Goal: Transaction & Acquisition: Purchase product/service

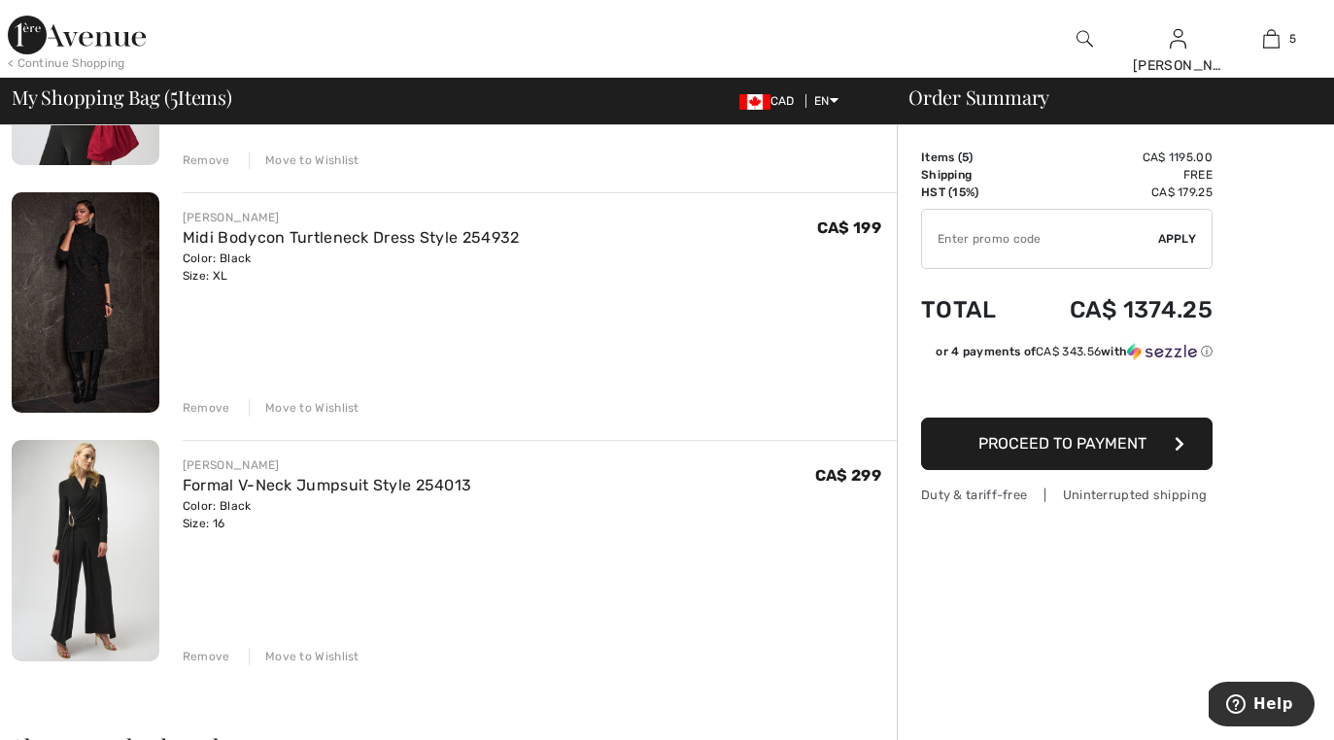
scroll to position [876, 0]
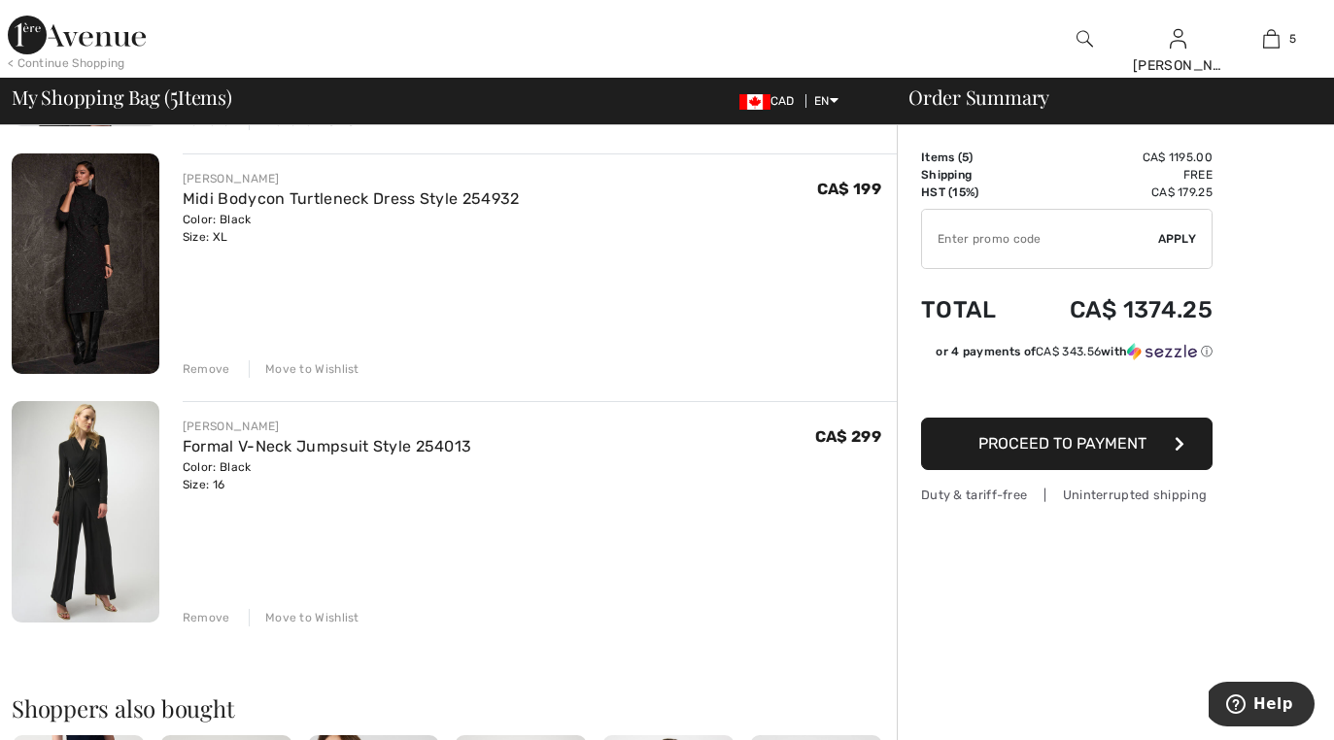
click at [683, 409] on div "JOSEPH RIBKOFF Formal V-Neck Jumpsuit Style 254013 Color: Black Size: 16 Final …" at bounding box center [540, 513] width 714 height 224
click at [207, 613] on div "Remove" at bounding box center [207, 617] width 48 height 17
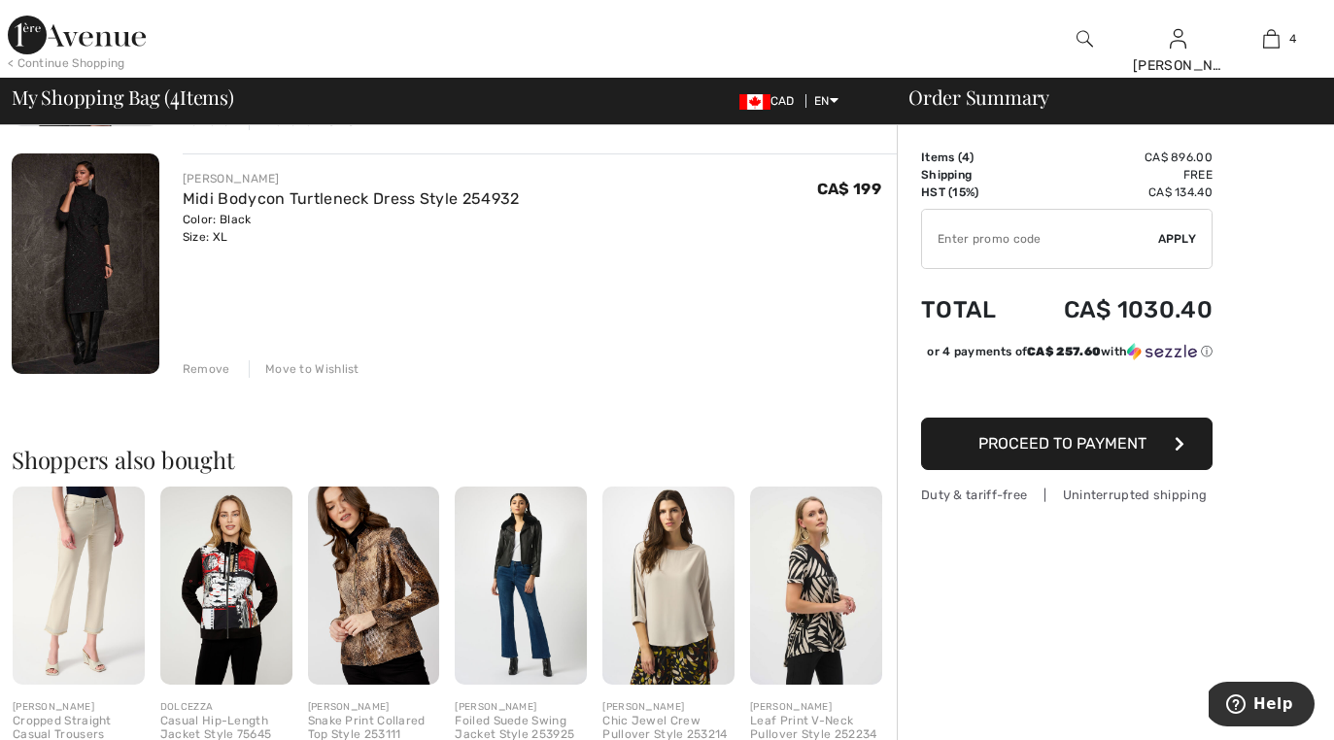
click at [212, 370] on div "Remove" at bounding box center [207, 368] width 48 height 17
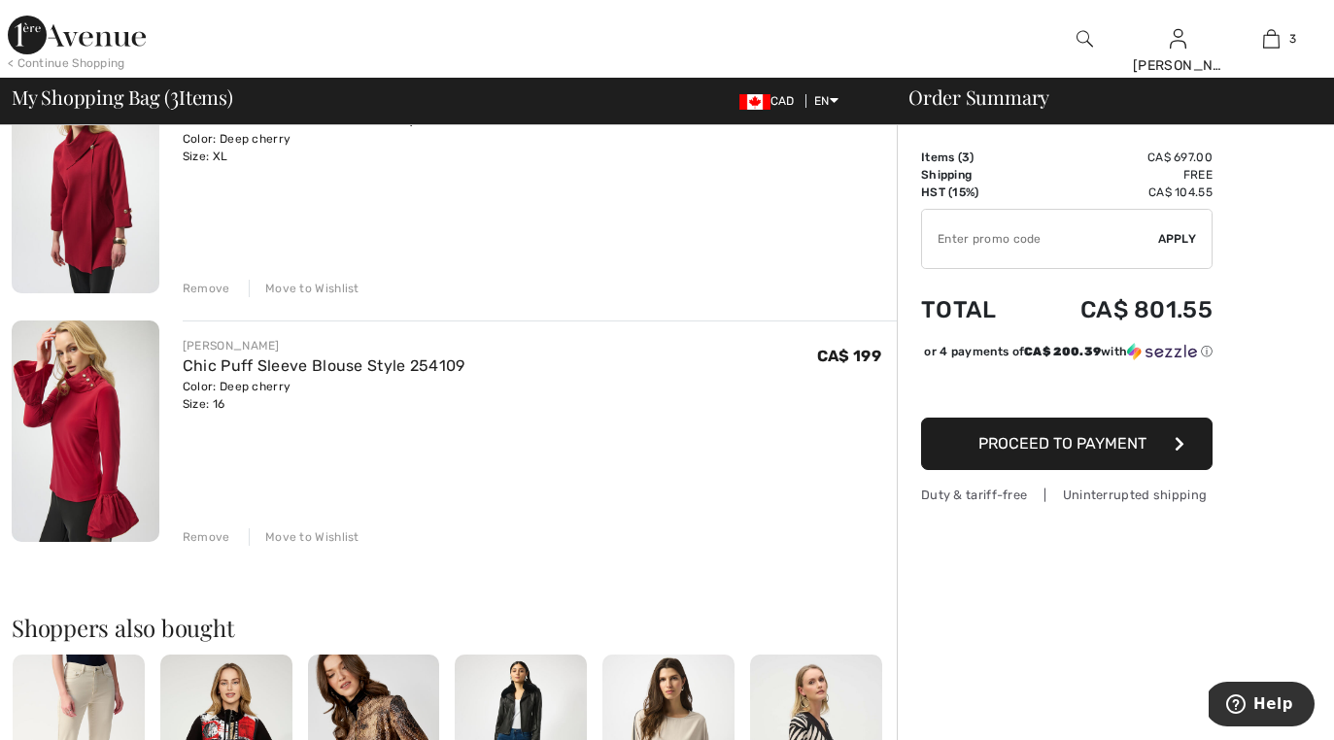
scroll to position [445, 0]
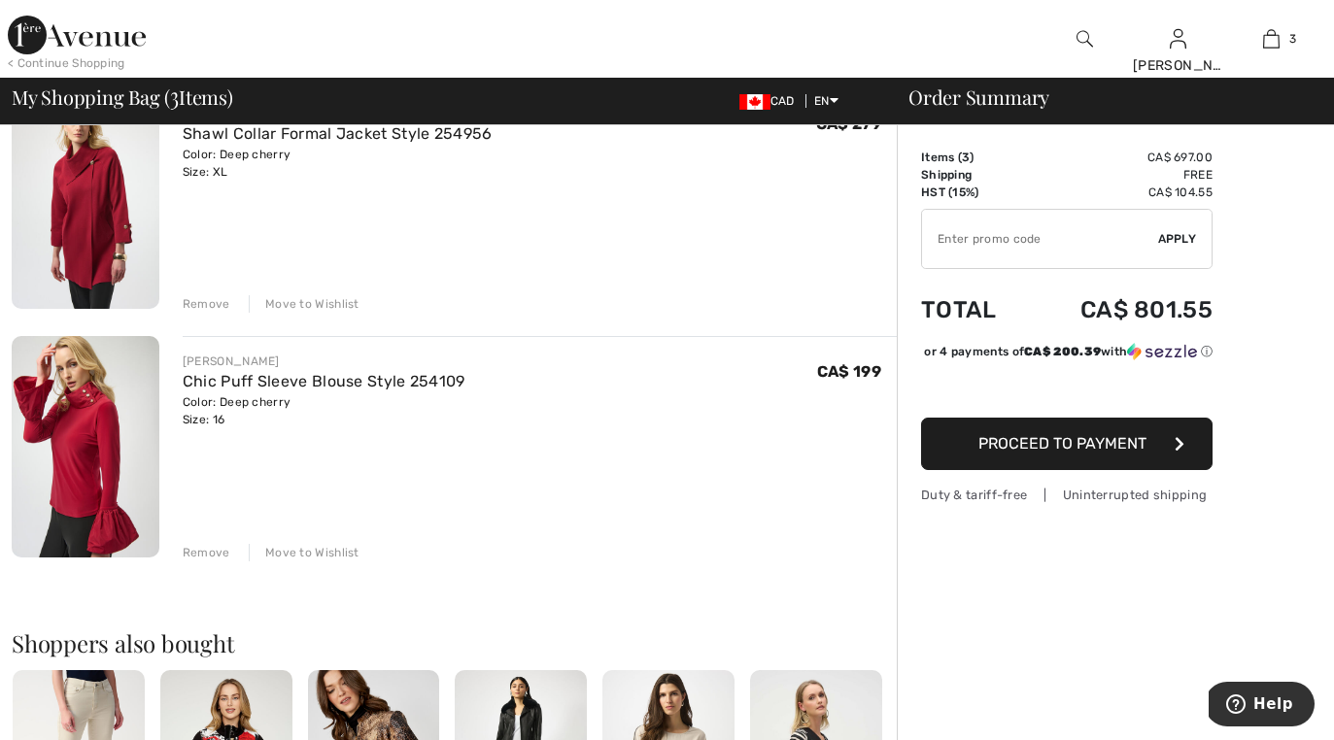
click at [206, 548] on div "Remove" at bounding box center [207, 552] width 48 height 17
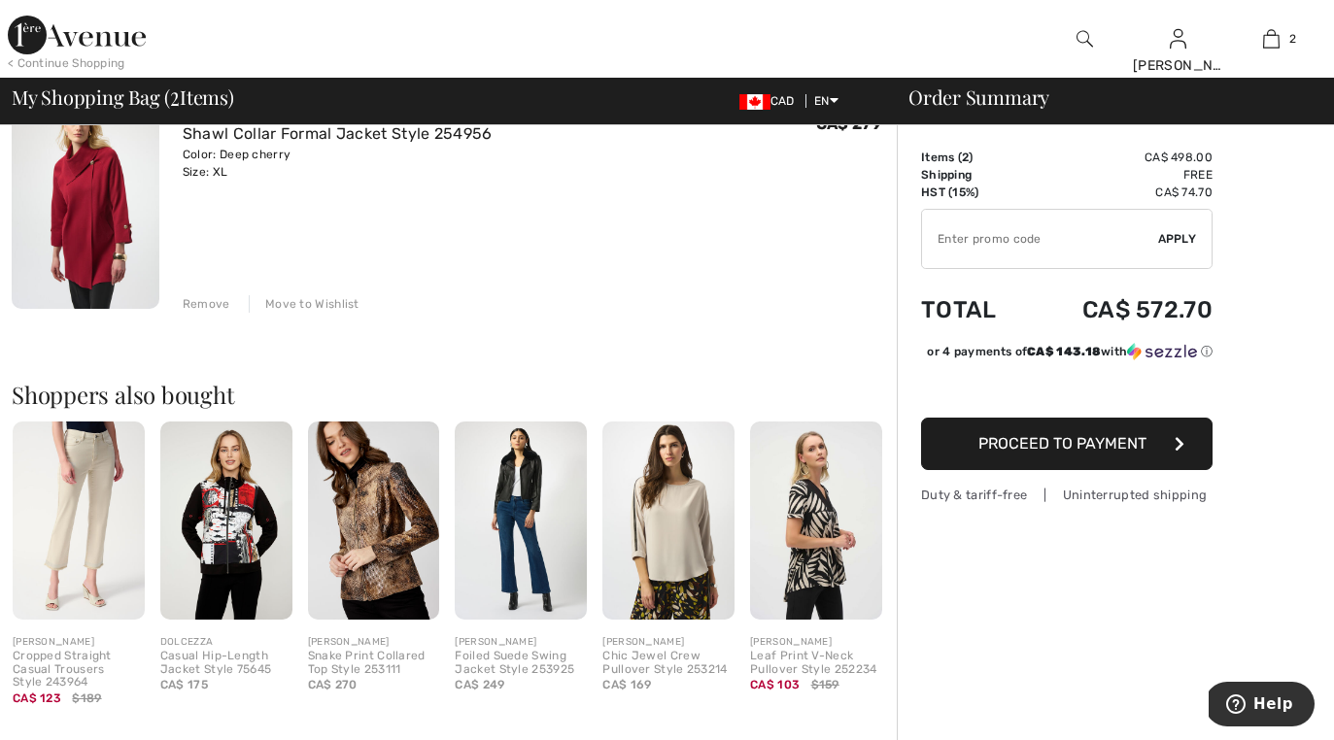
click at [193, 304] on div "Remove" at bounding box center [207, 303] width 48 height 17
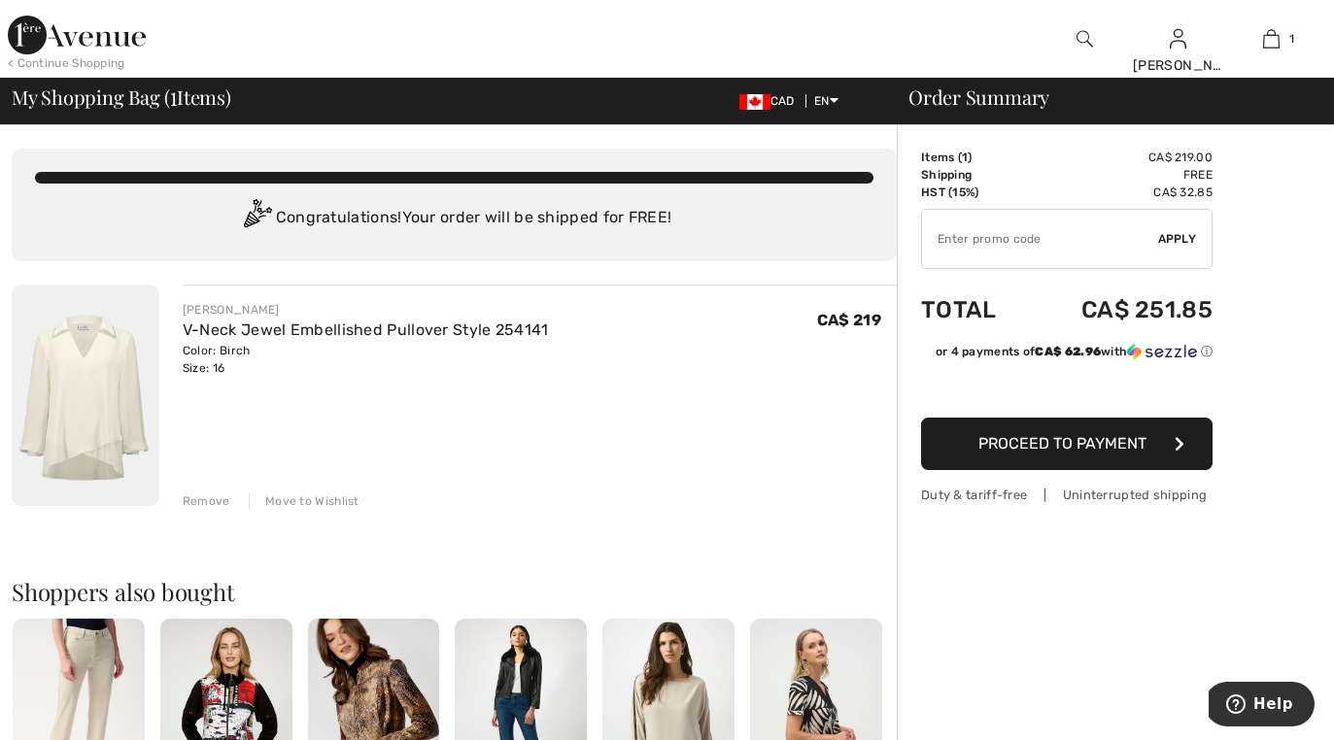
scroll to position [-24, 0]
click at [190, 510] on div "Remove" at bounding box center [207, 501] width 48 height 17
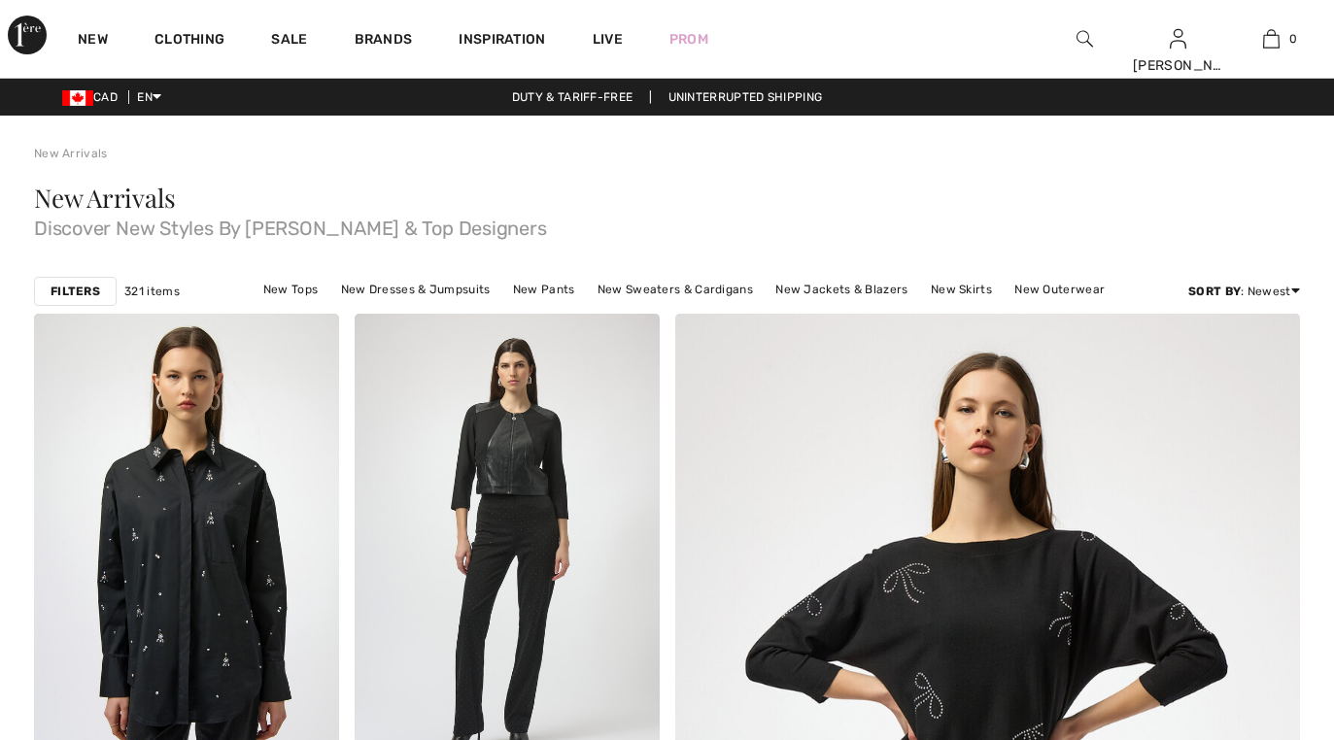
checkbox input "true"
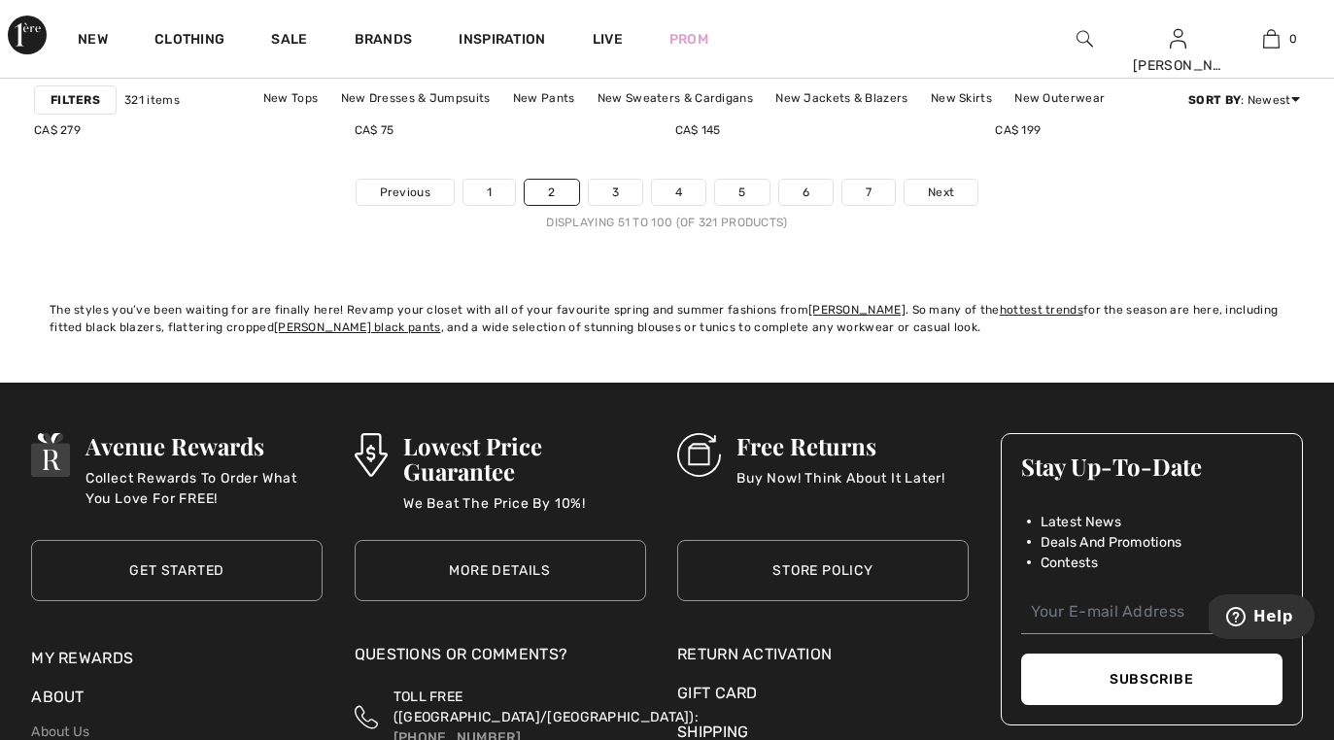
scroll to position [8739, 0]
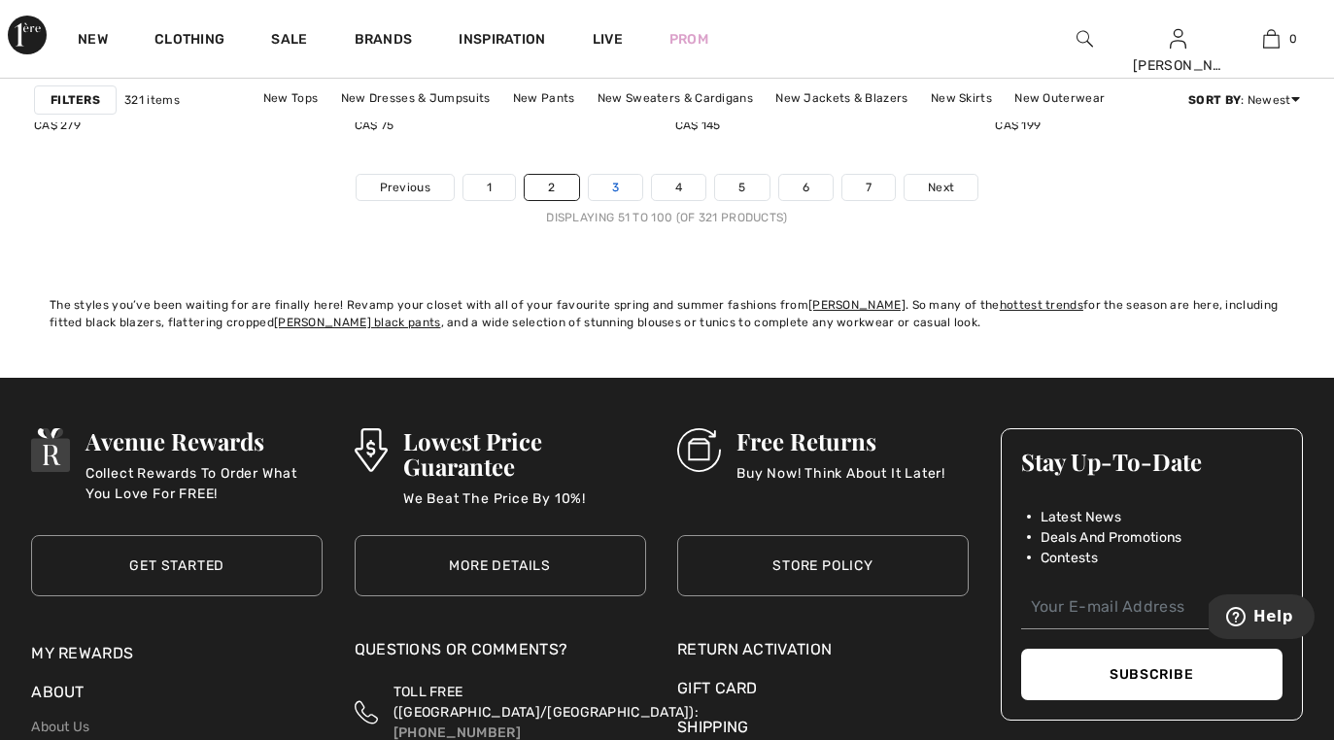
click at [605, 192] on link "3" at bounding box center [615, 187] width 53 height 25
click at [607, 190] on link "3" at bounding box center [615, 187] width 53 height 25
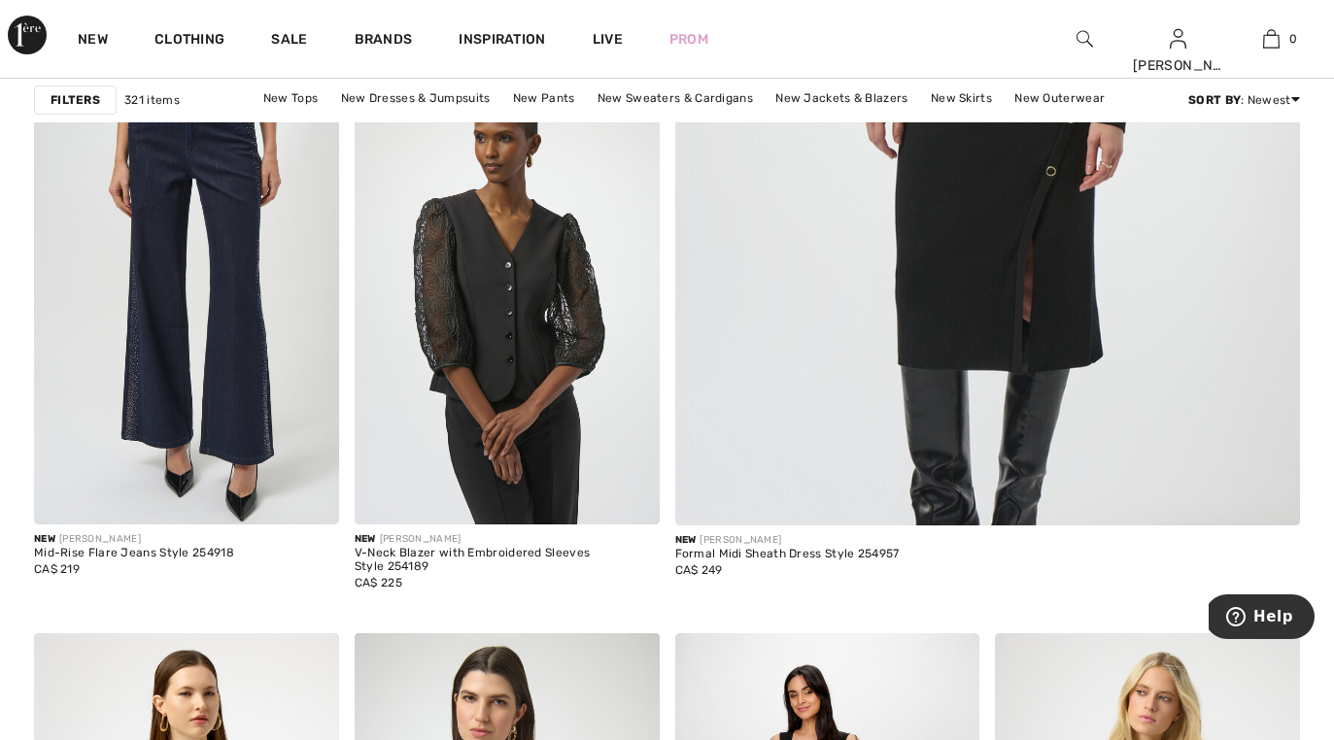
scroll to position [815, 0]
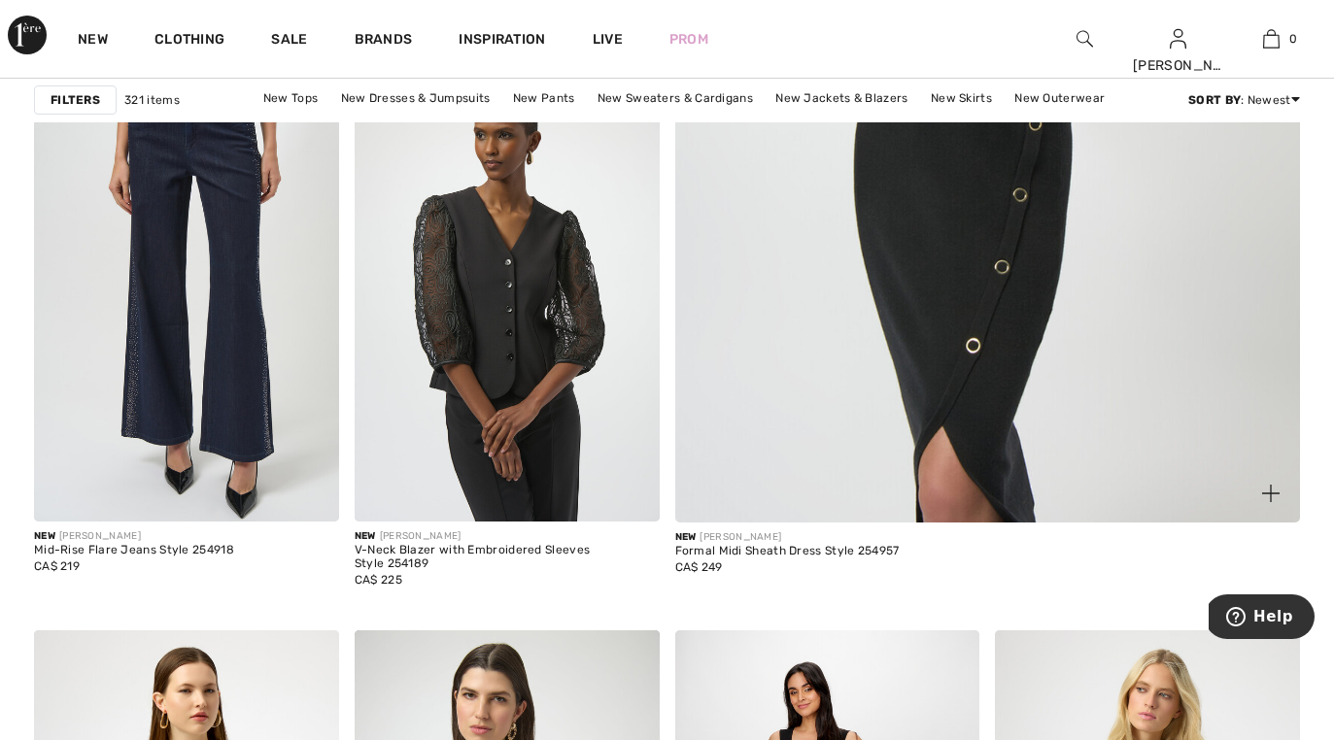
click at [827, 236] on img at bounding box center [987, 61] width 750 height 1125
click at [830, 236] on img at bounding box center [987, 61] width 750 height 1125
click at [830, 233] on img at bounding box center [987, 61] width 750 height 1125
click at [919, 189] on img at bounding box center [987, 61] width 750 height 1125
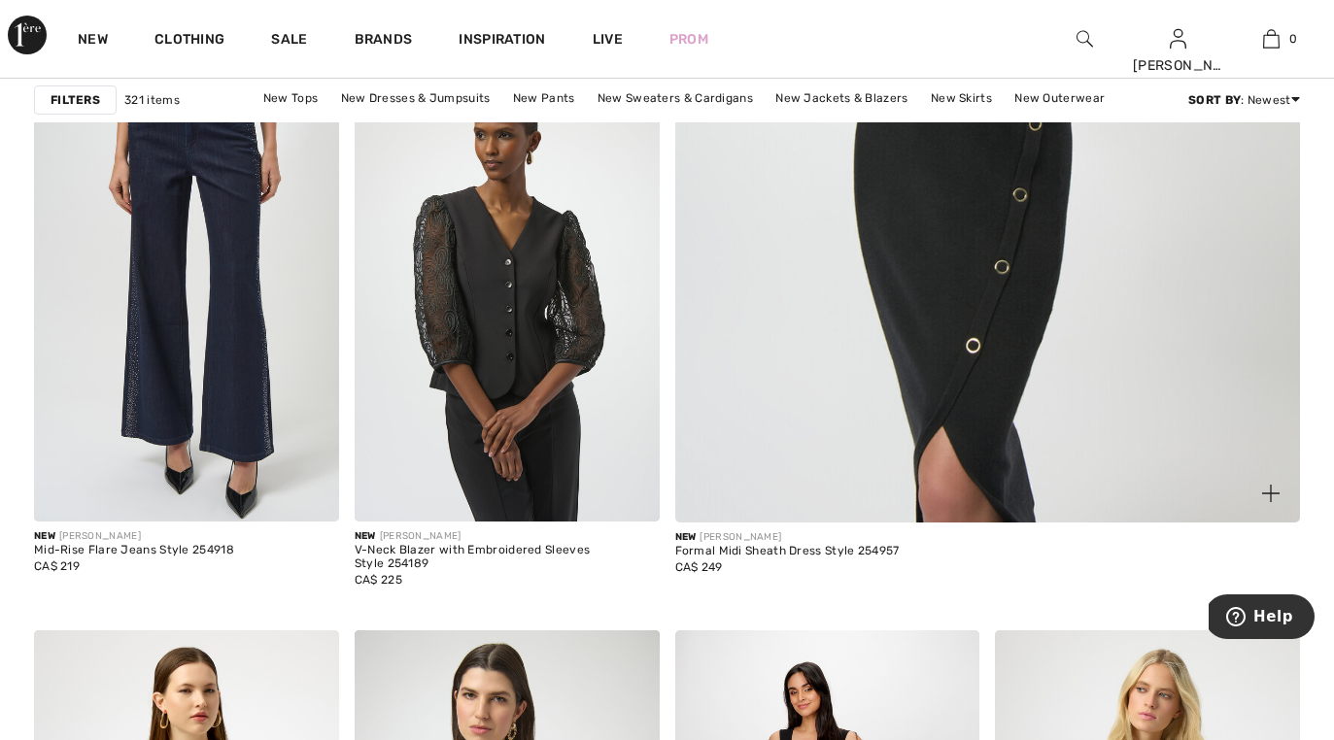
click at [919, 189] on img at bounding box center [987, 61] width 750 height 1125
click at [919, 188] on img at bounding box center [987, 61] width 750 height 1125
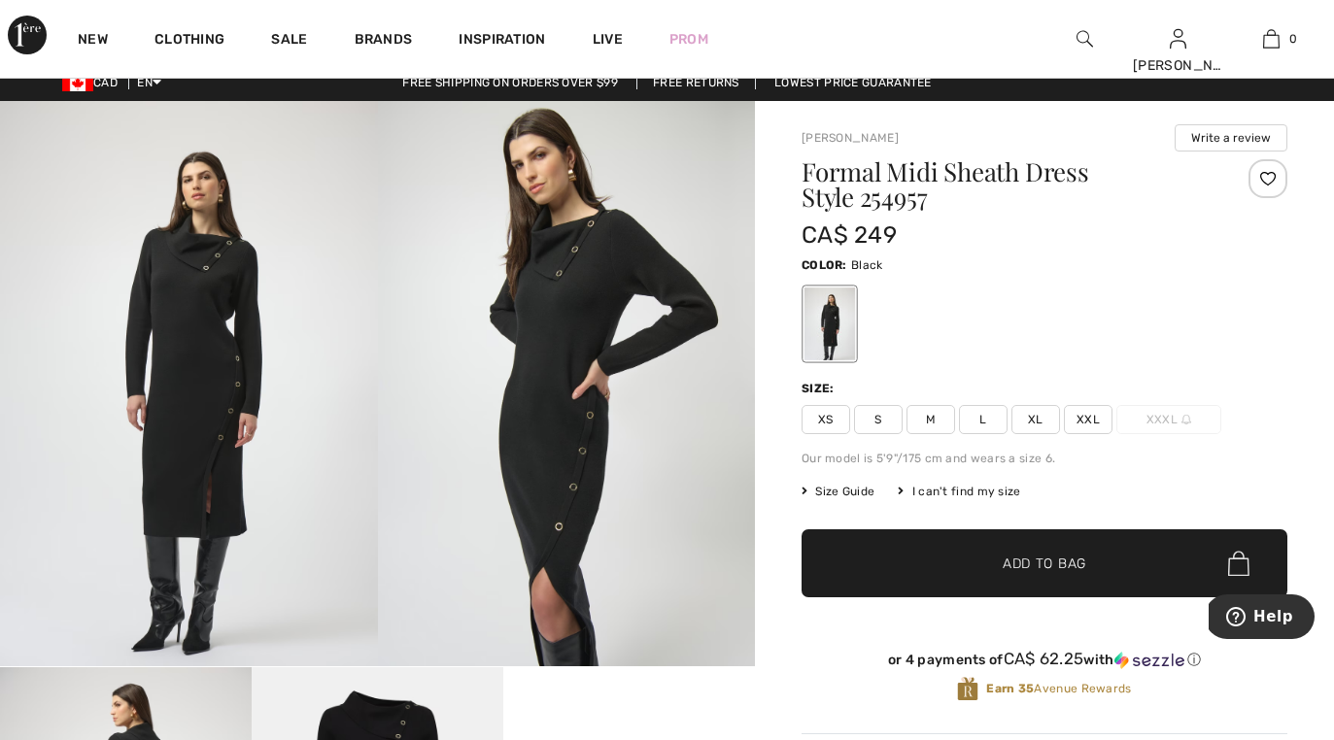
scroll to position [25, 0]
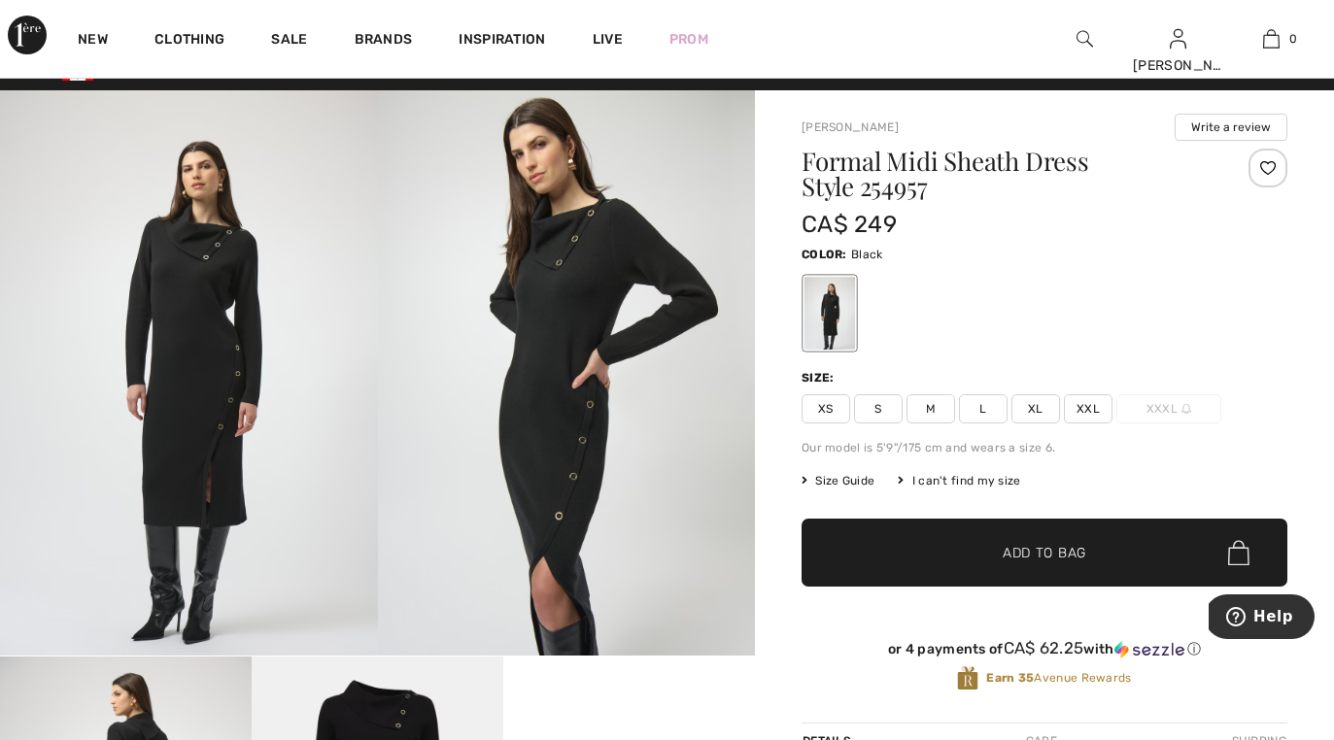
click at [1037, 410] on span "XL" at bounding box center [1035, 408] width 49 height 29
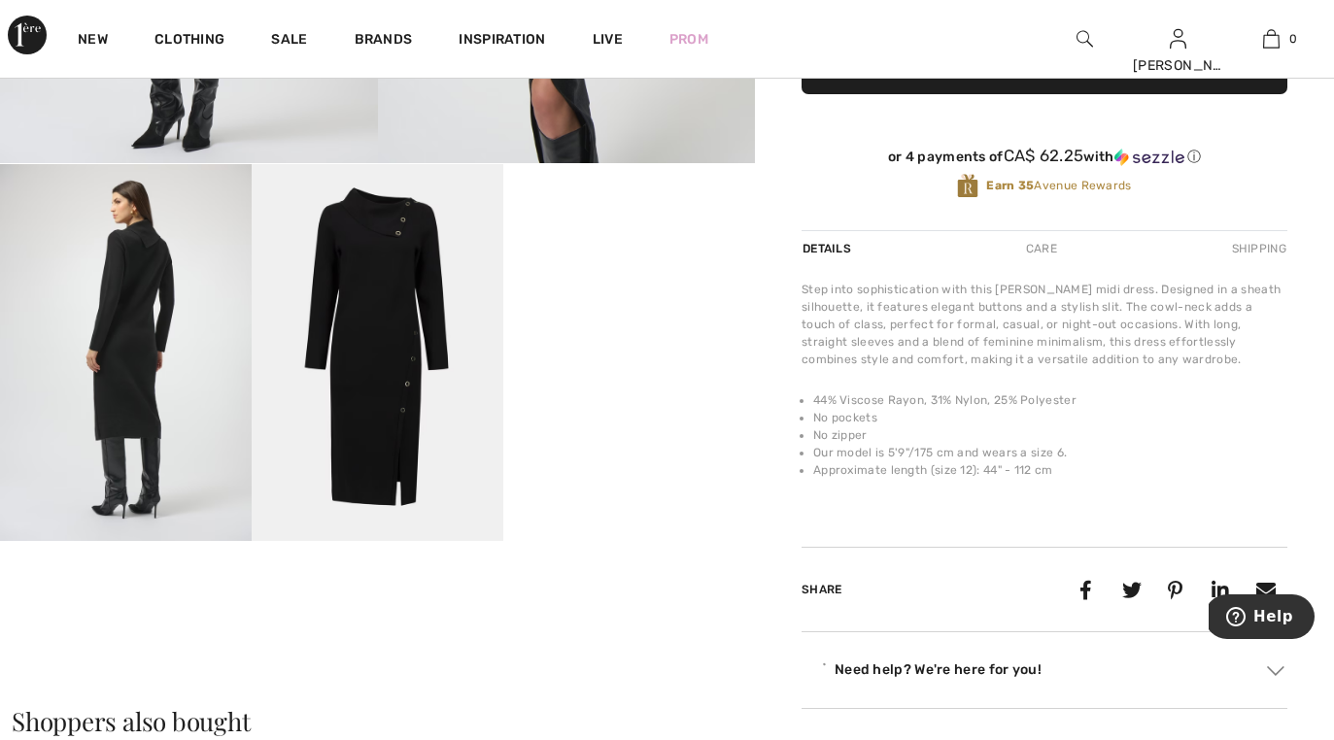
scroll to position [557, 0]
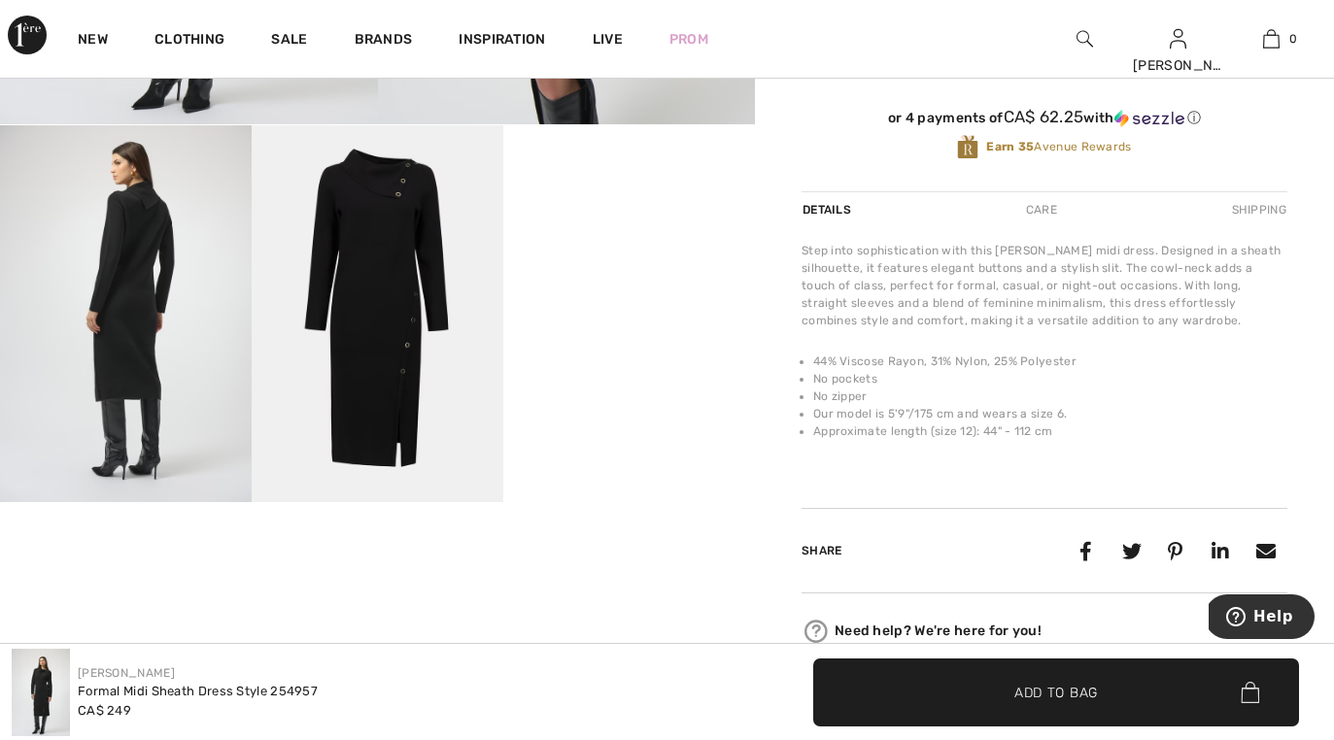
click at [1005, 698] on span "✔ Added to Bag" at bounding box center [1027, 692] width 119 height 20
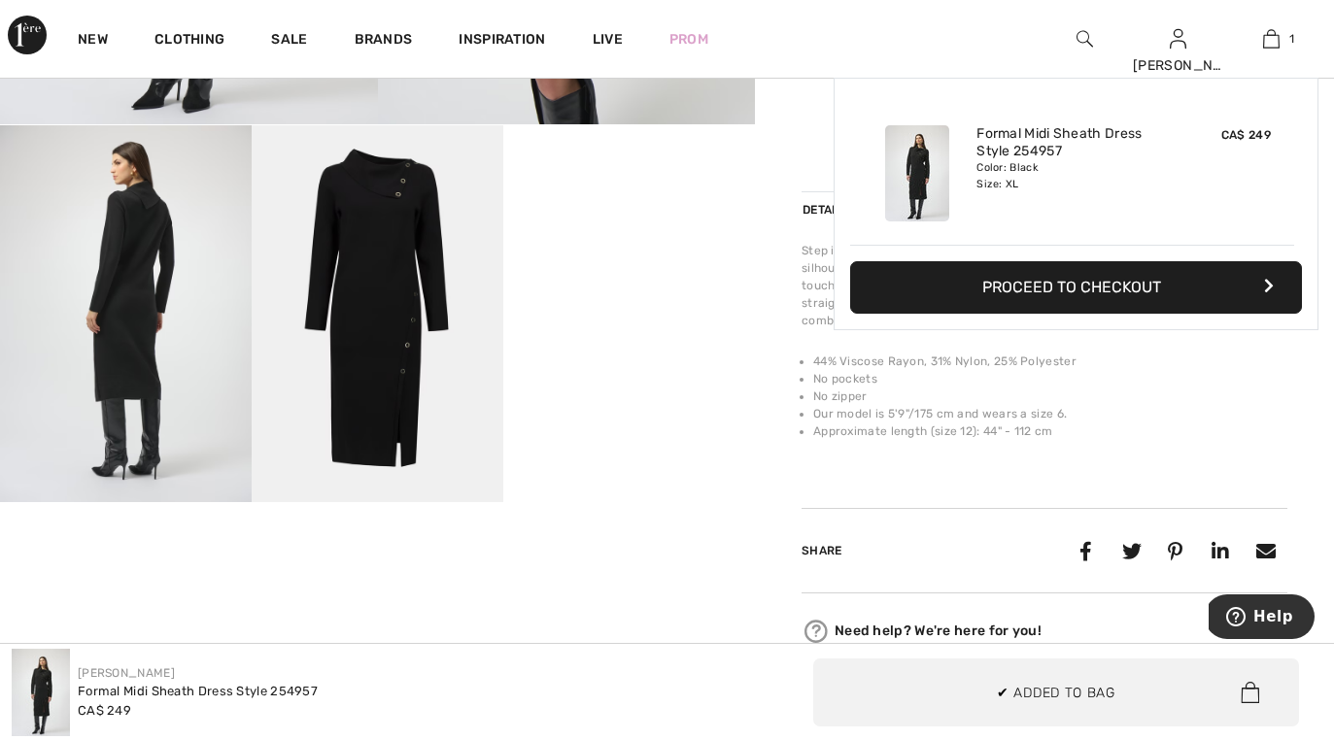
scroll to position [0, 0]
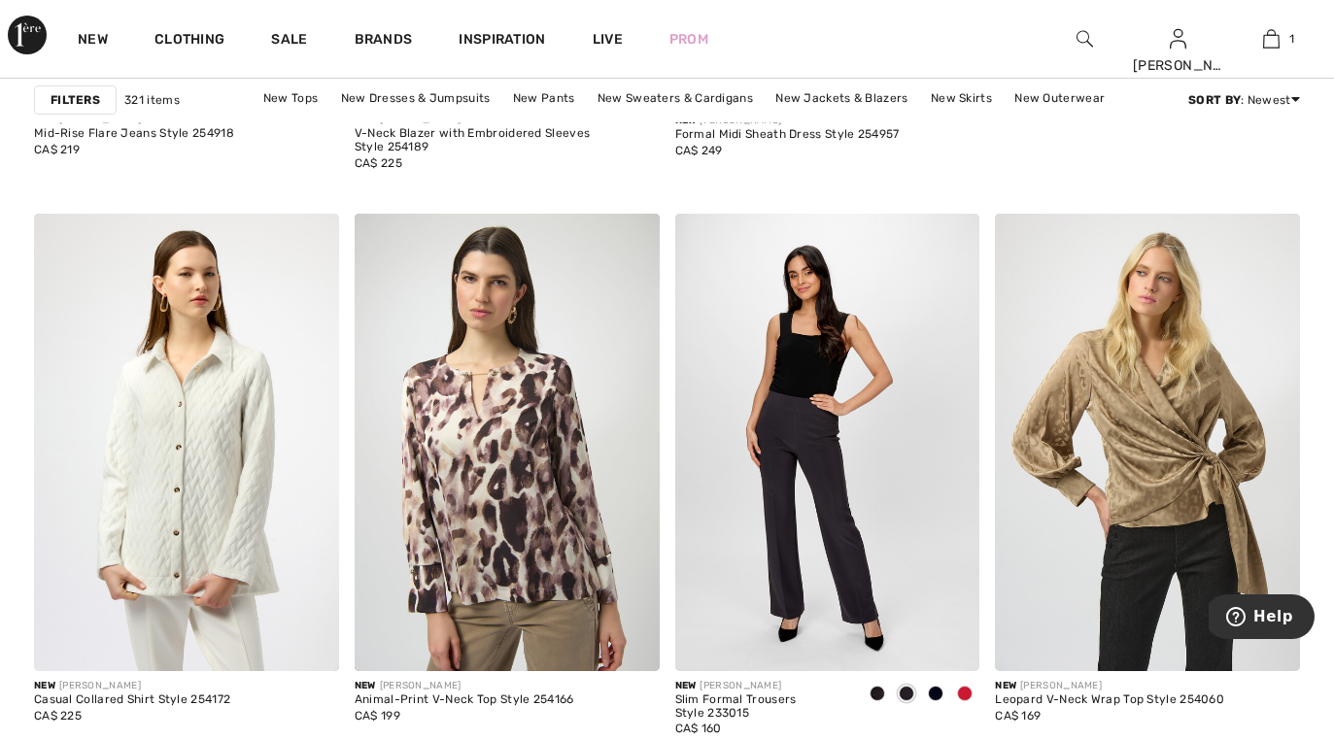
scroll to position [1243, 0]
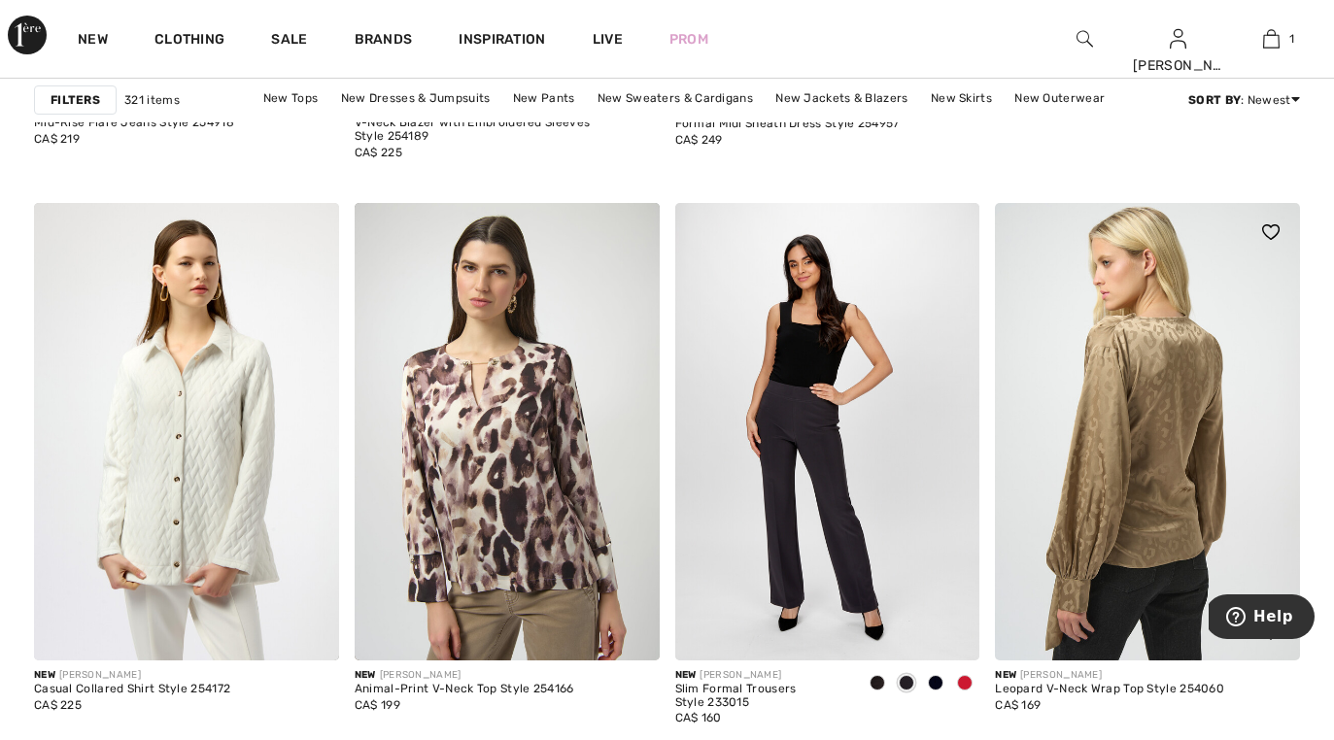
click at [1114, 495] on img at bounding box center [1147, 432] width 305 height 458
click at [1156, 447] on img at bounding box center [1147, 432] width 305 height 458
click at [1155, 447] on img at bounding box center [1147, 432] width 305 height 458
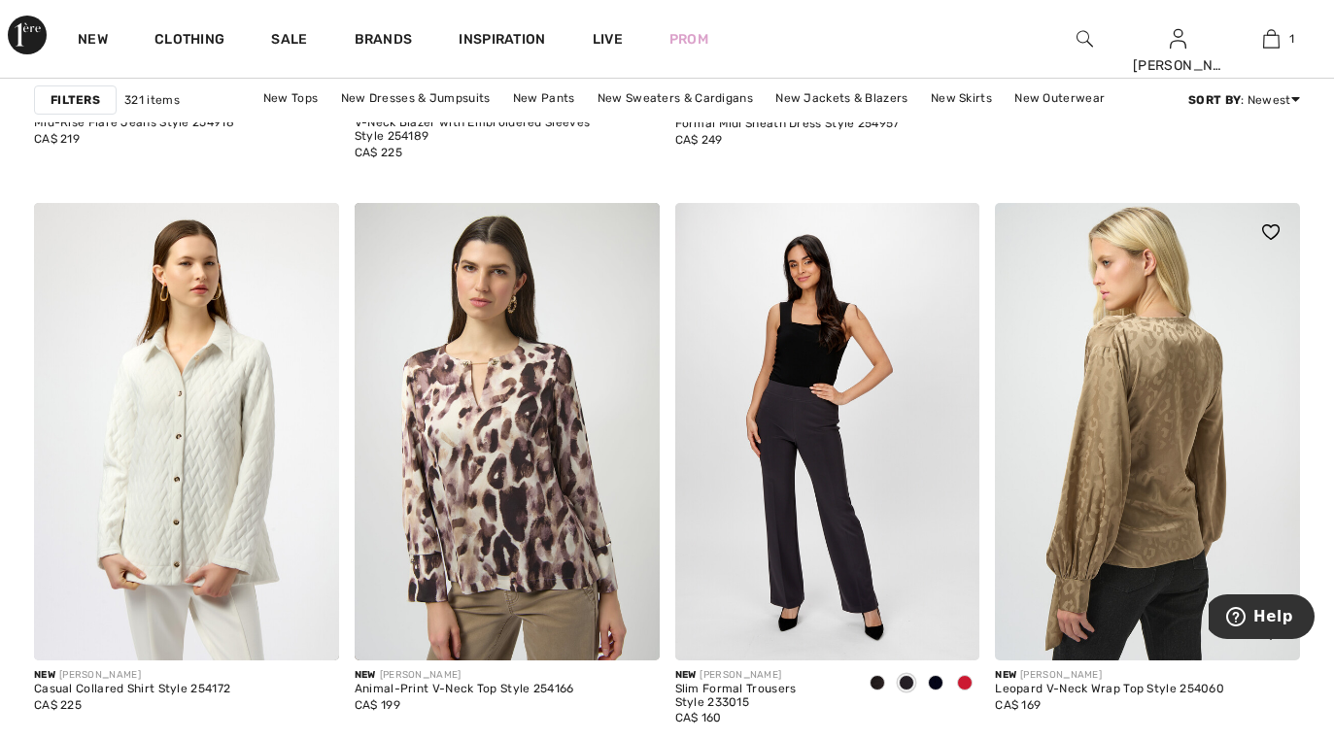
click at [1155, 446] on img at bounding box center [1147, 432] width 305 height 458
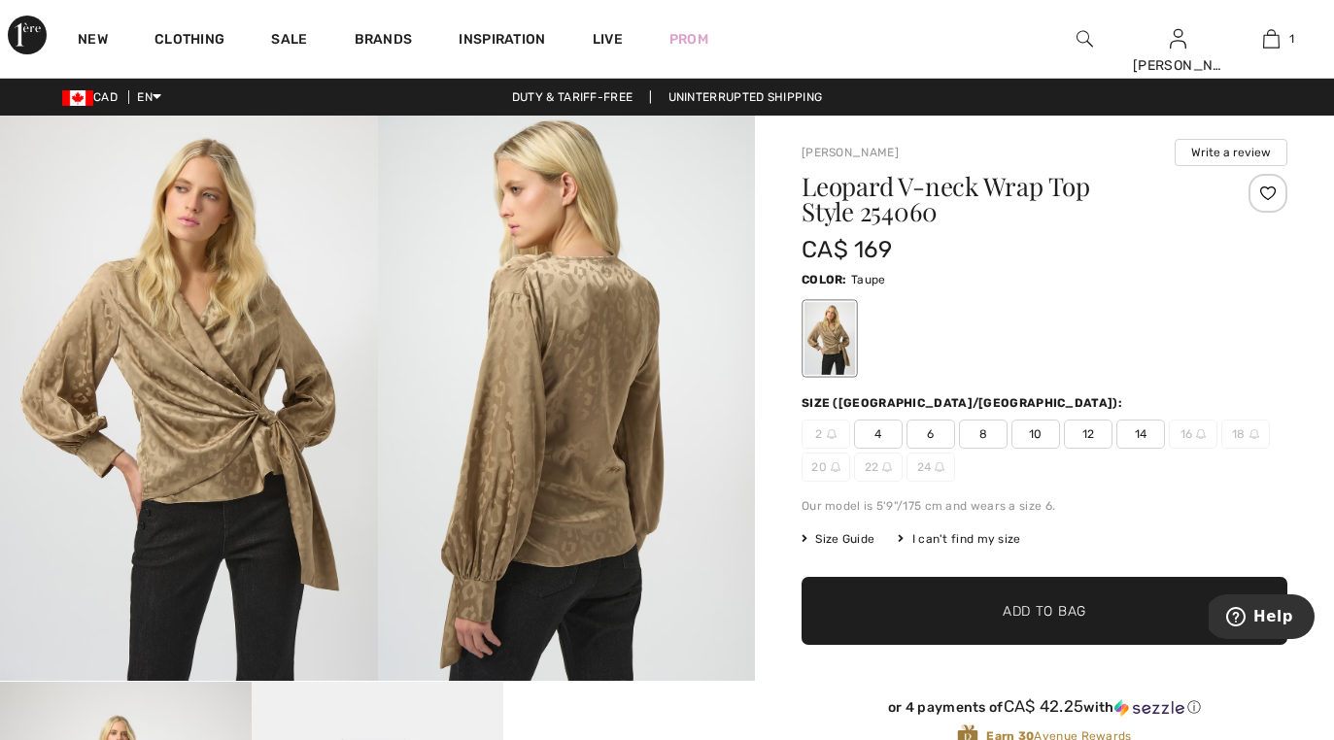
click at [571, 424] on img at bounding box center [567, 398] width 378 height 565
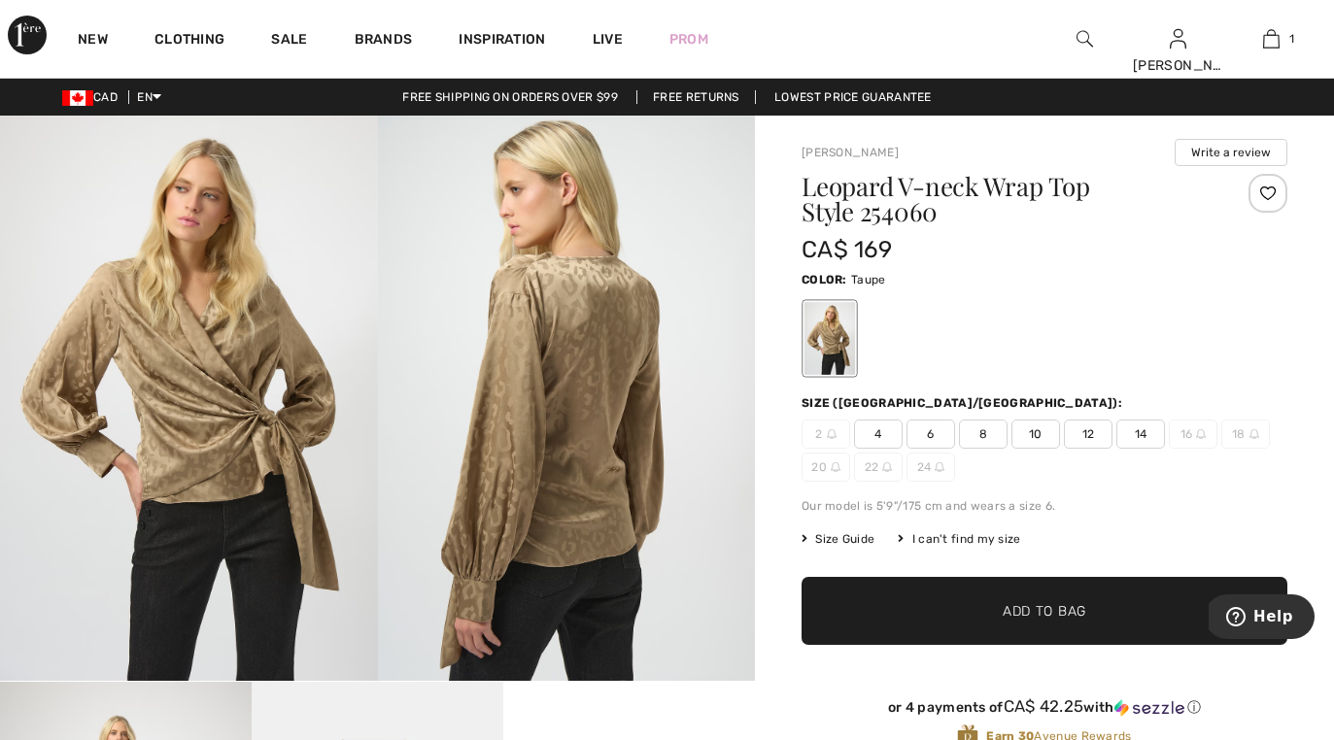
click at [768, 500] on div "Joseph Ribkoff Write a review Leopard V-neck Wrap Top Style 254060 CA$ 169 Colo…" at bounding box center [1044, 697] width 579 height 1162
click at [688, 478] on img at bounding box center [567, 398] width 378 height 565
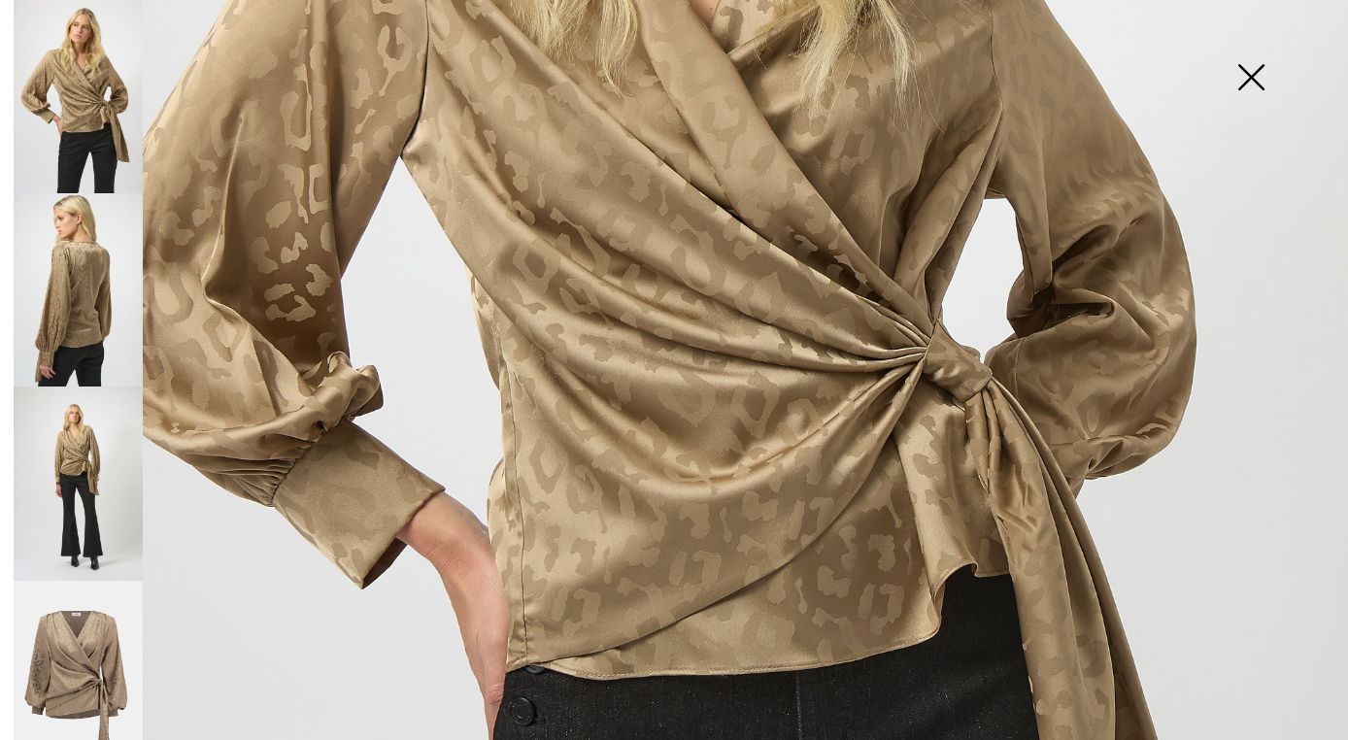
scroll to position [702, 0]
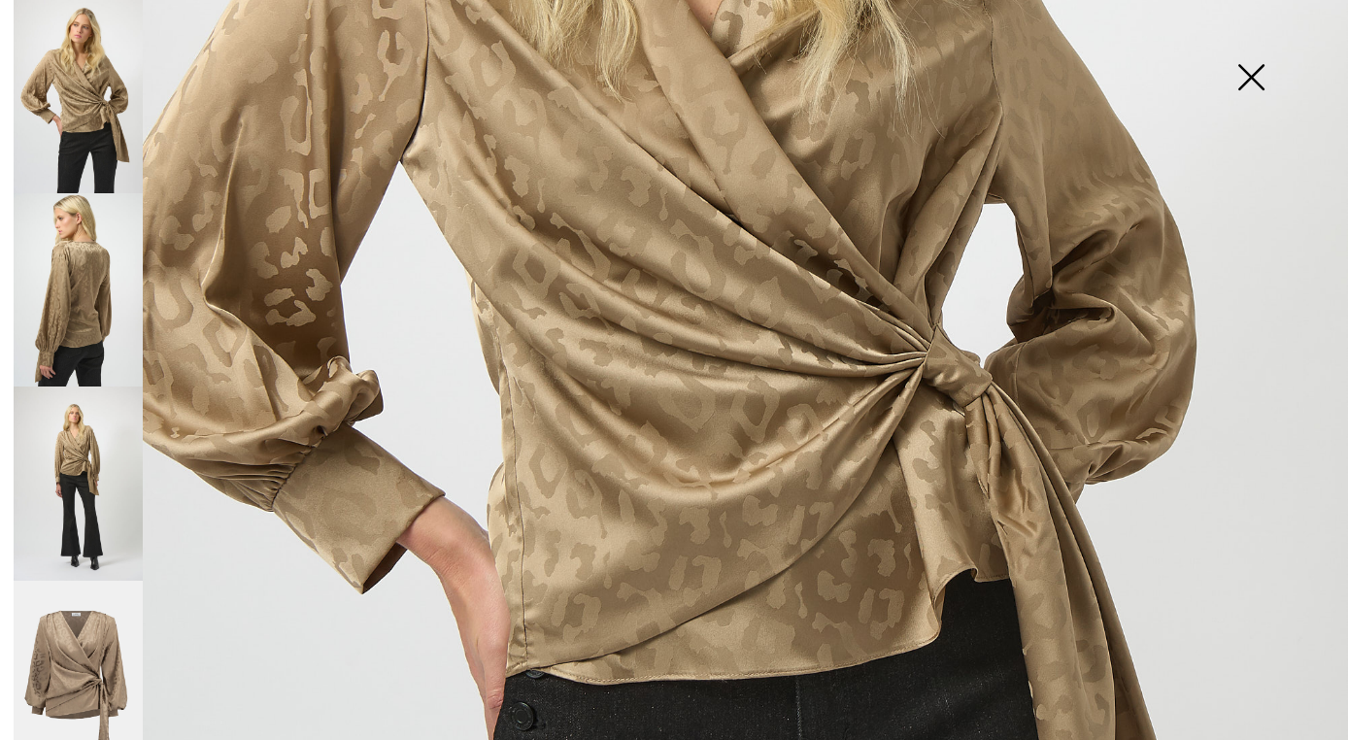
click at [88, 471] on img at bounding box center [78, 483] width 129 height 193
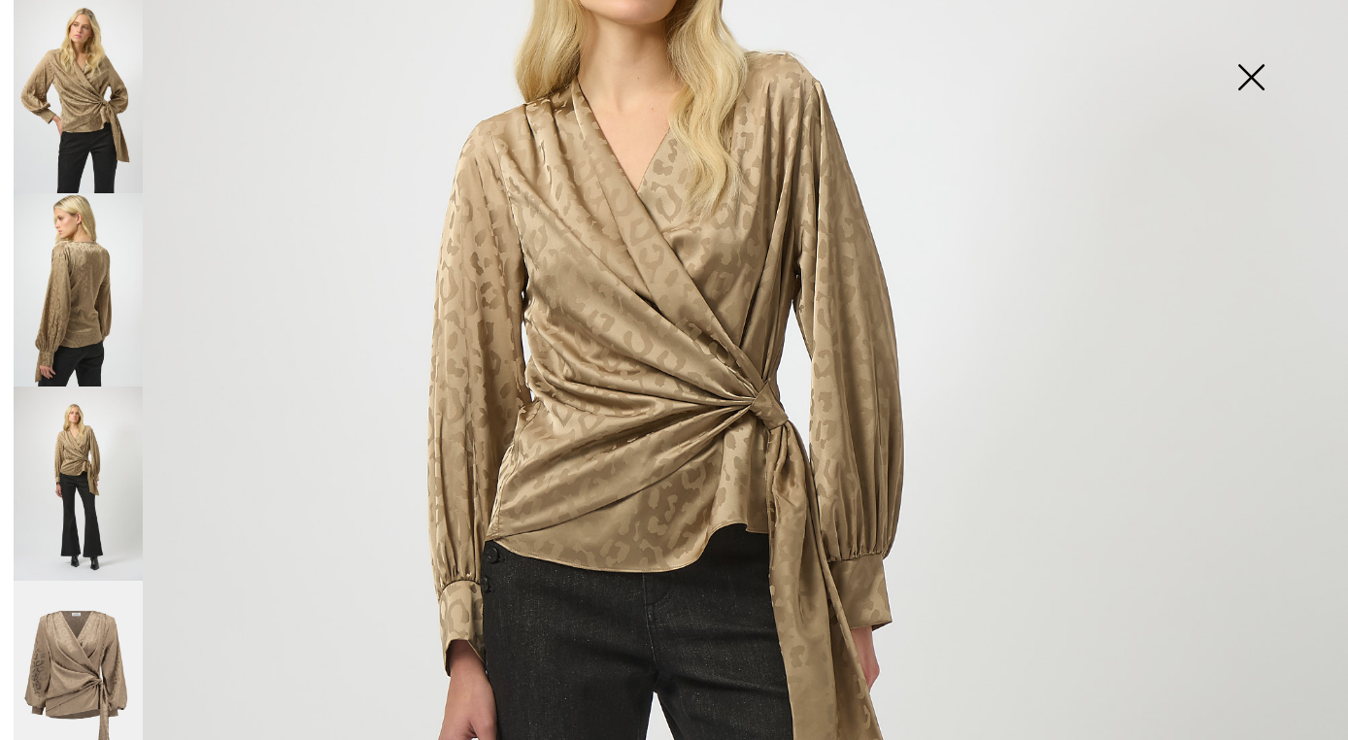
scroll to position [346, 0]
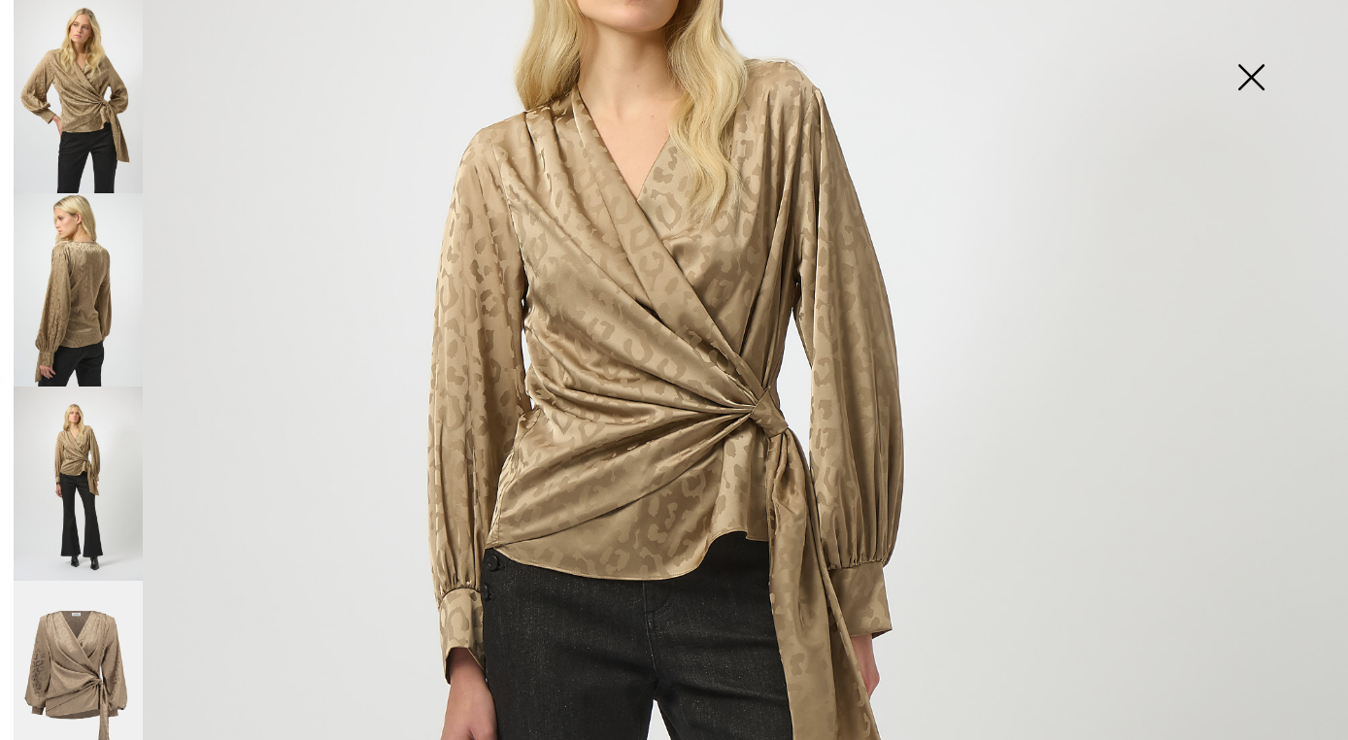
click at [75, 289] on img at bounding box center [78, 289] width 129 height 193
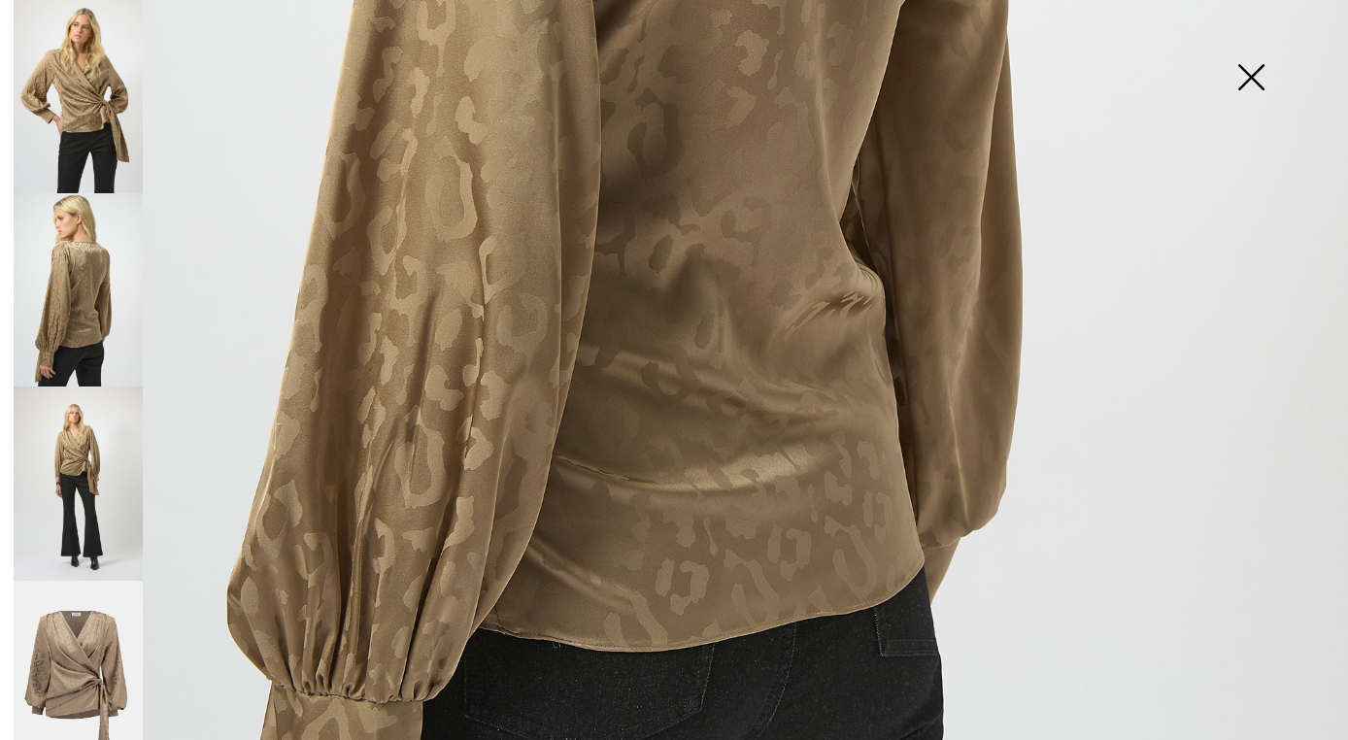
scroll to position [965, 0]
click at [85, 70] on img at bounding box center [78, 96] width 129 height 193
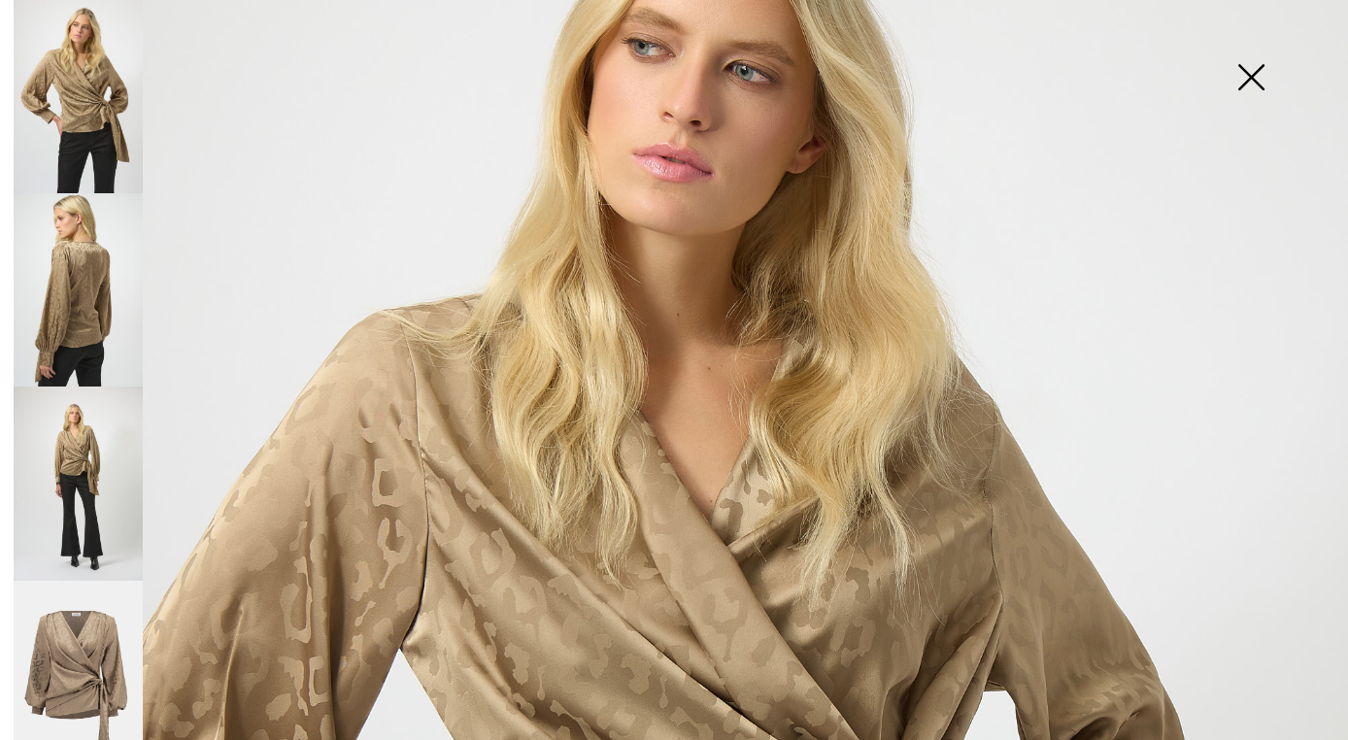
scroll to position [210, 0]
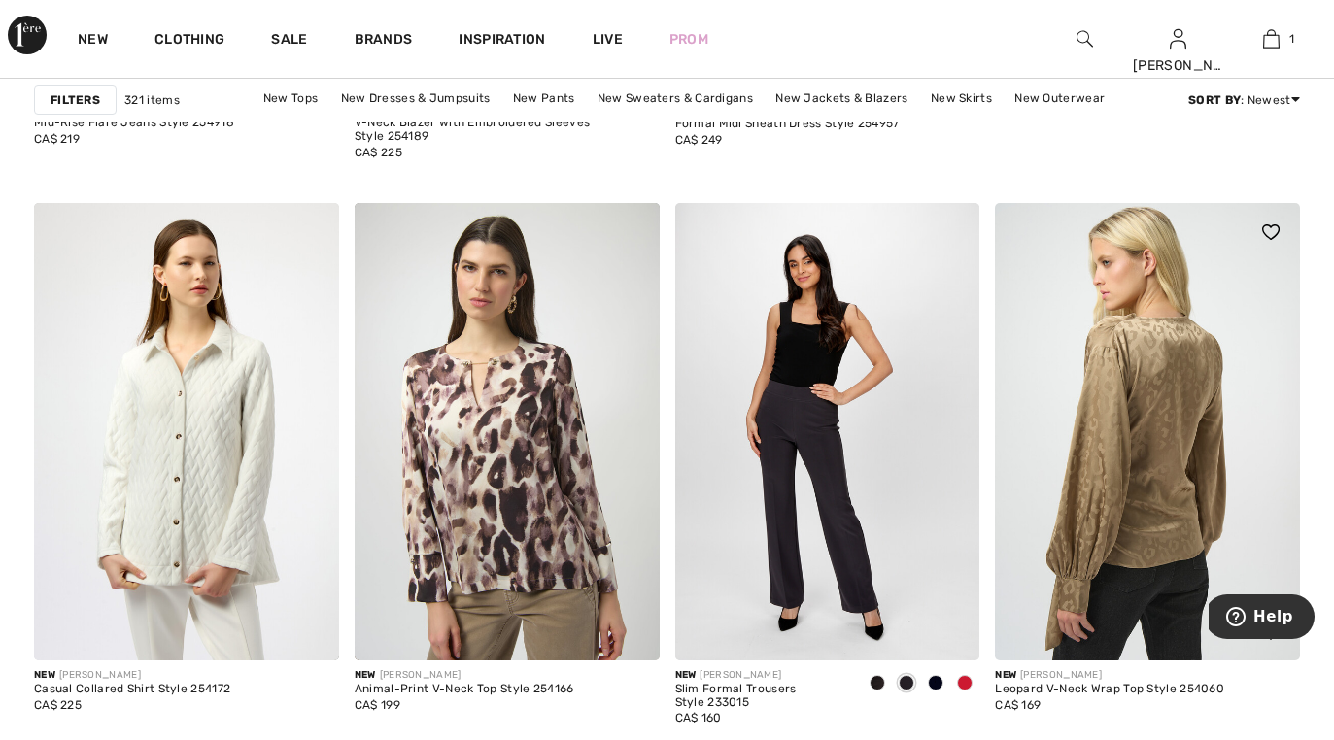
click at [1157, 400] on img at bounding box center [1147, 432] width 305 height 458
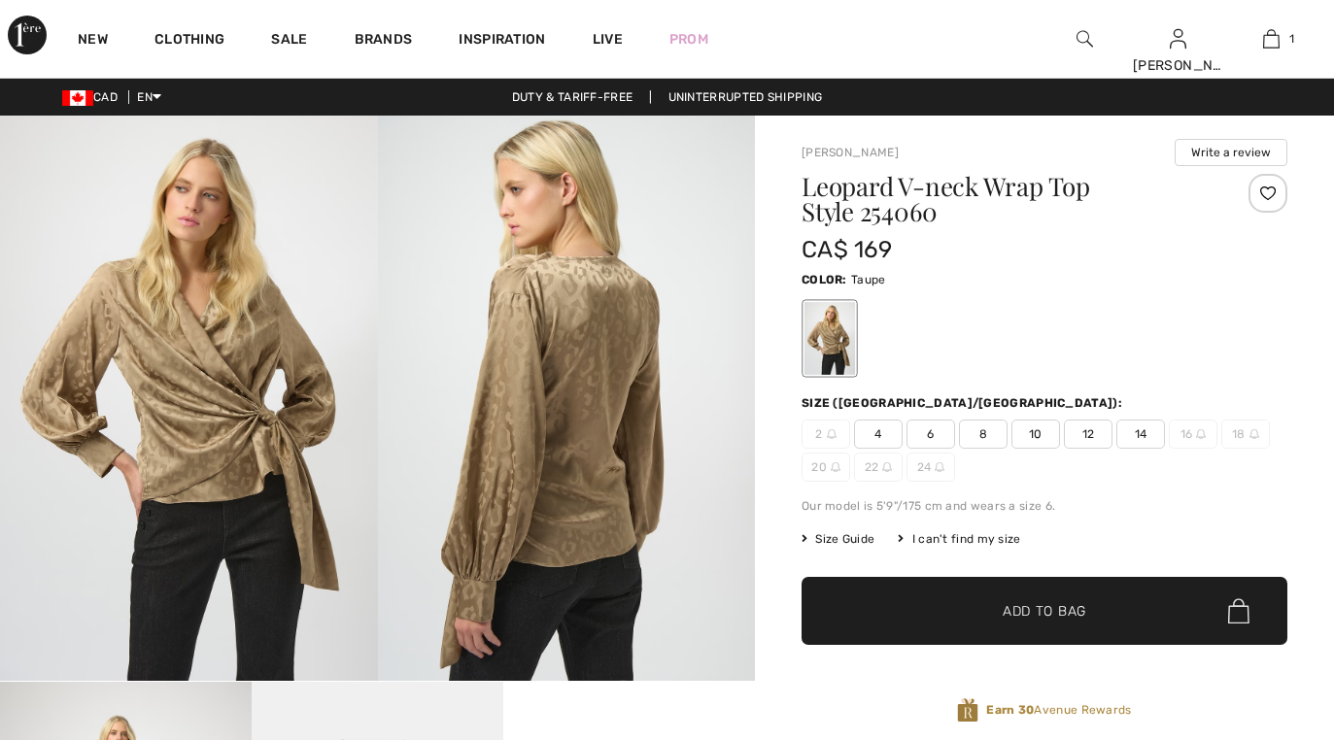
checkbox input "true"
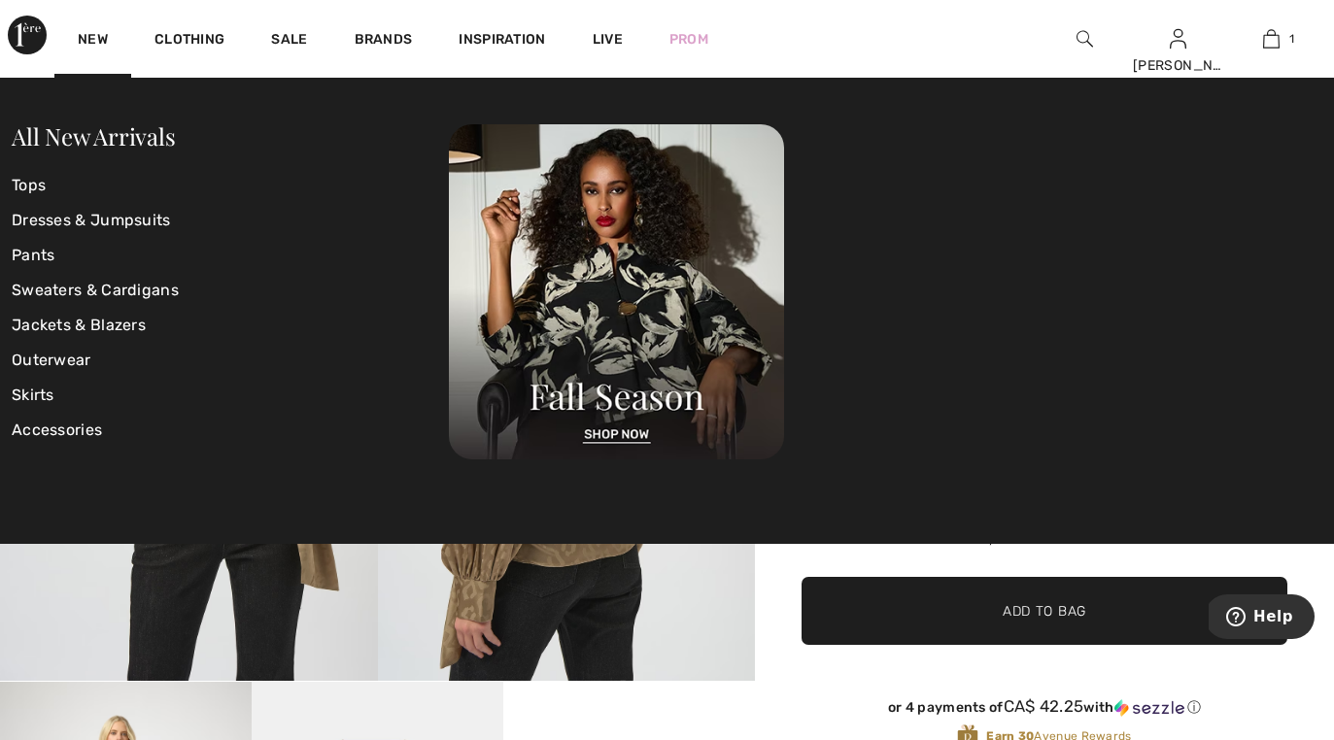
click at [95, 10] on div "New" at bounding box center [92, 39] width 77 height 78
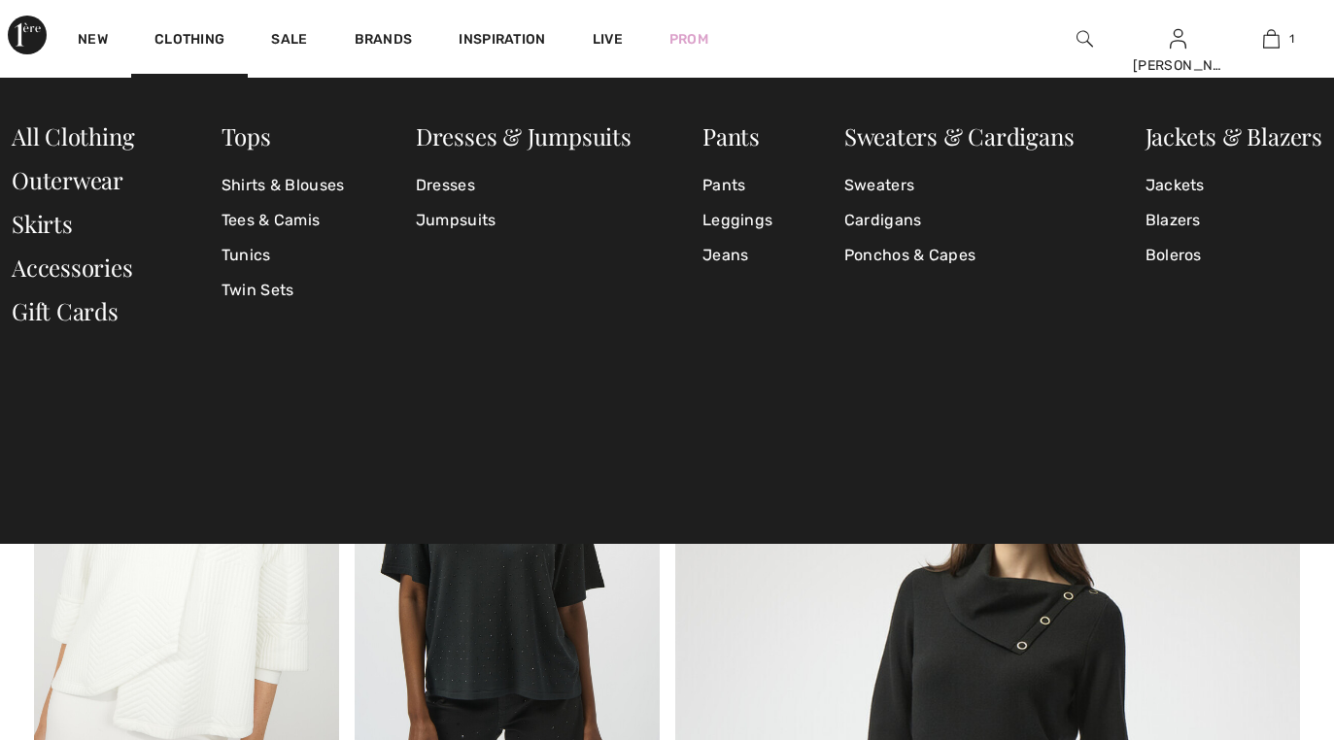
checkbox input "true"
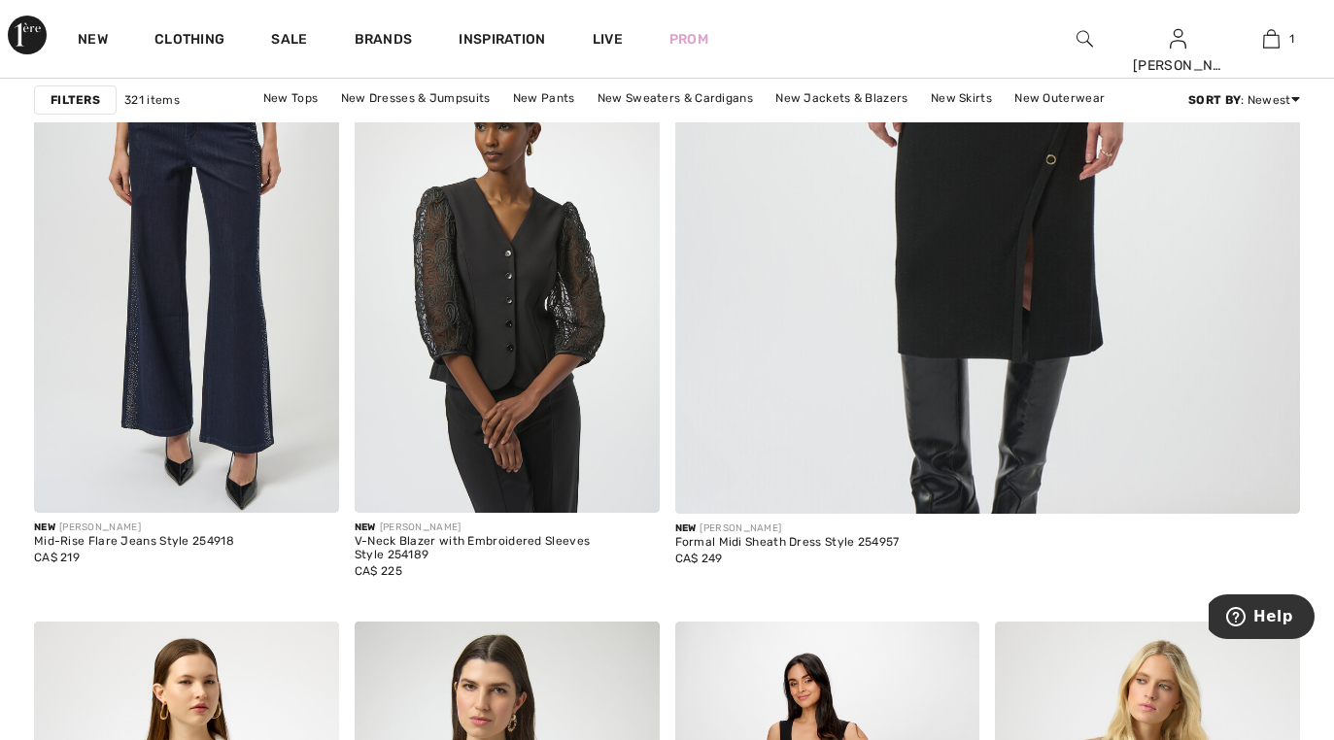
scroll to position [733, 0]
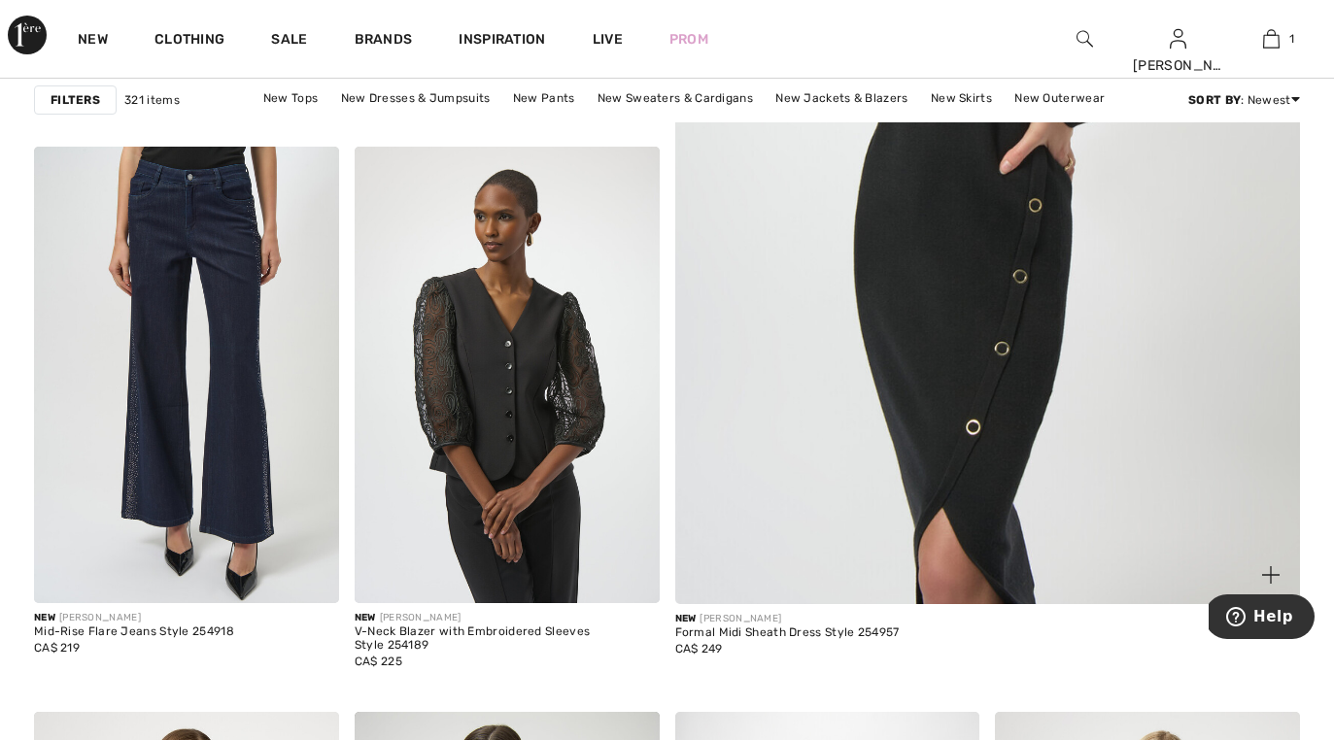
click at [1062, 332] on img at bounding box center [987, 142] width 750 height 1125
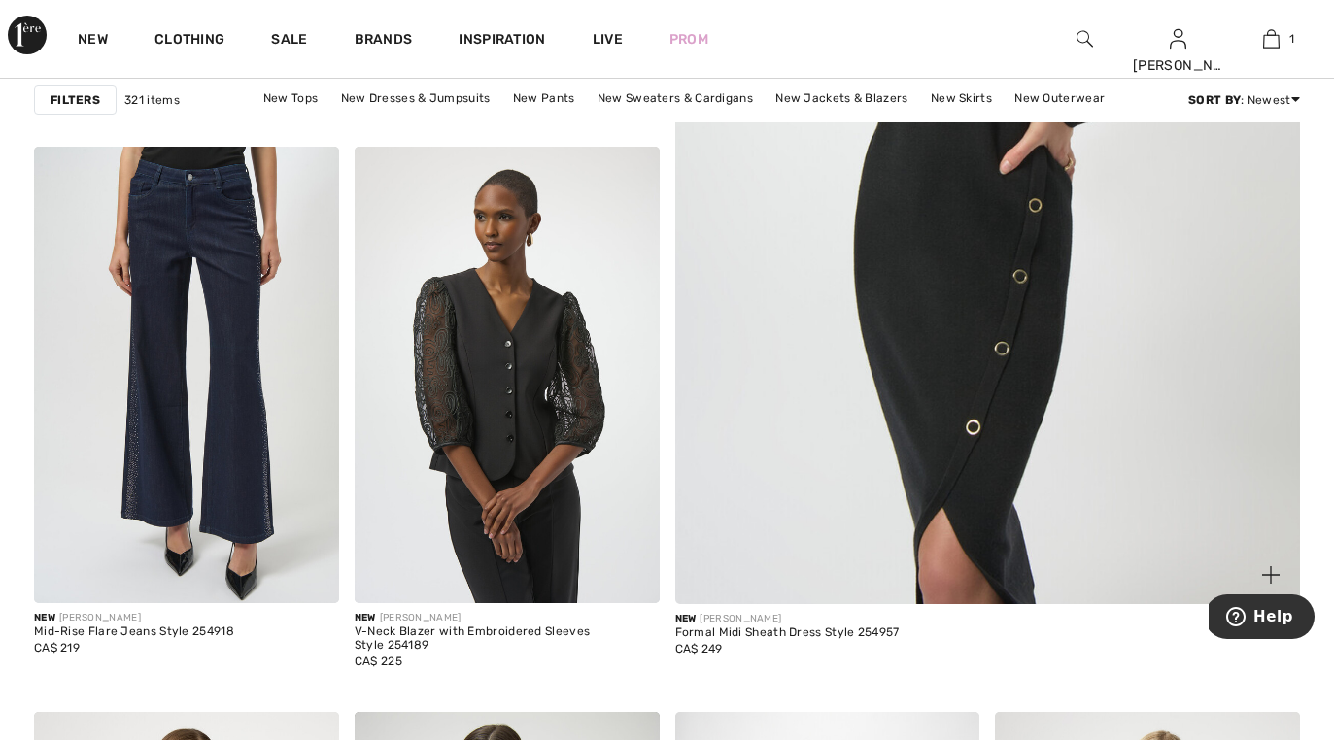
click at [1062, 332] on img at bounding box center [987, 142] width 750 height 1125
click at [973, 348] on img at bounding box center [987, 142] width 750 height 1125
click at [972, 348] on img at bounding box center [987, 142] width 750 height 1125
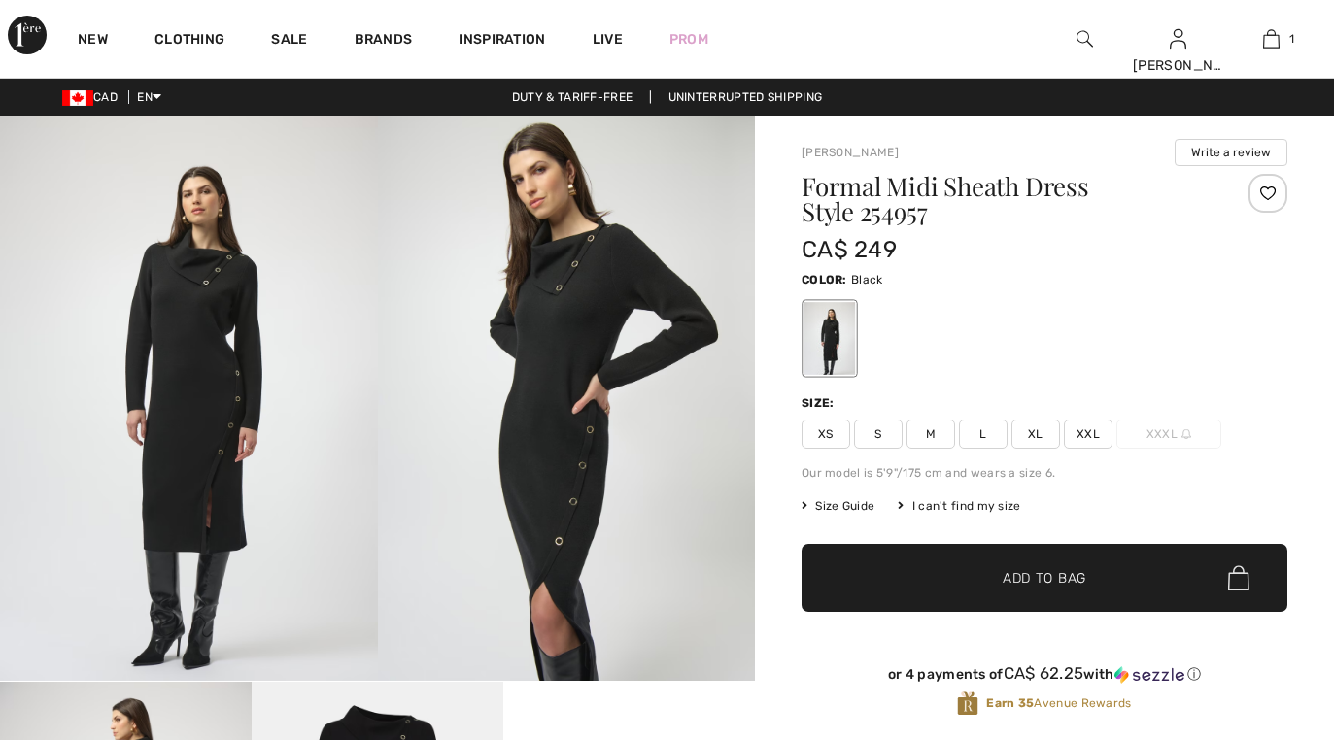
click at [579, 503] on img at bounding box center [567, 398] width 378 height 565
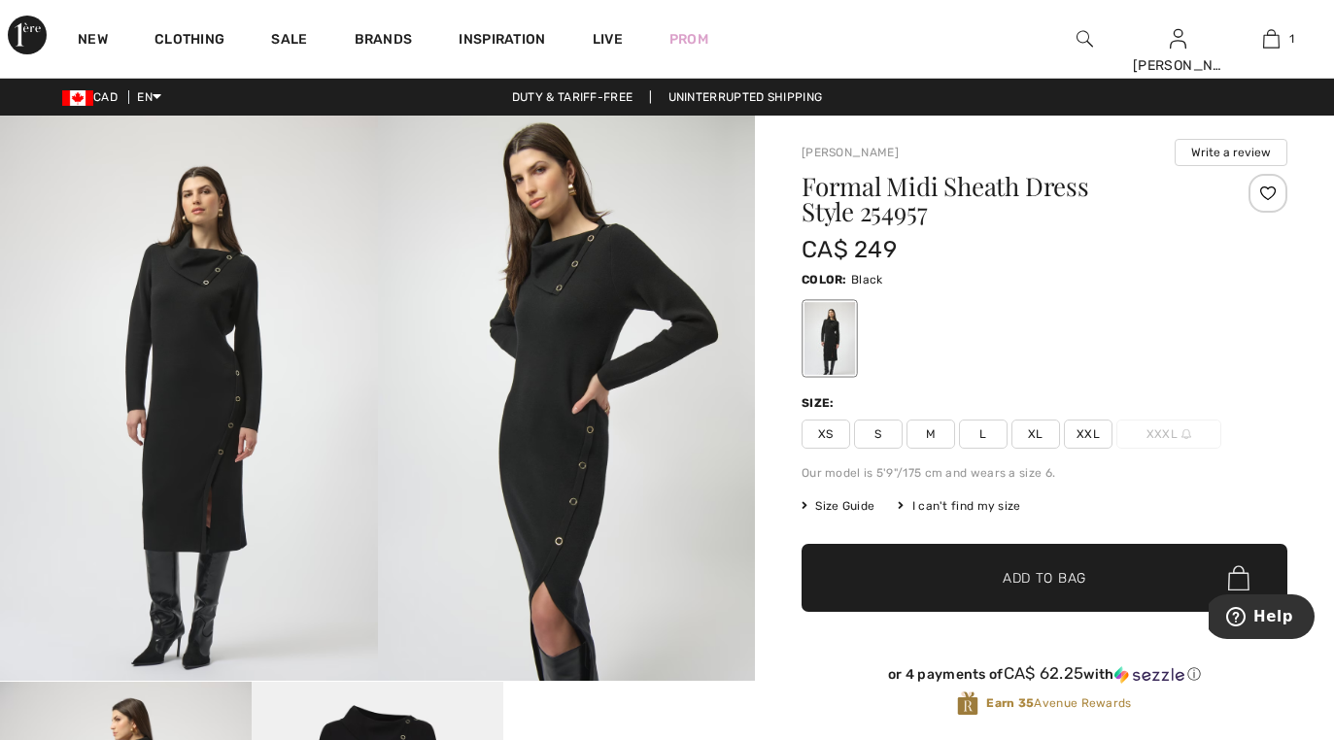
click at [584, 495] on img at bounding box center [567, 398] width 378 height 565
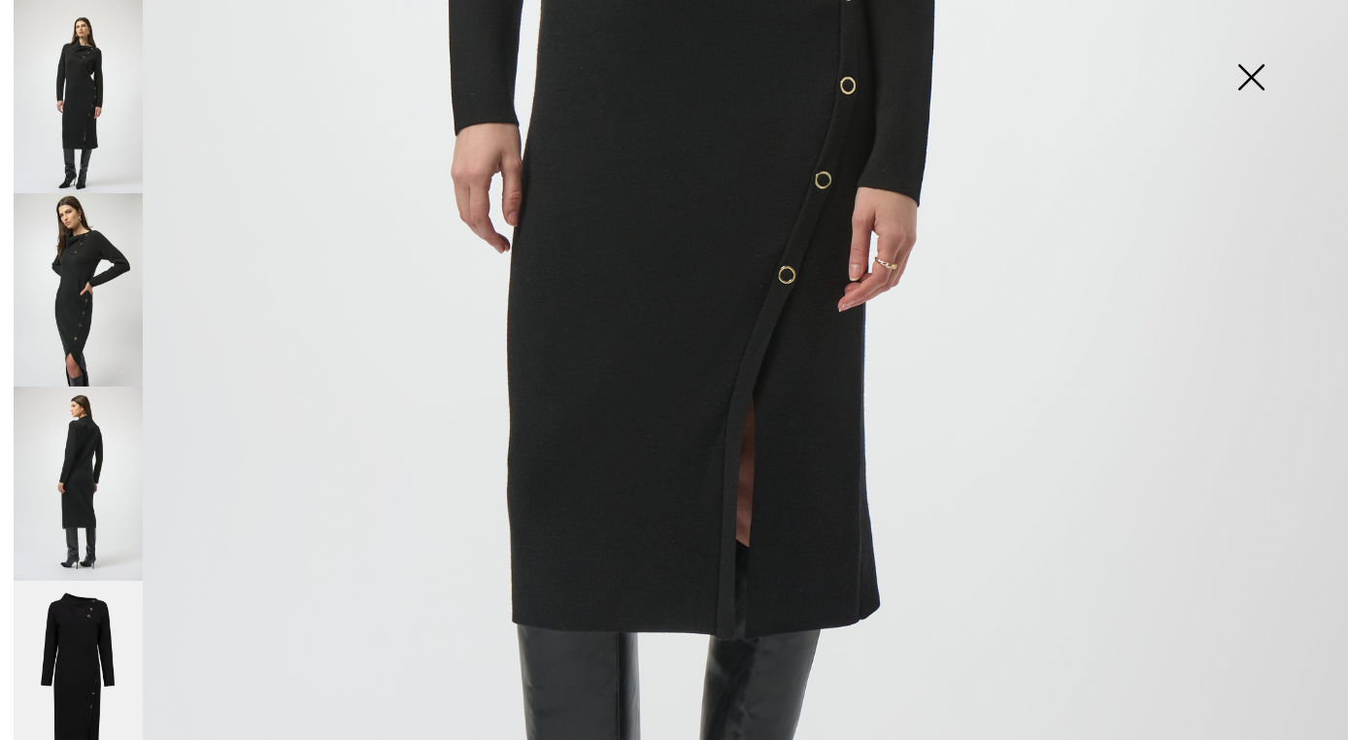
scroll to position [917, 0]
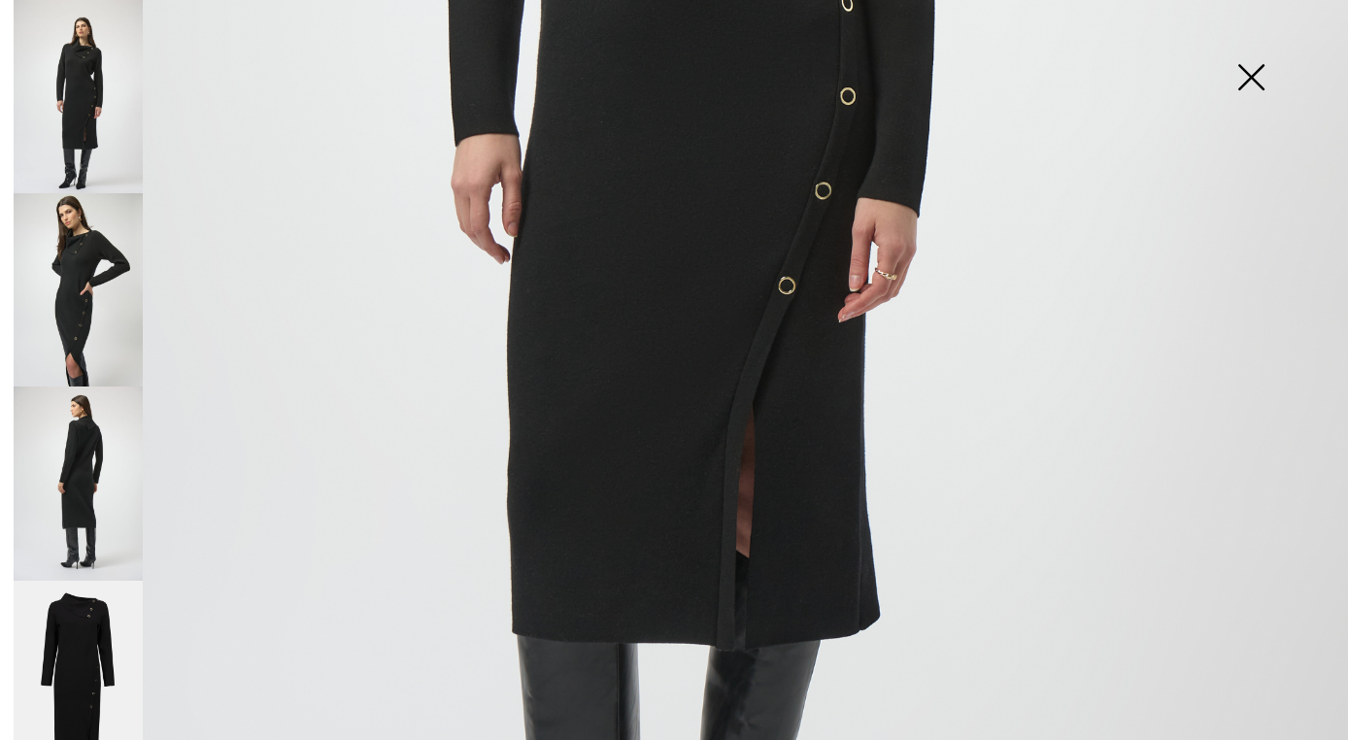
click at [57, 306] on img at bounding box center [78, 289] width 129 height 193
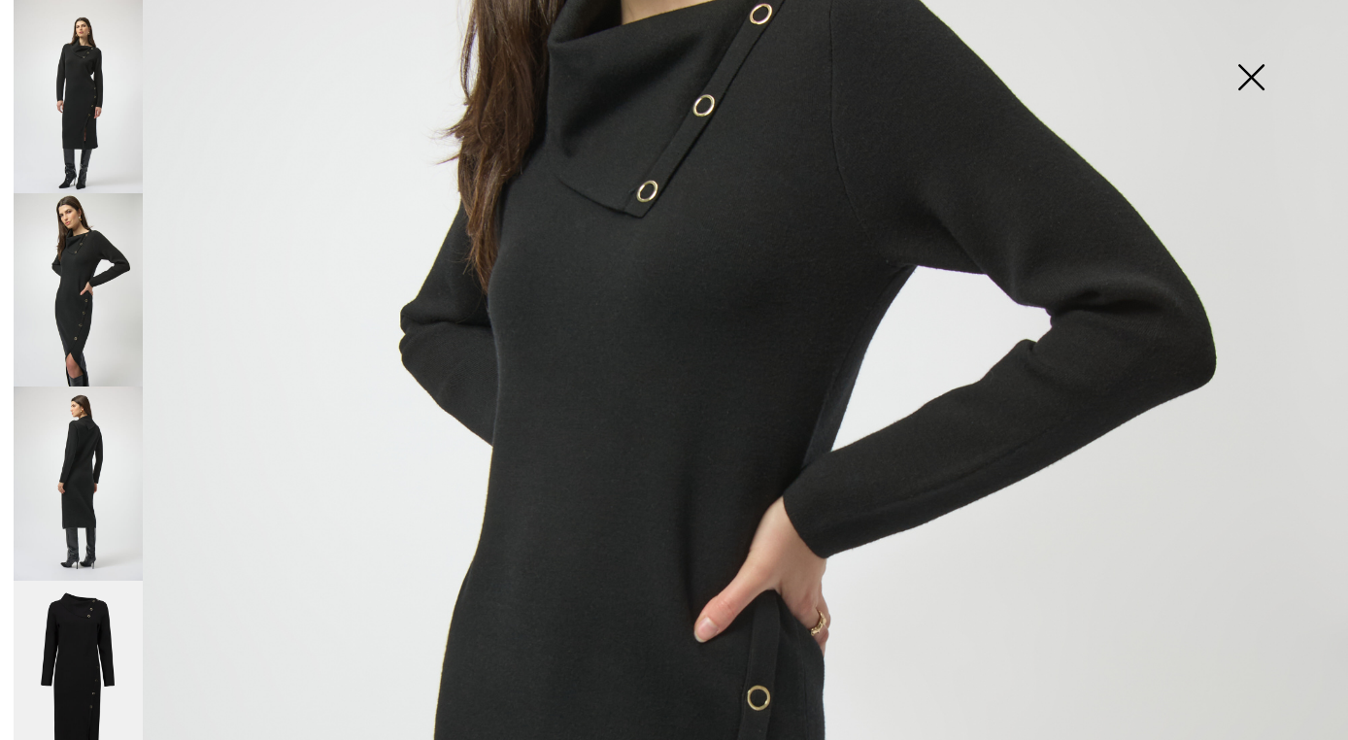
scroll to position [417, 0]
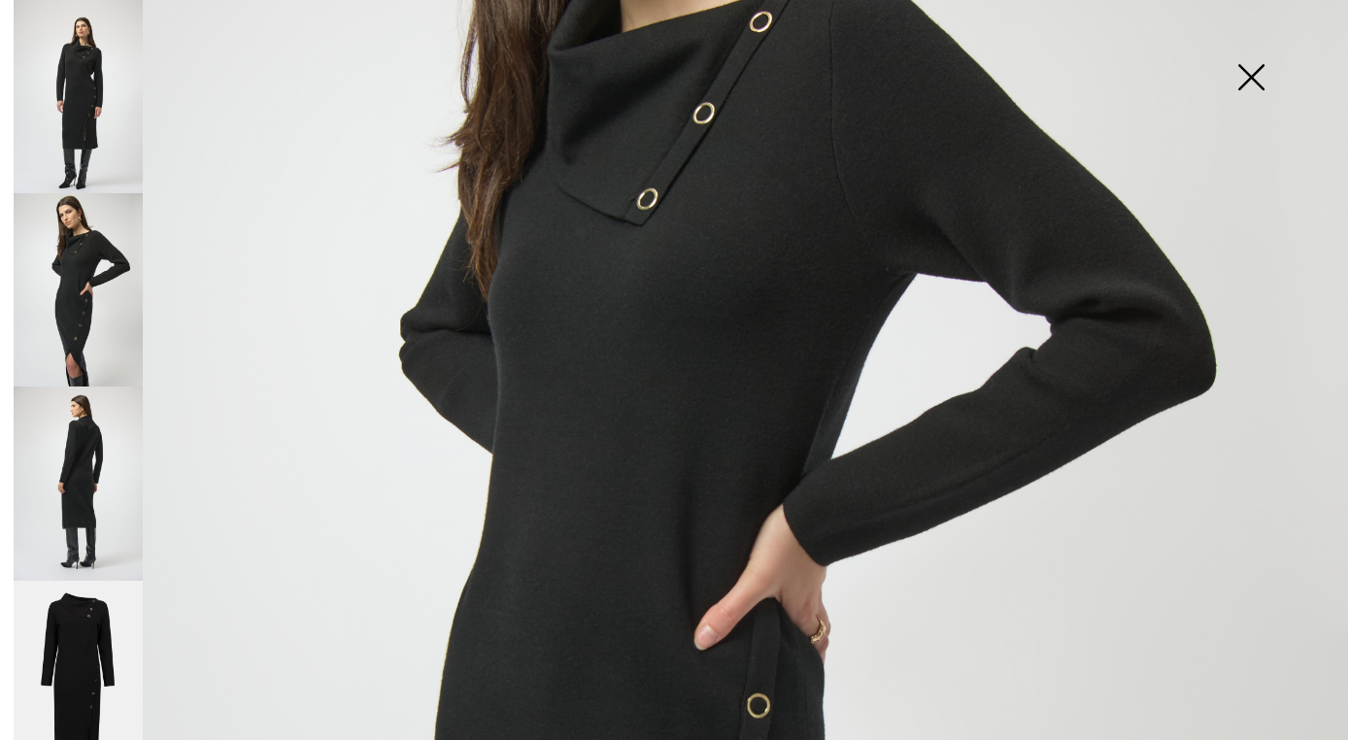
click at [89, 487] on img at bounding box center [78, 483] width 129 height 193
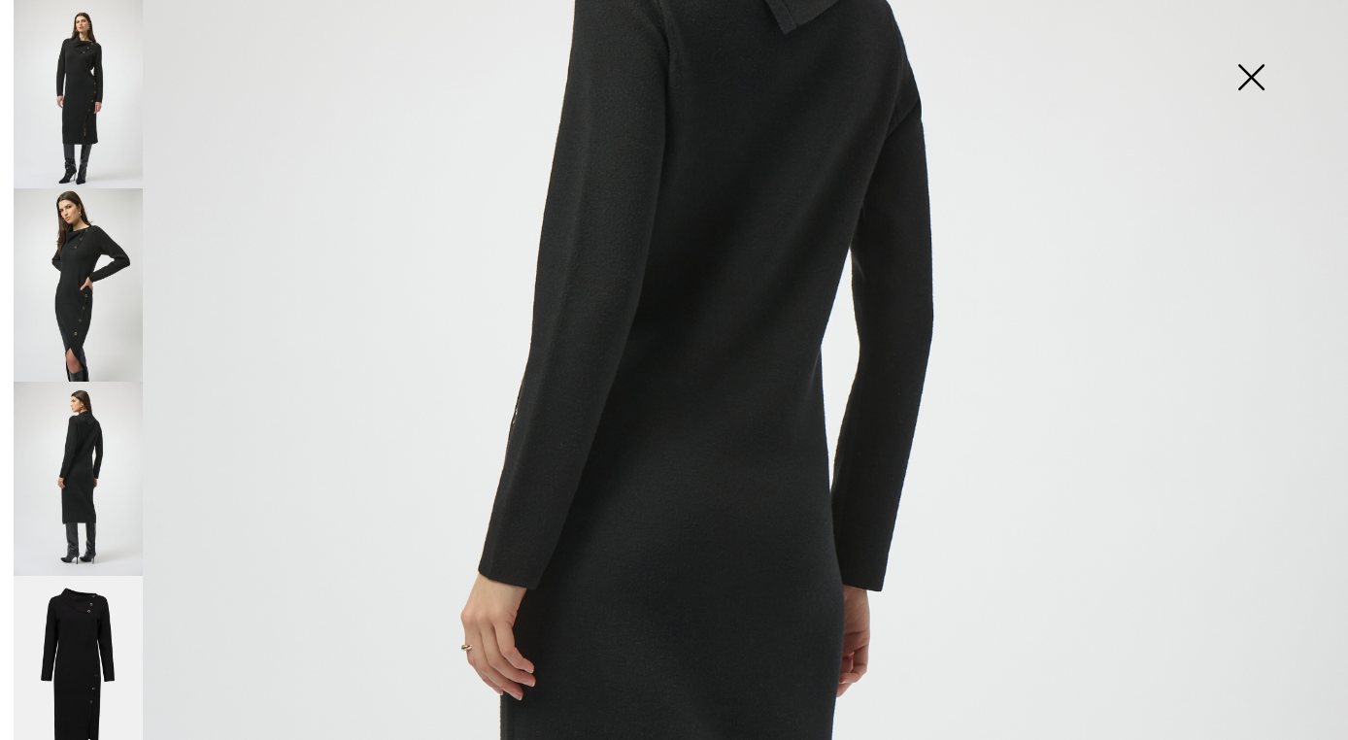
scroll to position [419, 0]
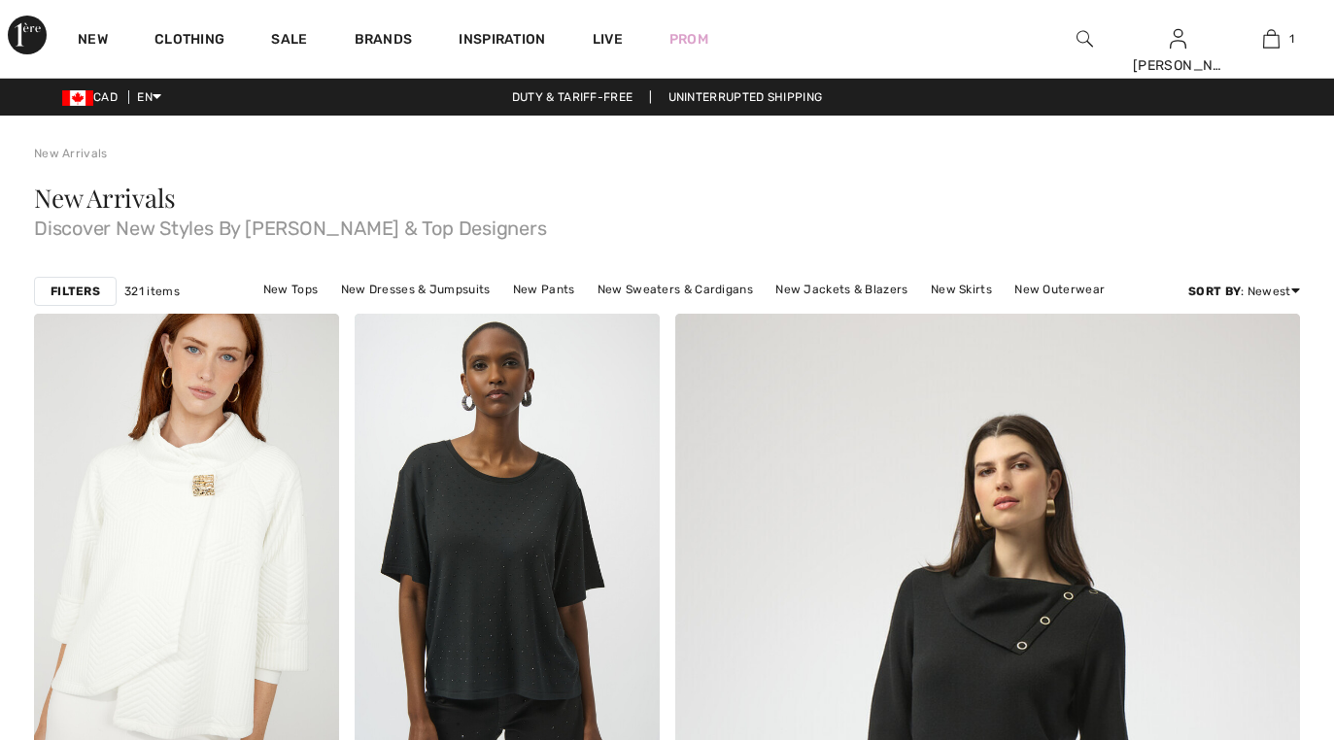
checkbox input "true"
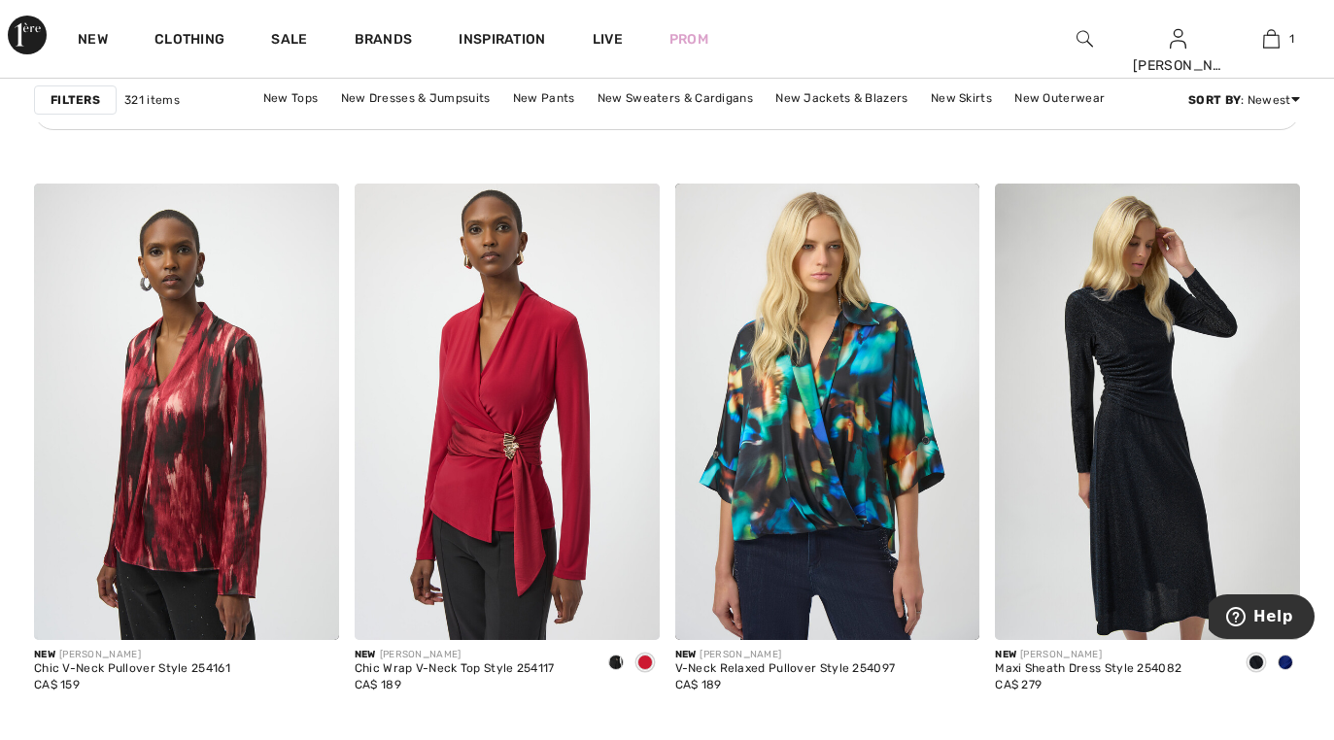
scroll to position [2586, 0]
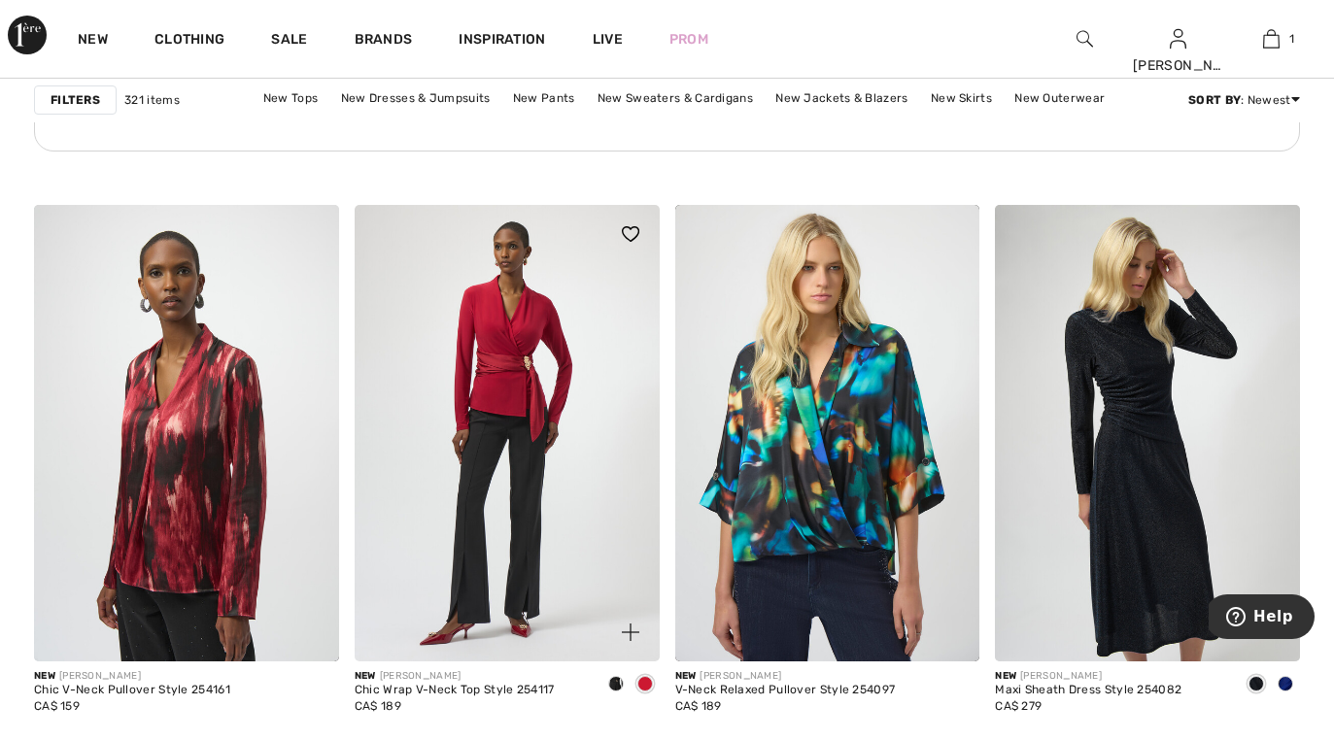
click at [521, 462] on img at bounding box center [507, 434] width 305 height 458
click at [522, 462] on img at bounding box center [507, 434] width 305 height 458
click at [526, 426] on img at bounding box center [507, 434] width 305 height 458
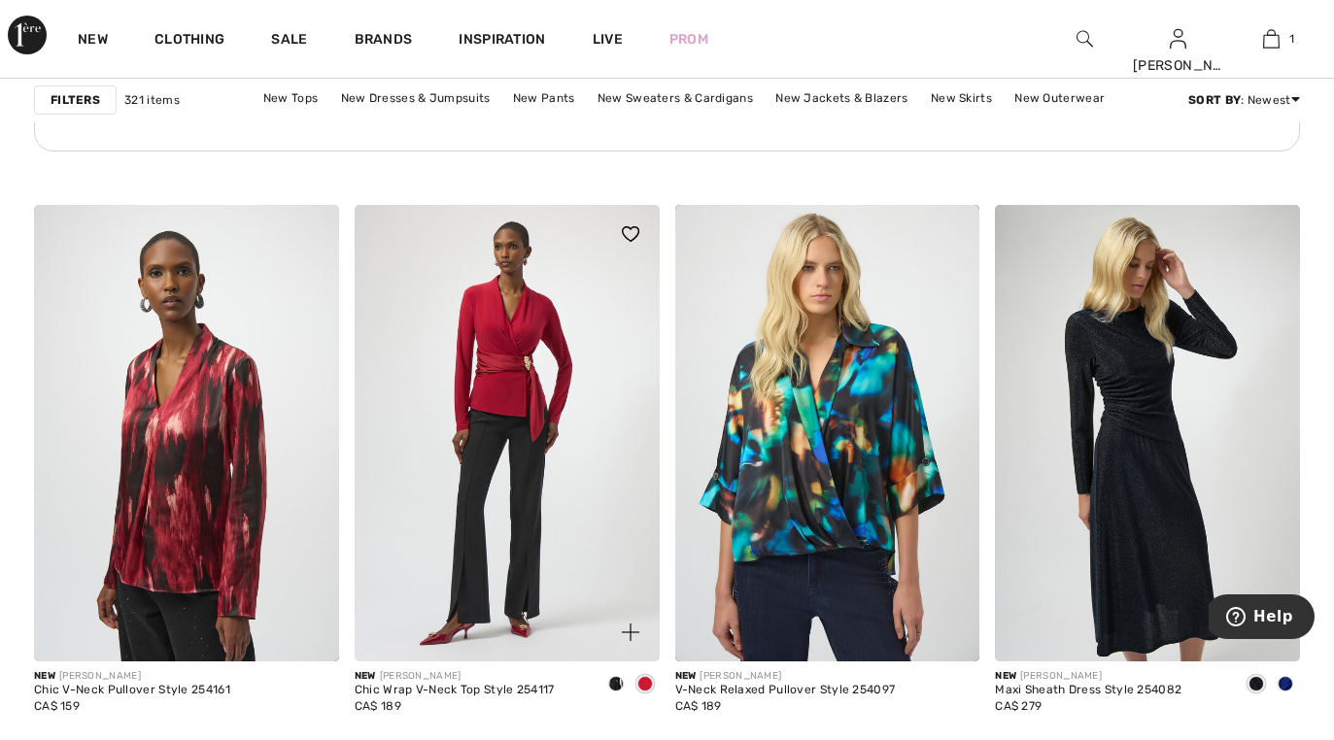
click at [527, 414] on img at bounding box center [507, 434] width 305 height 458
click at [525, 386] on img at bounding box center [507, 434] width 305 height 458
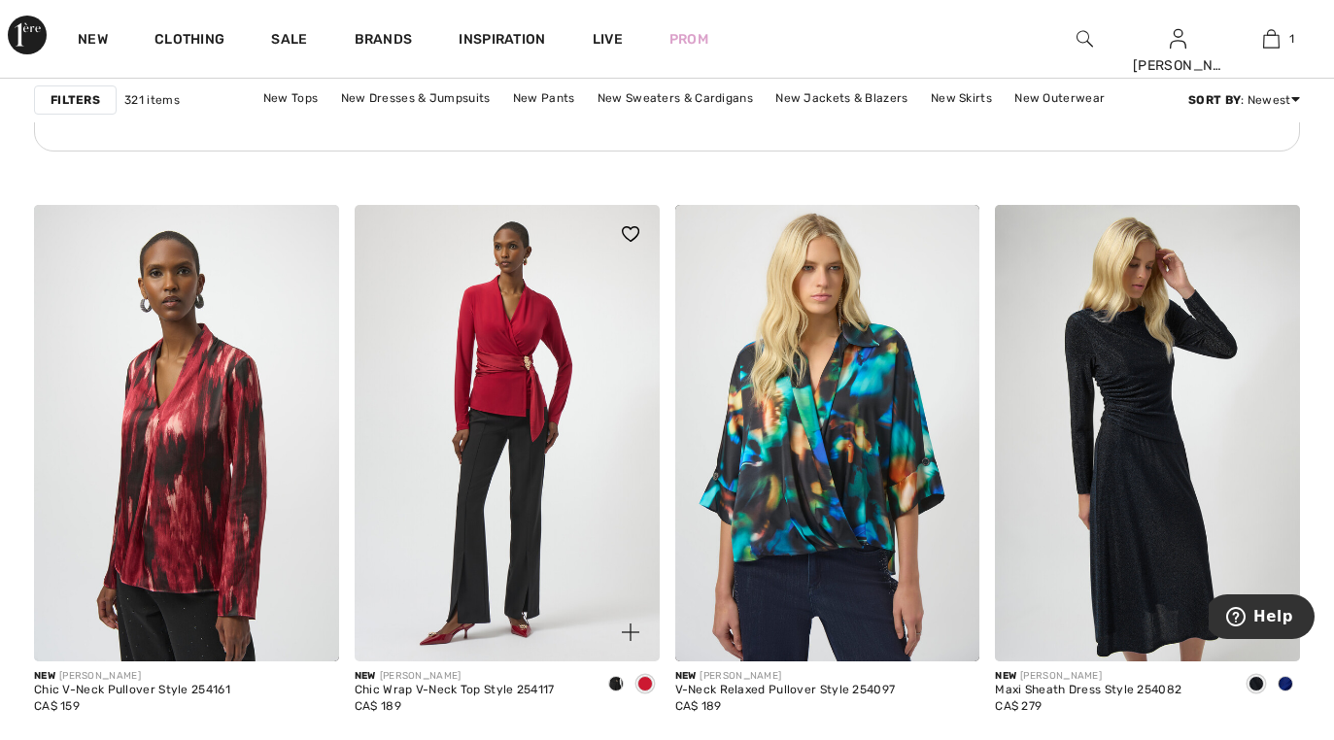
click at [525, 386] on img at bounding box center [507, 434] width 305 height 458
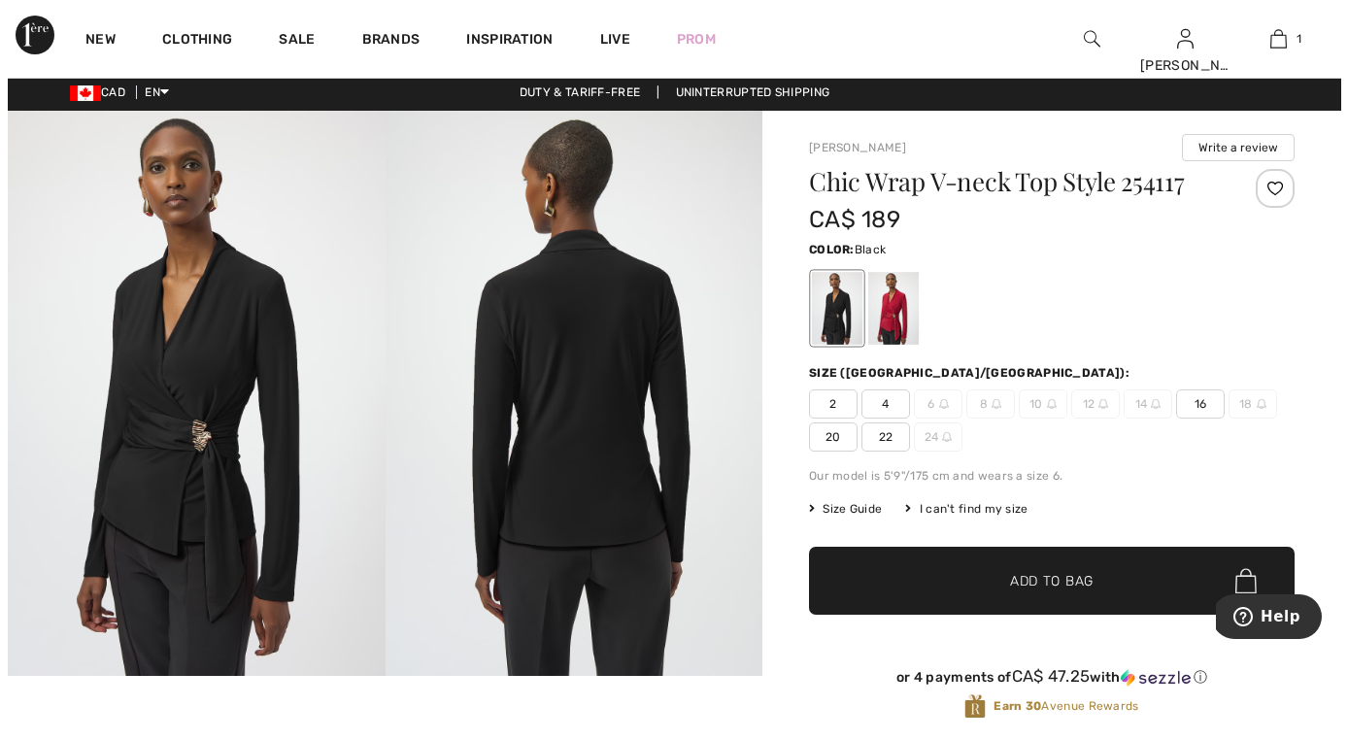
scroll to position [5, 0]
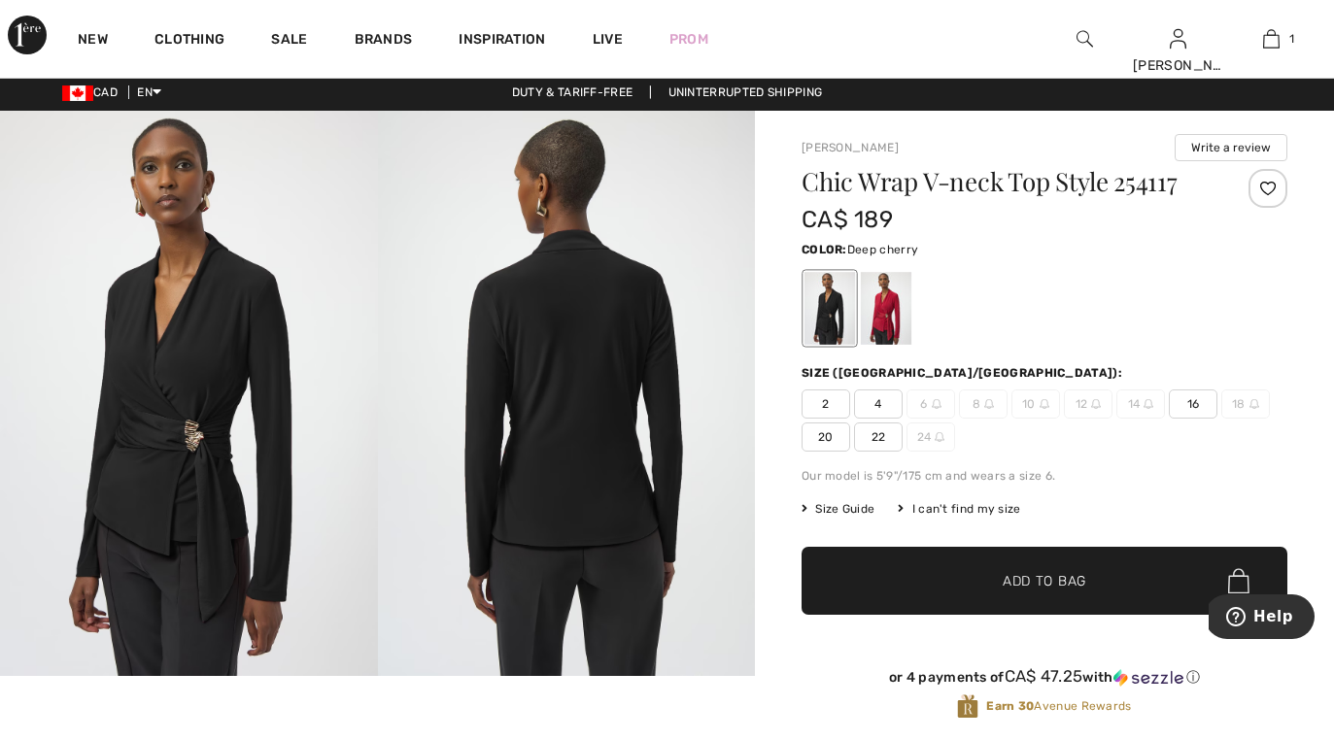
click at [875, 322] on div at bounding box center [886, 308] width 51 height 73
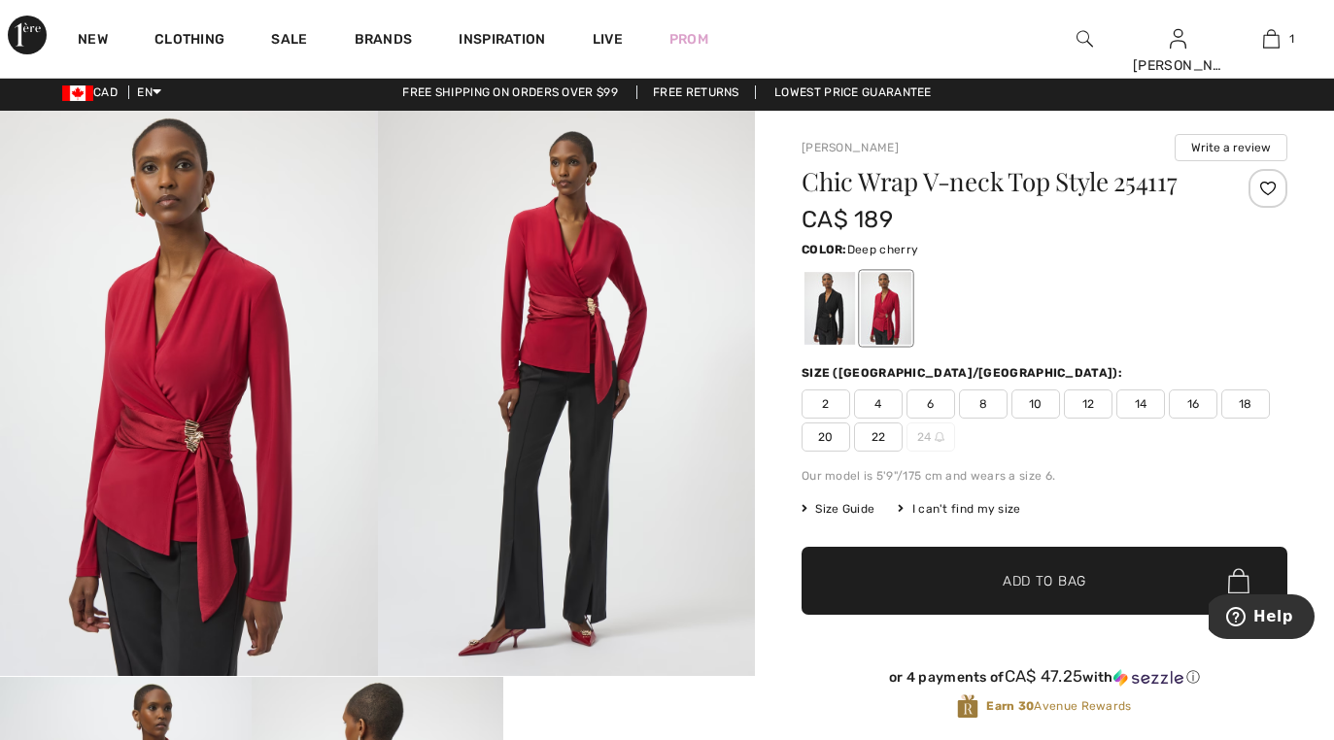
click at [579, 370] on img at bounding box center [567, 393] width 378 height 565
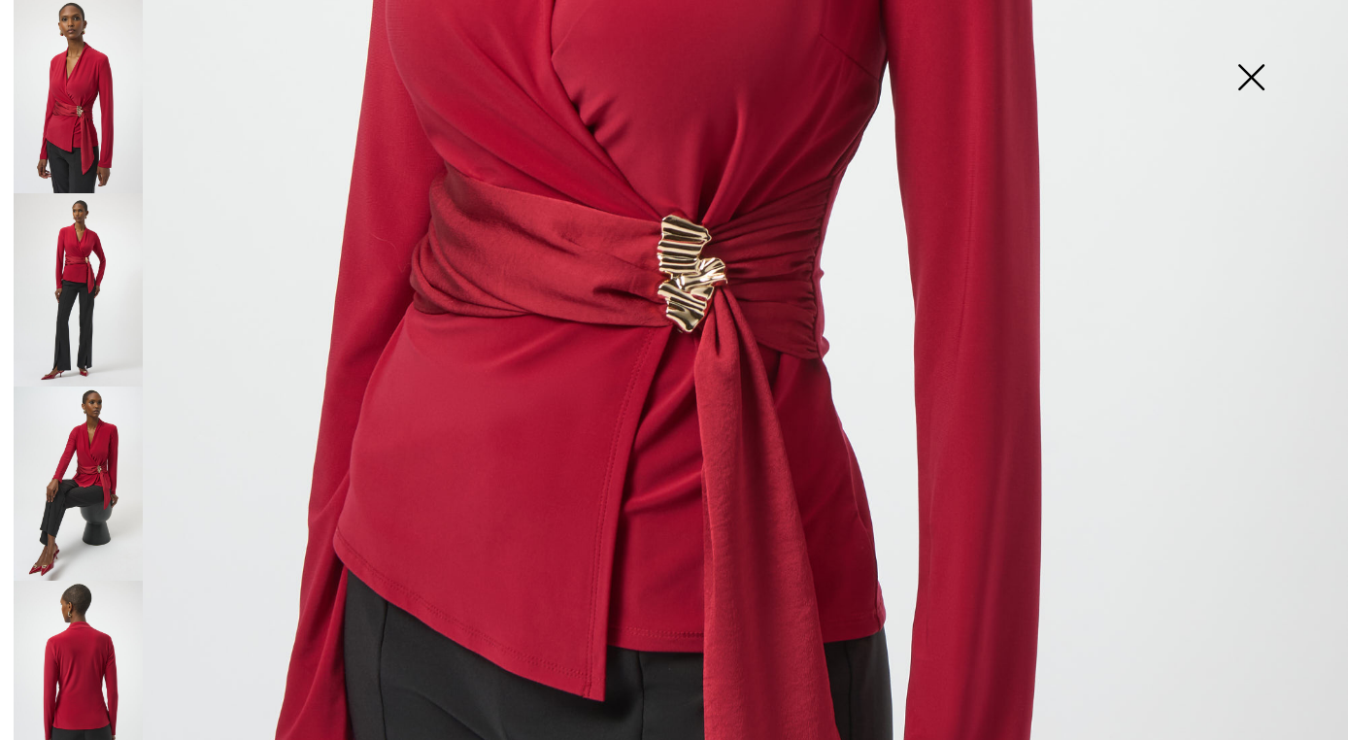
scroll to position [897, 0]
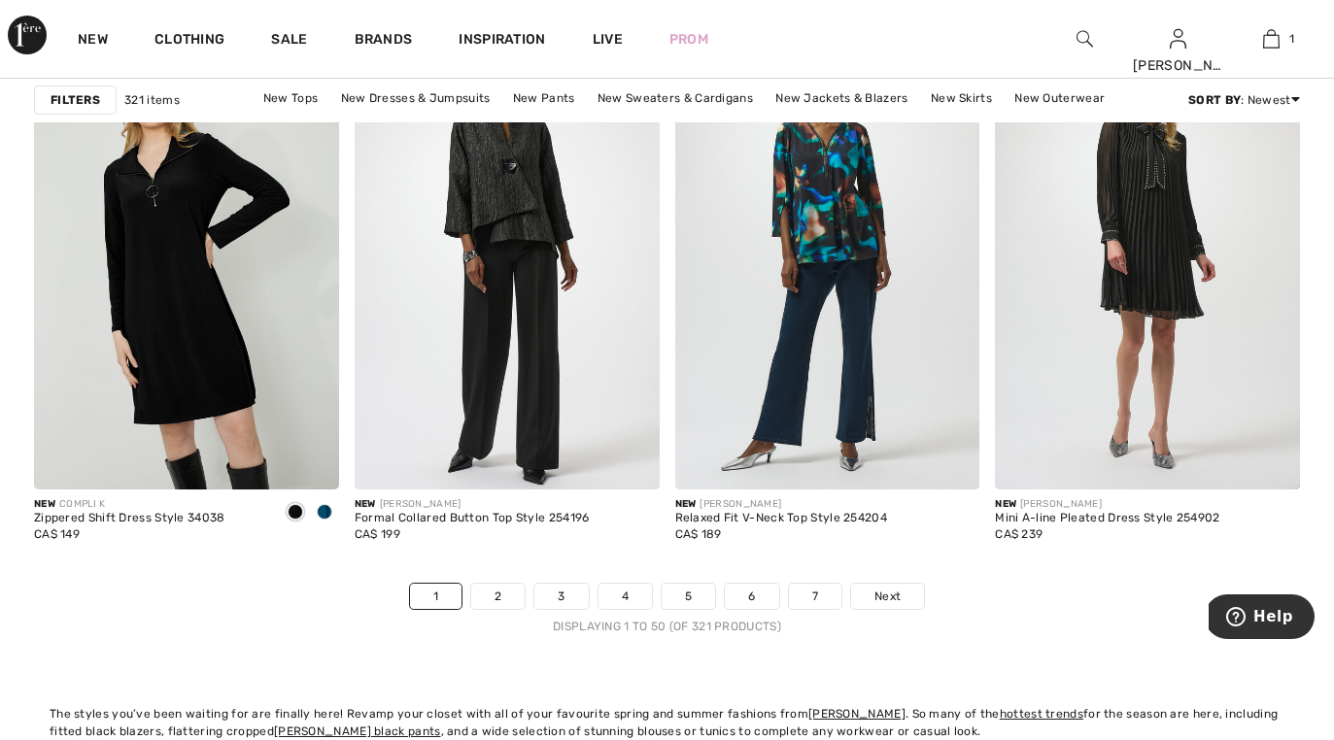
drag, startPoint x: 1315, startPoint y: 322, endPoint x: 1308, endPoint y: 232, distance: 89.7
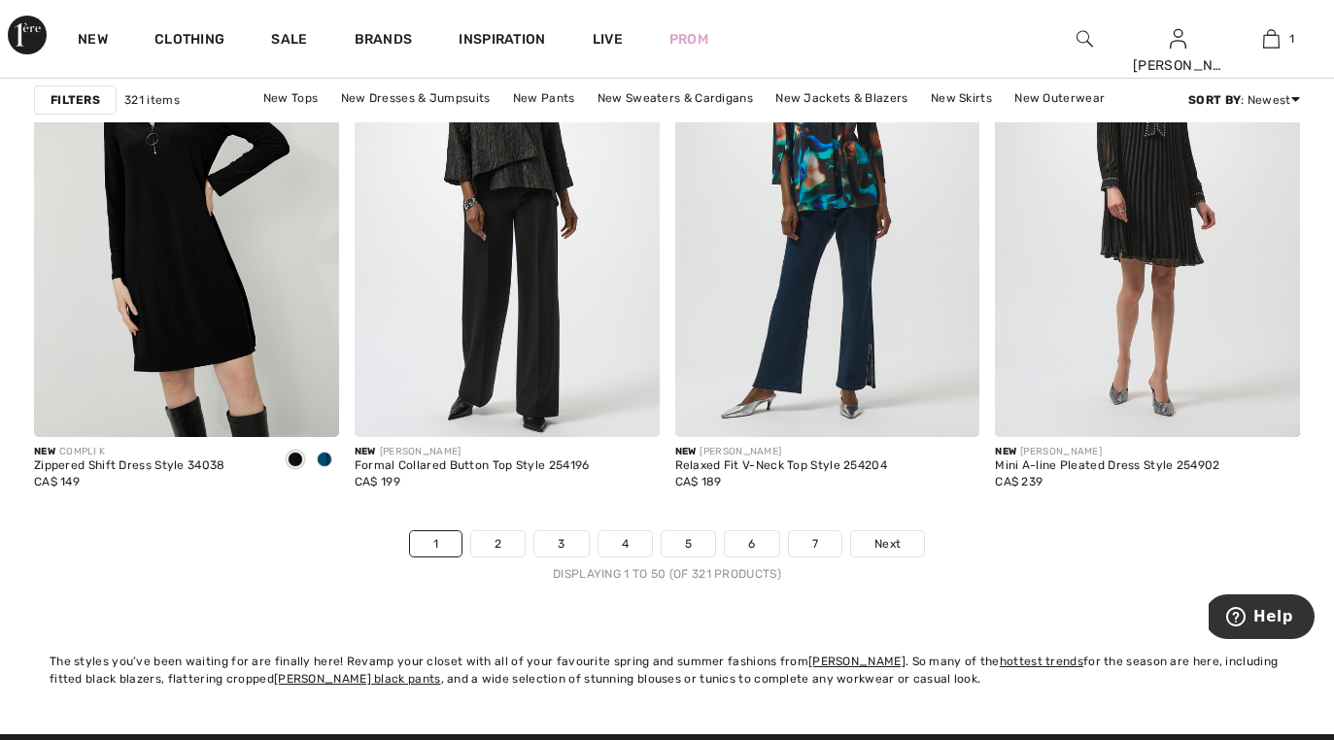
scroll to position [8369, 0]
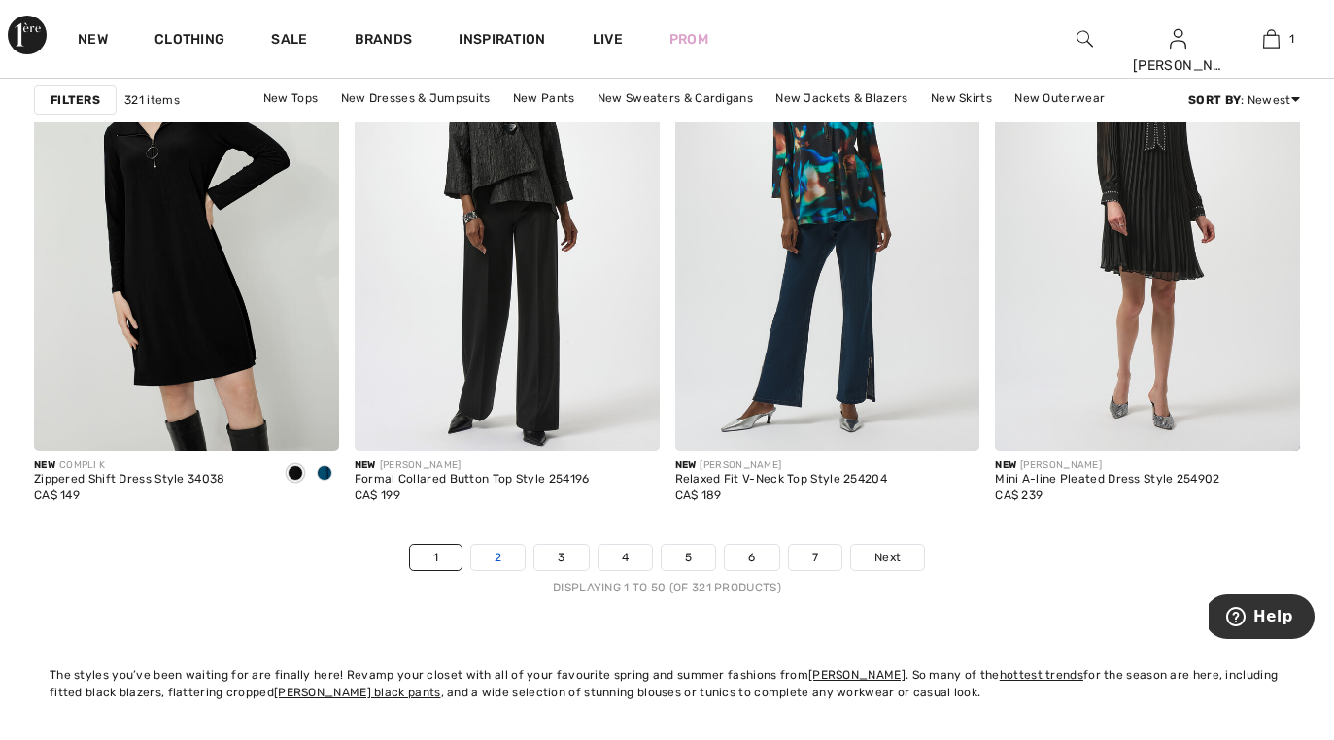
click at [497, 560] on link "2" at bounding box center [497, 557] width 53 height 25
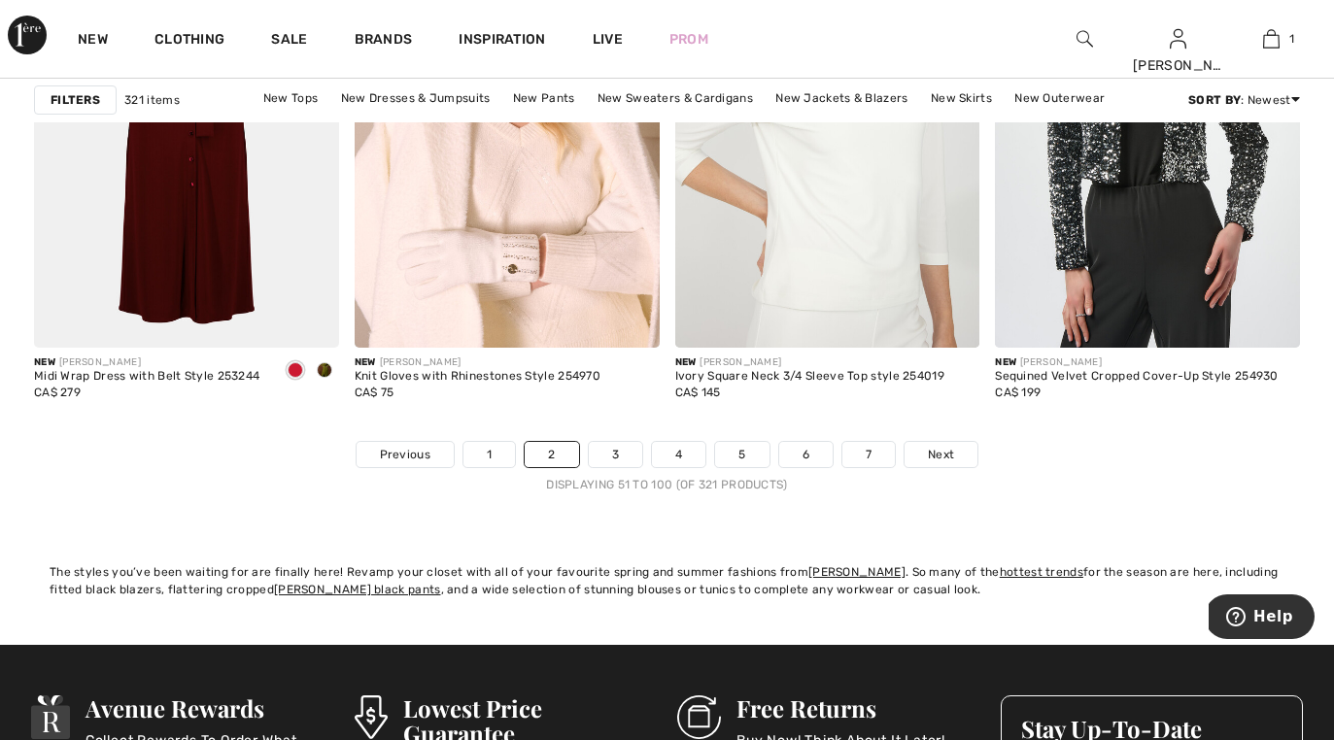
scroll to position [8447, 0]
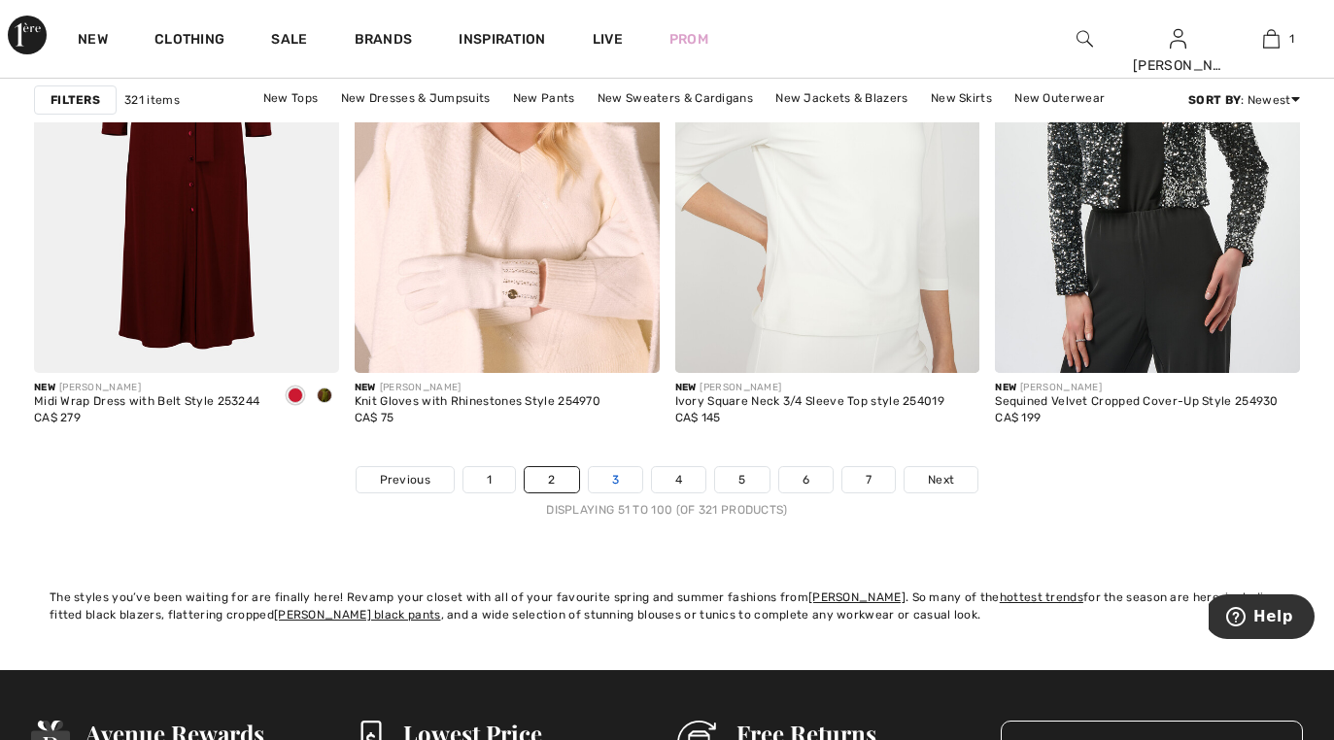
click at [608, 484] on link "3" at bounding box center [615, 479] width 53 height 25
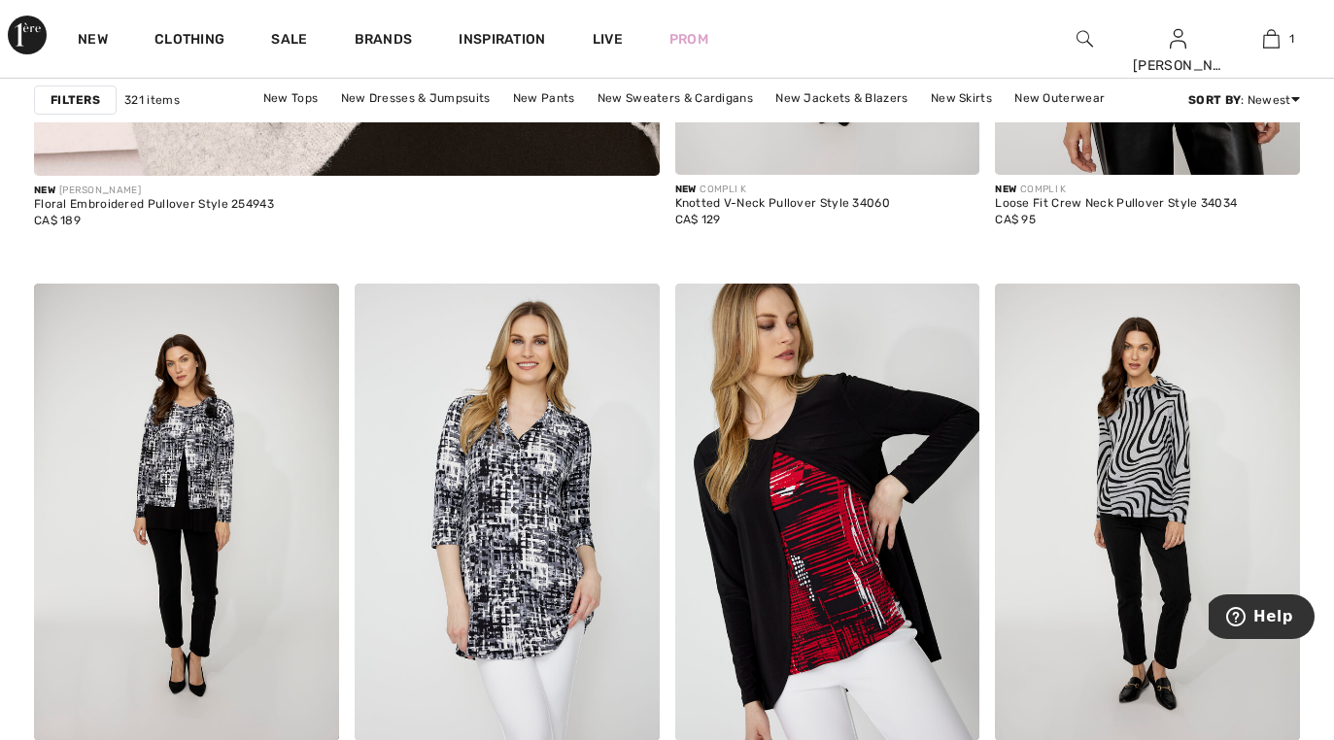
scroll to position [5588, 0]
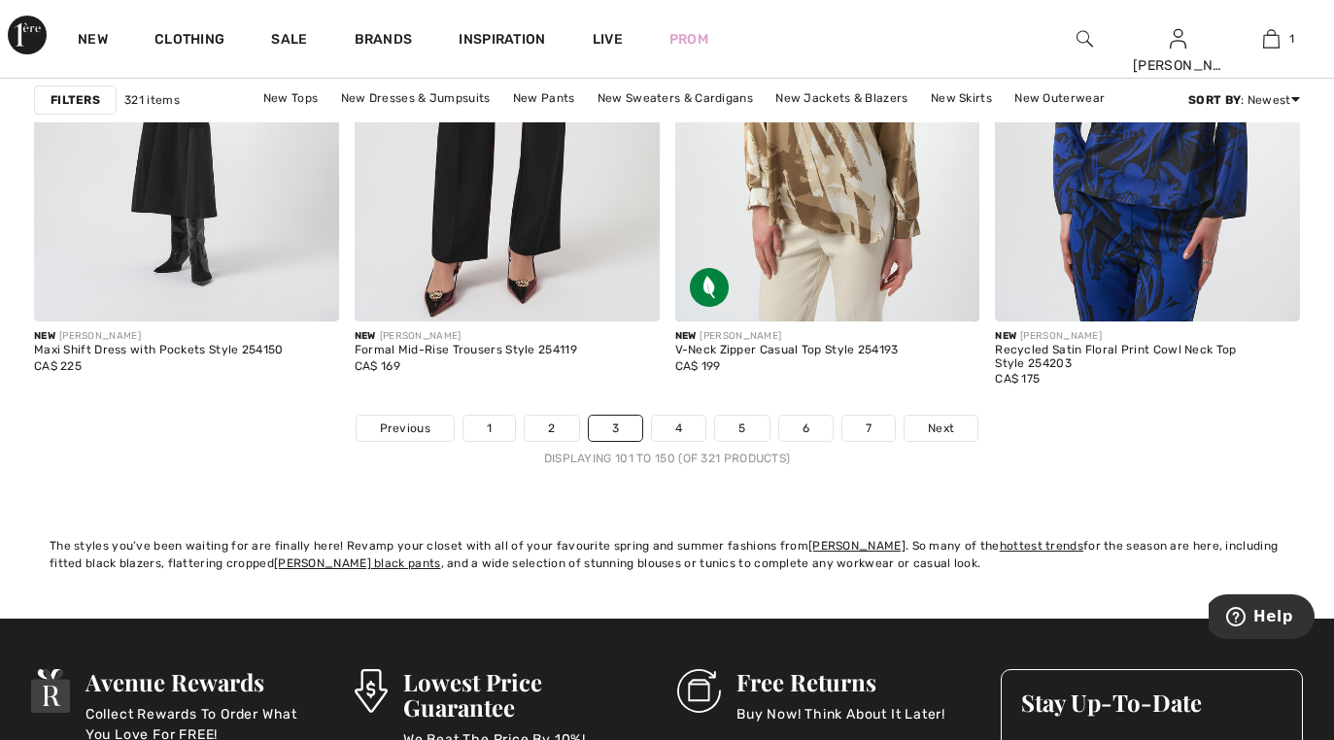
scroll to position [8524, 0]
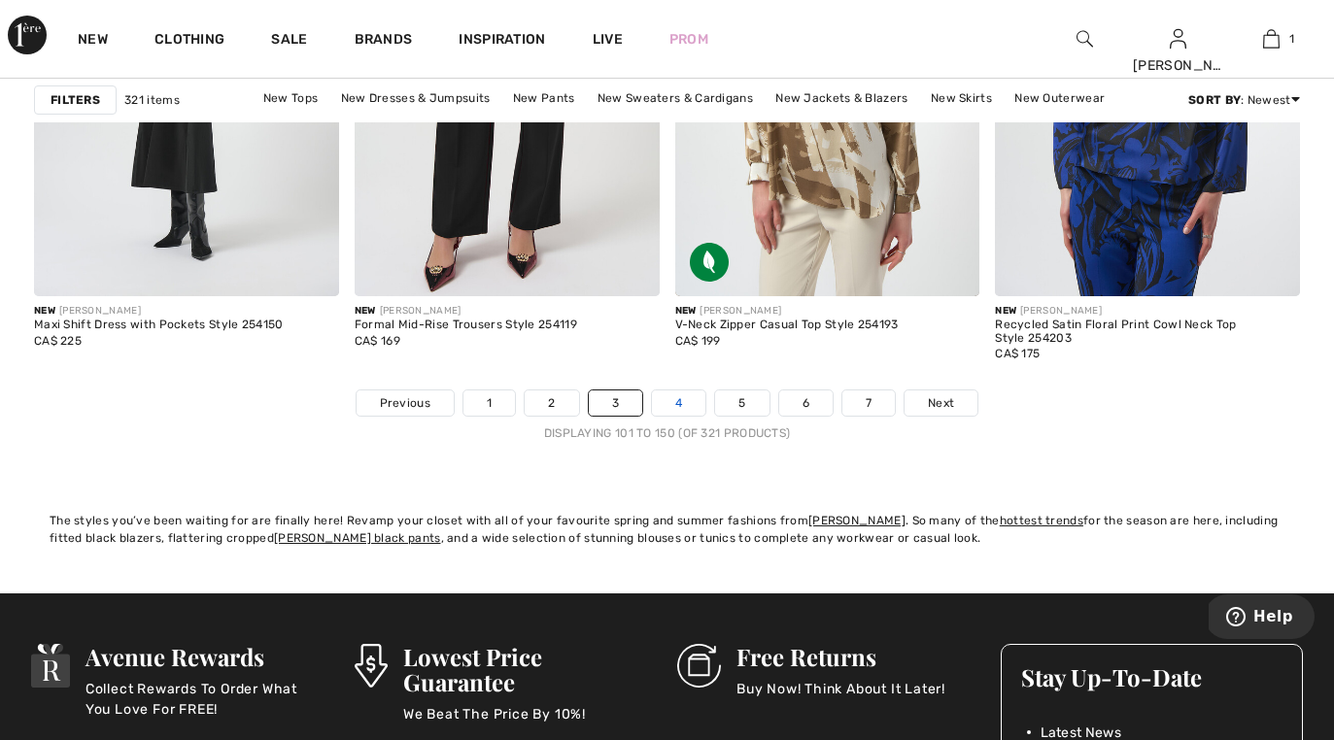
click at [677, 408] on link "4" at bounding box center [678, 403] width 53 height 25
click at [679, 404] on link "4" at bounding box center [678, 403] width 53 height 25
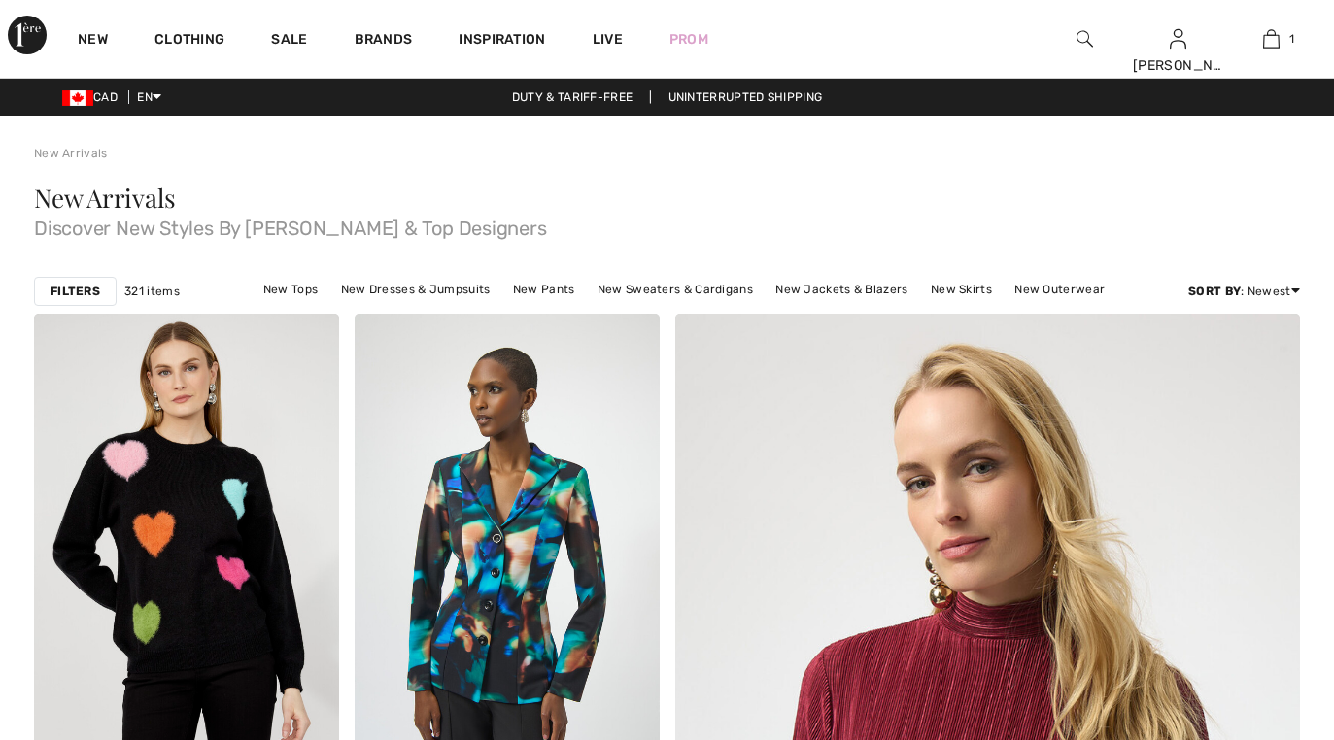
checkbox input "true"
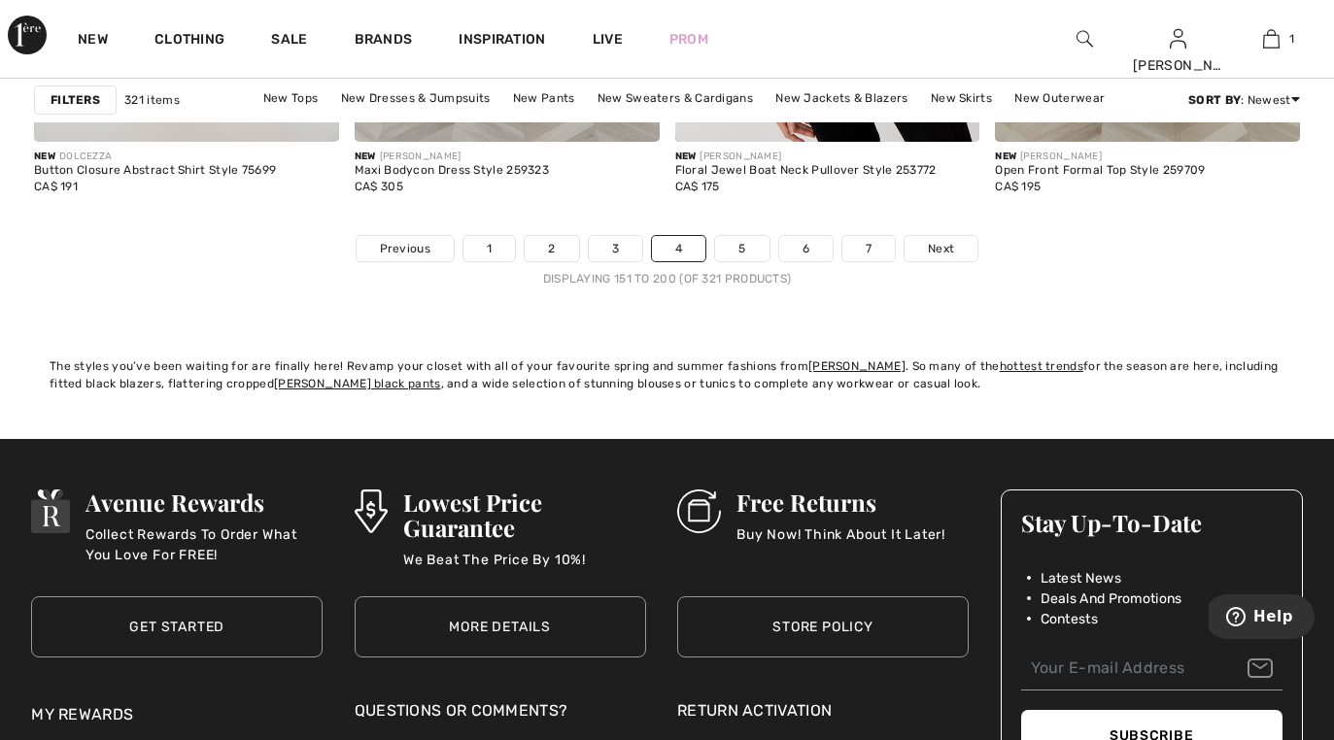
scroll to position [8653, 0]
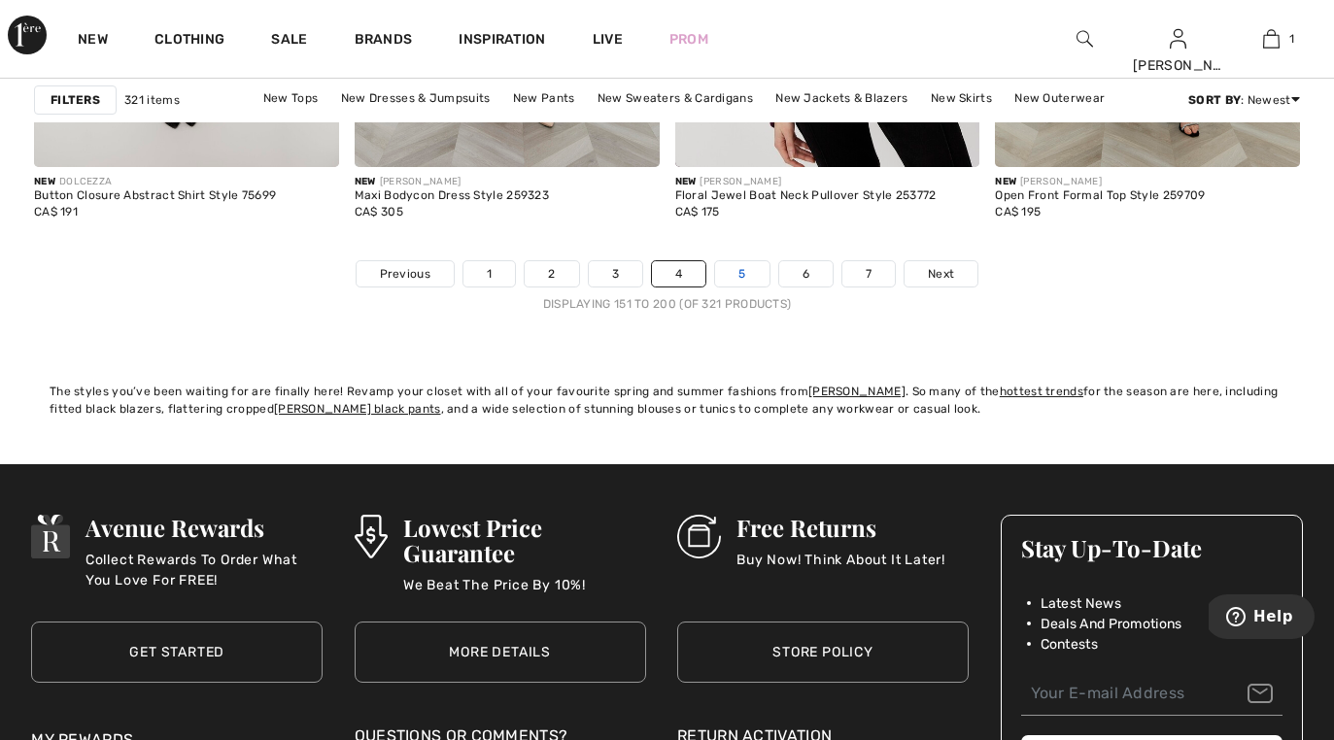
click at [742, 275] on link "5" at bounding box center [741, 273] width 53 height 25
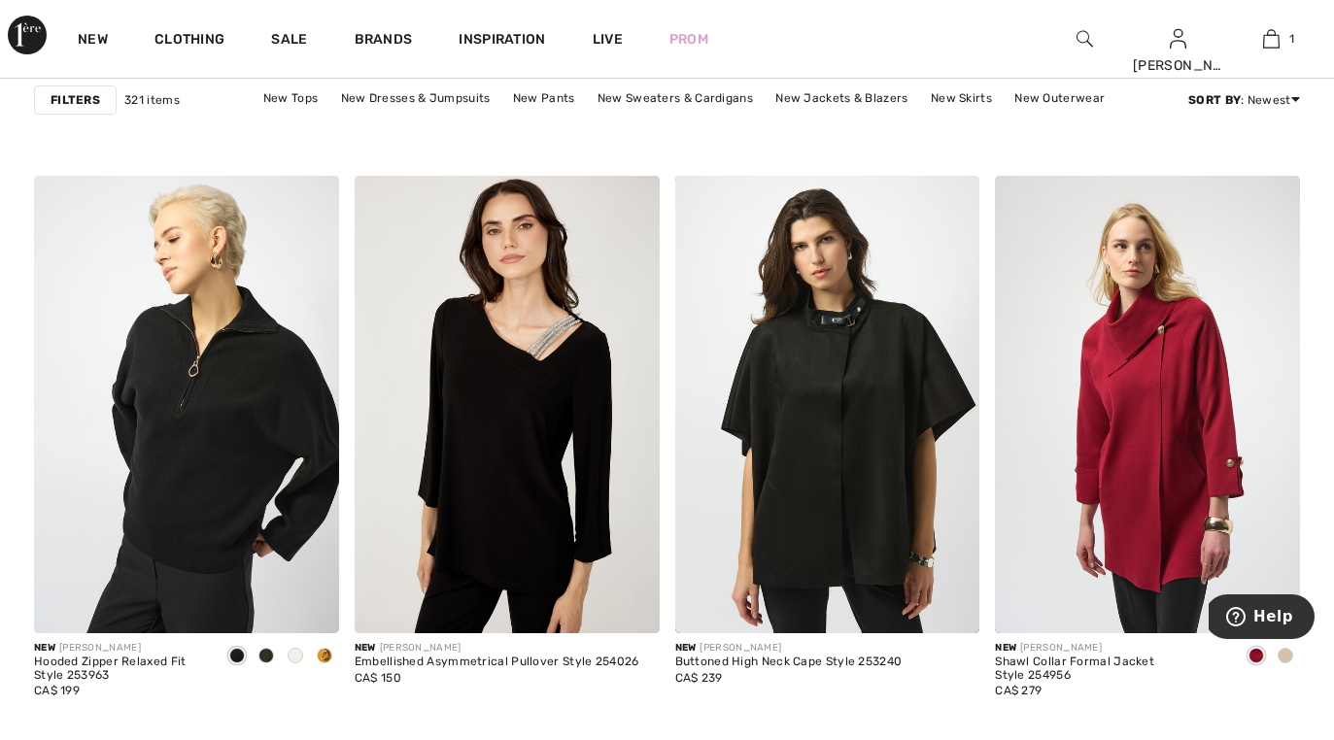
scroll to position [3721, 0]
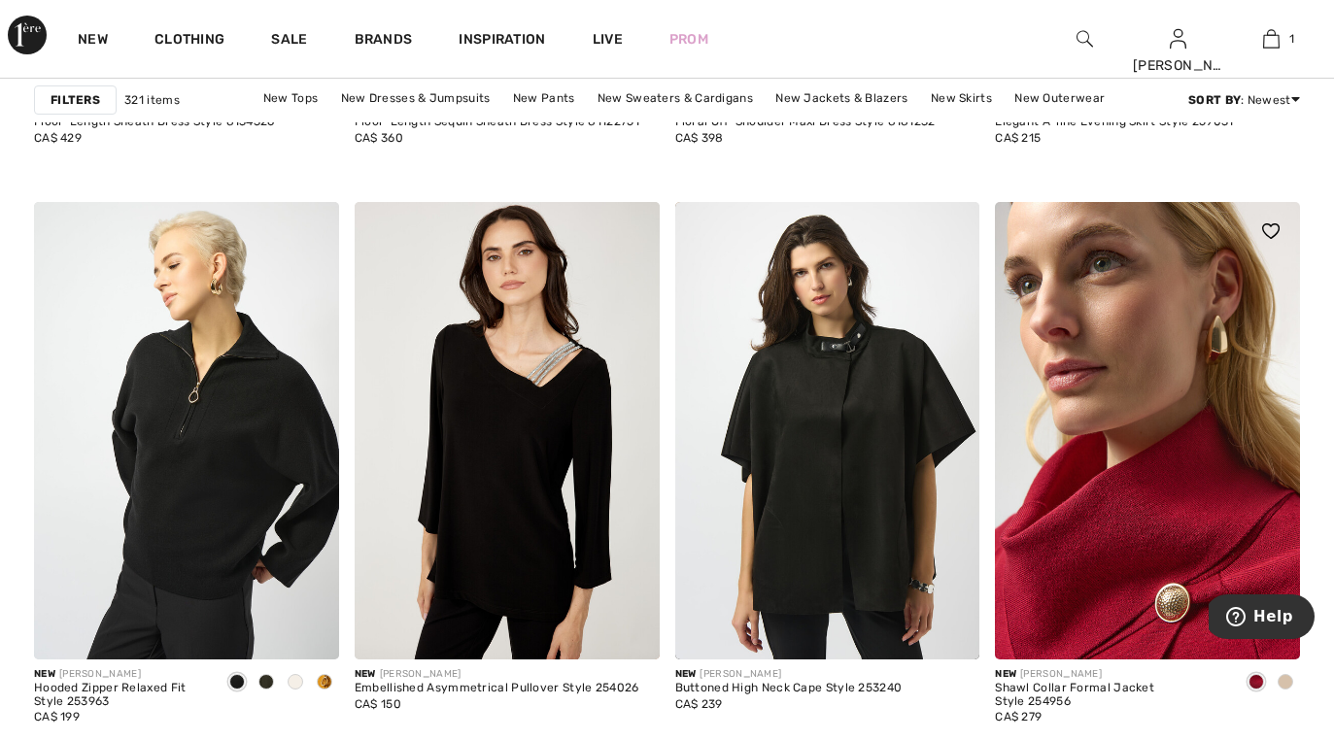
click at [1164, 514] on img at bounding box center [1147, 431] width 305 height 458
click at [1137, 581] on img at bounding box center [1147, 431] width 305 height 458
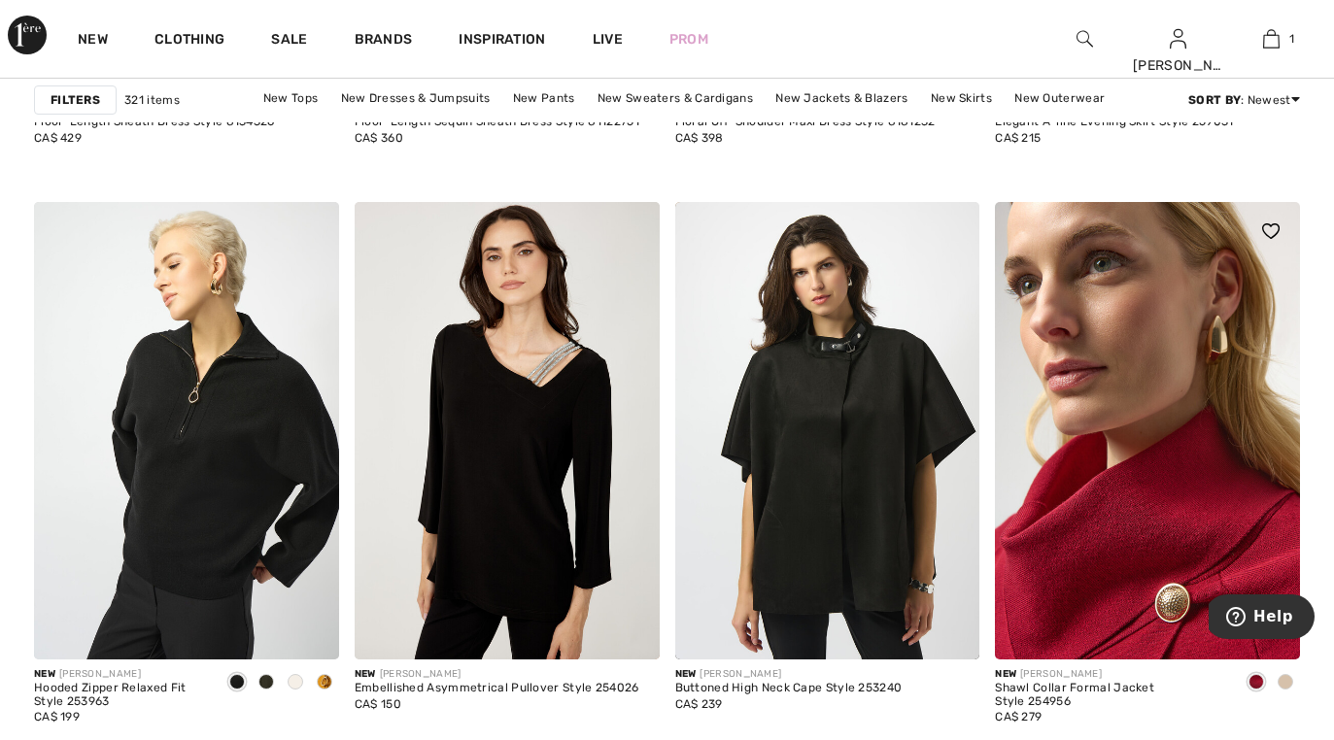
click at [1173, 596] on img at bounding box center [1147, 431] width 305 height 458
click at [1175, 596] on img at bounding box center [1147, 431] width 305 height 458
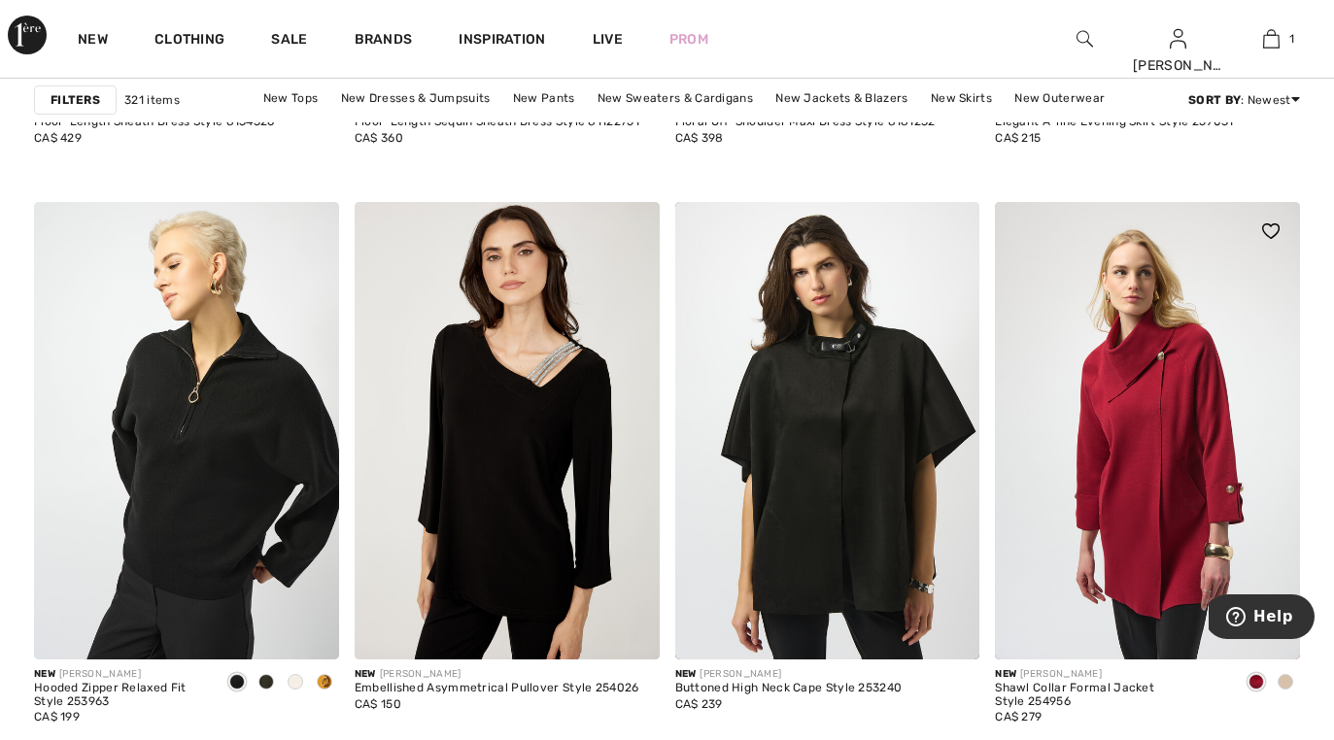
click at [1268, 594] on div at bounding box center [1259, 619] width 81 height 81
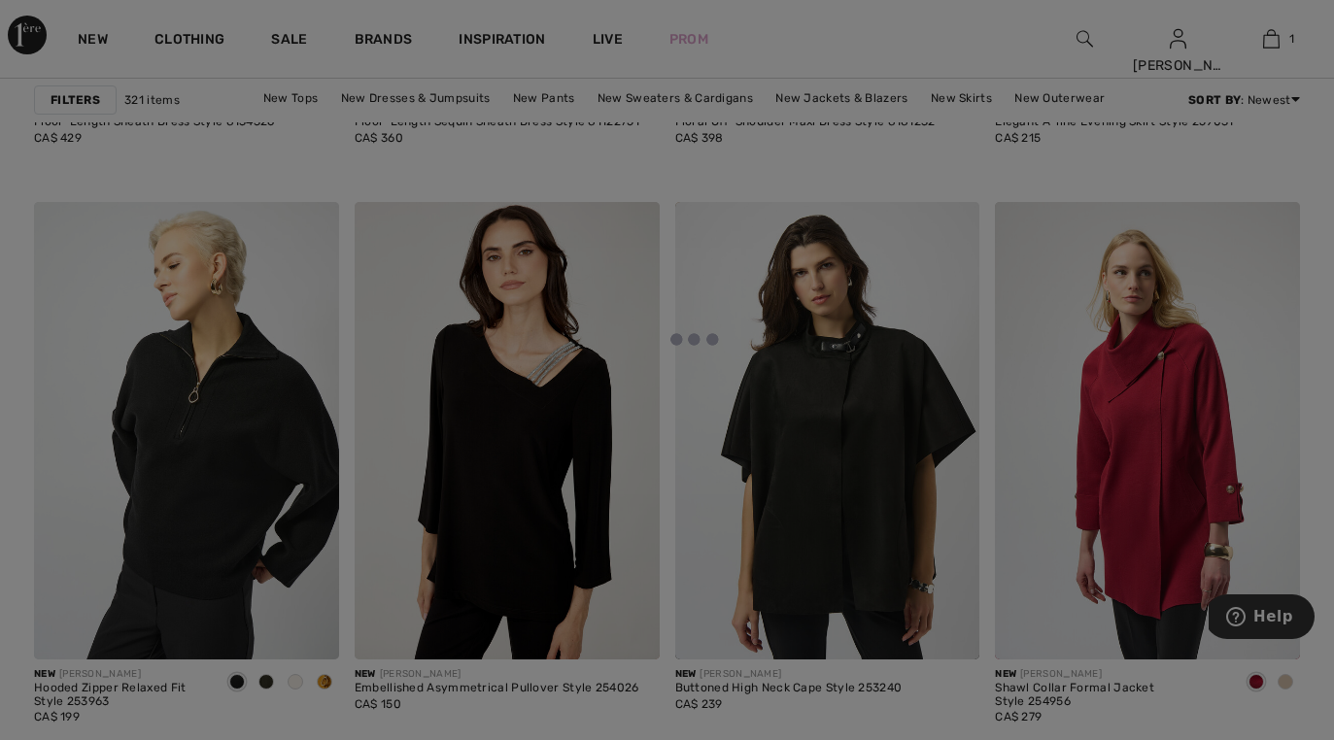
click at [1250, 528] on div at bounding box center [667, 370] width 1334 height 740
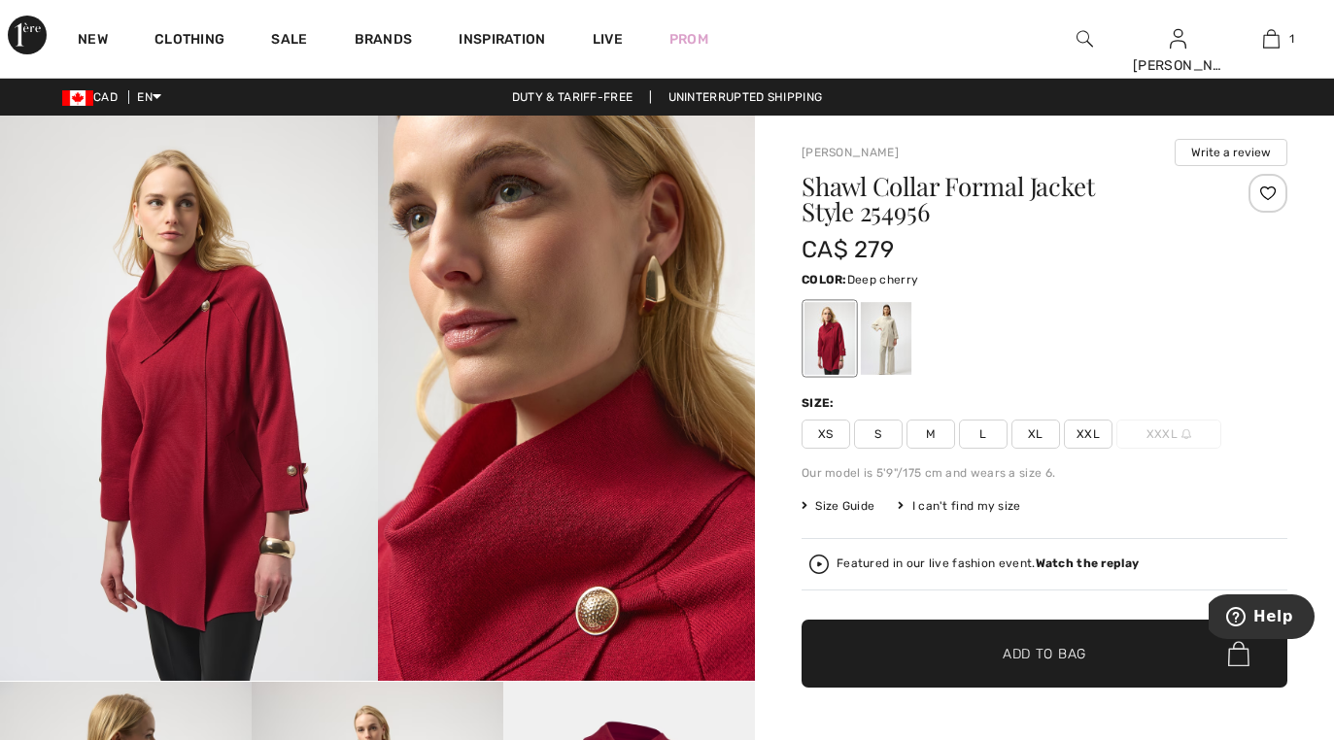
click at [195, 550] on img at bounding box center [189, 398] width 378 height 565
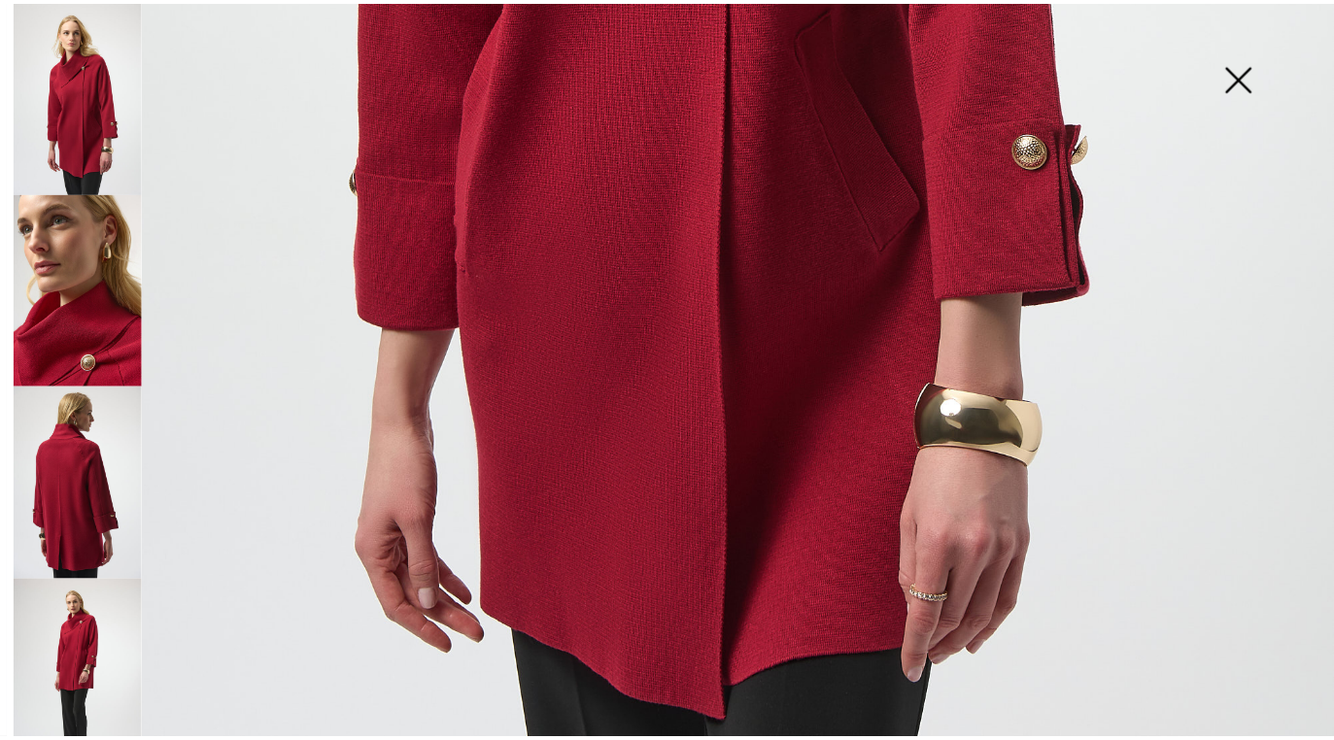
scroll to position [1138, 0]
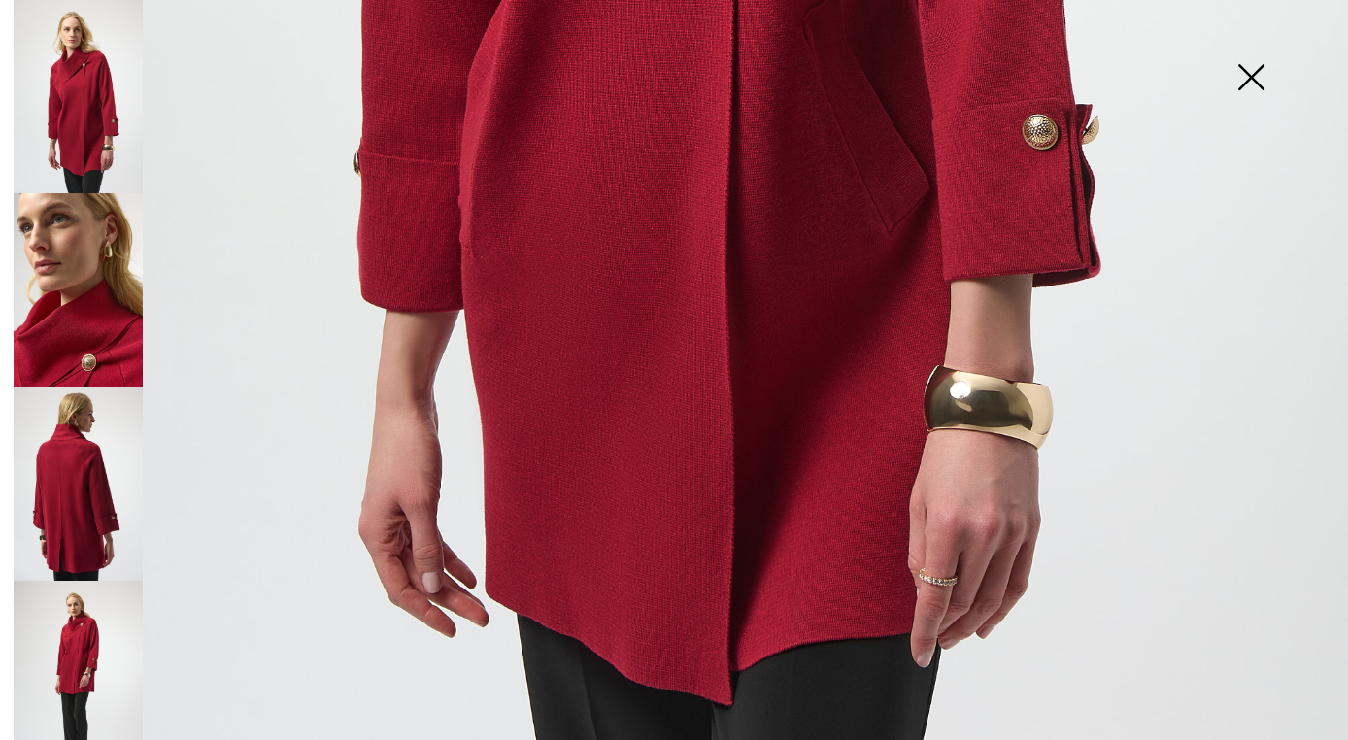
click at [1248, 77] on img at bounding box center [1251, 79] width 97 height 100
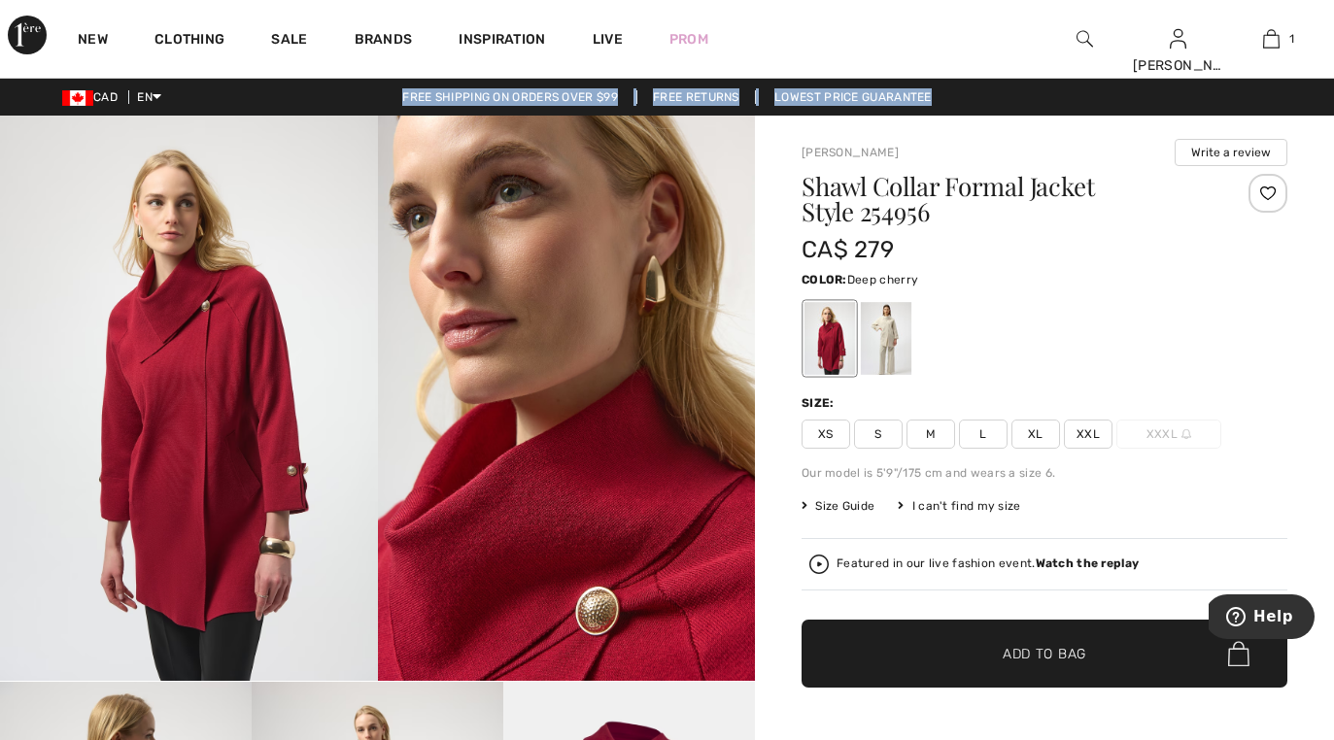
click at [1251, 115] on div "CAD EN English Français Duty & tariff-free | Uninterrupted shipping Free shippi…" at bounding box center [667, 97] width 1334 height 37
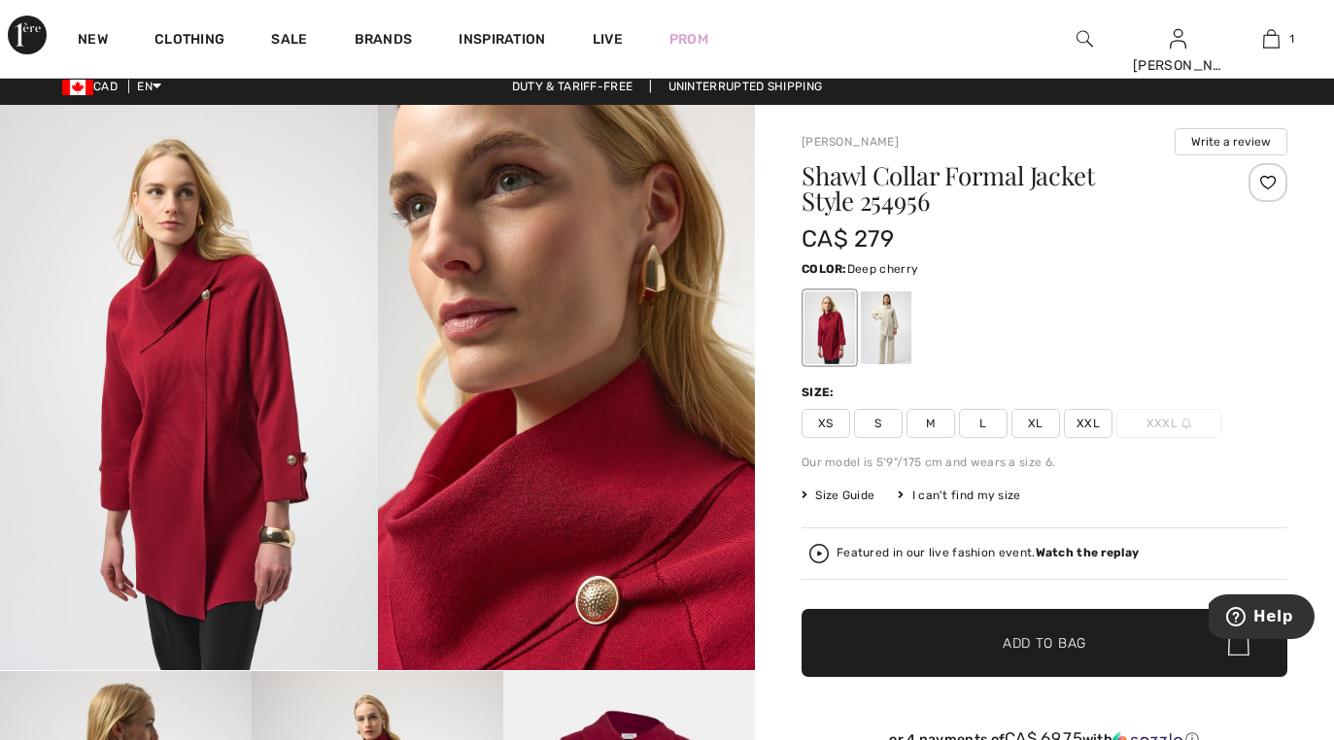
scroll to position [8, 0]
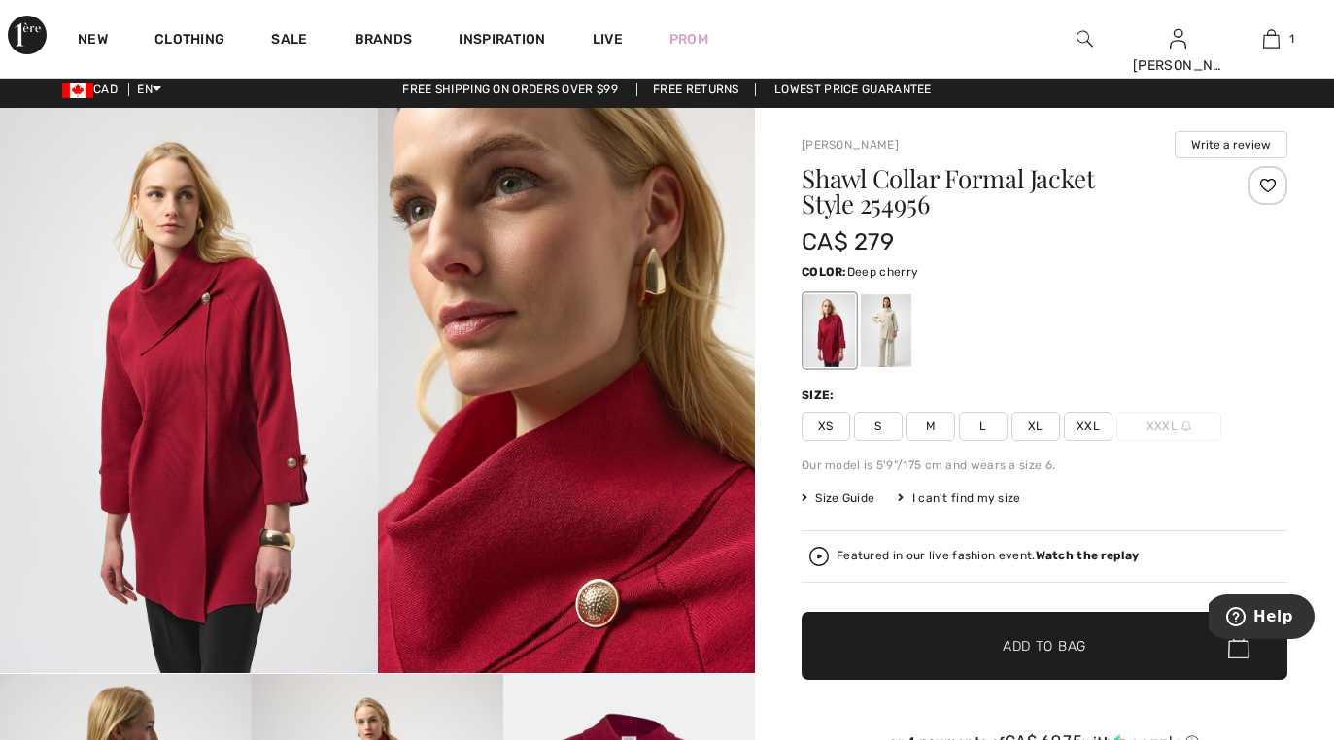
click at [1029, 430] on span "XL" at bounding box center [1035, 426] width 49 height 29
click at [1033, 657] on span "✔ Added to Bag Add to Bag" at bounding box center [1044, 646] width 486 height 68
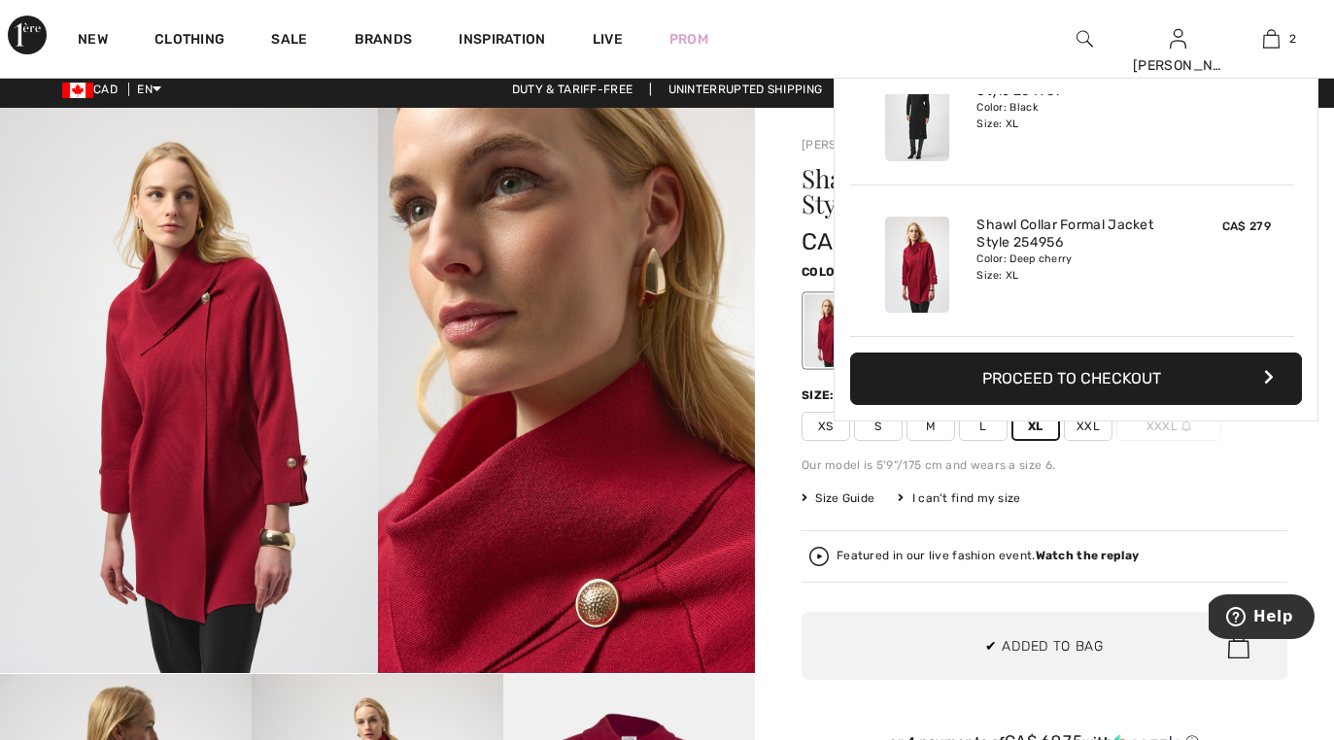
scroll to position [0, 0]
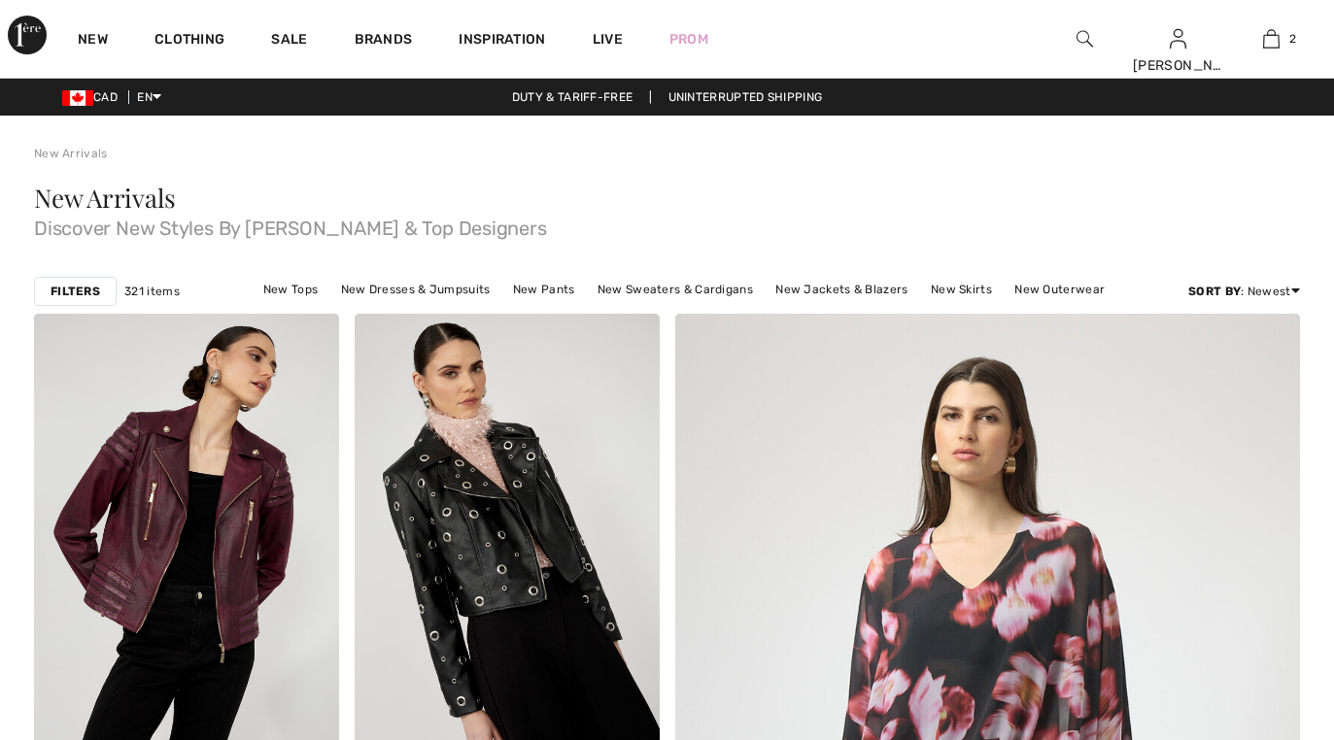
checkbox input "true"
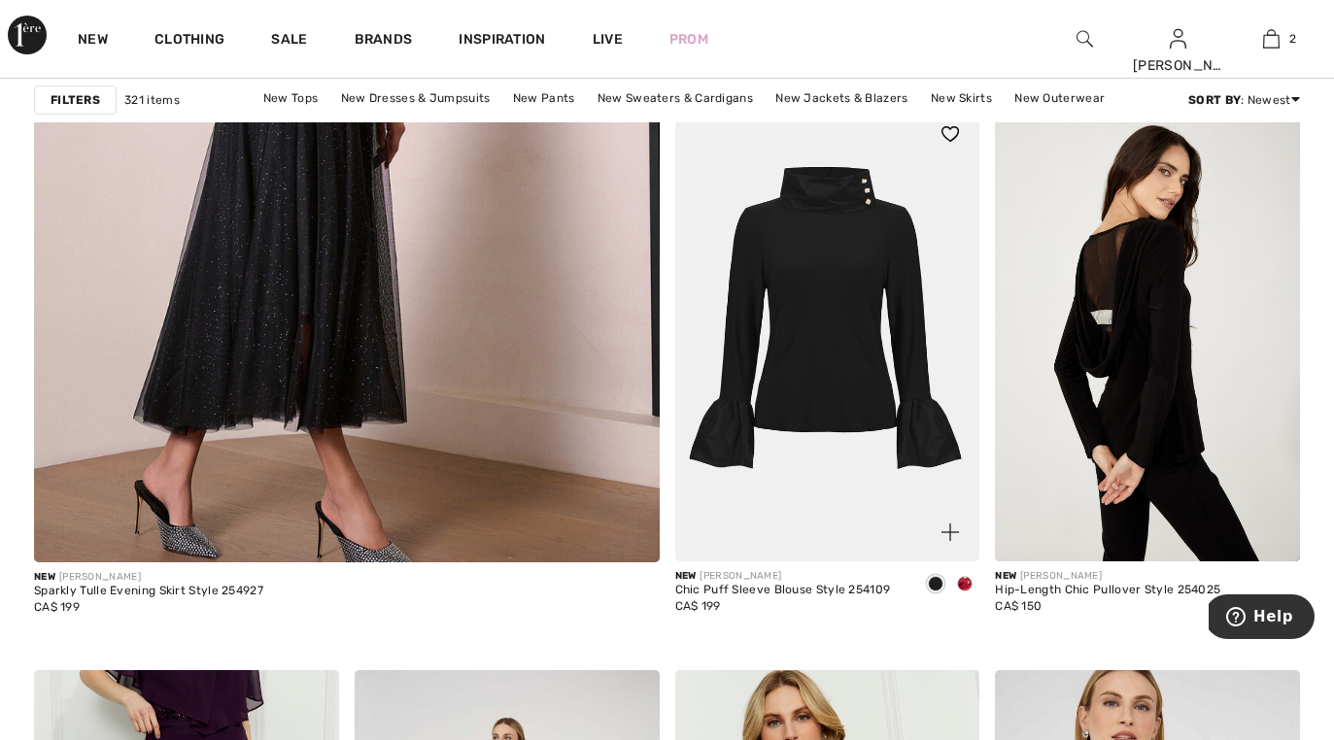
scroll to position [5219, 0]
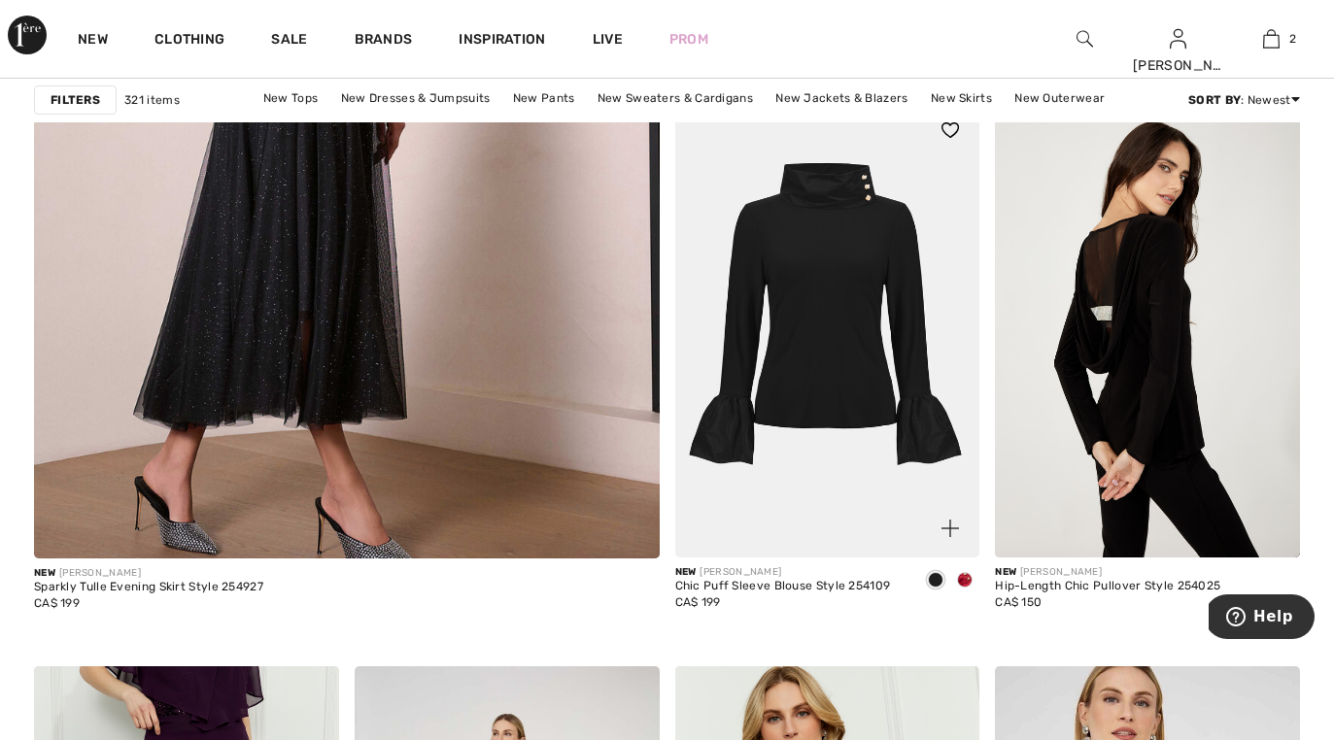
click at [804, 393] on img at bounding box center [827, 330] width 305 height 458
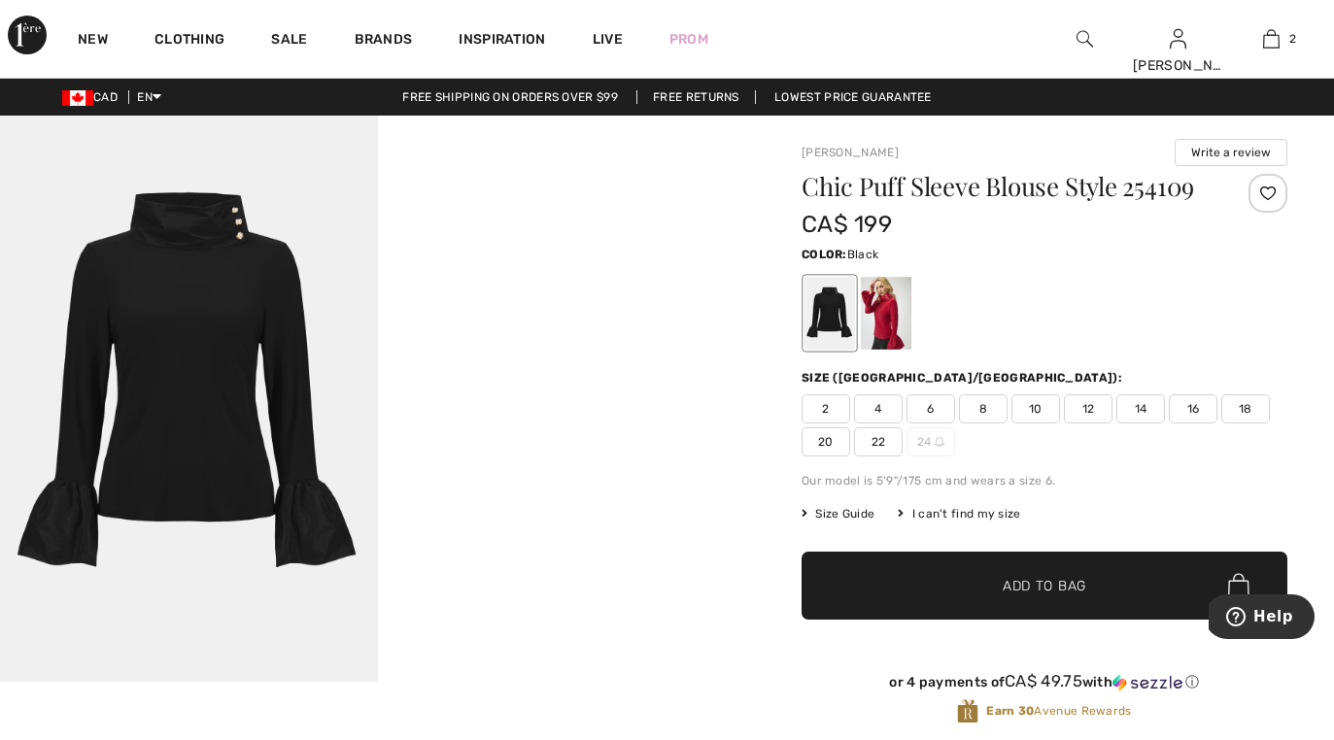
click at [1196, 412] on span "16" at bounding box center [1193, 408] width 49 height 29
click at [878, 331] on div at bounding box center [886, 313] width 51 height 73
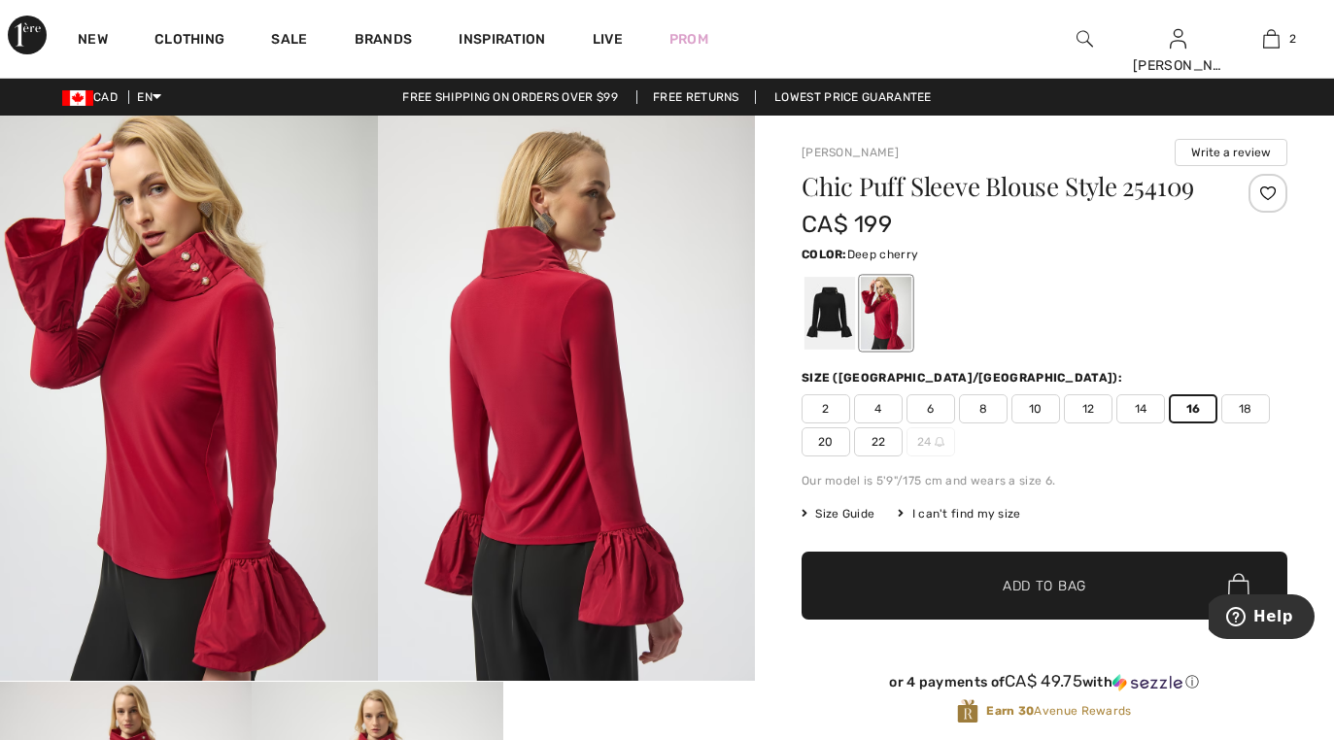
click at [956, 589] on span "✔ Added to Bag" at bounding box center [1015, 586] width 119 height 20
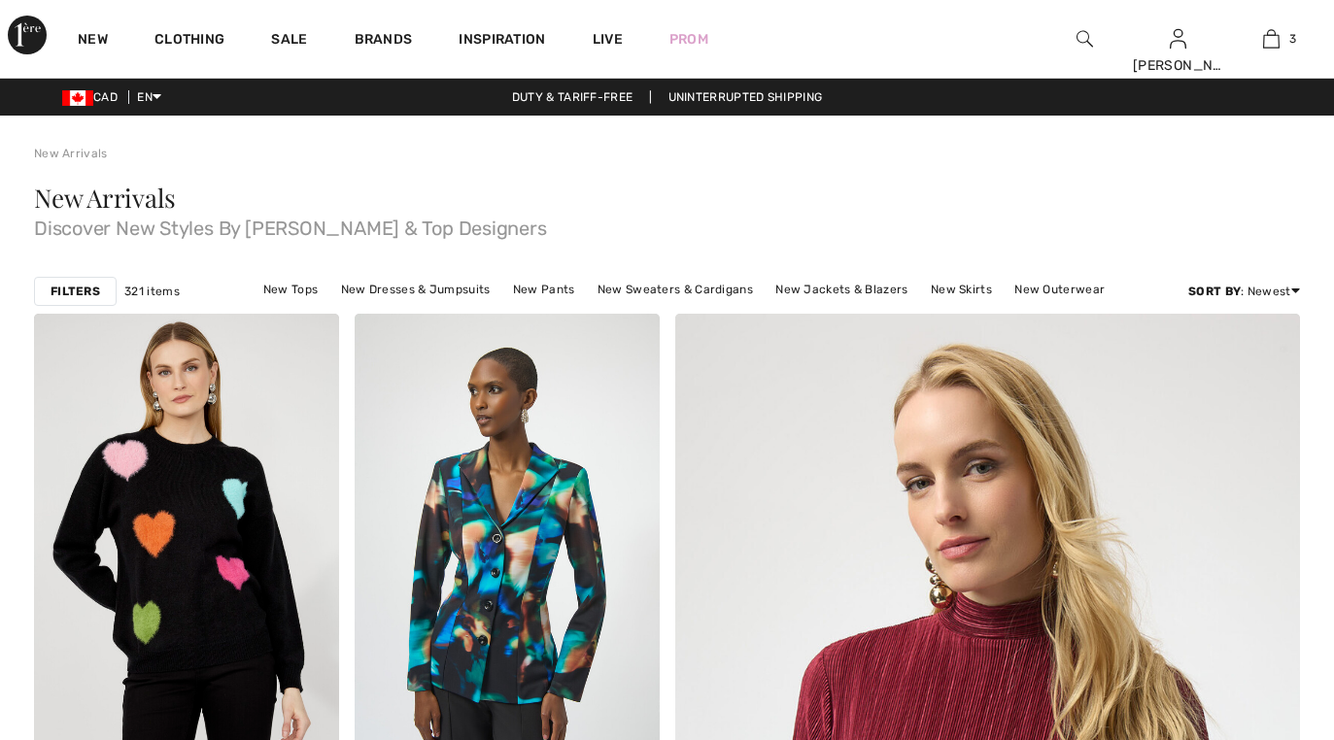
checkbox input "true"
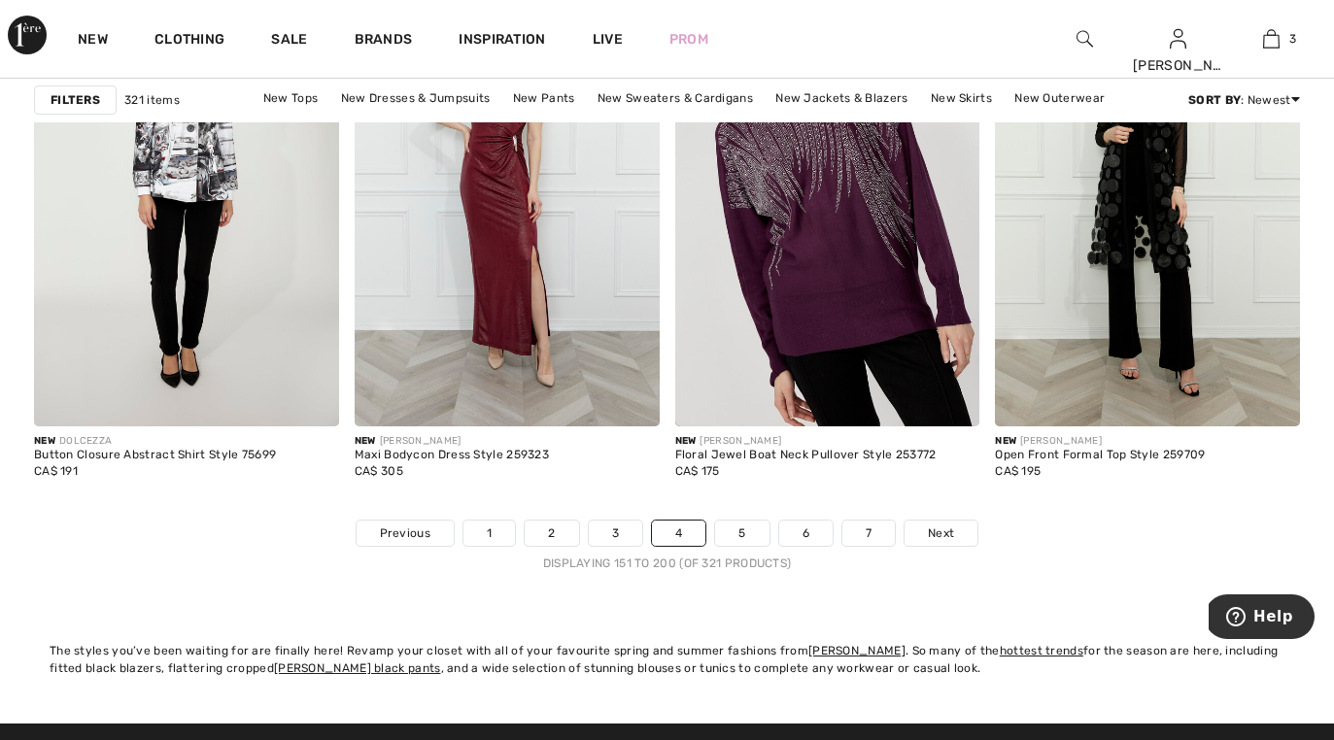
scroll to position [8395, 0]
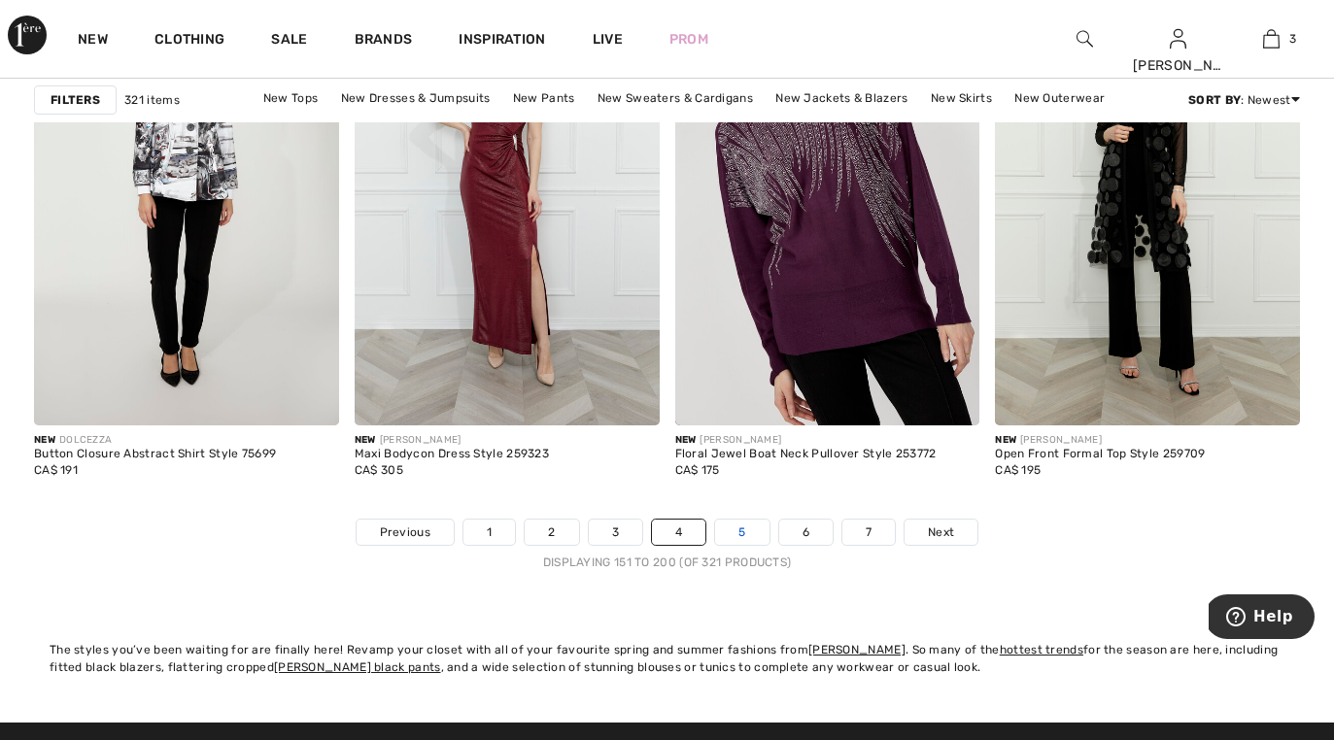
click at [750, 535] on link "5" at bounding box center [741, 532] width 53 height 25
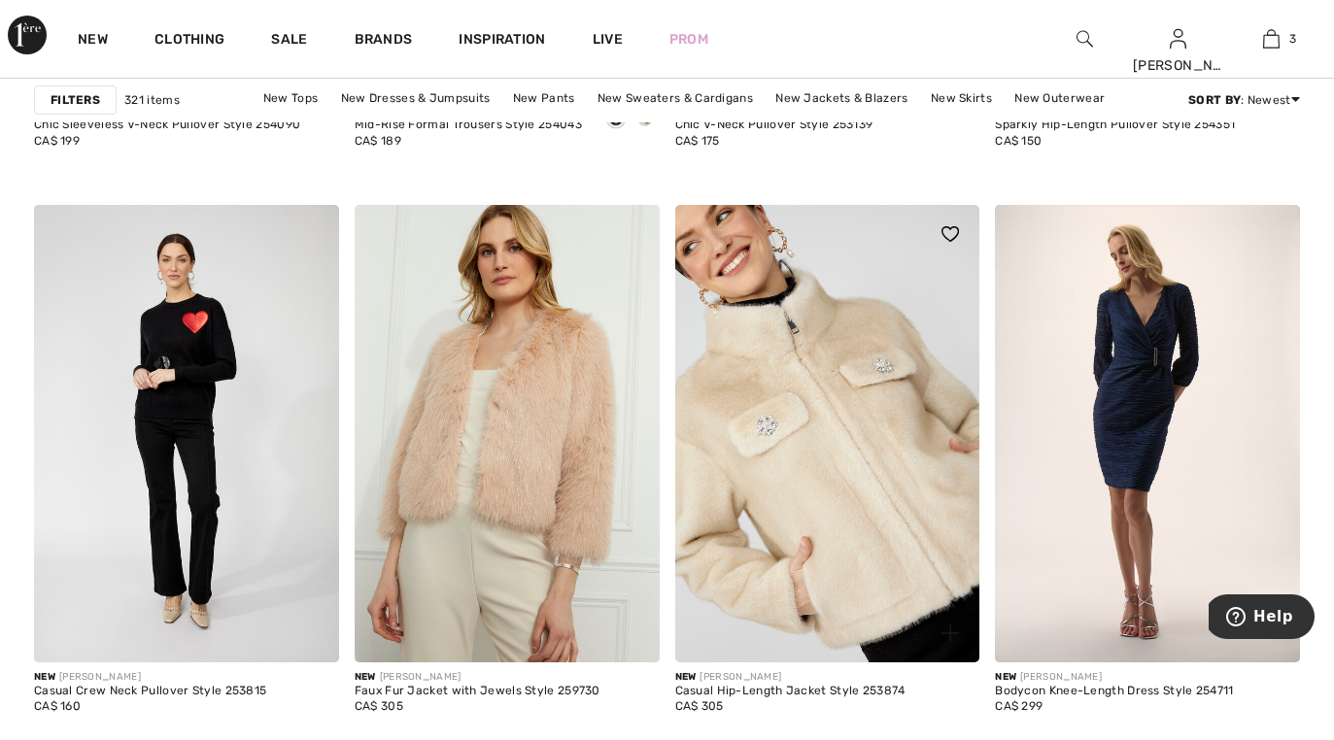
scroll to position [1831, 0]
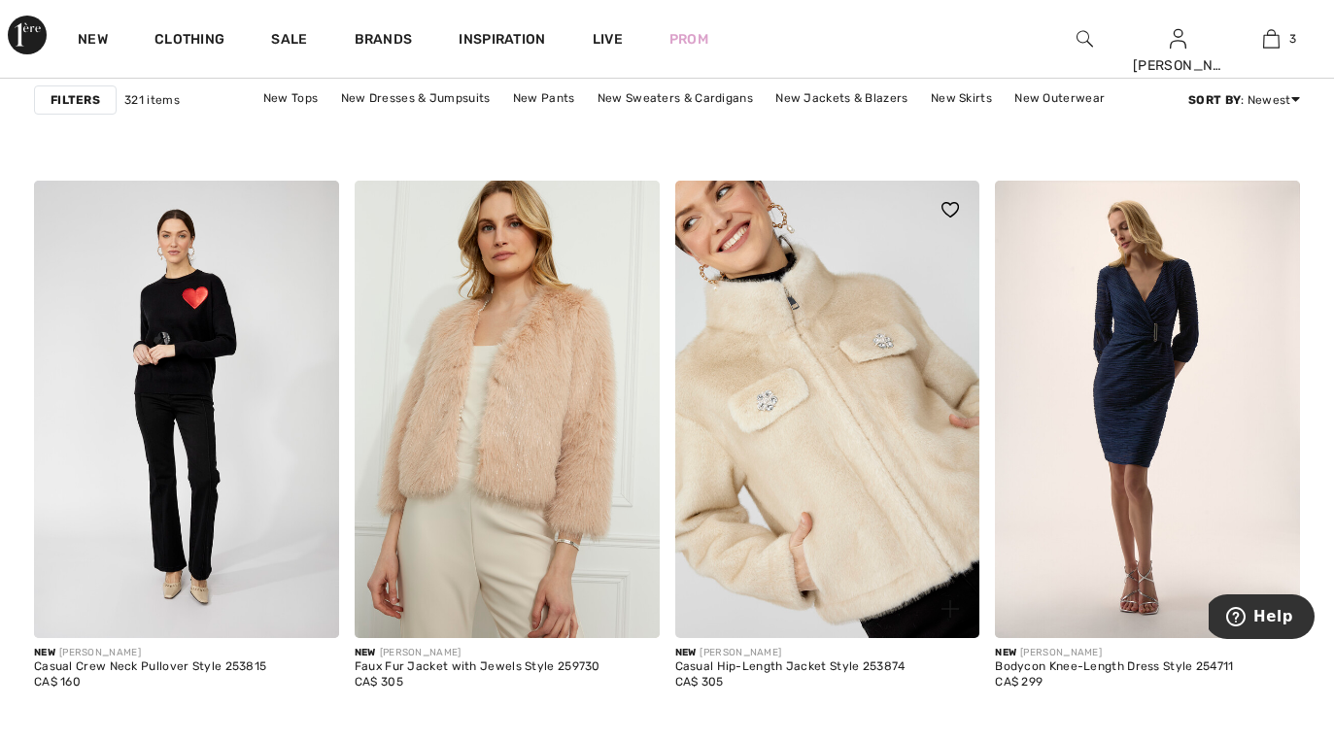
click at [806, 475] on img at bounding box center [827, 410] width 305 height 458
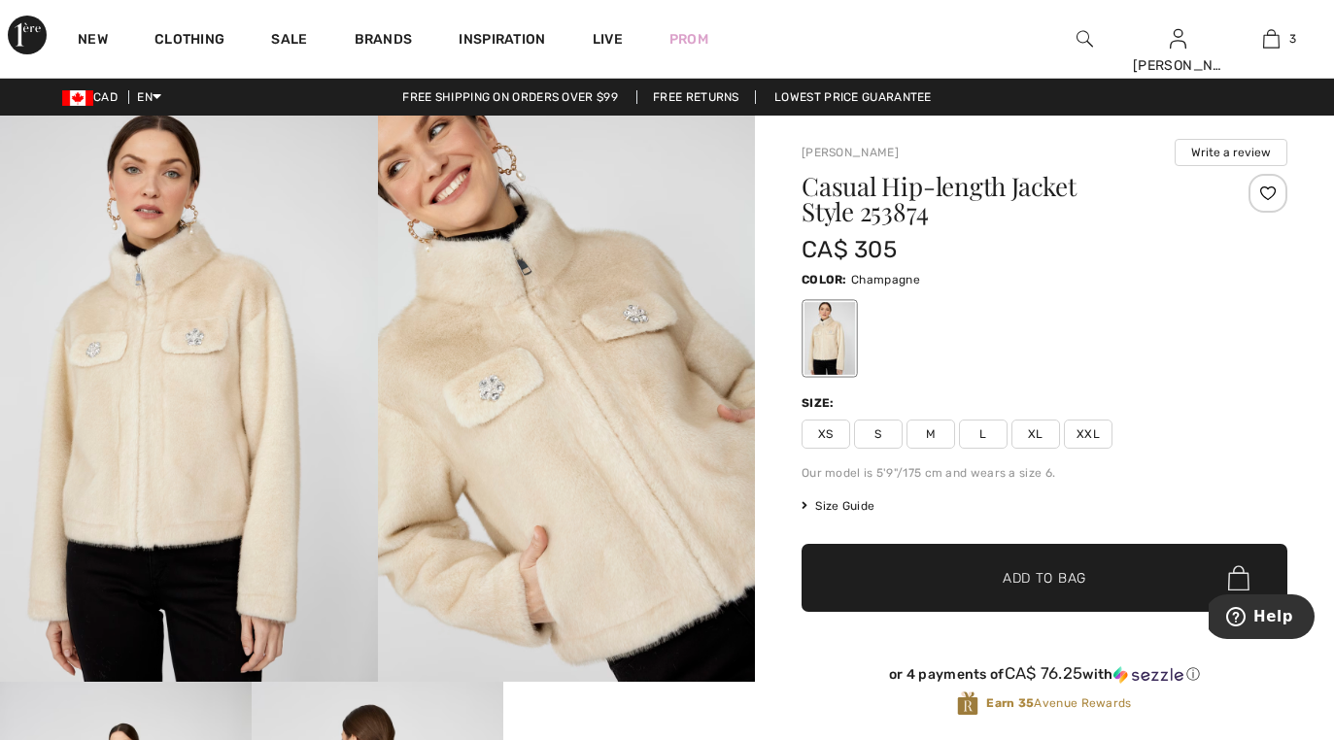
click at [1038, 437] on span "XL" at bounding box center [1035, 434] width 49 height 29
click at [1004, 596] on span "✔ Added to Bag Add to Bag" at bounding box center [1044, 578] width 486 height 68
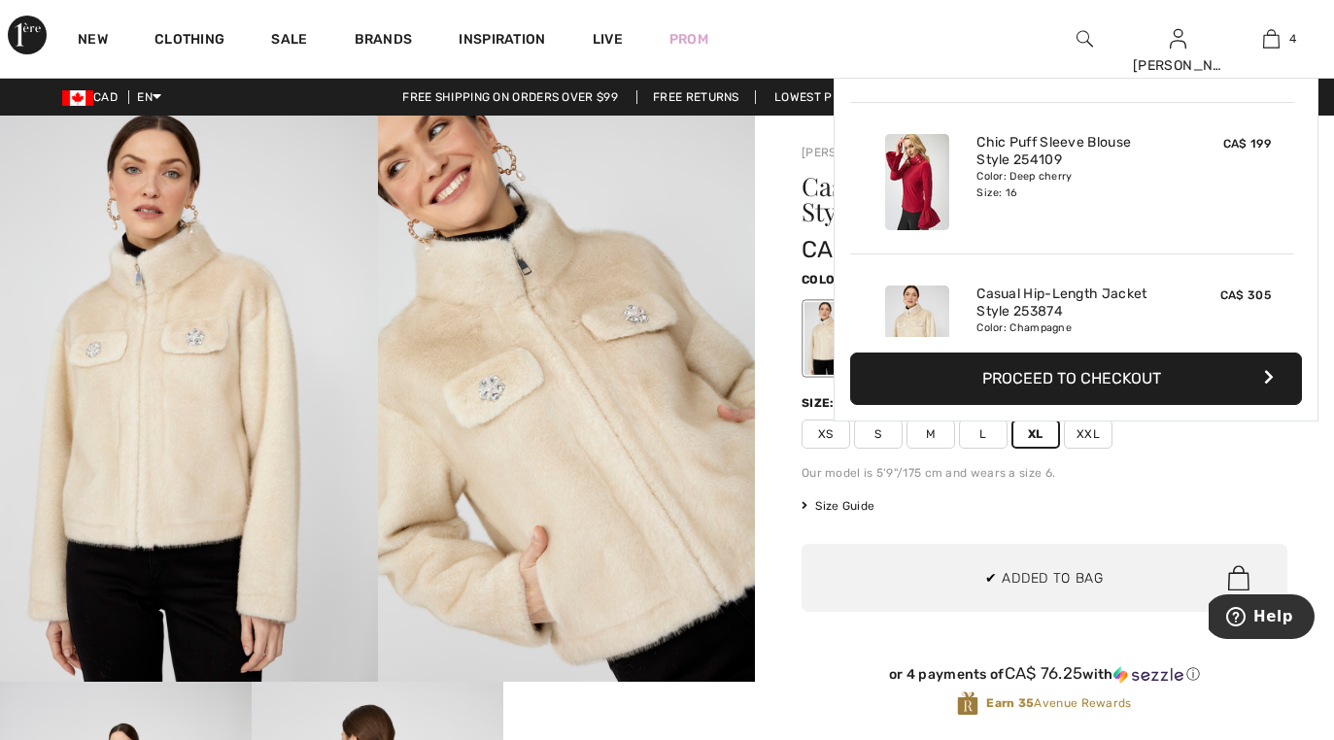
scroll to position [363, 0]
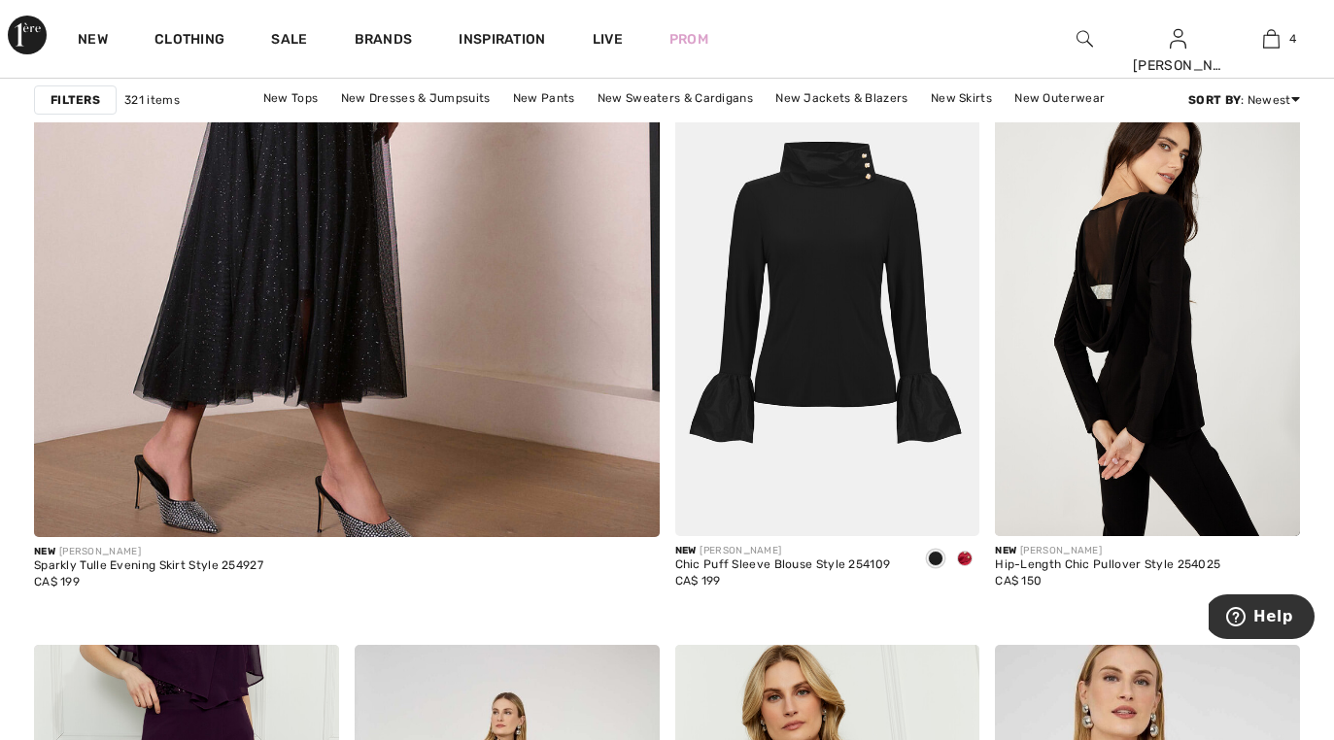
scroll to position [5262, 0]
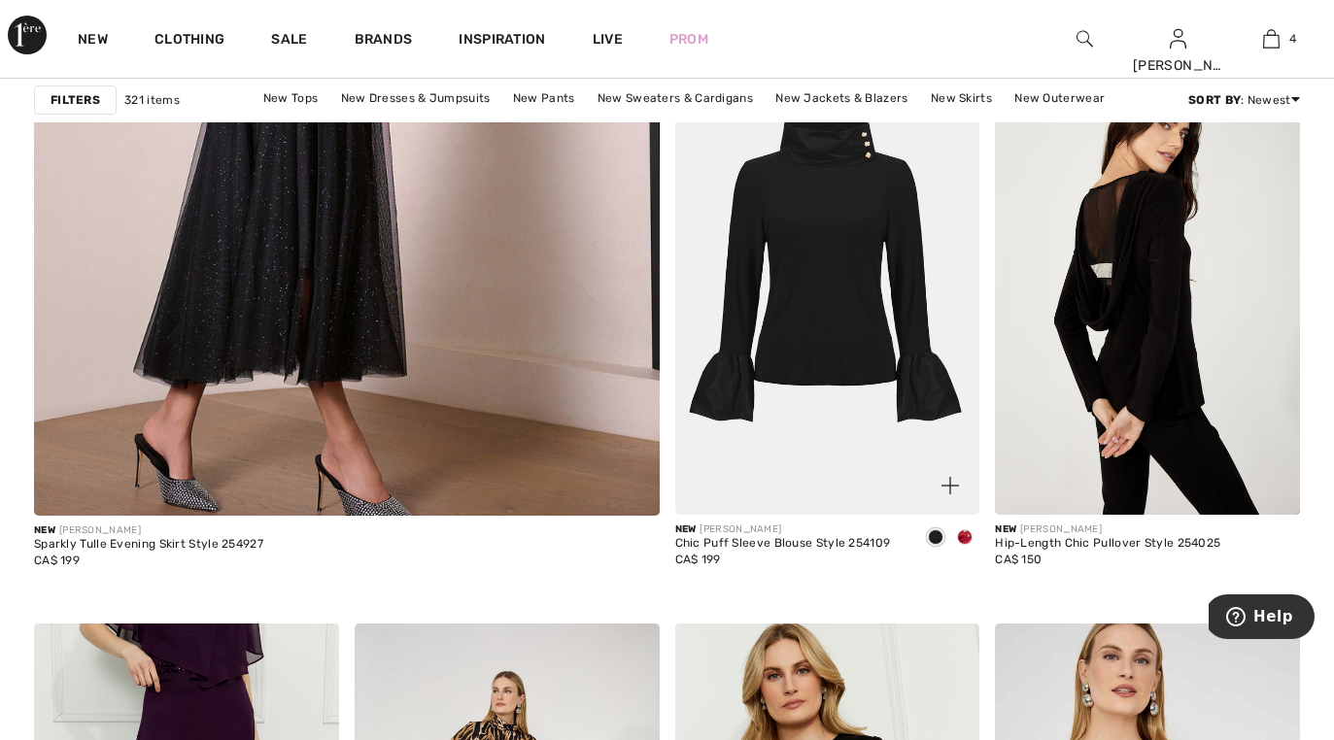
click at [783, 319] on img at bounding box center [827, 287] width 305 height 458
click at [786, 318] on img at bounding box center [827, 287] width 305 height 458
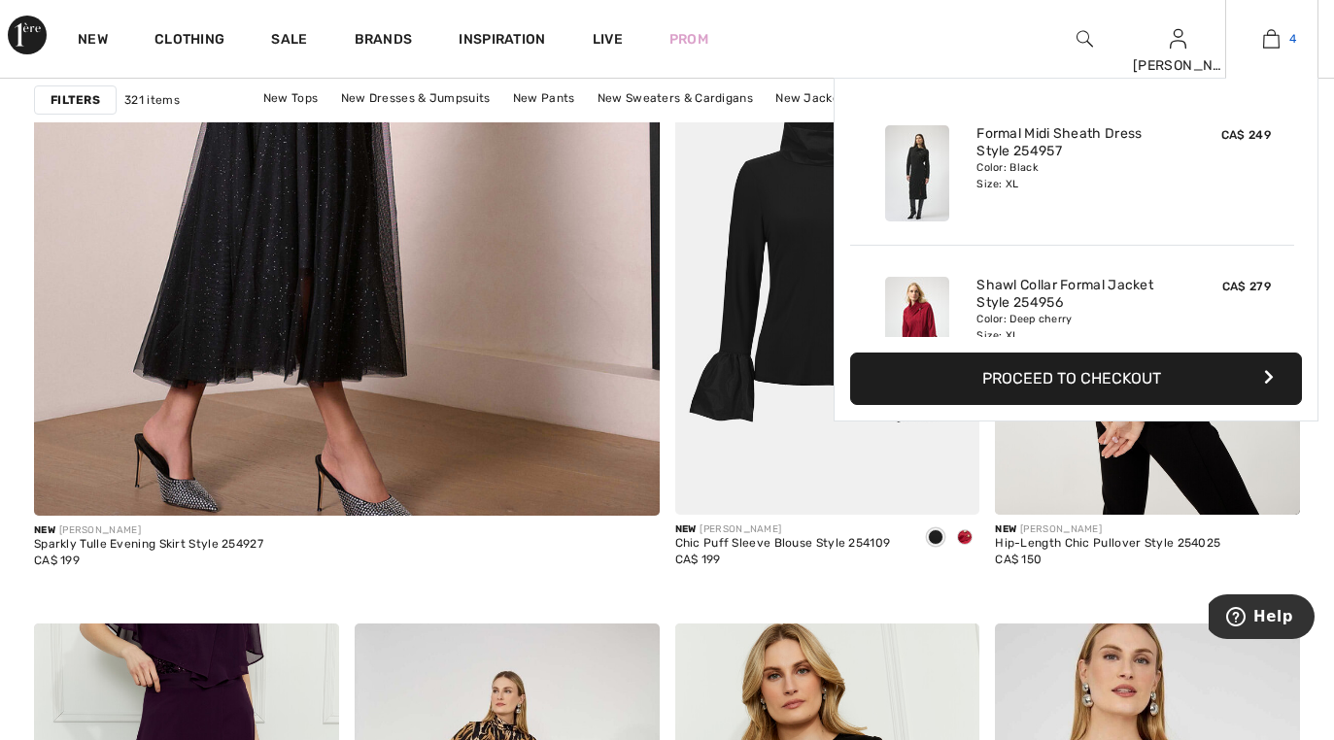
click at [1276, 36] on img at bounding box center [1271, 38] width 17 height 23
click at [1267, 43] on img at bounding box center [1271, 38] width 17 height 23
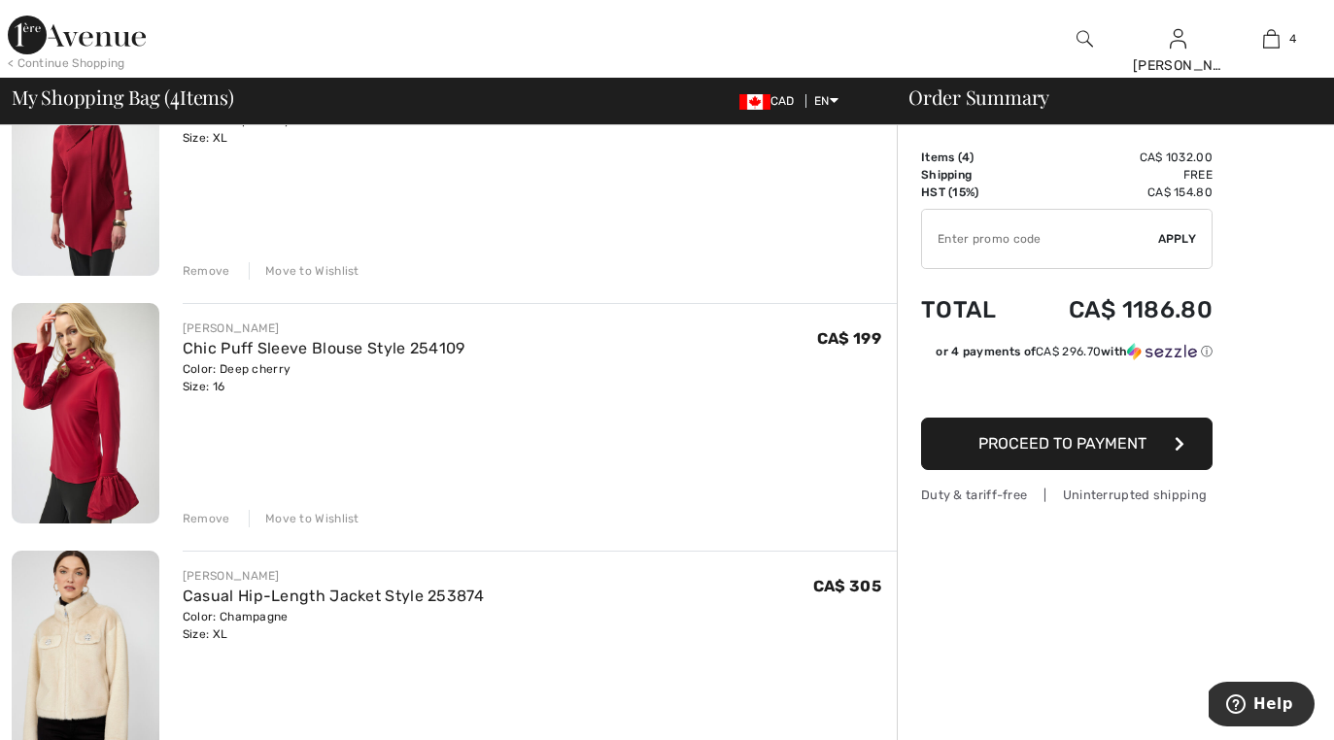
scroll to position [485, 0]
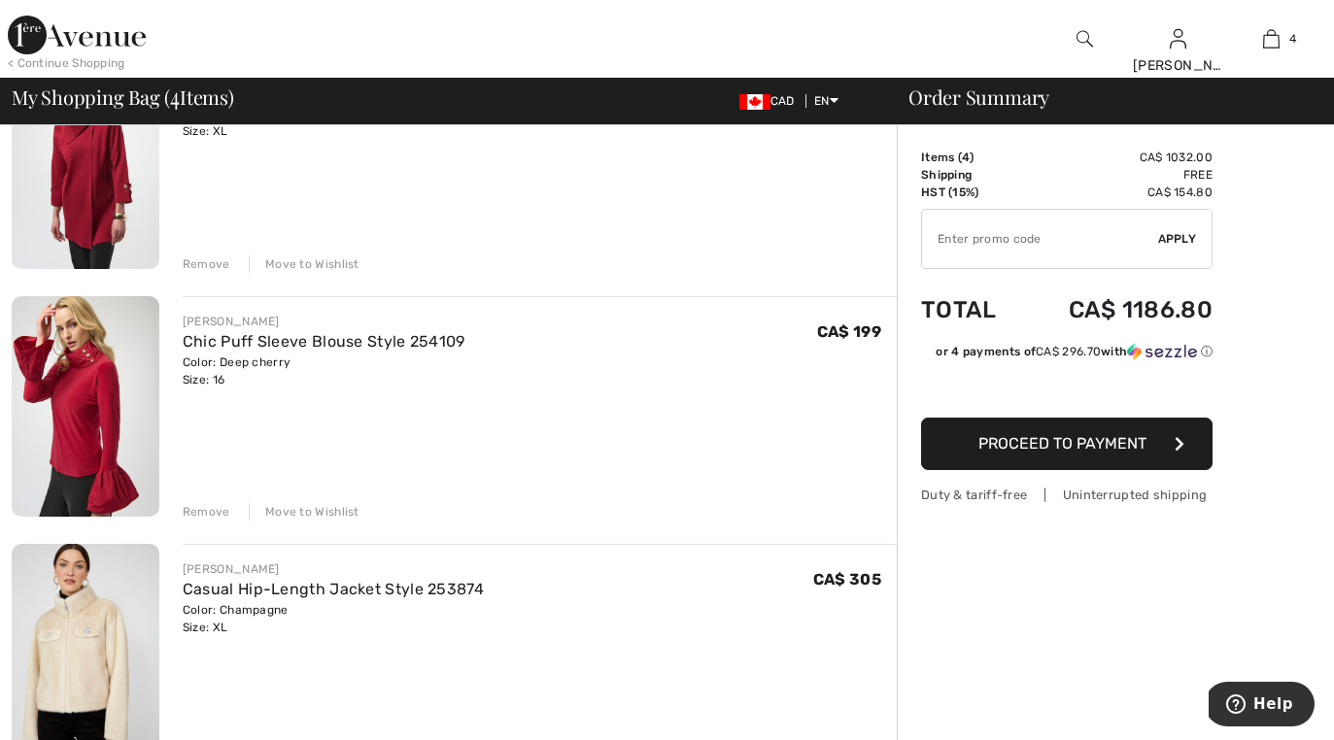
click at [131, 392] on img at bounding box center [86, 406] width 148 height 221
click at [246, 332] on link "Chic Puff Sleeve Blouse Style 254109" at bounding box center [324, 341] width 283 height 18
click at [247, 332] on link "Chic Puff Sleeve Blouse Style 254109" at bounding box center [324, 341] width 283 height 18
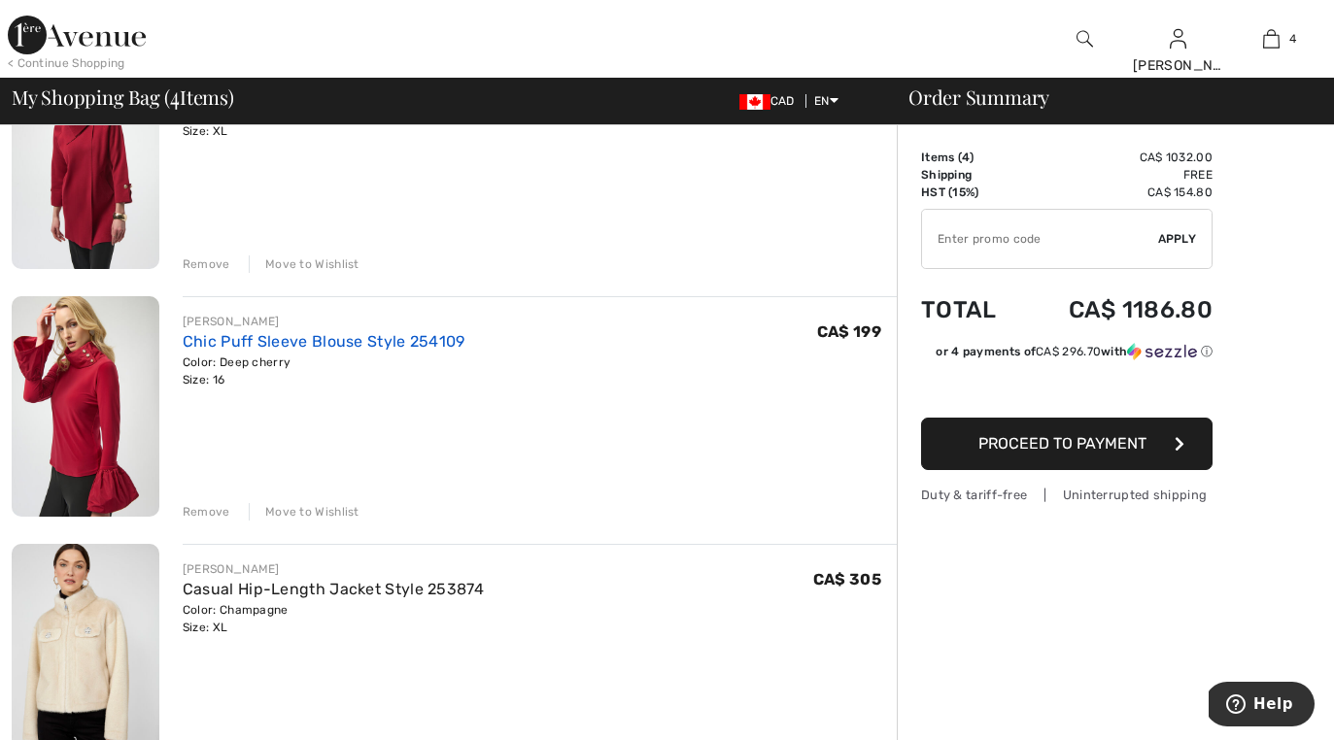
click at [247, 332] on link "Chic Puff Sleeve Blouse Style 254109" at bounding box center [324, 341] width 283 height 18
click at [246, 333] on link "Chic Puff Sleeve Blouse Style 254109" at bounding box center [324, 341] width 283 height 18
click at [212, 506] on div "Remove" at bounding box center [207, 511] width 48 height 17
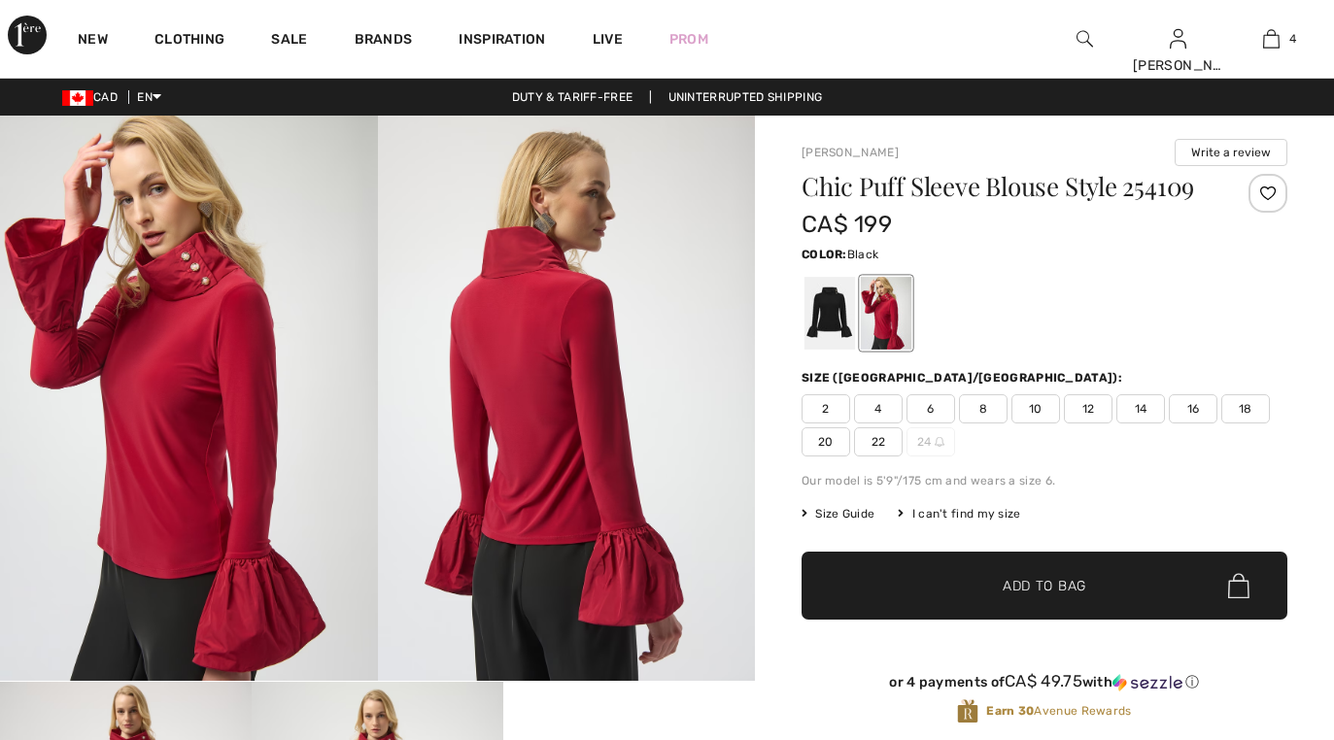
click at [816, 323] on div at bounding box center [829, 313] width 51 height 73
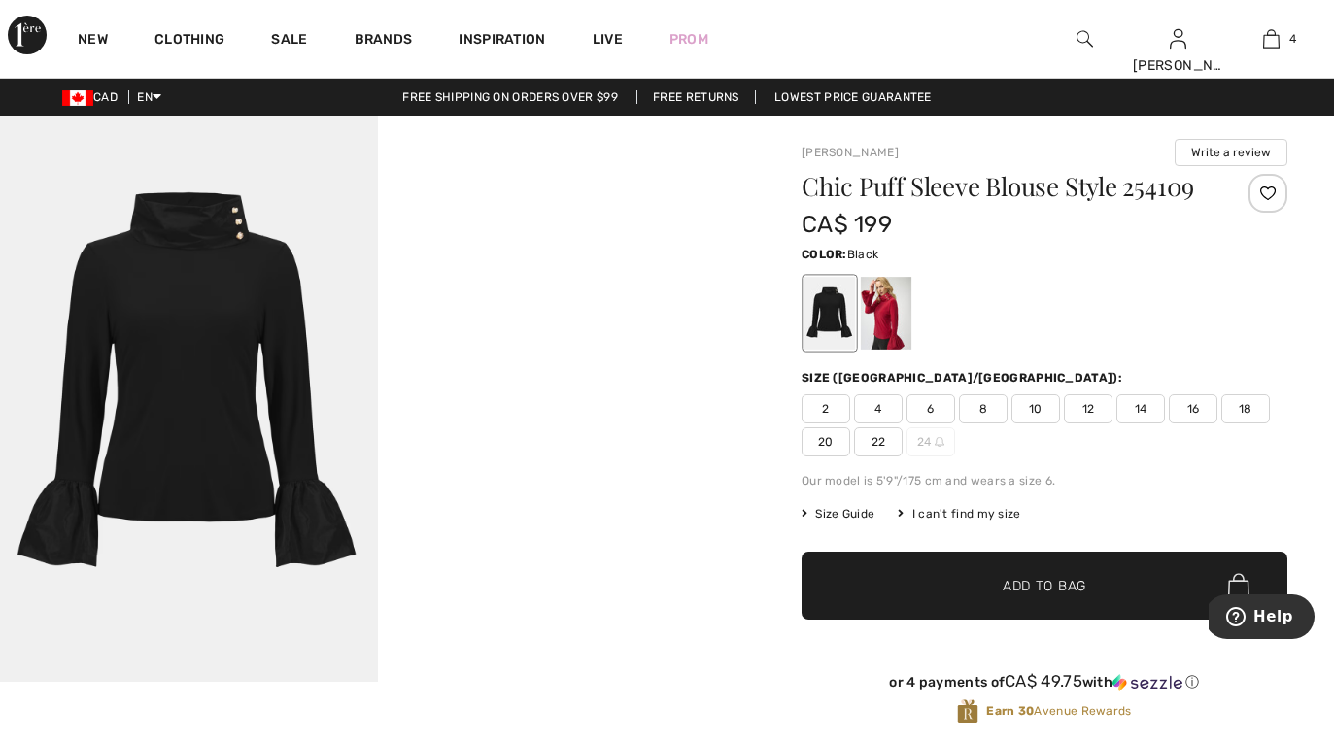
click at [1184, 415] on span "16" at bounding box center [1193, 408] width 49 height 29
click at [1039, 570] on span "✔ Added to Bag Add to Bag" at bounding box center [1044, 586] width 486 height 68
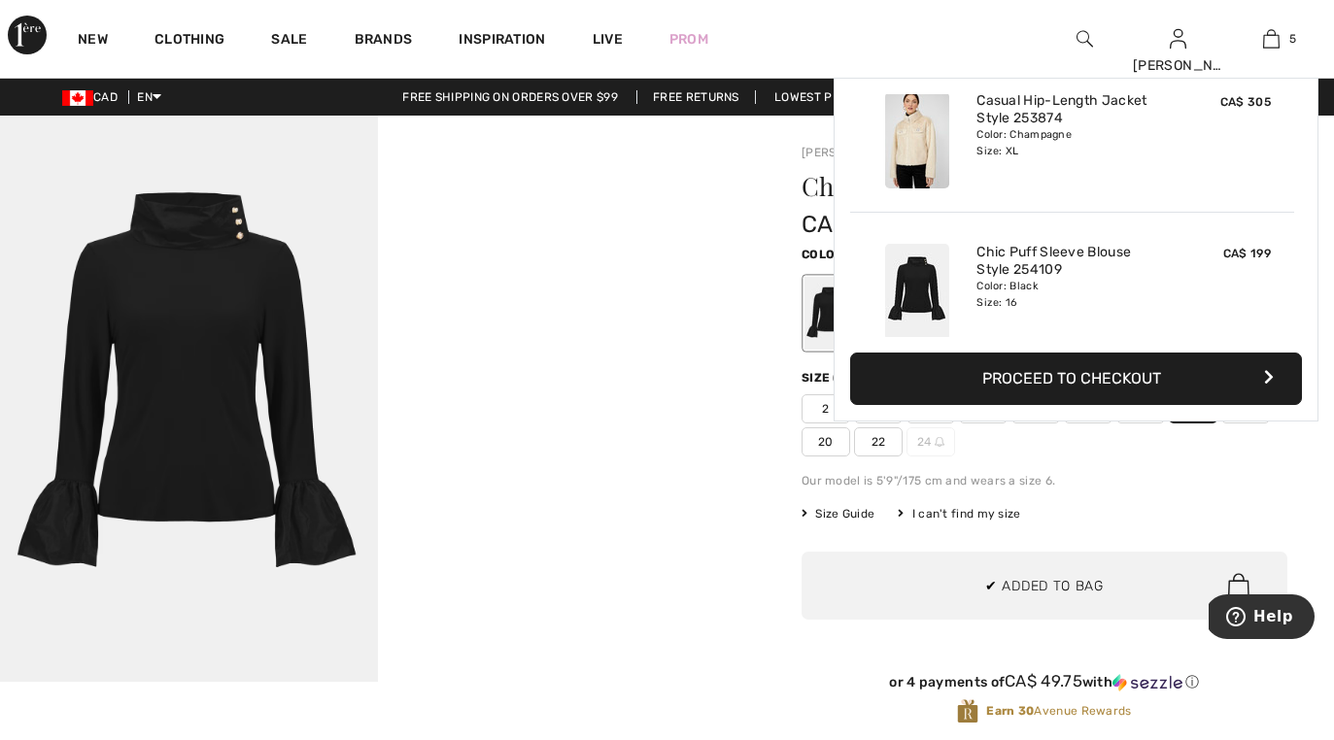
scroll to position [515, 0]
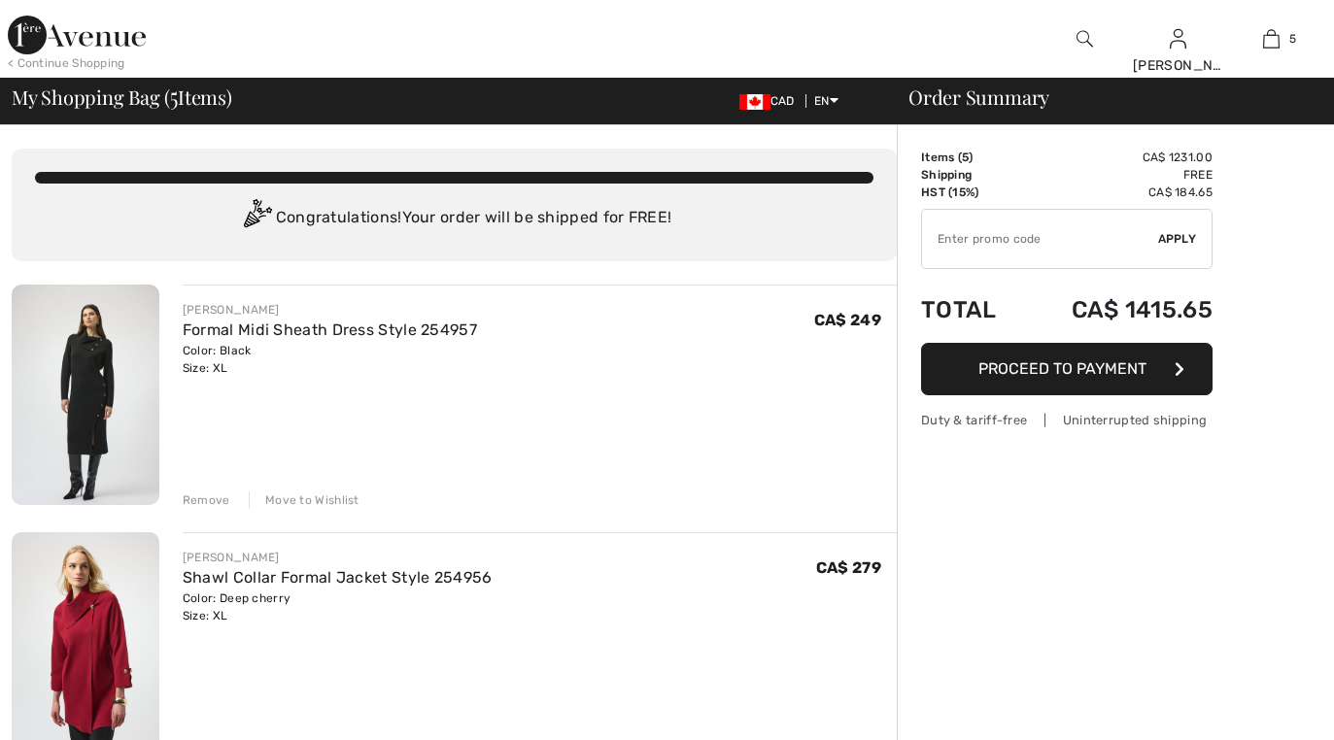
checkbox input "true"
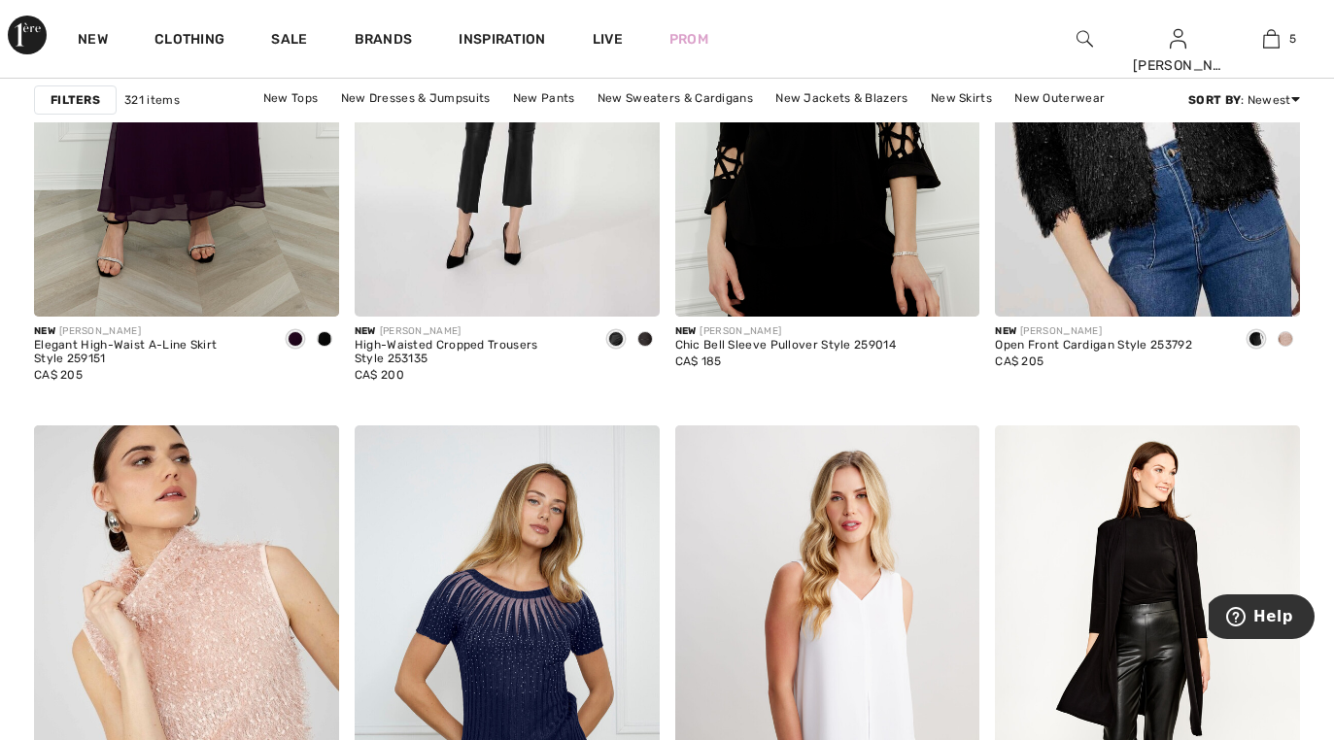
scroll to position [6039, 0]
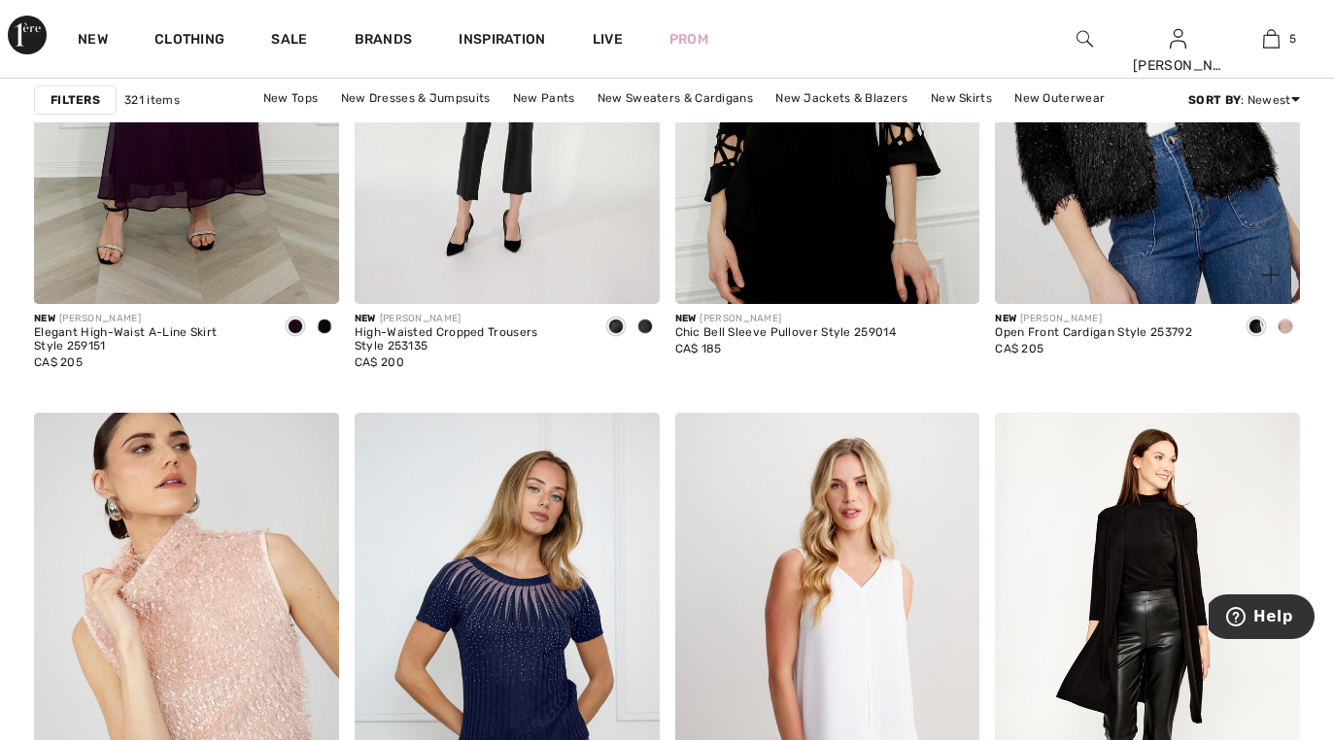
click at [1158, 249] on img at bounding box center [1147, 76] width 305 height 458
click at [1147, 212] on img at bounding box center [1147, 76] width 305 height 458
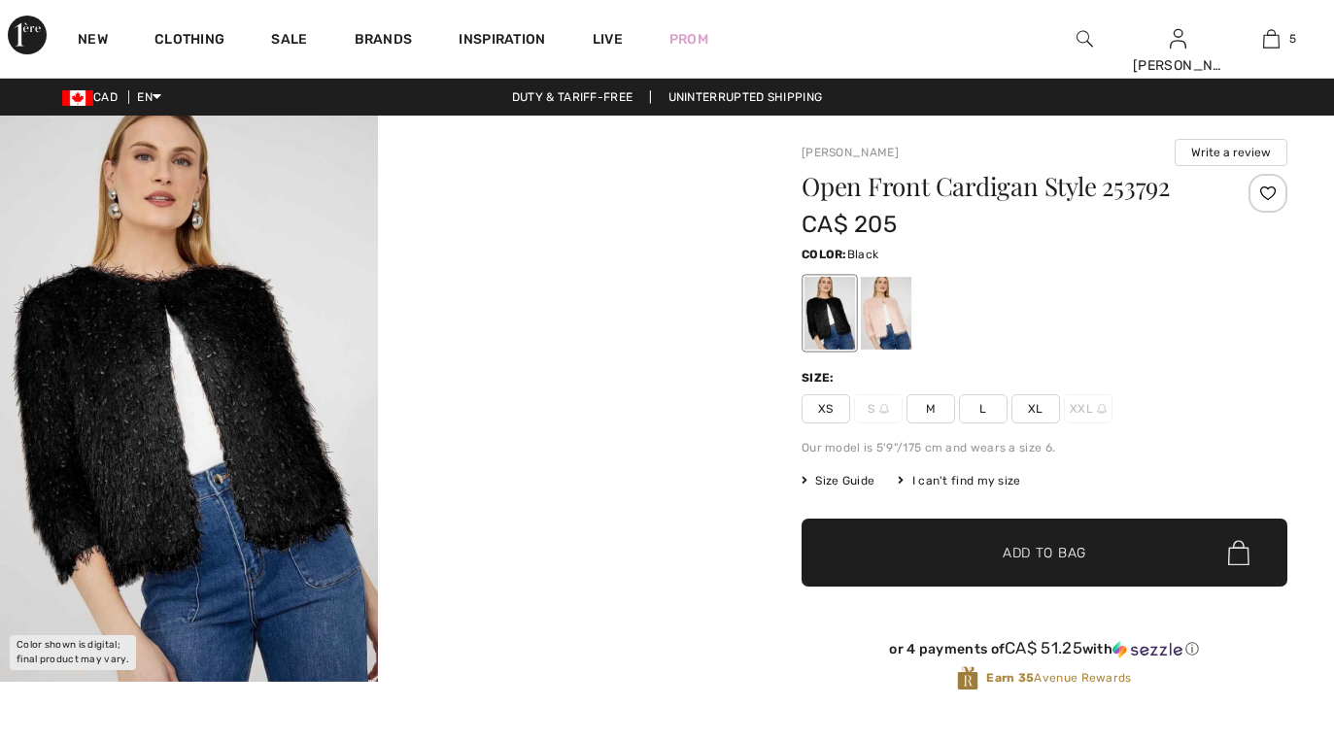
checkbox input "true"
click at [827, 331] on div at bounding box center [829, 313] width 51 height 73
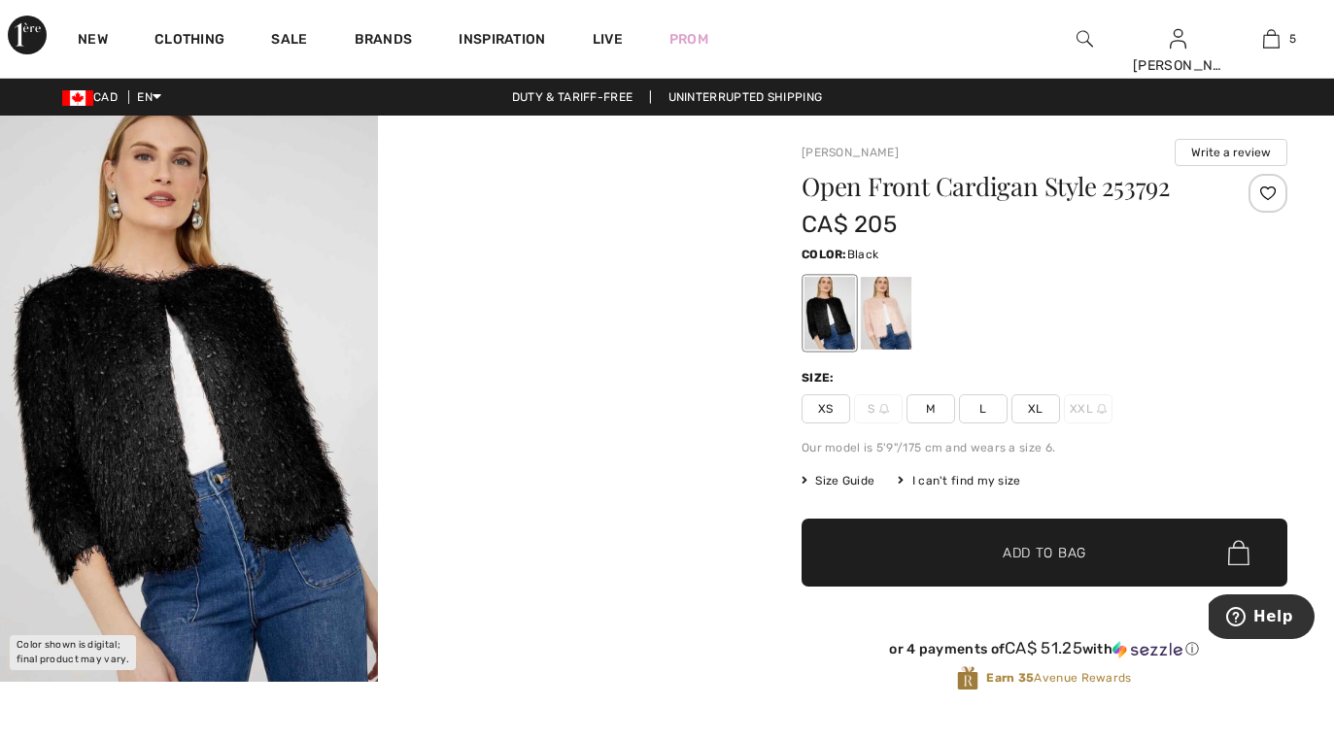
click at [1027, 410] on span "XL" at bounding box center [1035, 408] width 49 height 29
click at [1029, 565] on span "✔ Added to Bag Add to Bag" at bounding box center [1044, 553] width 486 height 68
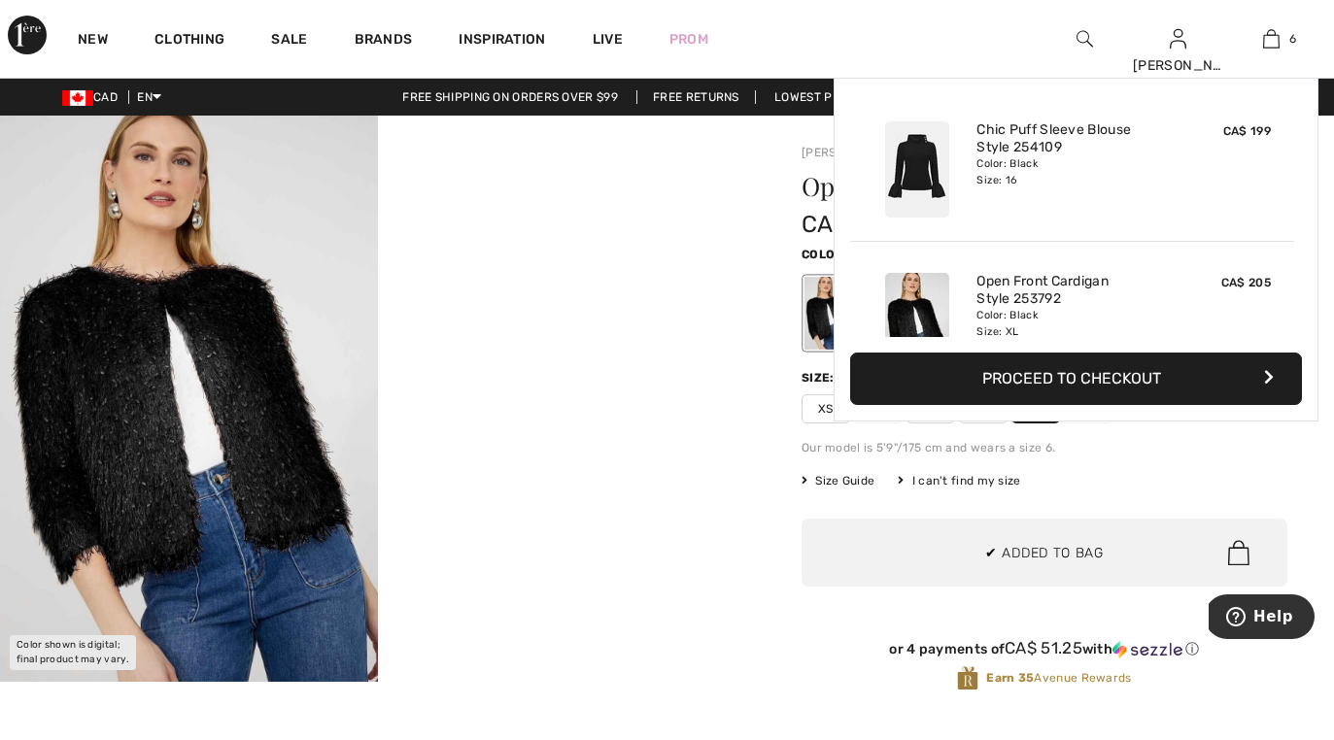
scroll to position [666, 0]
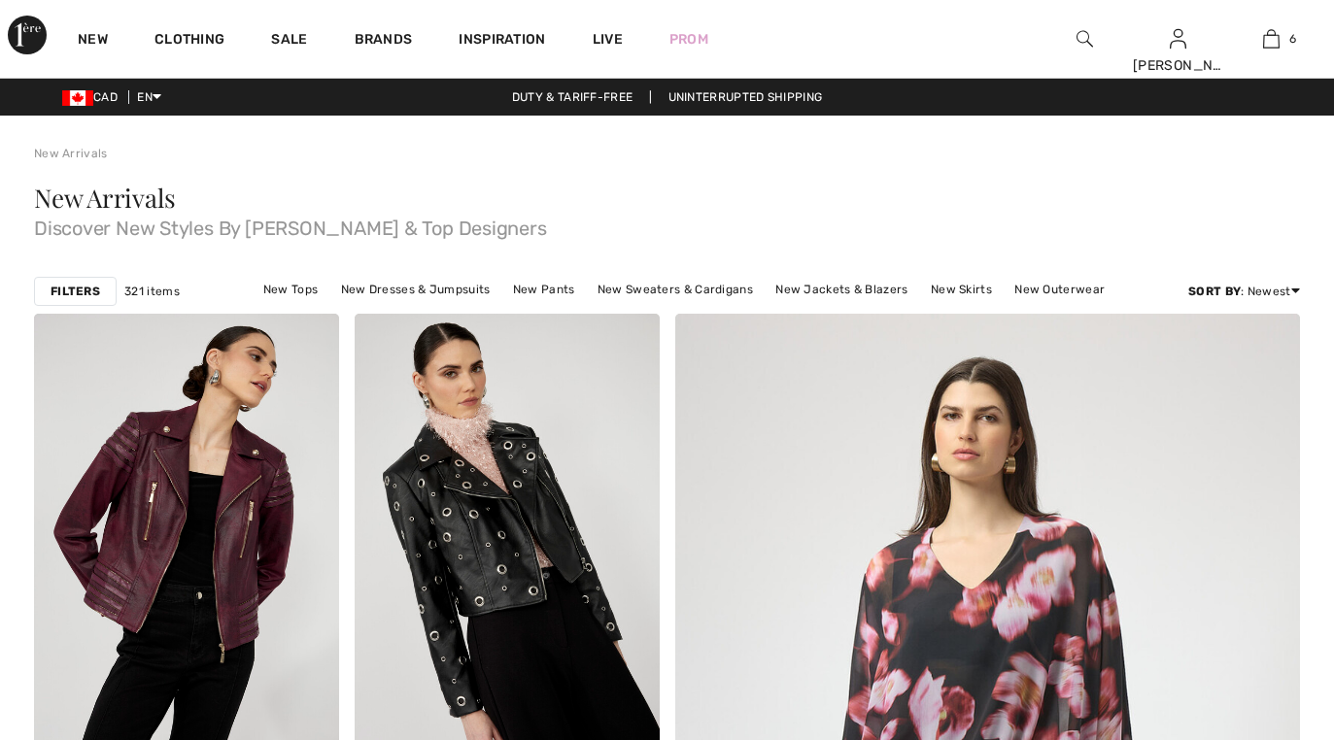
checkbox input "true"
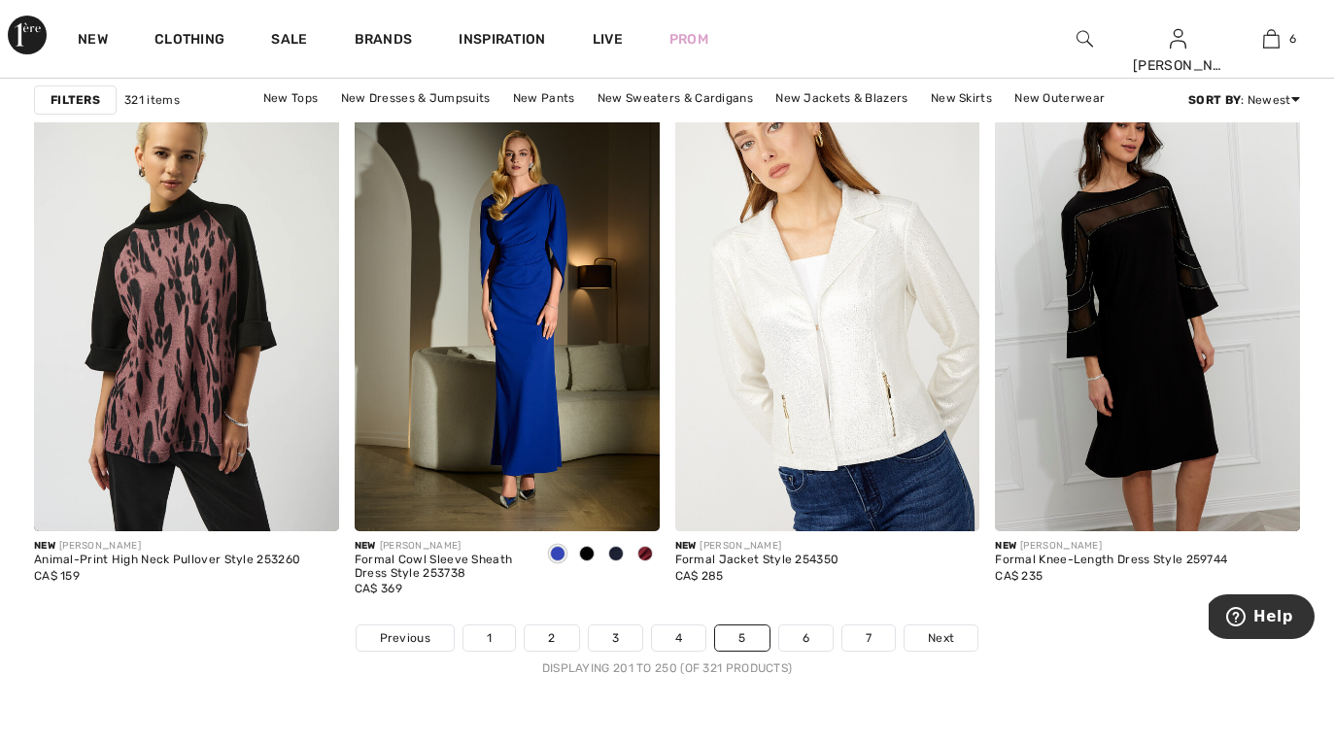
scroll to position [8293, 0]
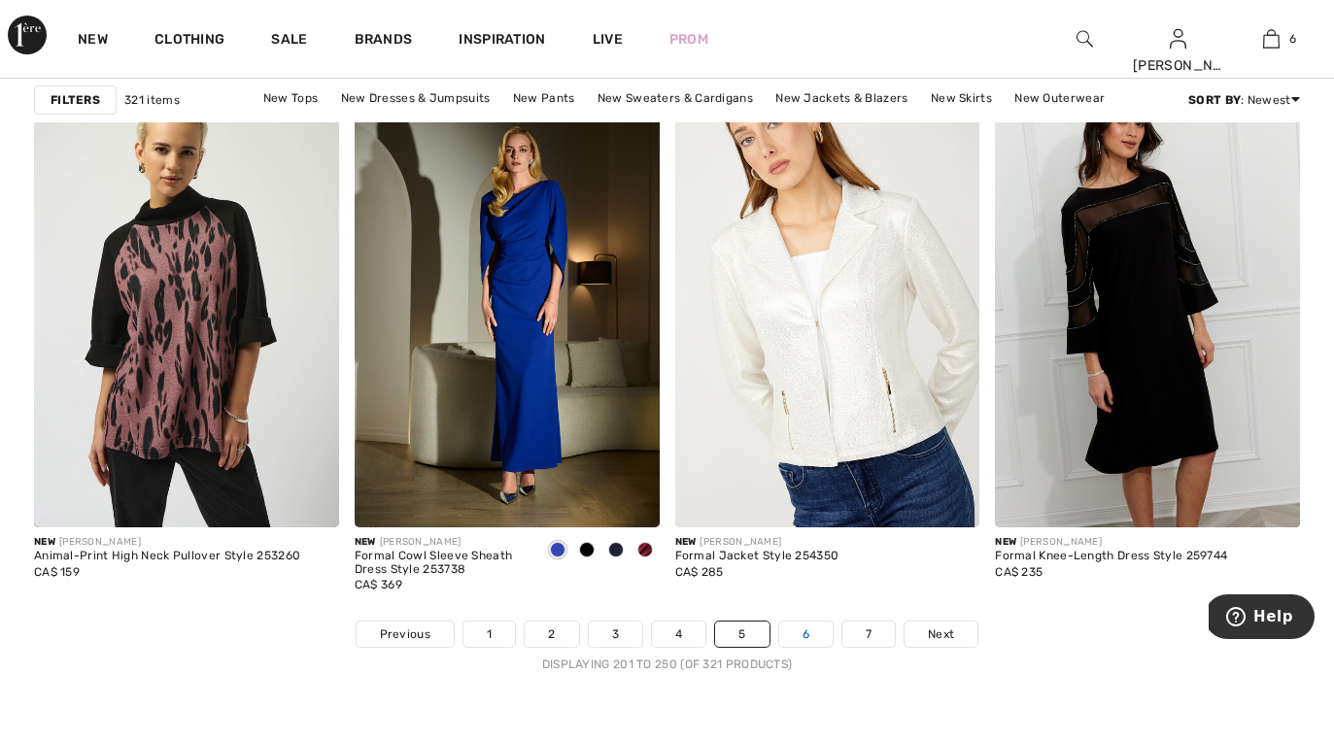
click at [811, 634] on link "6" at bounding box center [805, 634] width 53 height 25
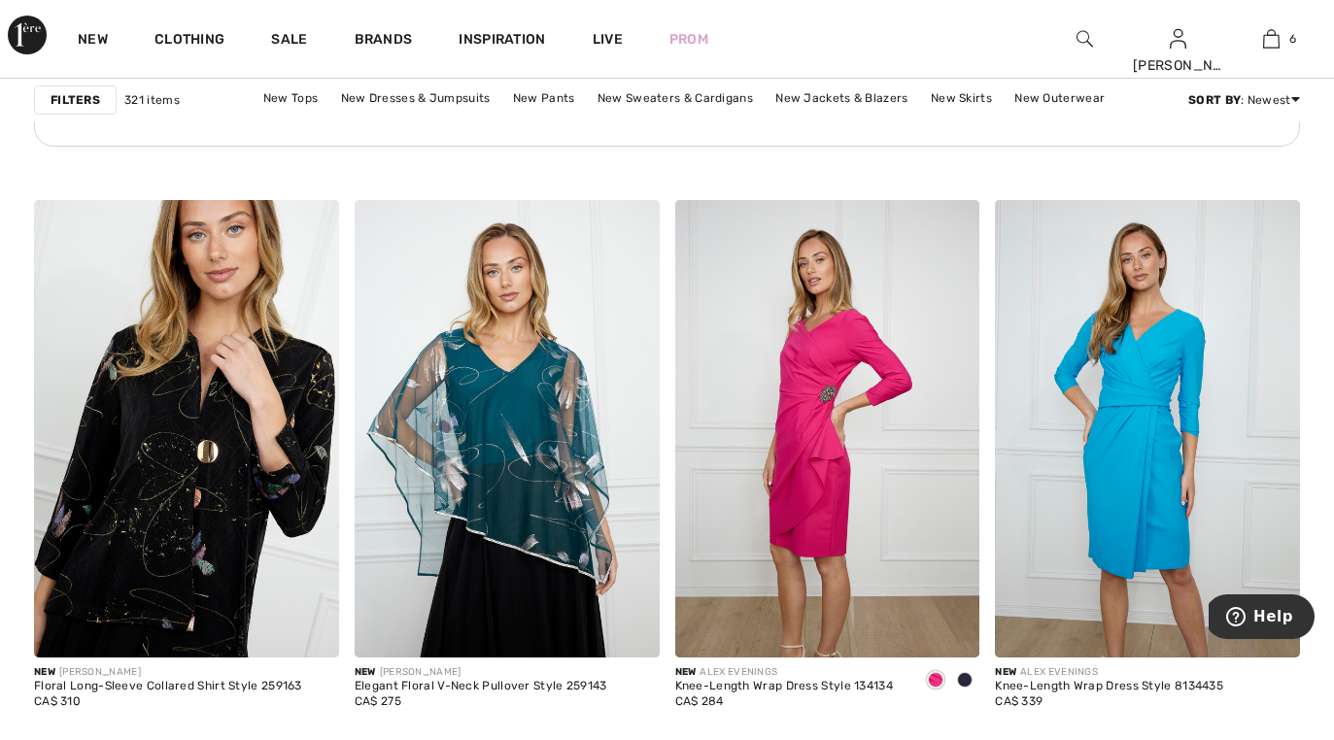
scroll to position [7034, 0]
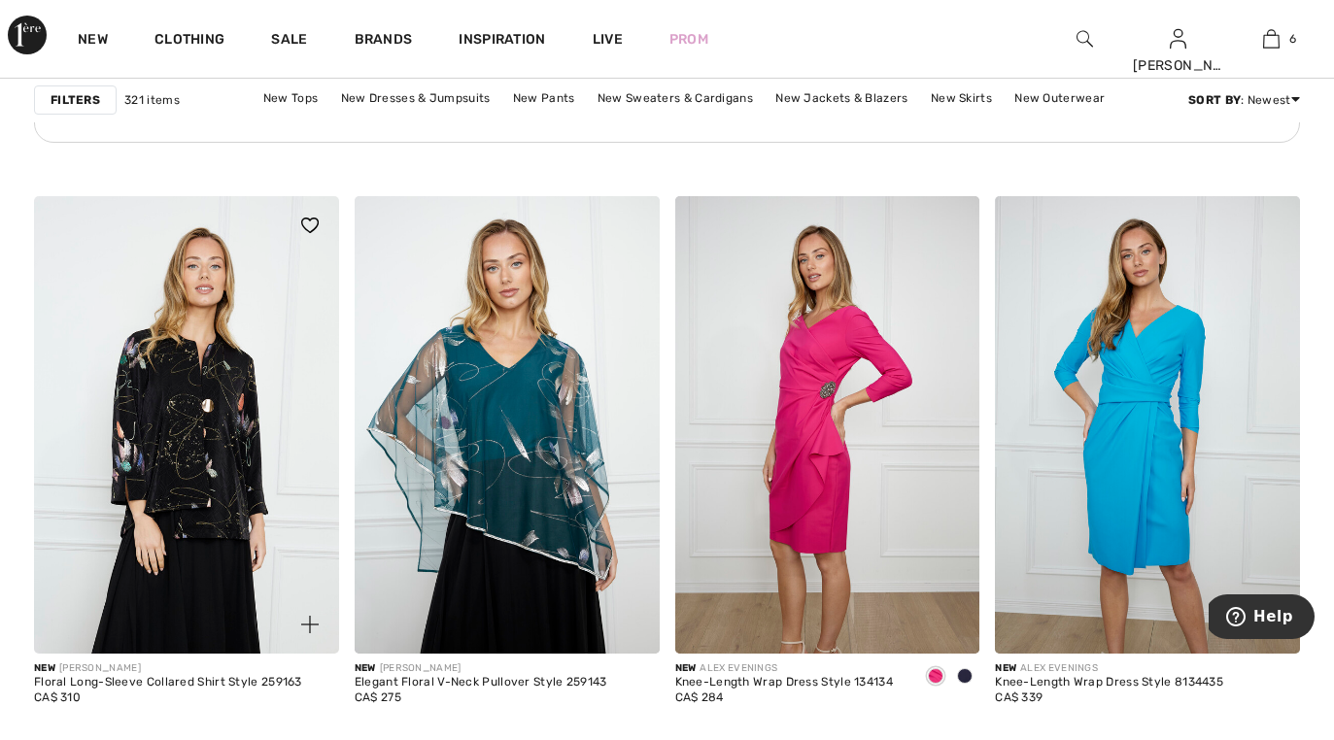
click at [229, 460] on img at bounding box center [186, 425] width 305 height 458
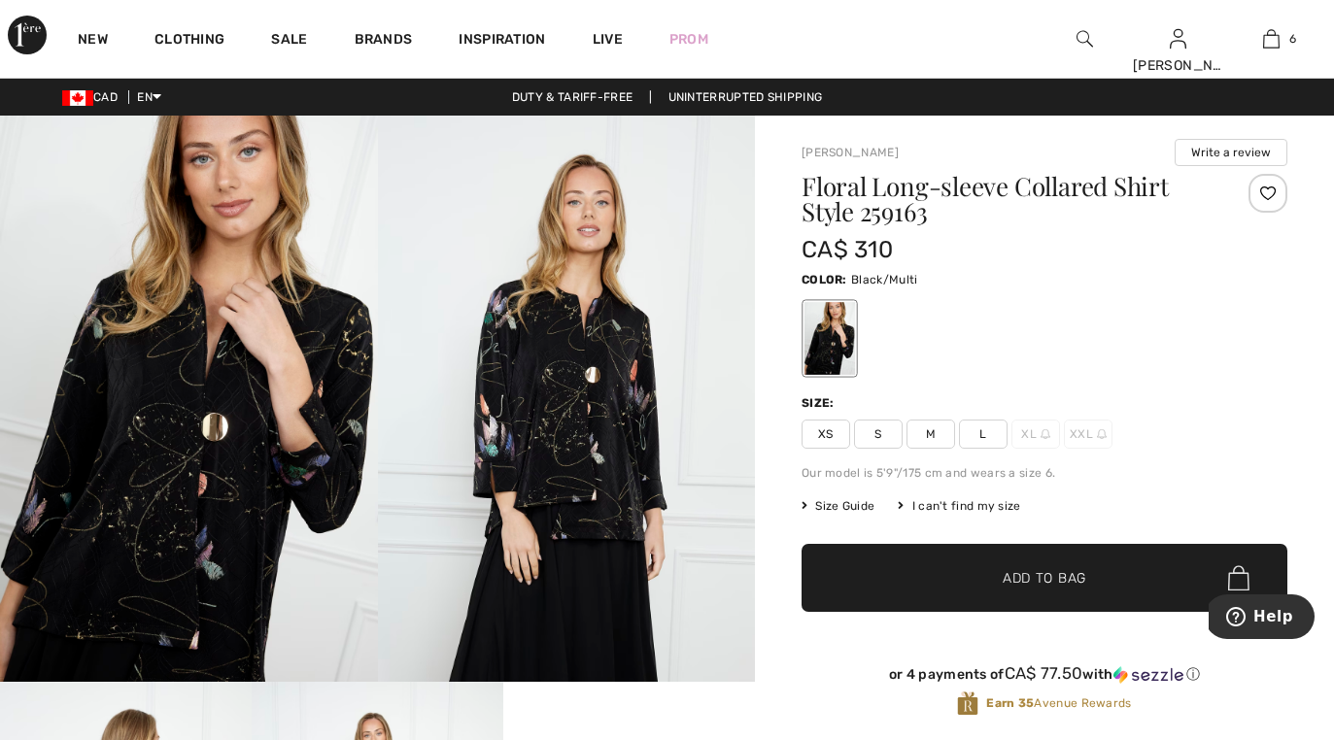
click at [524, 494] on img at bounding box center [567, 399] width 378 height 566
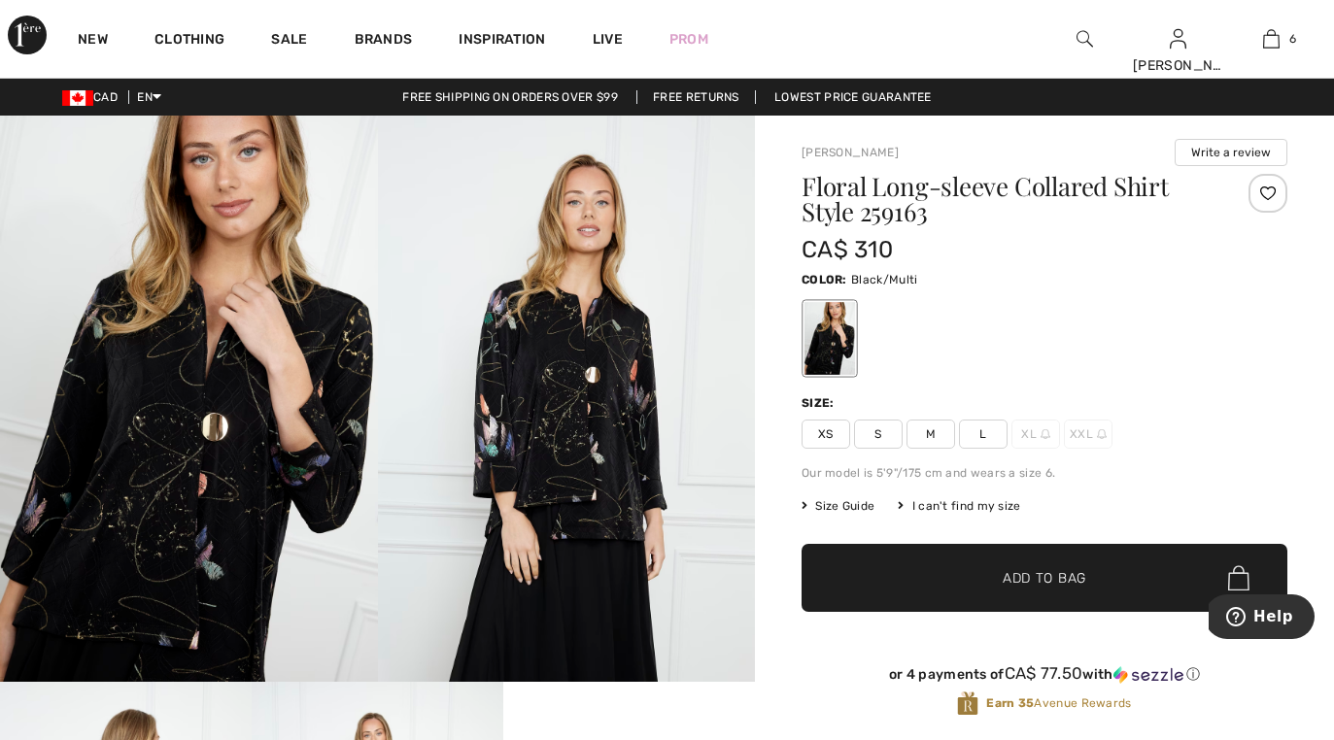
scroll to position [39, 0]
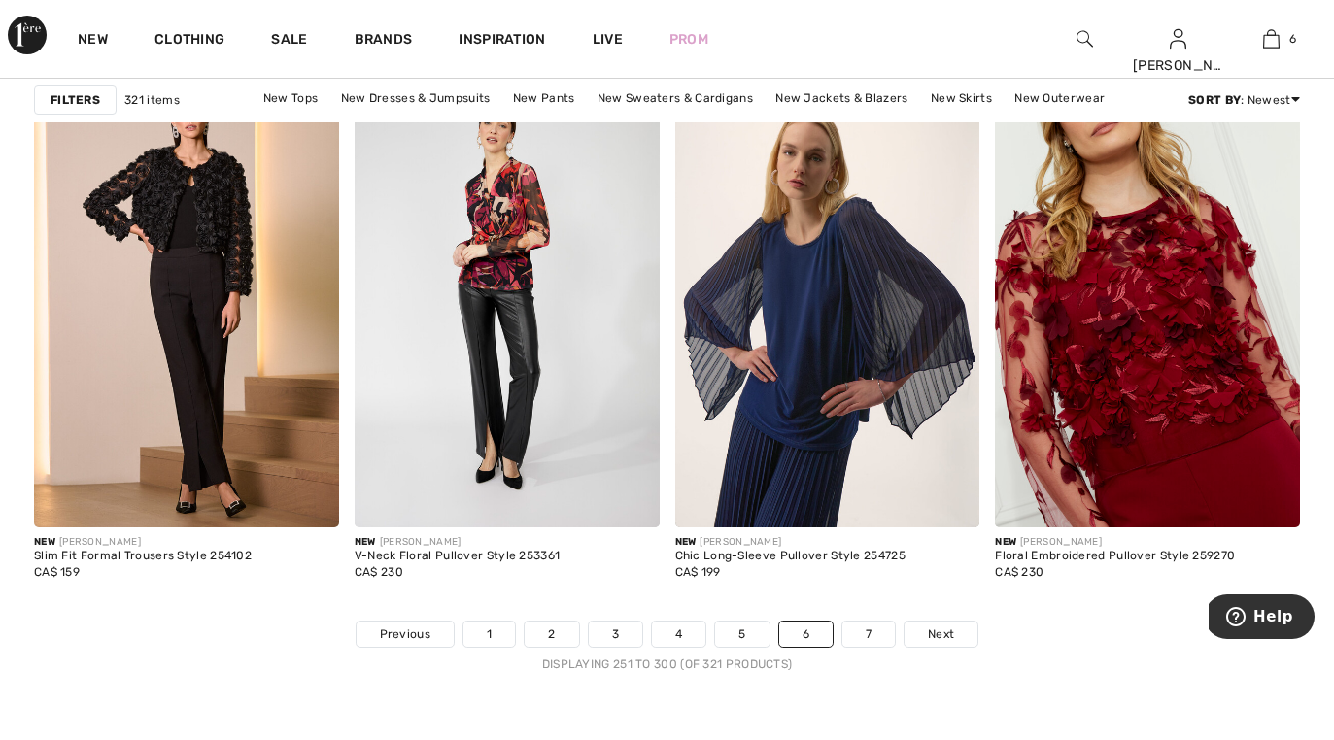
scroll to position [8241, 0]
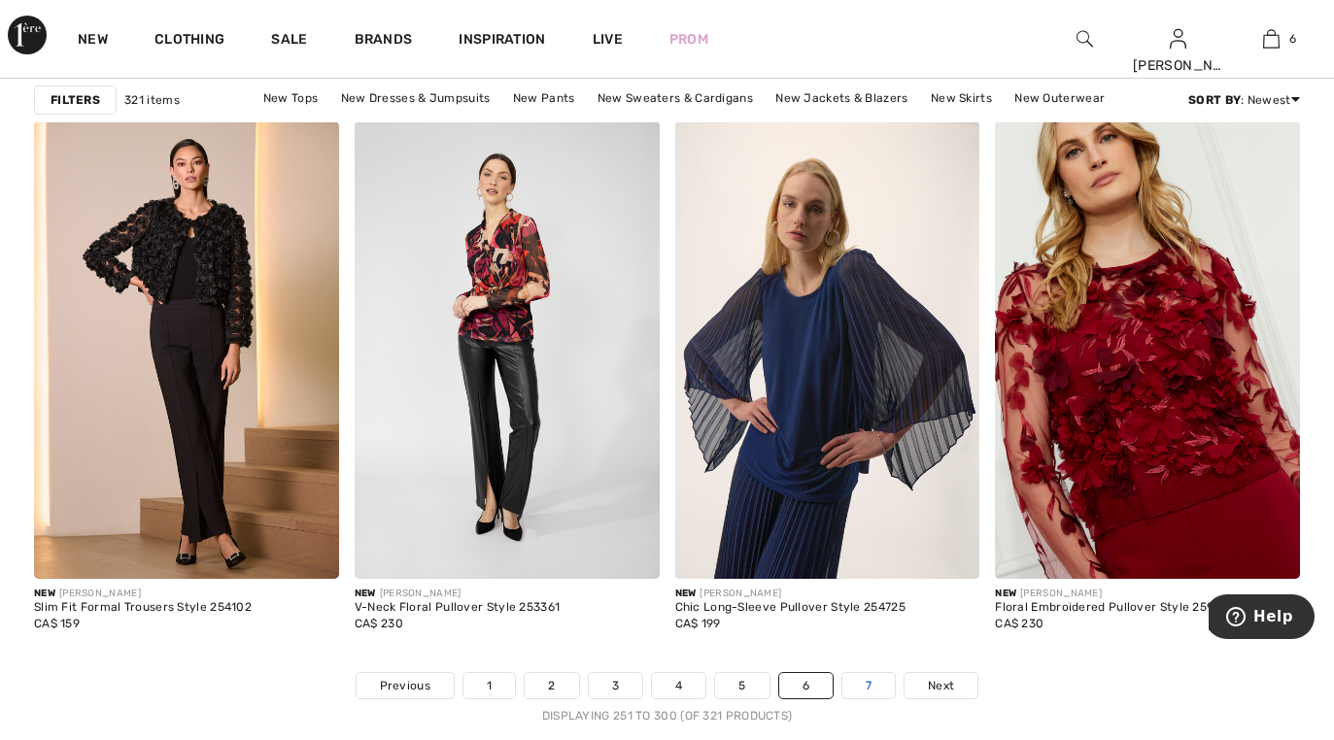
click at [864, 688] on link "7" at bounding box center [868, 685] width 52 height 25
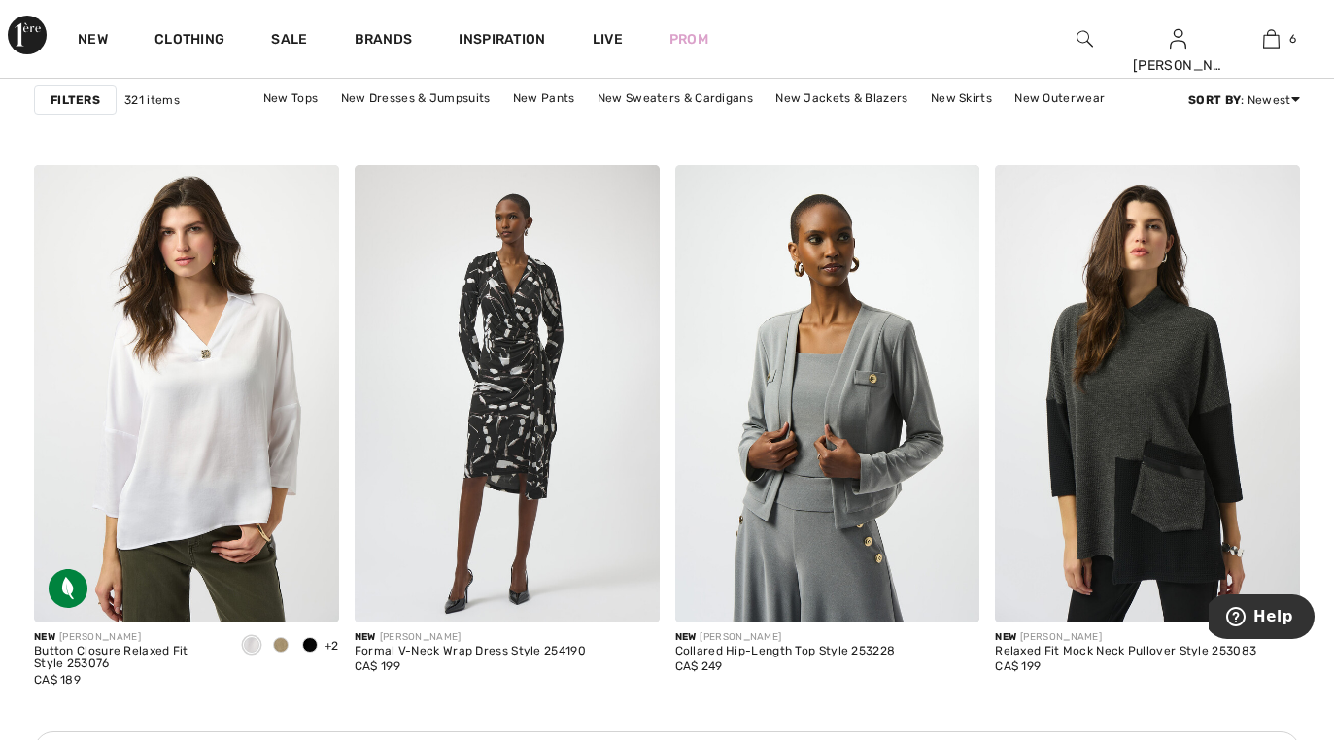
scroll to position [1853, 0]
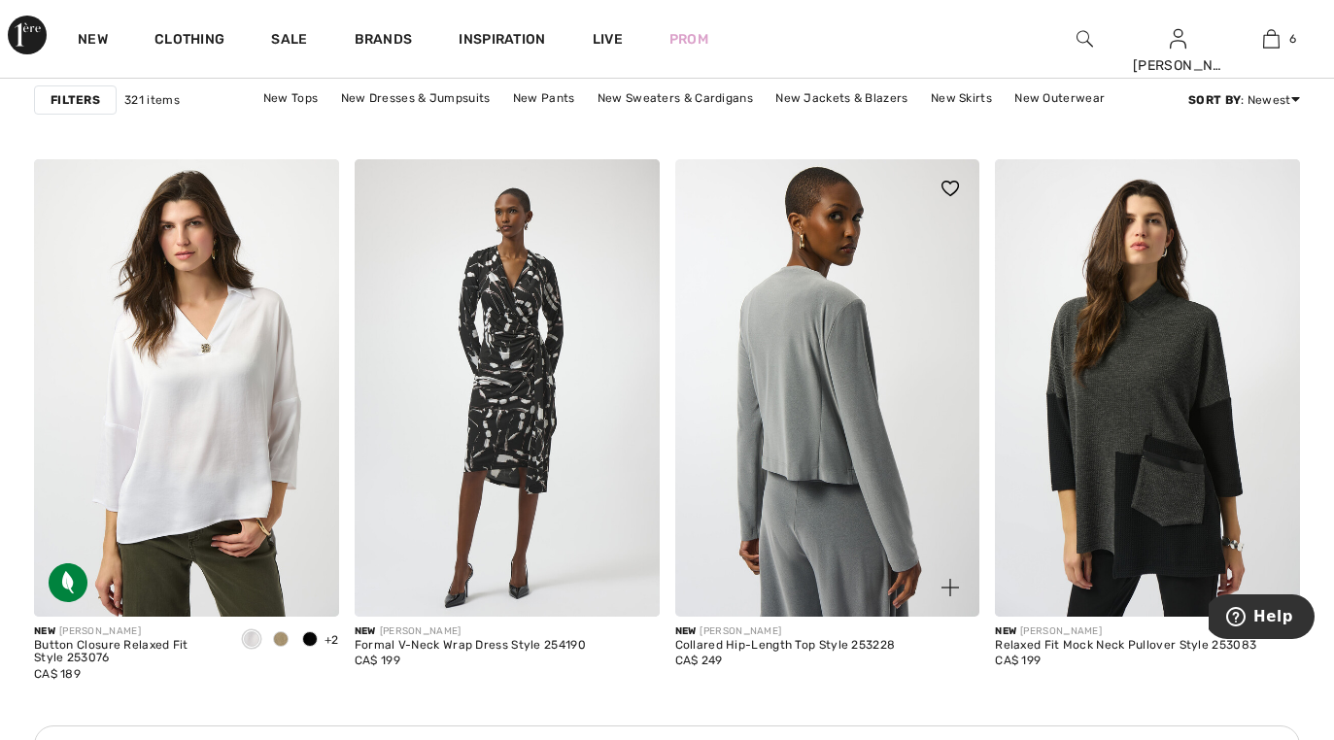
click at [833, 469] on img at bounding box center [827, 388] width 305 height 458
click at [835, 471] on img at bounding box center [827, 388] width 305 height 458
click at [835, 468] on img at bounding box center [827, 388] width 305 height 458
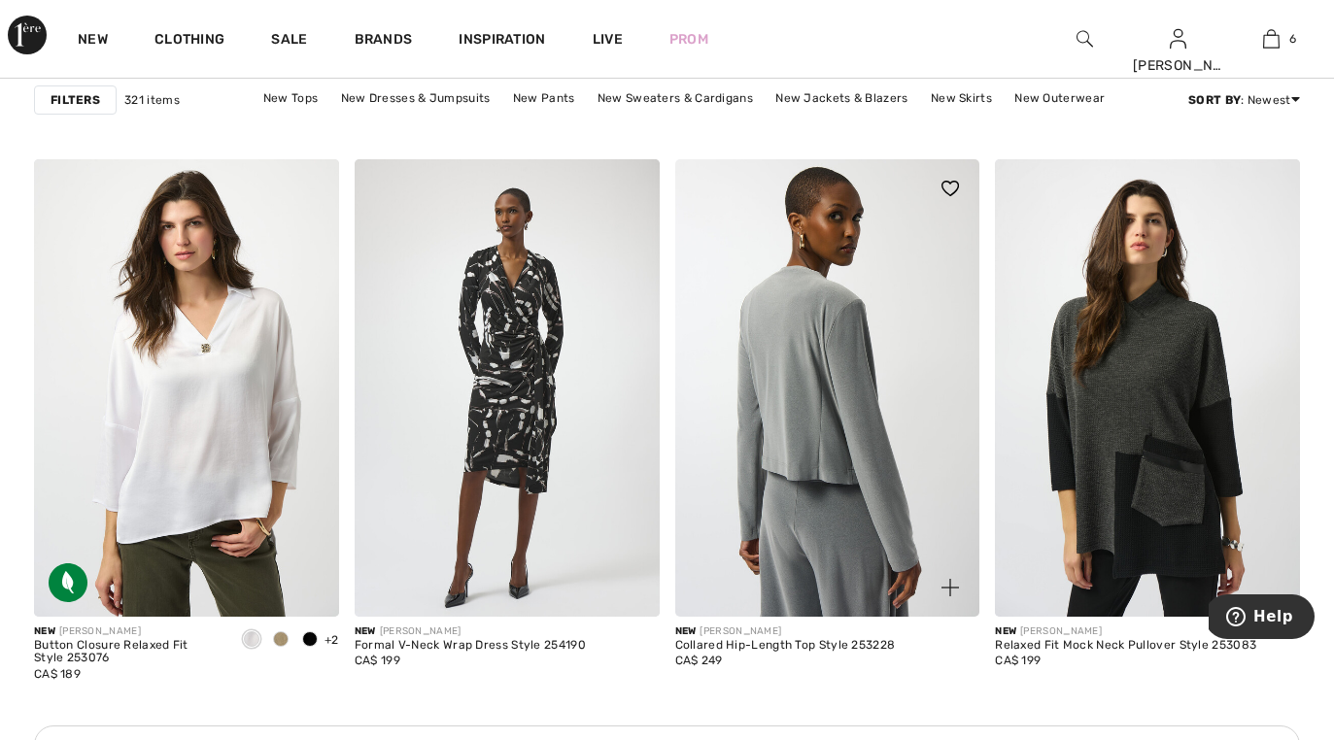
click at [830, 415] on img at bounding box center [827, 388] width 305 height 458
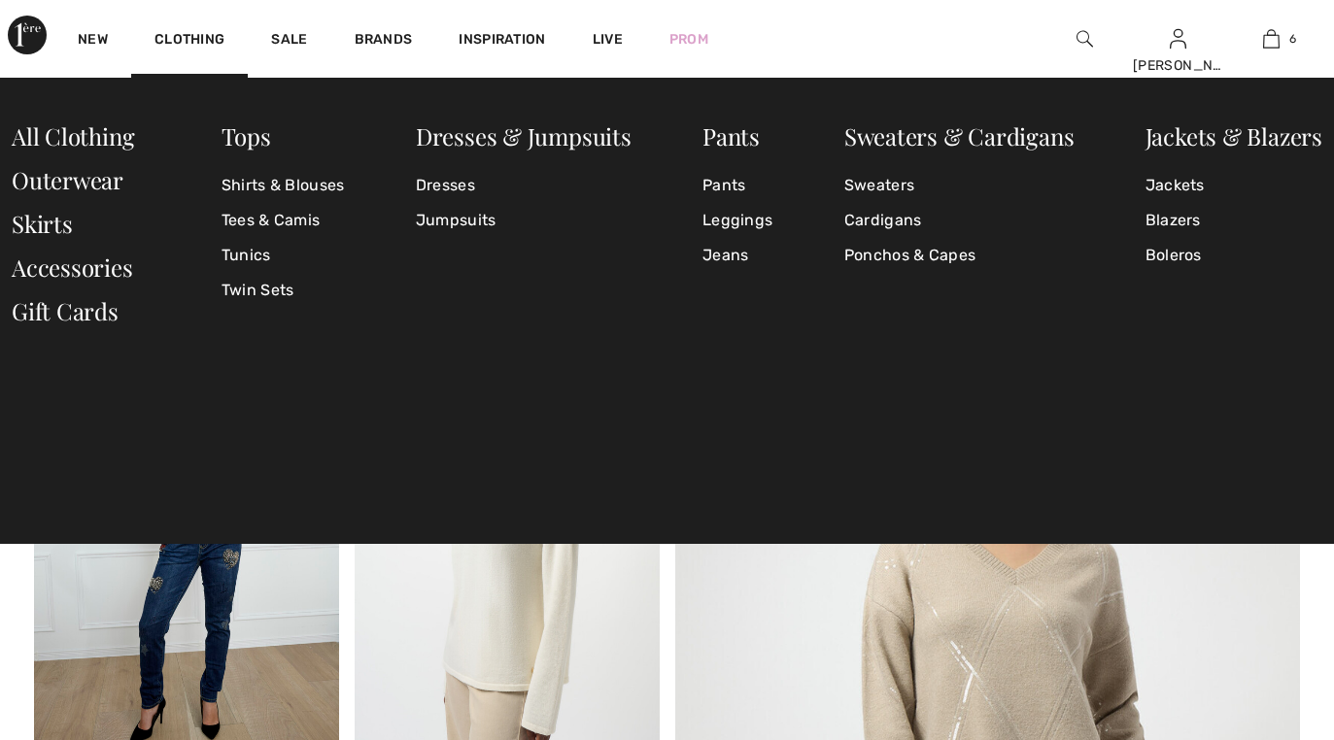
checkbox input "true"
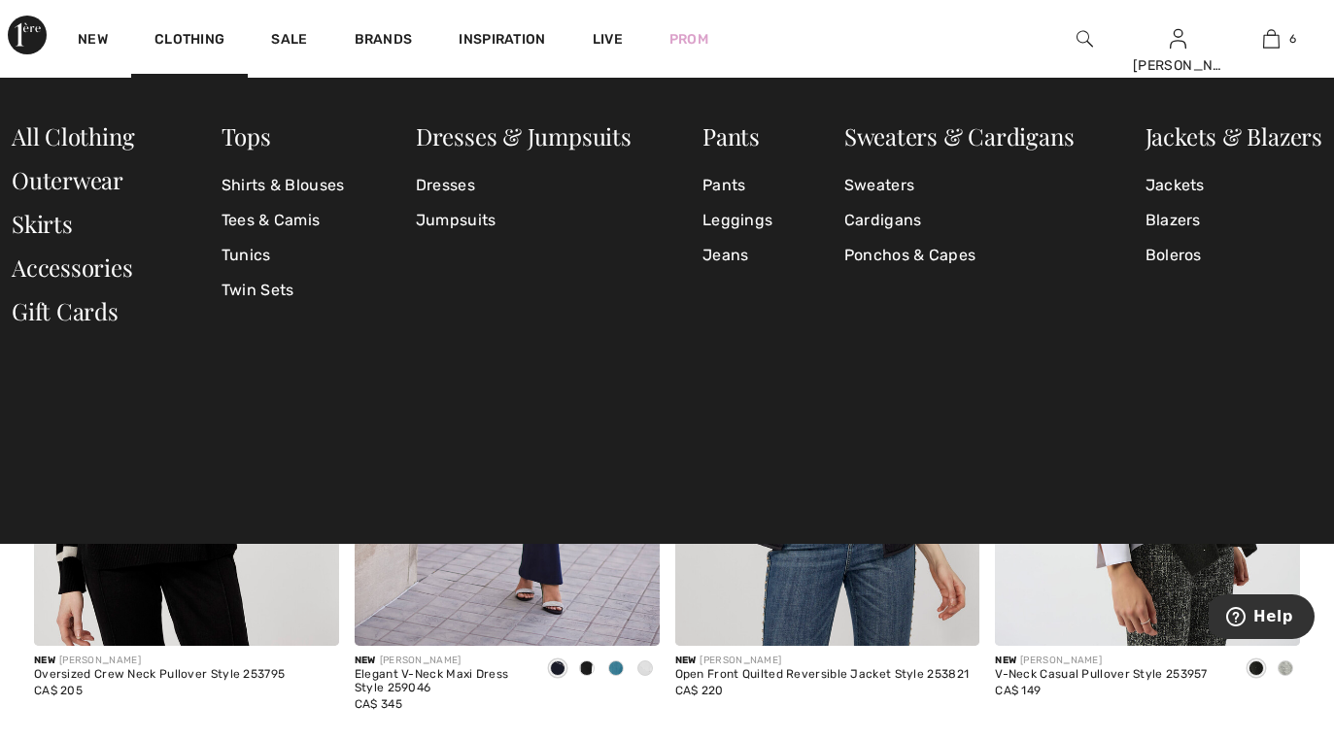
scroll to position [2617, 0]
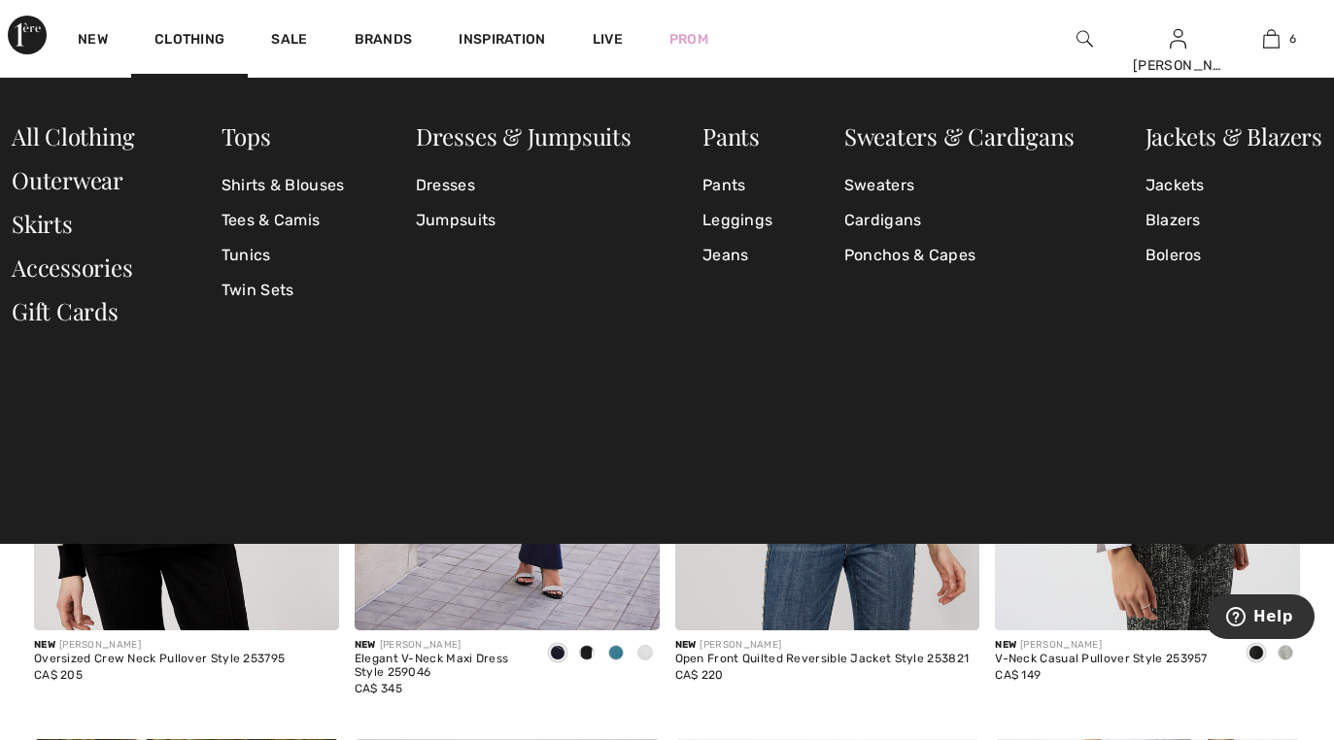
click at [245, 79] on div "Tops Shirts & Blouses Tees & Camis Tunics Twin Sets Dresses & Jumpsuits Dresses…" at bounding box center [667, 311] width 1334 height 466
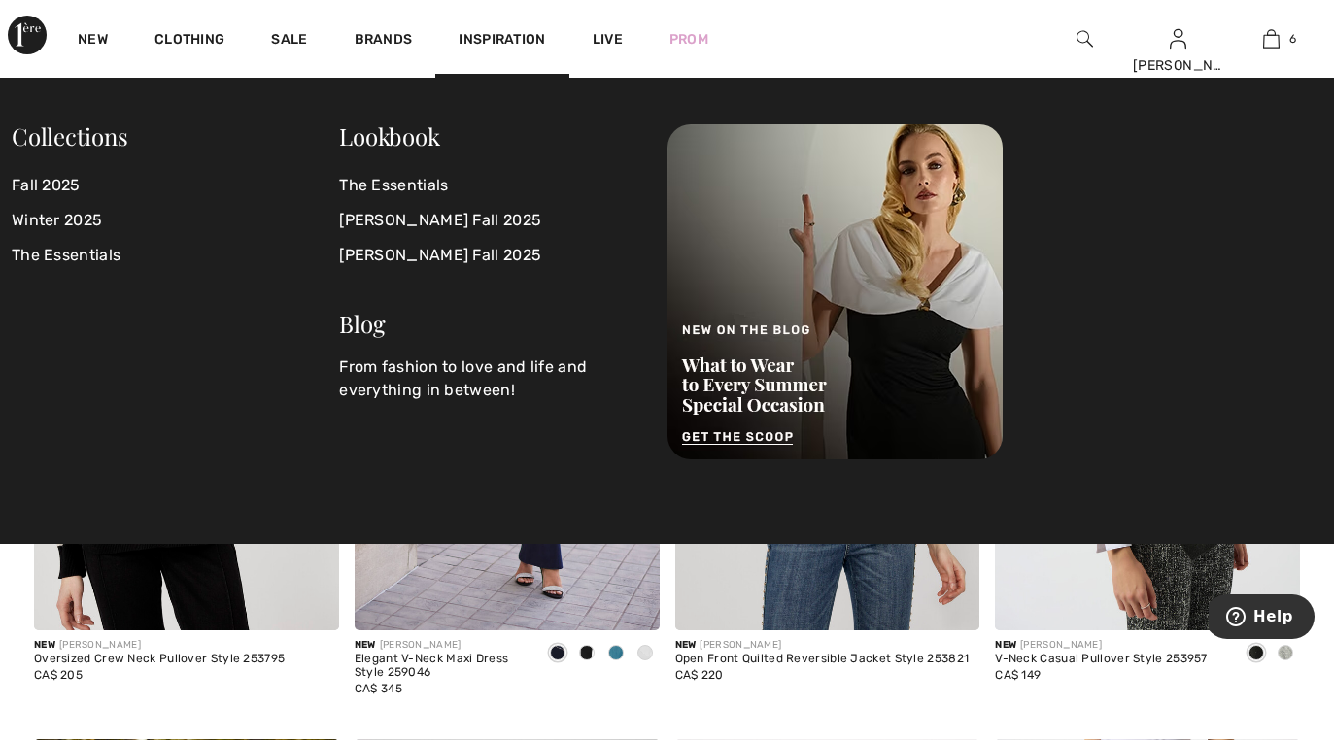
click at [1242, 101] on div "Collections Fall 2025 Winter 2025 The Essentials Lookbook The Essentials Joseph…" at bounding box center [667, 311] width 1334 height 466
click at [1319, 119] on div "Collections Fall 2025 Winter 2025 The Essentials Lookbook The Essentials Joseph…" at bounding box center [667, 311] width 1334 height 466
click at [1322, 116] on div "Collections Fall 2025 Winter 2025 The Essentials Lookbook The Essentials Joseph…" at bounding box center [667, 311] width 1334 height 466
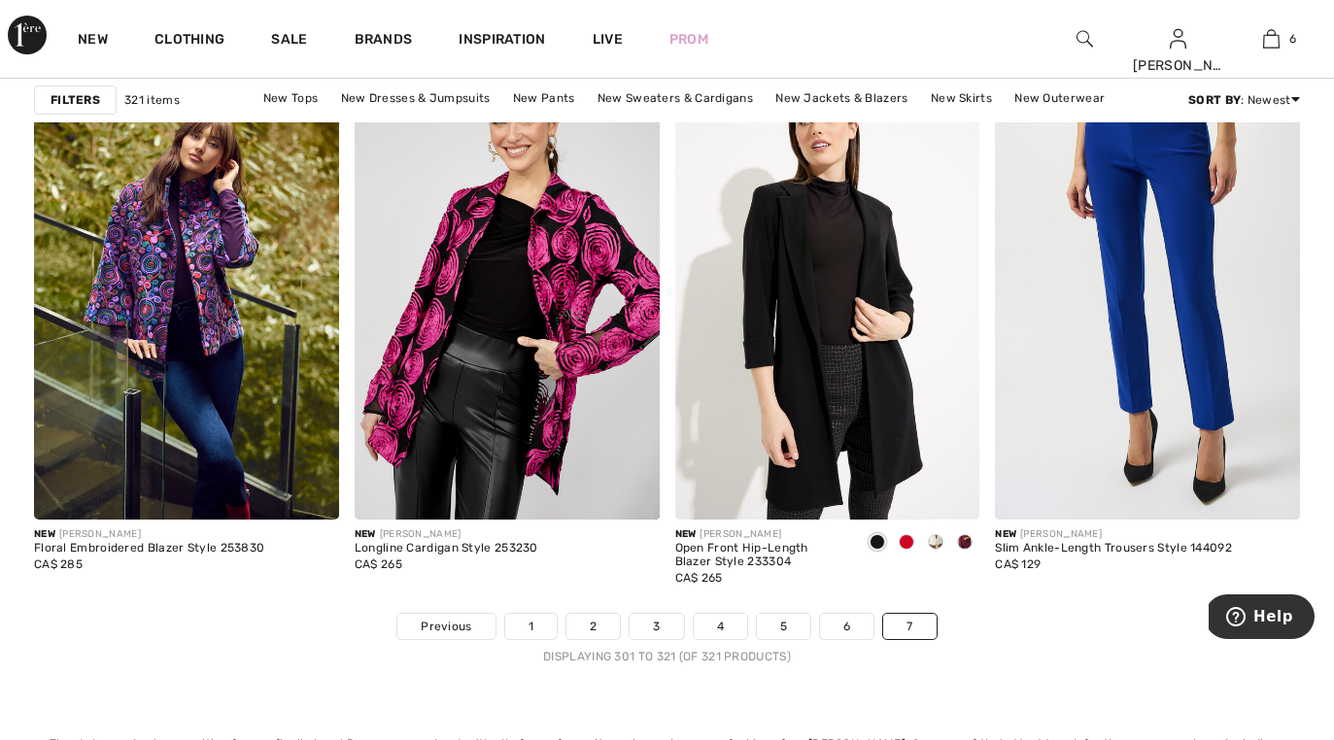
scroll to position [3295, 0]
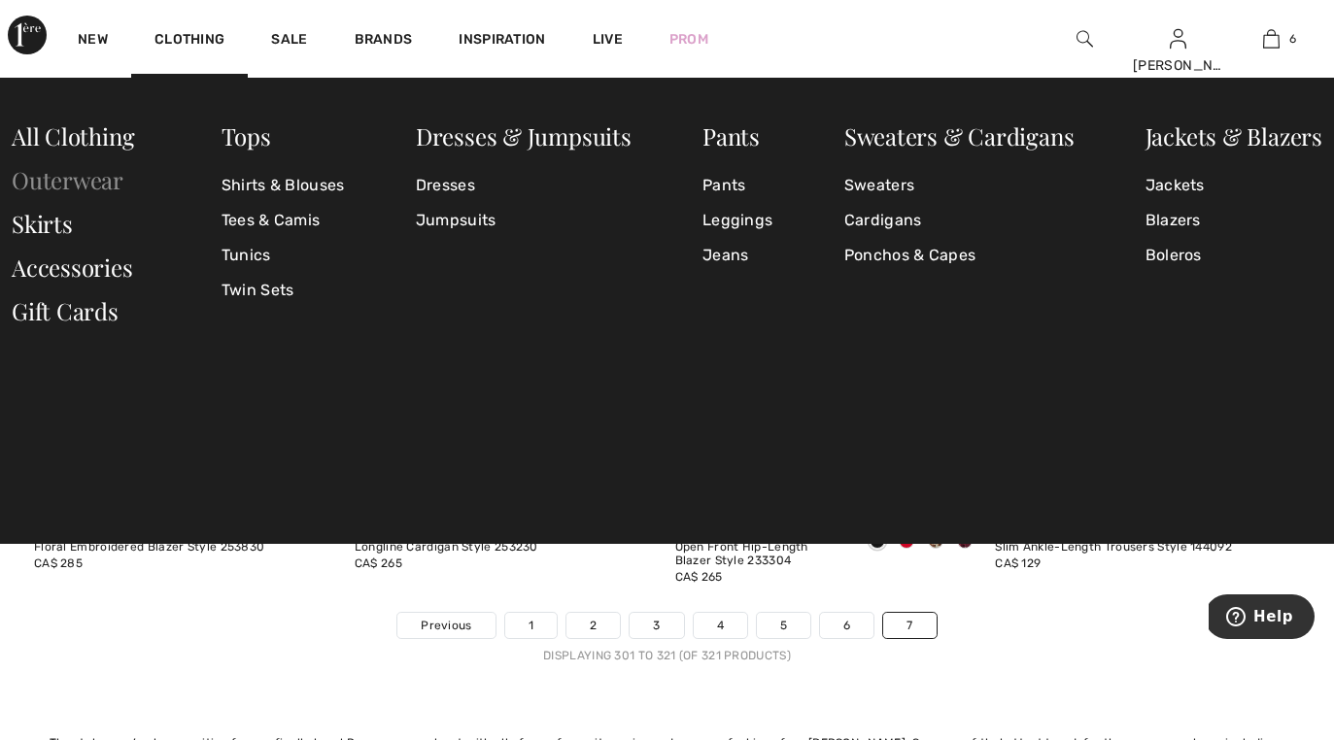
click at [85, 188] on link "Outerwear" at bounding box center [68, 179] width 112 height 31
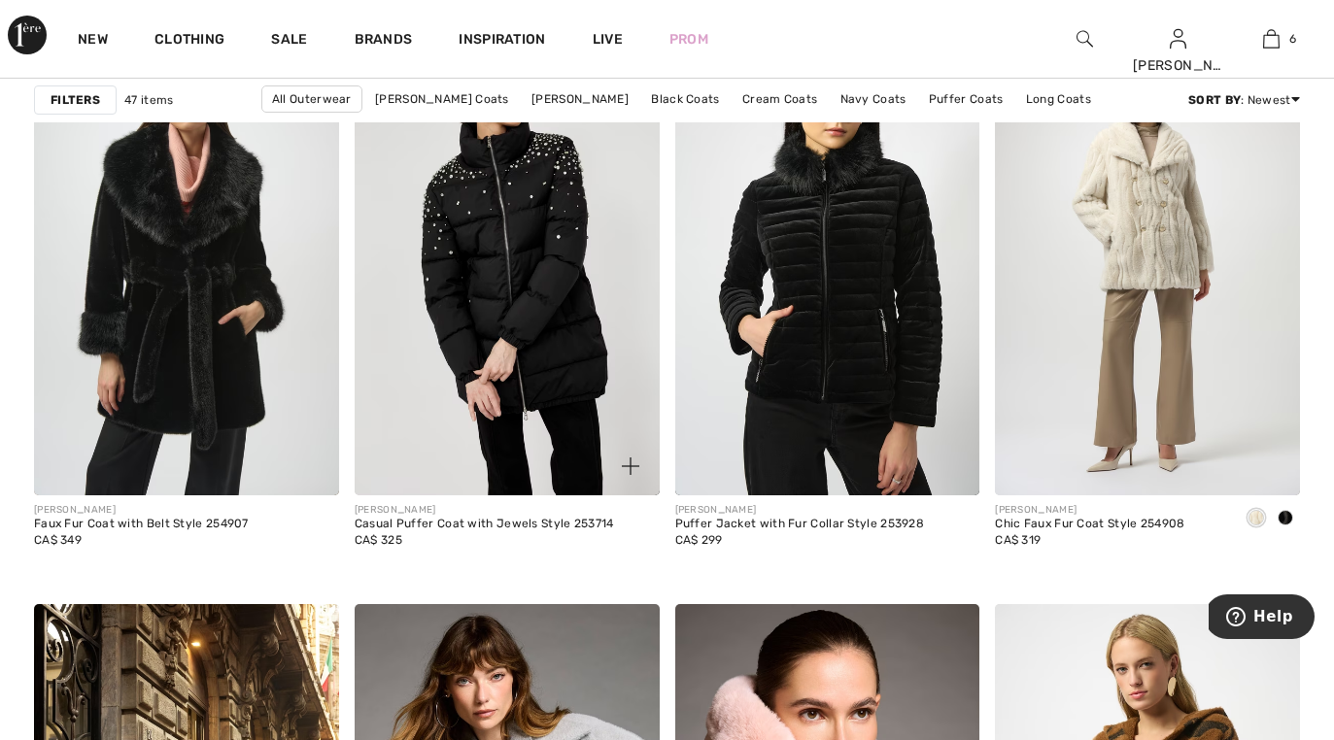
scroll to position [1395, 0]
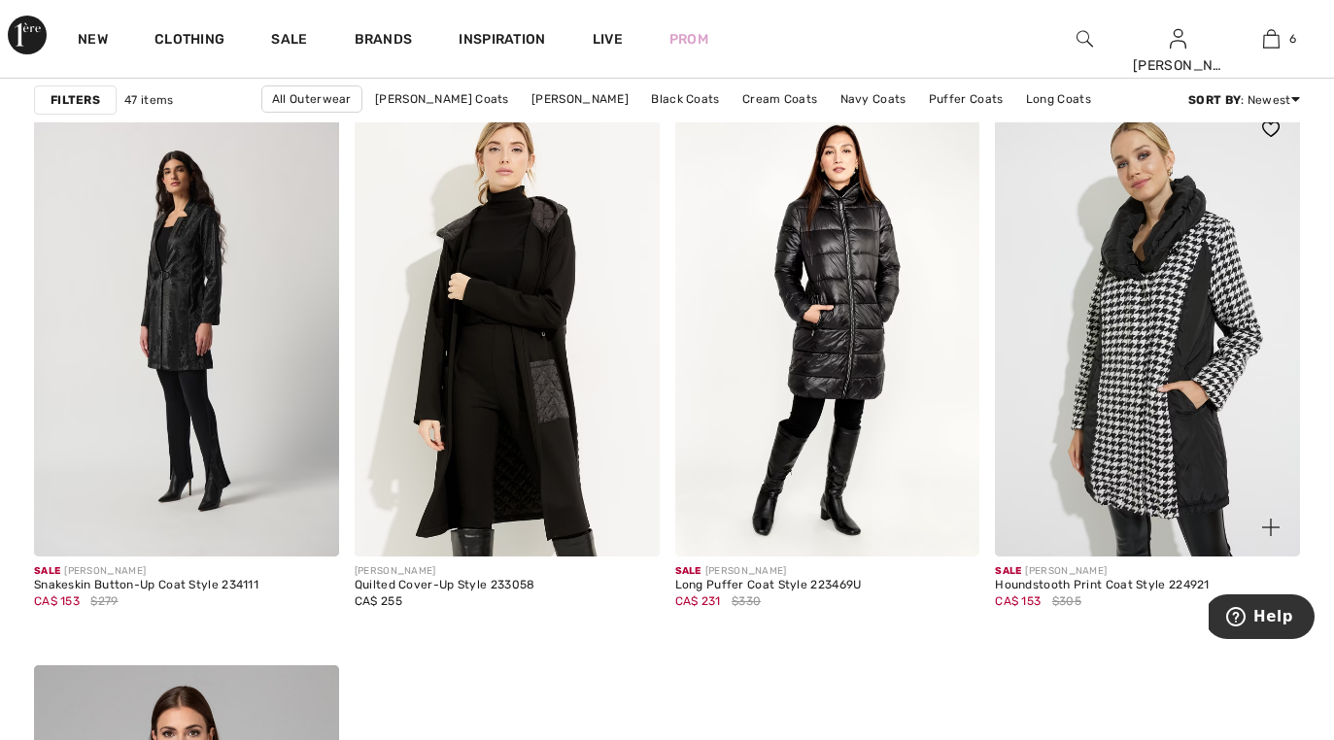
scroll to position [7675, 0]
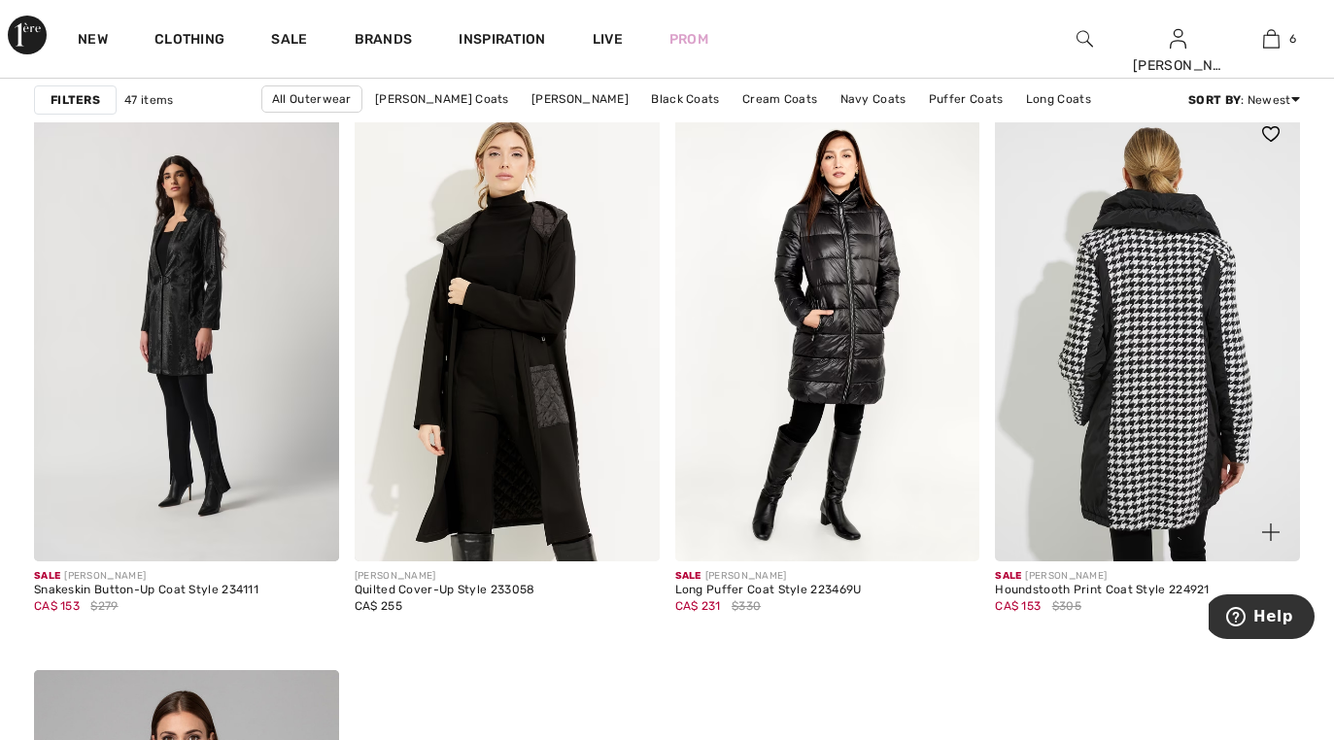
click at [1177, 461] on img at bounding box center [1147, 334] width 305 height 458
click at [1178, 446] on img at bounding box center [1147, 334] width 305 height 458
click at [1161, 393] on img at bounding box center [1147, 334] width 305 height 458
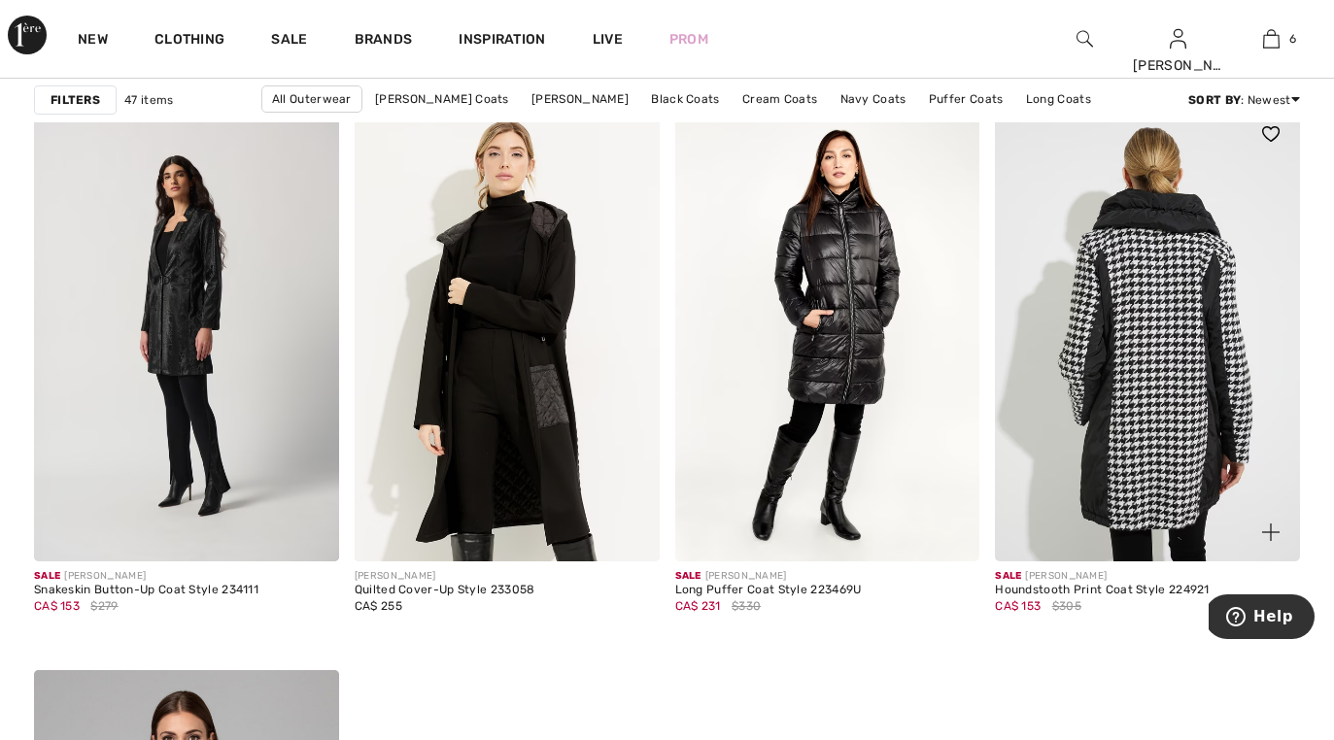
click at [1160, 392] on img at bounding box center [1147, 334] width 305 height 458
click at [1150, 323] on img at bounding box center [1147, 334] width 305 height 458
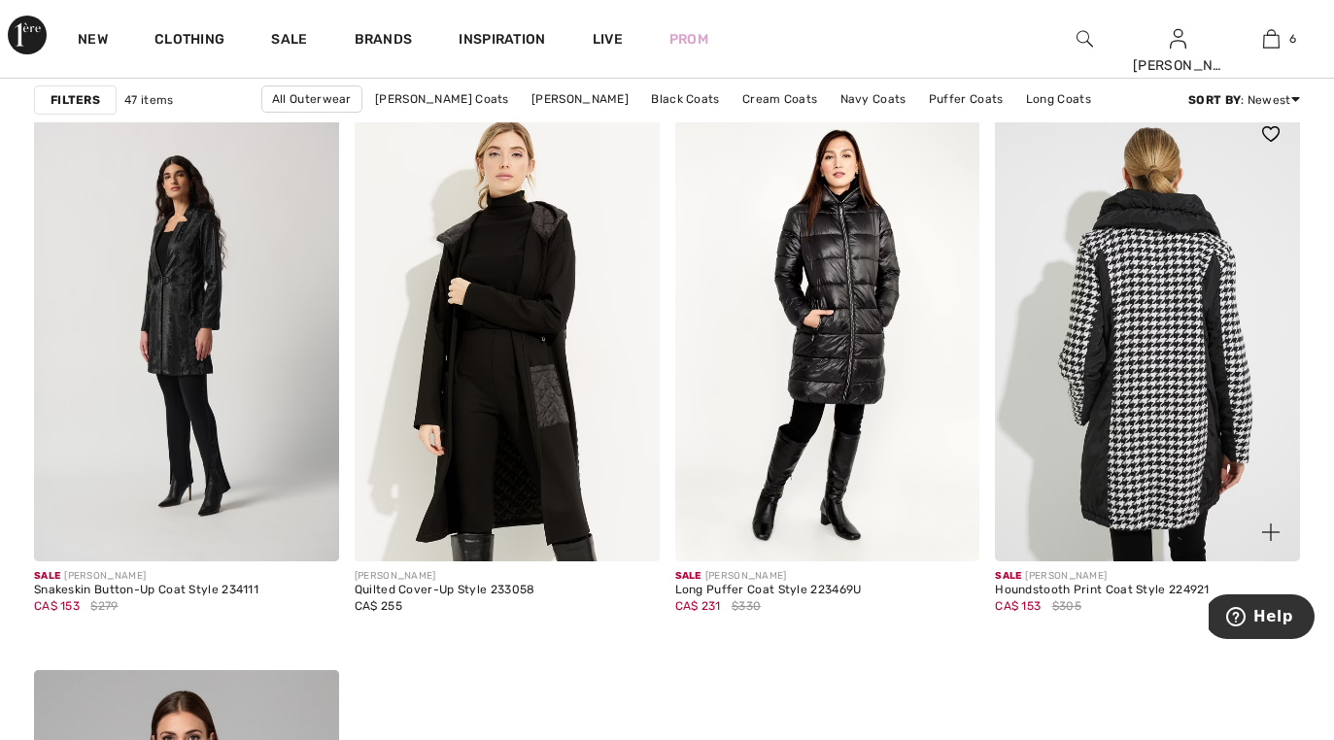
click at [1163, 398] on img at bounding box center [1147, 334] width 305 height 458
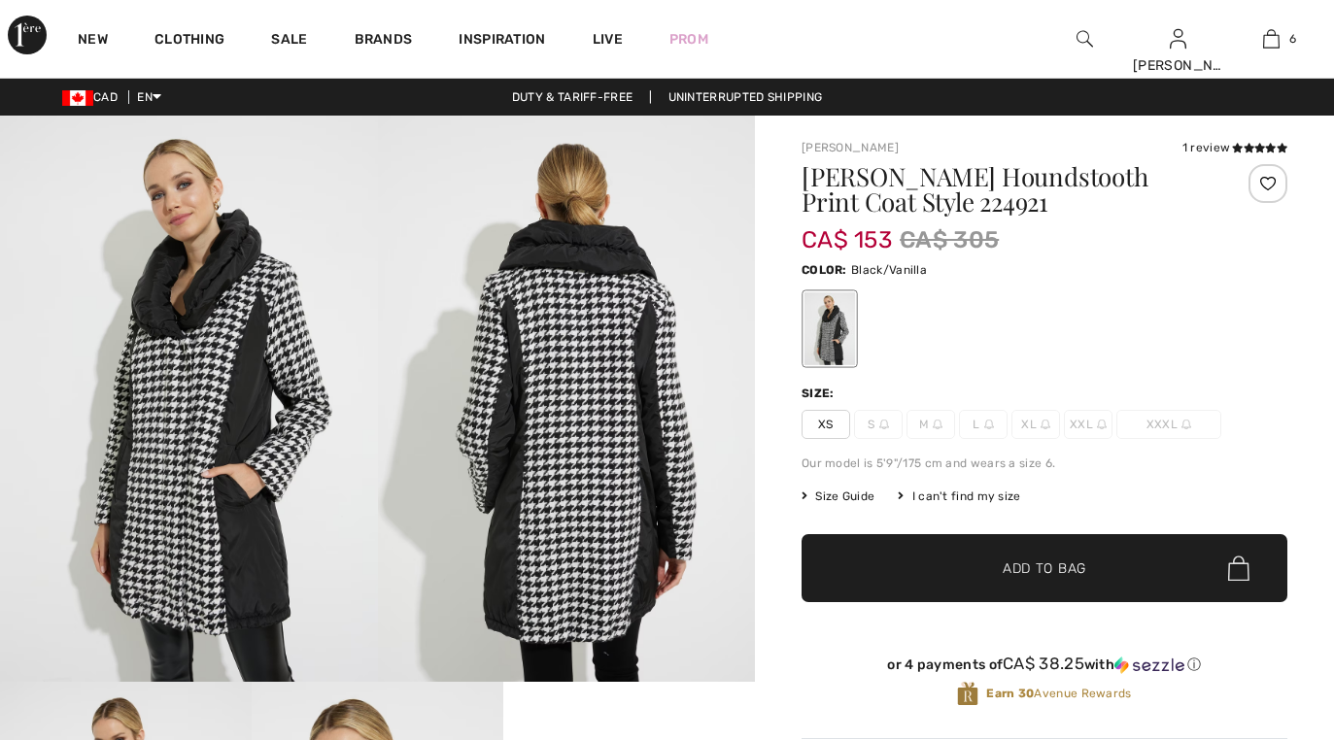
checkbox input "true"
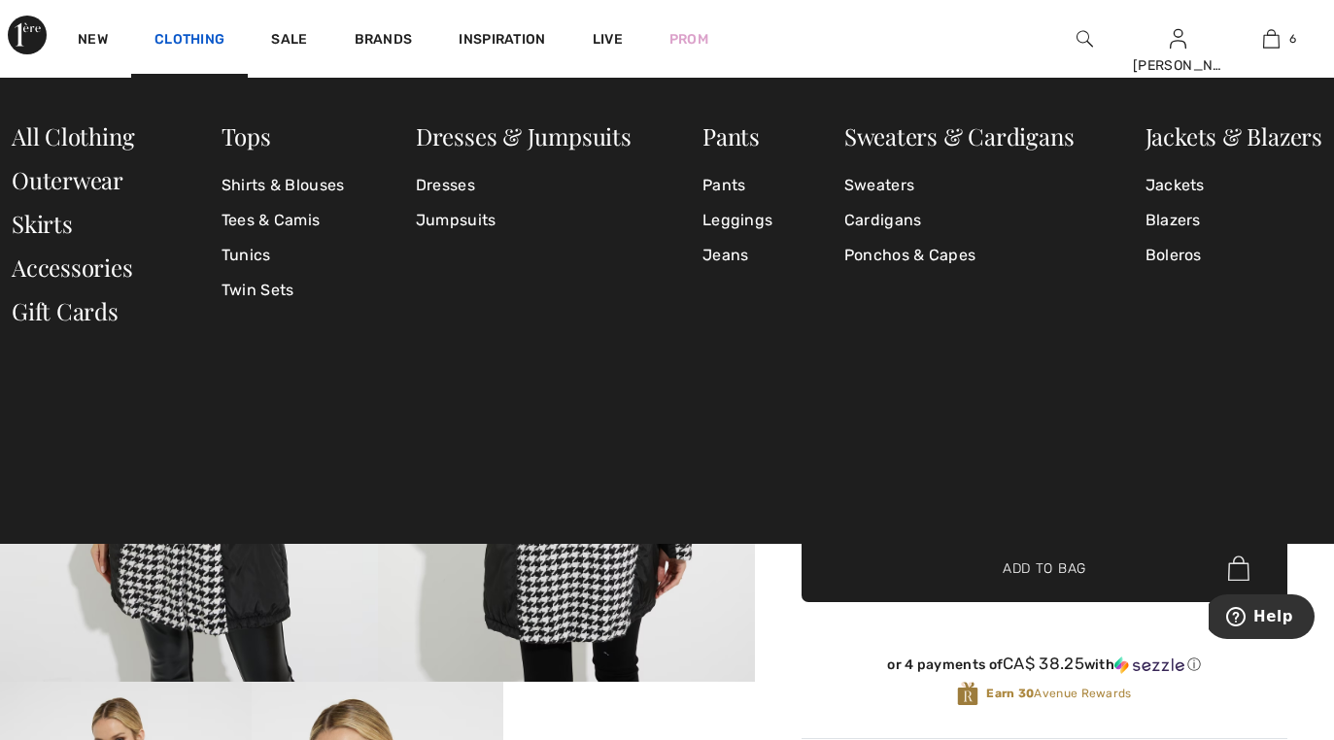
click at [165, 45] on link "Clothing" at bounding box center [189, 41] width 70 height 20
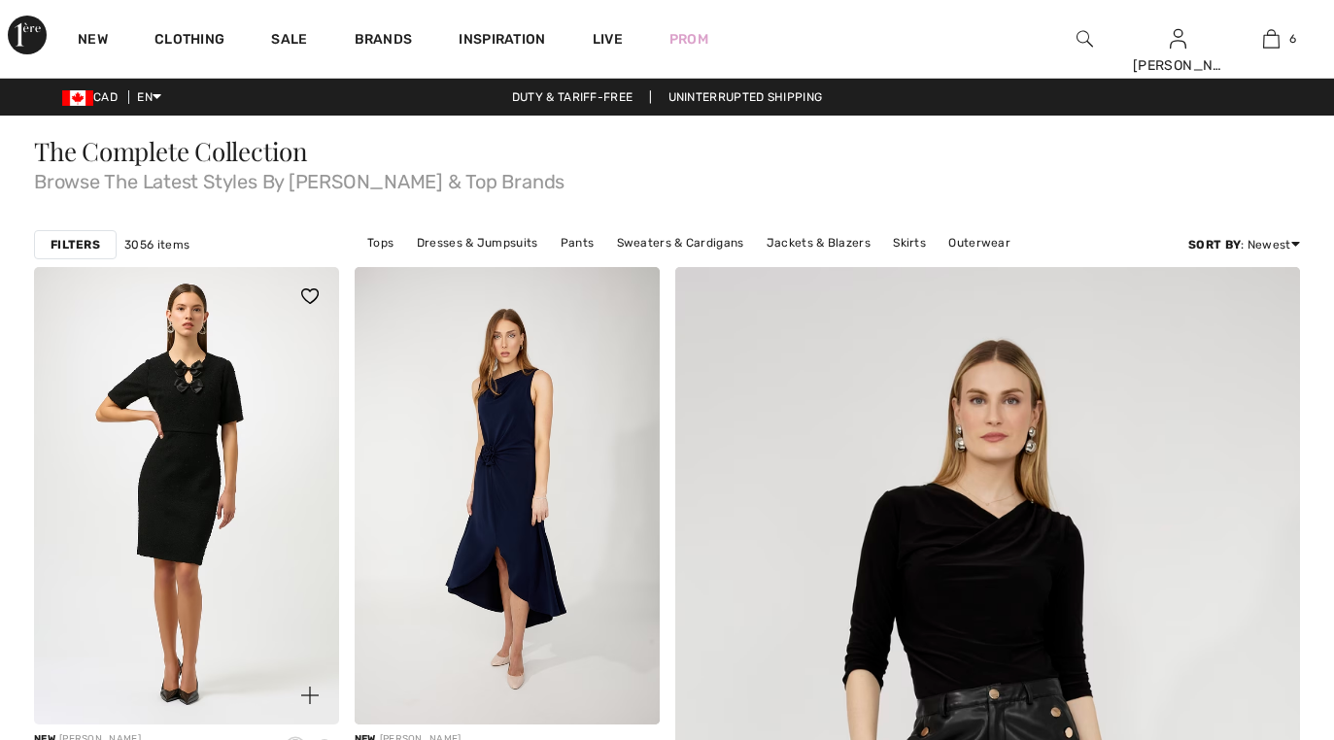
checkbox input "true"
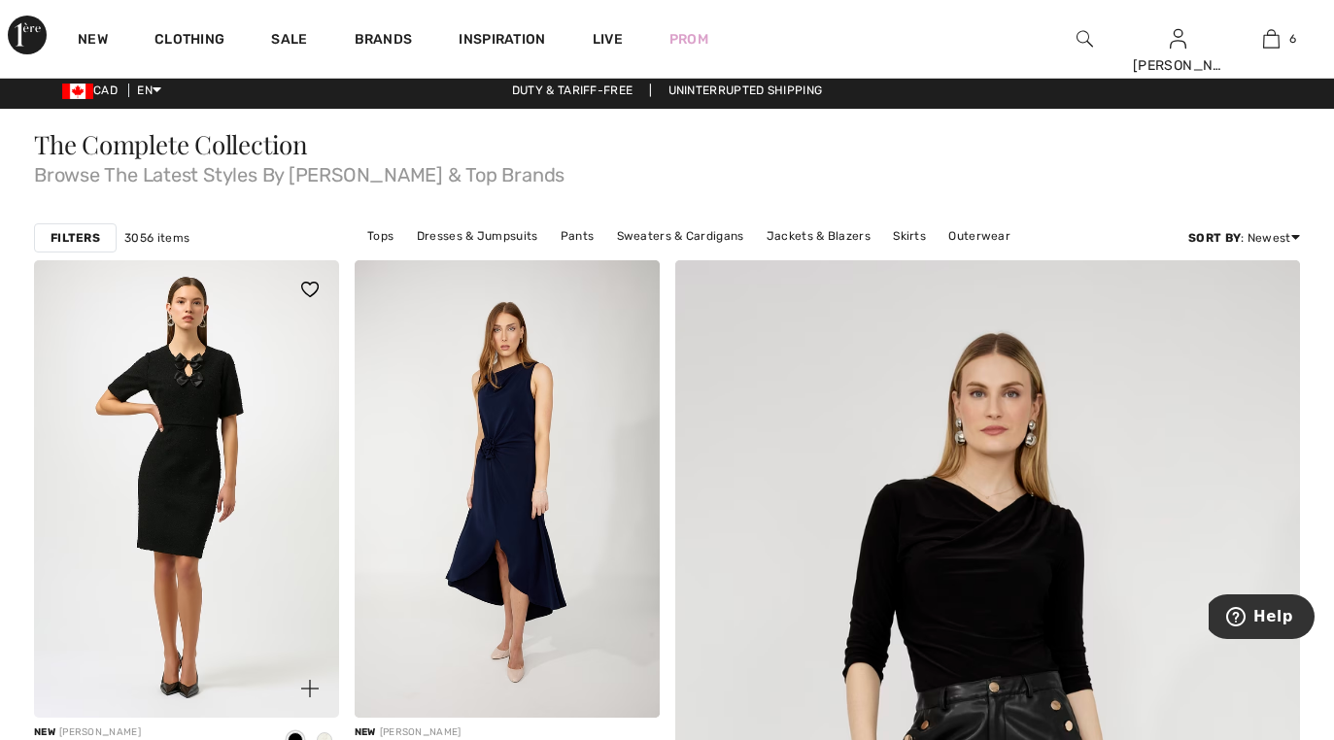
scroll to position [85, 0]
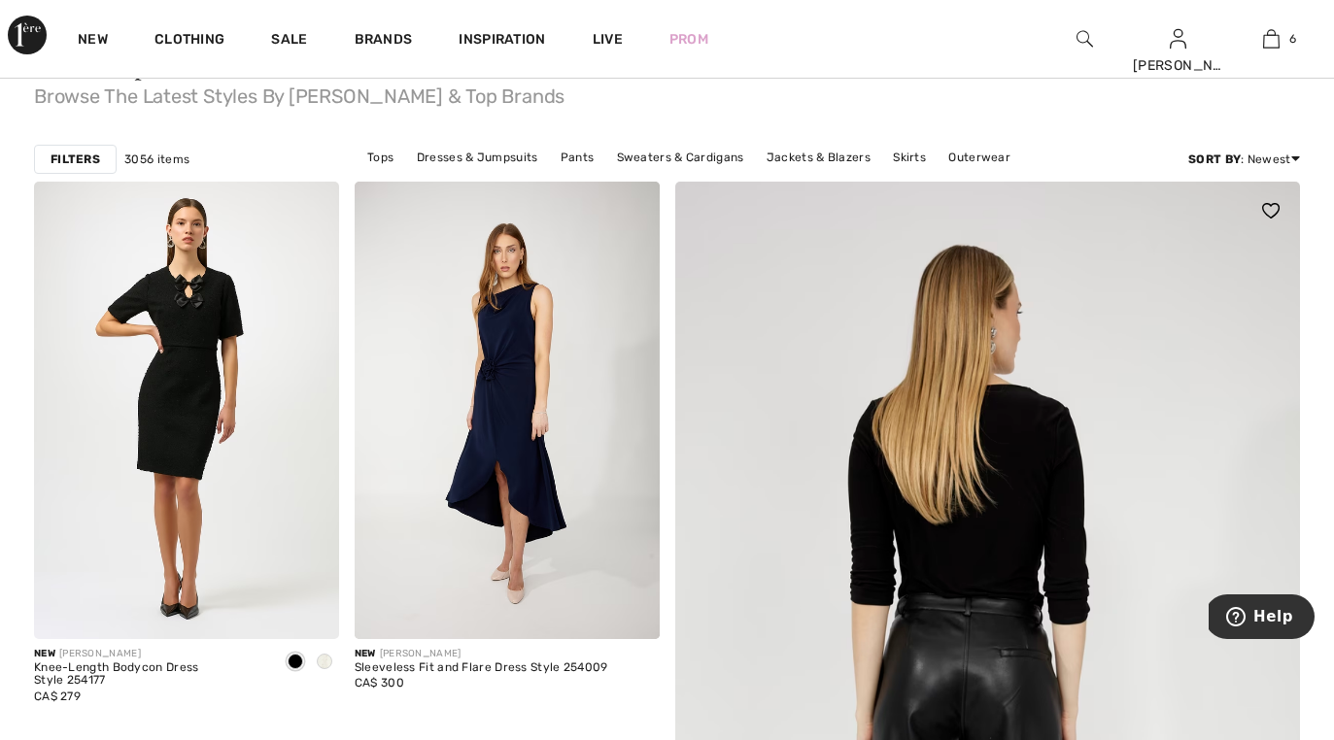
click at [748, 426] on img at bounding box center [987, 744] width 750 height 1125
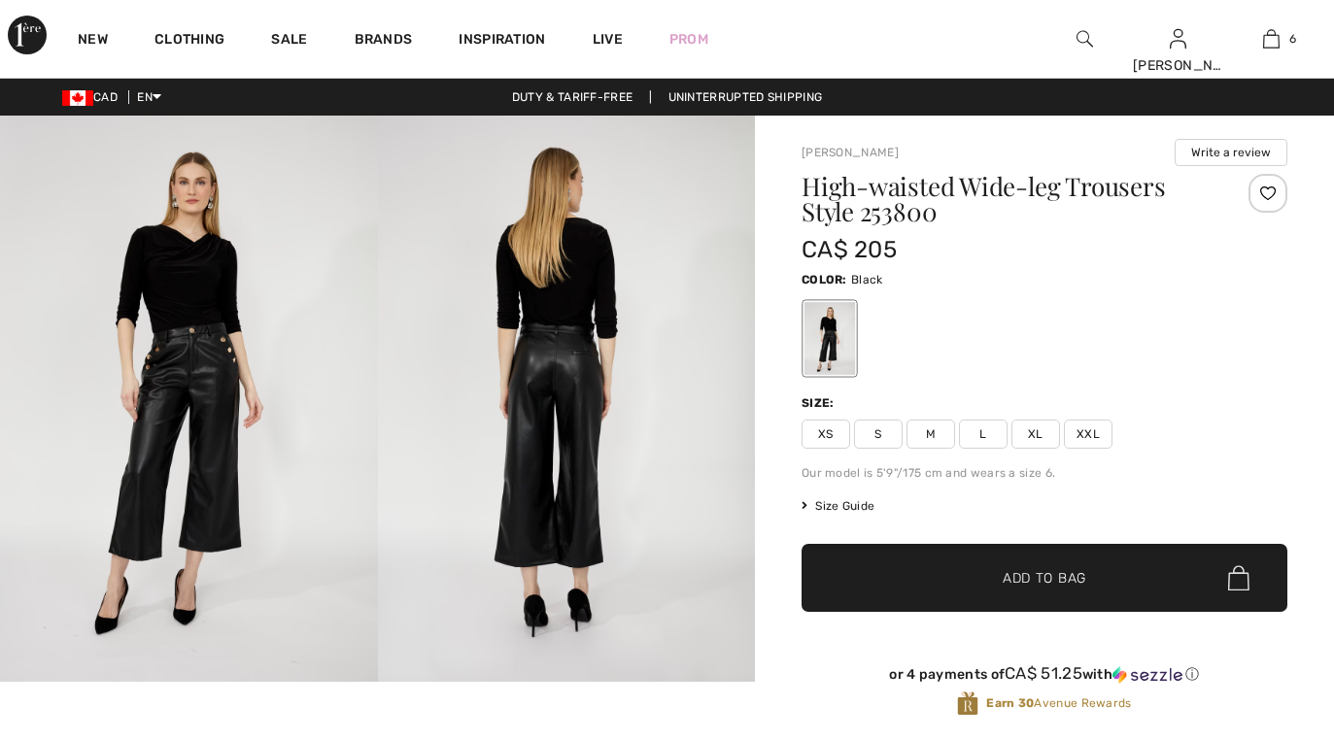
checkbox input "true"
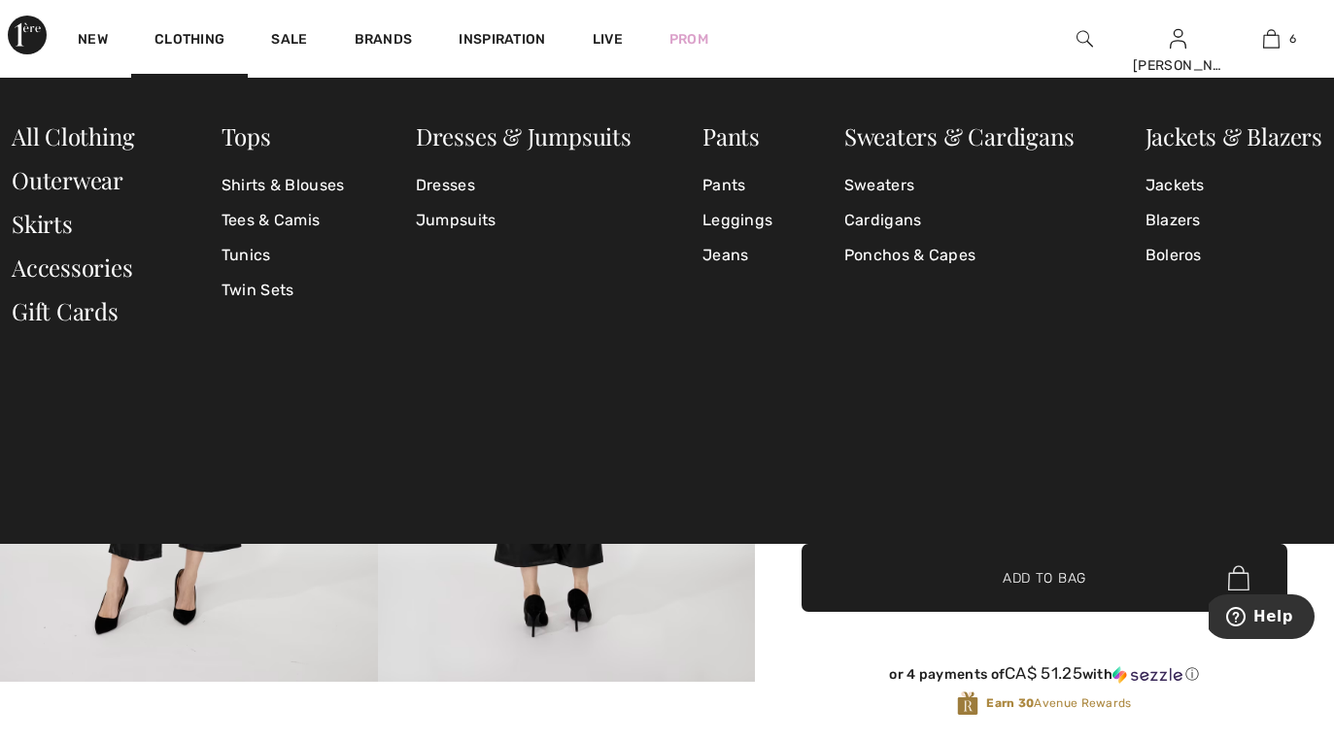
click at [187, 24] on div "Clothing" at bounding box center [189, 39] width 117 height 78
click at [70, 236] on link "Skirts" at bounding box center [42, 223] width 61 height 31
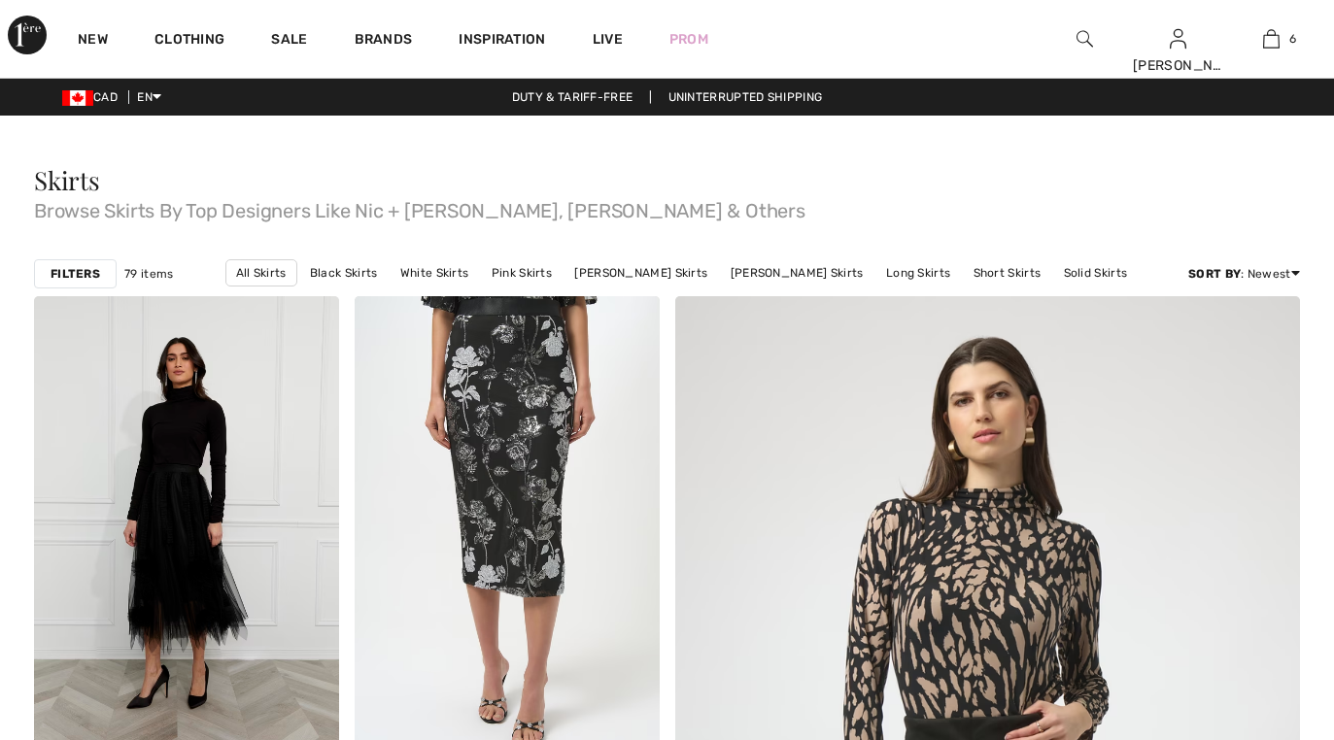
checkbox input "true"
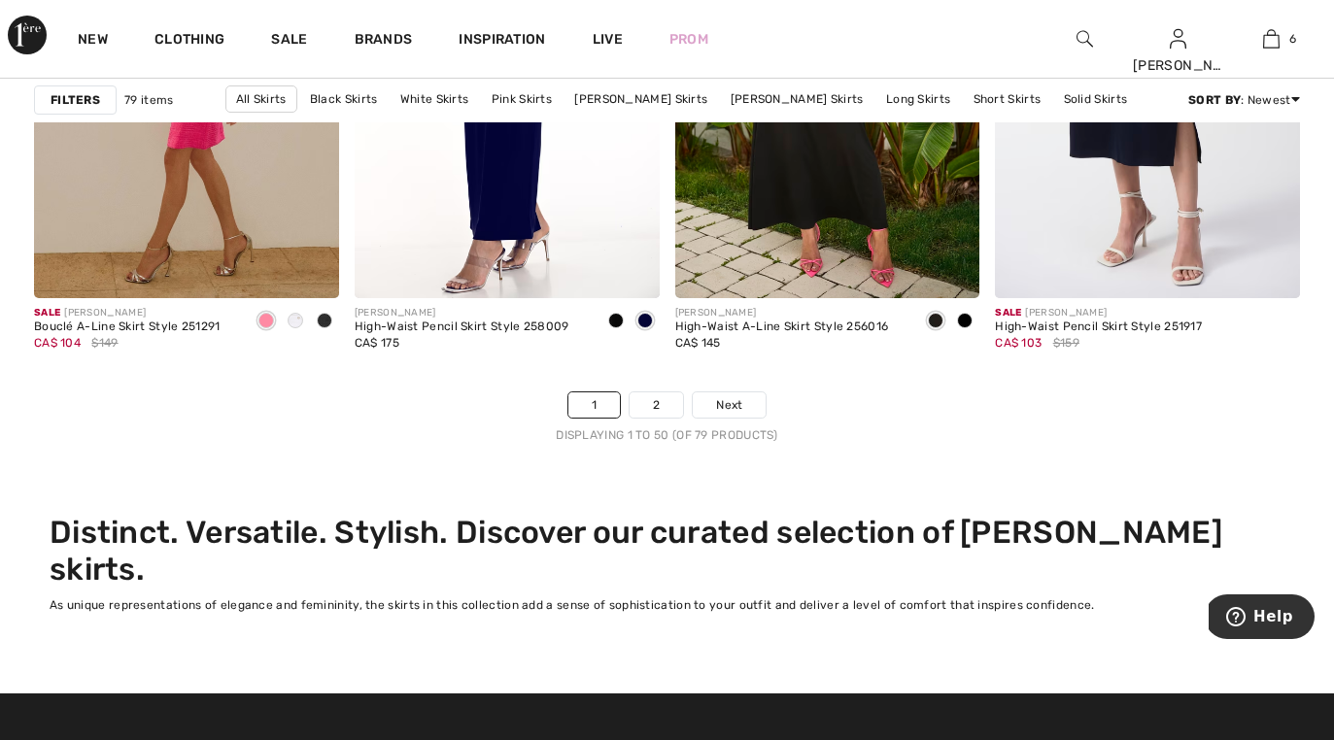
scroll to position [8507, 0]
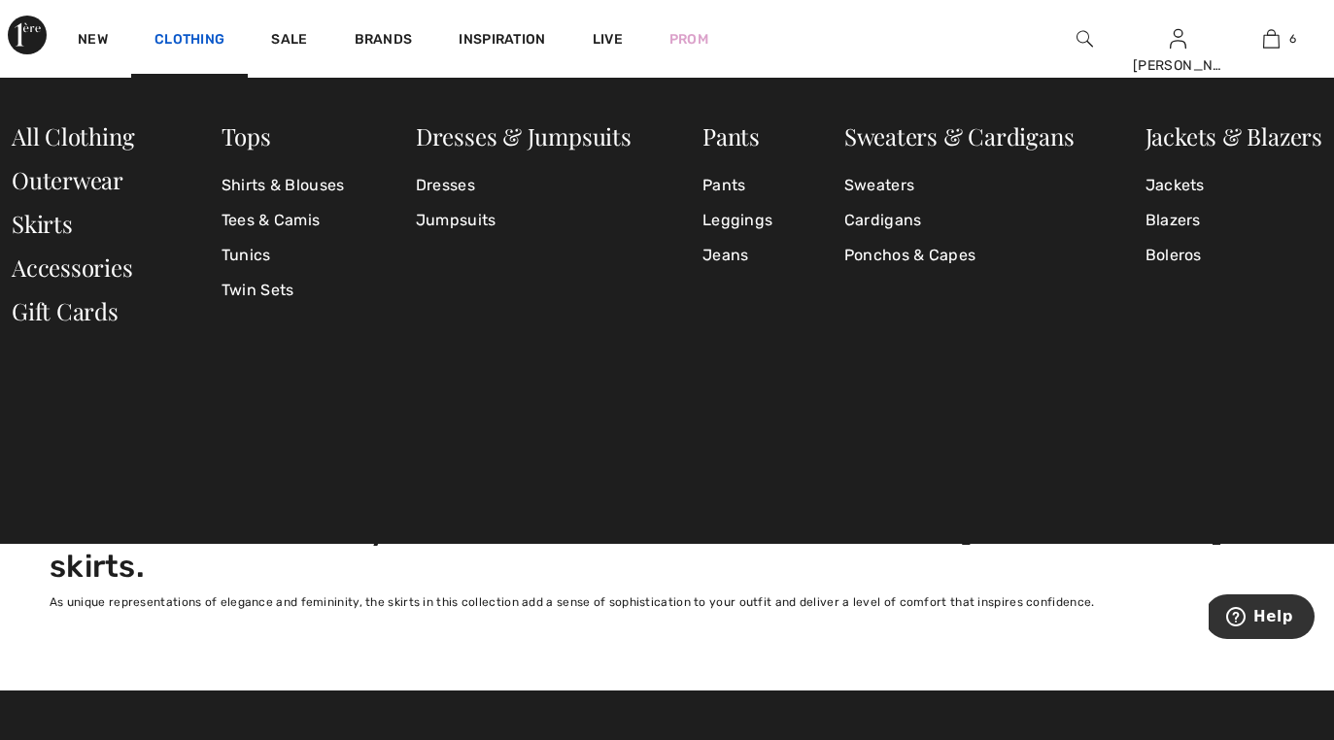
click at [180, 42] on link "Clothing" at bounding box center [189, 41] width 70 height 20
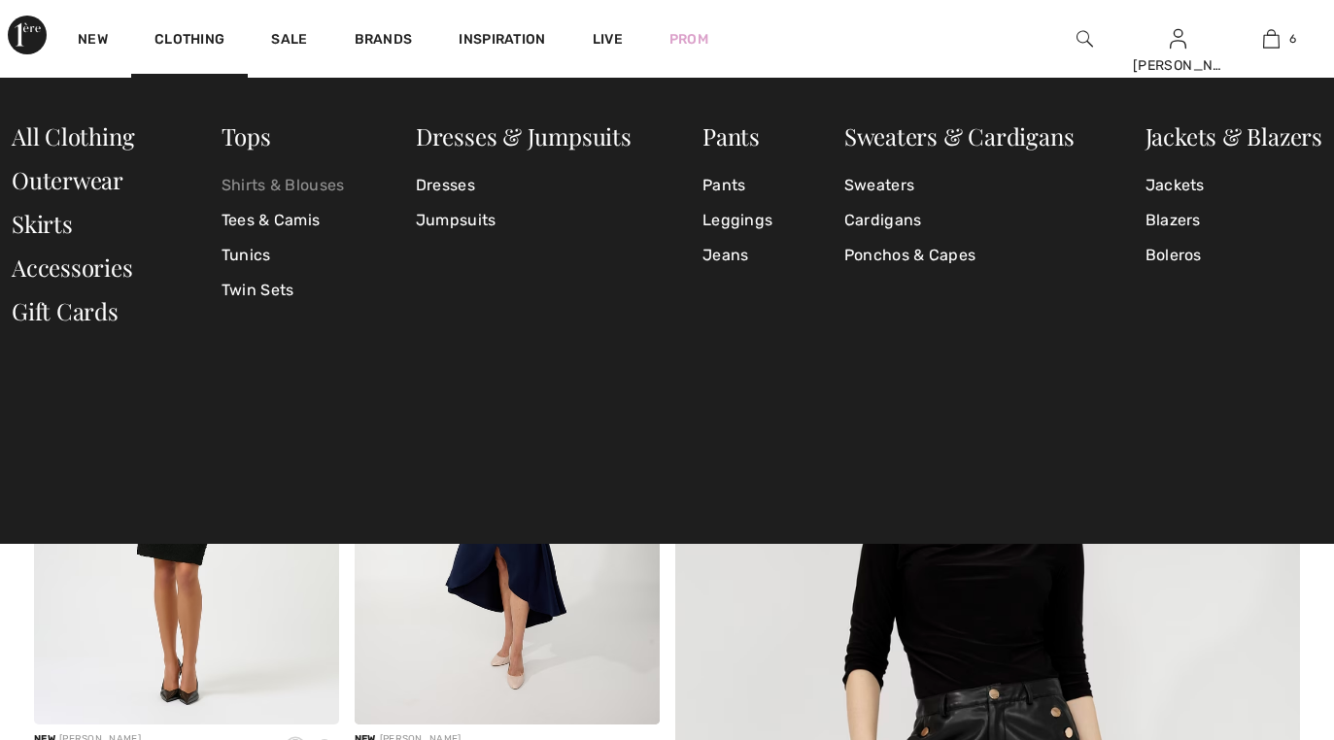
click at [282, 190] on link "Shirts & Blouses" at bounding box center [282, 185] width 123 height 35
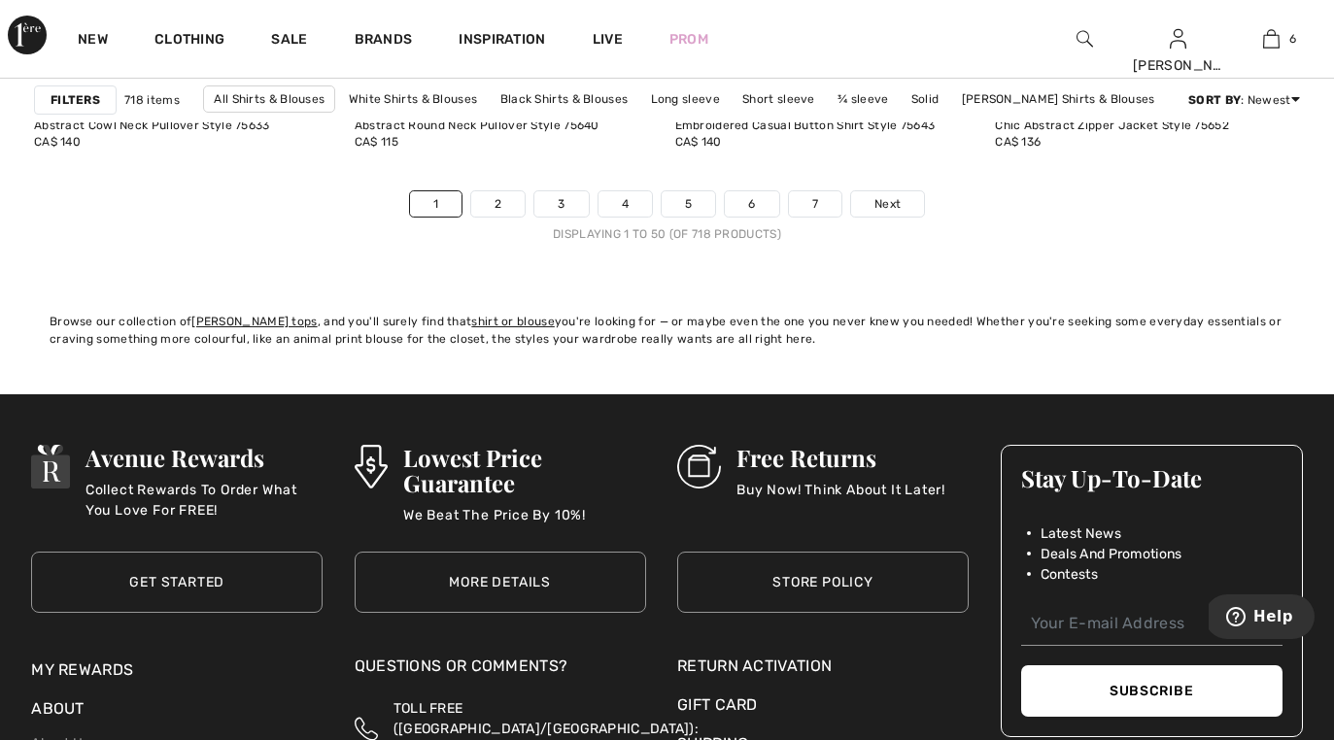
scroll to position [8699, 0]
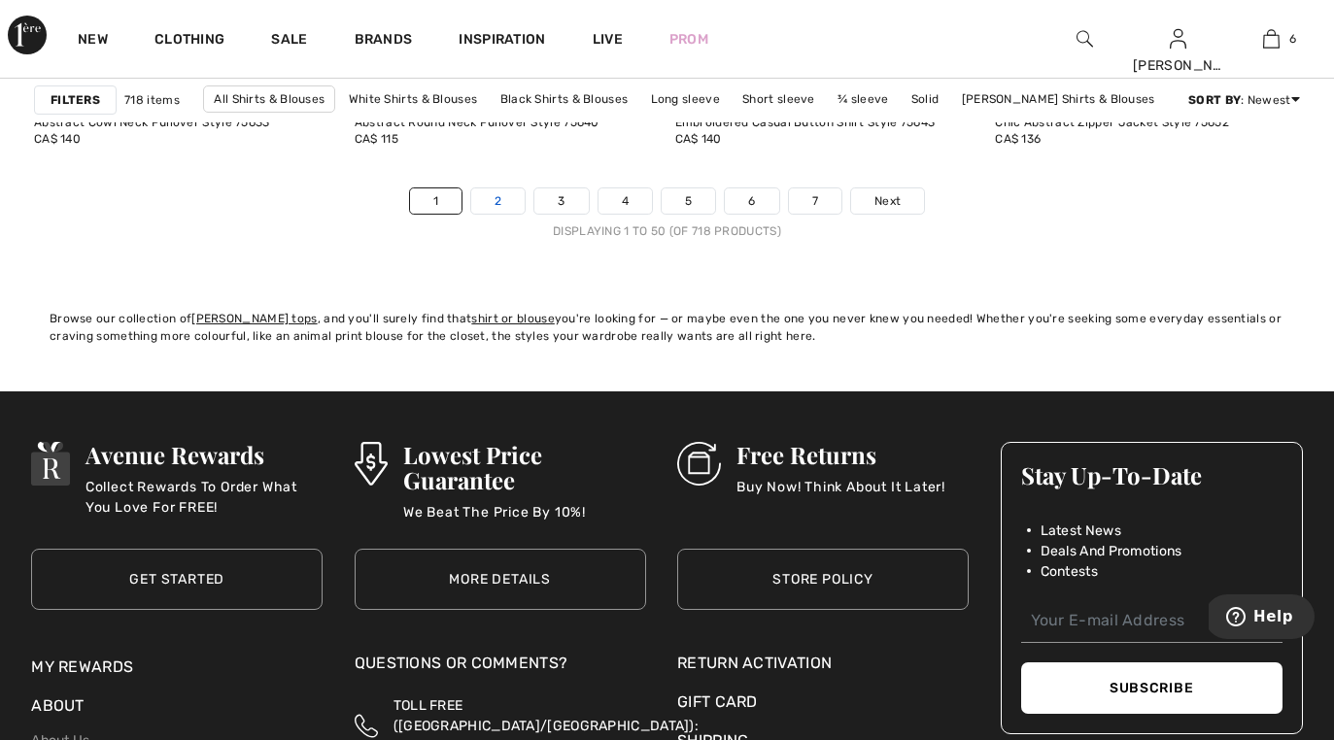
click at [482, 205] on link "2" at bounding box center [497, 200] width 53 height 25
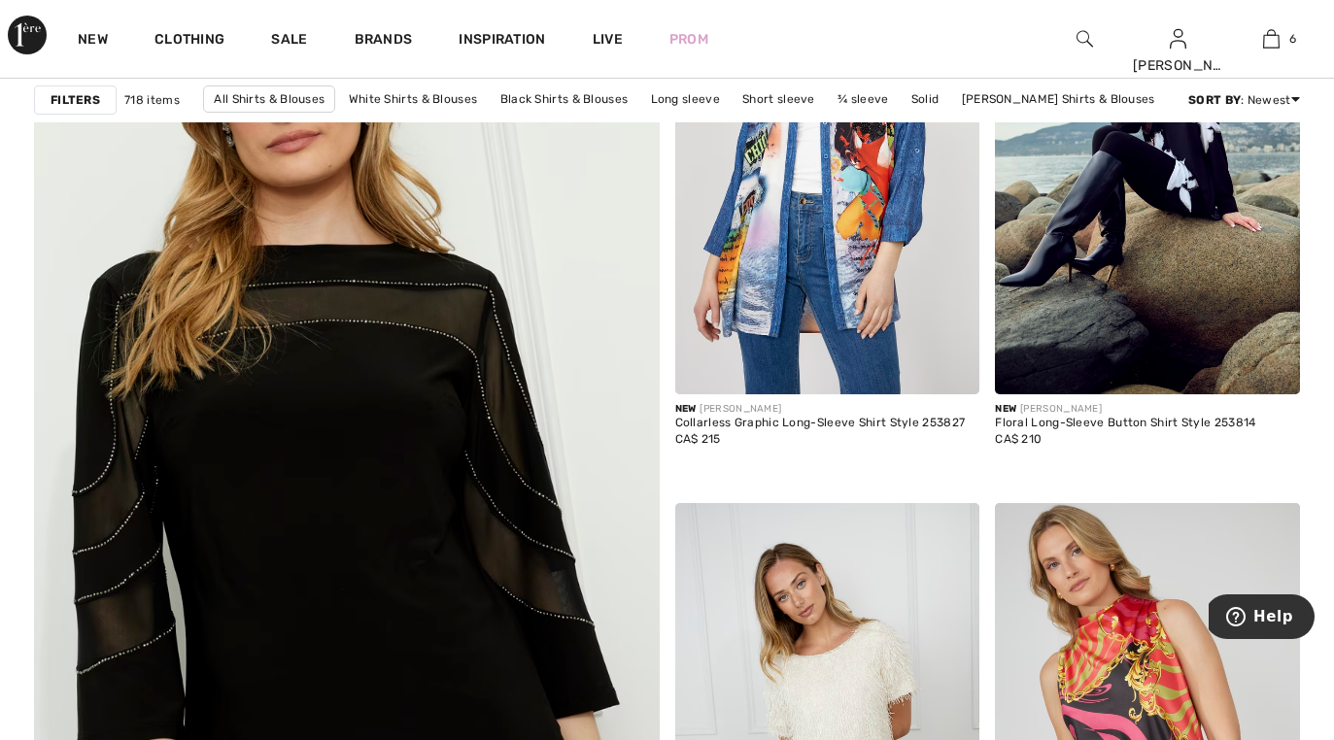
scroll to position [4789, 0]
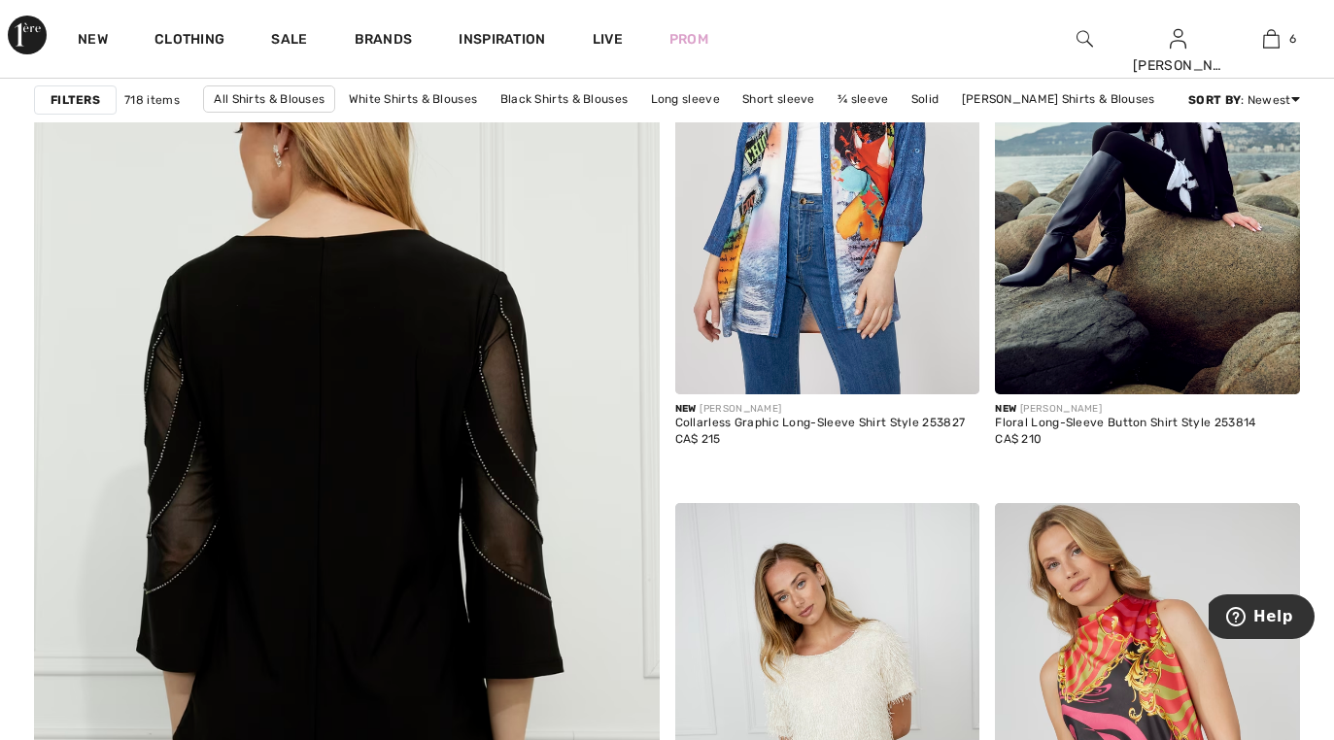
click at [255, 476] on img at bounding box center [347, 499] width 750 height 1125
click at [305, 434] on img at bounding box center [347, 499] width 750 height 1125
click at [358, 377] on img at bounding box center [347, 499] width 750 height 1125
click at [357, 377] on img at bounding box center [347, 499] width 750 height 1125
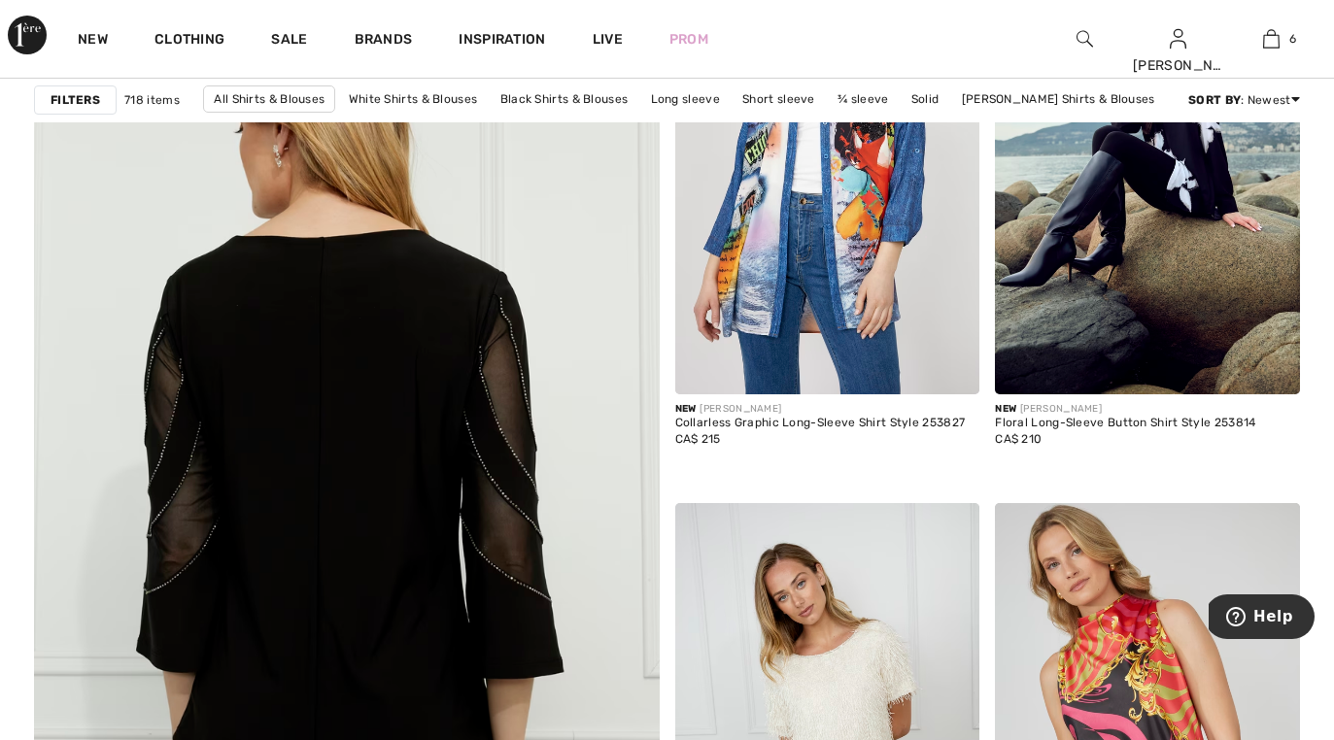
click at [357, 377] on img at bounding box center [347, 499] width 750 height 1125
click at [354, 373] on img at bounding box center [347, 499] width 750 height 1125
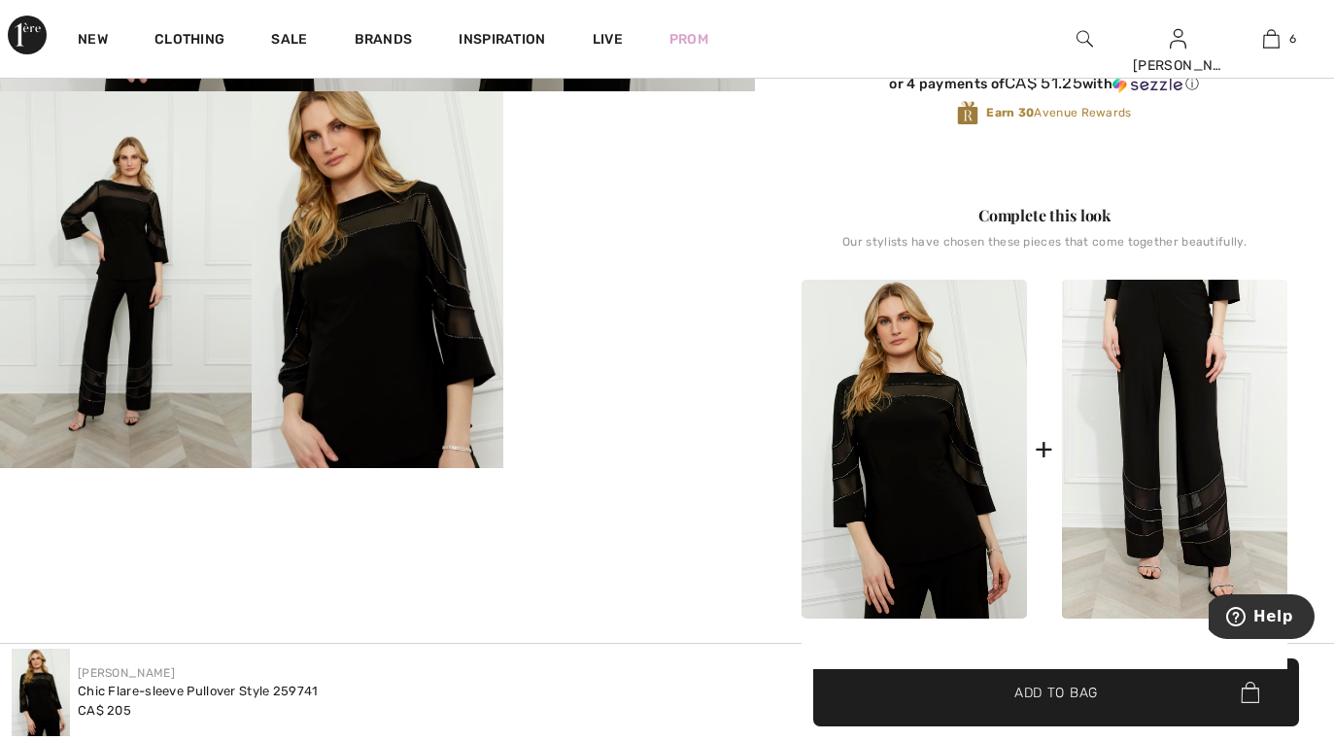
scroll to position [592, 0]
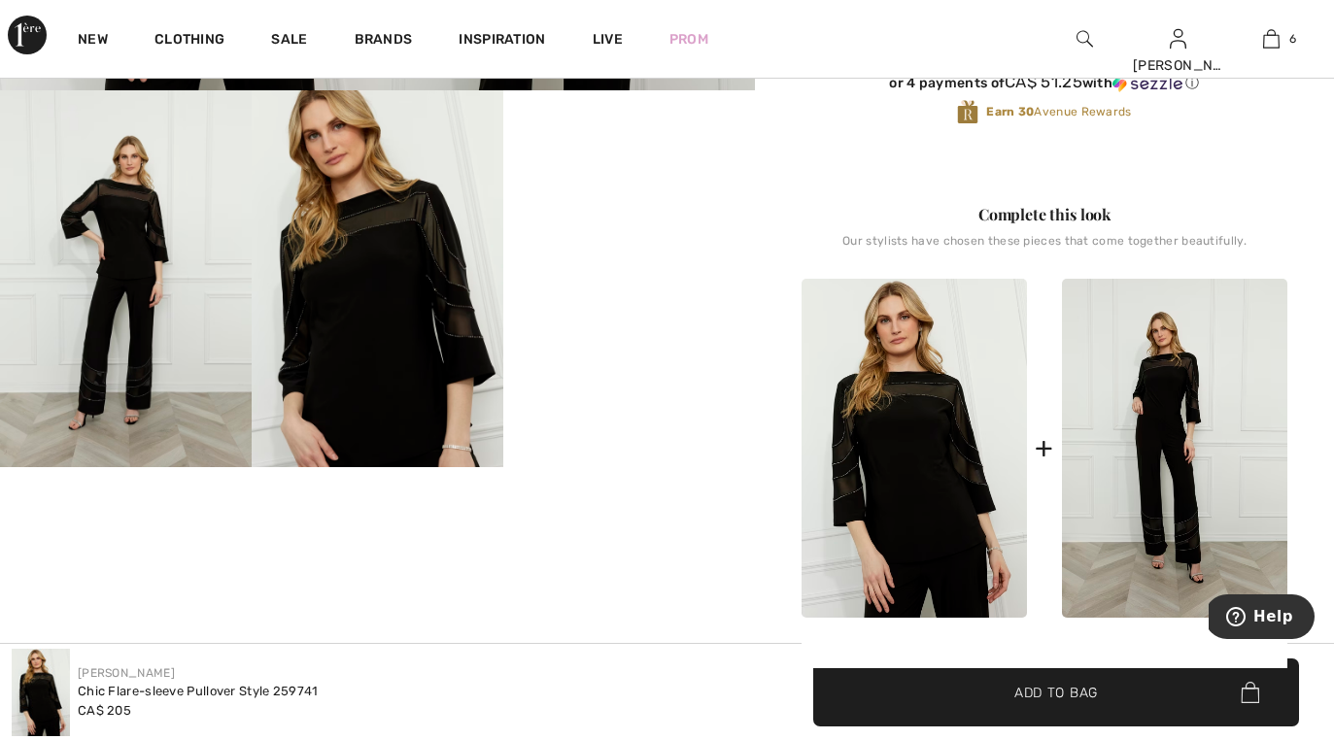
click at [1142, 483] on img at bounding box center [1174, 448] width 225 height 339
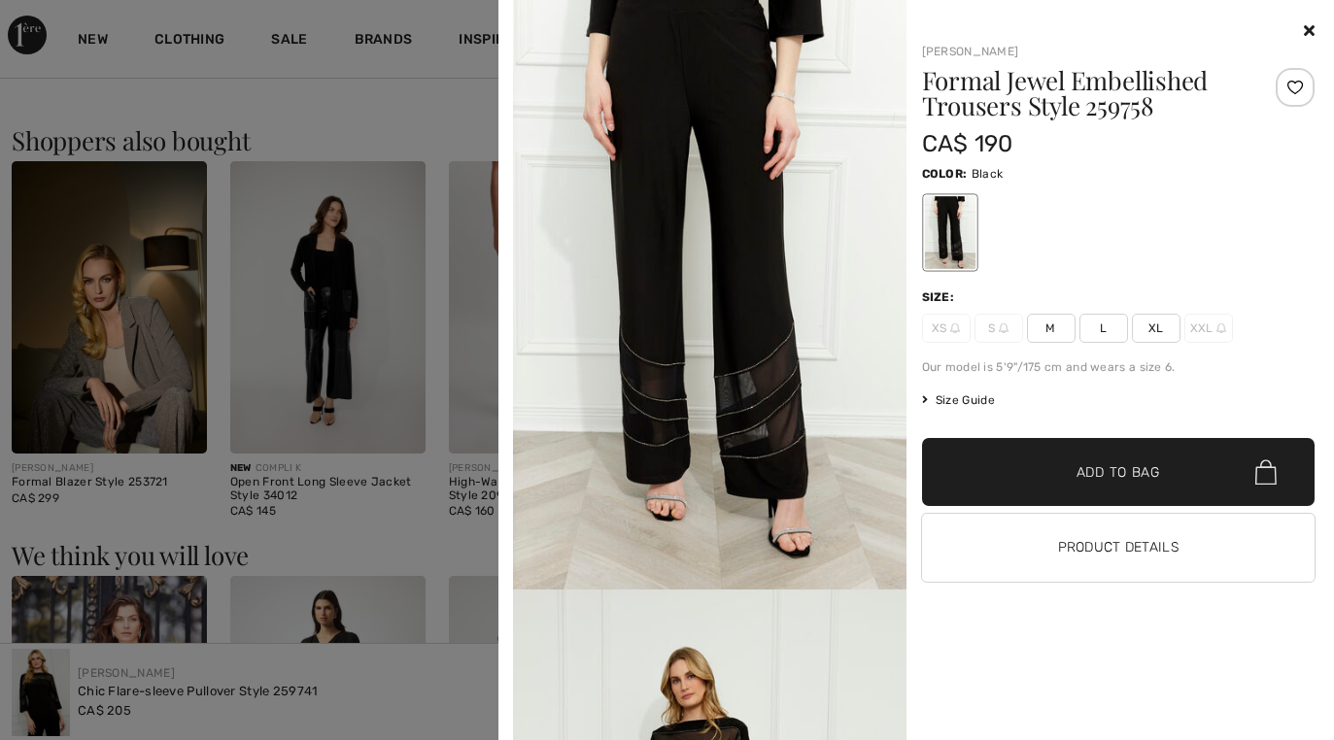
scroll to position [1665, 0]
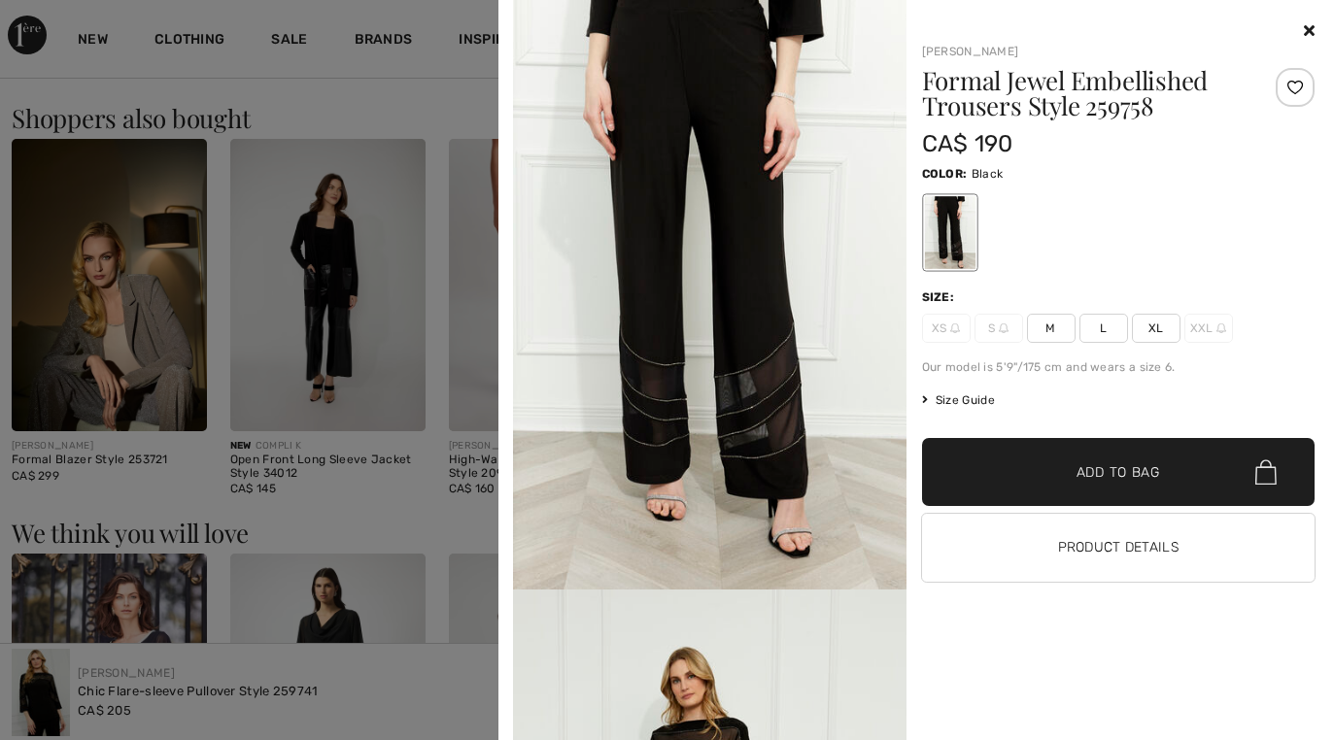
click at [888, 559] on img at bounding box center [709, 295] width 393 height 590
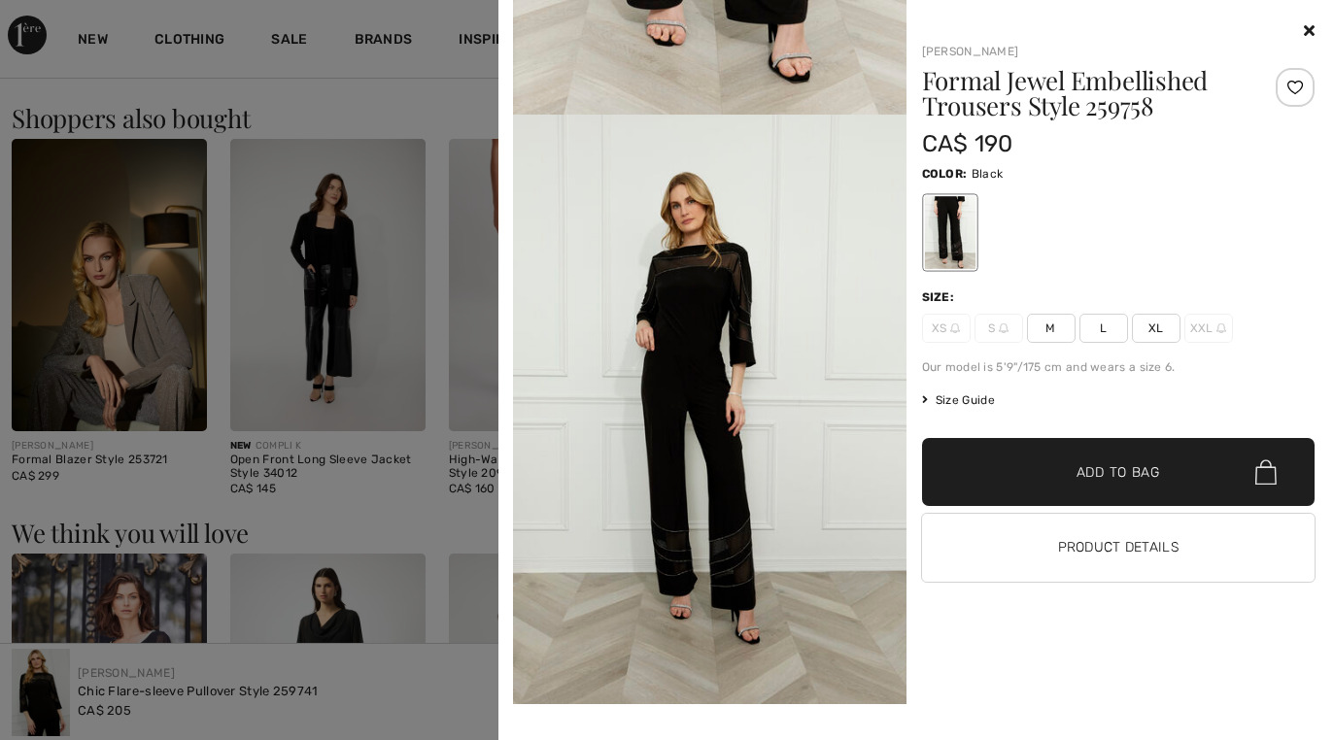
scroll to position [478, 0]
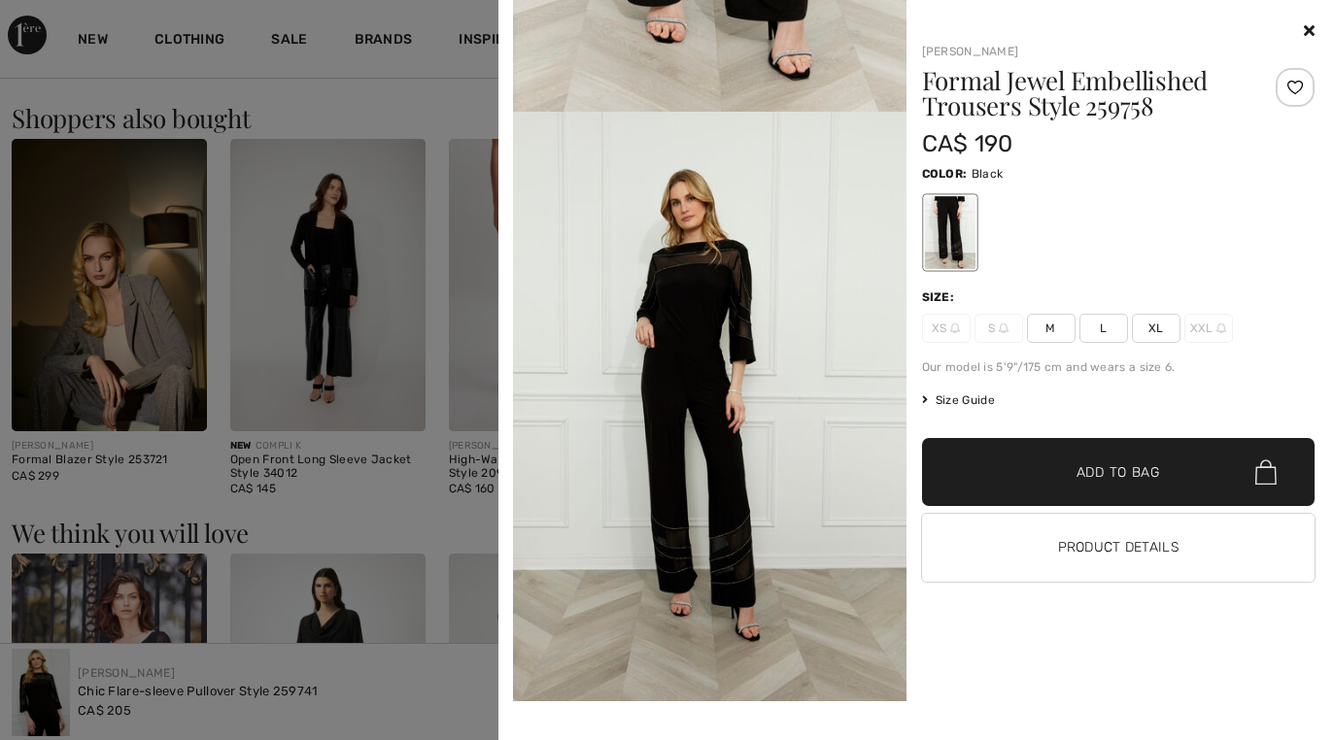
click at [1152, 335] on span "XL" at bounding box center [1156, 328] width 49 height 29
click at [1099, 485] on span "✔ Added to Bag Add to Bag" at bounding box center [1118, 472] width 393 height 68
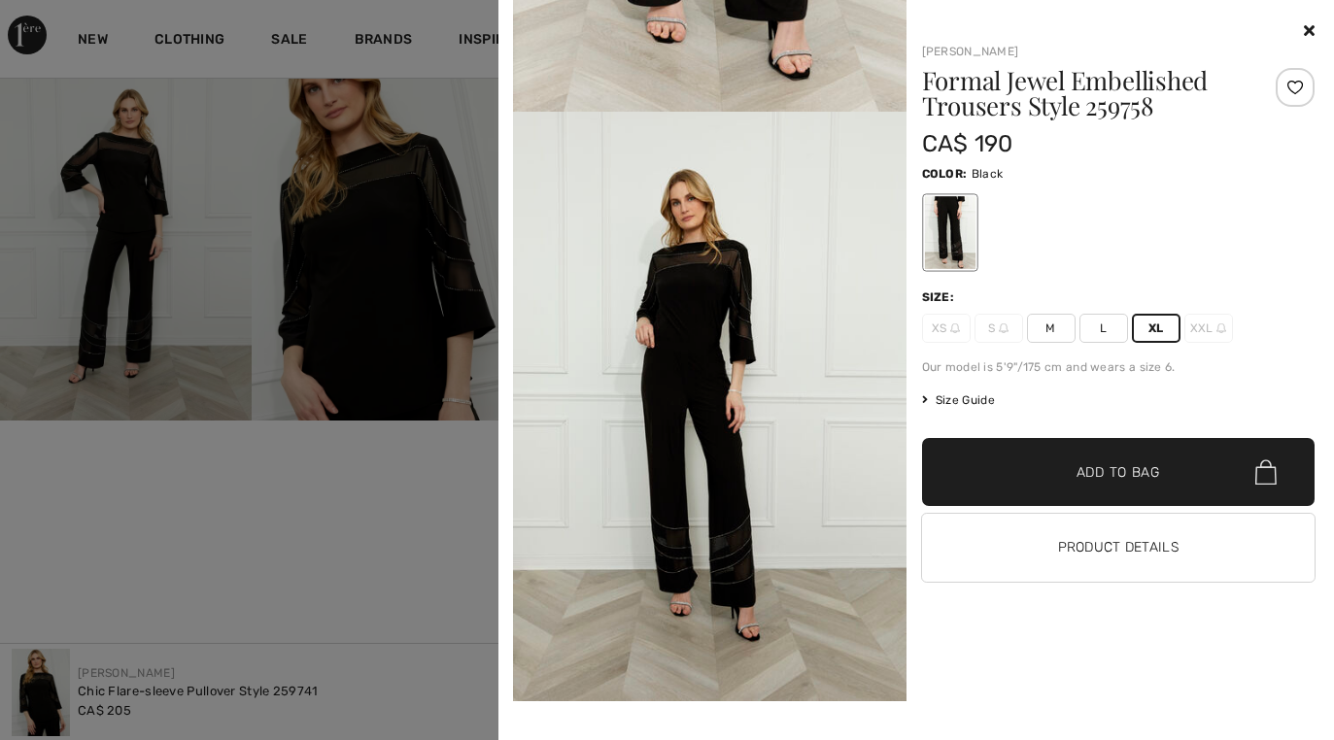
scroll to position [477, 0]
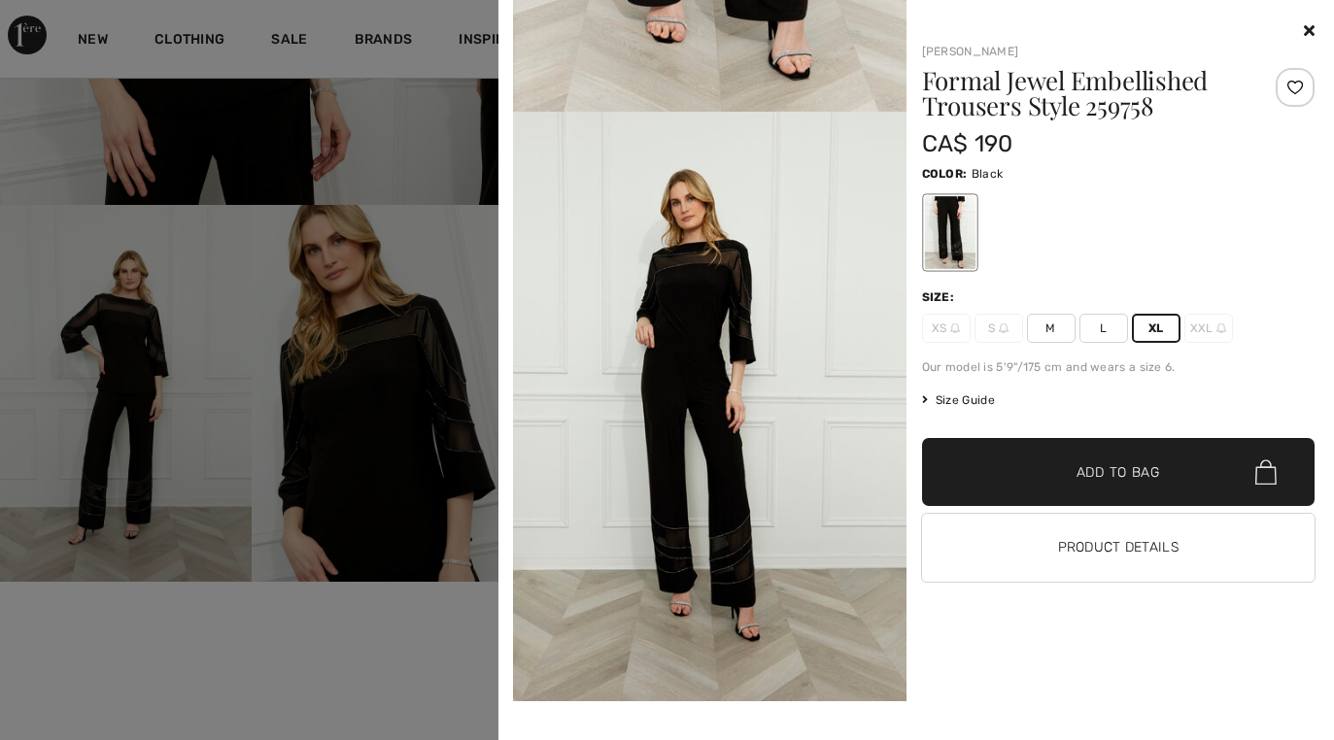
drag, startPoint x: 816, startPoint y: 65, endPoint x: 851, endPoint y: 183, distance: 122.6
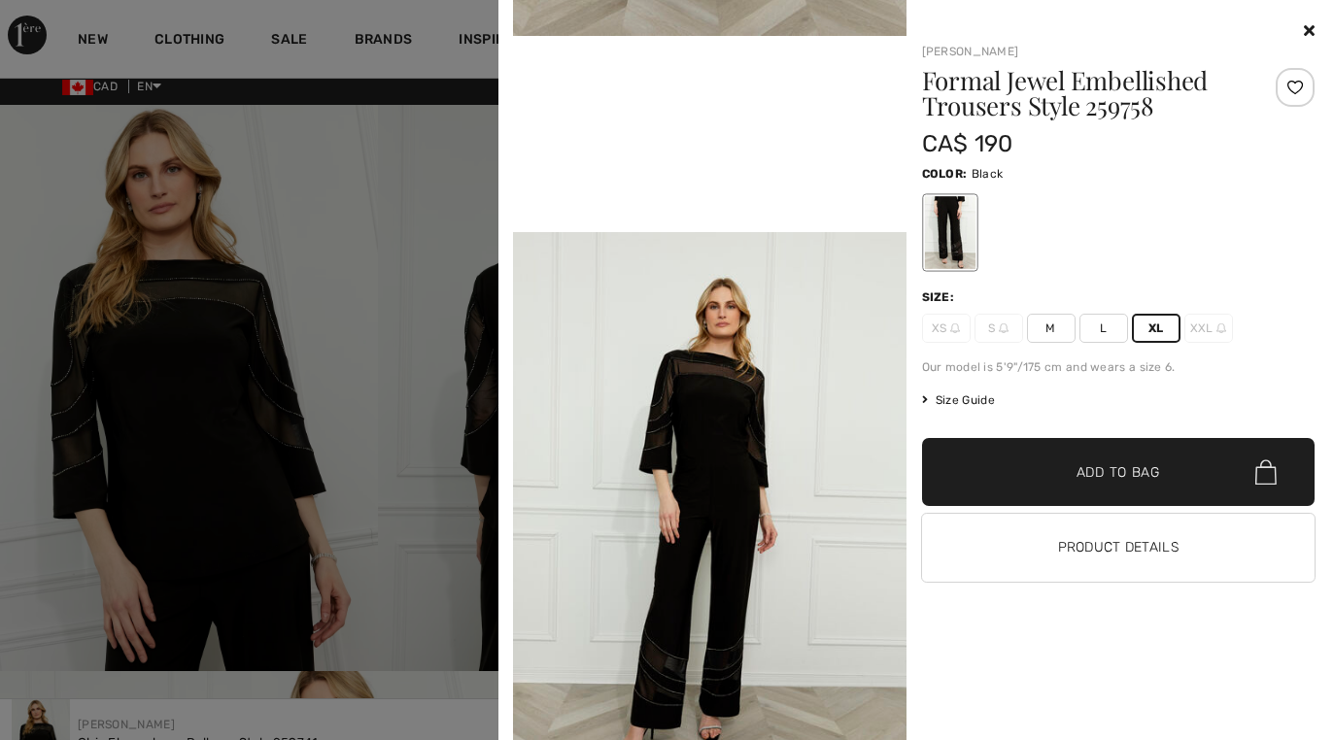
scroll to position [0, 0]
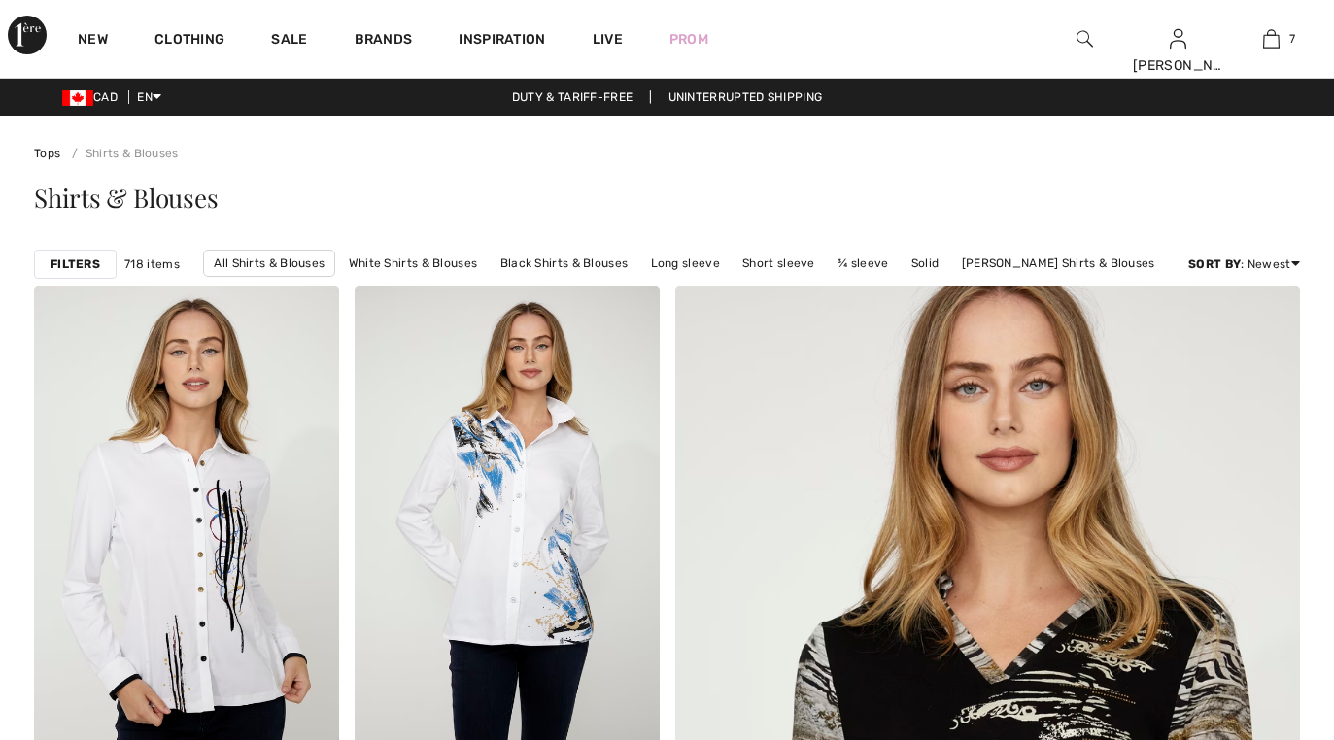
checkbox input "true"
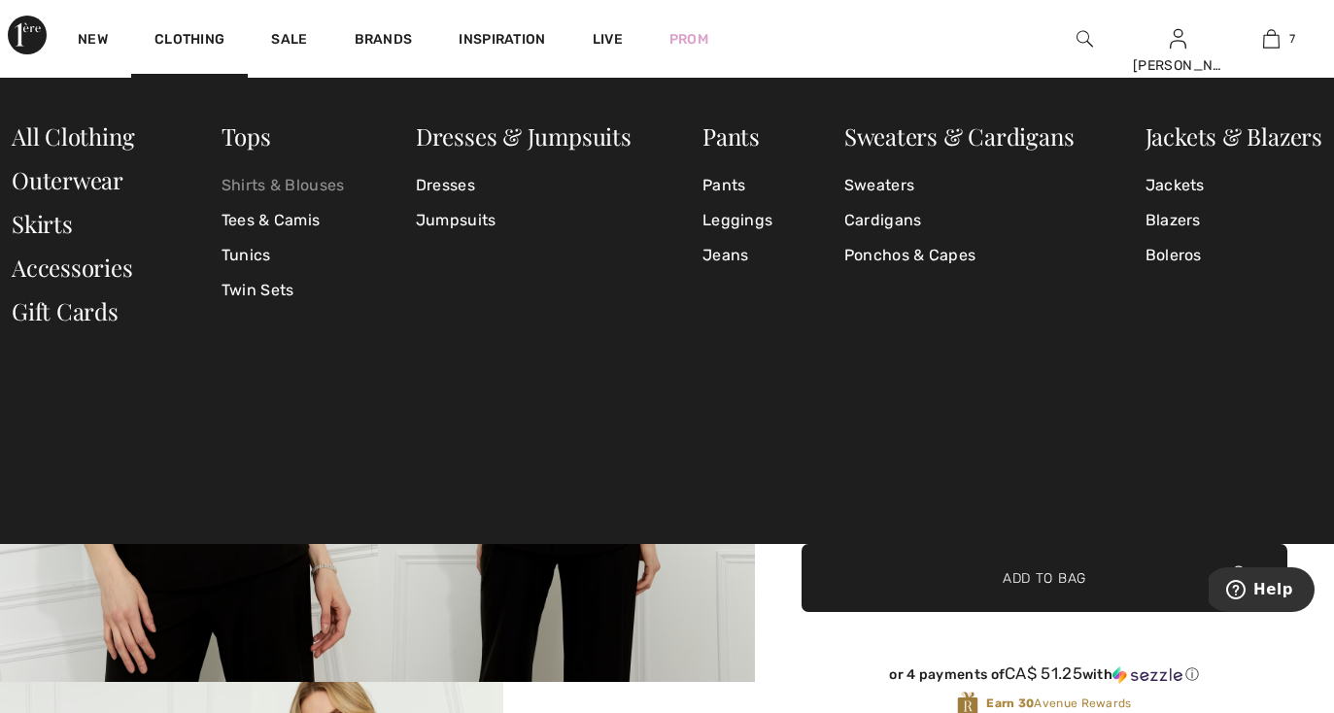
click at [270, 183] on link "Shirts & Blouses" at bounding box center [282, 185] width 123 height 35
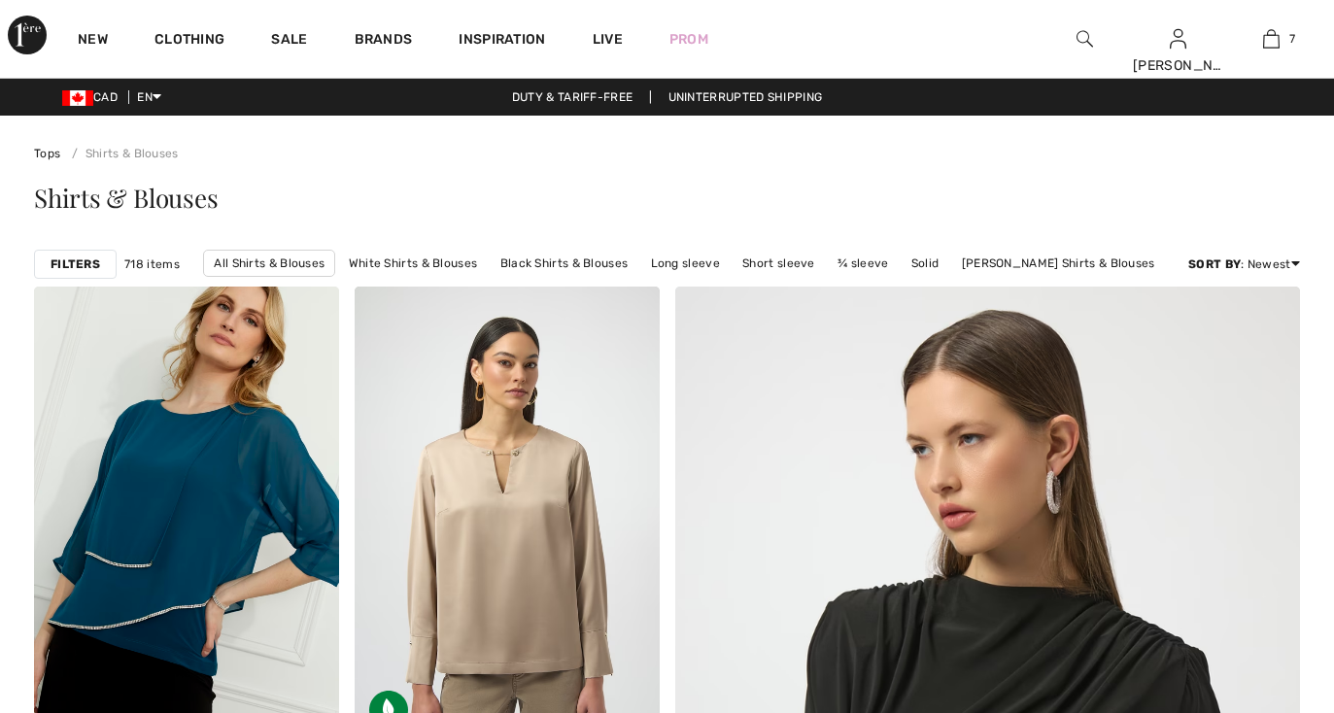
checkbox input "true"
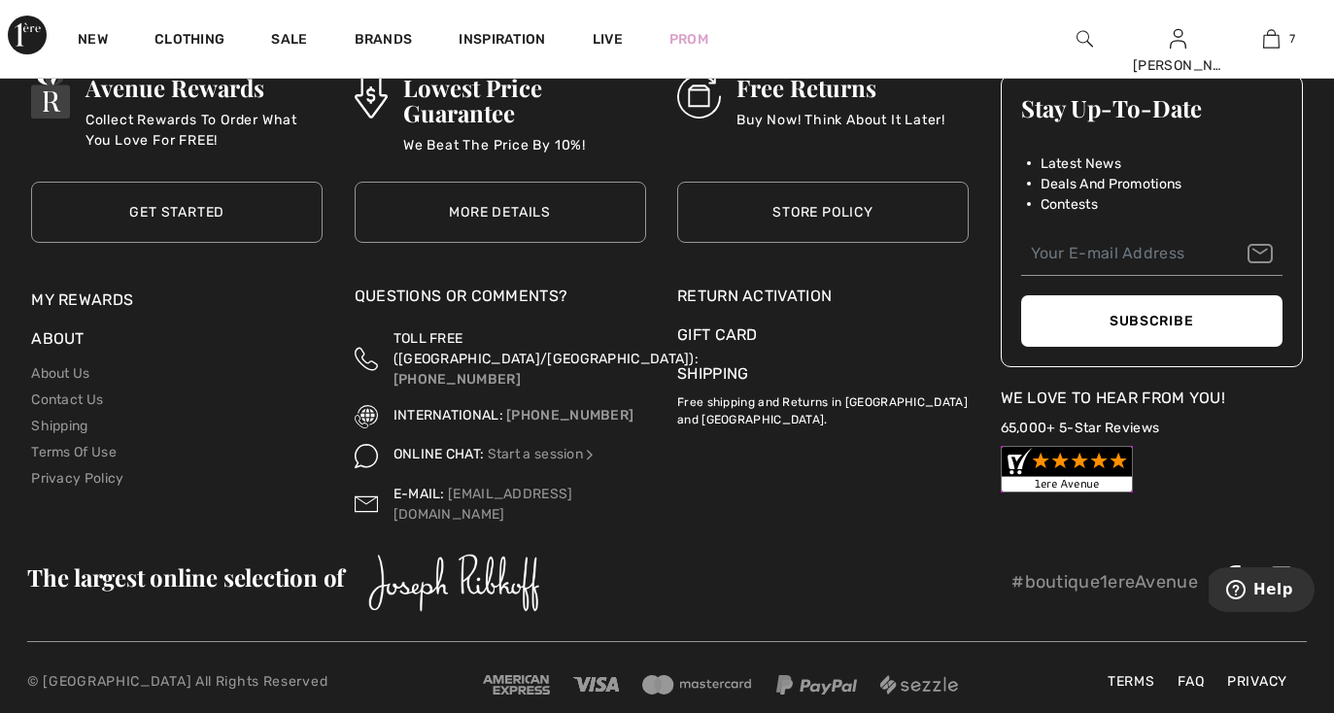
scroll to position [9065, 0]
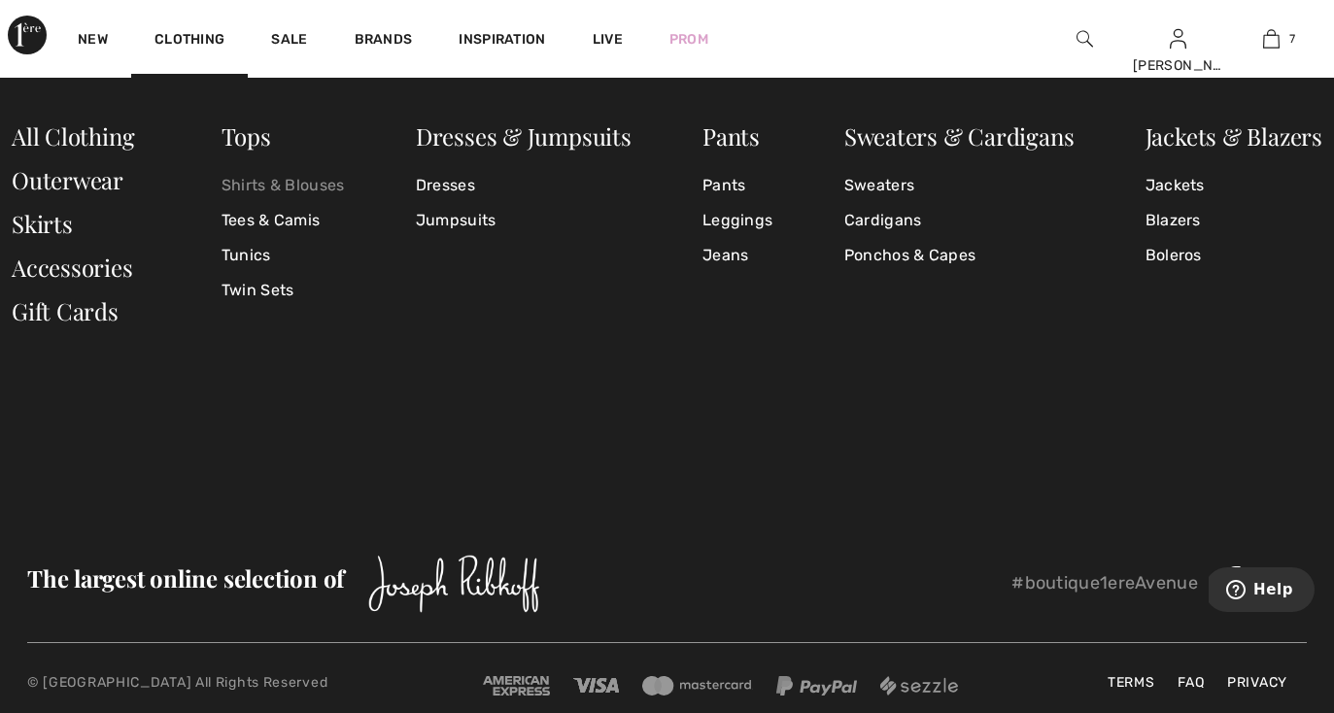
click at [237, 183] on link "Shirts & Blouses" at bounding box center [282, 185] width 123 height 35
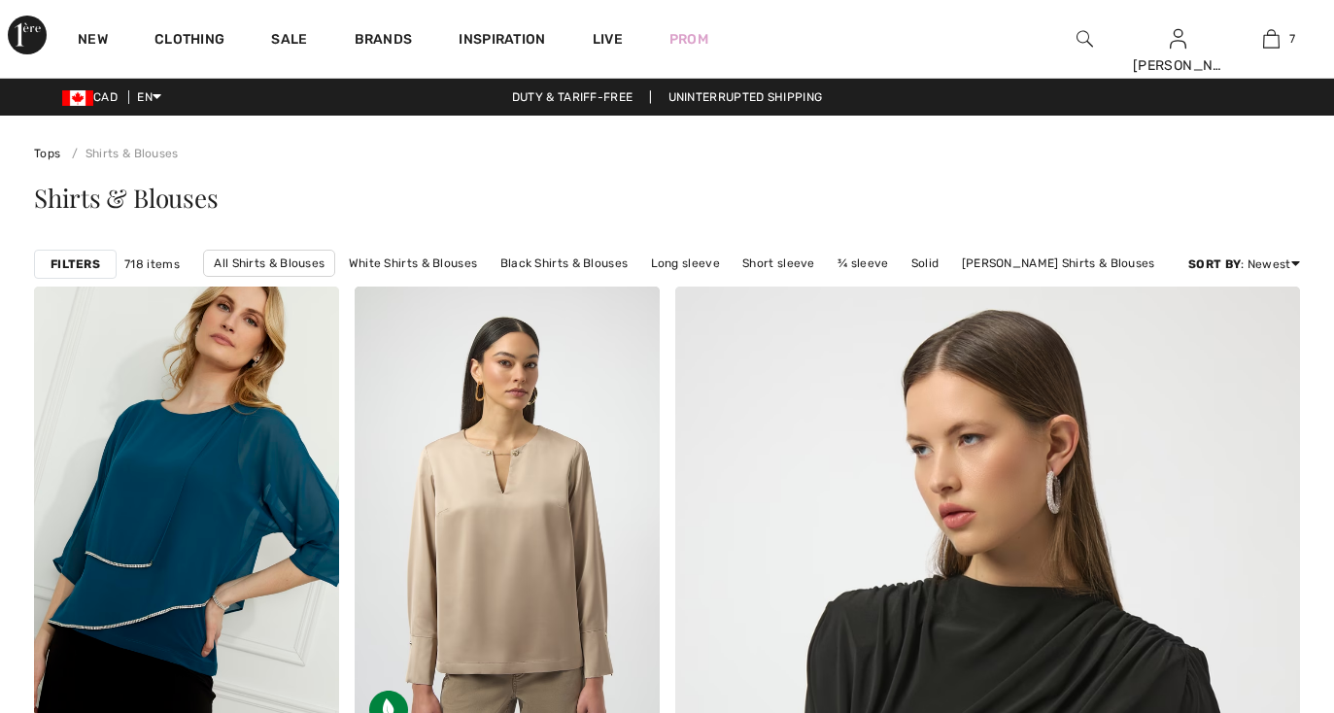
checkbox input "true"
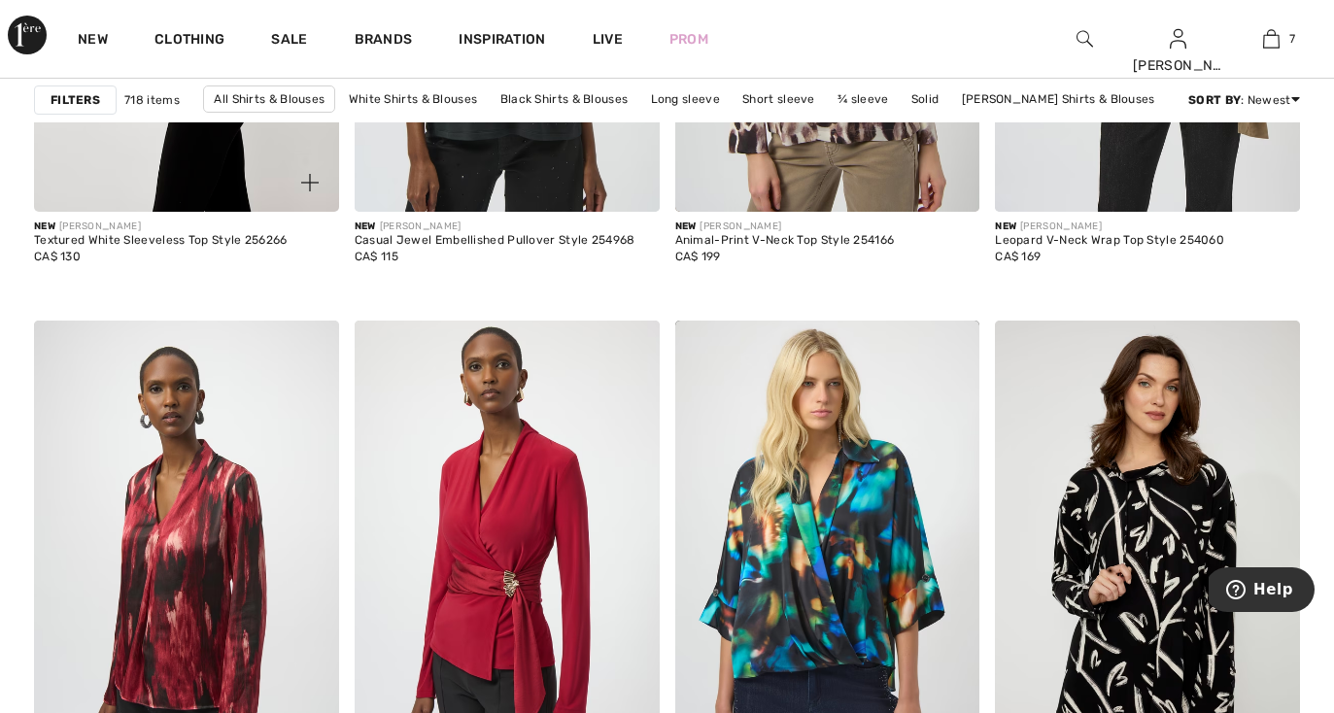
scroll to position [3583, 0]
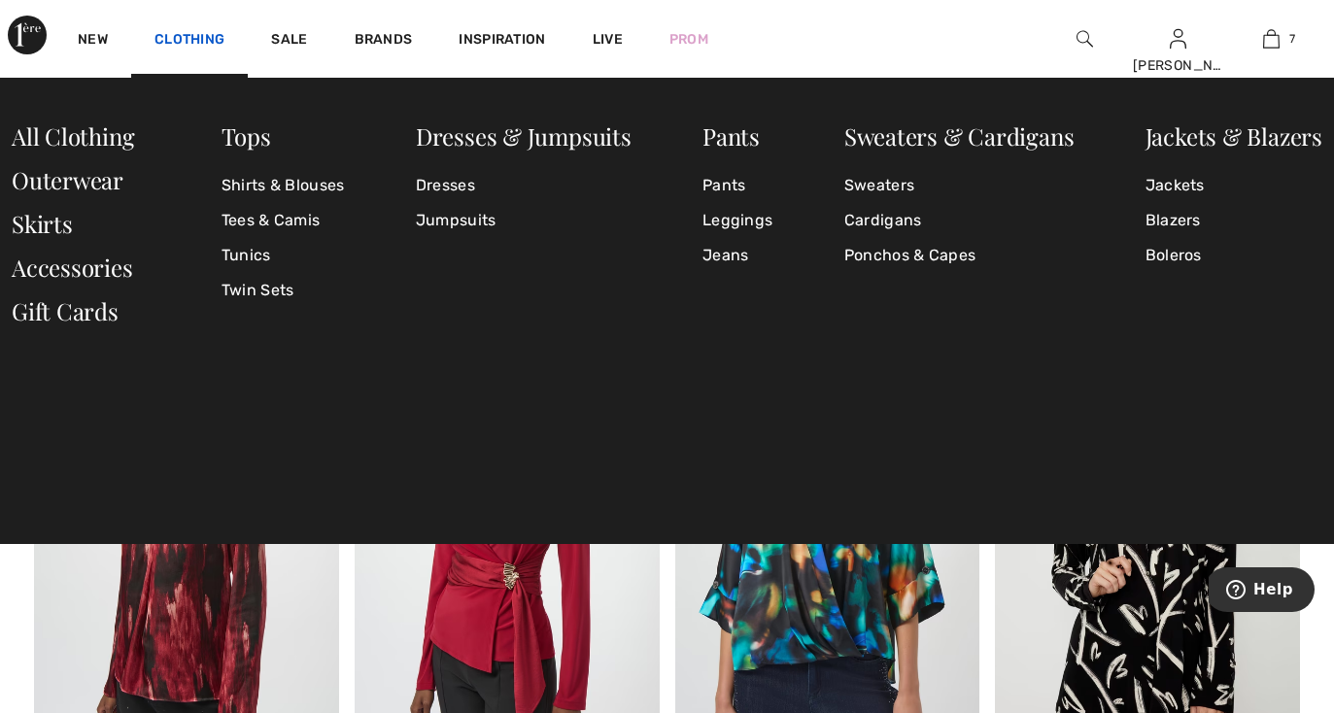
click at [173, 36] on link "Clothing" at bounding box center [189, 41] width 70 height 20
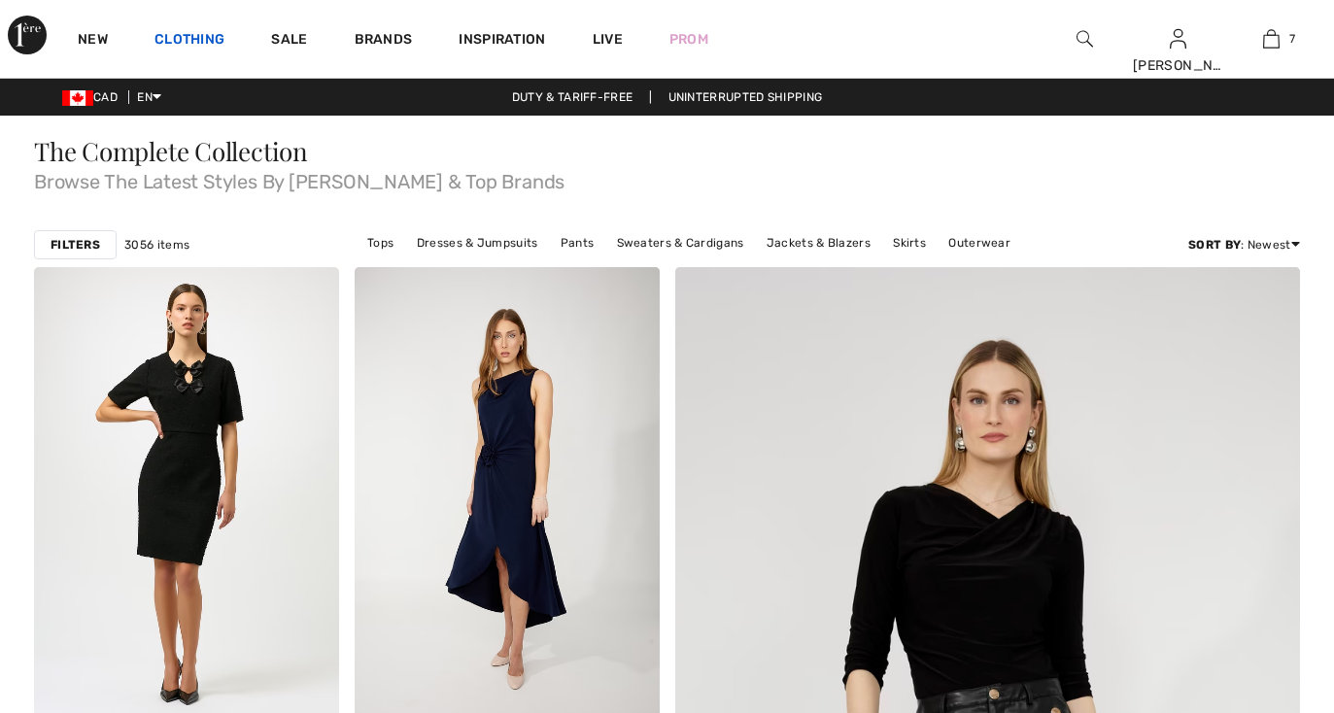
click at [165, 37] on link "Clothing" at bounding box center [189, 41] width 70 height 20
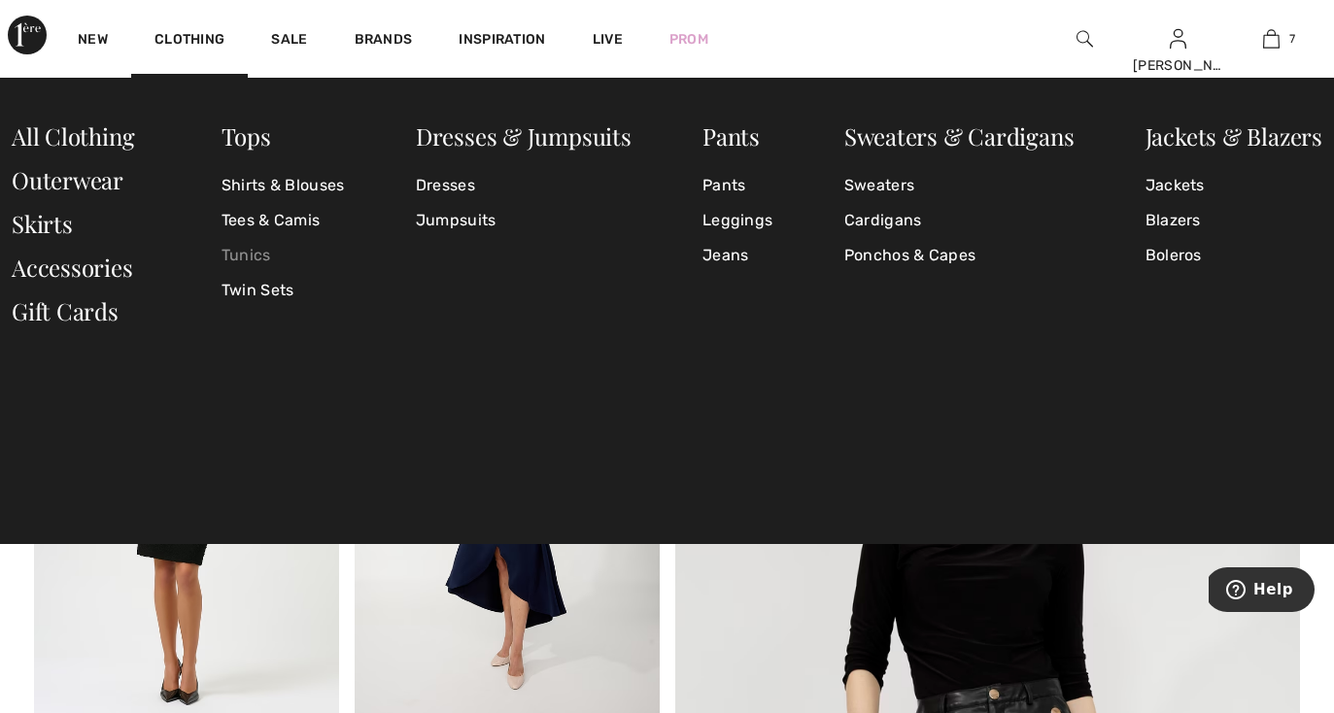
click at [243, 255] on link "Tunics" at bounding box center [282, 255] width 123 height 35
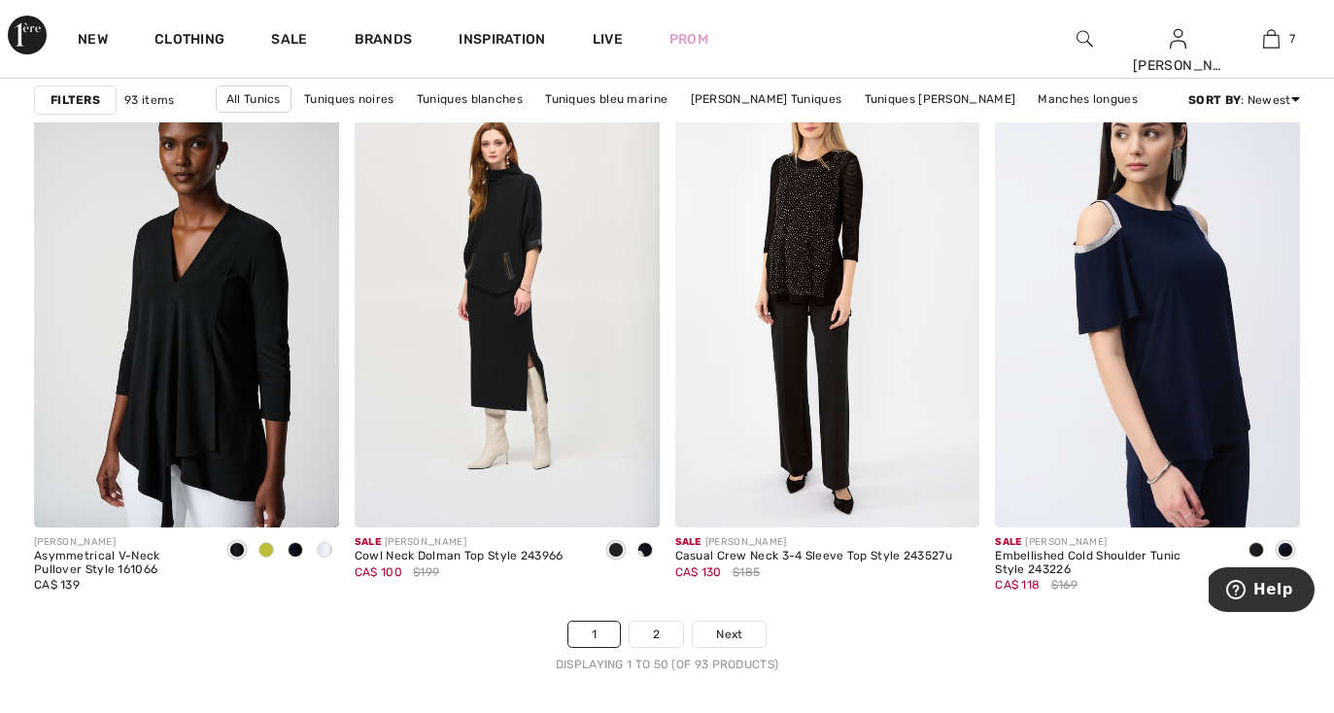
scroll to position [8198, 0]
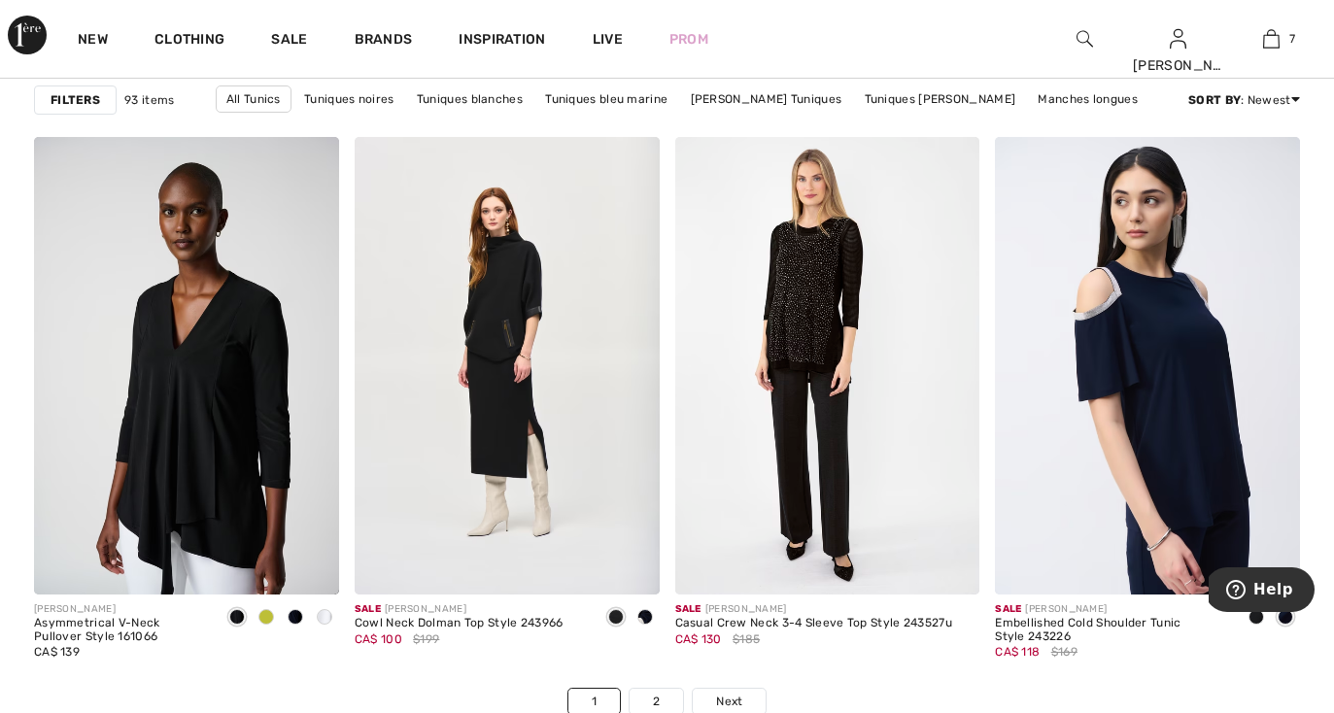
drag, startPoint x: 1330, startPoint y: 636, endPoint x: 1332, endPoint y: 652, distance: 15.7
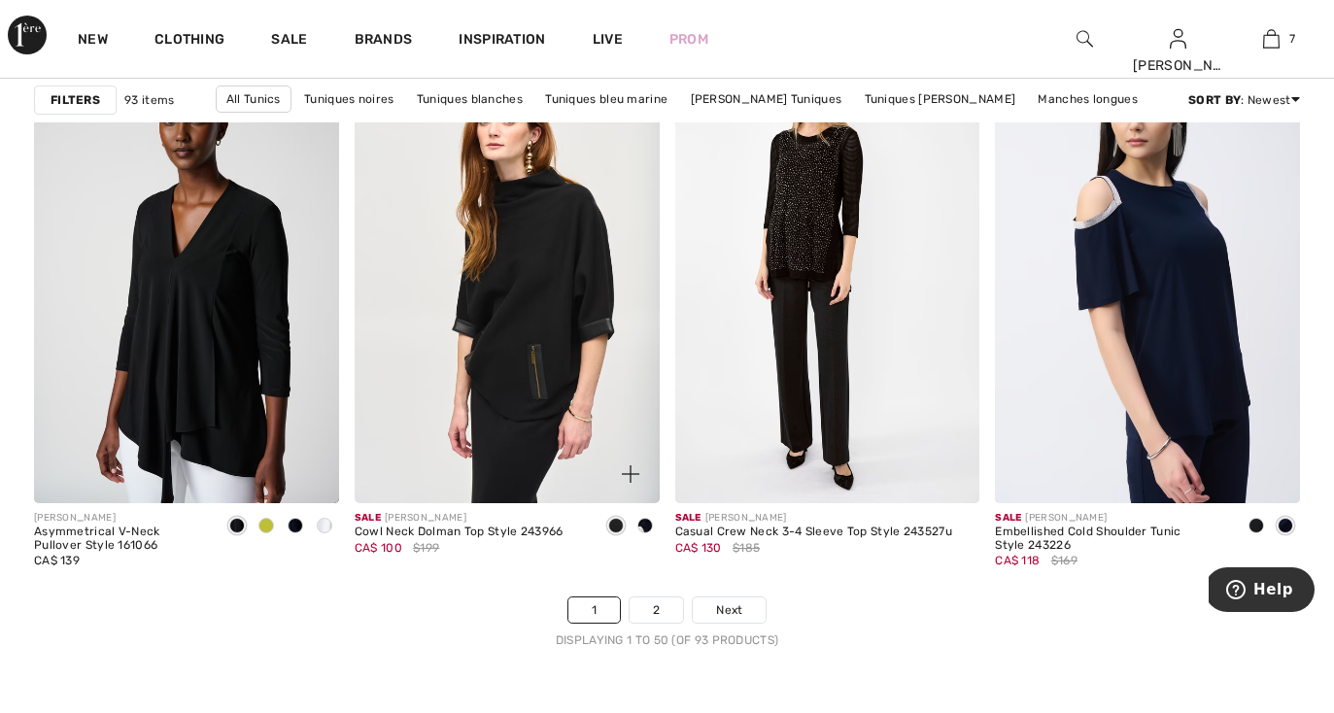
scroll to position [8295, 0]
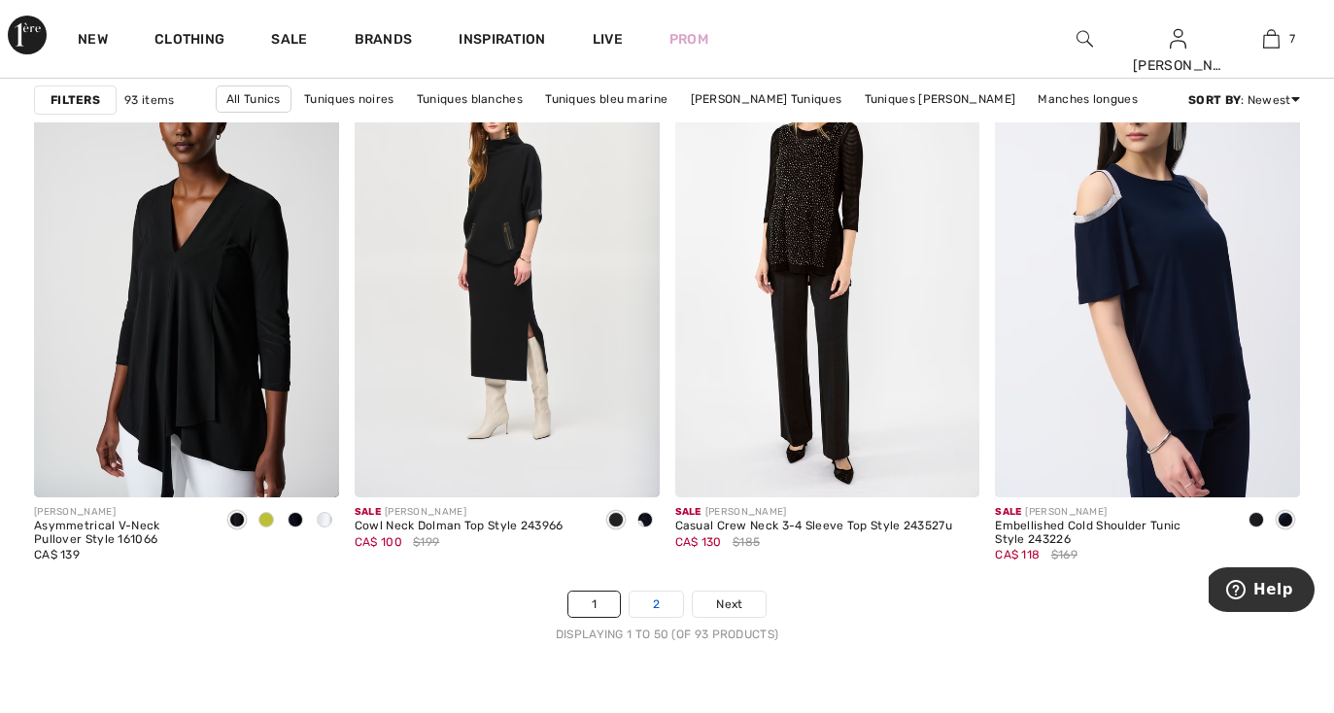
click at [659, 612] on link "2" at bounding box center [656, 604] width 53 height 25
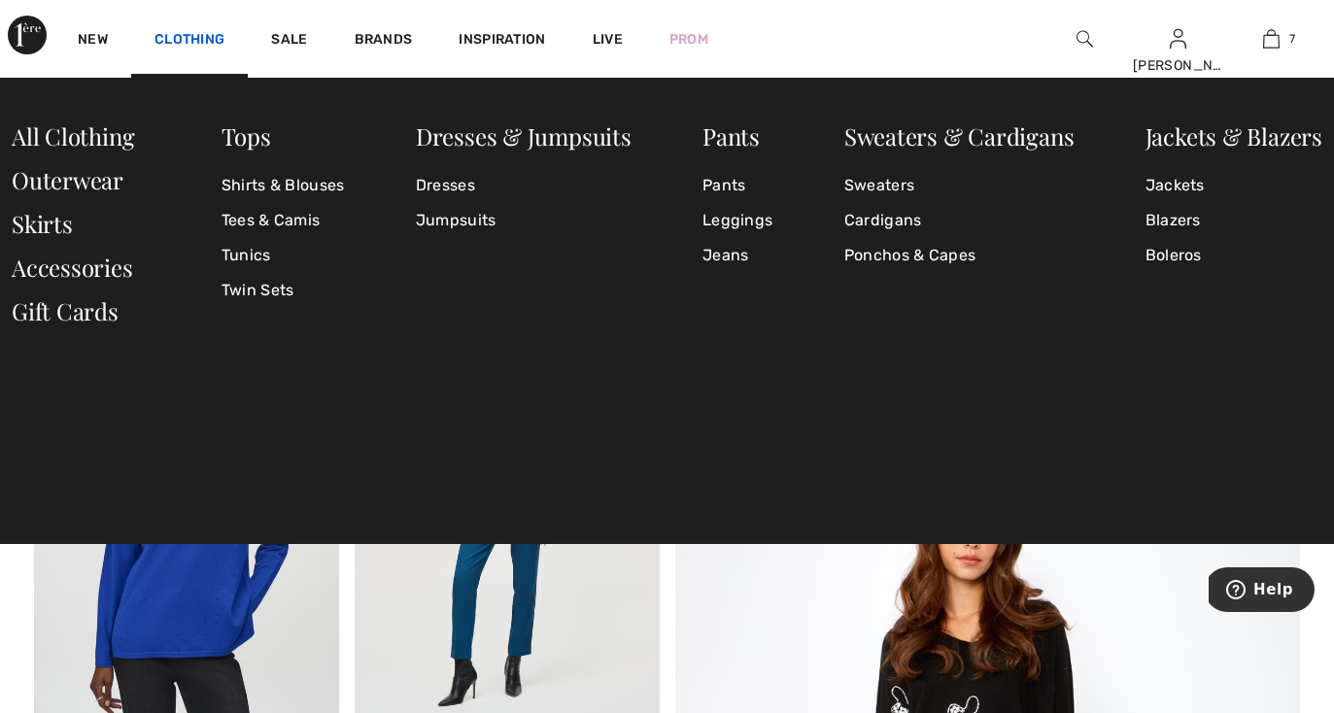
click at [181, 44] on link "Clothing" at bounding box center [189, 41] width 70 height 20
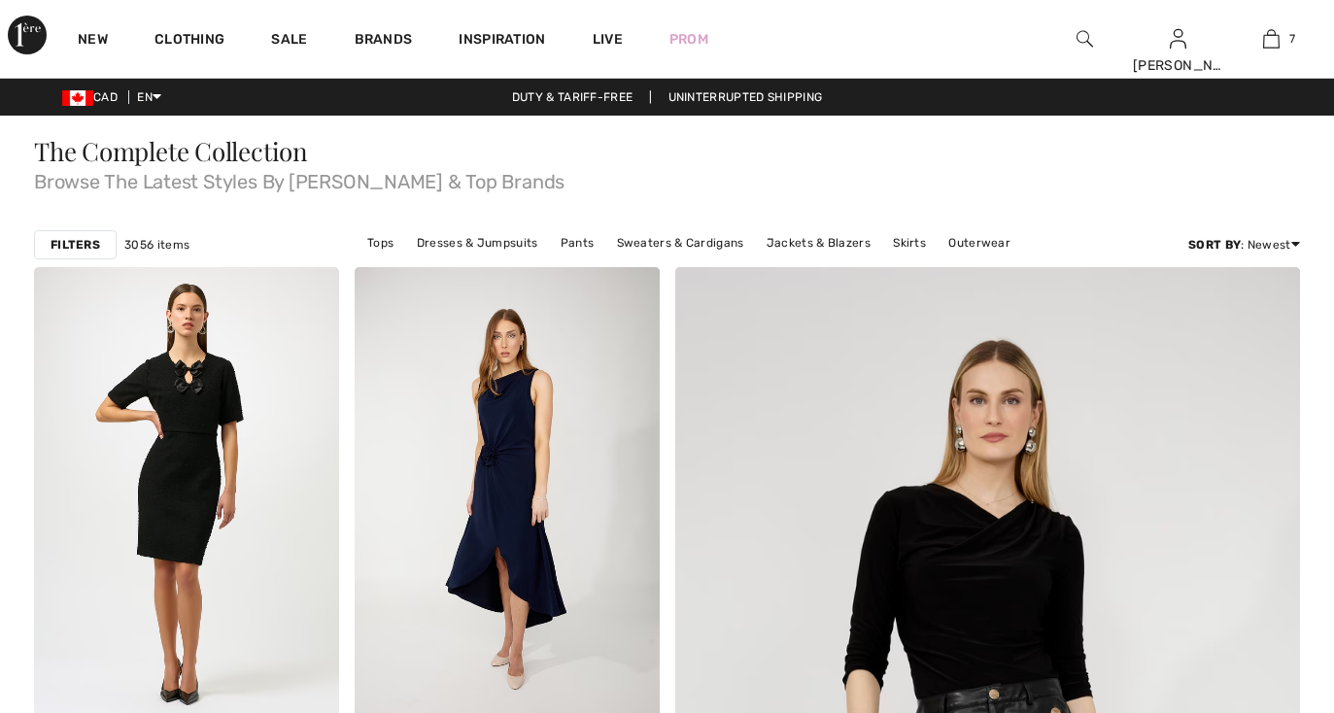
checkbox input "true"
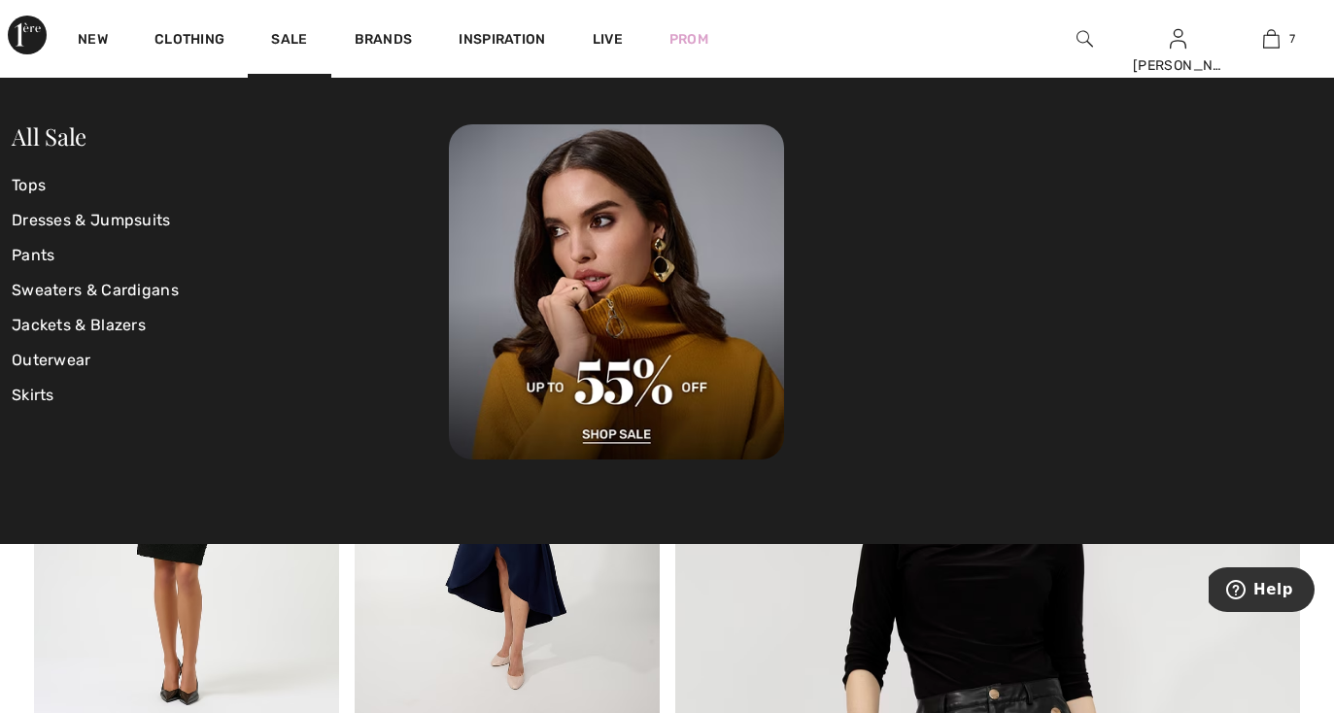
scroll to position [5, 0]
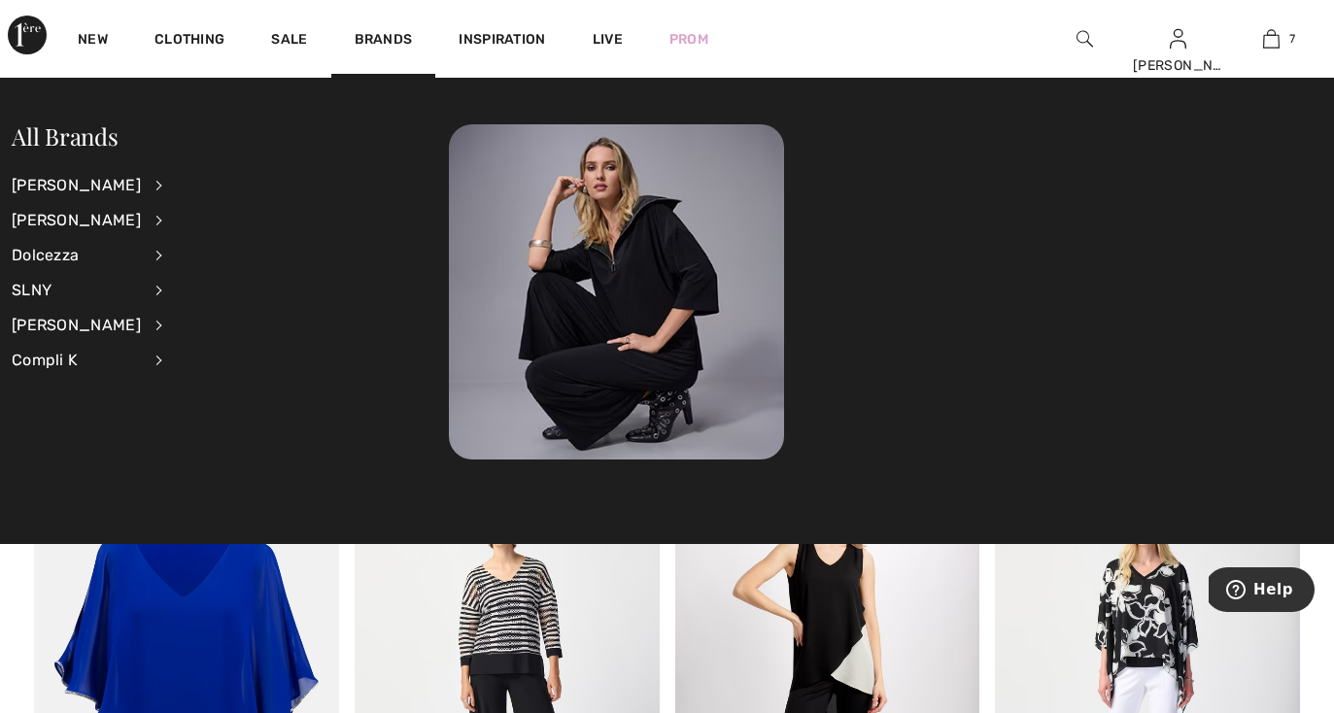
scroll to position [2312, 0]
click at [1272, 33] on img at bounding box center [1271, 38] width 17 height 23
click at [1274, 43] on img at bounding box center [1271, 38] width 17 height 23
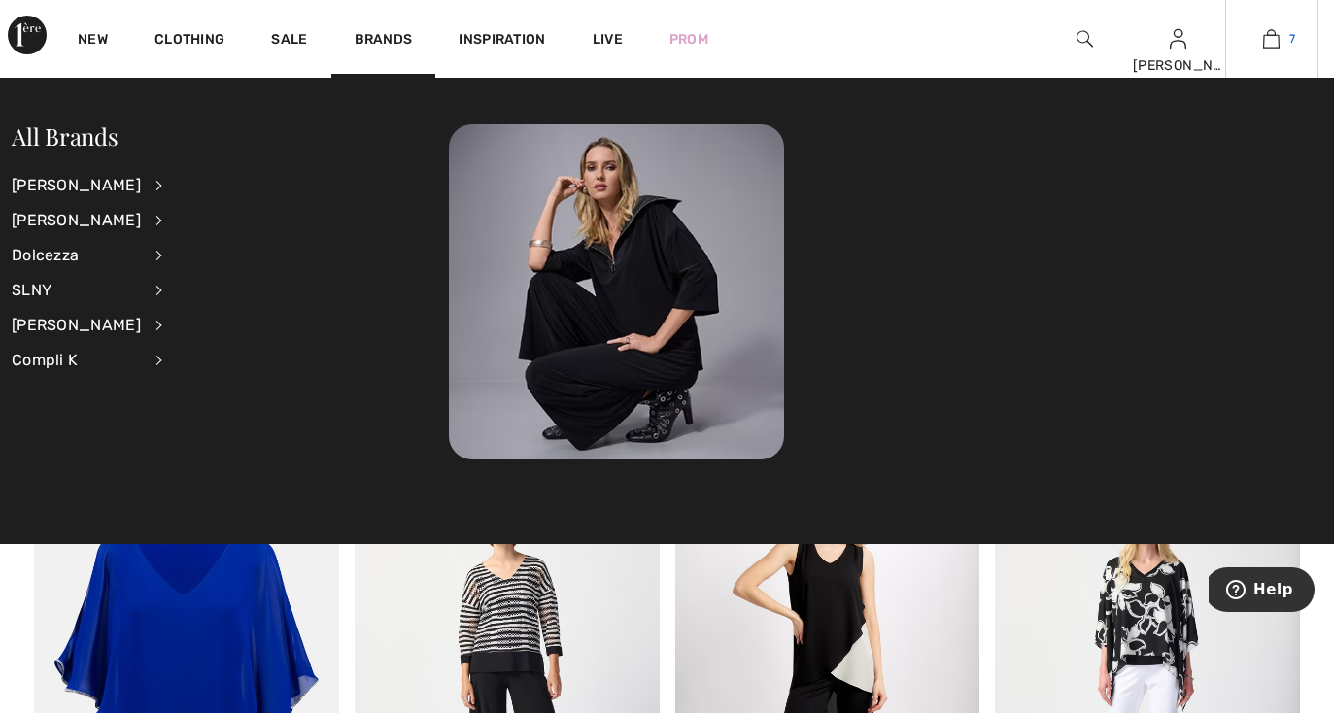
click at [1274, 43] on img at bounding box center [1271, 38] width 17 height 23
click at [1274, 44] on img at bounding box center [1271, 38] width 17 height 23
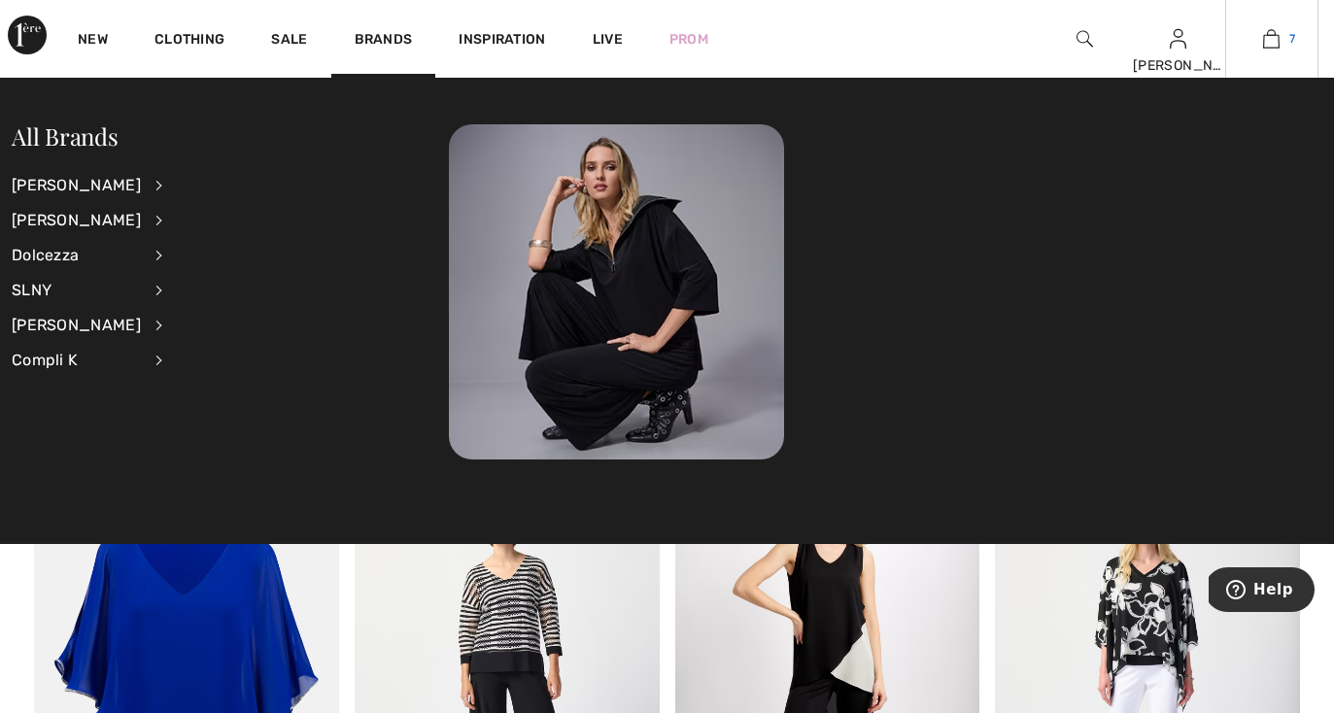
click at [1274, 44] on img at bounding box center [1271, 38] width 17 height 23
click at [1272, 38] on img at bounding box center [1271, 38] width 17 height 23
click at [1273, 44] on img at bounding box center [1271, 38] width 17 height 23
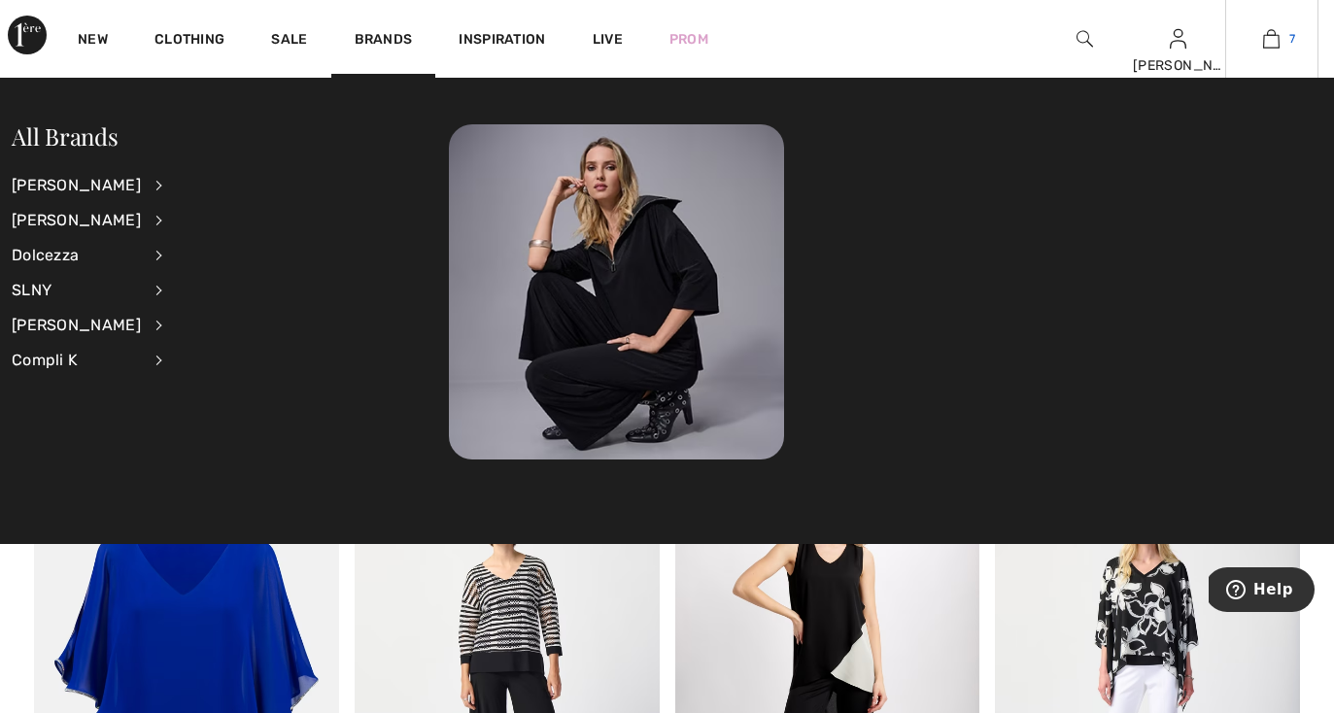
click at [1273, 44] on img at bounding box center [1271, 38] width 17 height 23
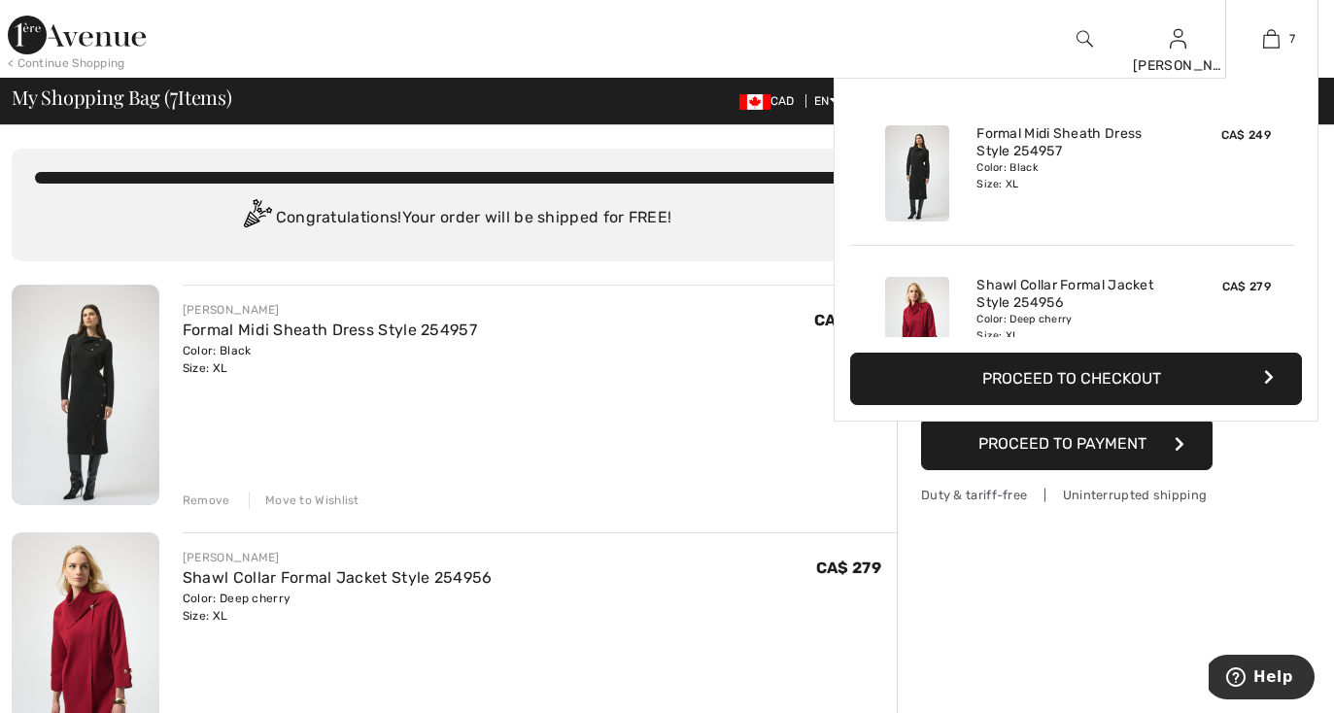
click at [1133, 379] on button "Proceed to Checkout" at bounding box center [1076, 379] width 452 height 52
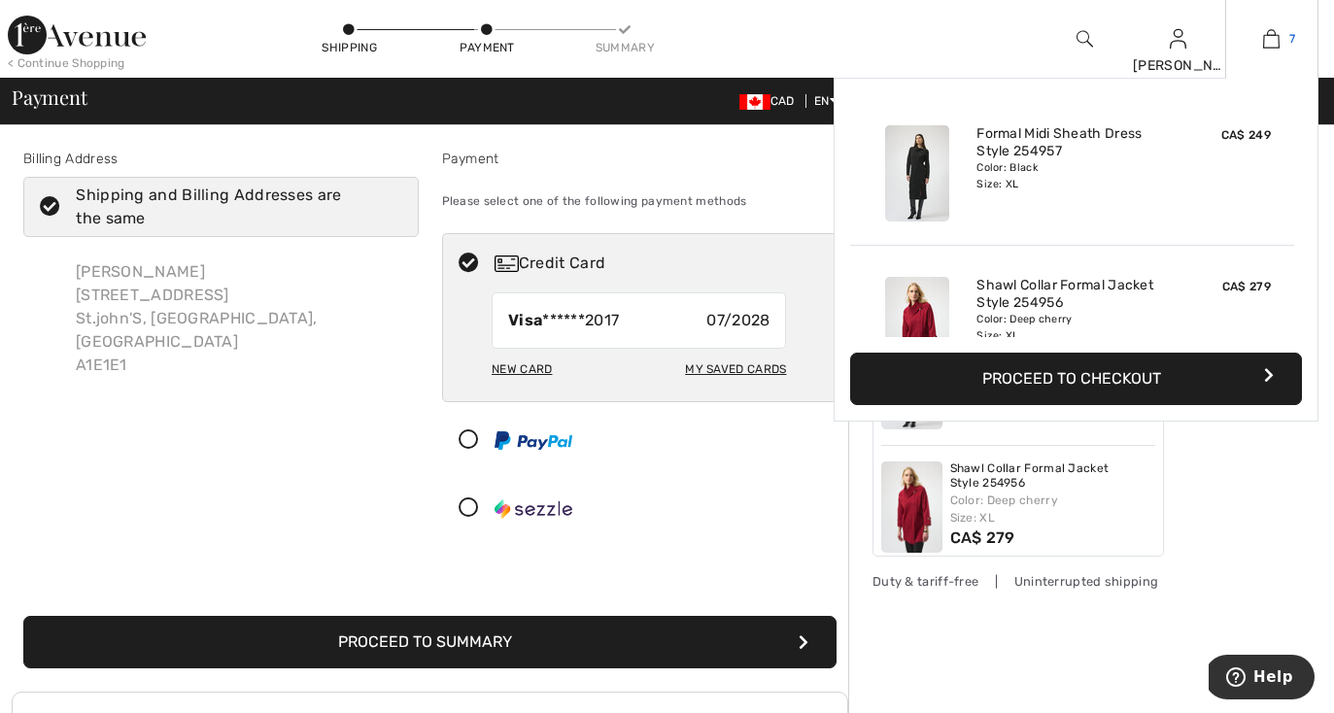
click at [1264, 47] on img at bounding box center [1271, 38] width 17 height 23
click at [1174, 379] on button "Proceed to Checkout" at bounding box center [1076, 379] width 452 height 52
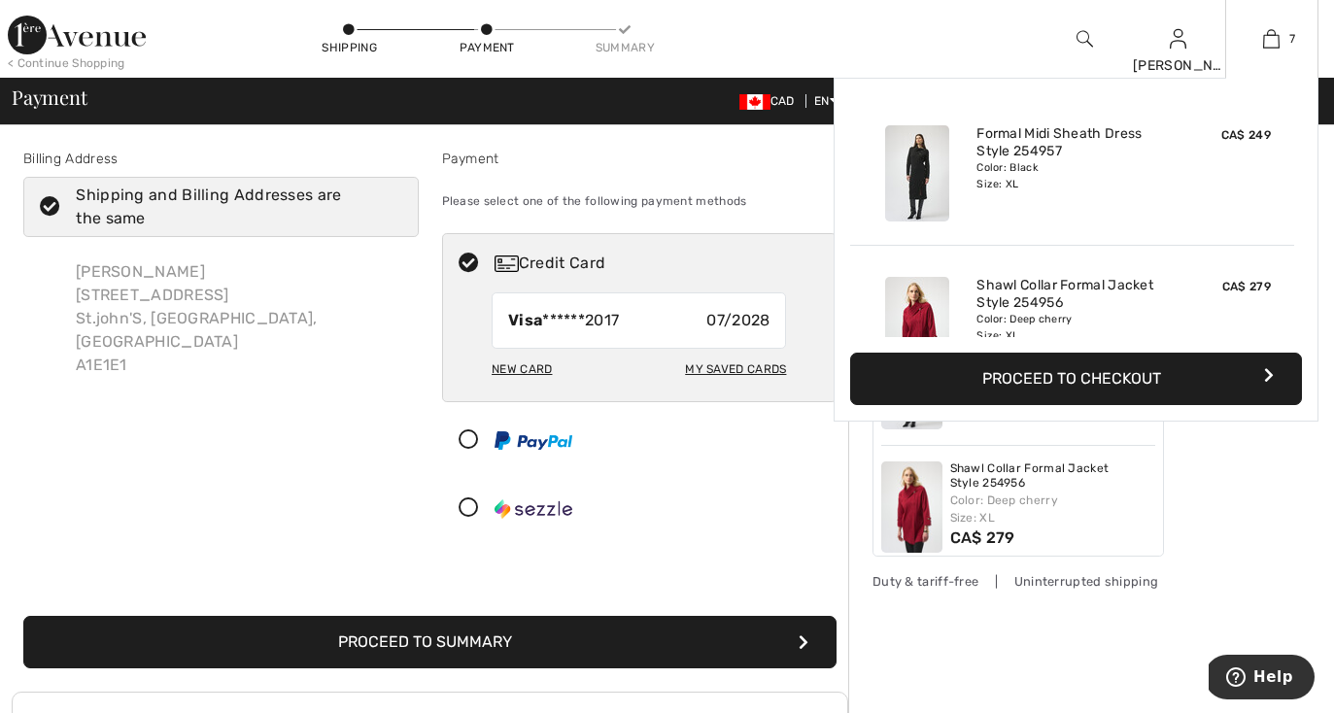
click at [1174, 379] on button "Proceed to Checkout" at bounding box center [1076, 379] width 452 height 52
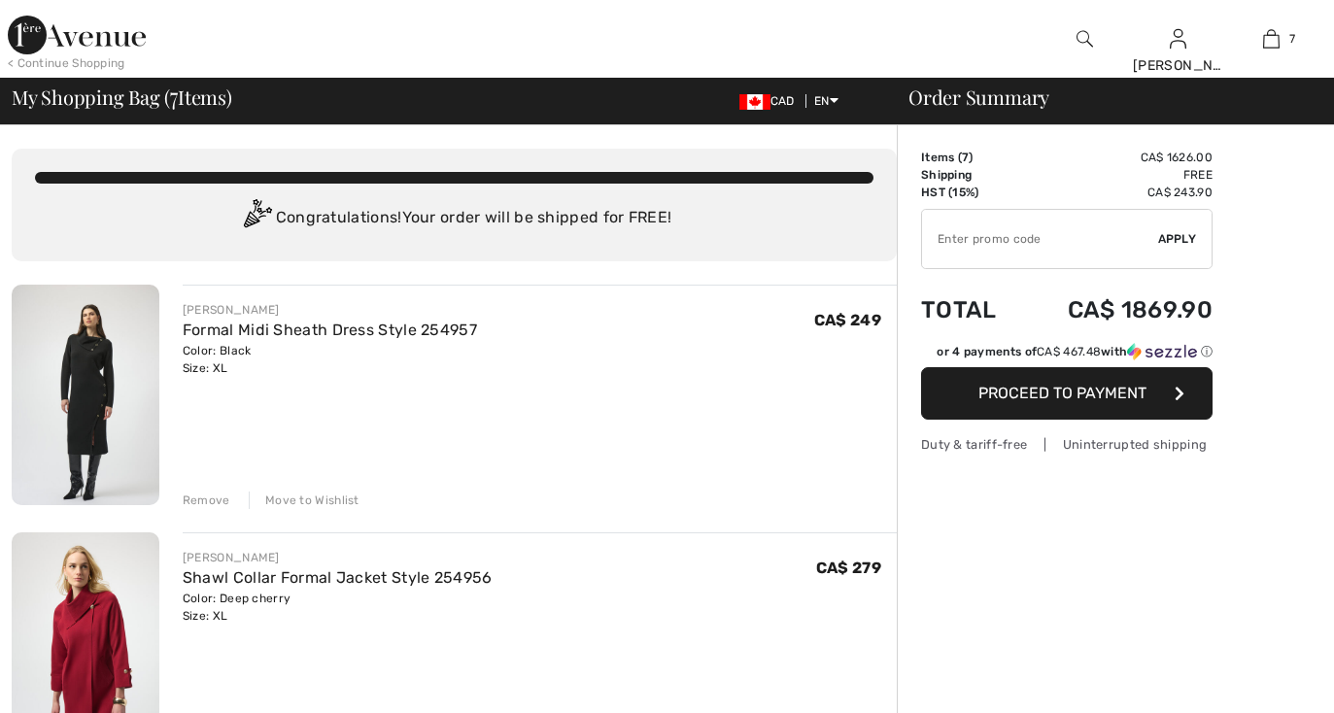
checkbox input "true"
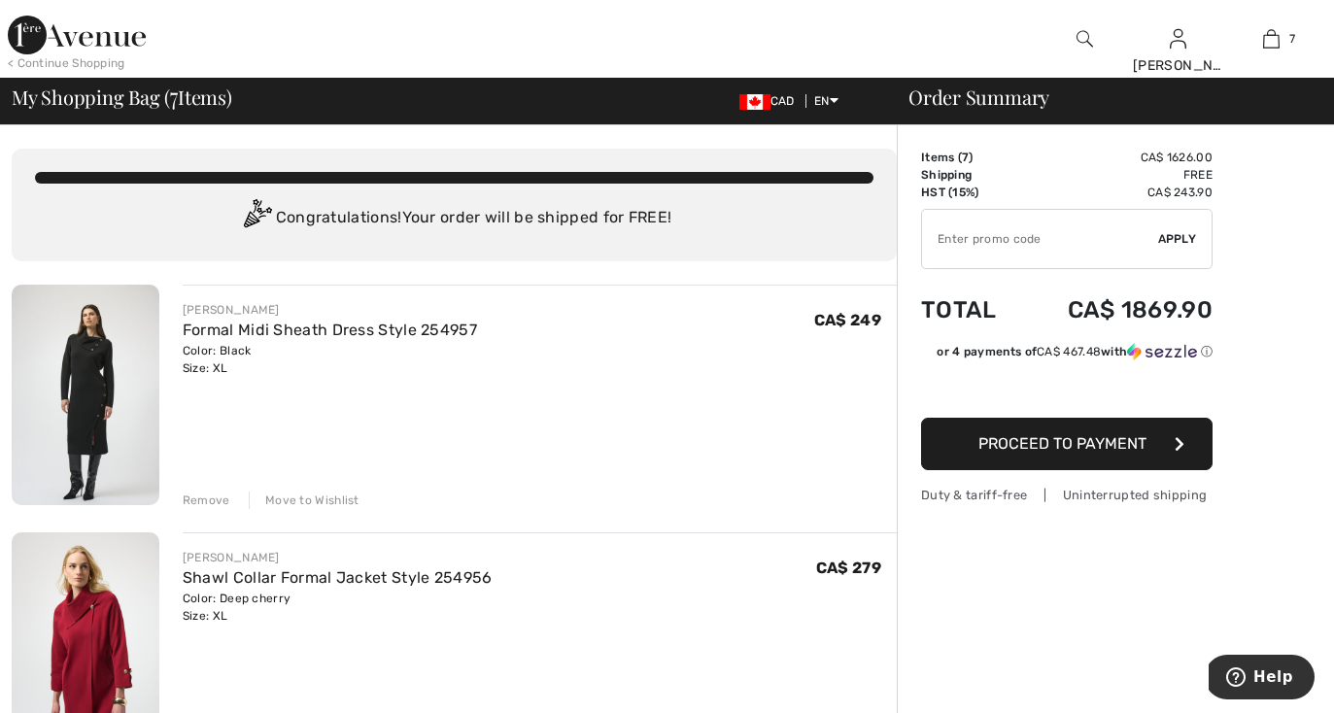
click at [329, 502] on div "Move to Wishlist" at bounding box center [304, 500] width 111 height 17
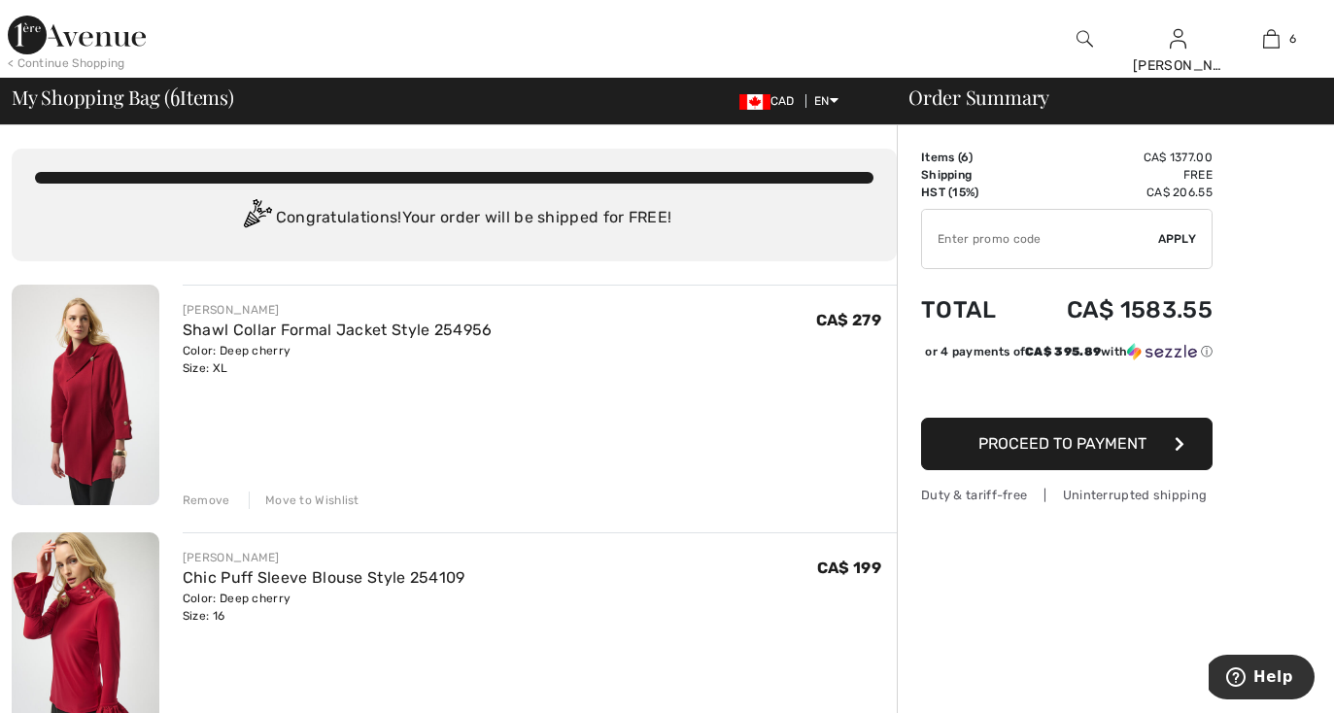
click at [328, 498] on div "Move to Wishlist" at bounding box center [304, 500] width 111 height 17
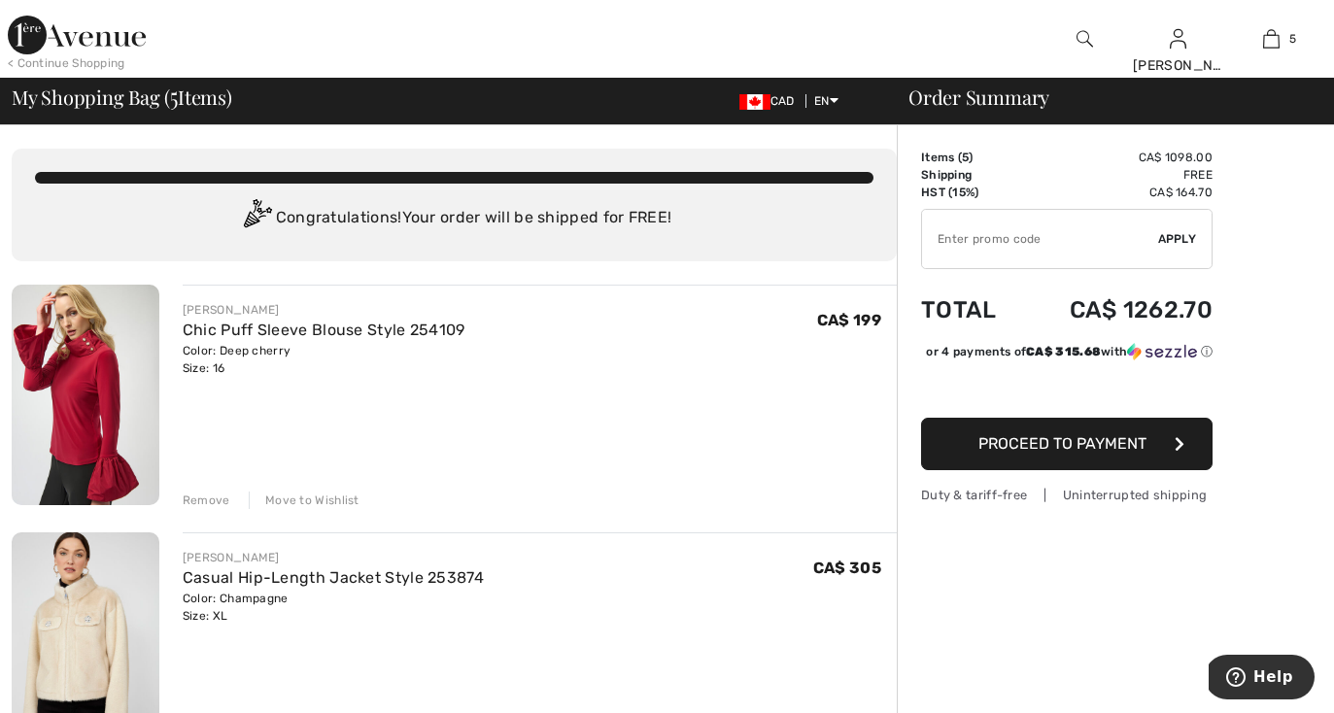
click at [328, 498] on div "Move to Wishlist" at bounding box center [304, 500] width 111 height 17
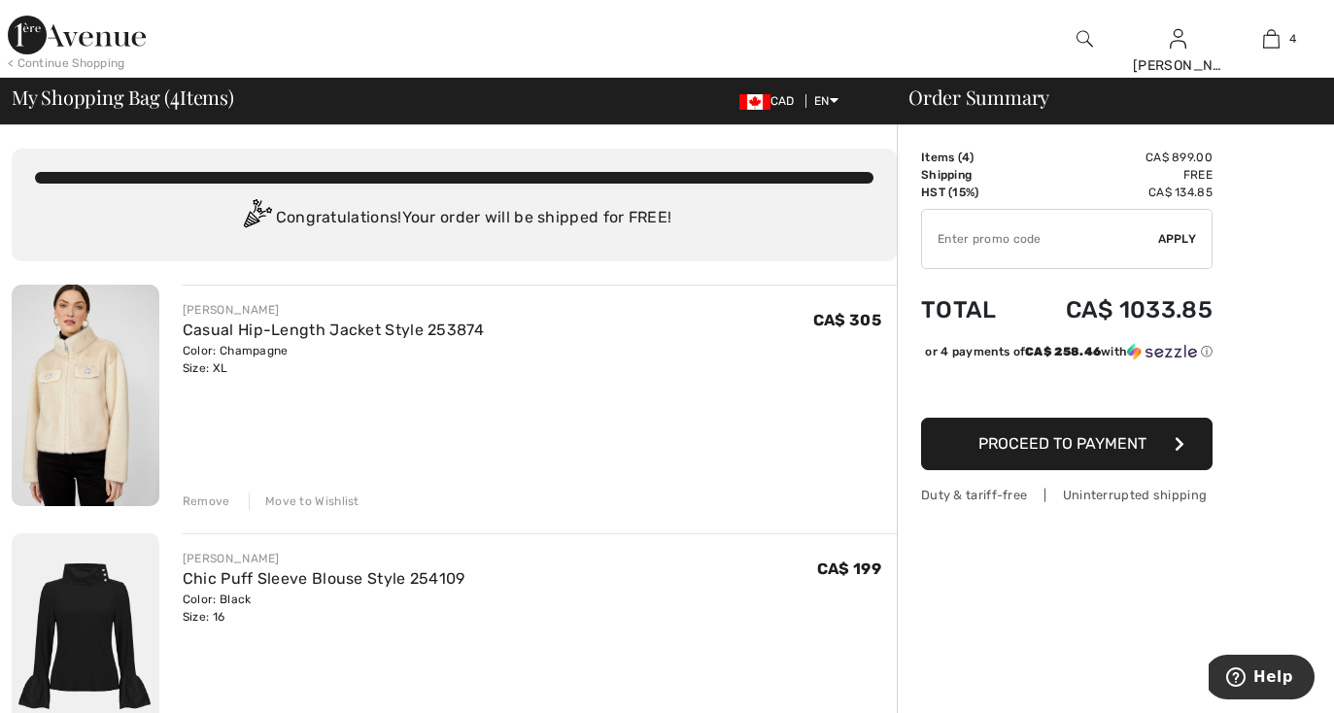
click at [329, 496] on div "Move to Wishlist" at bounding box center [304, 501] width 111 height 17
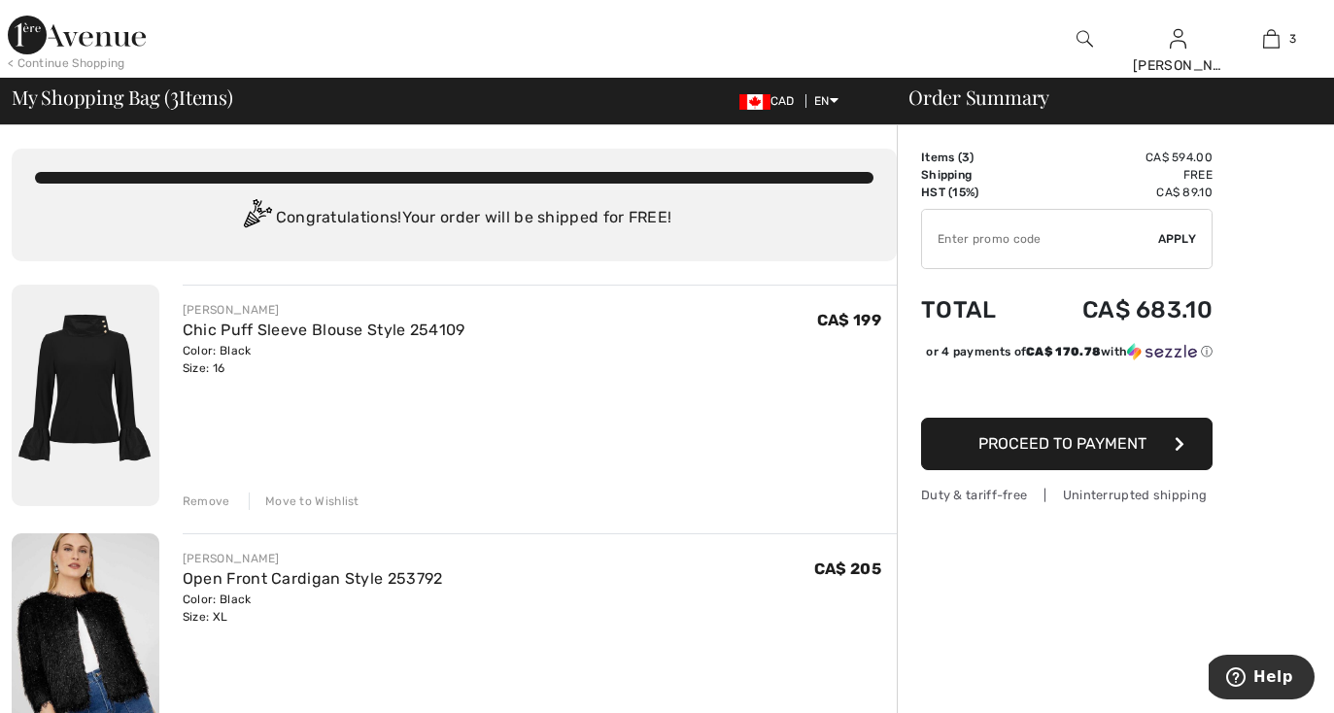
click at [329, 496] on div "Move to Wishlist" at bounding box center [304, 501] width 111 height 17
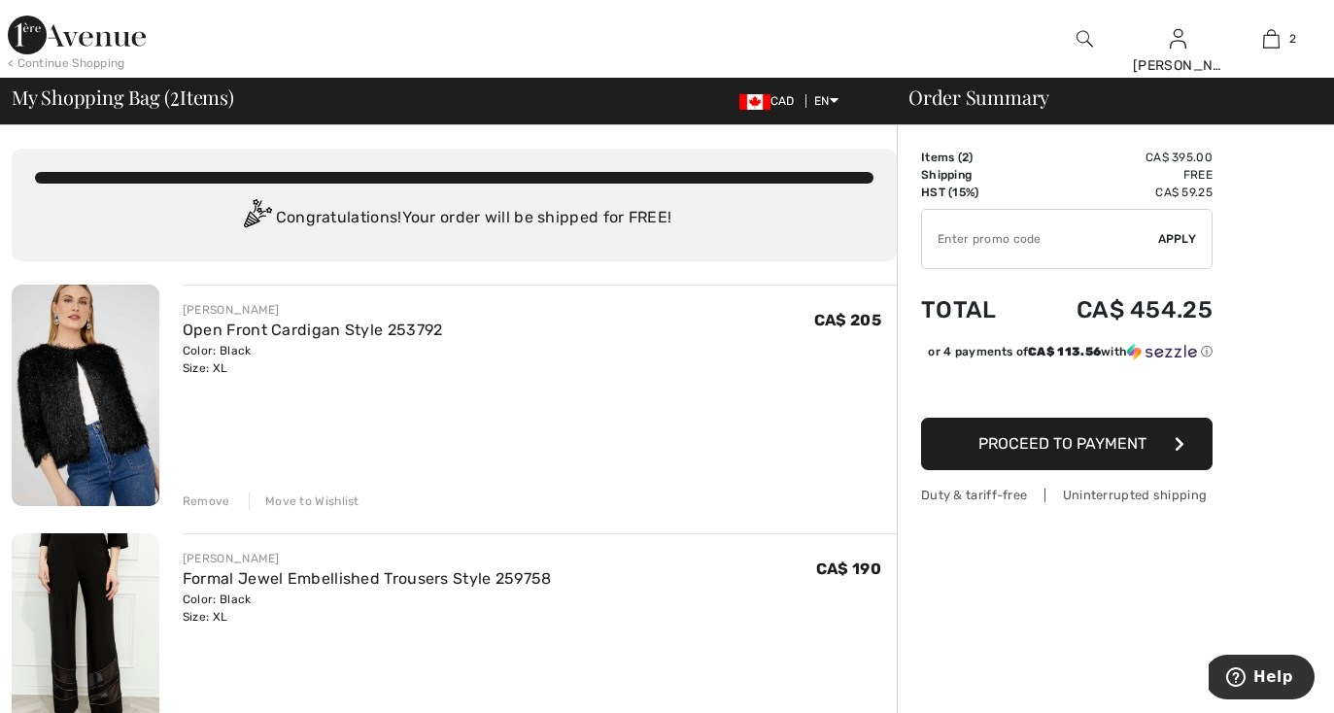
click at [329, 494] on div "Move to Wishlist" at bounding box center [304, 501] width 111 height 17
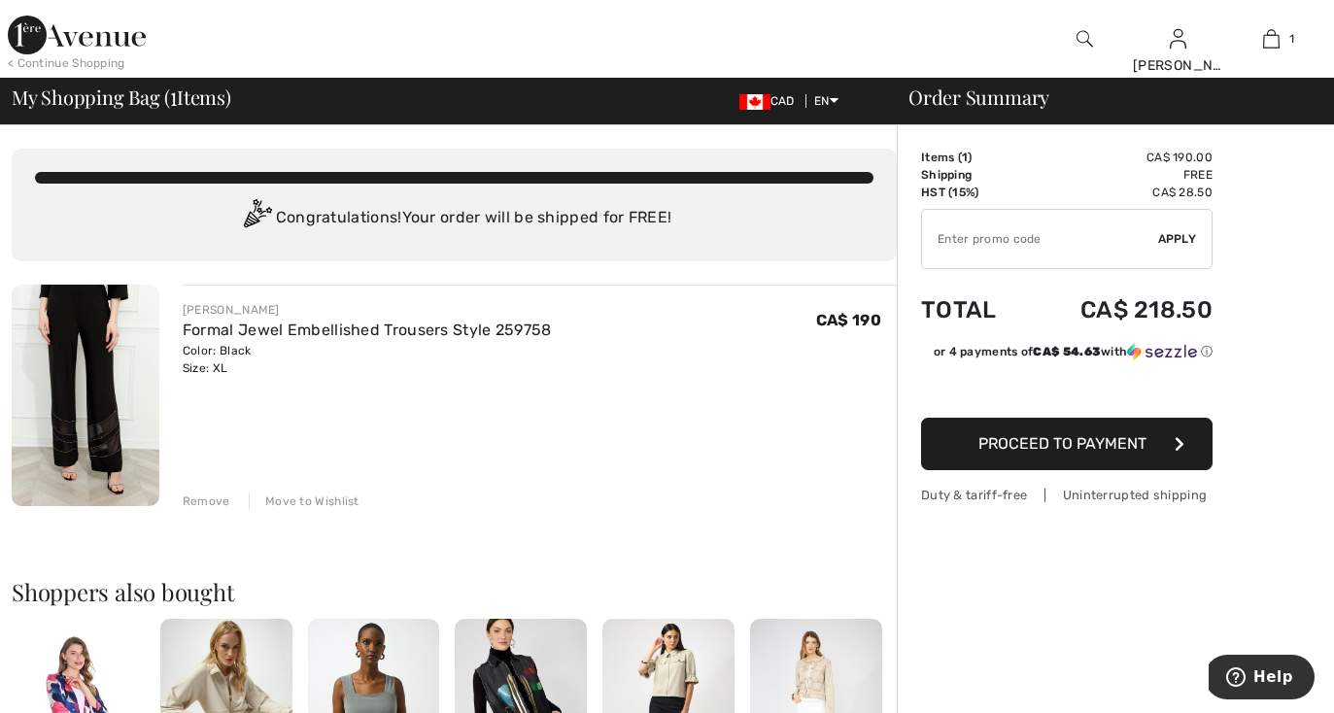
click at [329, 493] on div "Move to Wishlist" at bounding box center [304, 501] width 111 height 17
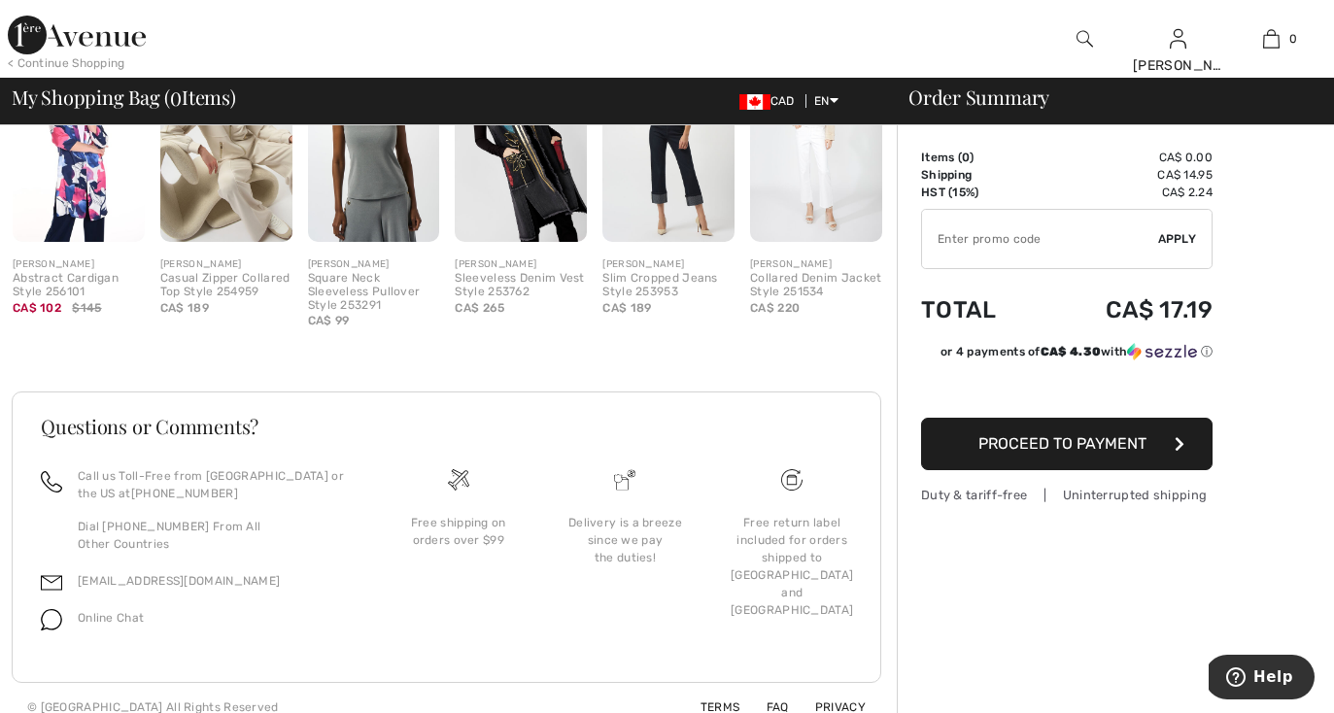
scroll to position [559, 0]
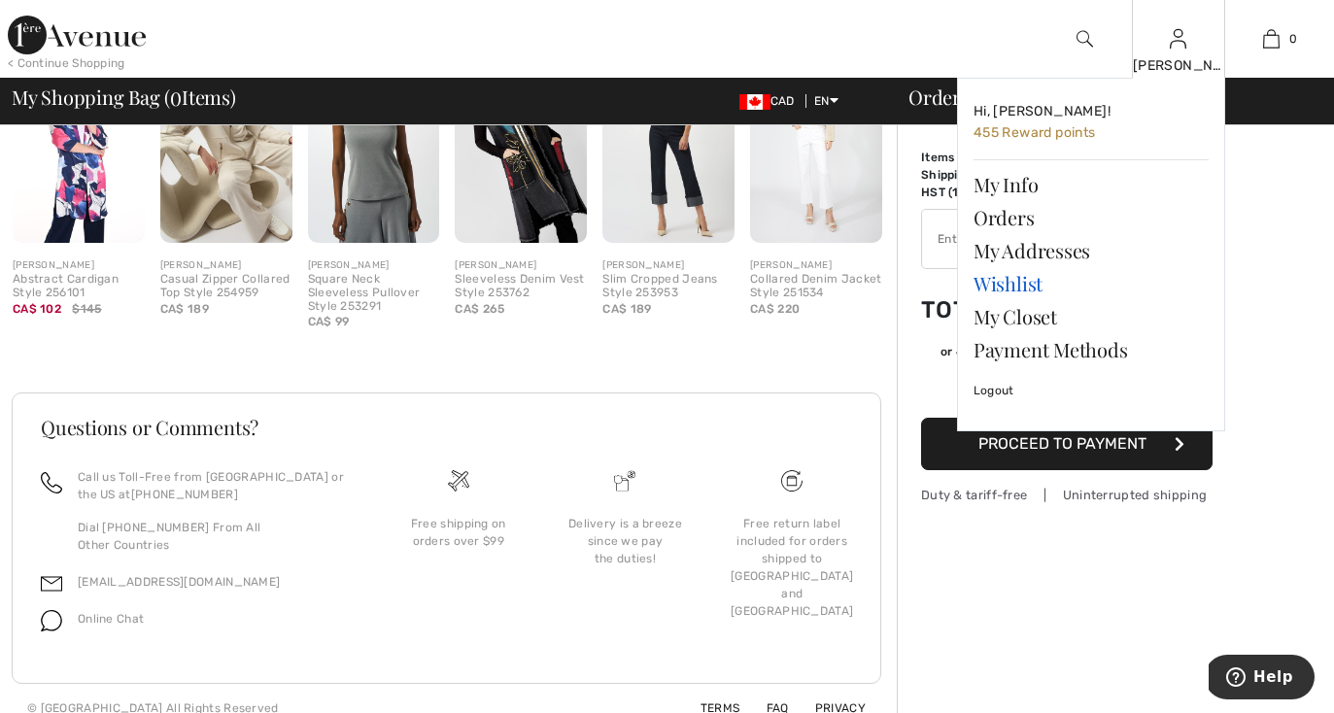
click at [998, 285] on link "Wishlist" at bounding box center [1090, 283] width 235 height 33
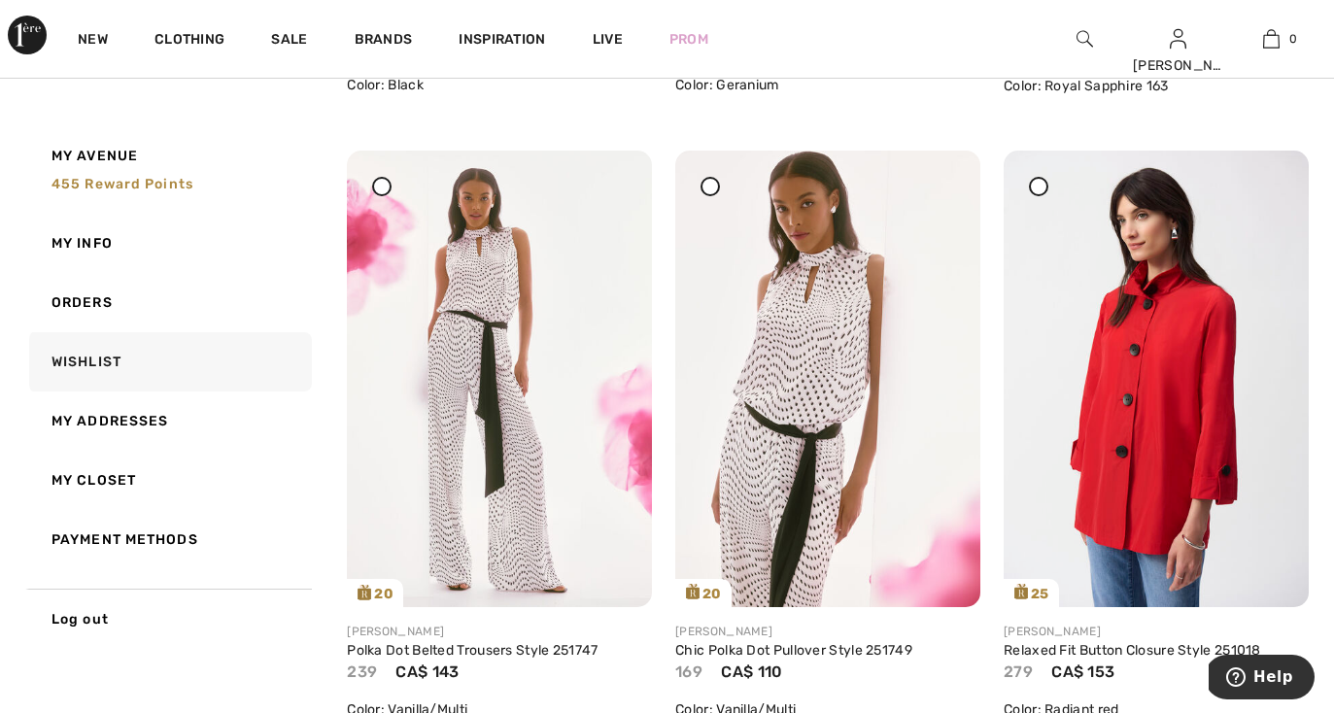
scroll to position [2092, 0]
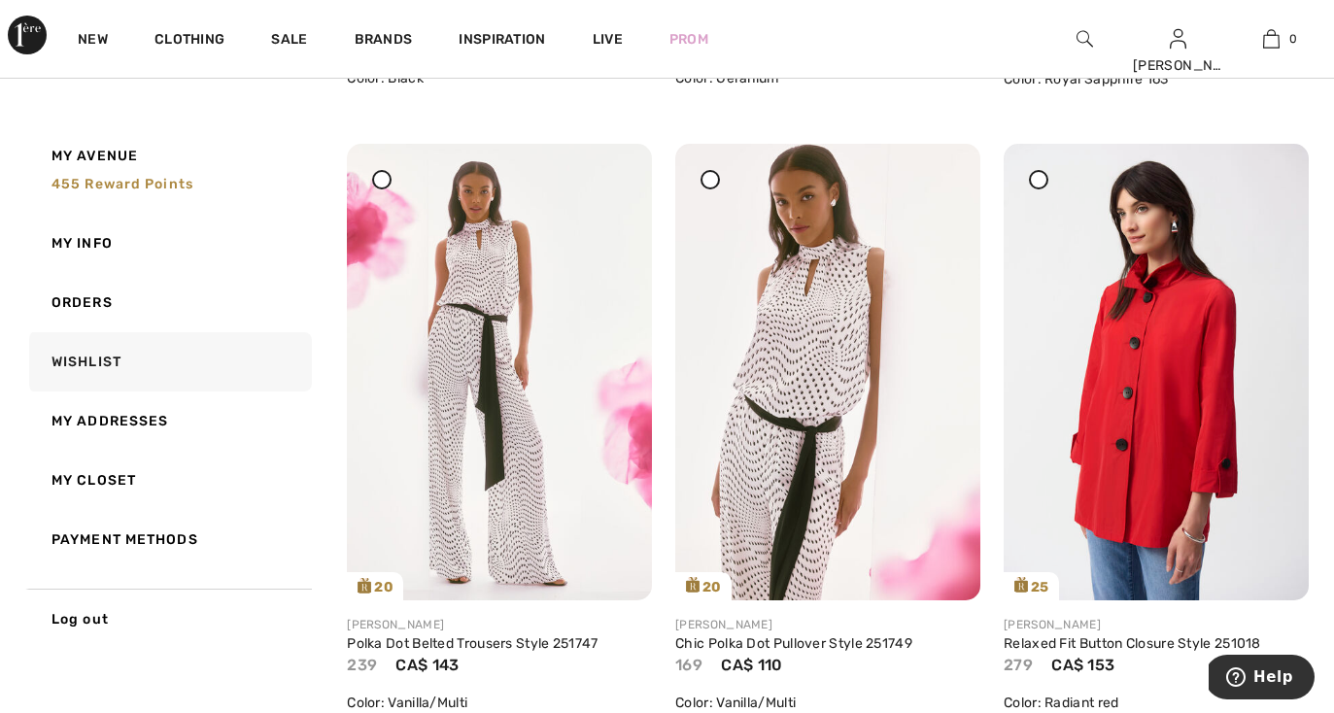
click at [382, 182] on icon at bounding box center [382, 180] width 8 height 8
click at [704, 185] on div at bounding box center [709, 179] width 19 height 19
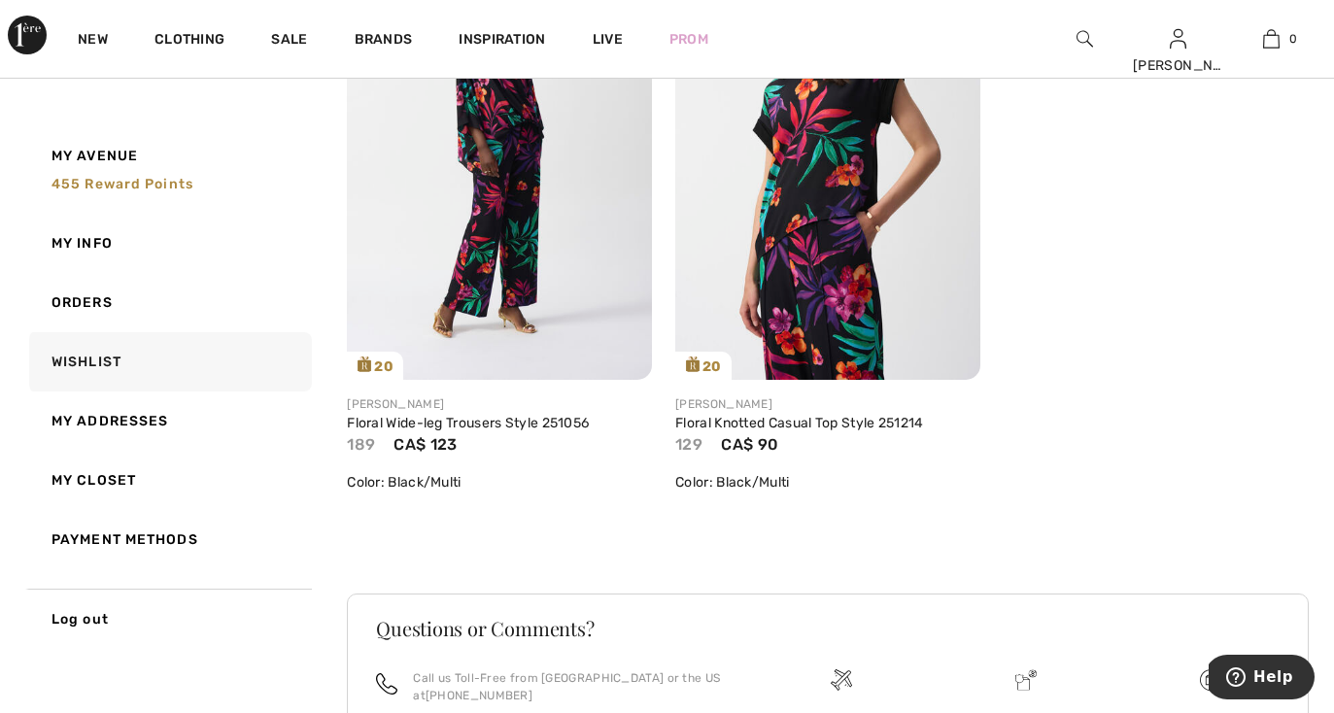
scroll to position [2952, 0]
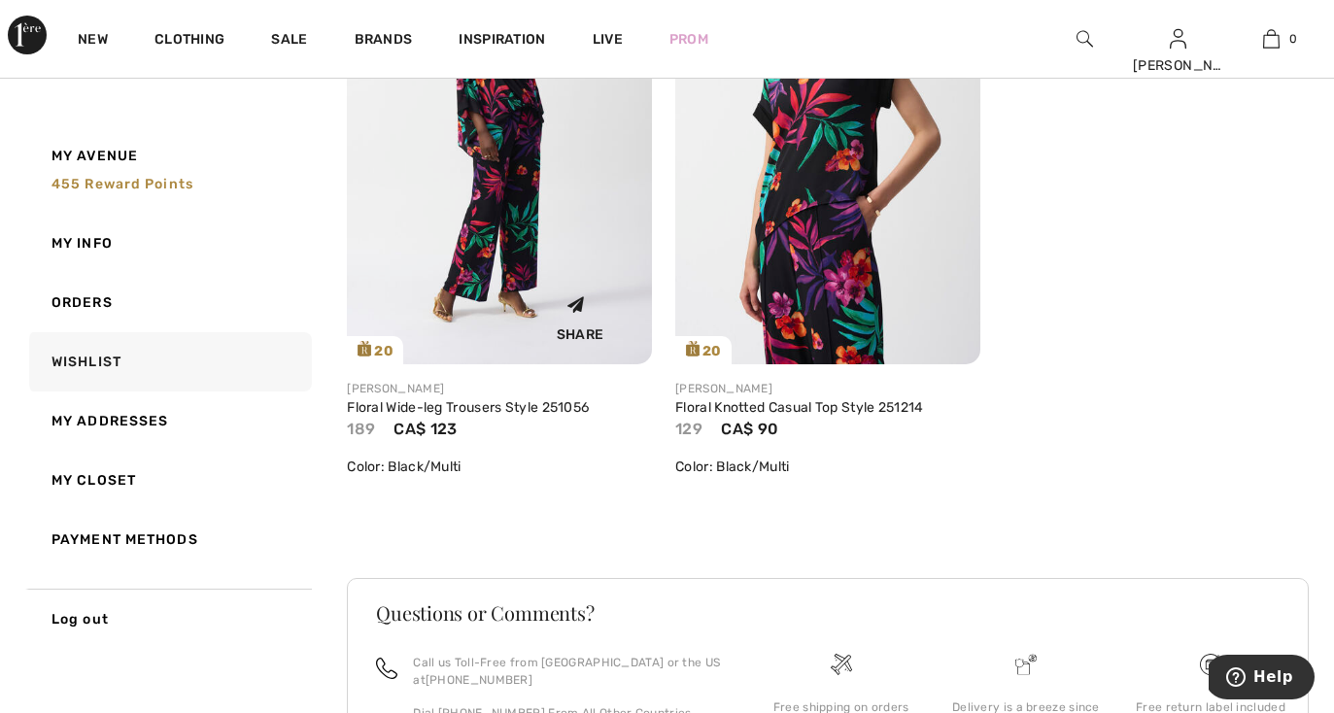
click at [597, 257] on img at bounding box center [499, 135] width 305 height 457
click at [586, 266] on img at bounding box center [499, 135] width 305 height 457
click at [560, 221] on img at bounding box center [499, 135] width 305 height 457
click at [554, 221] on img at bounding box center [499, 135] width 305 height 457
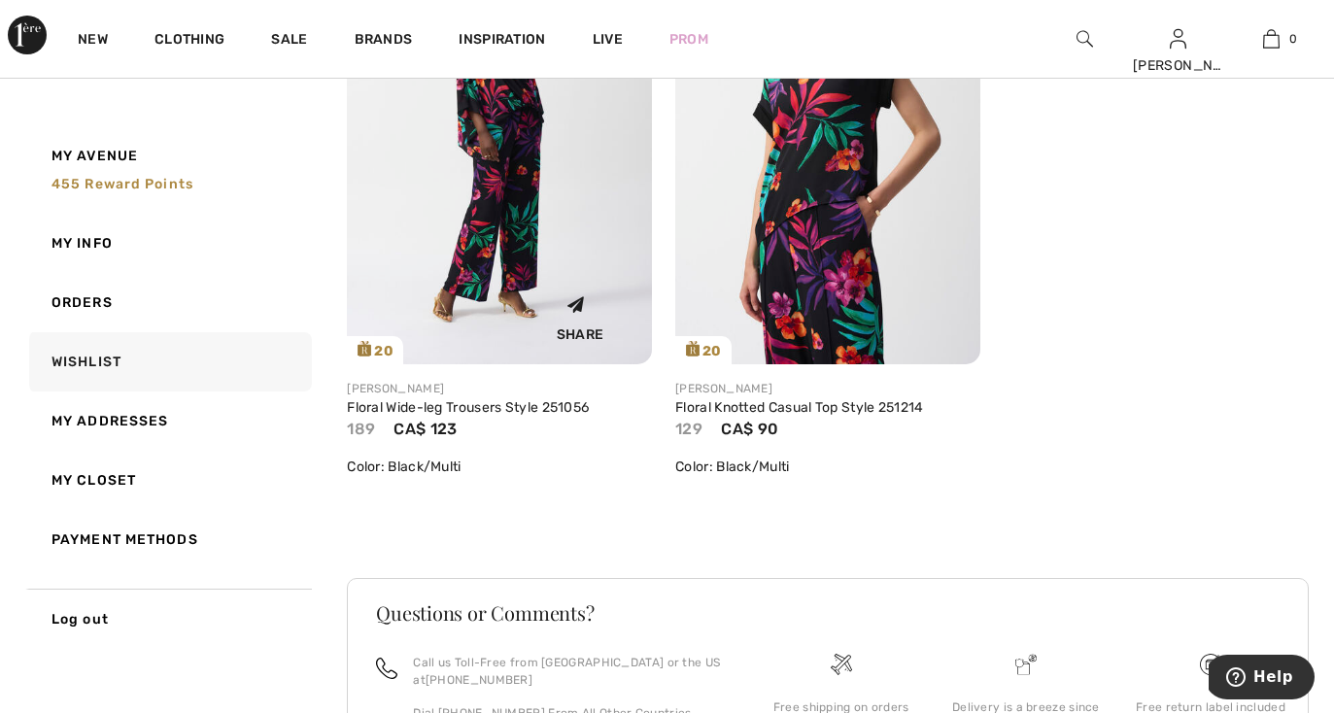
click at [549, 226] on img at bounding box center [499, 135] width 305 height 457
click at [733, 234] on img at bounding box center [827, 135] width 305 height 457
click at [731, 231] on img at bounding box center [827, 135] width 305 height 457
click at [864, 199] on img at bounding box center [827, 135] width 305 height 457
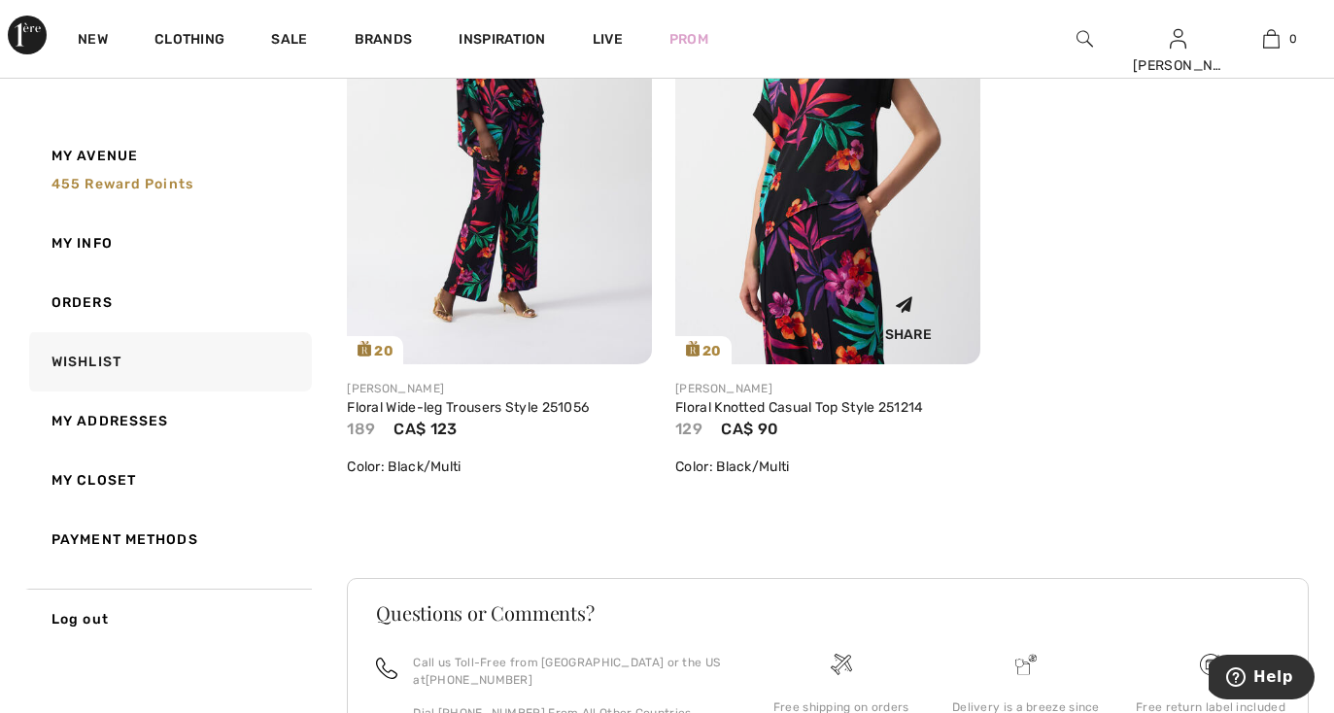
click at [864, 199] on img at bounding box center [827, 135] width 305 height 457
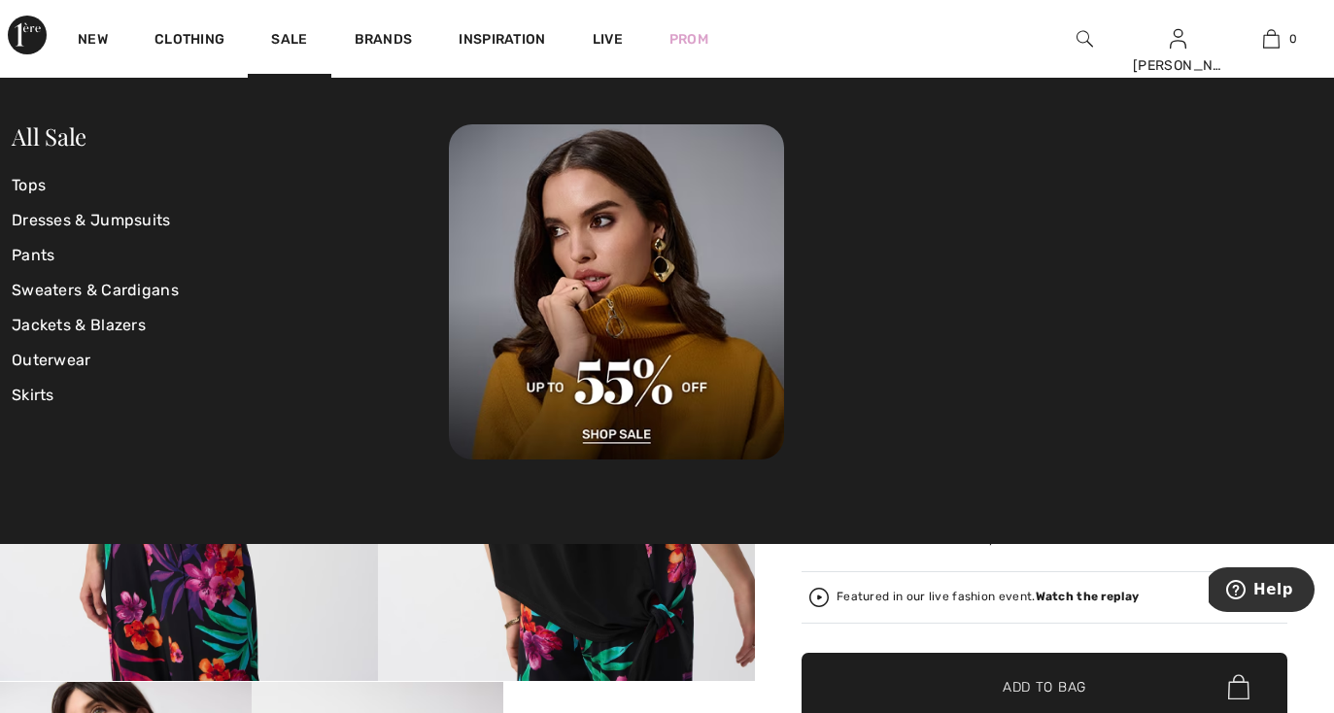
click at [72, 7] on div "New" at bounding box center [92, 39] width 77 height 78
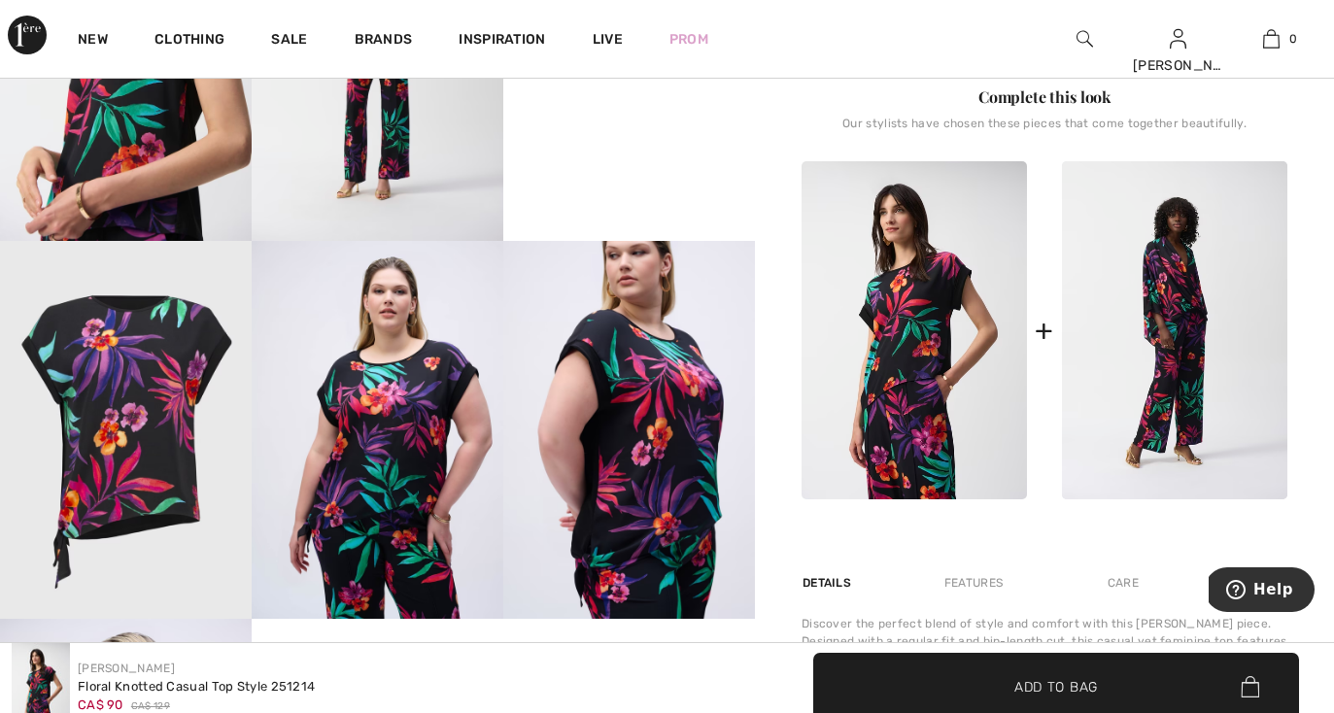
scroll to position [826, 0]
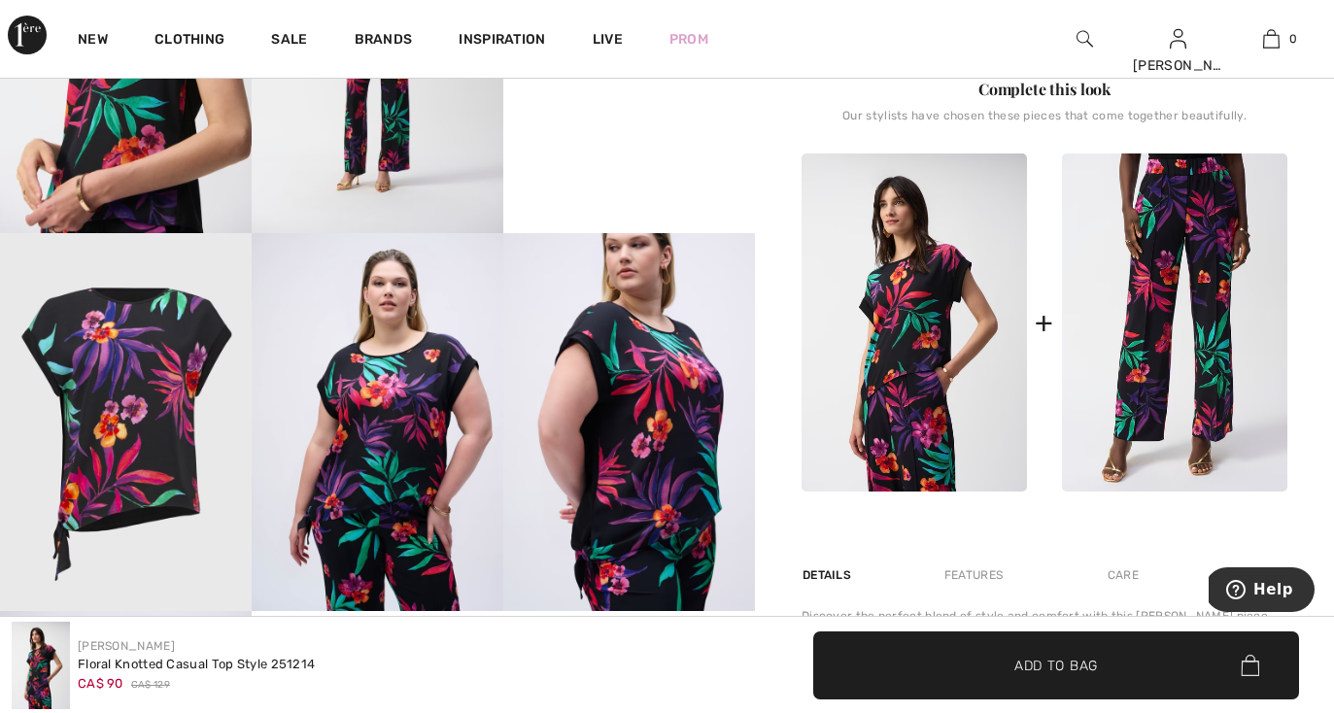
click at [1147, 351] on img at bounding box center [1174, 322] width 225 height 338
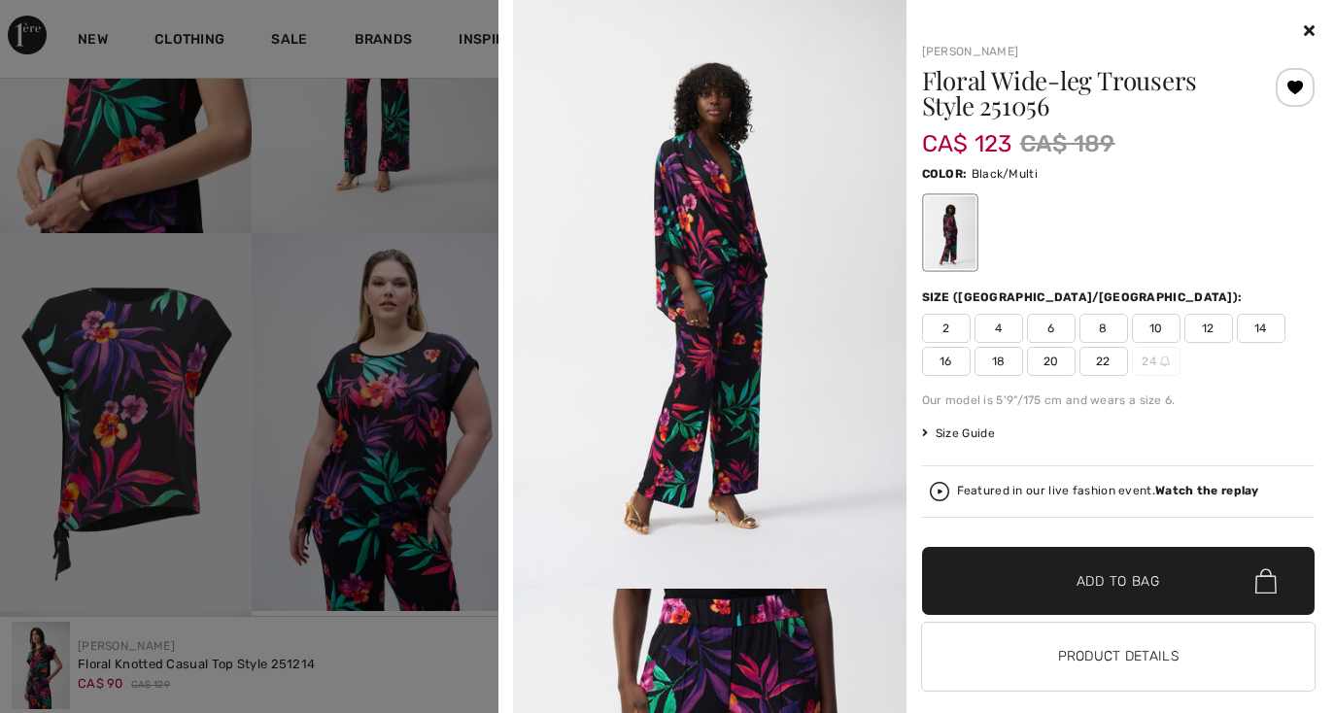
click at [937, 363] on span "16" at bounding box center [946, 361] width 49 height 29
click at [1004, 578] on span "✔ Added to Bag Add to Bag" at bounding box center [1118, 581] width 393 height 68
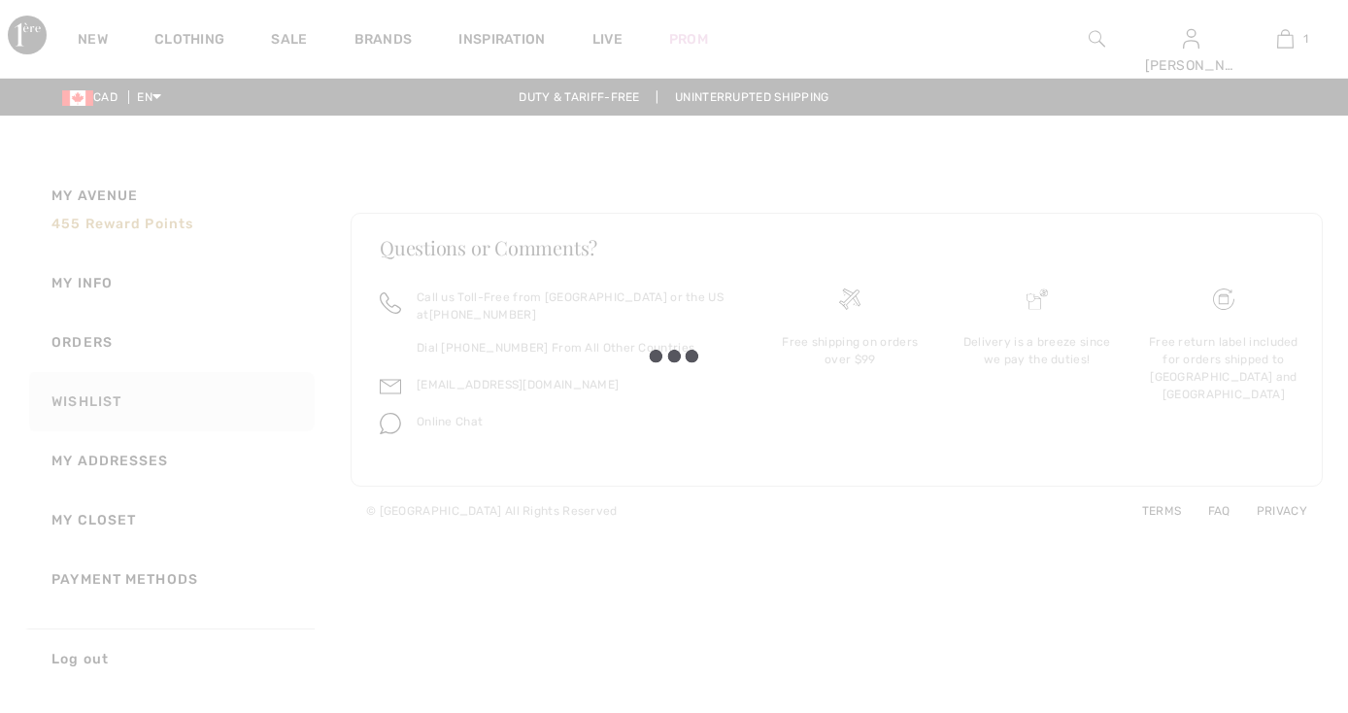
checkbox input "true"
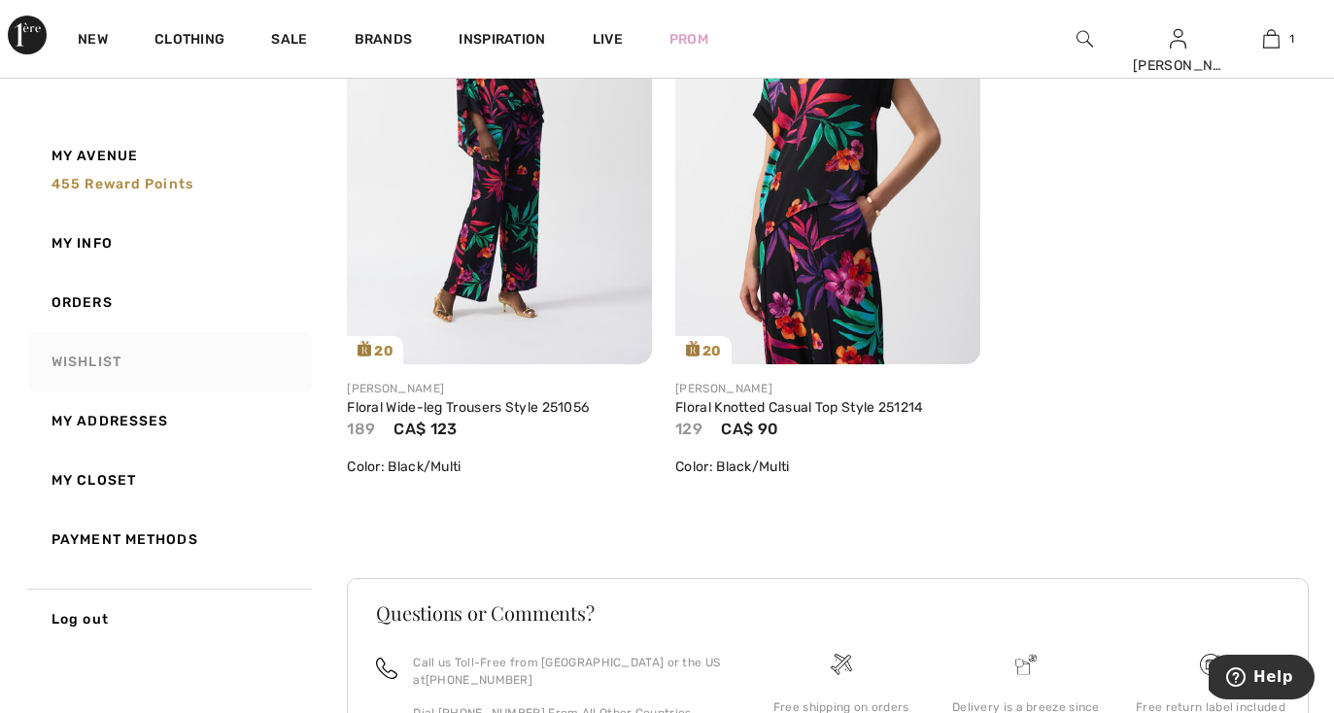
click at [76, 365] on link "Wishlist" at bounding box center [168, 361] width 287 height 59
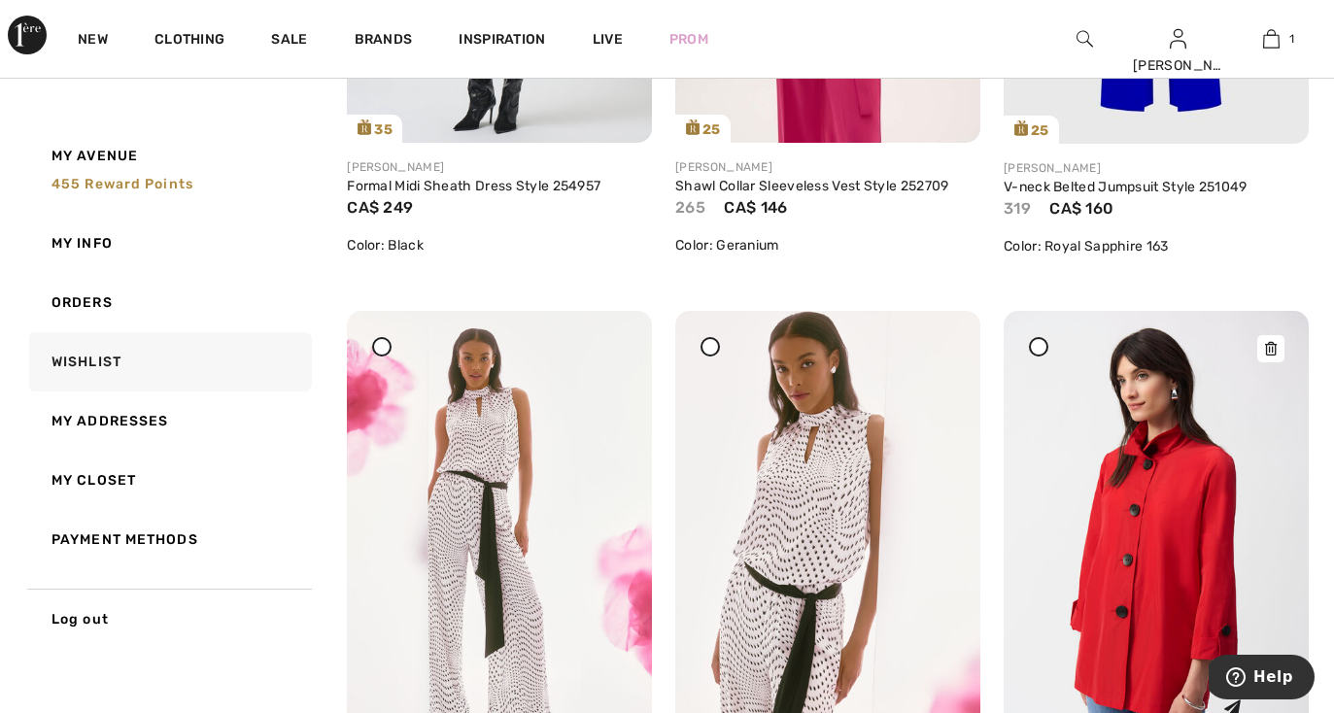
scroll to position [1917, 0]
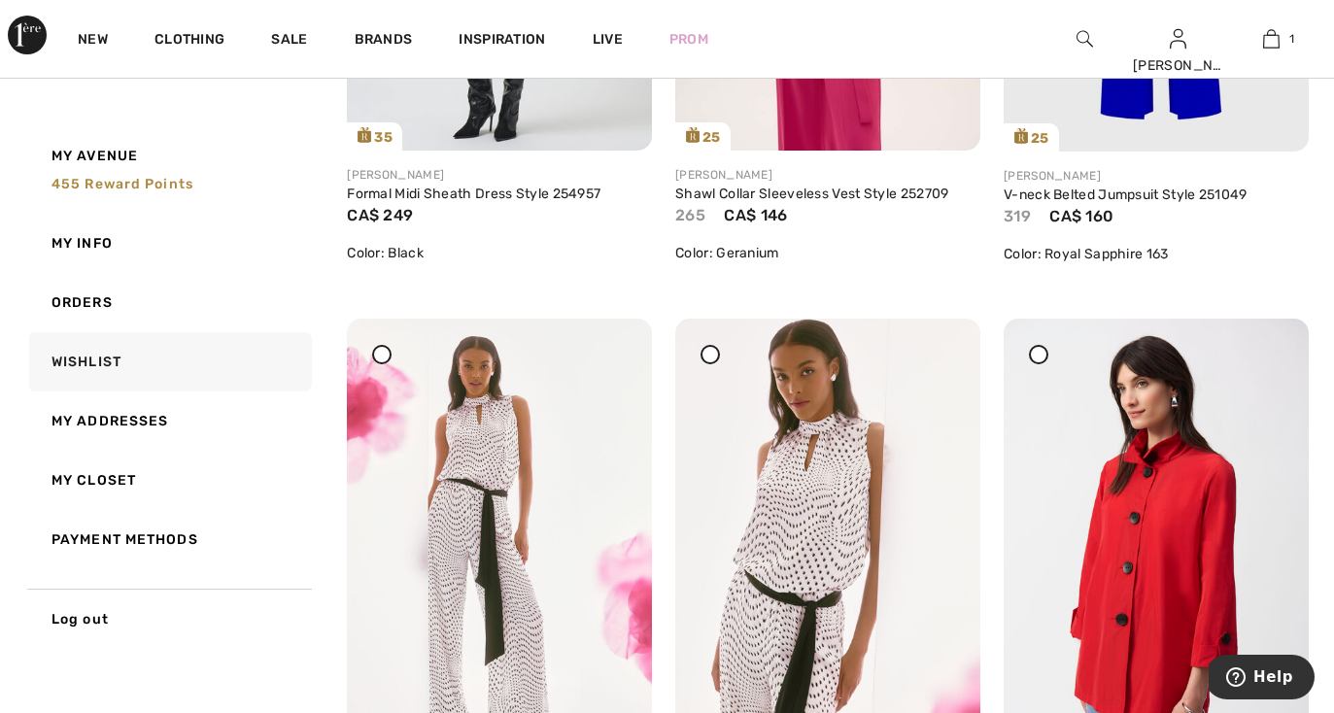
click at [381, 356] on icon at bounding box center [382, 355] width 8 height 8
click at [708, 359] on div at bounding box center [709, 354] width 19 height 19
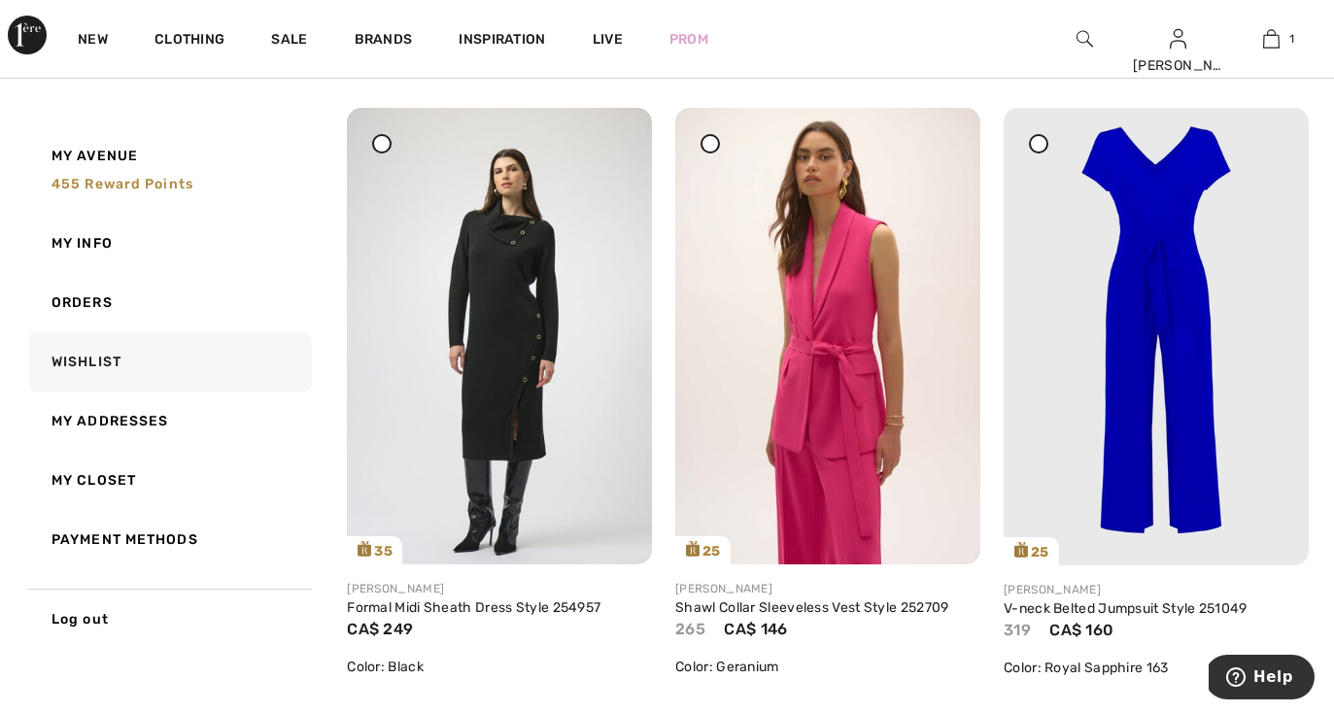
scroll to position [1495, 0]
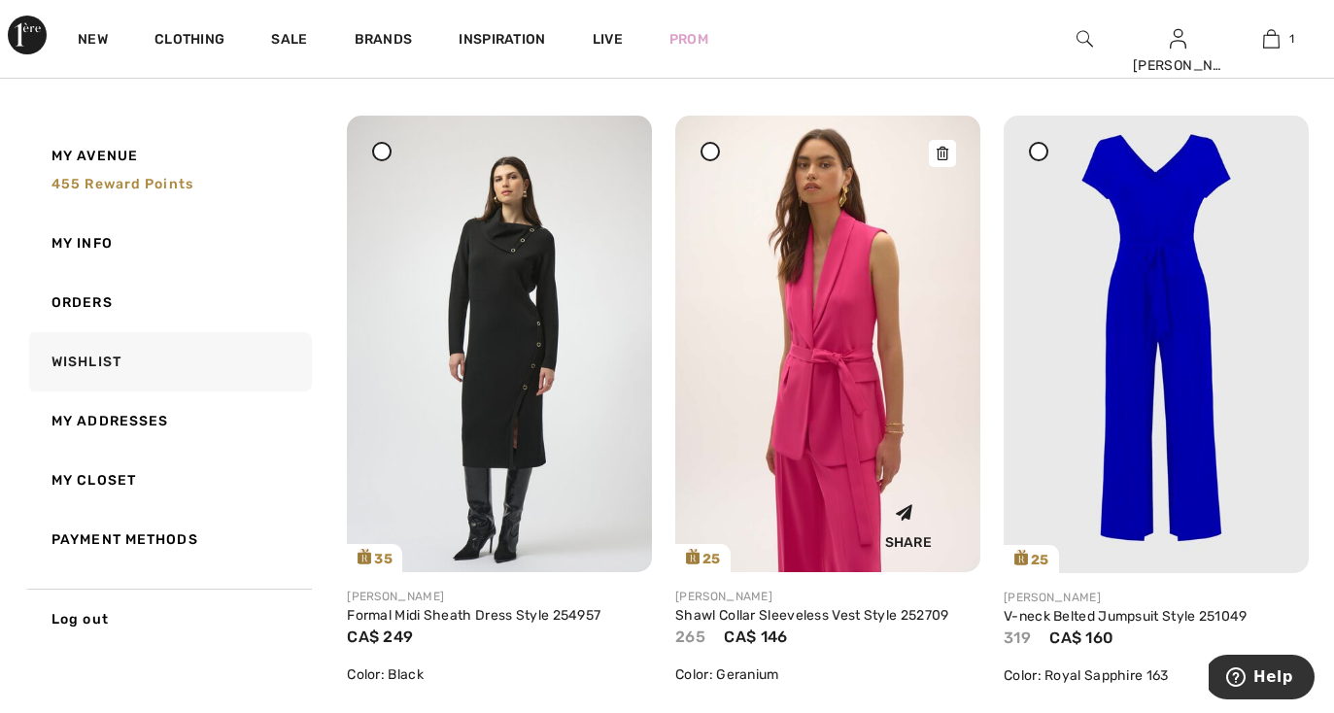
click at [881, 369] on img at bounding box center [827, 344] width 305 height 457
click at [852, 392] on img at bounding box center [827, 344] width 305 height 457
click at [849, 465] on img at bounding box center [827, 344] width 305 height 457
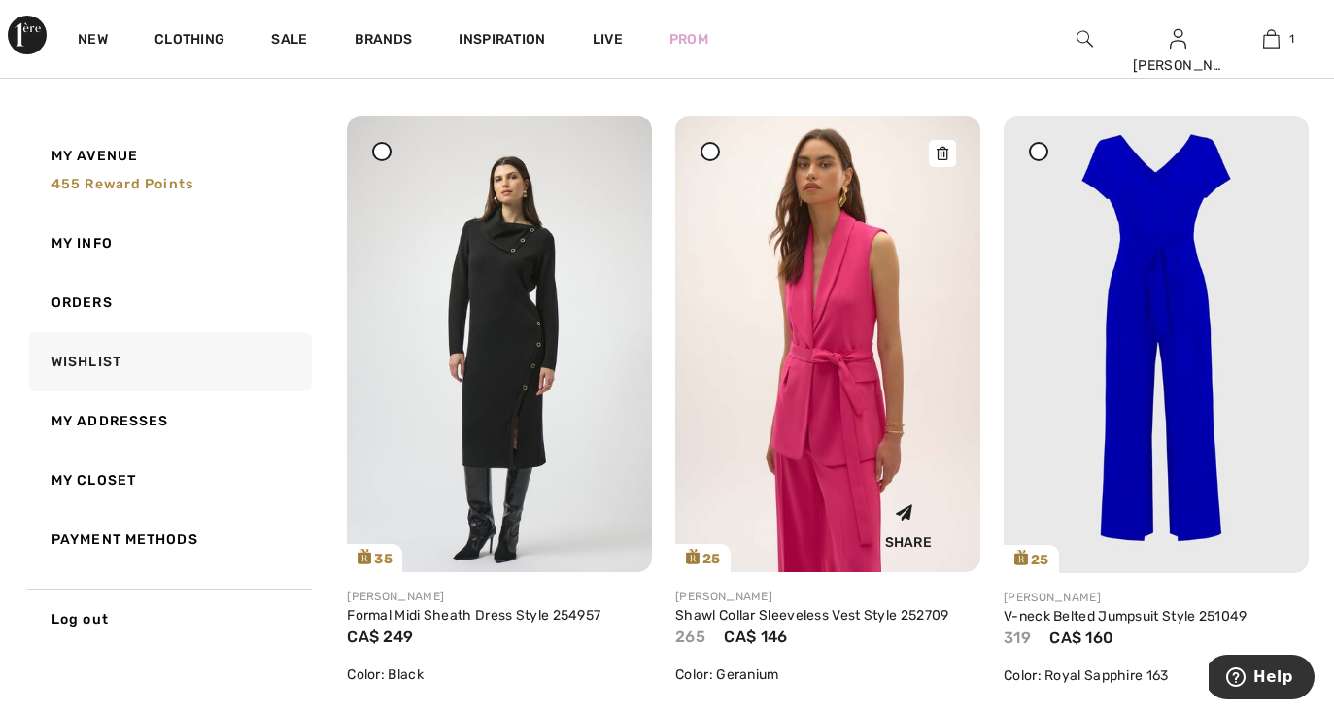
click at [775, 267] on img at bounding box center [827, 344] width 305 height 457
click at [785, 283] on img at bounding box center [827, 344] width 305 height 457
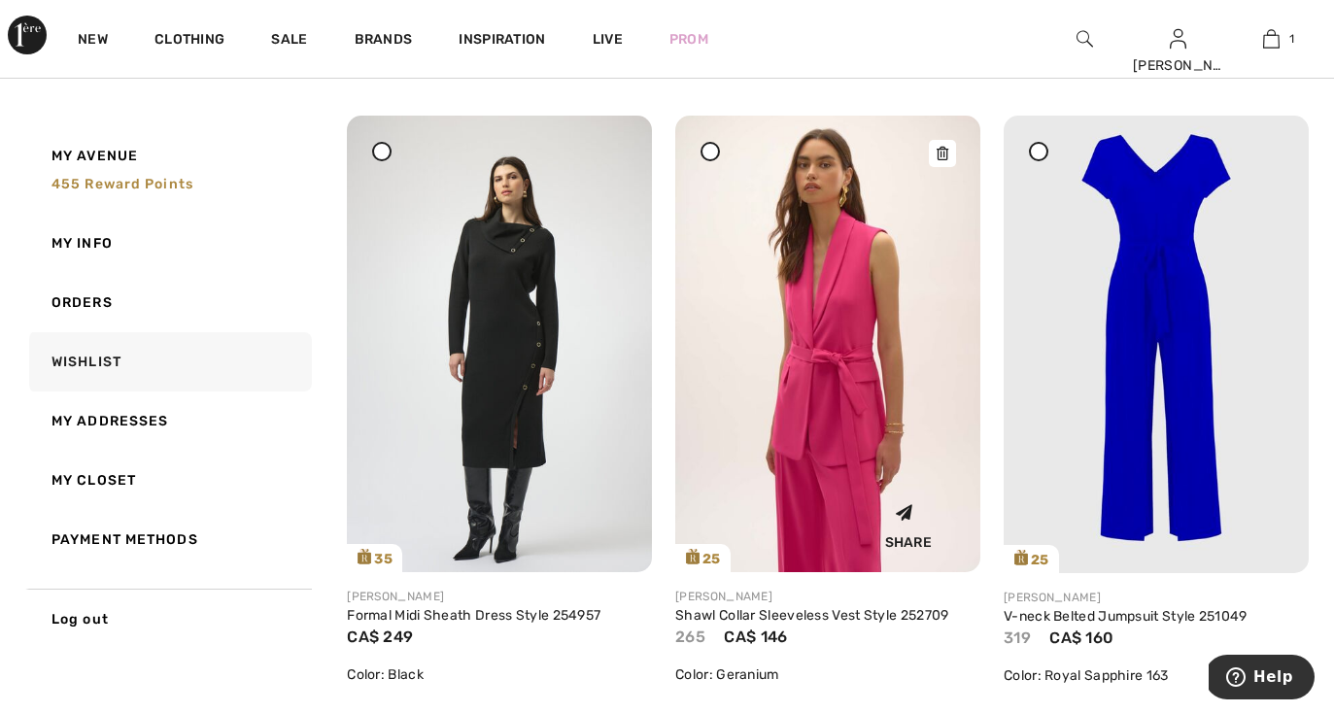
click at [810, 361] on img at bounding box center [827, 344] width 305 height 457
click at [825, 448] on img at bounding box center [827, 344] width 305 height 457
click at [823, 447] on img at bounding box center [827, 344] width 305 height 457
click at [828, 518] on div "Share" at bounding box center [828, 523] width 276 height 69
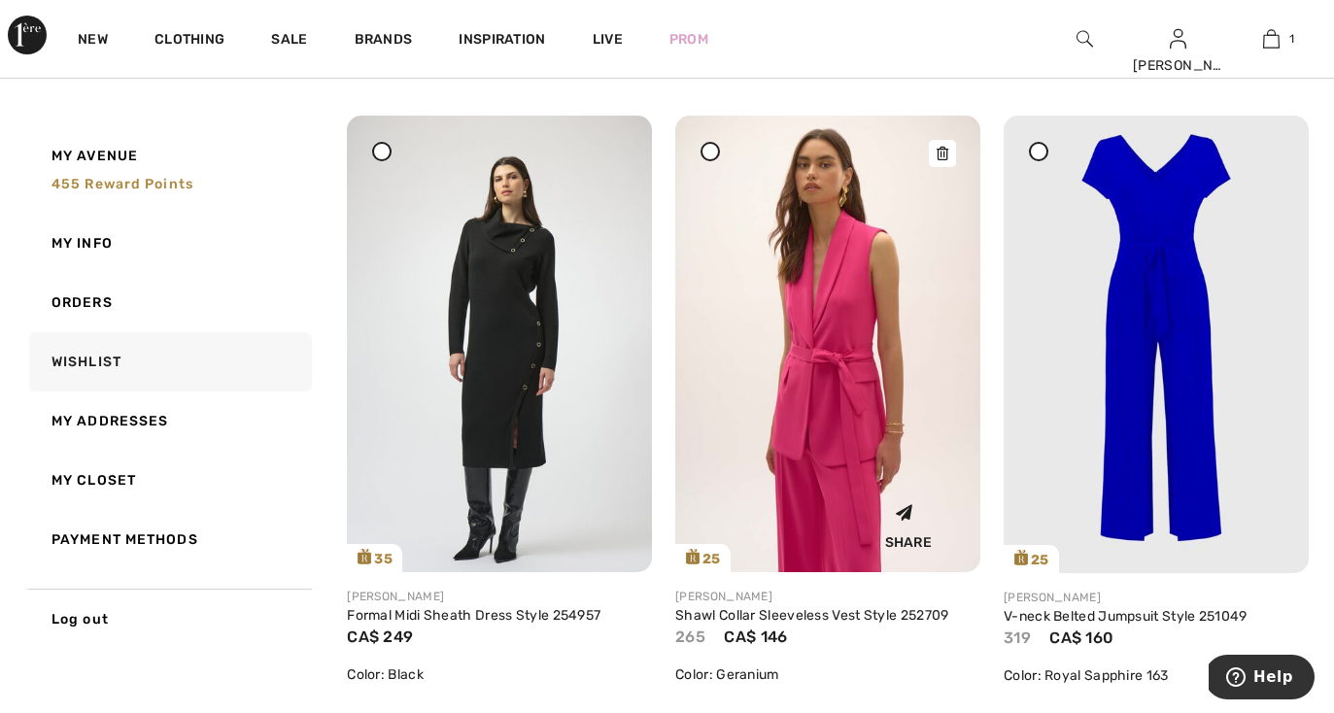
click at [828, 518] on div "Share" at bounding box center [828, 523] width 276 height 69
click at [843, 393] on img at bounding box center [827, 344] width 305 height 457
click at [850, 299] on img at bounding box center [827, 344] width 305 height 457
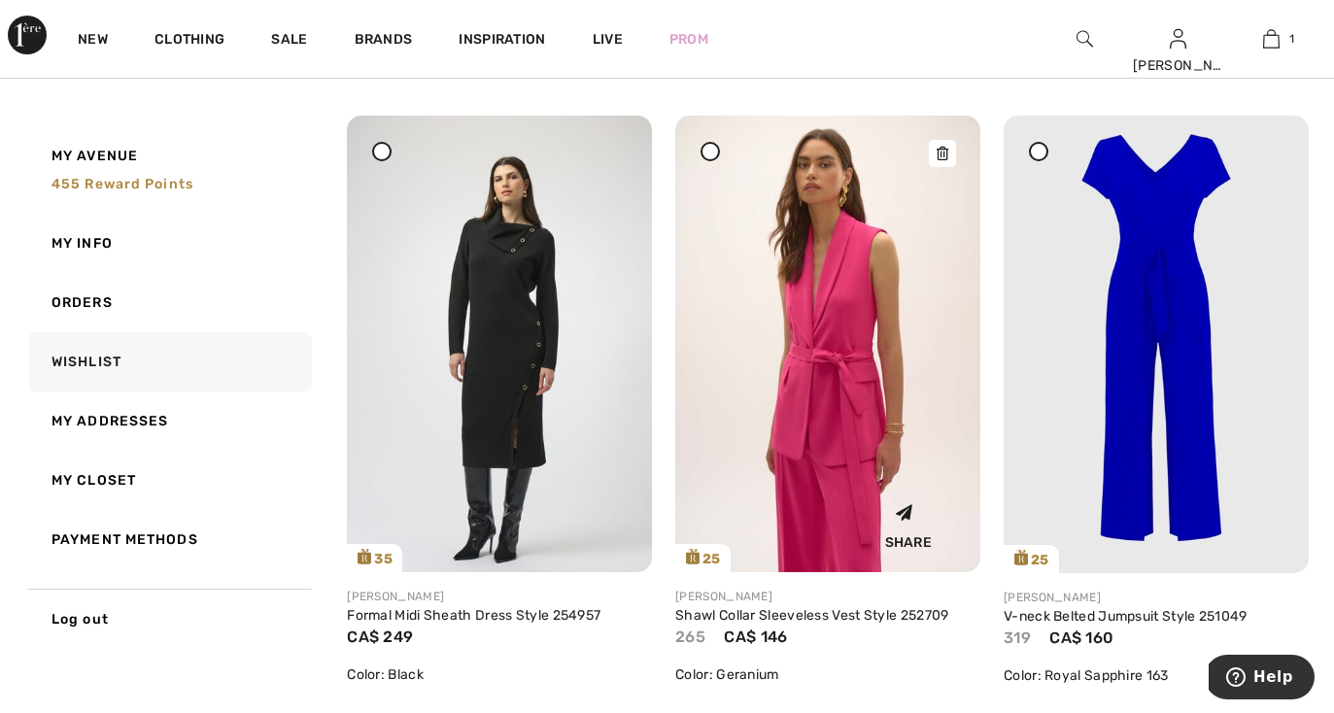
click at [850, 299] on img at bounding box center [827, 344] width 305 height 457
click at [835, 211] on img at bounding box center [827, 344] width 305 height 457
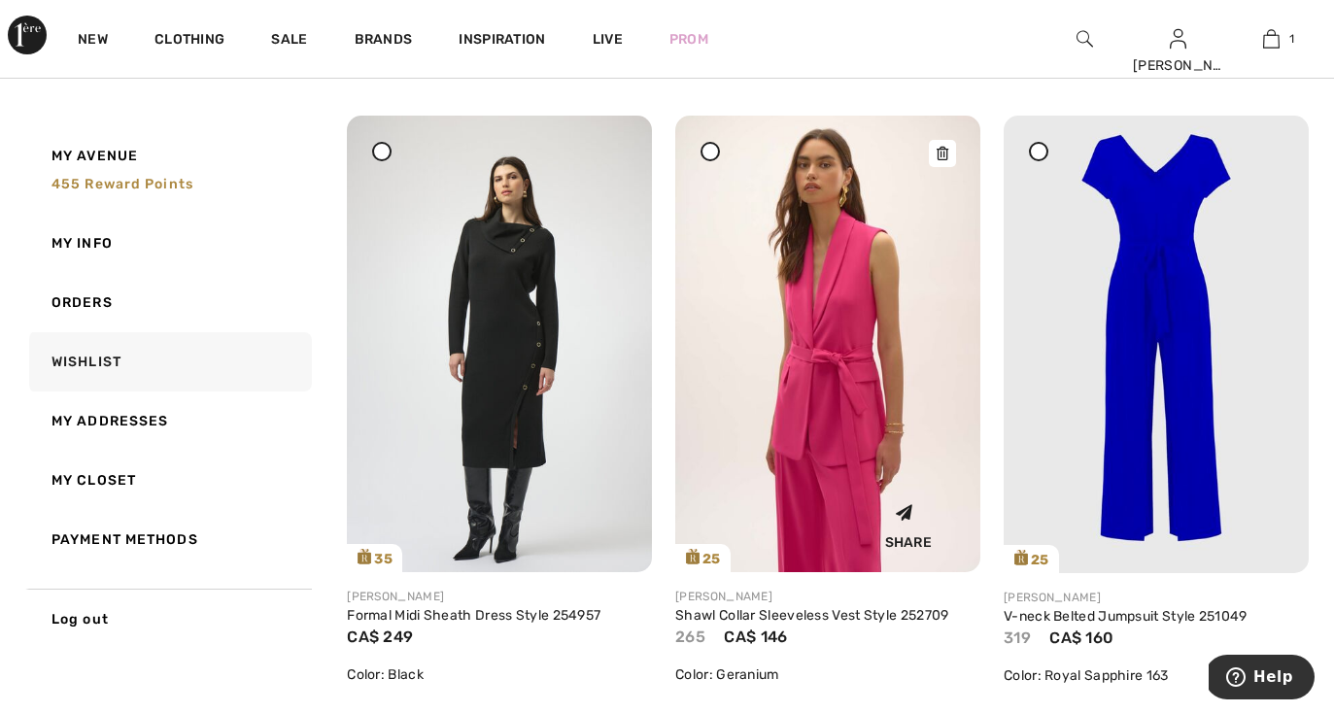
click at [827, 172] on img at bounding box center [827, 344] width 305 height 457
click at [835, 206] on img at bounding box center [827, 344] width 305 height 457
click at [838, 245] on img at bounding box center [827, 344] width 305 height 457
click at [852, 300] on img at bounding box center [827, 344] width 305 height 457
click at [707, 152] on icon at bounding box center [710, 152] width 8 height 8
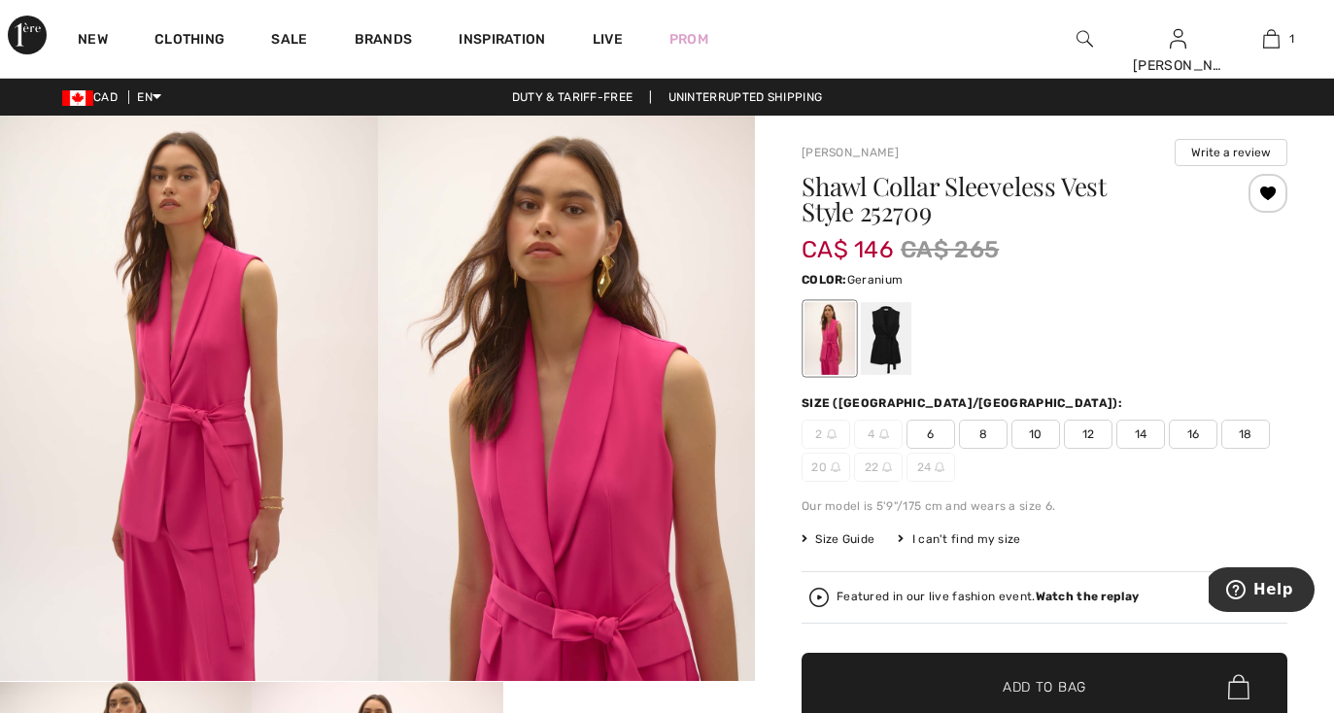
click at [1197, 436] on span "16" at bounding box center [1193, 434] width 49 height 29
click at [742, 517] on img at bounding box center [567, 398] width 378 height 565
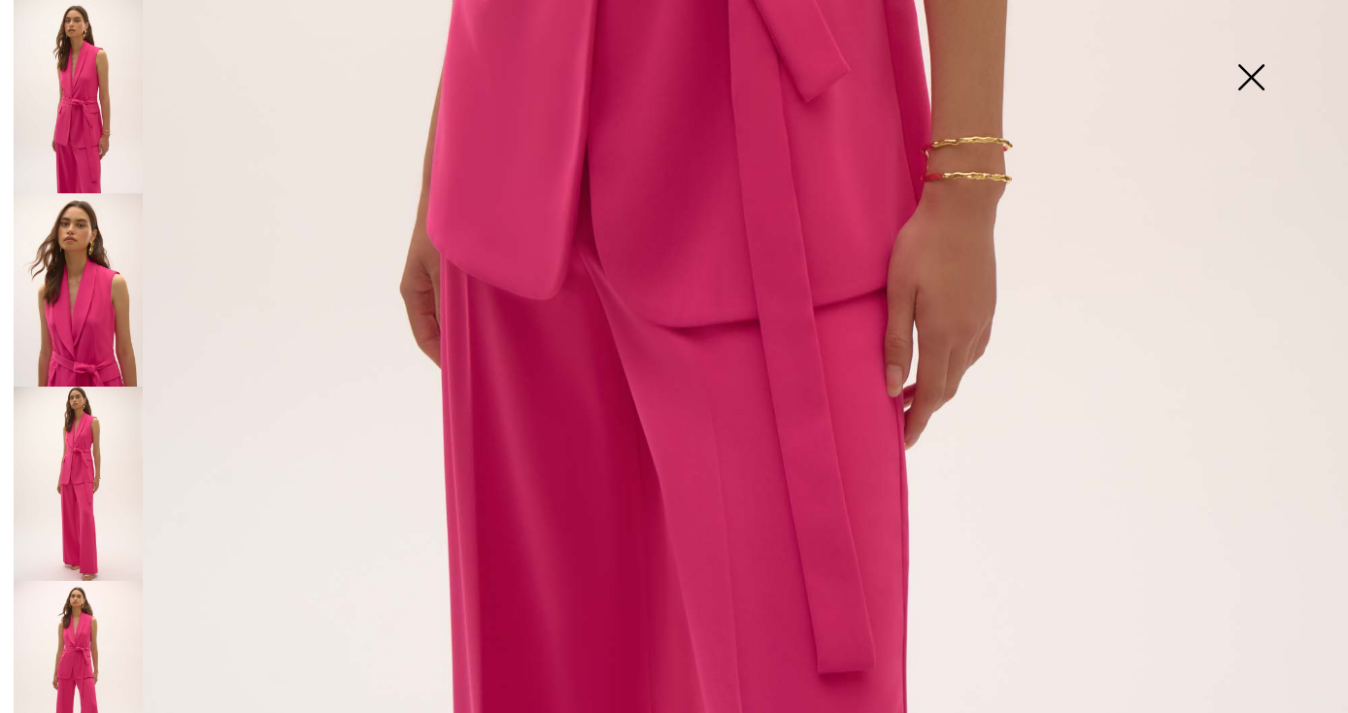
scroll to position [1285, 0]
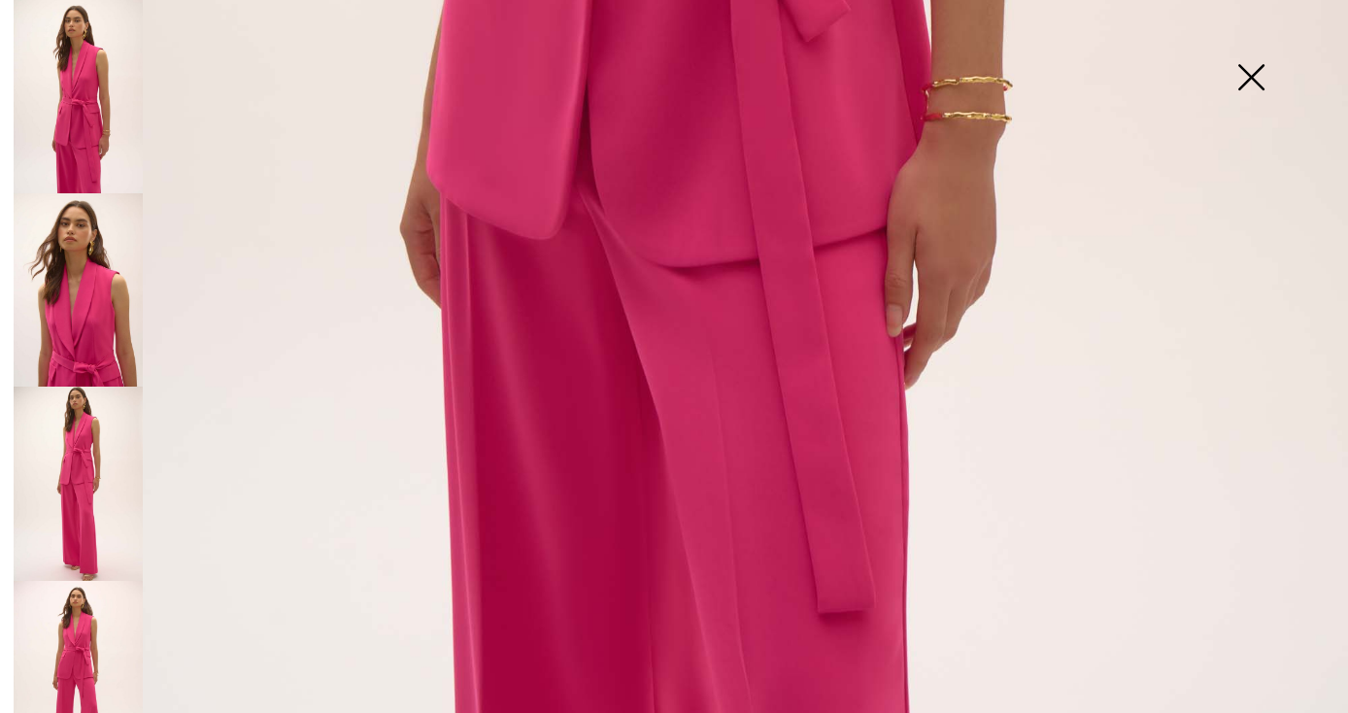
click at [64, 689] on img at bounding box center [78, 677] width 129 height 193
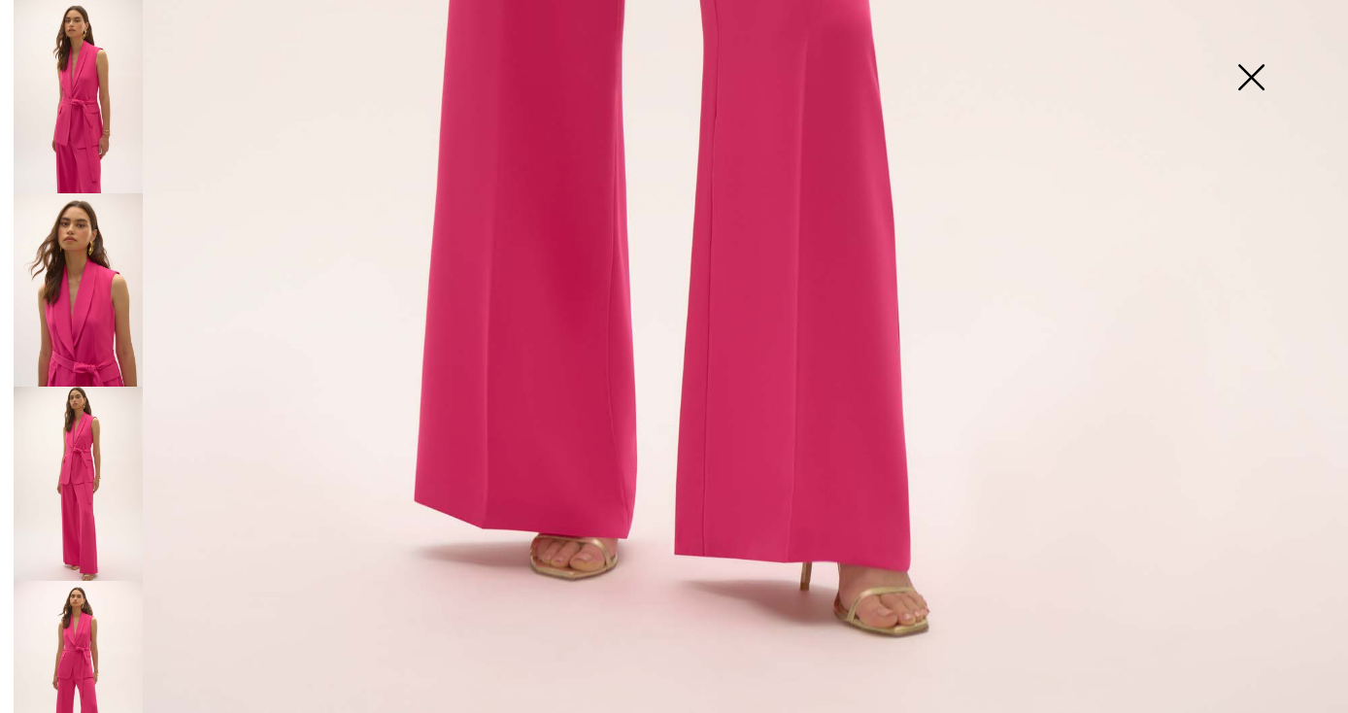
click at [85, 512] on img at bounding box center [78, 483] width 129 height 193
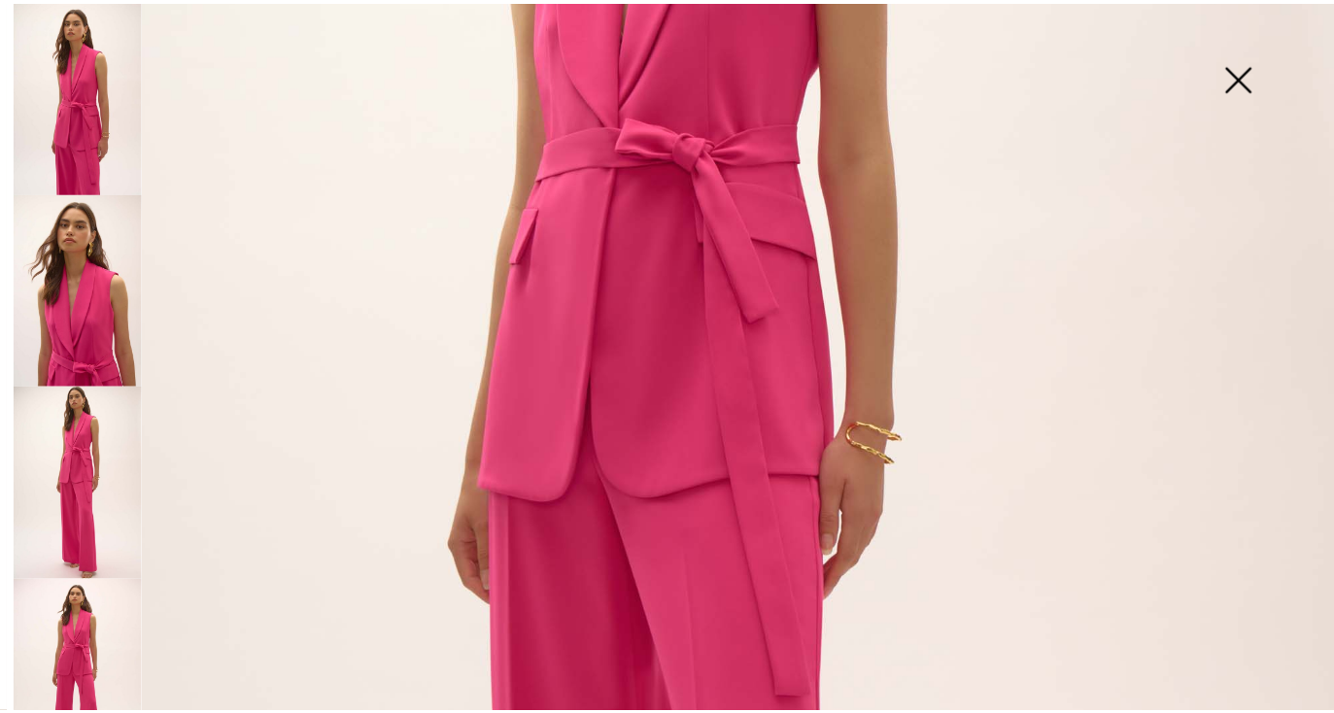
scroll to position [119, 0]
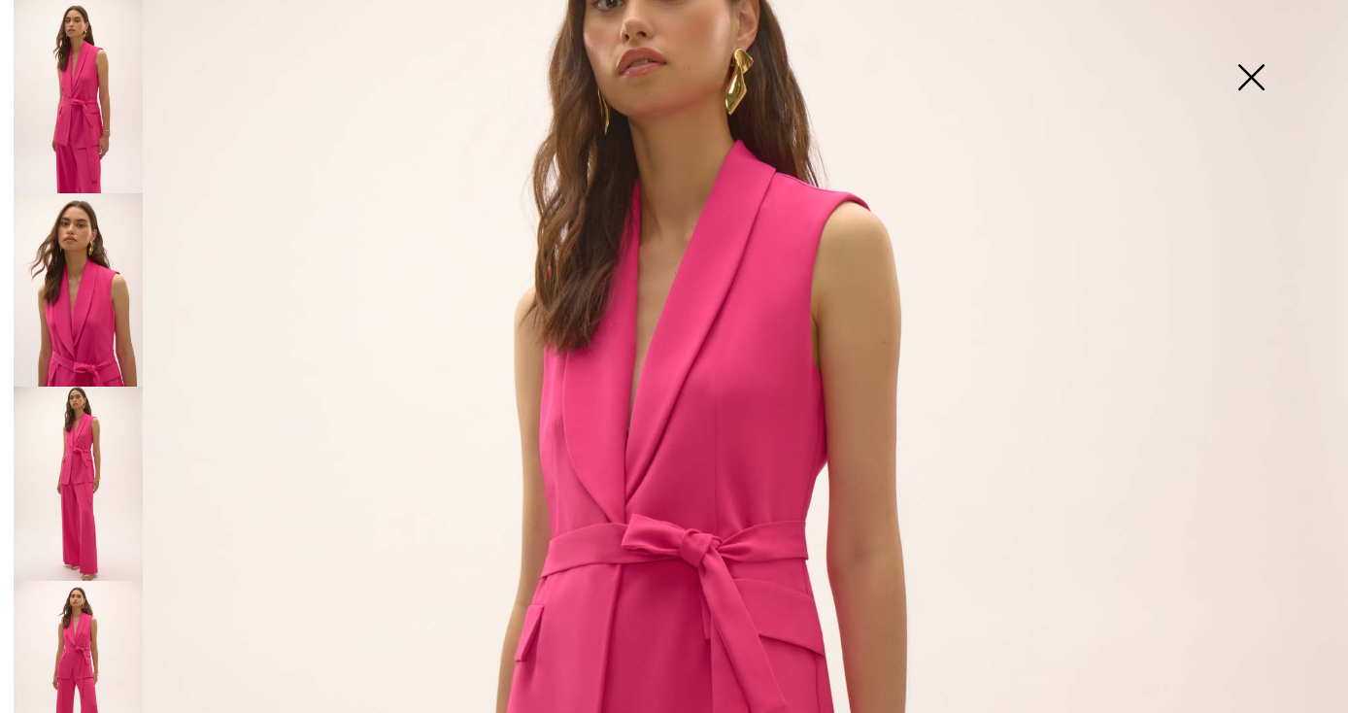
click at [1246, 80] on img at bounding box center [1251, 79] width 97 height 100
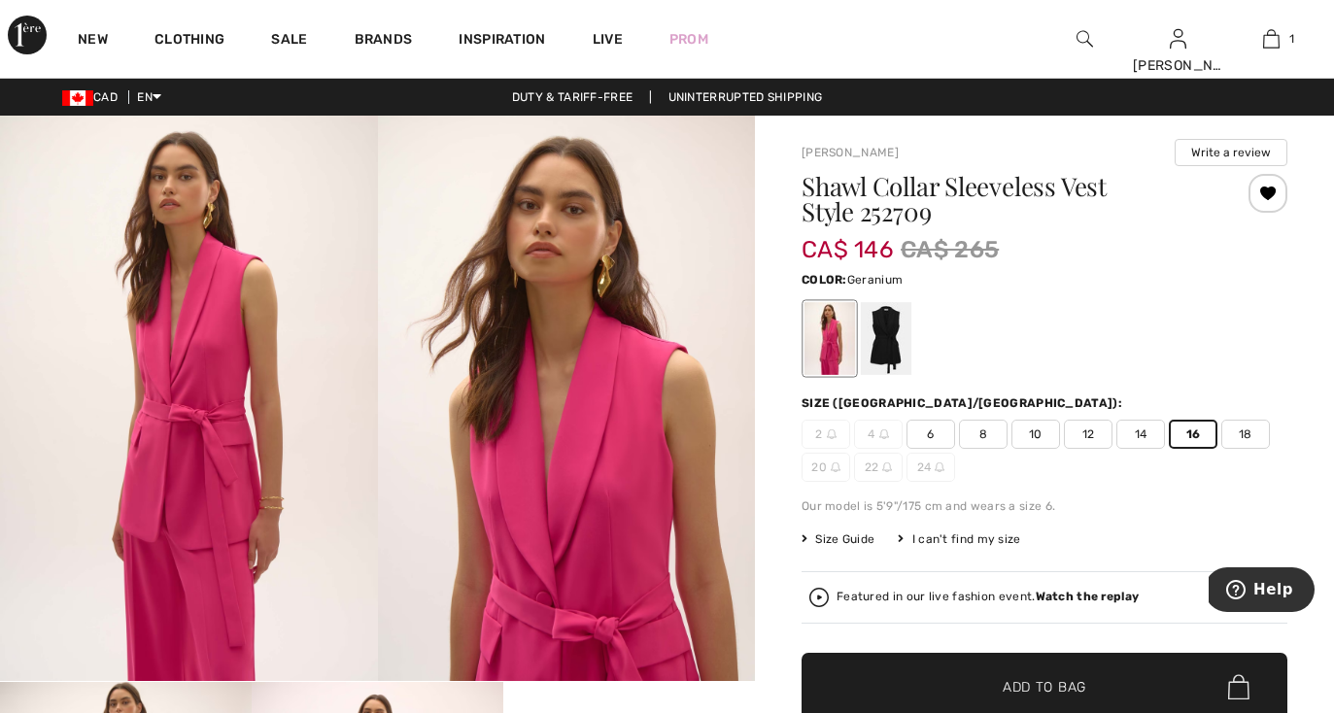
click at [1023, 691] on span "Add to Bag" at bounding box center [1045, 687] width 84 height 20
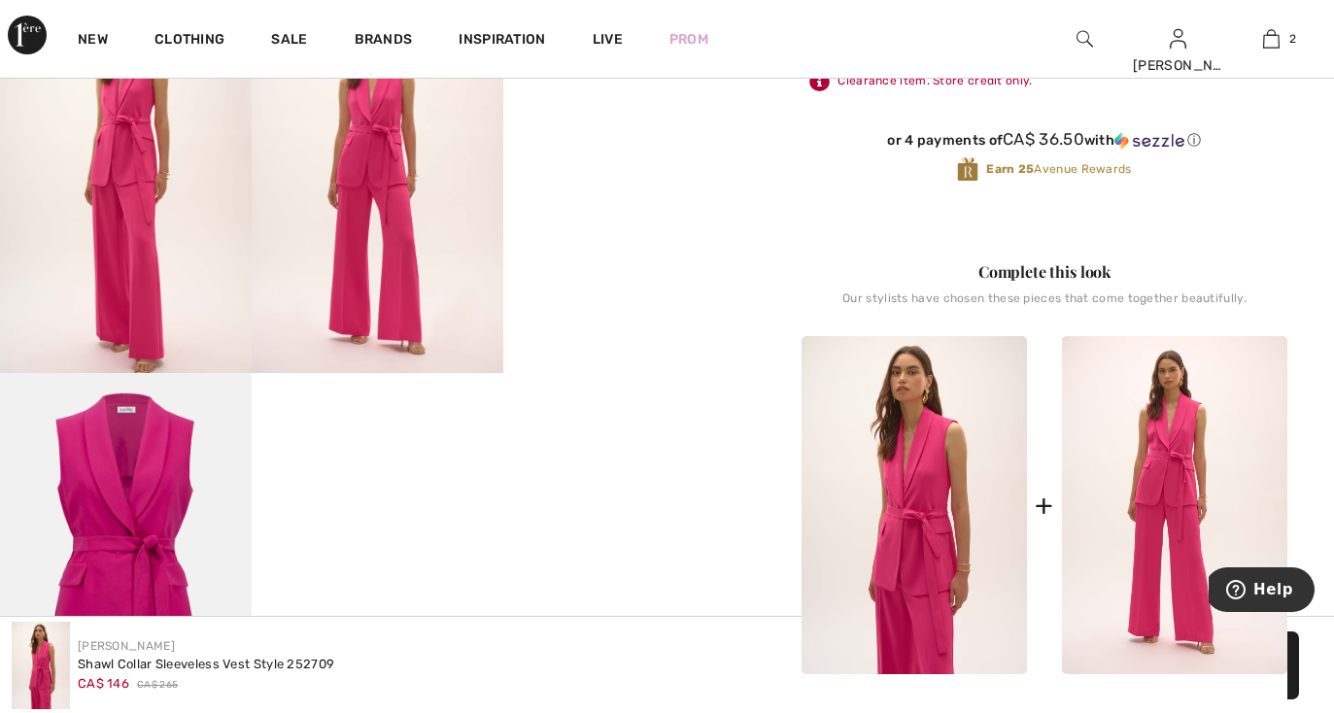
scroll to position [690, 0]
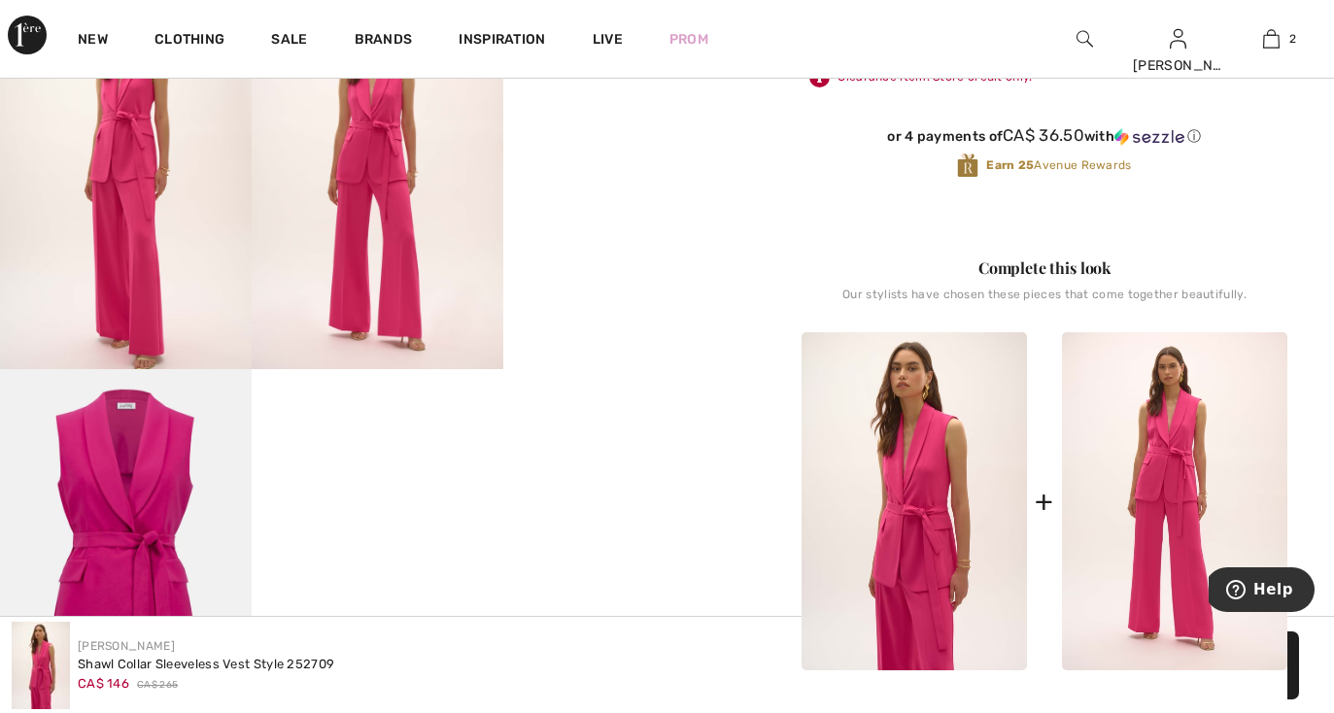
click at [1169, 552] on img at bounding box center [1174, 501] width 225 height 338
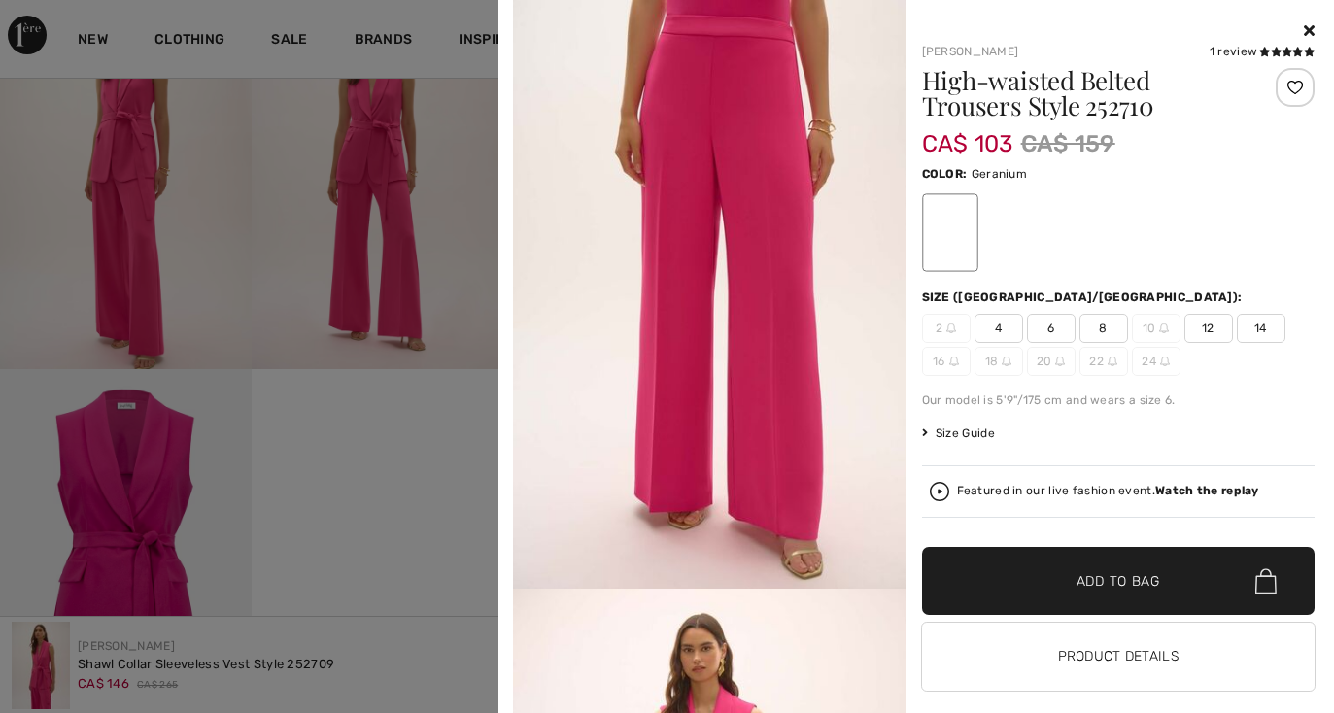
scroll to position [2, 0]
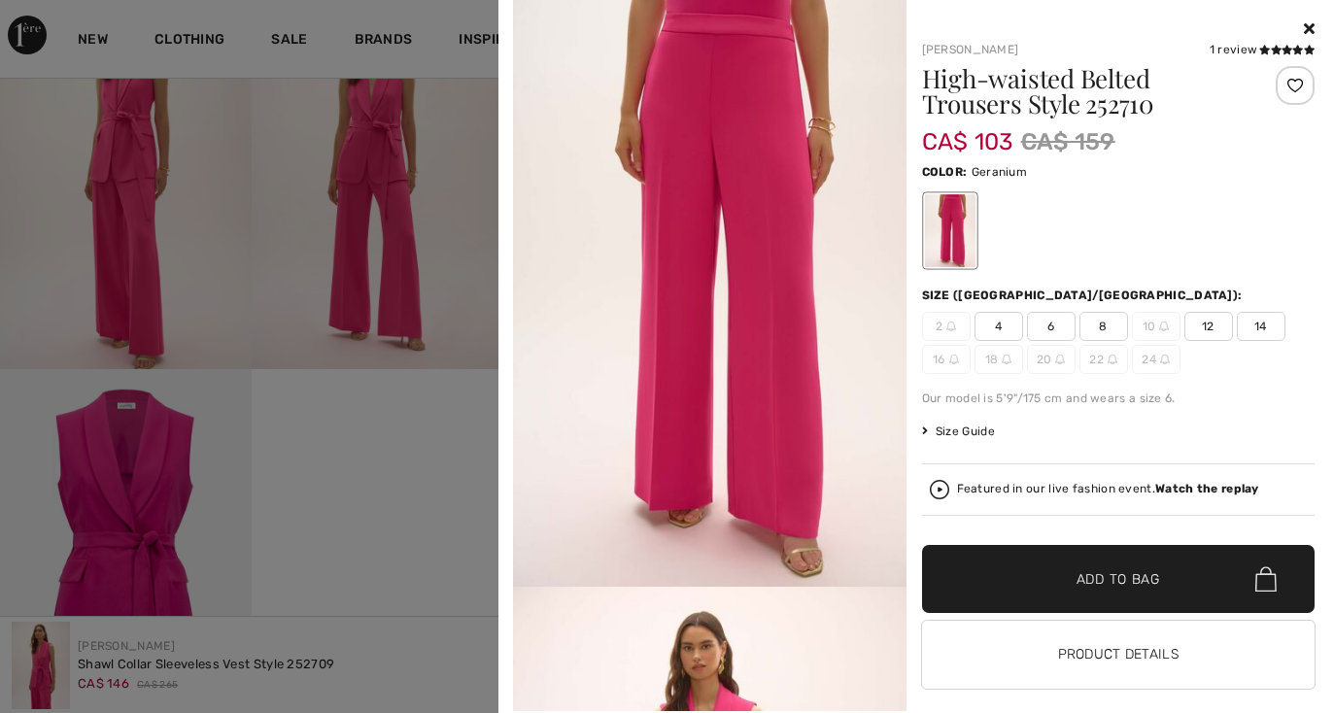
click at [1304, 27] on icon at bounding box center [1309, 28] width 11 height 16
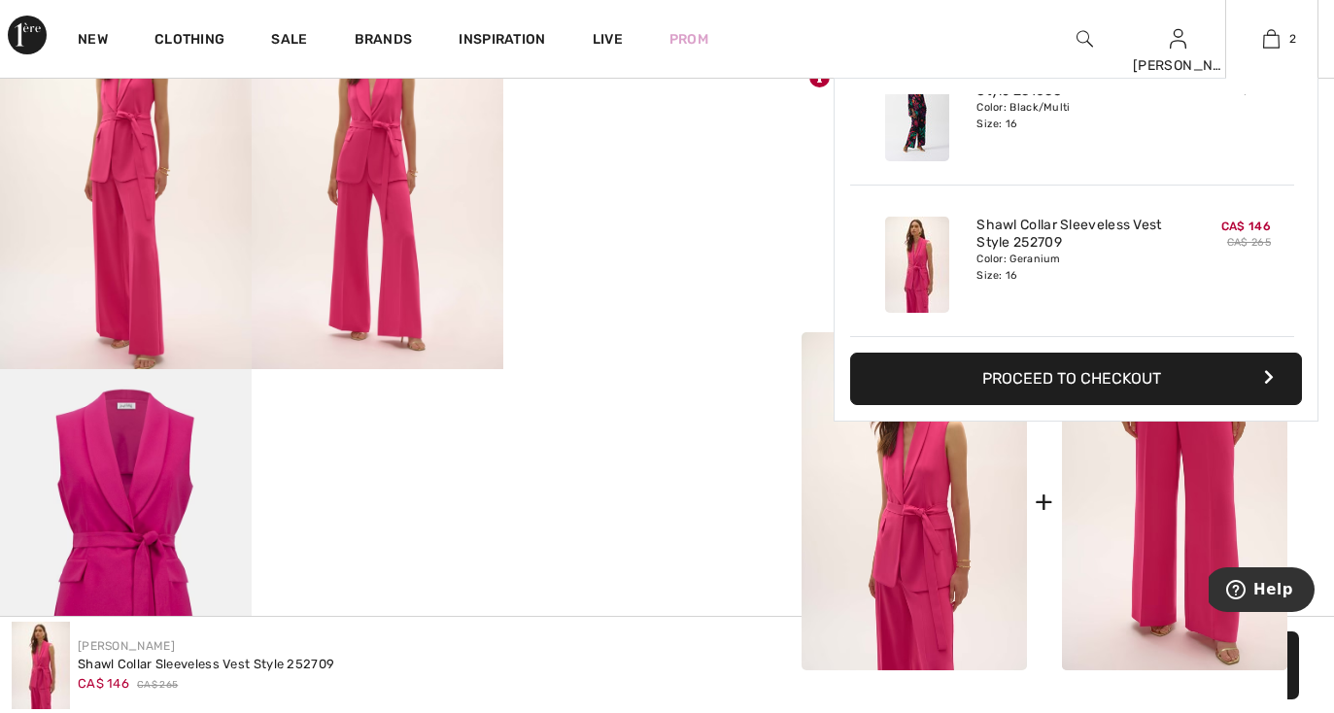
click at [1080, 392] on button "Proceed to Checkout" at bounding box center [1076, 379] width 452 height 52
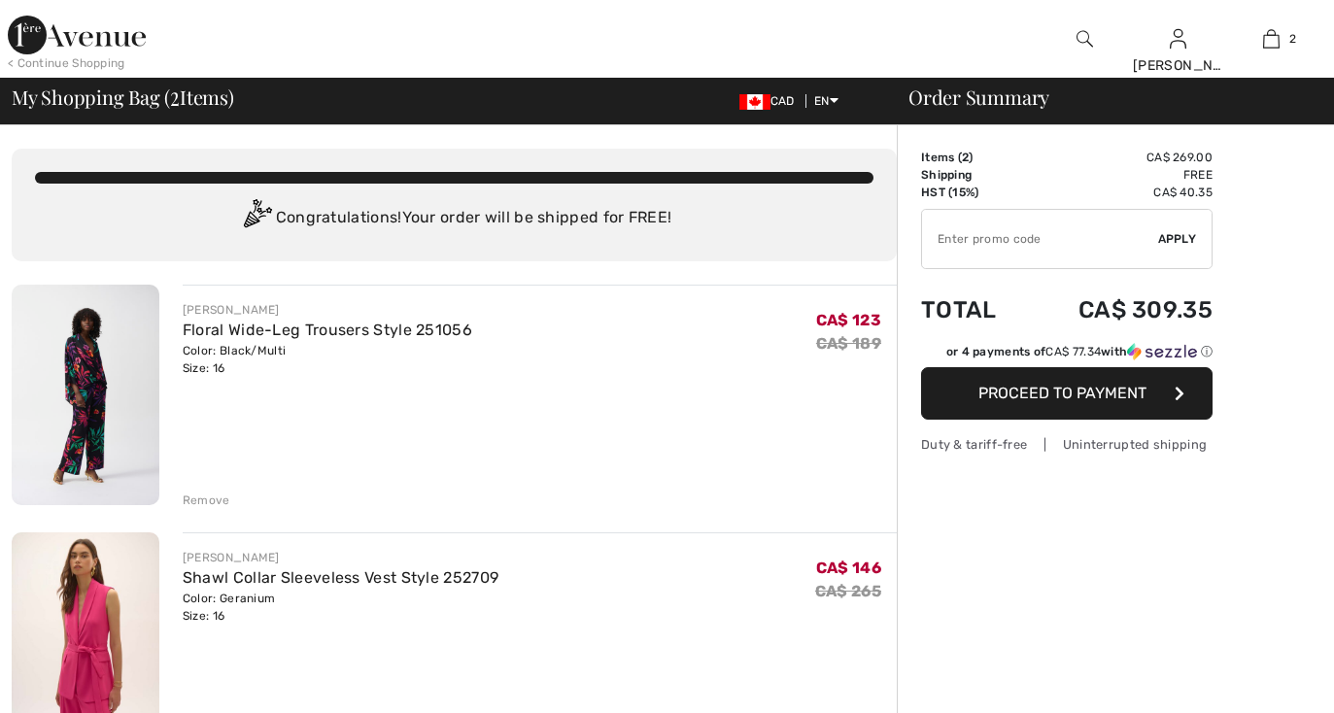
checkbox input "true"
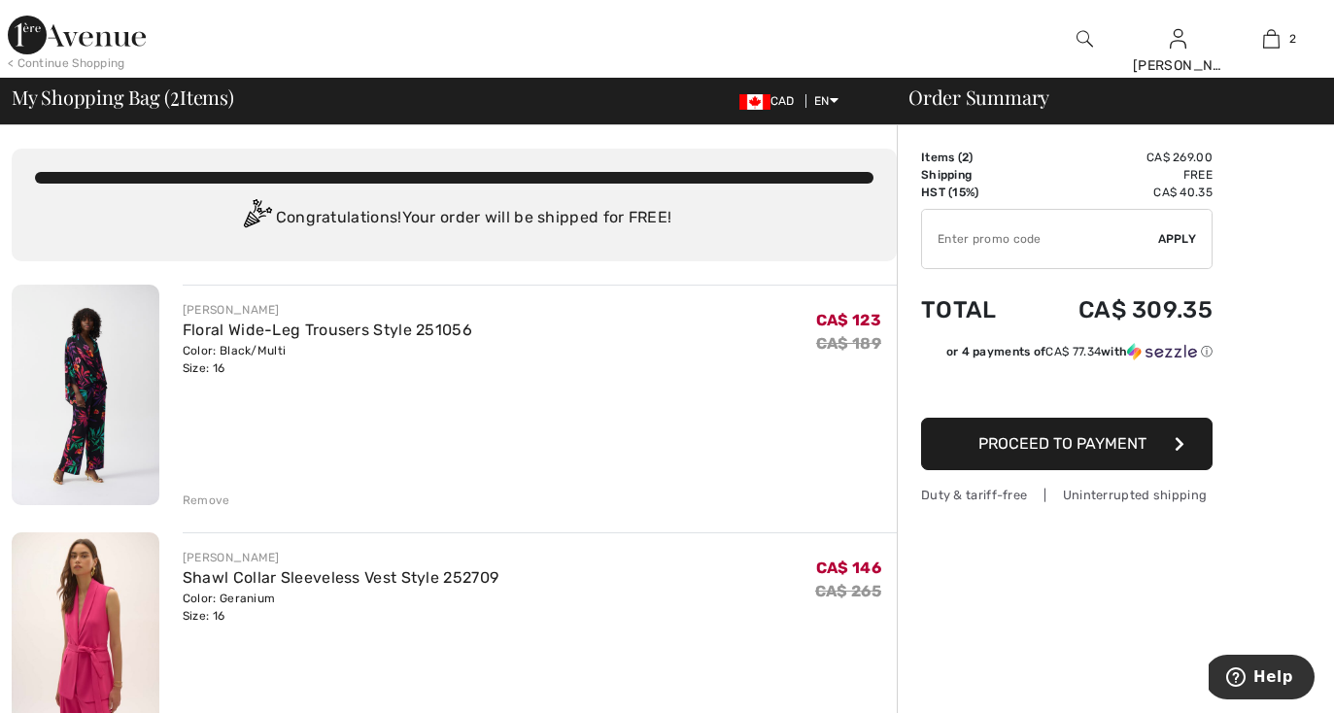
click at [750, 700] on div "[PERSON_NAME] Collar Sleeveless Vest Style 252709 Color: Geranium Size: 16 Fina…" at bounding box center [540, 644] width 714 height 224
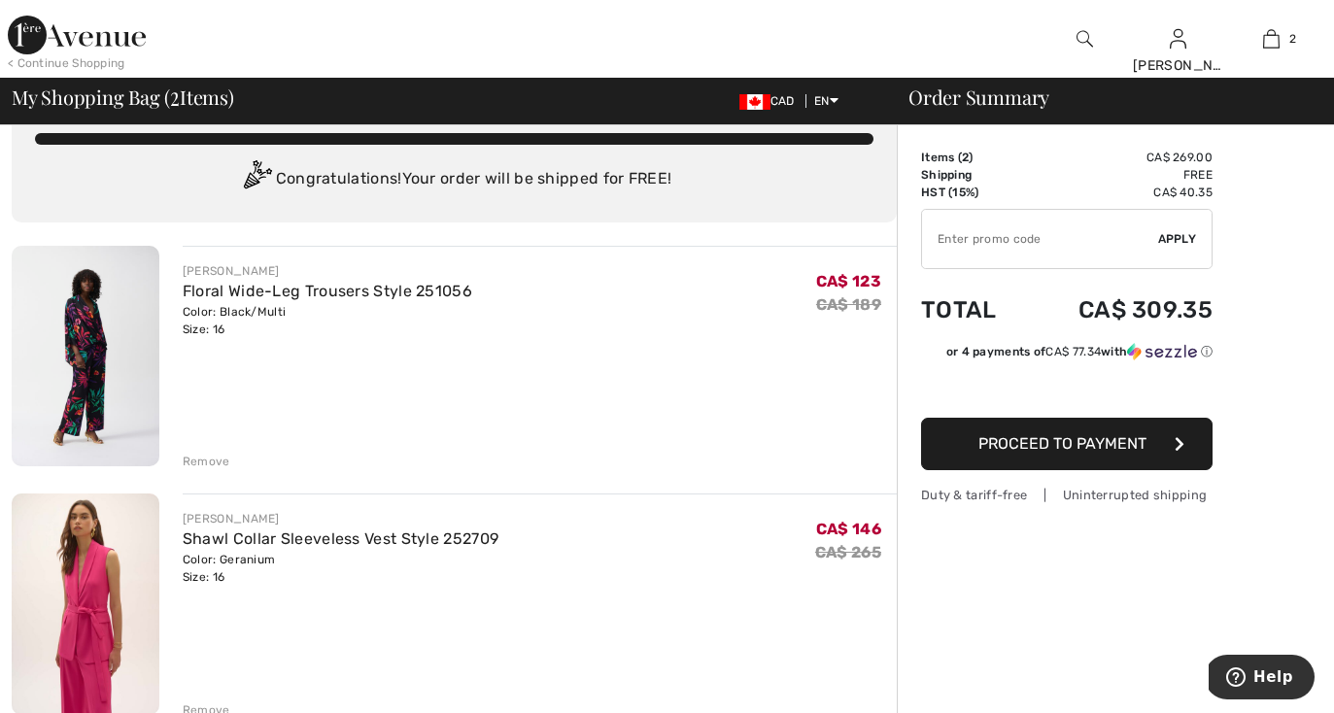
scroll to position [53, 0]
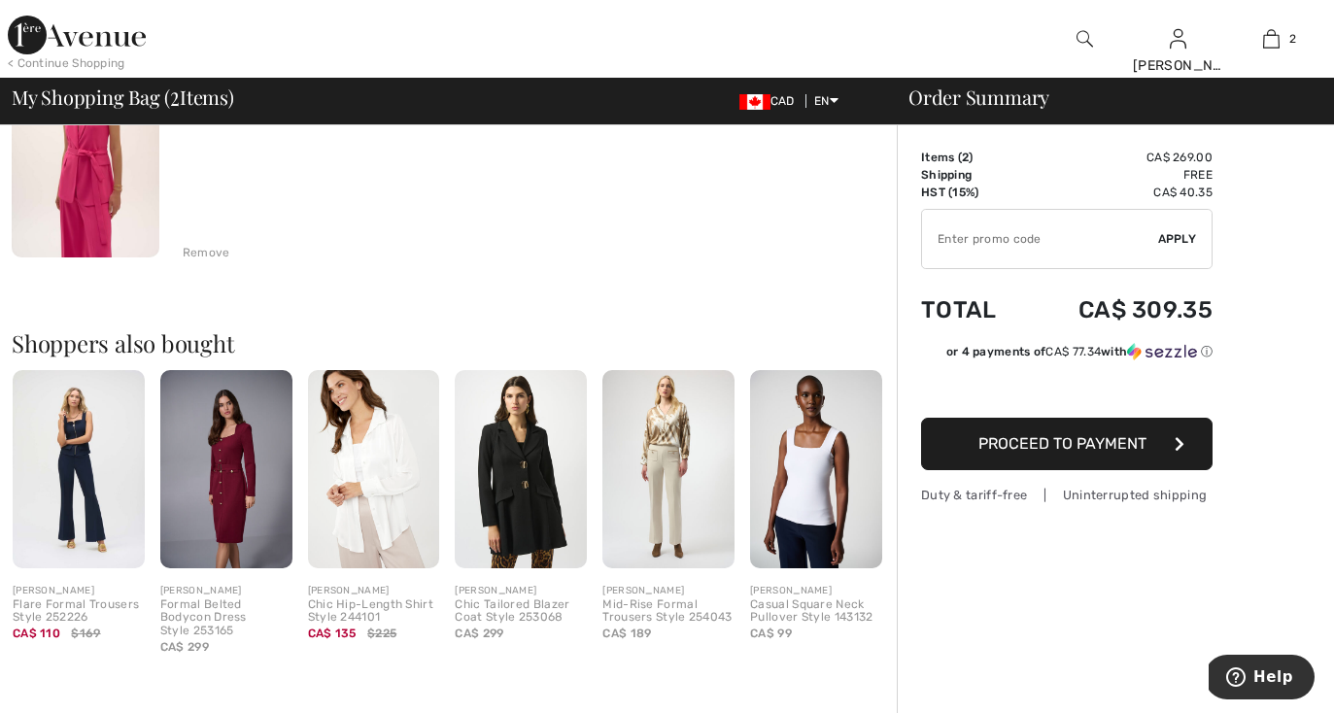
scroll to position [497, 0]
click at [197, 251] on div "Remove" at bounding box center [207, 251] width 48 height 17
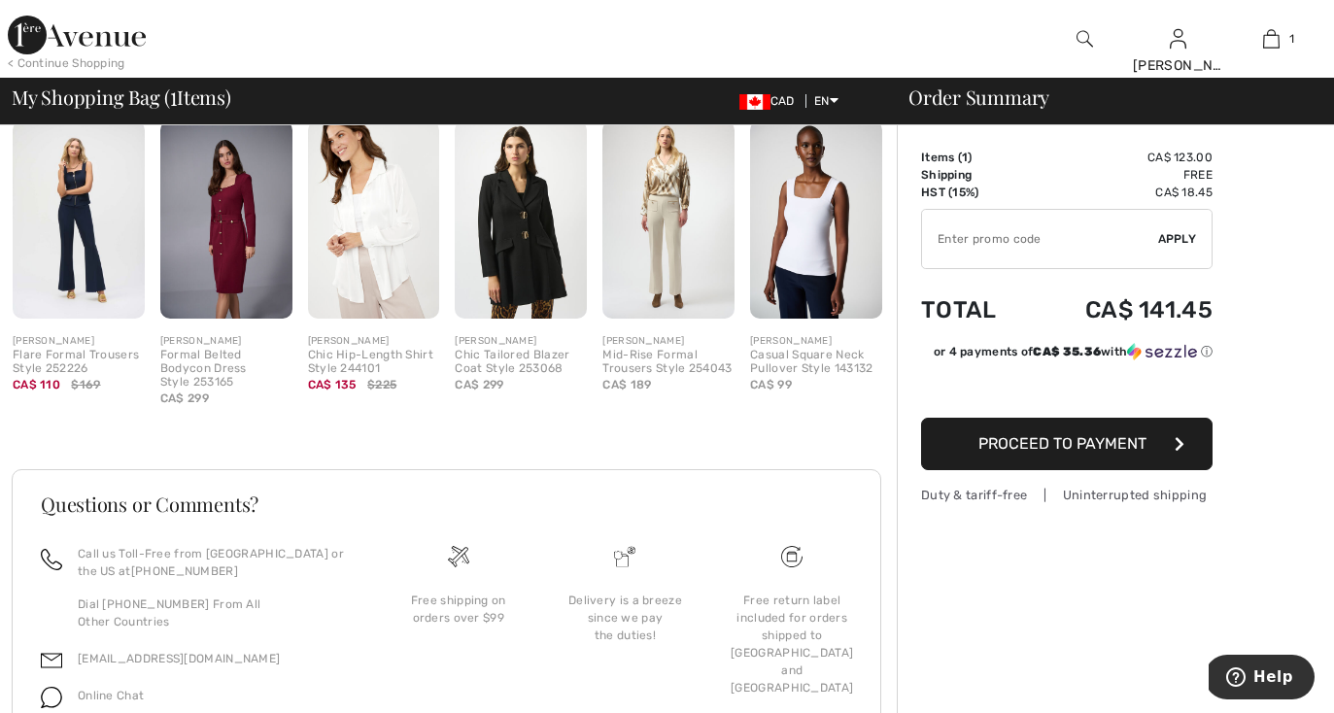
click at [537, 257] on img at bounding box center [521, 219] width 132 height 198
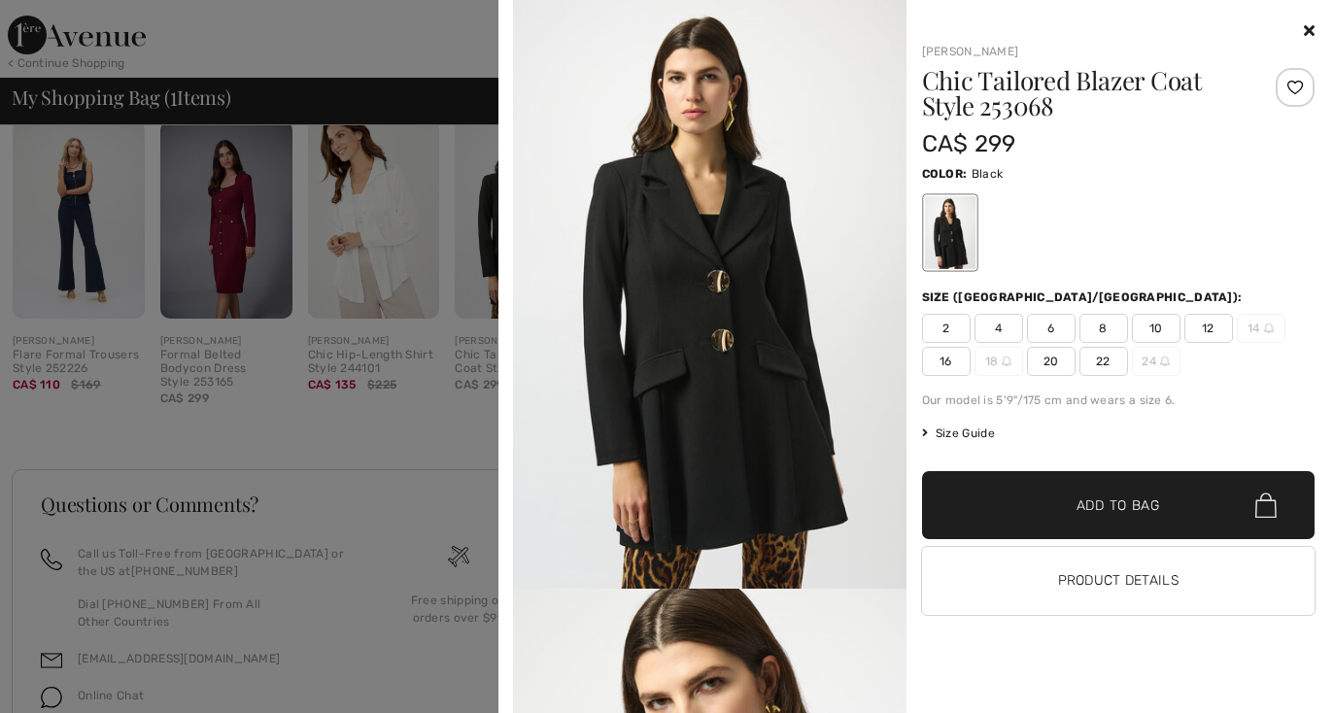
click at [1305, 30] on icon at bounding box center [1309, 30] width 11 height 16
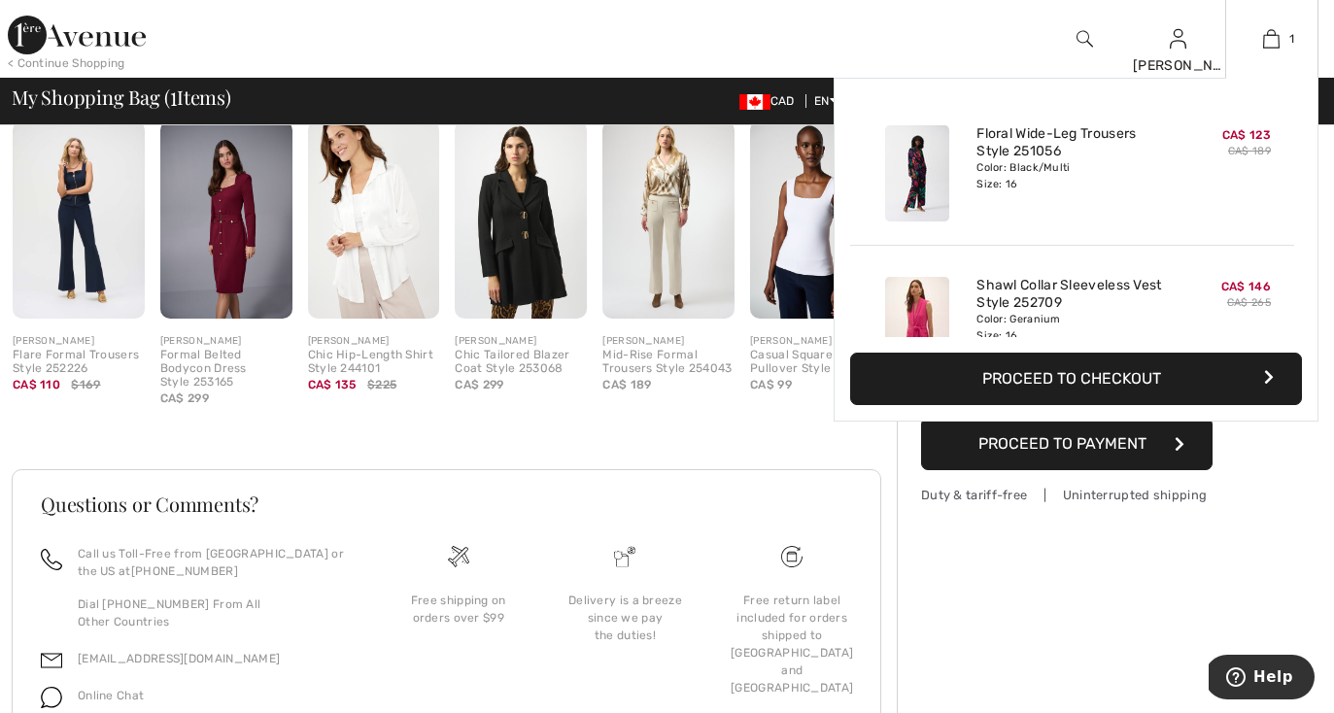
click at [1047, 381] on button "Proceed to Checkout" at bounding box center [1076, 379] width 452 height 52
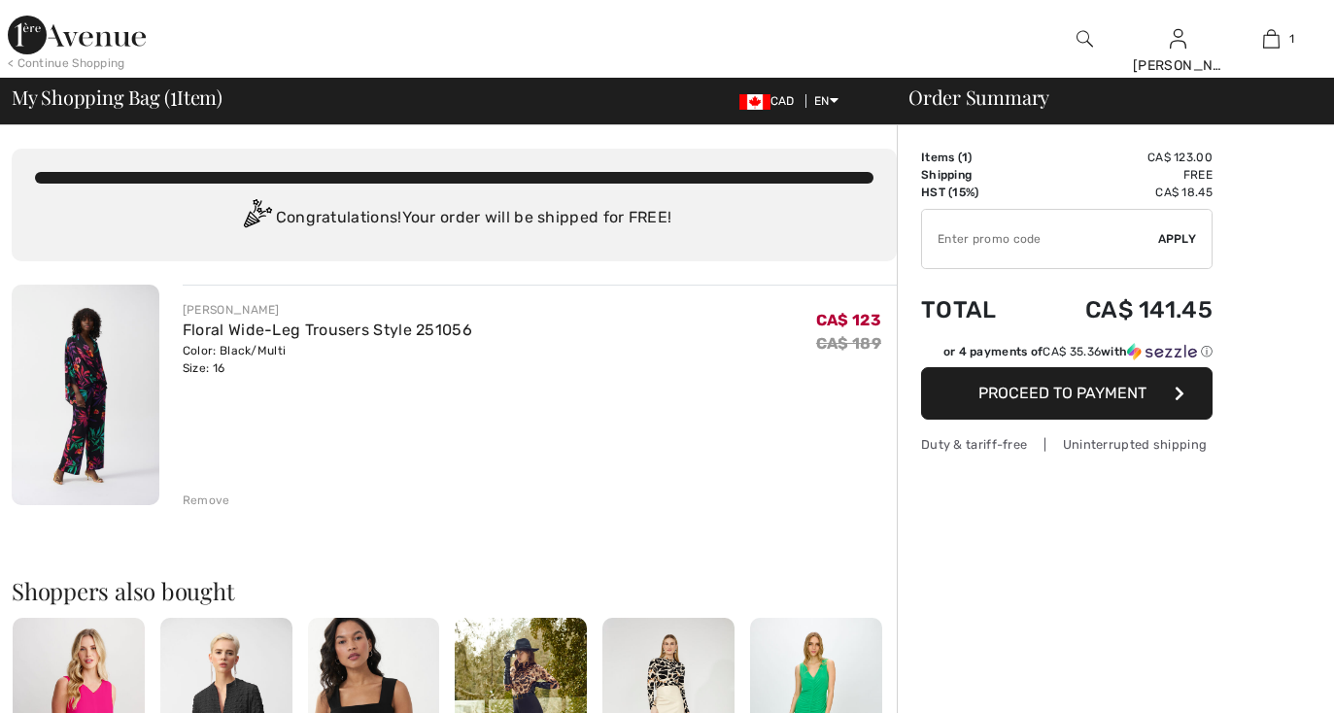
checkbox input "true"
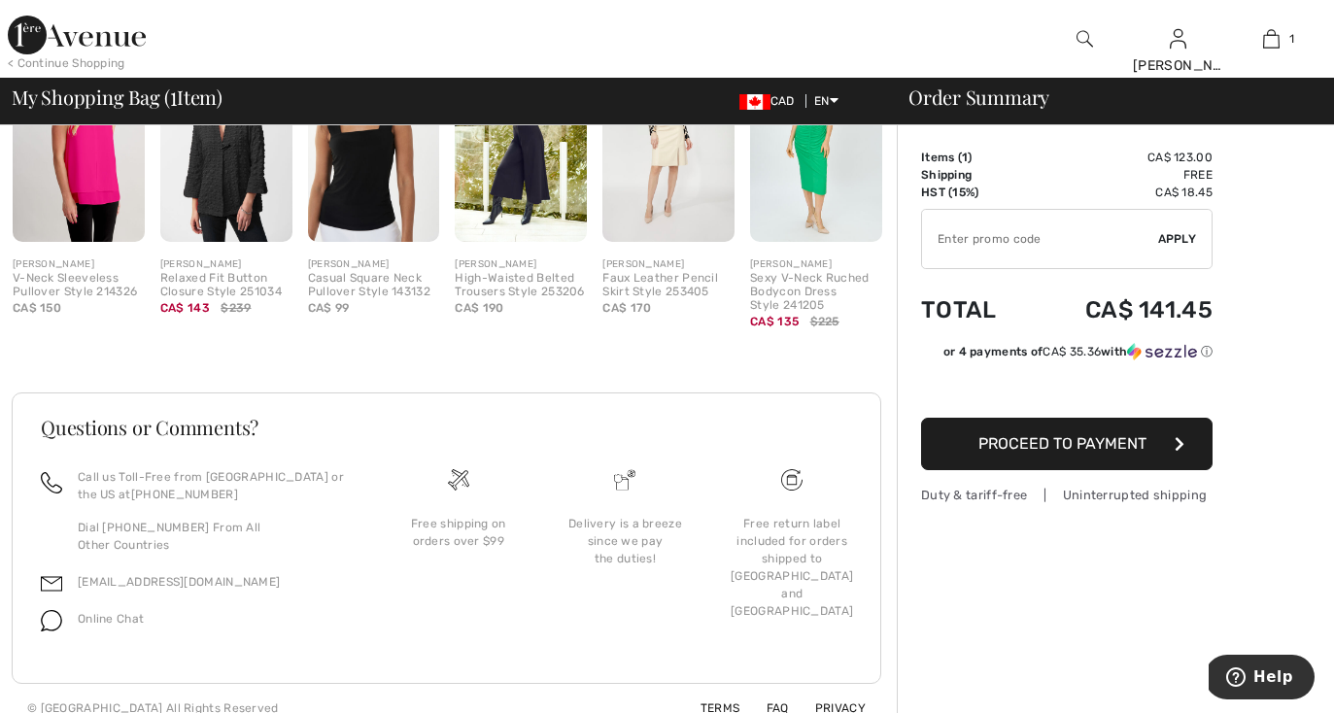
scroll to position [573, 0]
click at [1062, 438] on span "Proceed to Payment" at bounding box center [1062, 443] width 168 height 18
click at [1062, 439] on span "Proceed to Payment" at bounding box center [1062, 443] width 168 height 18
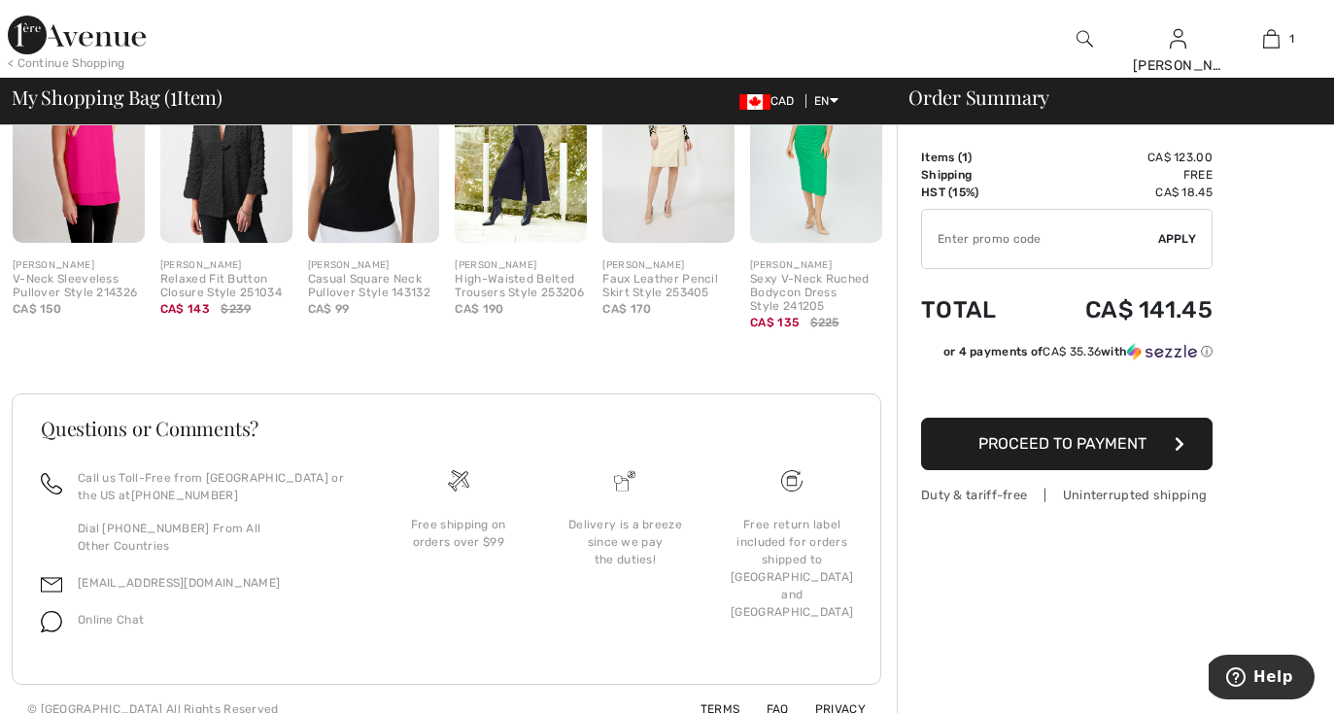
click at [1062, 439] on span "Proceed to Payment" at bounding box center [1062, 443] width 168 height 18
click at [1059, 437] on span "Proceed to Payment" at bounding box center [1062, 443] width 168 height 18
click at [1058, 437] on span "Proceed to Payment" at bounding box center [1062, 443] width 168 height 18
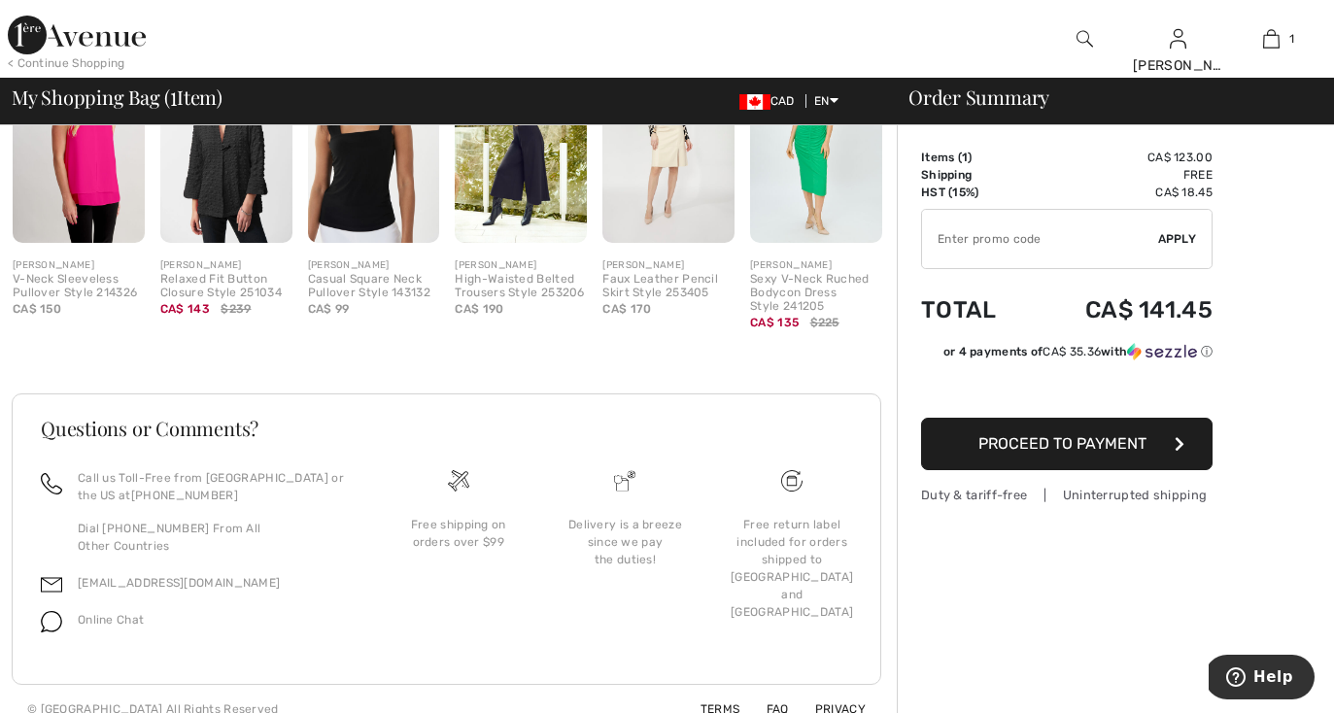
click at [1058, 437] on span "Proceed to Payment" at bounding box center [1062, 443] width 168 height 18
click at [982, 445] on span "Proceed to Payment" at bounding box center [1062, 443] width 168 height 18
click at [985, 443] on span "Proceed to Payment" at bounding box center [1062, 443] width 168 height 18
click at [1138, 441] on span "Proceed to Payment" at bounding box center [1062, 443] width 168 height 18
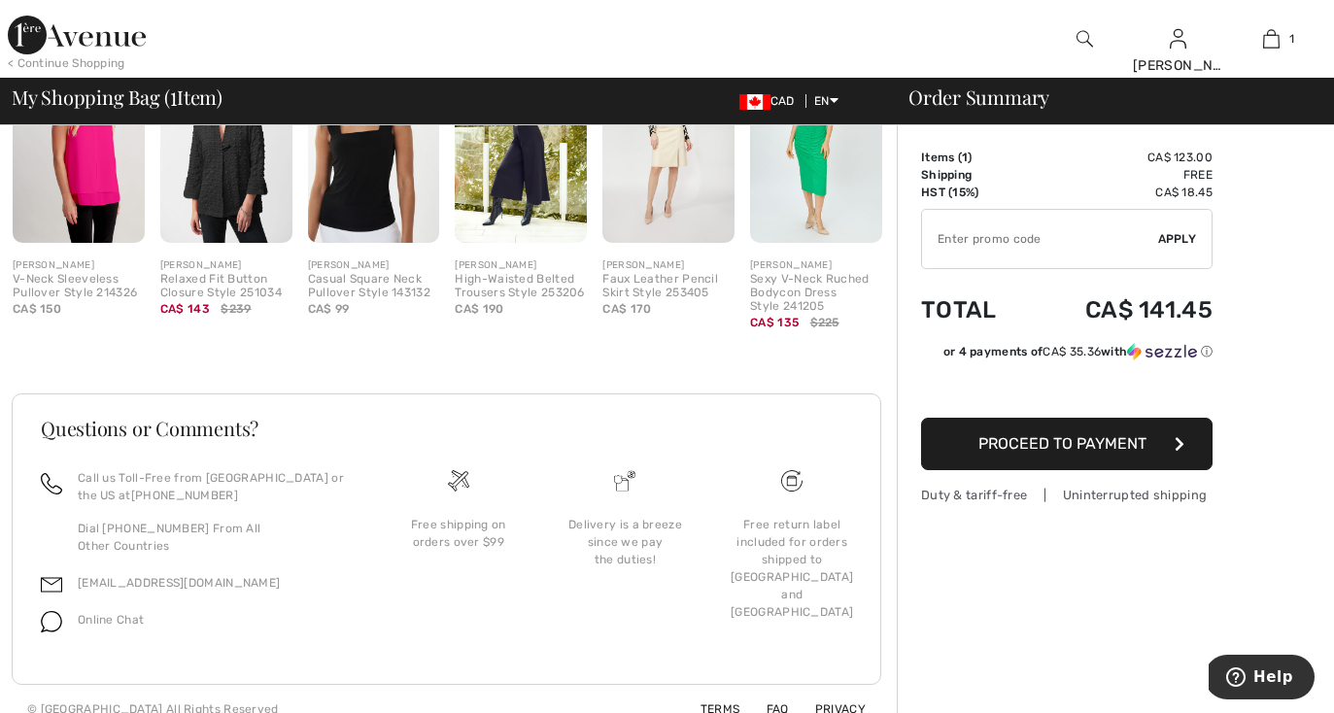
click at [1138, 441] on span "Proceed to Payment" at bounding box center [1062, 443] width 168 height 18
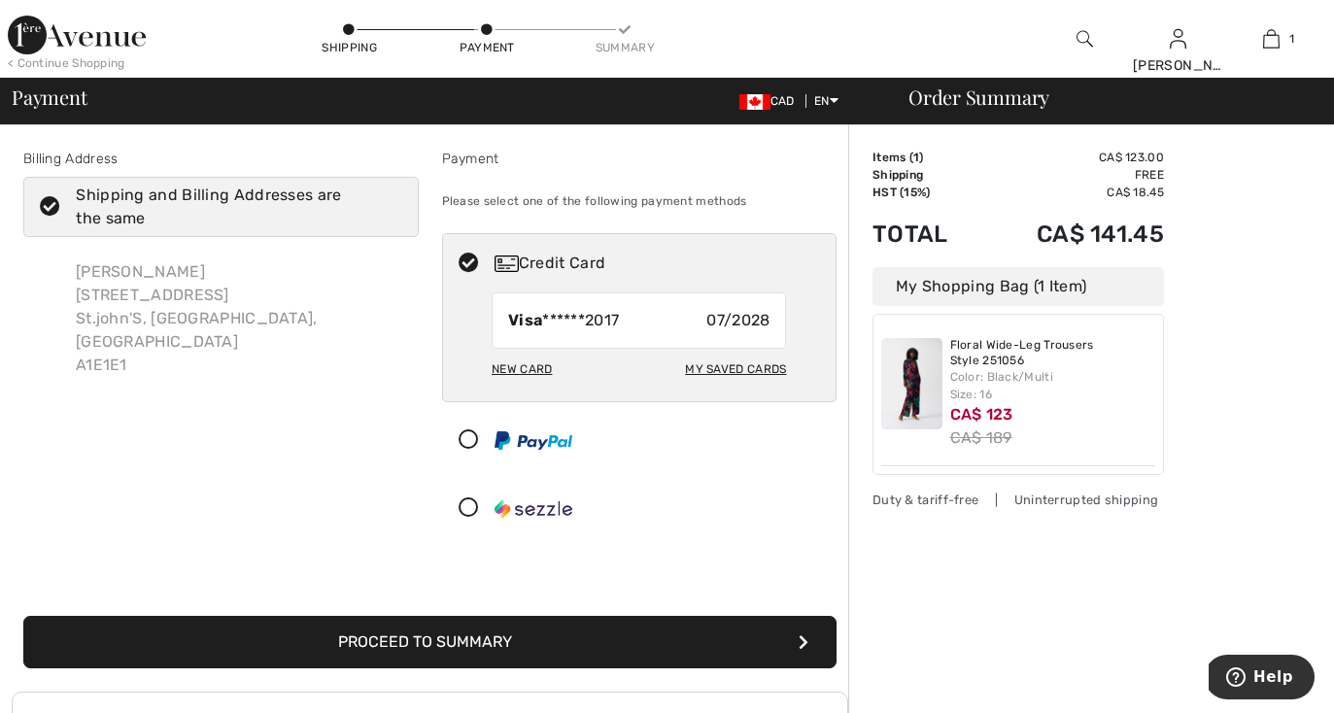
click at [1278, 457] on div "Order Summary Details Items ( 1 ) CA$ 123.00 Promo code CA$ 0.00 Shipping Free …" at bounding box center [1091, 578] width 486 height 906
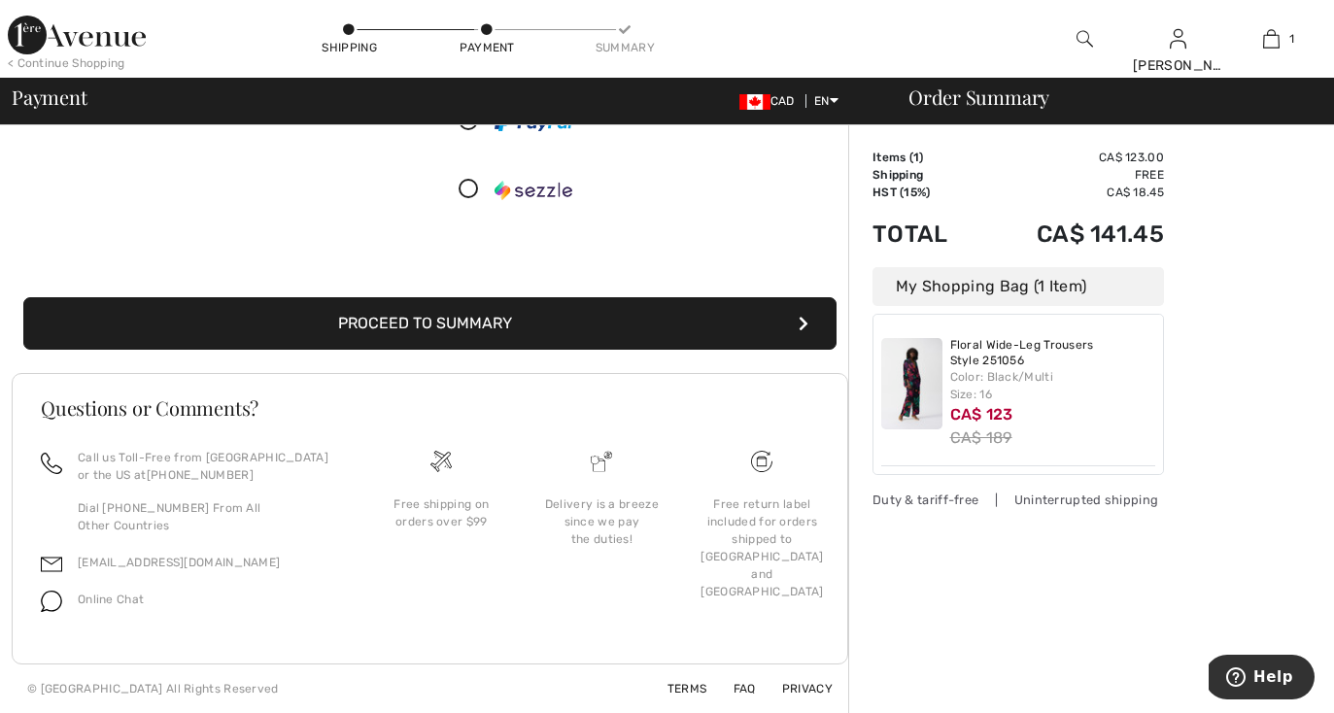
scroll to position [319, 0]
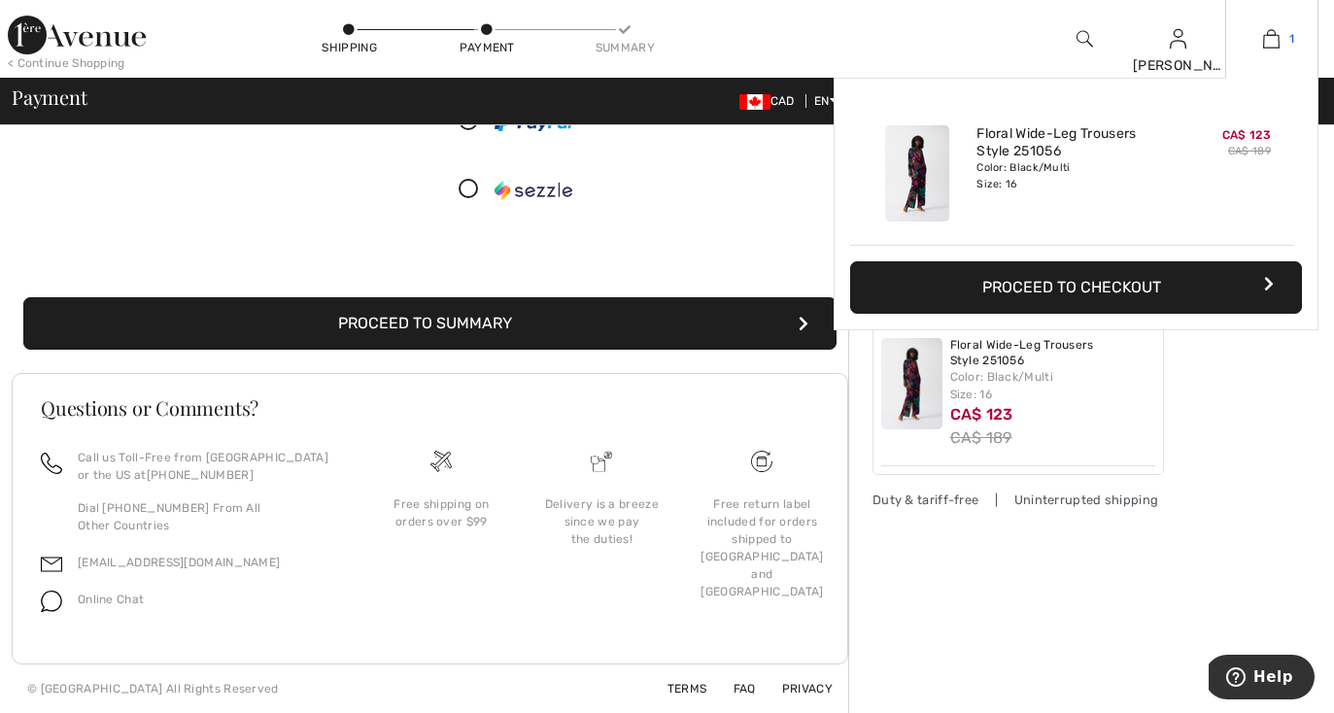
click at [1268, 37] on img at bounding box center [1271, 38] width 17 height 23
click at [1164, 289] on button "Proceed to Checkout" at bounding box center [1076, 287] width 452 height 52
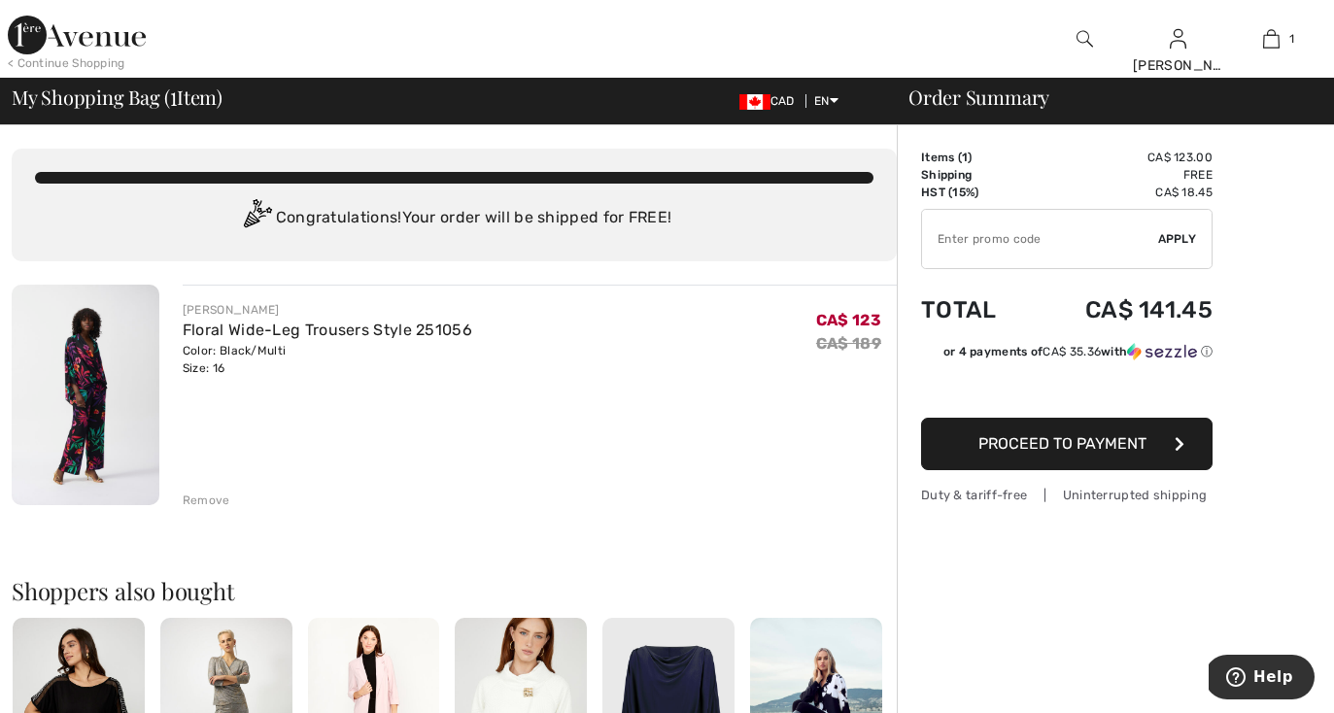
click at [197, 504] on div "Remove" at bounding box center [207, 500] width 48 height 17
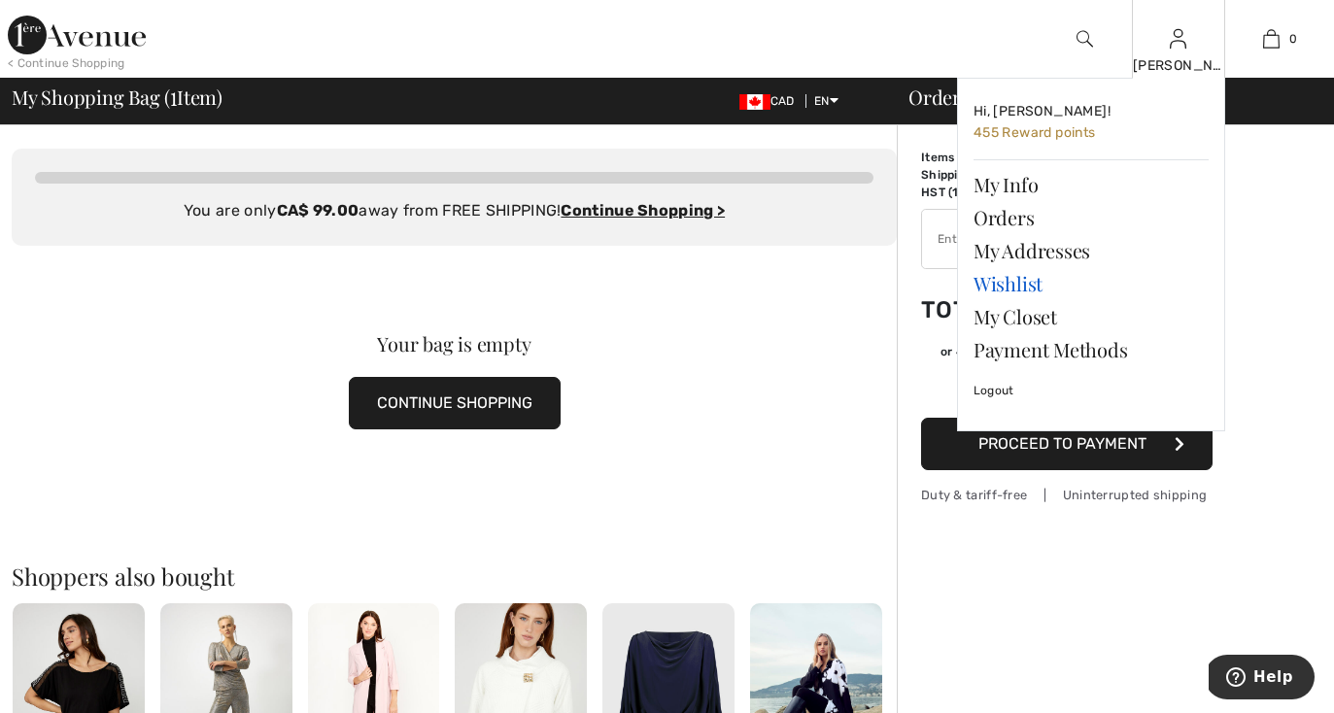
click at [1019, 286] on link "Wishlist" at bounding box center [1090, 283] width 235 height 33
click at [1019, 282] on link "Wishlist" at bounding box center [1090, 283] width 235 height 33
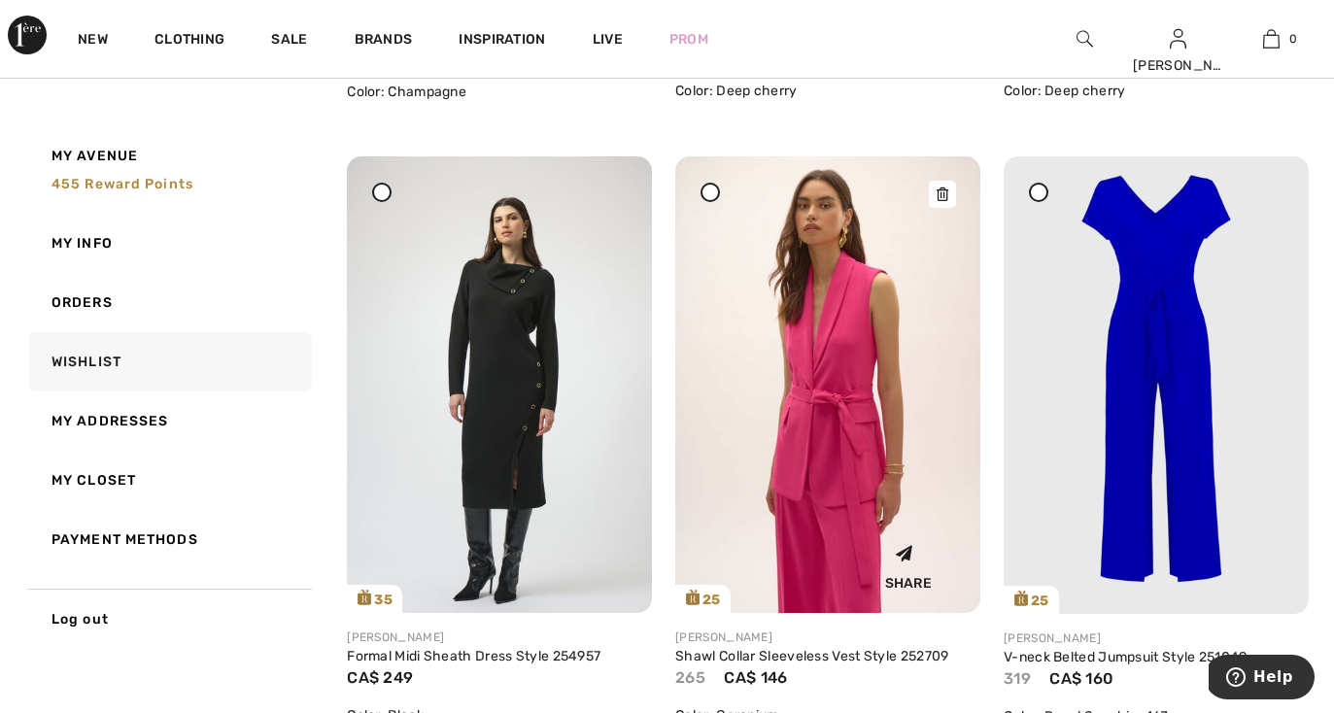
scroll to position [1455, 0]
click at [707, 191] on icon at bounding box center [710, 191] width 8 height 8
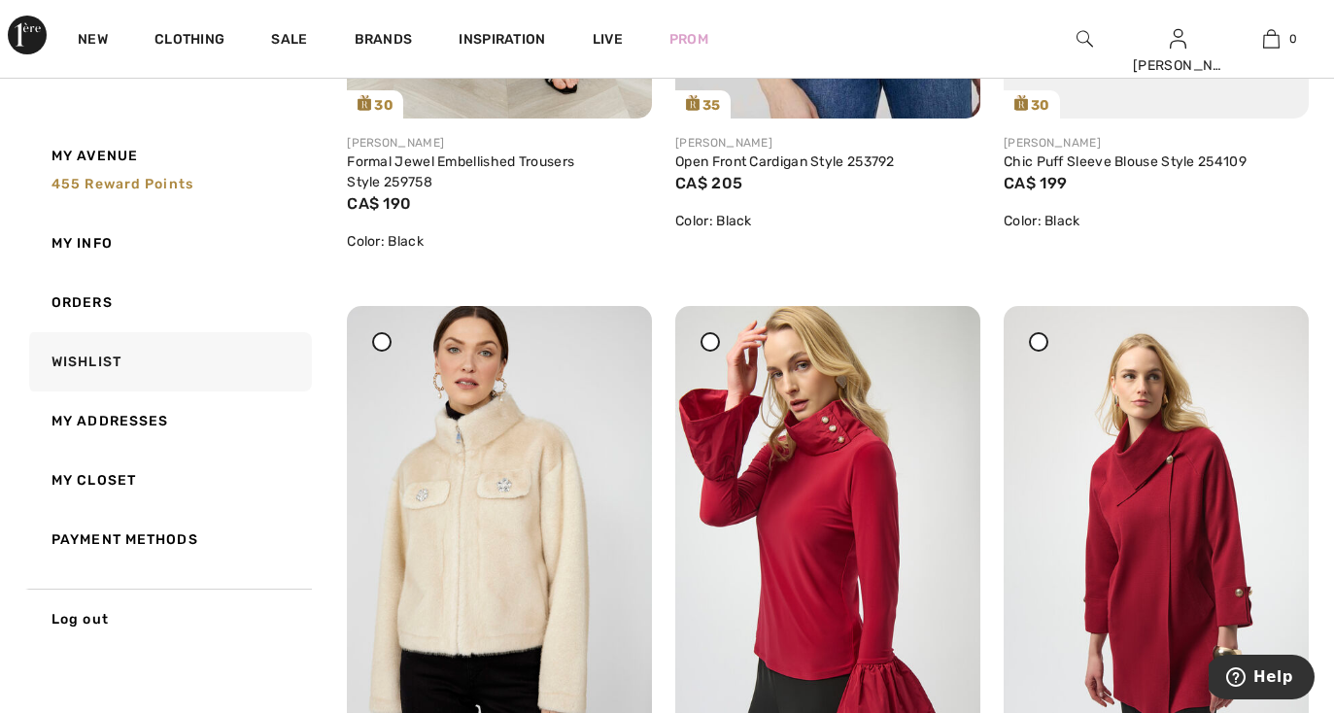
scroll to position [683, 0]
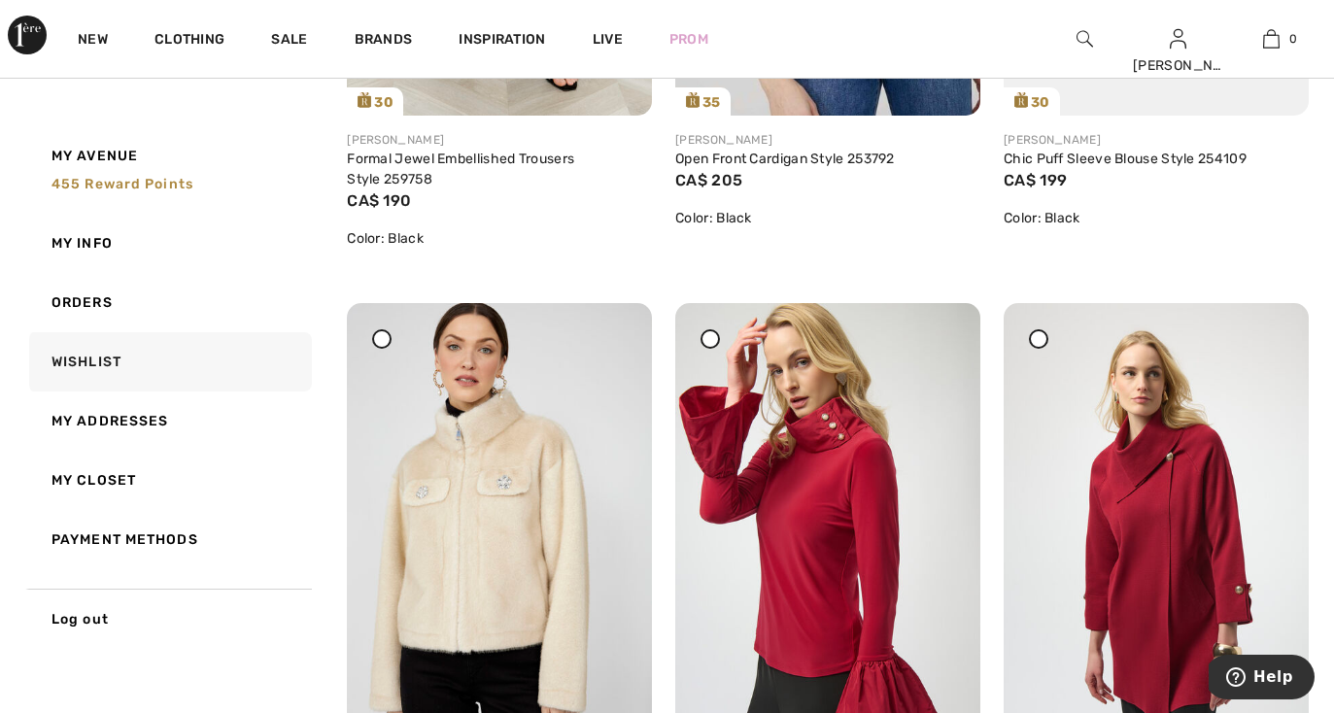
click at [704, 350] on span at bounding box center [710, 339] width 24 height 24
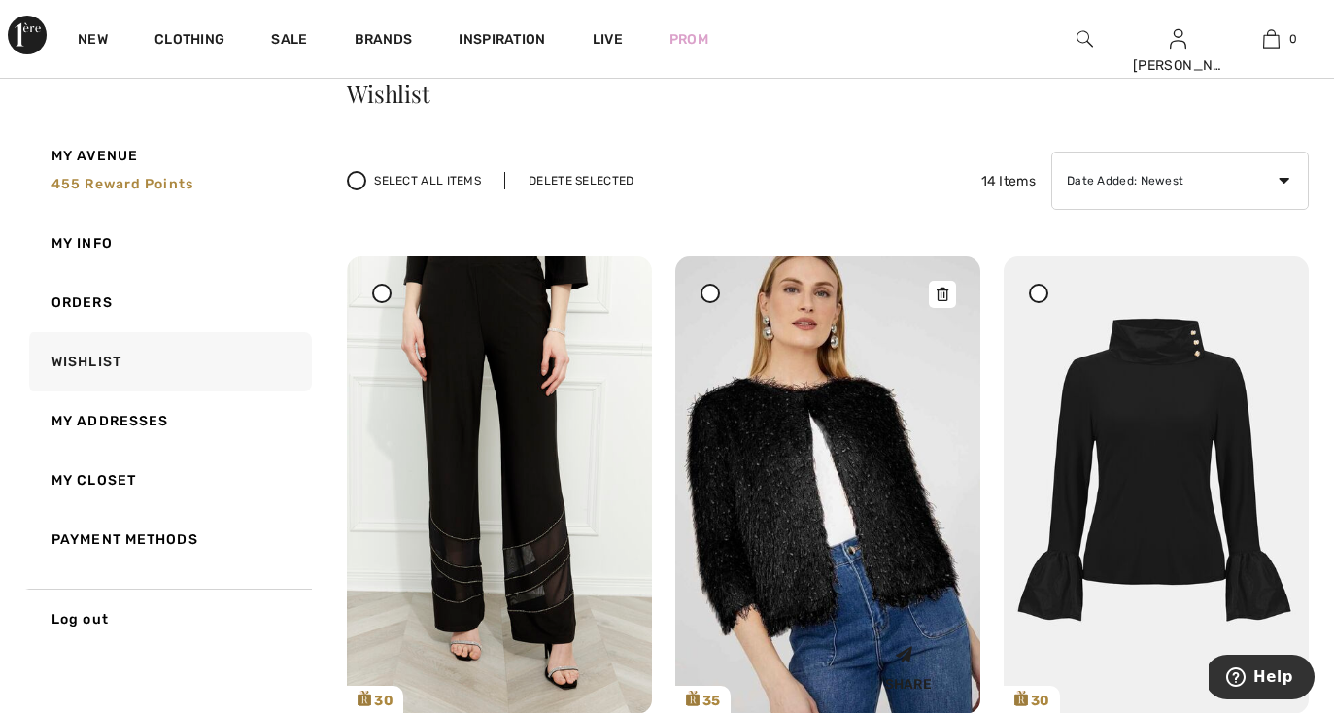
scroll to position [91, 0]
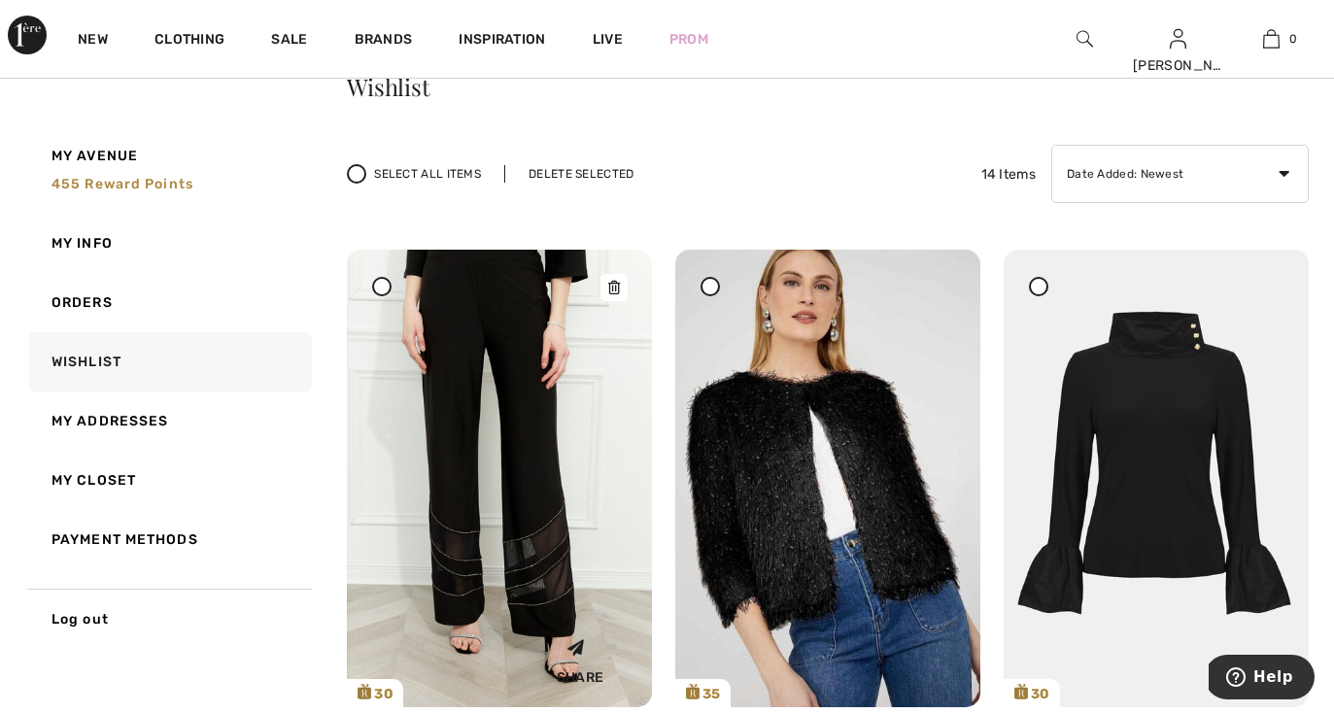
click at [486, 464] on img at bounding box center [499, 479] width 305 height 458
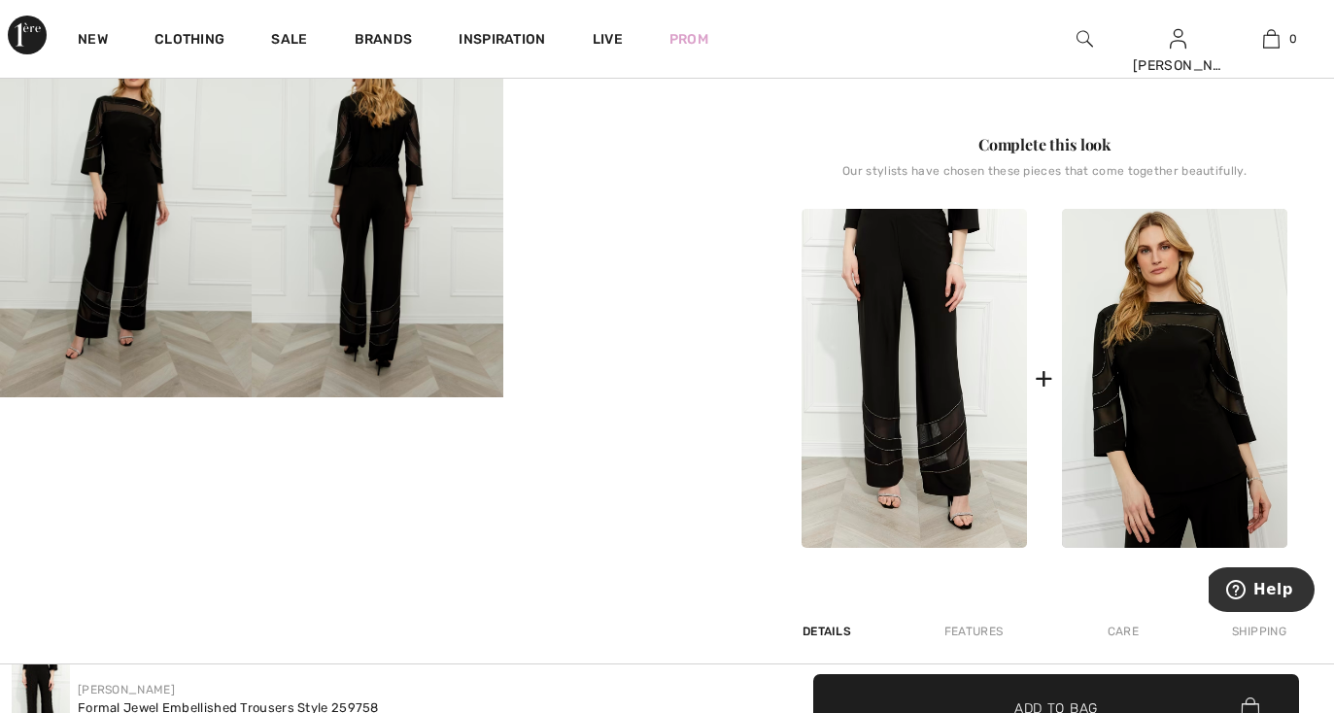
scroll to position [664, 0]
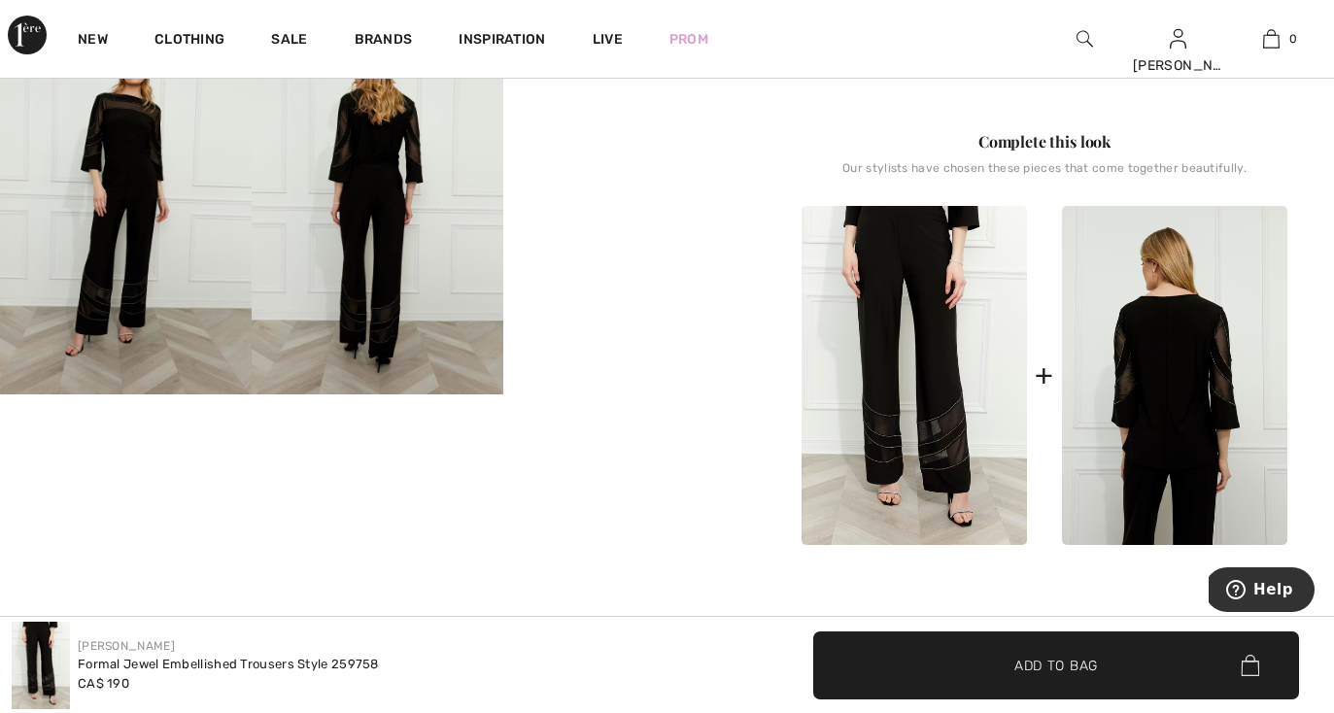
click at [1153, 416] on img at bounding box center [1174, 375] width 225 height 339
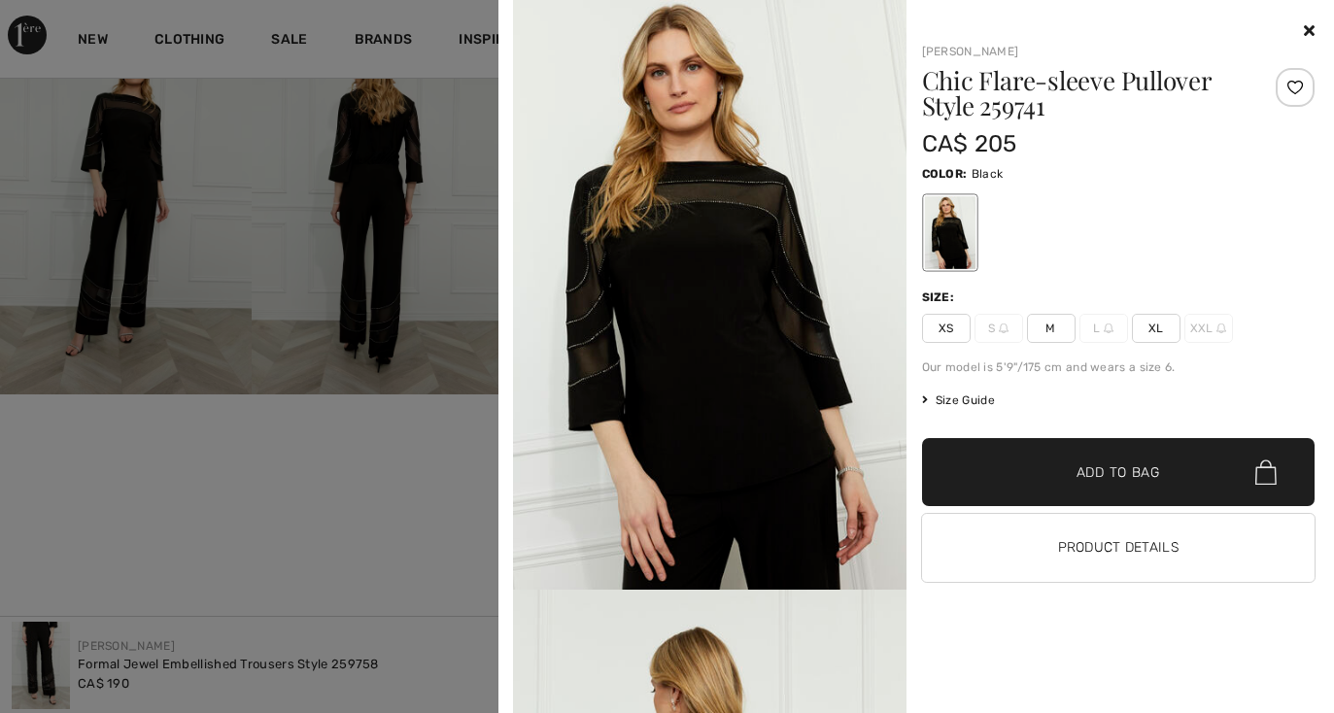
click at [1153, 328] on span "XL" at bounding box center [1156, 328] width 49 height 29
click at [1083, 478] on span "Add to Bag" at bounding box center [1118, 472] width 84 height 20
click at [1305, 32] on icon at bounding box center [1309, 30] width 11 height 16
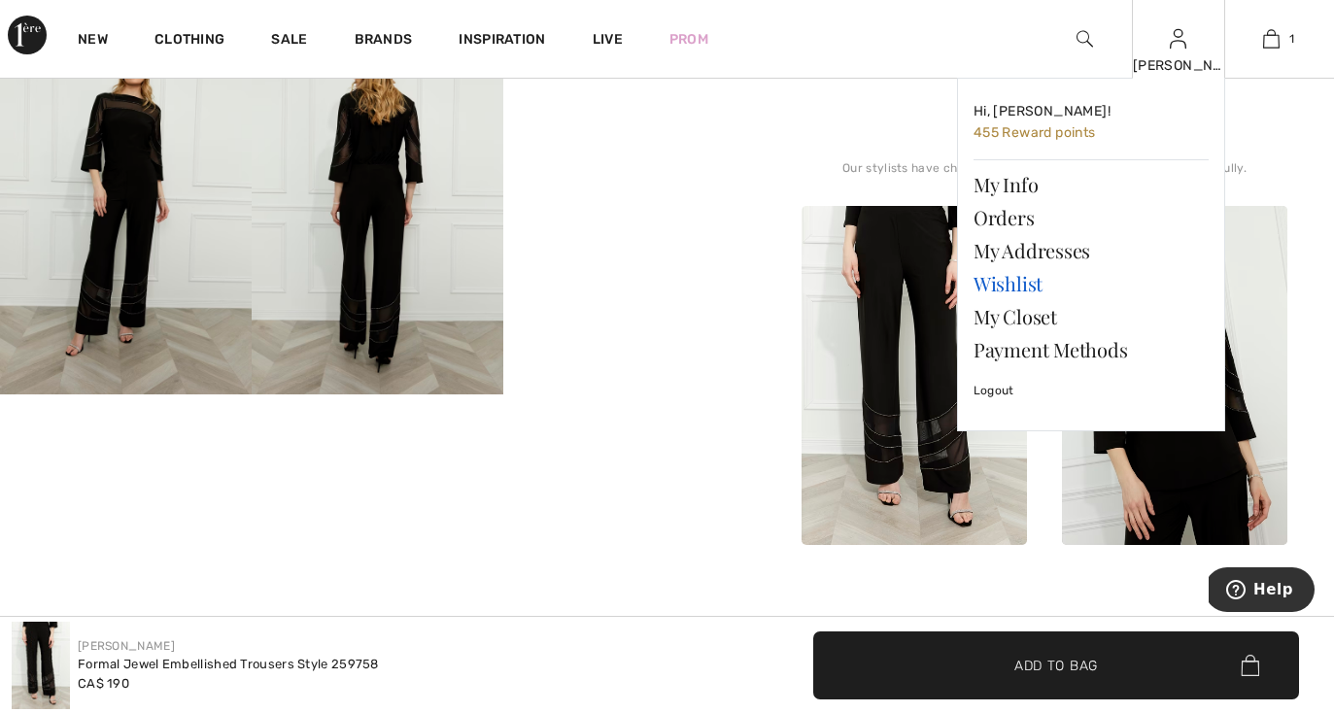
click at [1012, 289] on link "Wishlist" at bounding box center [1090, 283] width 235 height 33
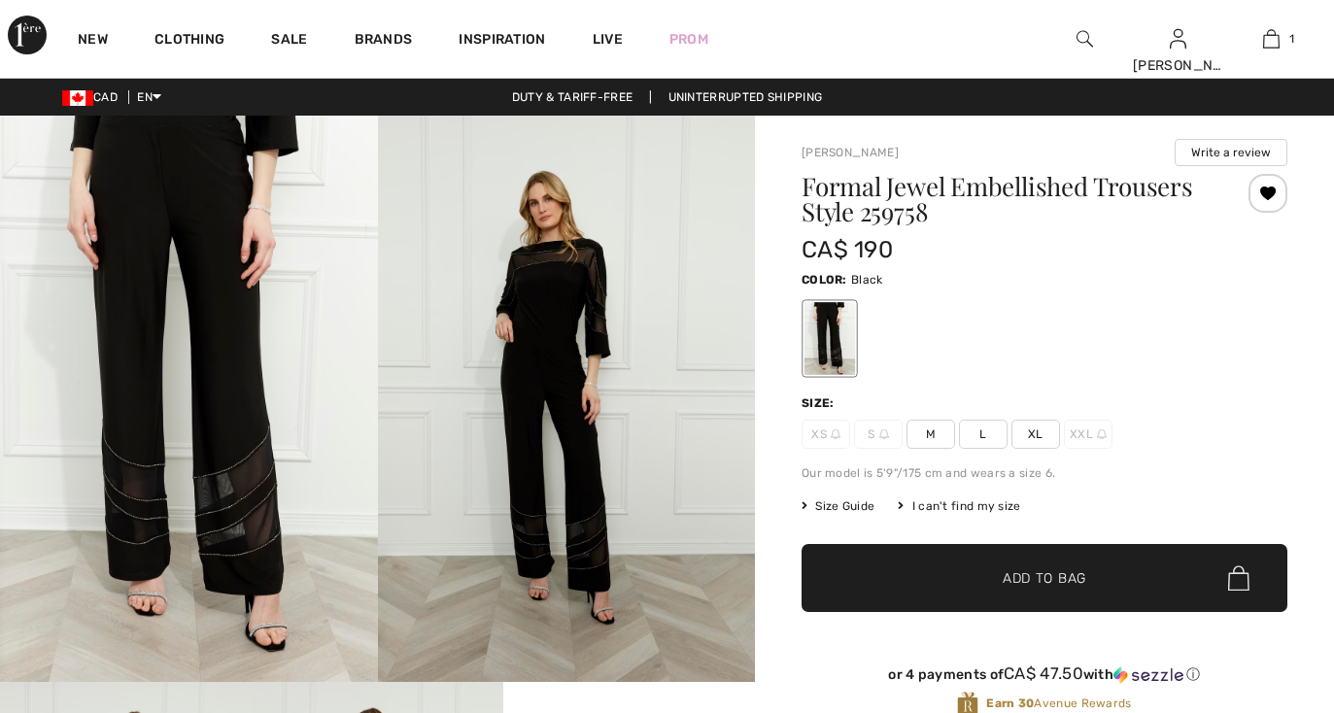
checkbox input "true"
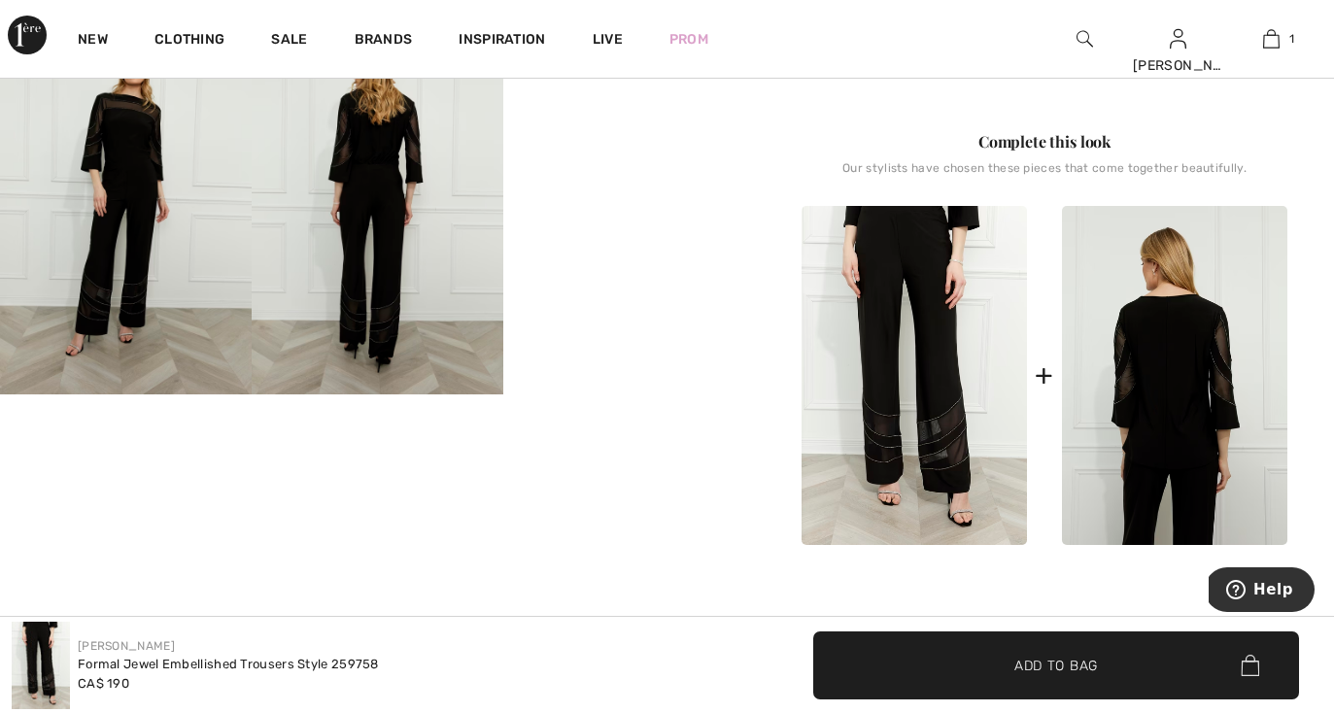
click at [1101, 400] on img at bounding box center [1174, 375] width 225 height 339
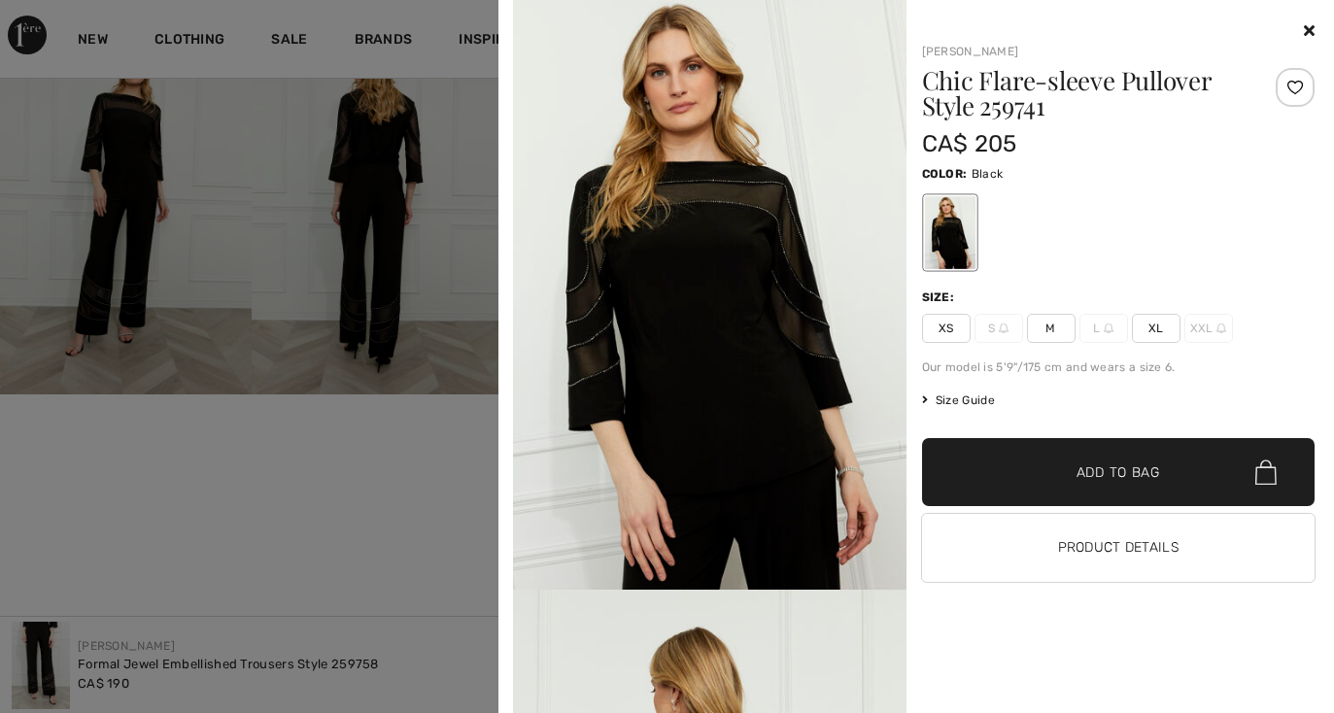
click at [1169, 325] on span "XL" at bounding box center [1156, 328] width 49 height 29
click at [1109, 482] on span "Add to Bag" at bounding box center [1118, 472] width 84 height 20
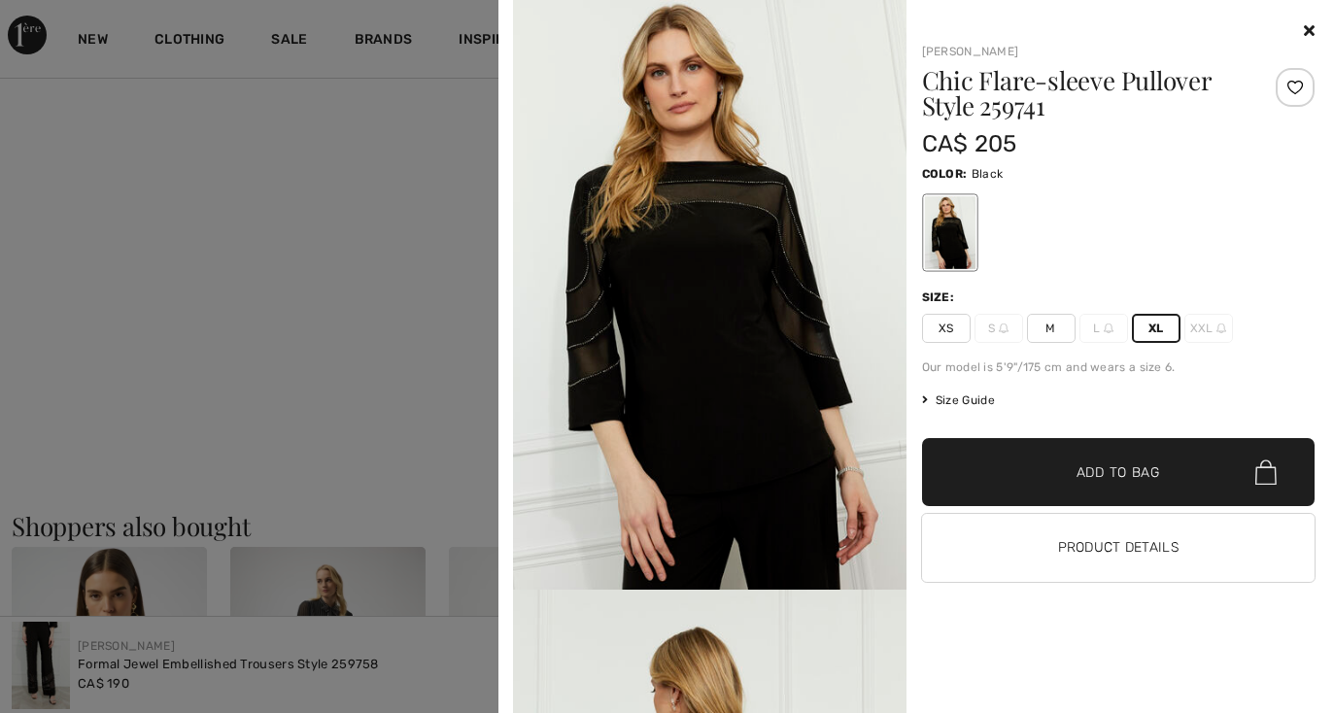
scroll to position [1234, 0]
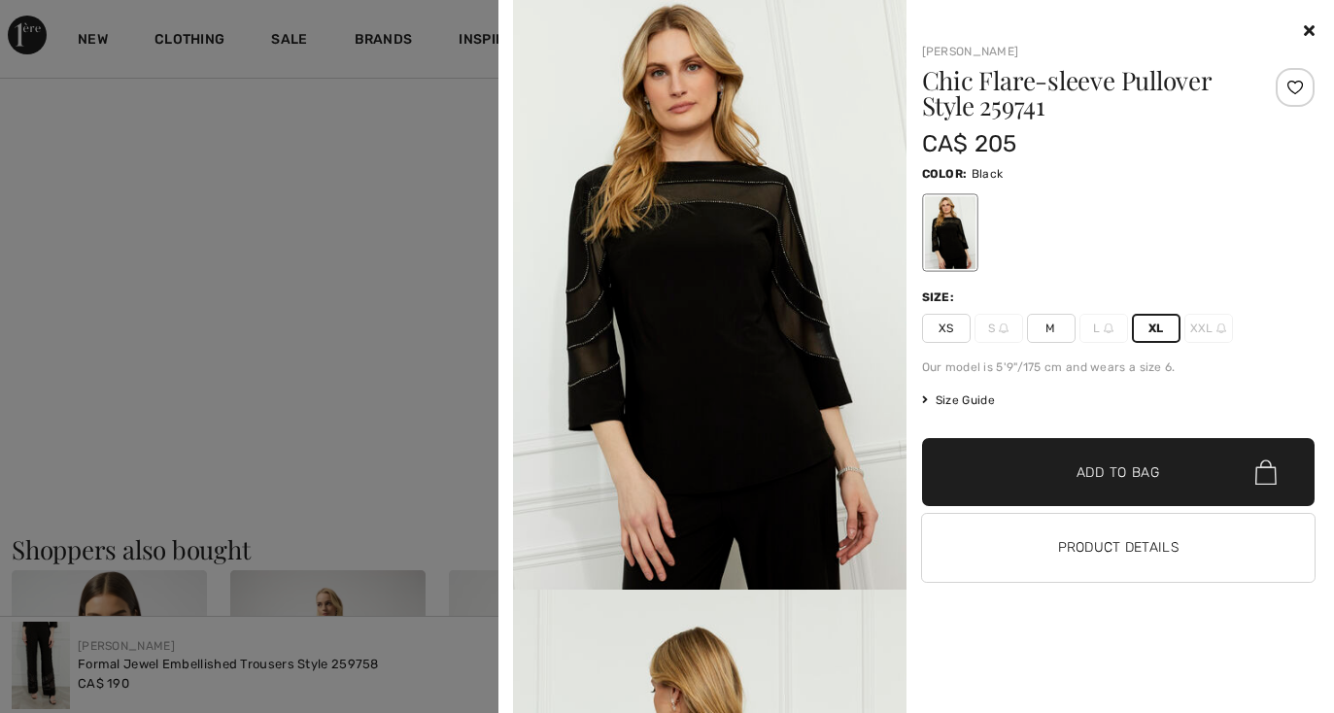
click at [1306, 31] on icon at bounding box center [1309, 30] width 11 height 16
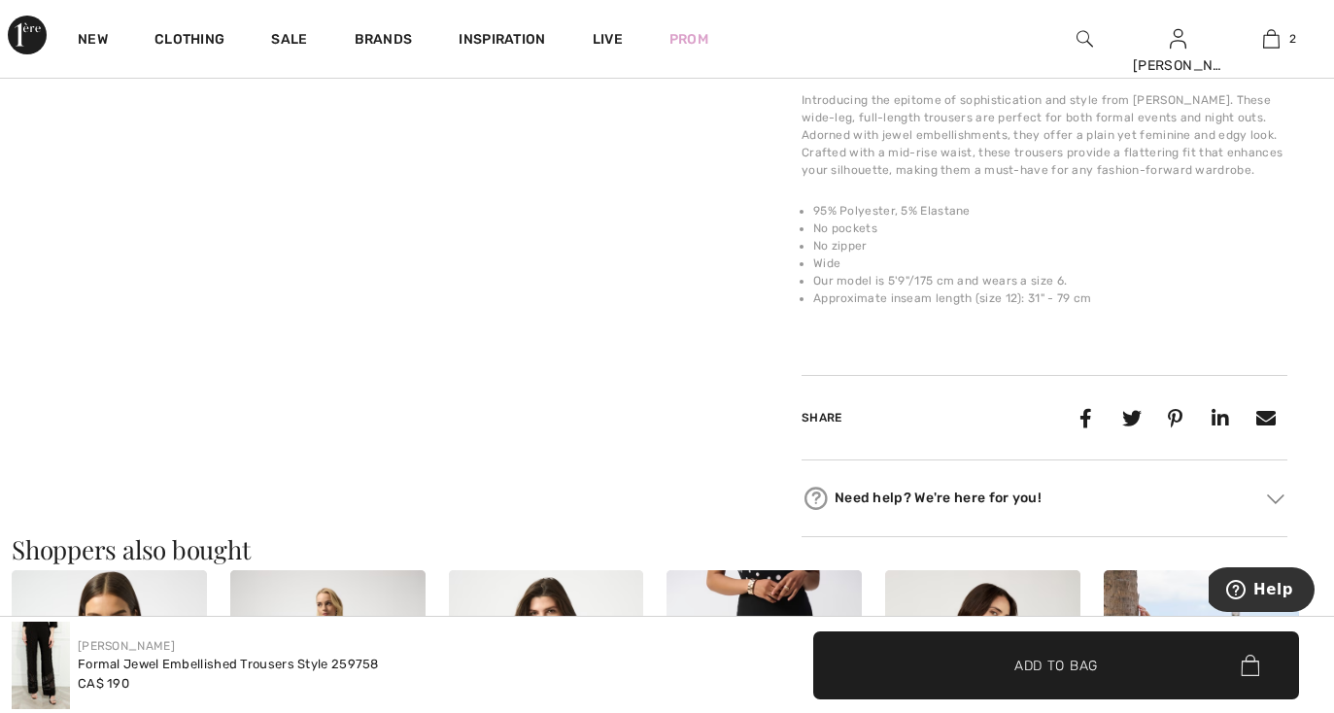
click at [972, 415] on div at bounding box center [1084, 417] width 405 height 37
click at [1044, 402] on div at bounding box center [1084, 417] width 405 height 37
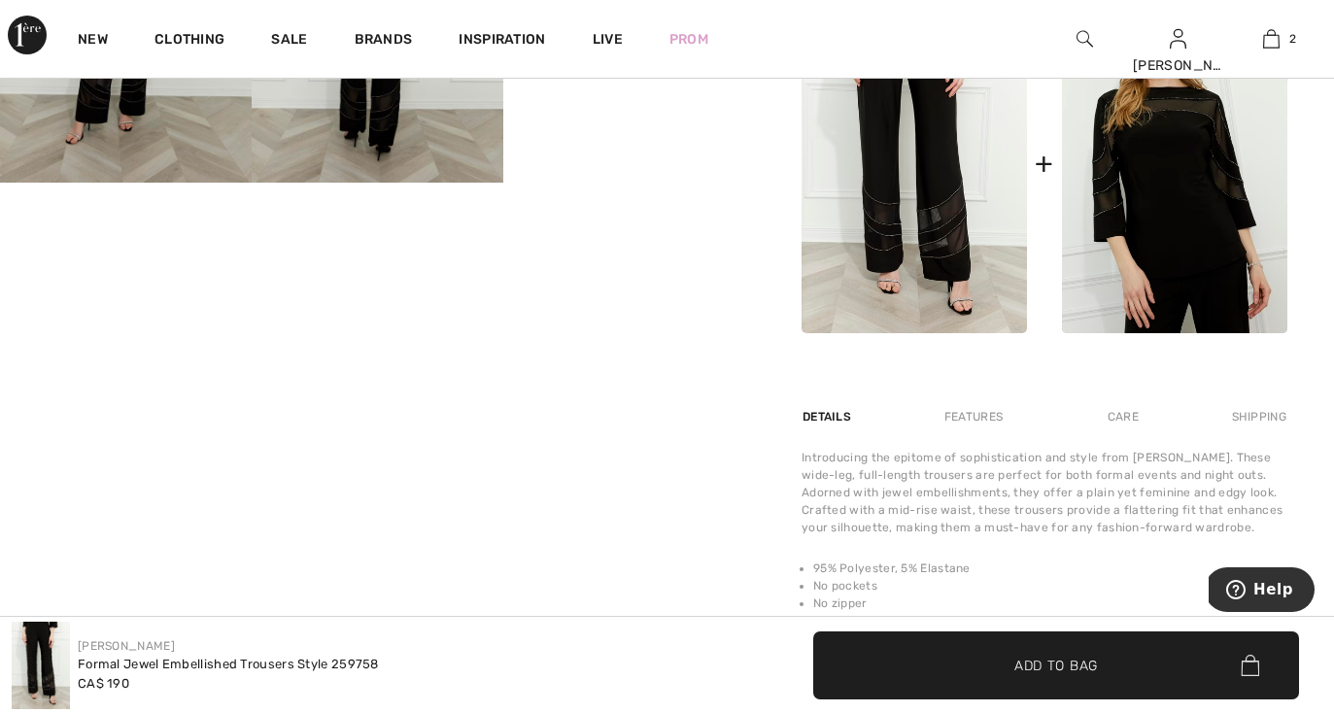
scroll to position [842, 0]
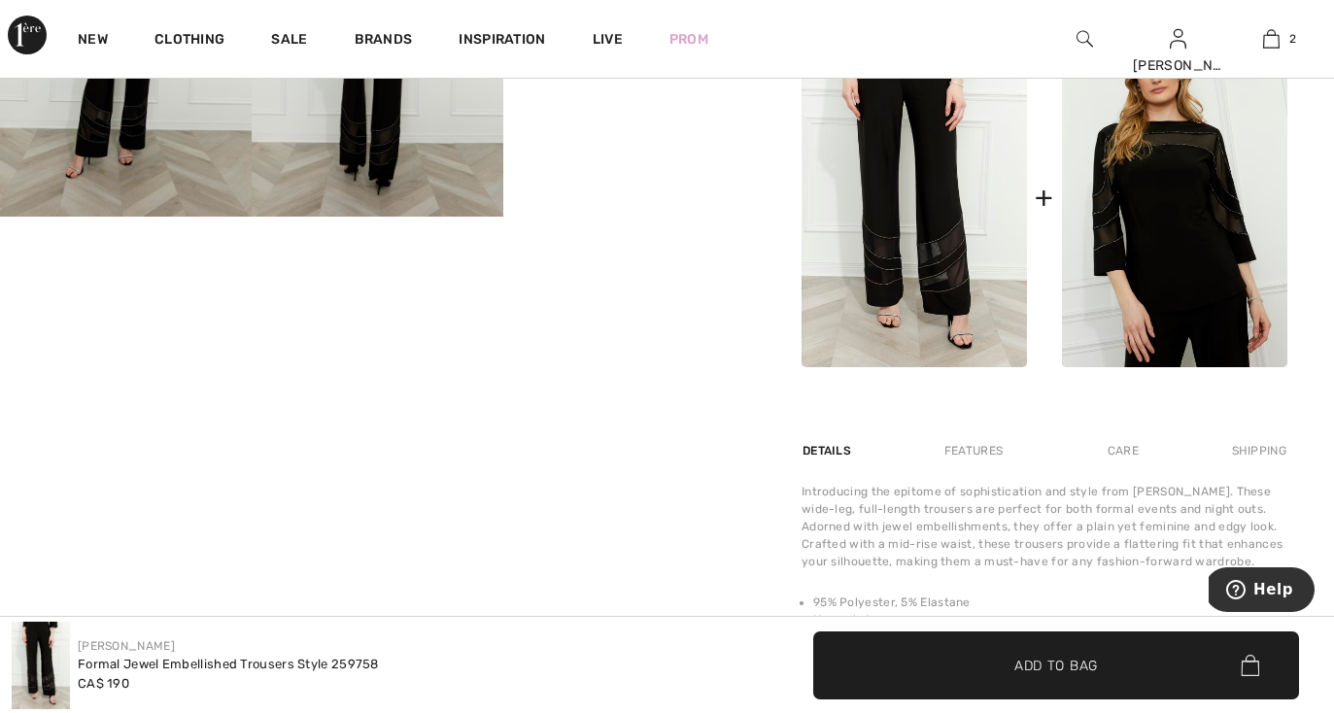
drag, startPoint x: 1333, startPoint y: 245, endPoint x: 1327, endPoint y: 193, distance: 51.8
click at [1328, 193] on div "Frank Lyman Write a review Formal Jewel Embellished Trousers Style 259758 CA$ 1…" at bounding box center [1044, 100] width 579 height 1655
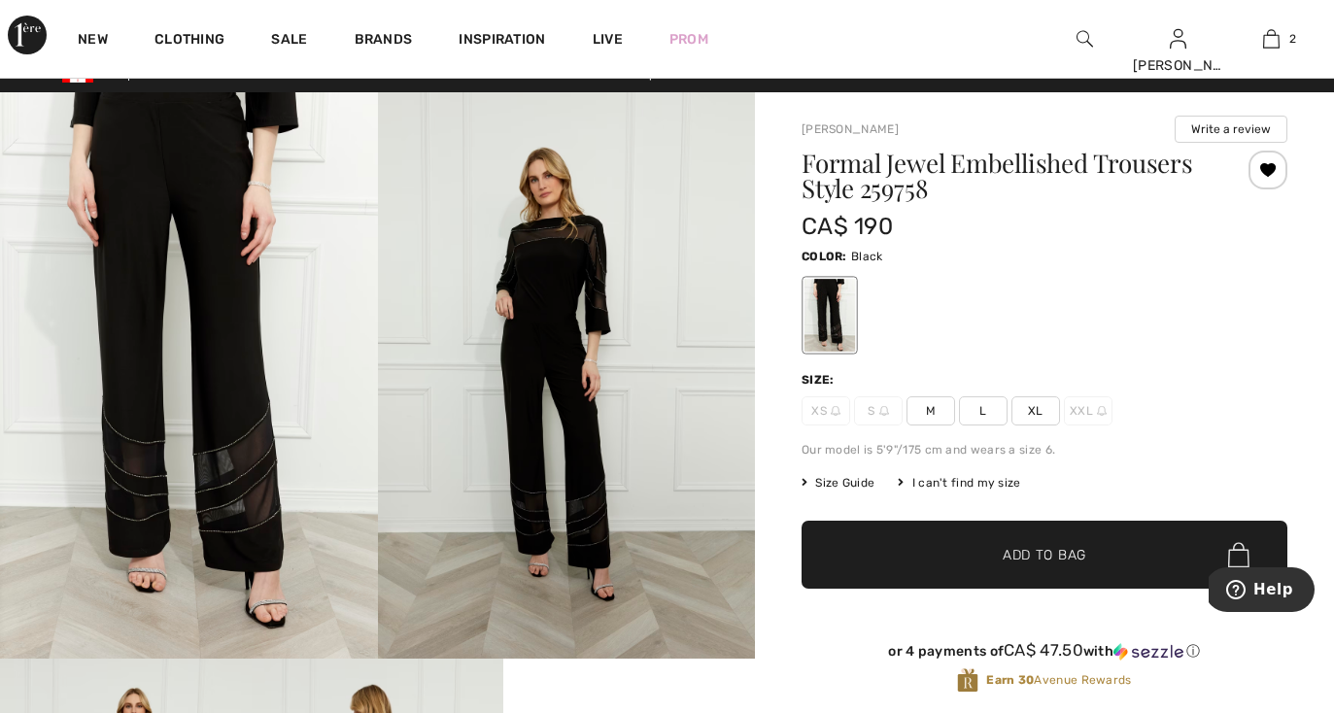
scroll to position [0, 0]
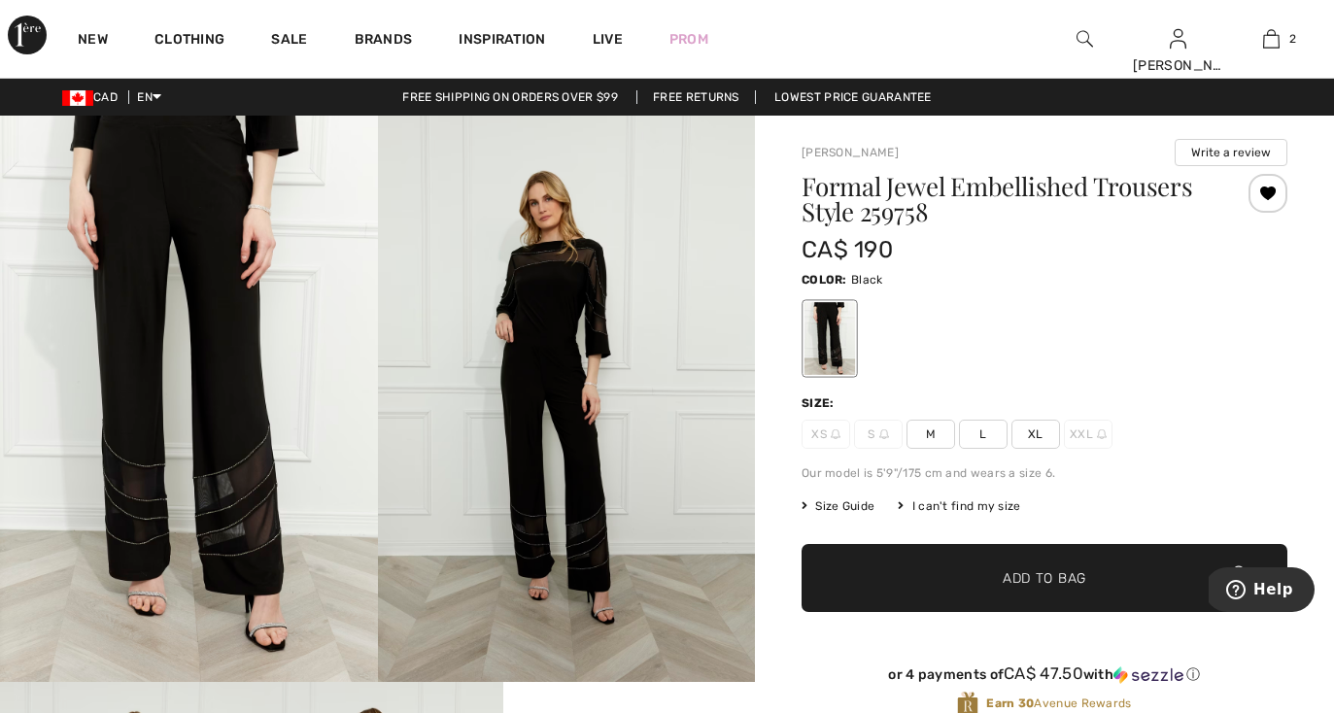
click at [1046, 580] on span "Add to Bag" at bounding box center [1045, 578] width 84 height 20
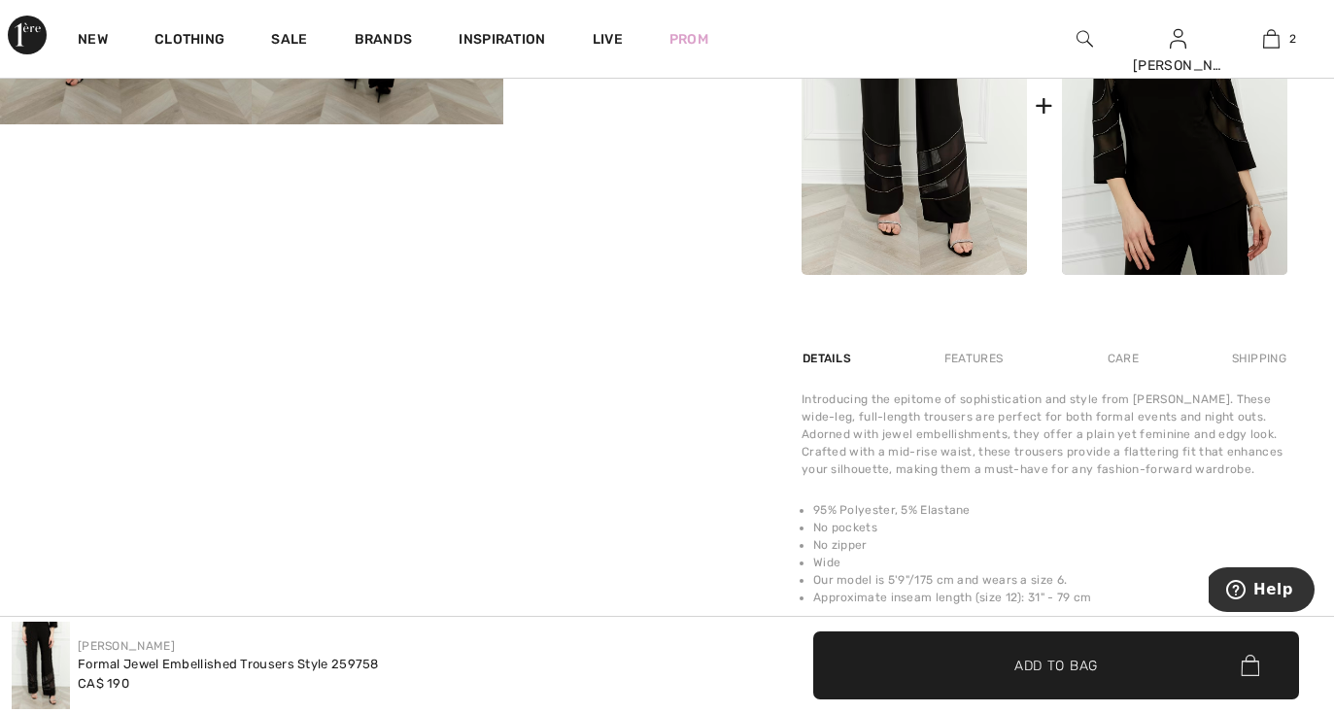
scroll to position [940, 0]
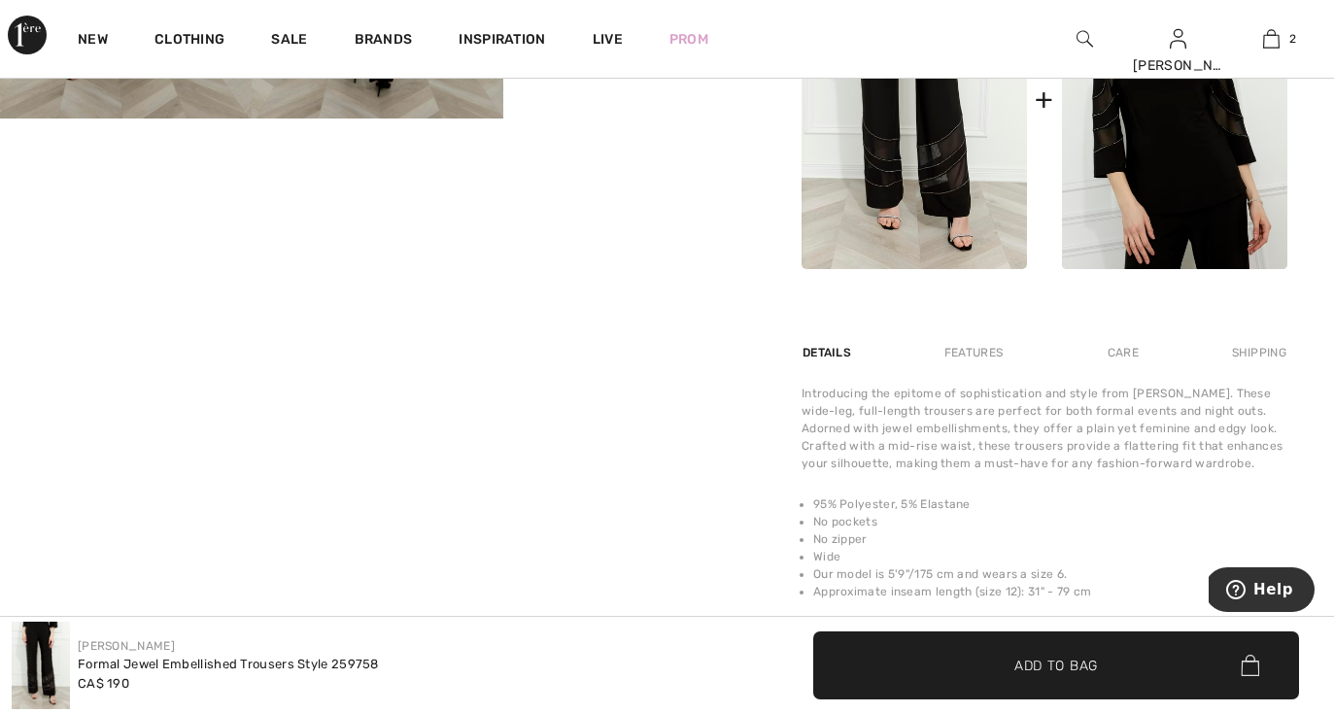
click at [1166, 668] on span "✔ Added to Bag Add to Bag" at bounding box center [1056, 665] width 486 height 68
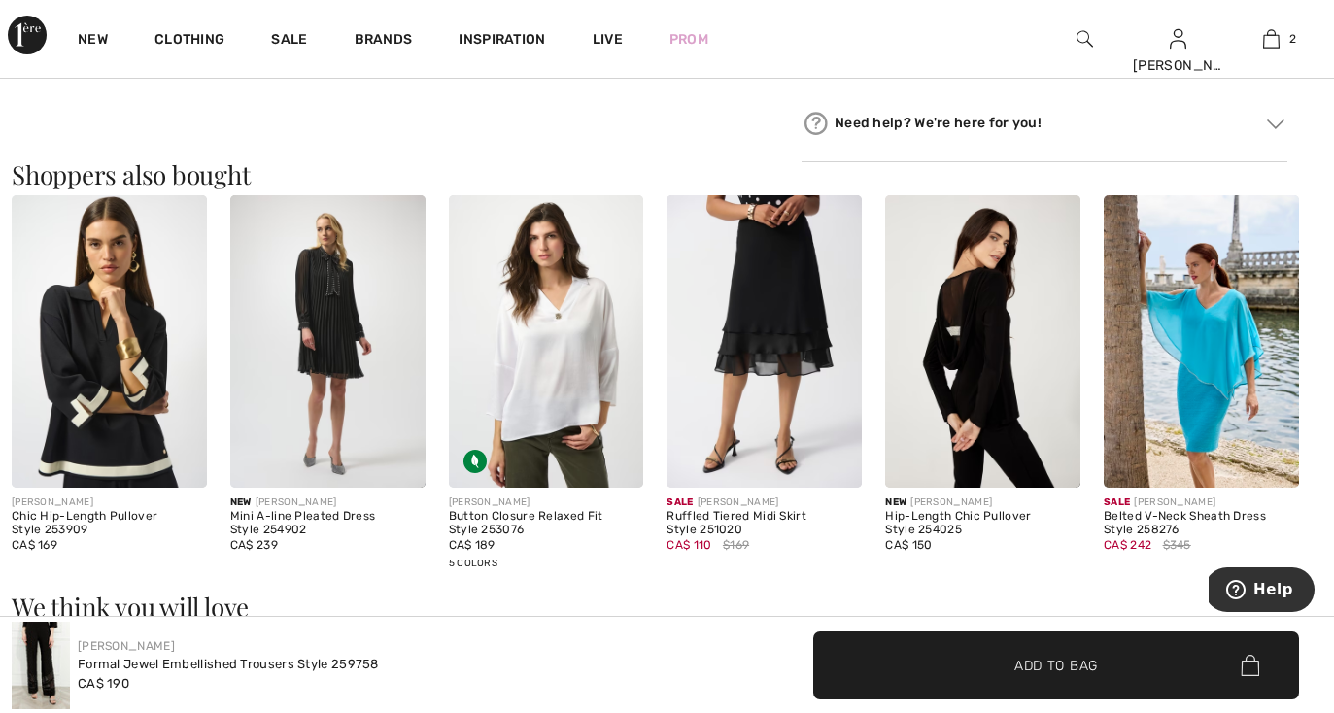
scroll to position [1597, 0]
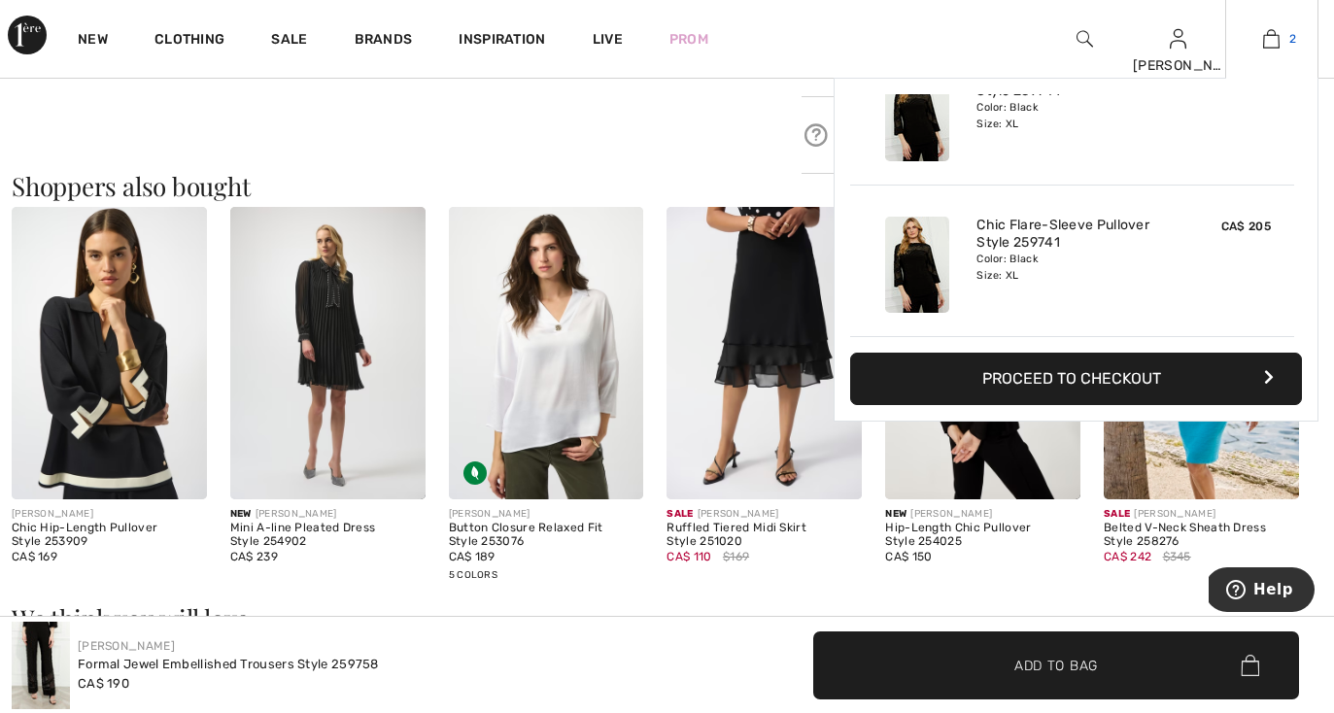
click at [1277, 36] on img at bounding box center [1271, 38] width 17 height 23
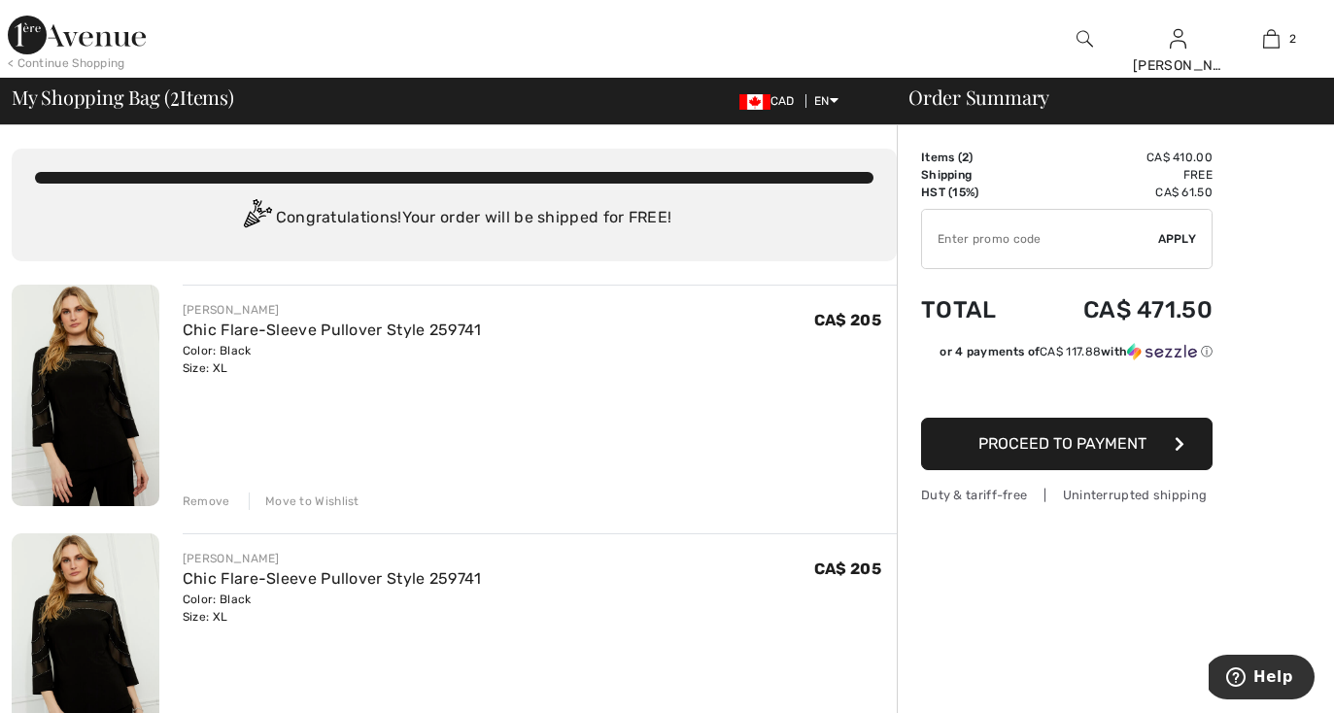
click at [1043, 448] on span "Proceed to Payment" at bounding box center [1062, 443] width 168 height 18
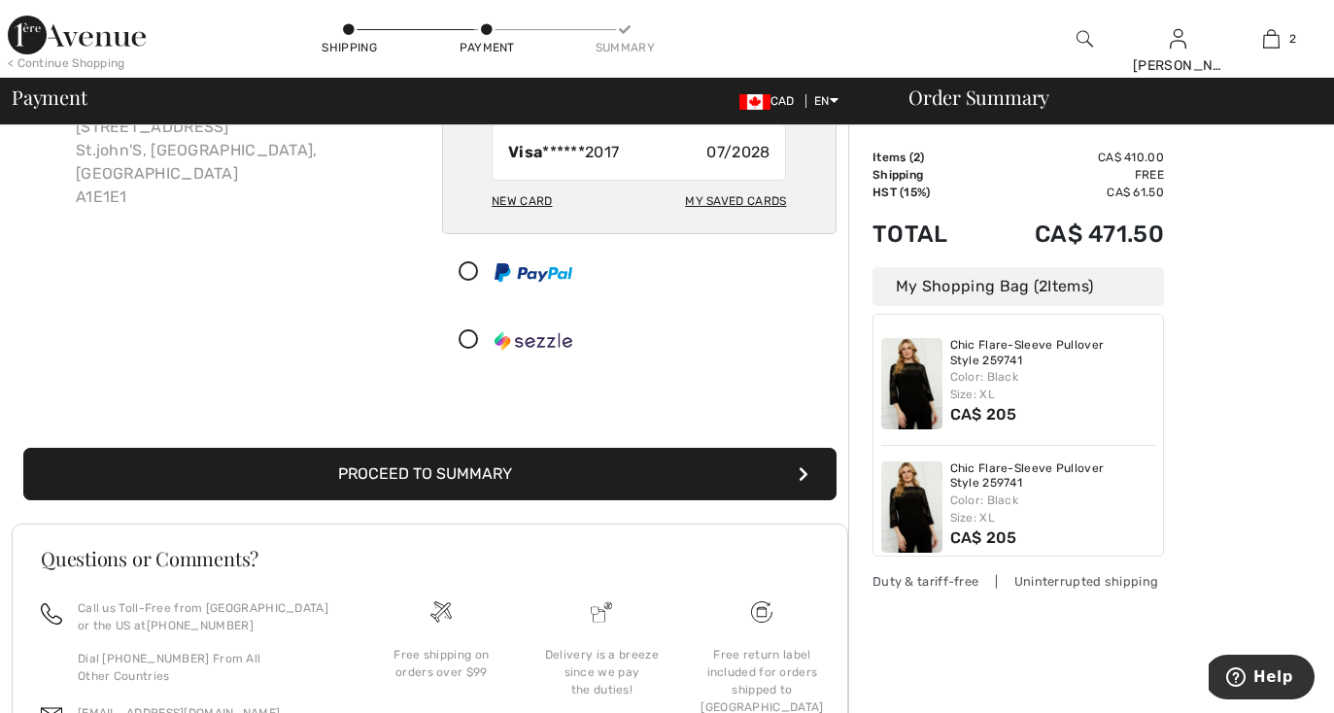
scroll to position [166, 0]
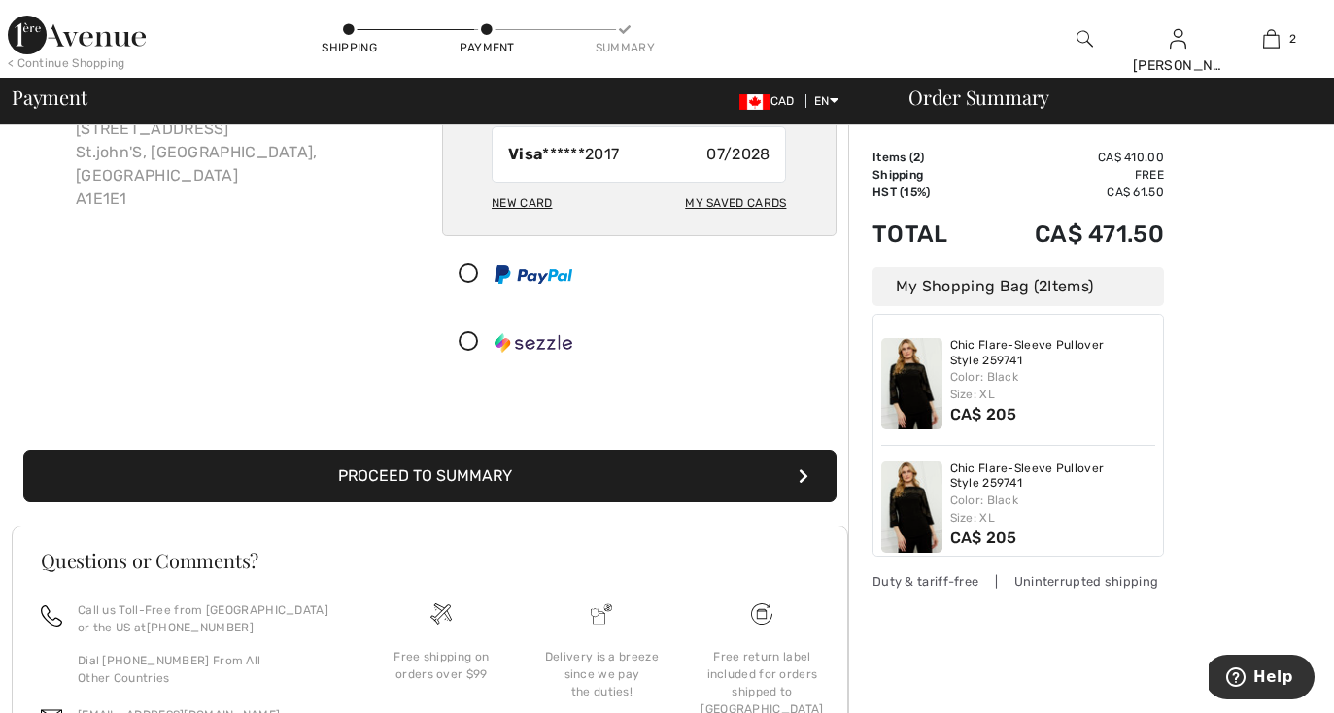
click at [653, 480] on button "Proceed to Summary" at bounding box center [429, 476] width 813 height 52
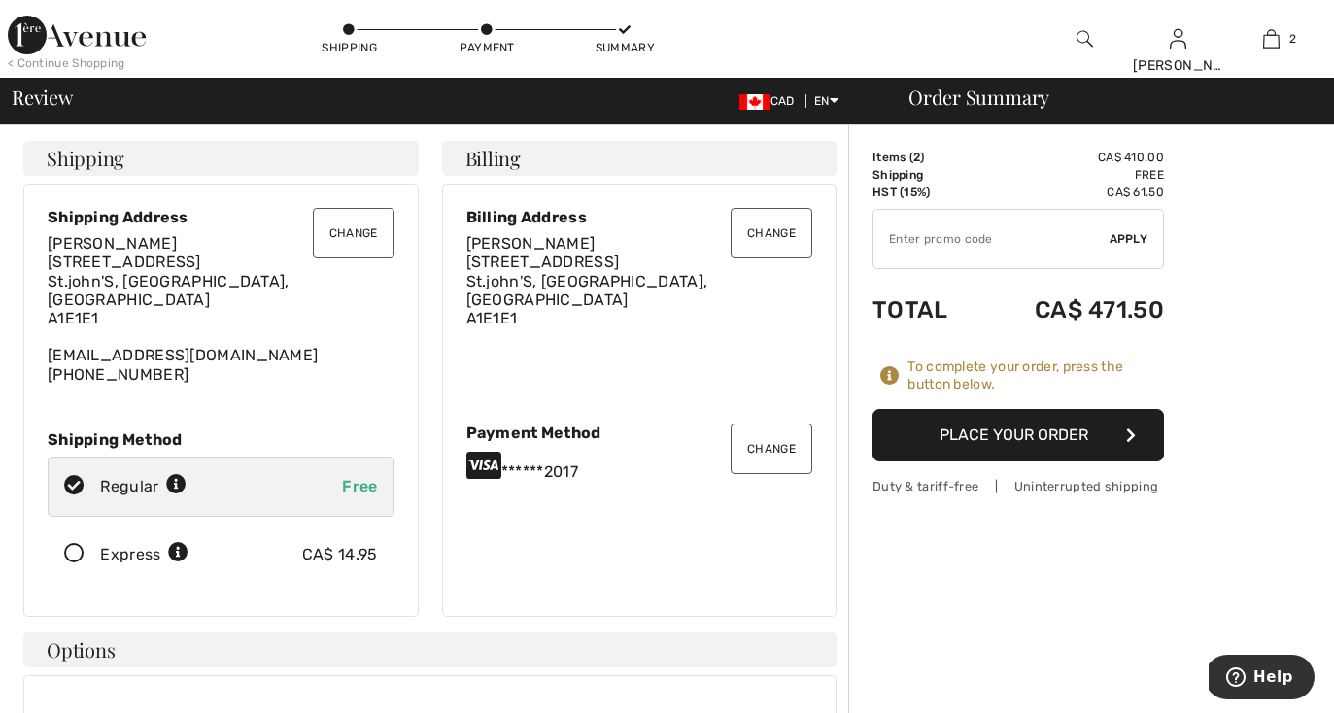
click at [976, 440] on button "Place Your Order" at bounding box center [1017, 435] width 291 height 52
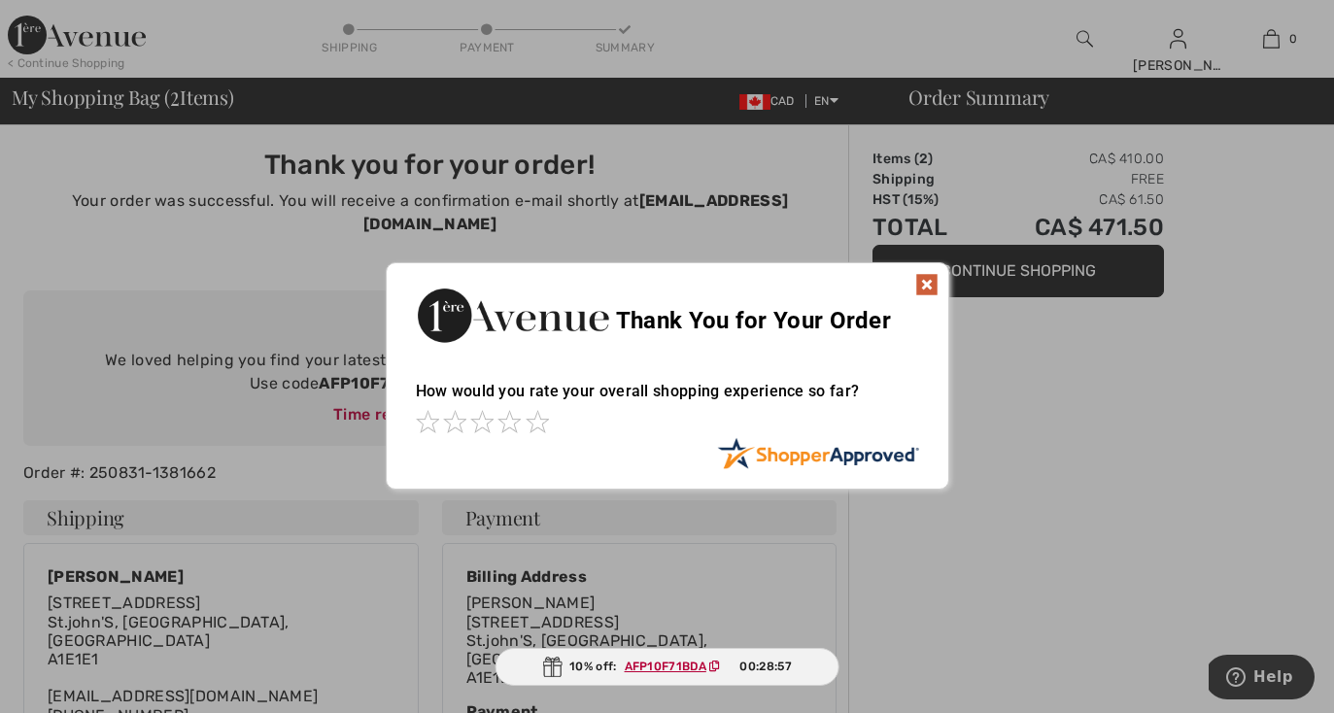
click at [928, 289] on img at bounding box center [926, 284] width 23 height 23
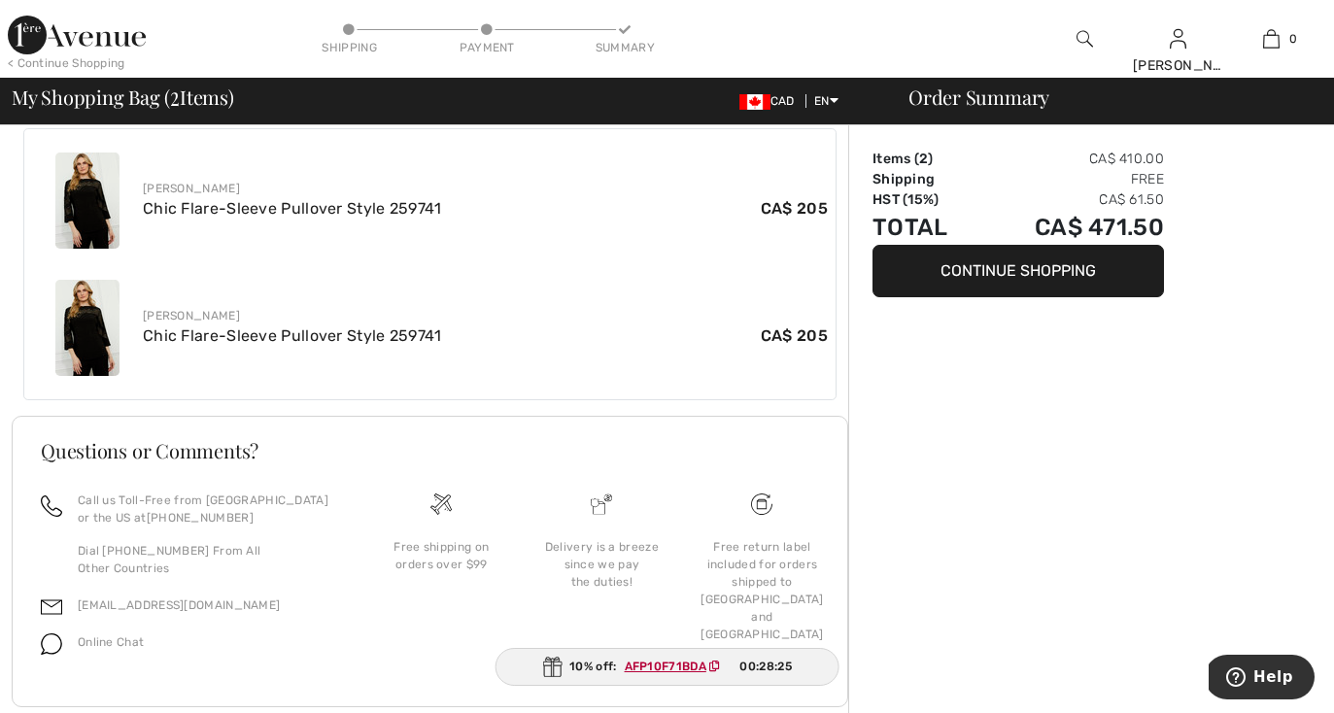
scroll to position [743, 0]
click at [126, 636] on span "Online Chat" at bounding box center [111, 643] width 66 height 14
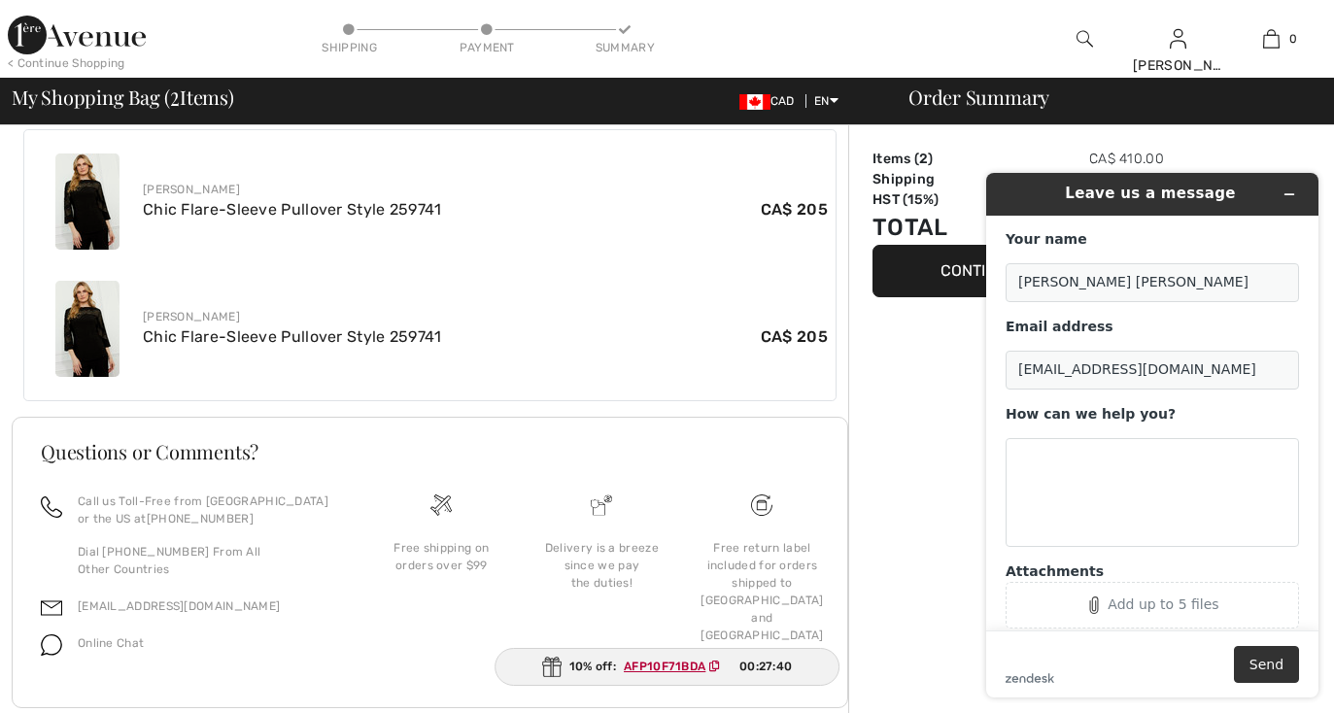
click at [125, 636] on span "Online Chat" at bounding box center [111, 643] width 66 height 14
click at [1022, 463] on textarea "How can we help you?" at bounding box center [1151, 492] width 293 height 109
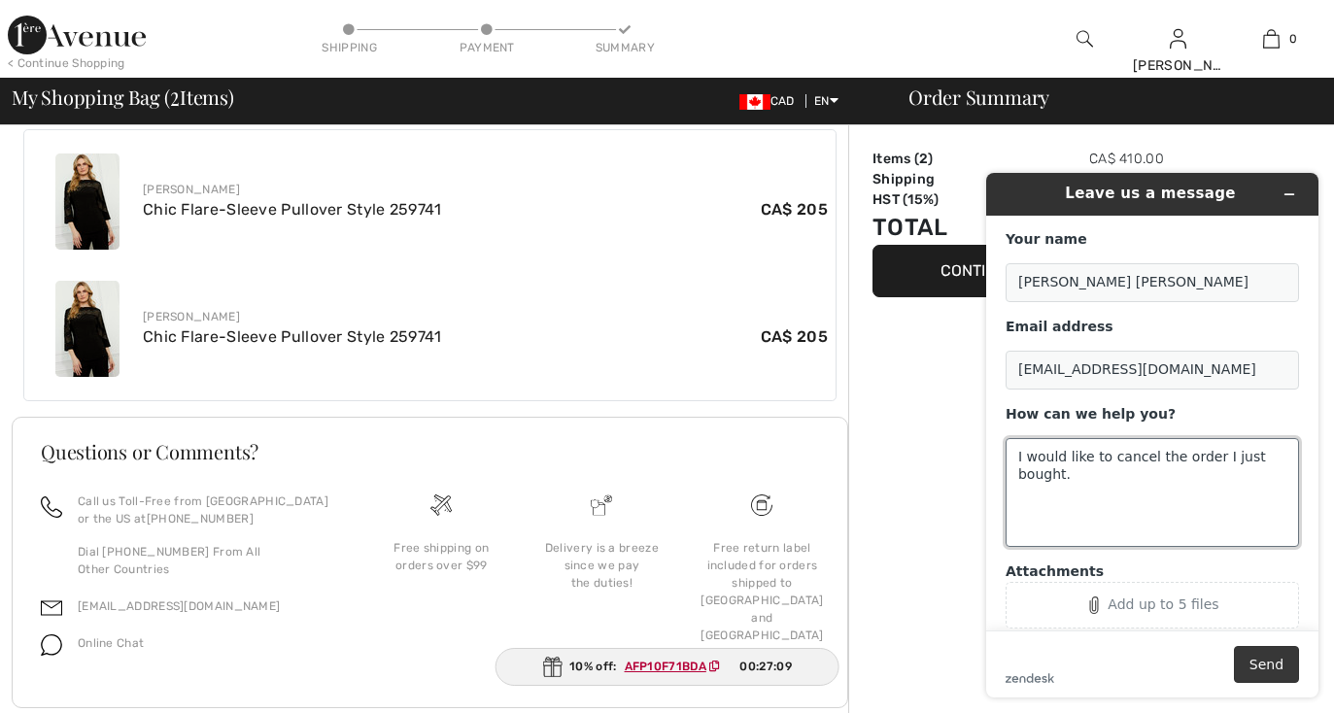
type textarea "I would like to cancel the order I just bought."
click at [1253, 670] on button "Send" at bounding box center [1266, 664] width 65 height 37
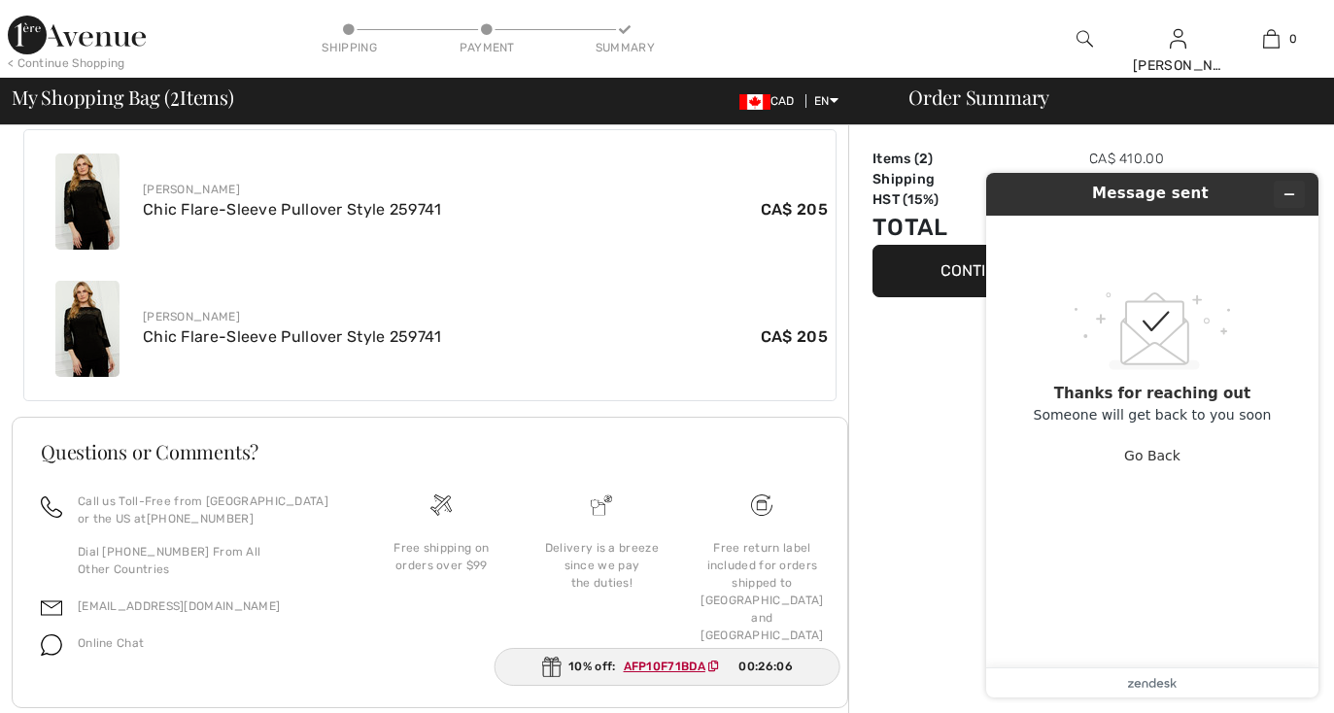
click at [1289, 190] on icon "Minimize widget" at bounding box center [1289, 194] width 14 height 14
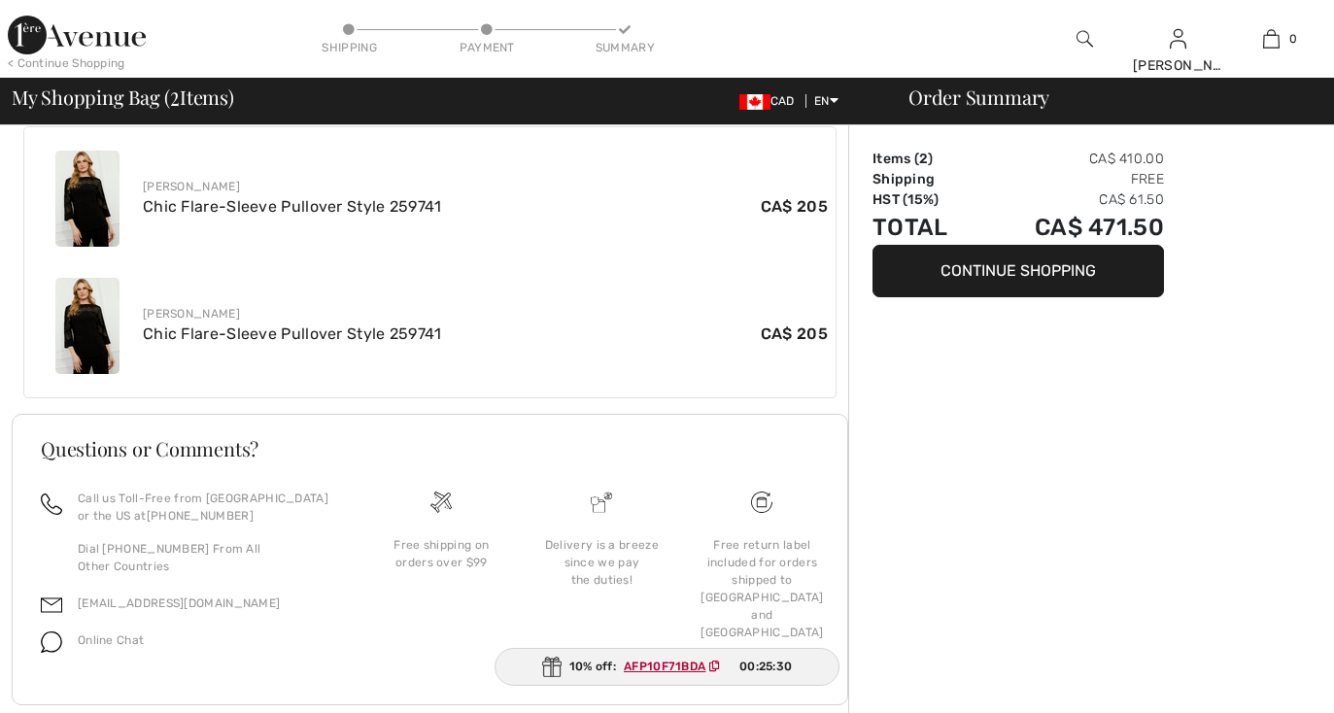
scroll to position [743, 0]
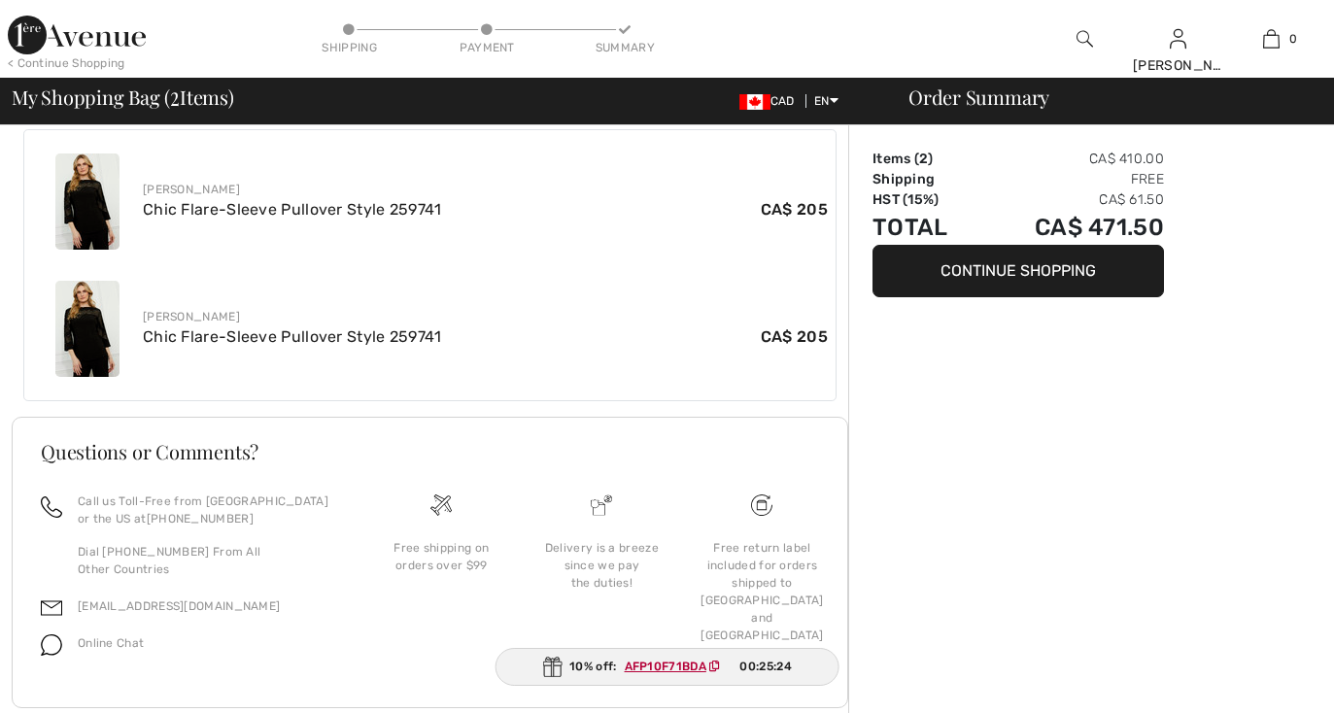
click at [118, 636] on span "Online Chat" at bounding box center [111, 643] width 66 height 14
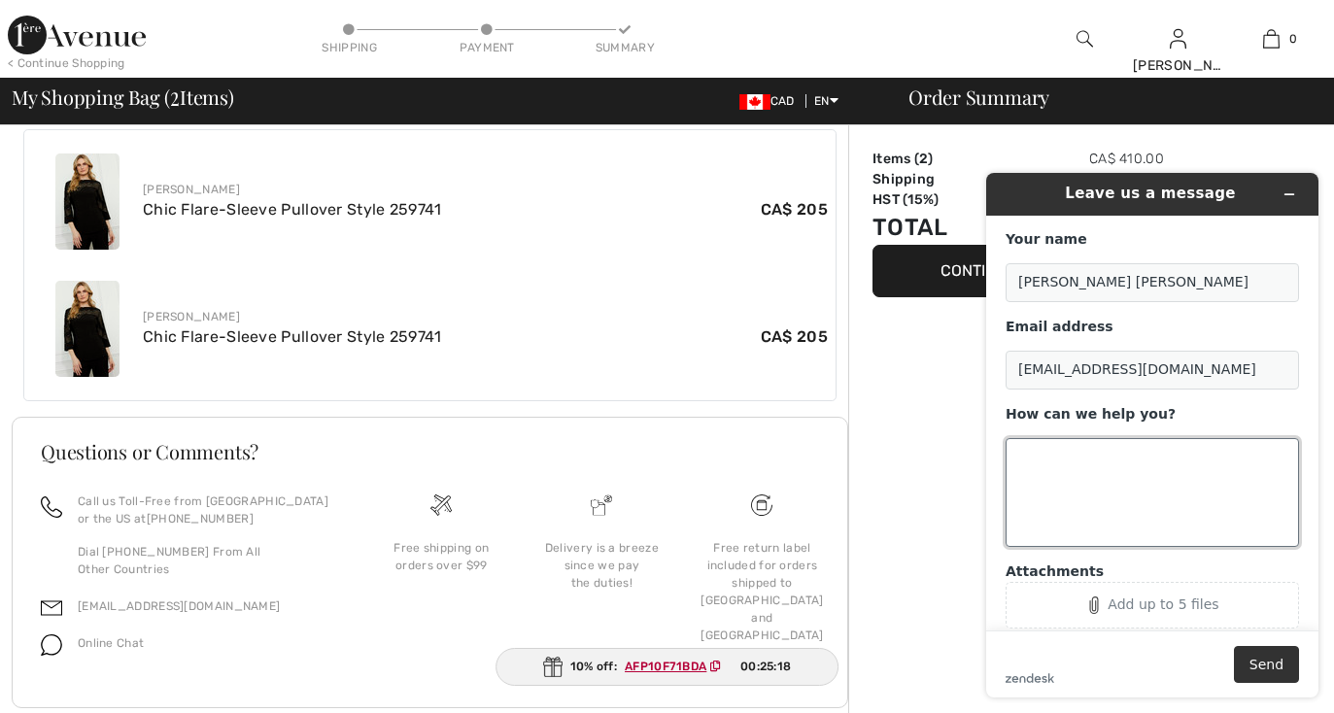
click at [1039, 460] on textarea "How can we help you?" at bounding box center [1151, 492] width 293 height 109
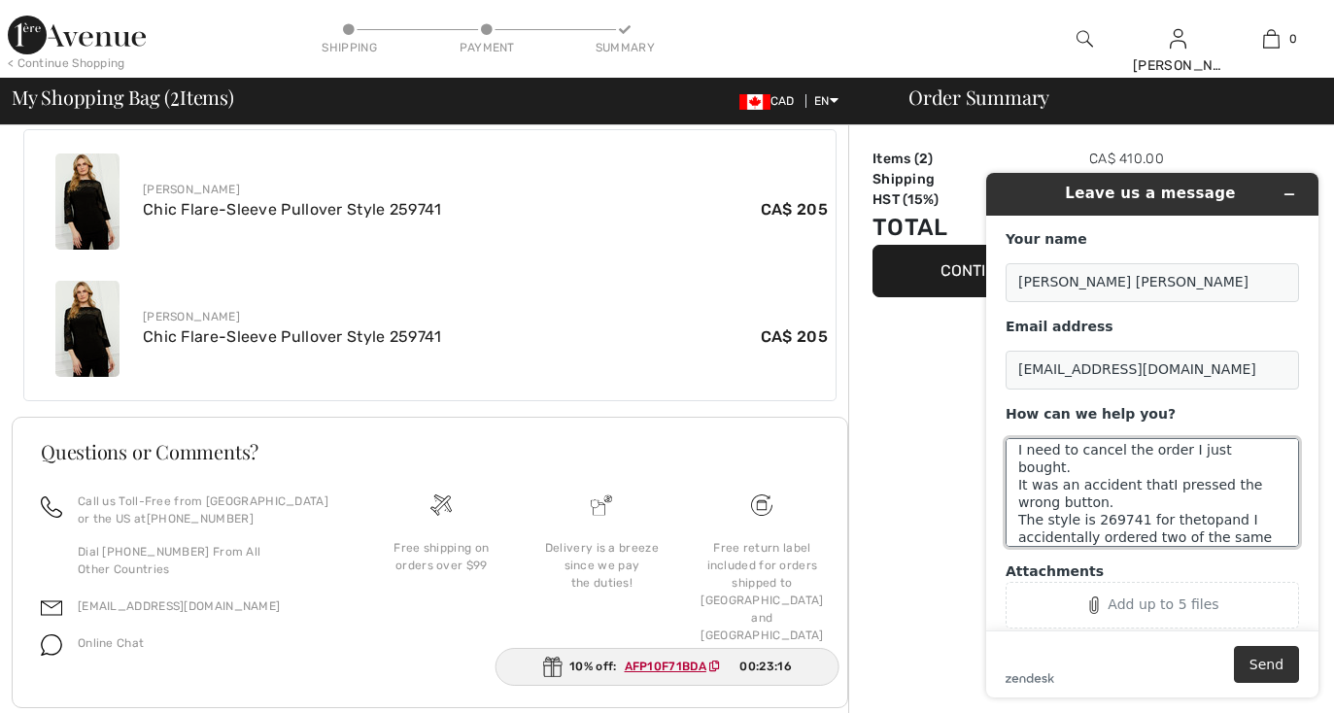
scroll to position [24, 0]
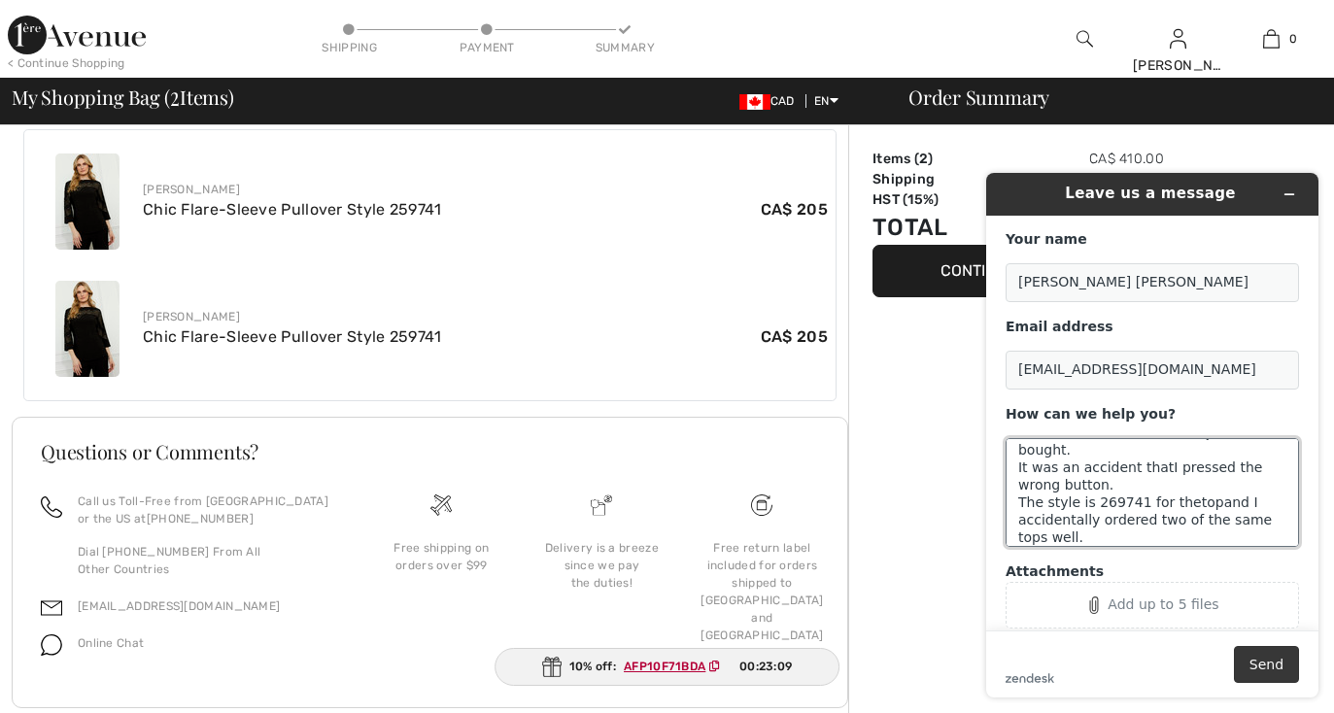
type textarea "I need to cancel the order I just bought. It was an accident thatI pressed the …"
click at [1264, 675] on button "Send" at bounding box center [1266, 664] width 65 height 37
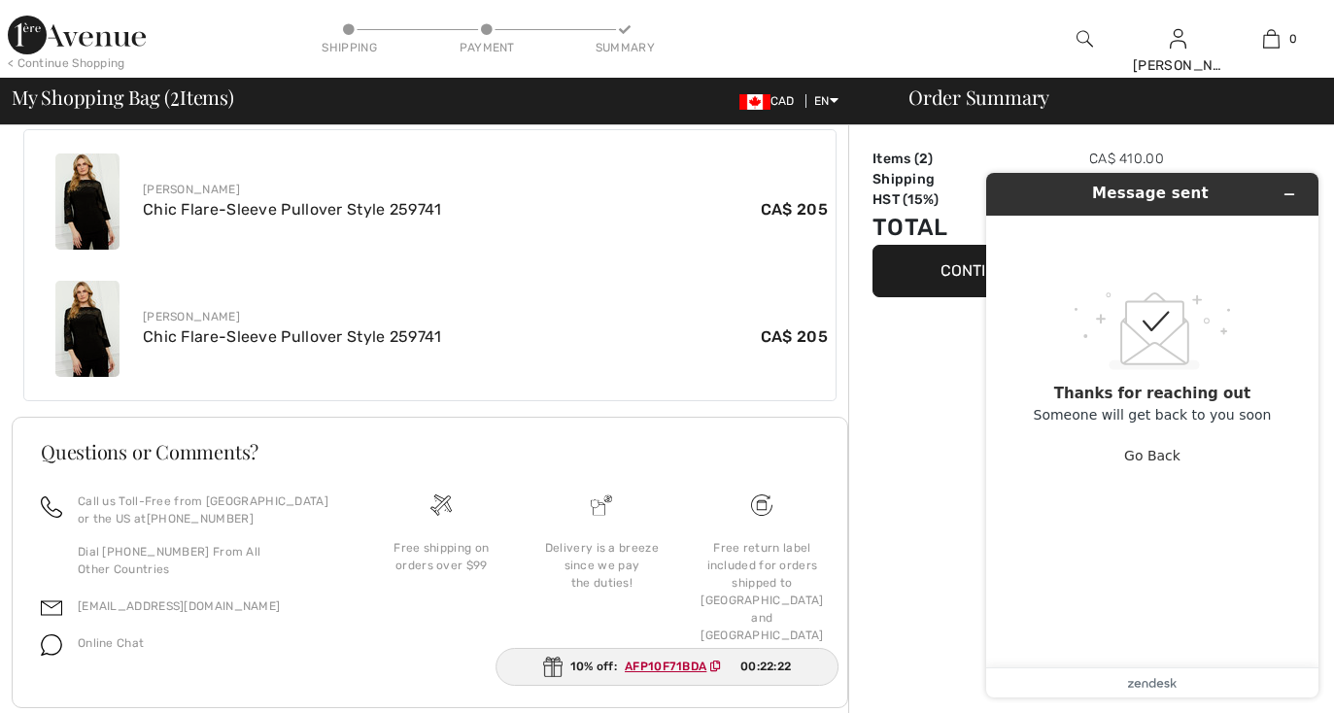
click at [1023, 650] on main ".custom-cls-1{fill:#ccc;}.cls-2{fill:#cccccb;}.cls-3{fill:#f8f8f8;}.cls-4{fill:…" at bounding box center [1155, 442] width 318 height 452
click at [1068, 638] on main ".custom-cls-1{fill:#ccc;}.cls-2{fill:#cccccb;}.cls-3{fill:#f8f8f8;}.cls-4{fill:…" at bounding box center [1155, 442] width 318 height 452
click at [1152, 691] on footer "zendesk .cls-1{fill:#03363d;}" at bounding box center [1152, 682] width 332 height 30
click at [1023, 553] on main ".custom-cls-1{fill:#ccc;}.cls-2{fill:#cccccb;}.cls-3{fill:#f8f8f8;}.cls-4{fill:…" at bounding box center [1155, 442] width 318 height 452
click at [1008, 470] on div ".custom-cls-1{fill:#ccc;}.cls-2{fill:#cccccb;}.cls-3{fill:#f8f8f8;}.cls-4{fill:…" at bounding box center [1151, 383] width 293 height 306
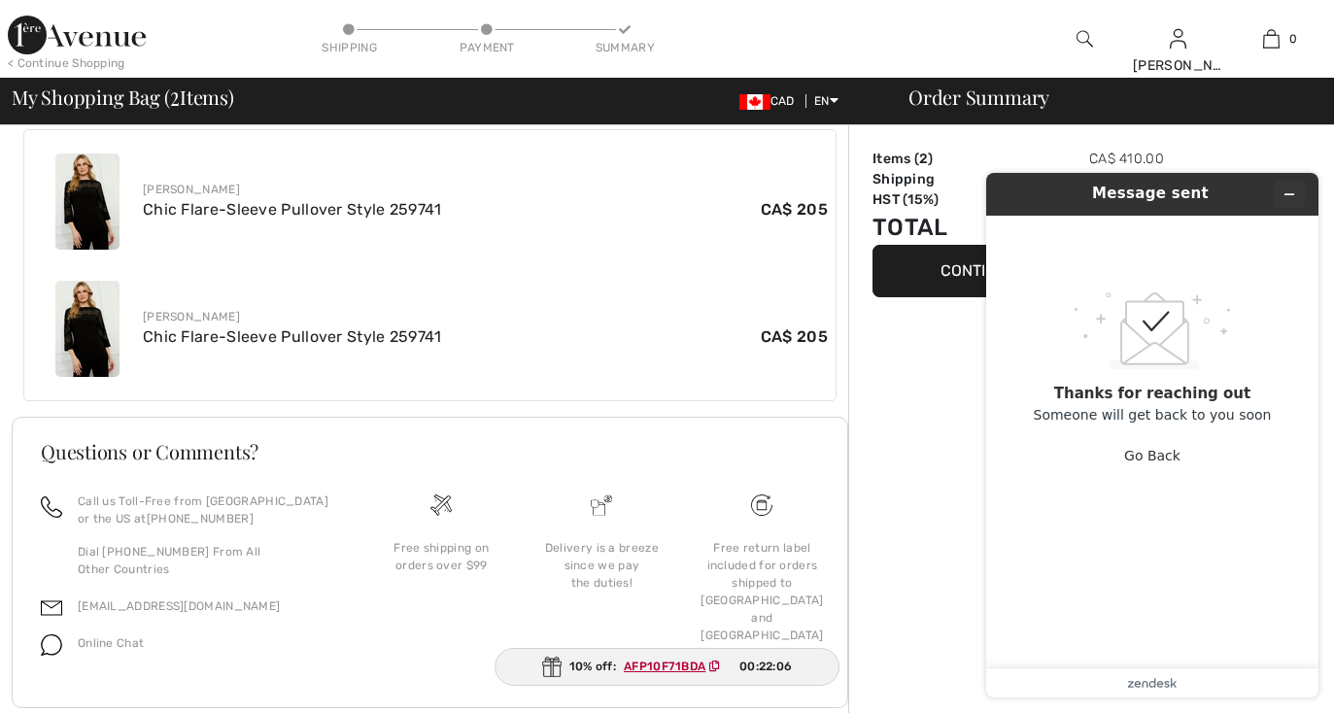
click at [1285, 194] on icon "Minimize widget" at bounding box center [1289, 194] width 9 height 0
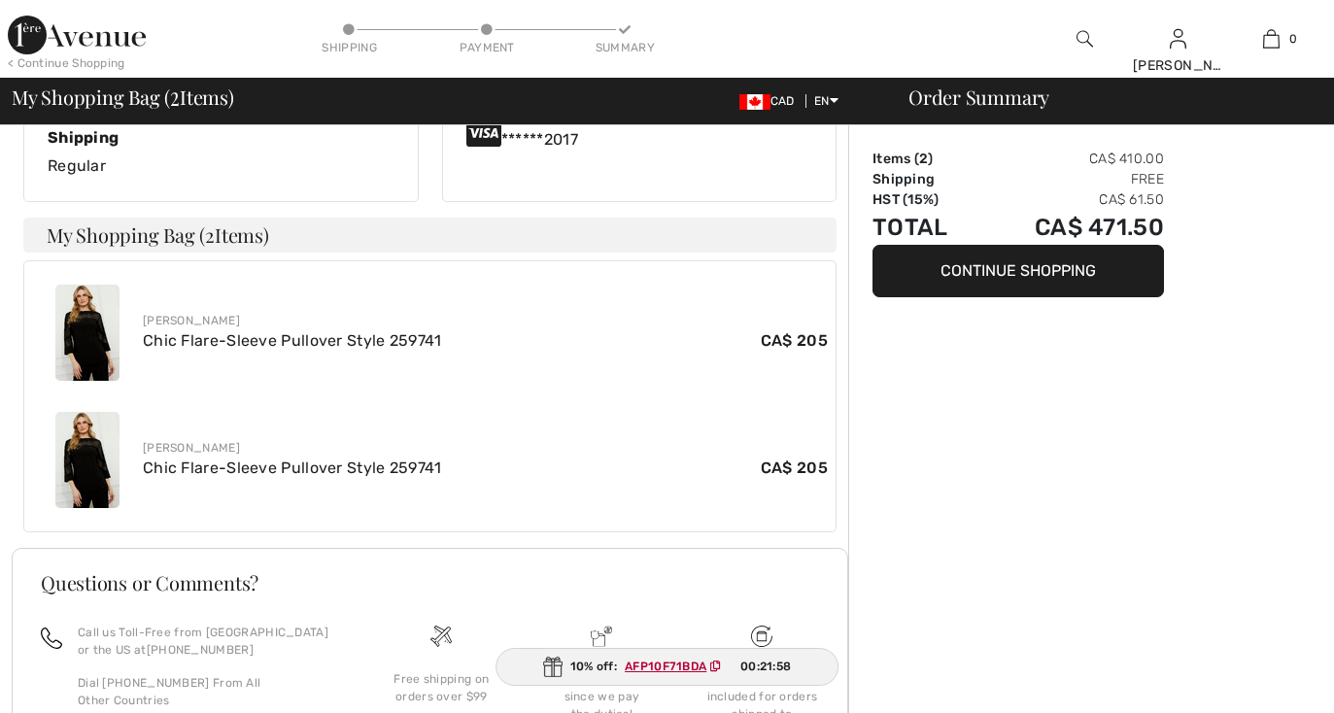
scroll to position [743, 0]
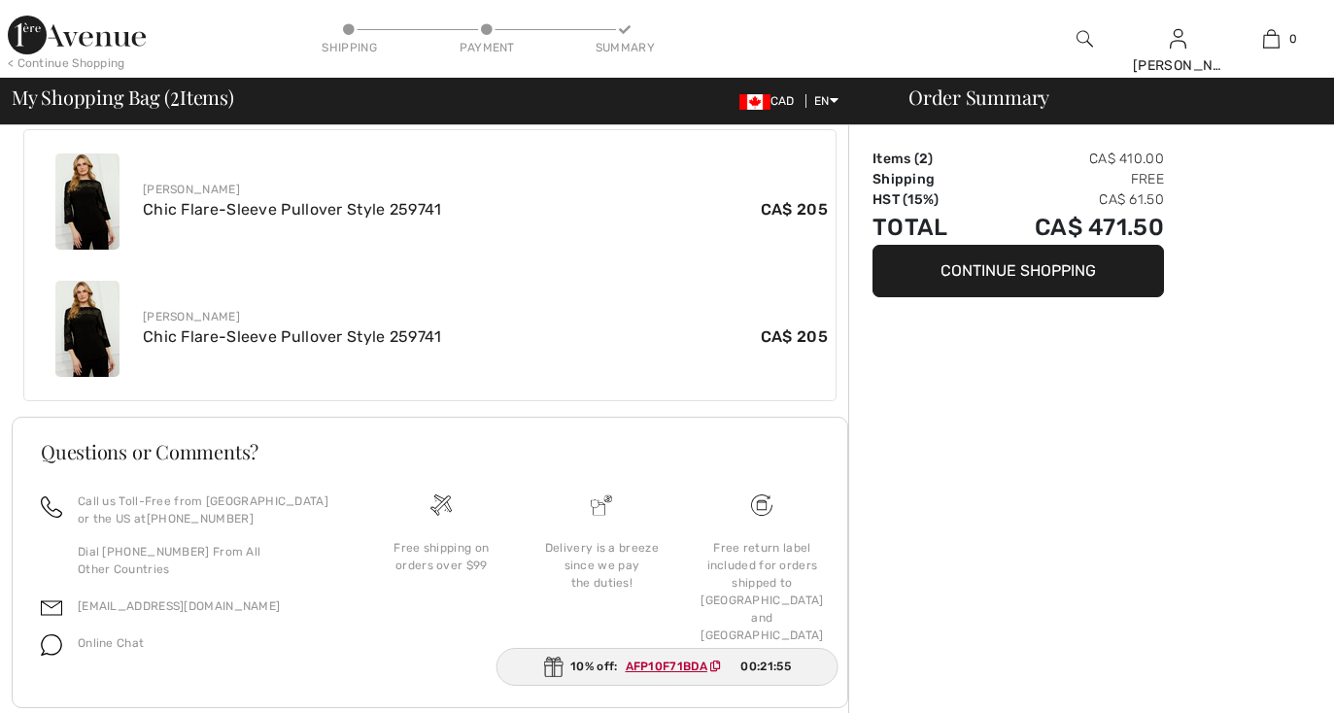
click at [119, 630] on div "Online Chat" at bounding box center [103, 648] width 82 height 37
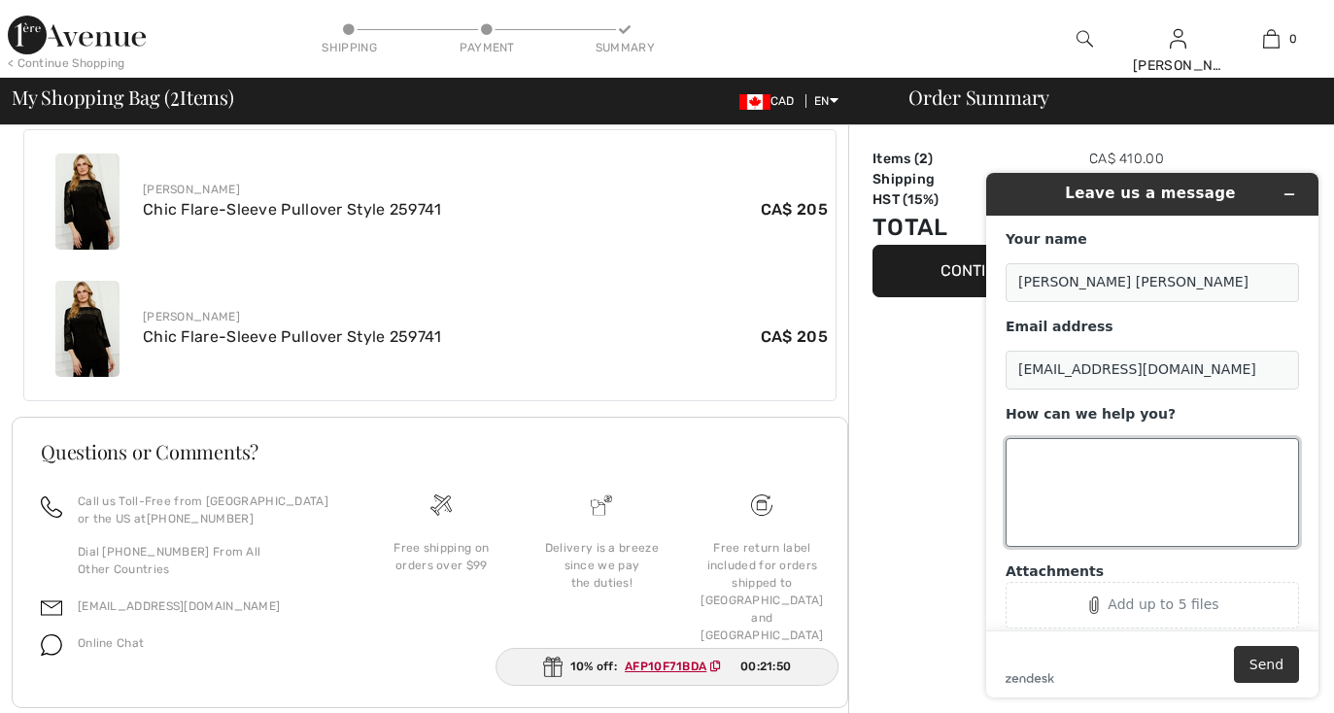
click at [1028, 460] on textarea "How can we help you?" at bounding box center [1151, 492] width 293 height 109
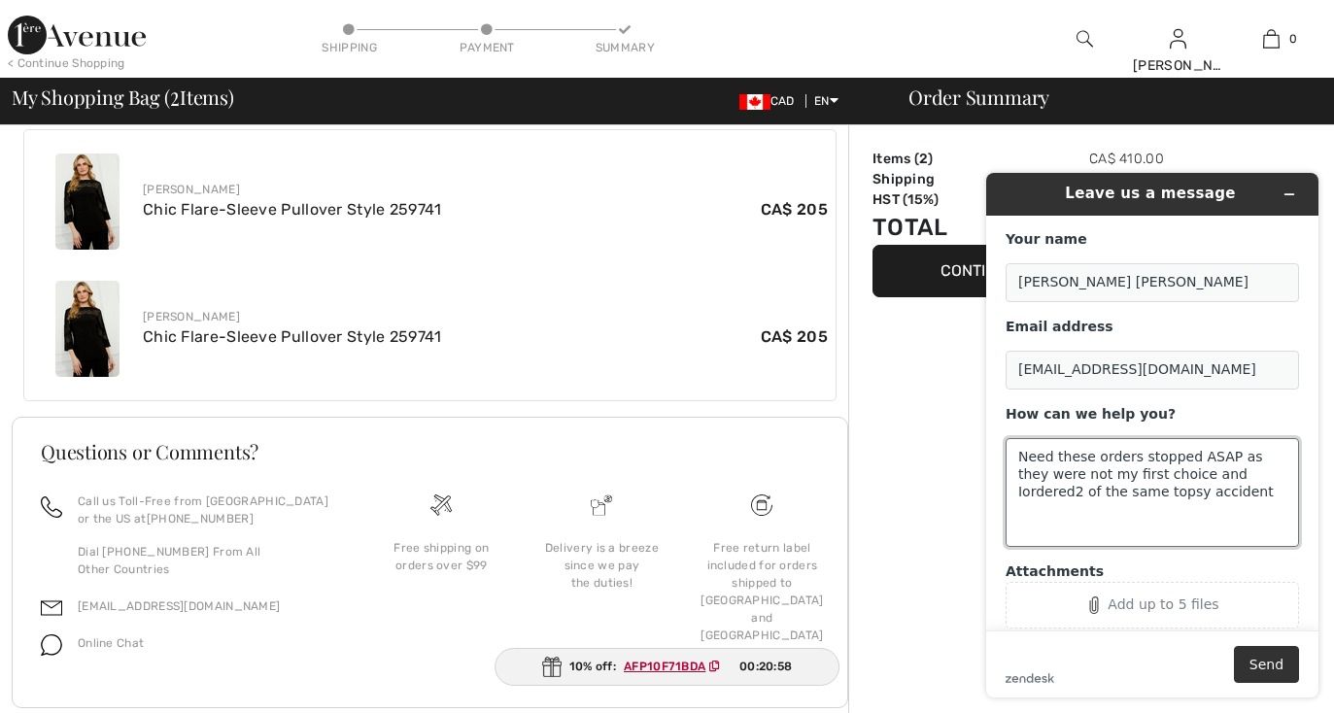
click at [1100, 499] on textarea "Need these orders stopped ASAP as they were not my first choice and Iordered2 o…" at bounding box center [1151, 492] width 293 height 109
click at [1101, 492] on textarea "Need these orders stopped ASAP as they were not my first choice and Iordered2 o…" at bounding box center [1151, 492] width 293 height 109
click at [1111, 492] on textarea "Need these orders stopped ASAP as they were not my first choice and Iordered2 o…" at bounding box center [1151, 492] width 293 height 109
click at [1183, 494] on textarea "Need these orders stopped ASAP as they were not my first choice and Iordered2 o…" at bounding box center [1151, 492] width 293 height 109
type textarea "Need these orders stopped ASAP as they were not my first choice and Iordered2 o…"
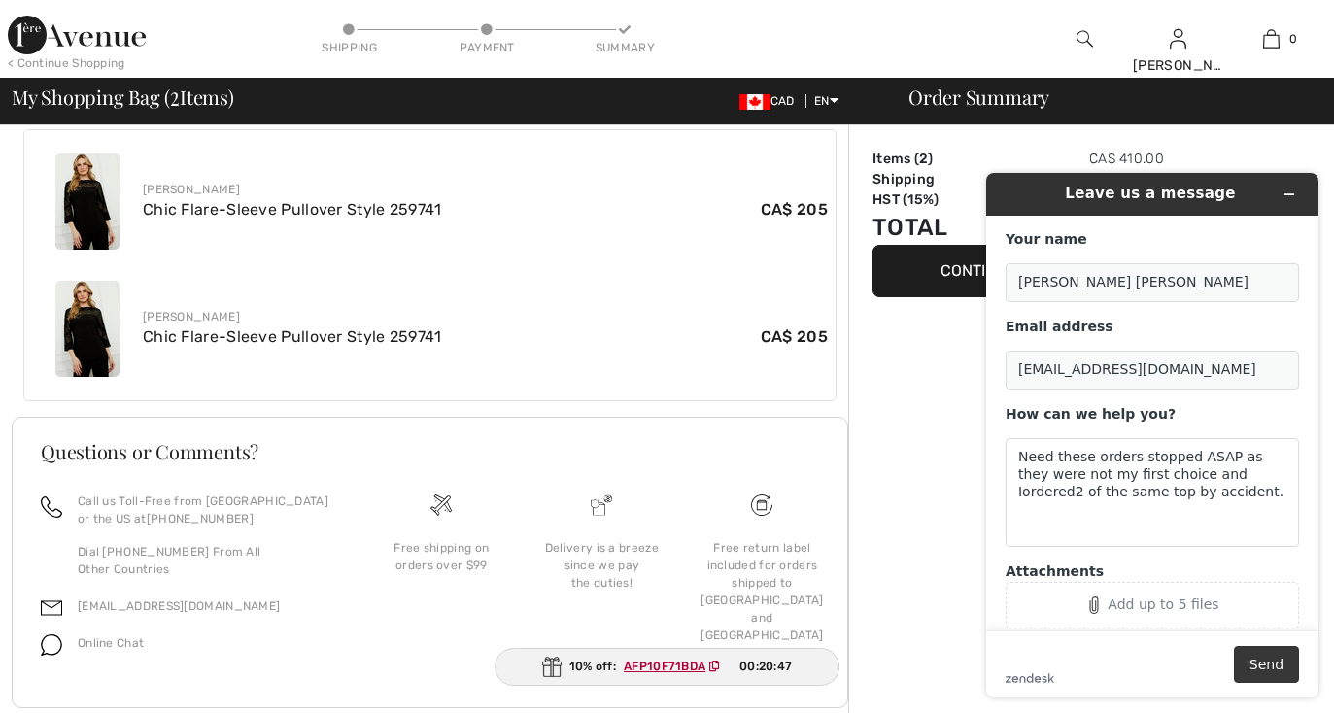
click at [1279, 667] on button "Send" at bounding box center [1266, 664] width 65 height 37
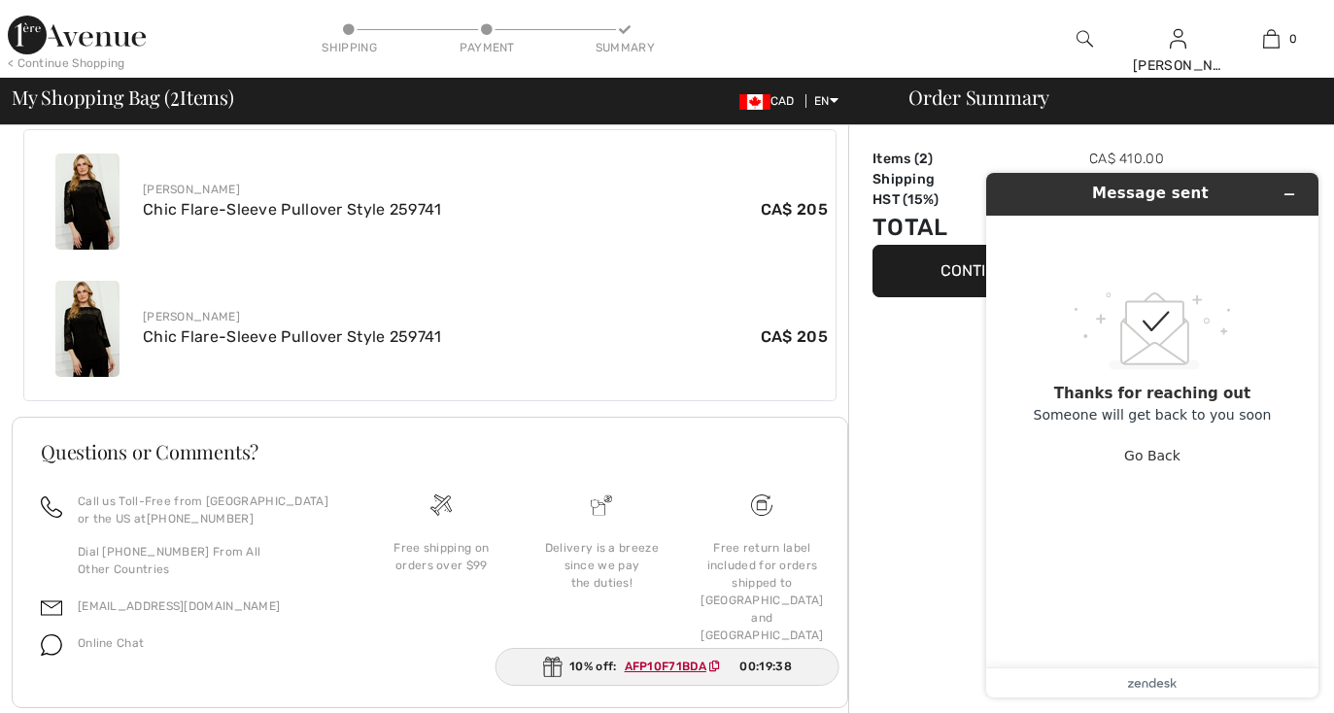
click at [1032, 653] on main ".custom-cls-1{fill:#ccc;}.cls-2{fill:#cccccb;}.cls-3{fill:#f8f8f8;}.cls-4{fill:…" at bounding box center [1155, 442] width 318 height 452
click at [1028, 689] on footer "zendesk .cls-1{fill:#03363d;}" at bounding box center [1152, 682] width 332 height 30
click at [1027, 653] on main ".custom-cls-1{fill:#ccc;}.cls-2{fill:#cccccb;}.cls-3{fill:#f8f8f8;}.cls-4{fill:…" at bounding box center [1155, 442] width 318 height 452
click at [1039, 635] on main ".custom-cls-1{fill:#ccc;}.cls-2{fill:#cccccb;}.cls-3{fill:#f8f8f8;}.cls-4{fill:…" at bounding box center [1155, 442] width 318 height 452
click at [1142, 684] on icon at bounding box center [1144, 684] width 6 height 7
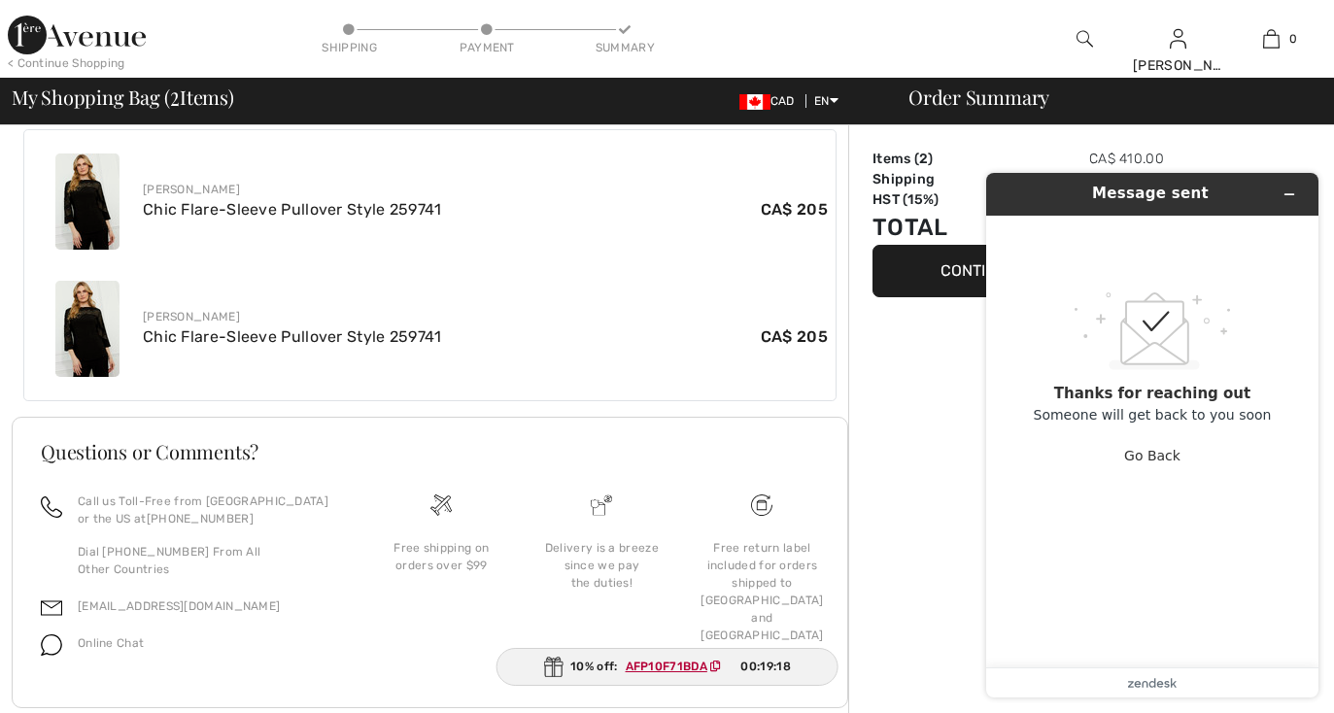
click at [1052, 646] on main ".custom-cls-1{fill:#ccc;}.cls-2{fill:#cccccb;}.cls-3{fill:#f8f8f8;}.cls-4{fill:…" at bounding box center [1155, 442] width 318 height 452
click at [1067, 681] on div "zendesk .cls-1{fill:#03363d;}" at bounding box center [1151, 683] width 293 height 10
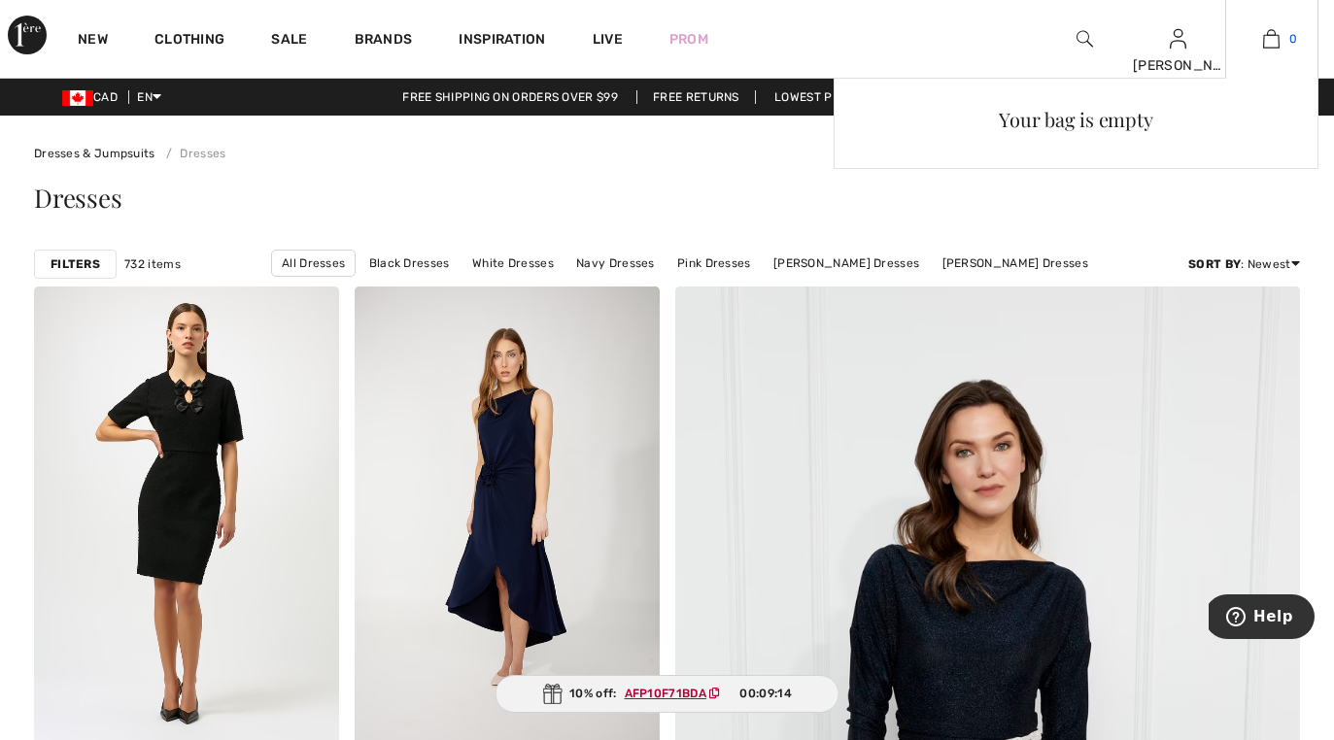
click at [1271, 38] on img at bounding box center [1271, 38] width 17 height 23
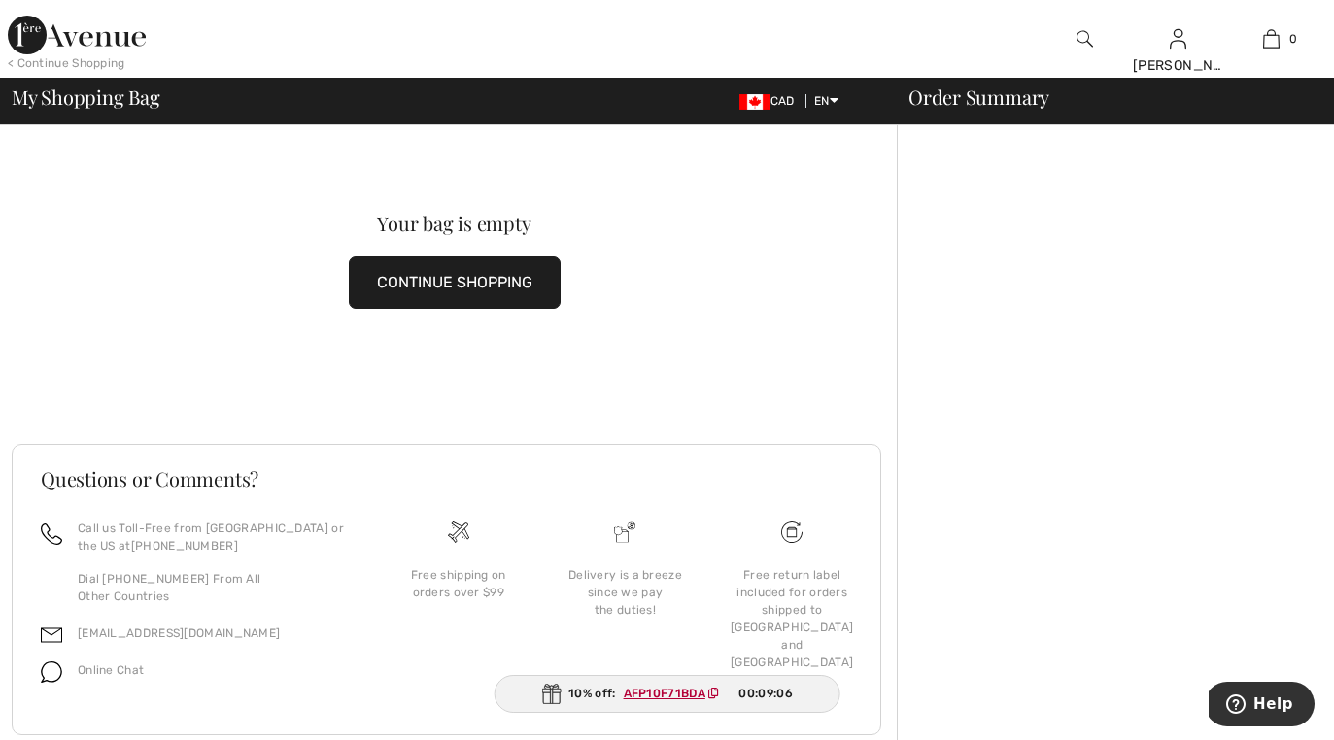
click at [1274, 712] on span "Help" at bounding box center [1273, 704] width 40 height 17
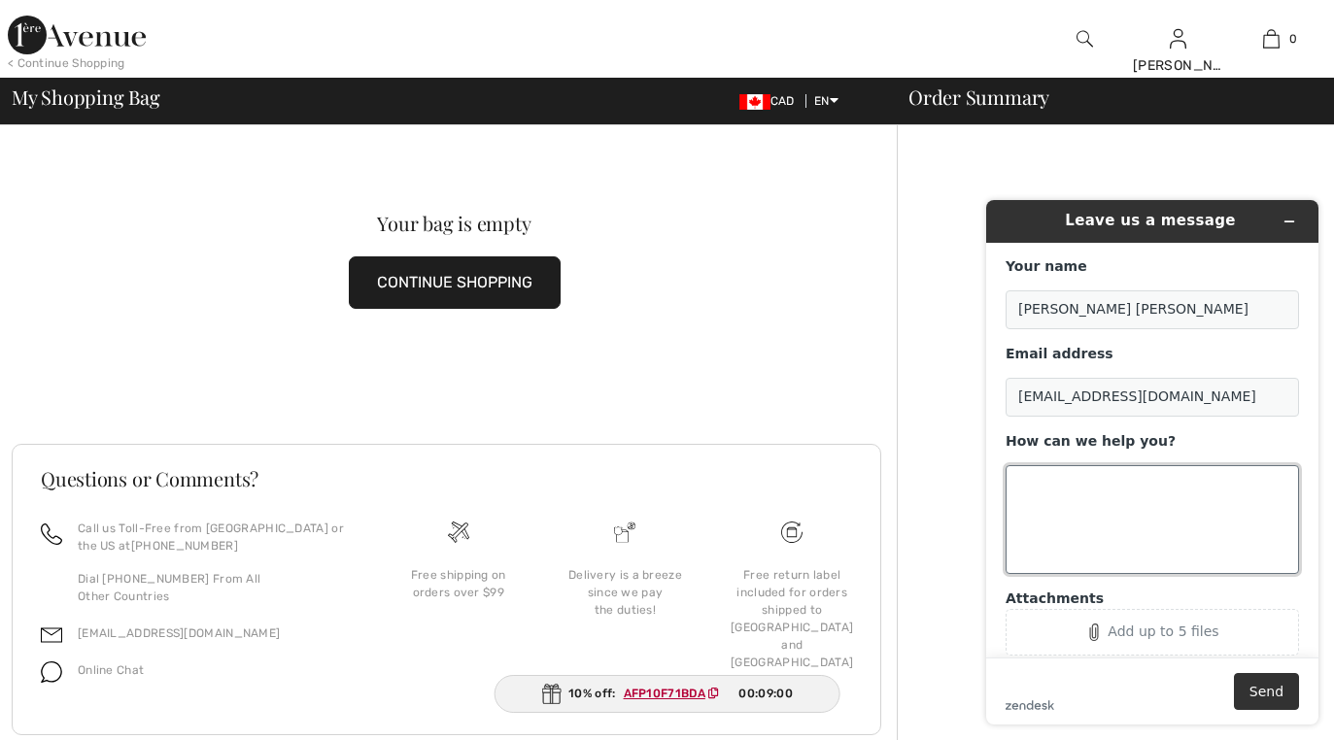
click at [1038, 492] on textarea "How can we help you?" at bounding box center [1151, 519] width 293 height 109
click at [1137, 488] on textarea "Please calm at 7097472798" at bounding box center [1151, 519] width 293 height 109
click at [1207, 489] on textarea "Please calm at [PHONE_NUMBER]" at bounding box center [1151, 519] width 293 height 109
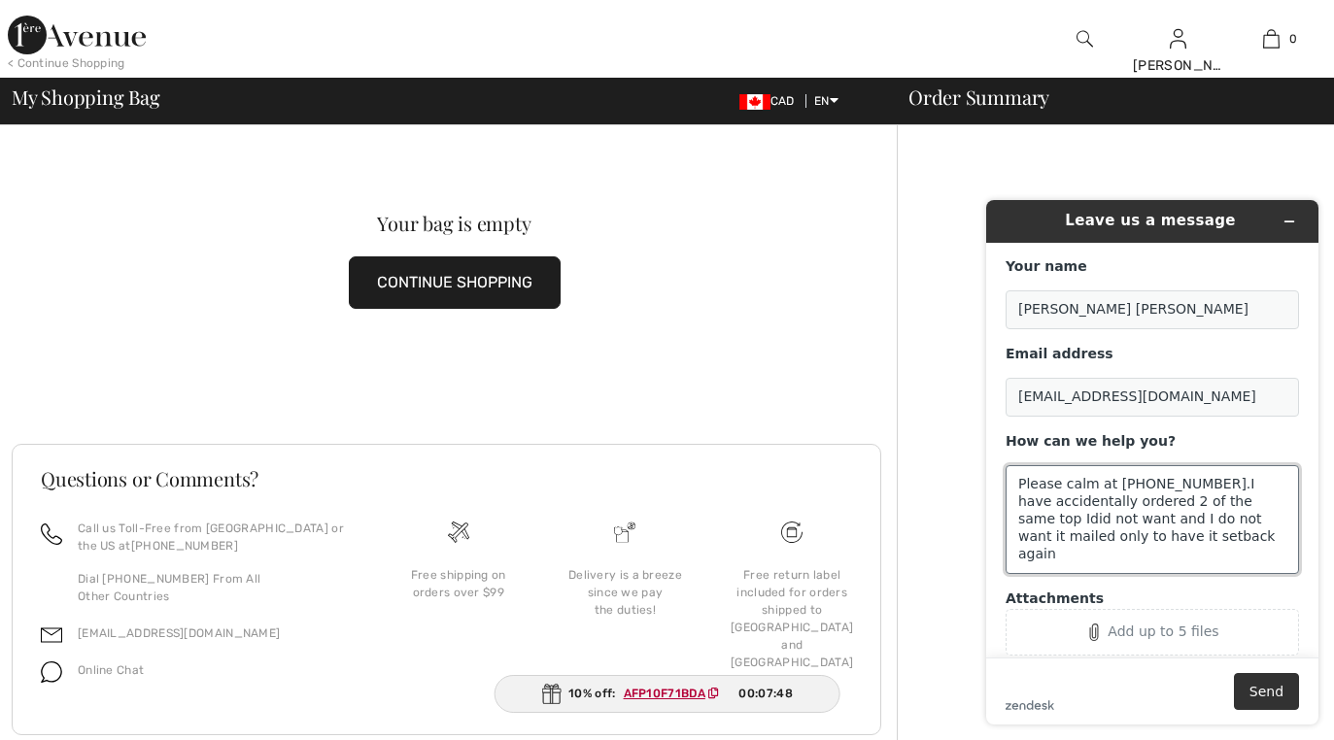
click at [1125, 538] on textarea "Please calm at 709 7472798.I have accidentally ordered 2 of the same top Idid n…" at bounding box center [1151, 519] width 293 height 109
click at [1139, 540] on textarea "Please calm at 709 7472798.I have accidentally ordered 2 of the same top Idid n…" at bounding box center [1151, 519] width 293 height 109
click at [1131, 539] on textarea "Please calm at 709 7472798.I have accidentally ordered 2 of the same top Idid n…" at bounding box center [1151, 519] width 293 height 109
click at [1214, 537] on textarea "Please calm at 709 7472798.I have accidentally ordered 2 of the same top Idid n…" at bounding box center [1151, 519] width 293 height 109
click at [1080, 484] on textarea "Please calm at 709 7472798.I have accidentally ordered 2 of the same top Idid n…" at bounding box center [1151, 519] width 293 height 109
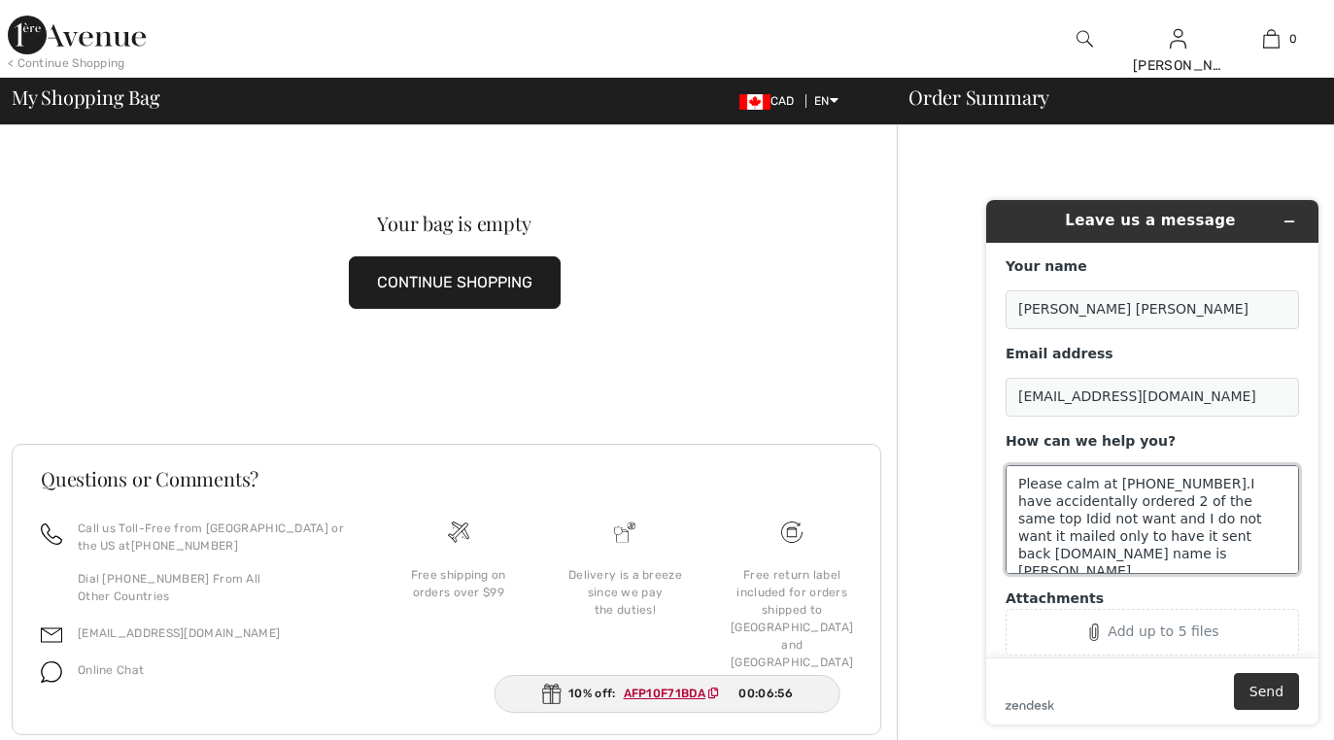
click at [1083, 488] on textarea "Please calm at 709 7472798.I have accidentally ordered 2 of the same top Idid n…" at bounding box center [1151, 519] width 293 height 109
click at [1080, 488] on textarea "Please cal m at 709 7472798.I have accidentally ordered 2 of the same top Idid …" at bounding box center [1151, 519] width 293 height 109
click at [1100, 487] on textarea "Please call m at 709 7472798.I have accidentally ordered 2 of the same top Idid…" at bounding box center [1151, 519] width 293 height 109
click at [1200, 485] on textarea "Please call me at 709 7472798.I have accidentally ordered 2 of the same top Idi…" at bounding box center [1151, 519] width 293 height 109
click at [1120, 561] on textarea "Please call me at 709 7472708.I have accidentally ordered 2 of the same top Idi…" at bounding box center [1151, 519] width 293 height 109
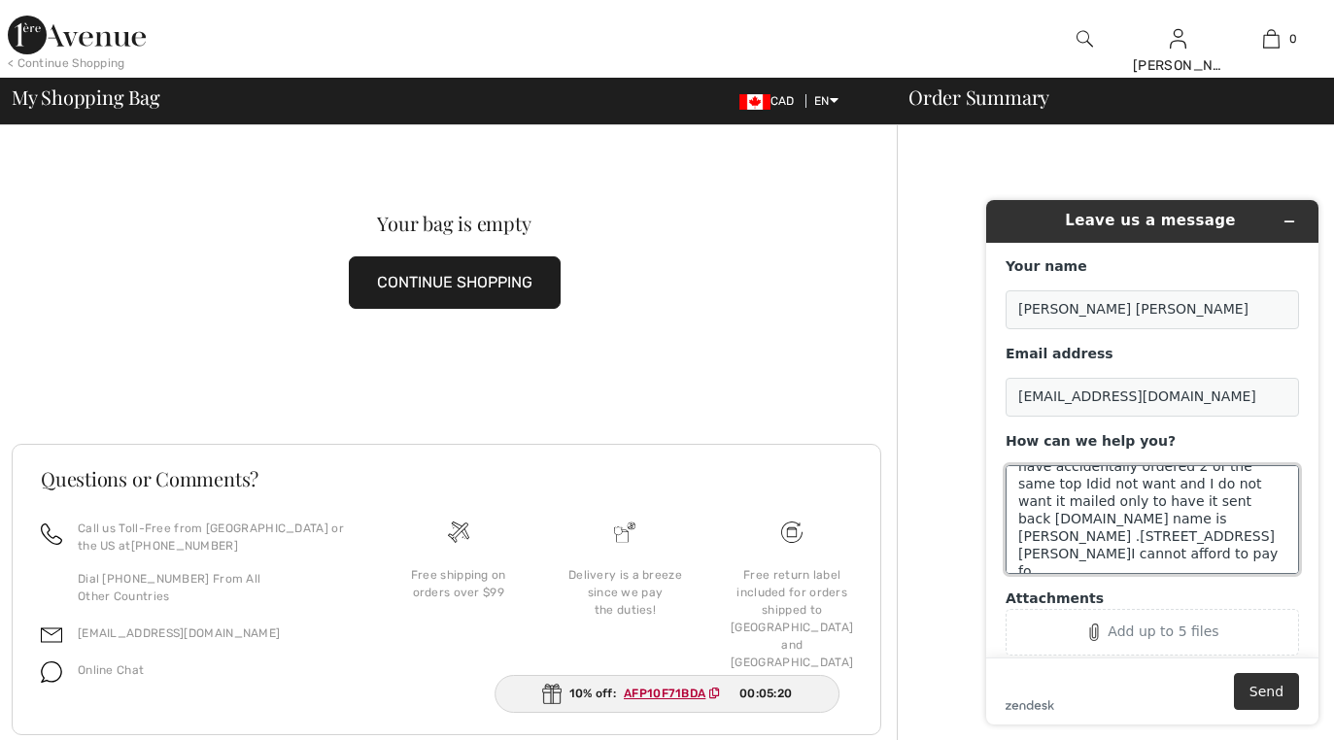
scroll to position [42, 0]
click at [1157, 562] on textarea "Please call me at 709 7472708.I have accidentally ordered 2 of the same top Idi…" at bounding box center [1151, 519] width 293 height 109
drag, startPoint x: 1122, startPoint y: 565, endPoint x: 1172, endPoint y: 552, distance: 51.4
click at [1172, 552] on textarea "Please call me at 709 7472708.I have accidentally ordered 2 of the same top Idi…" at bounding box center [1151, 519] width 293 height 109
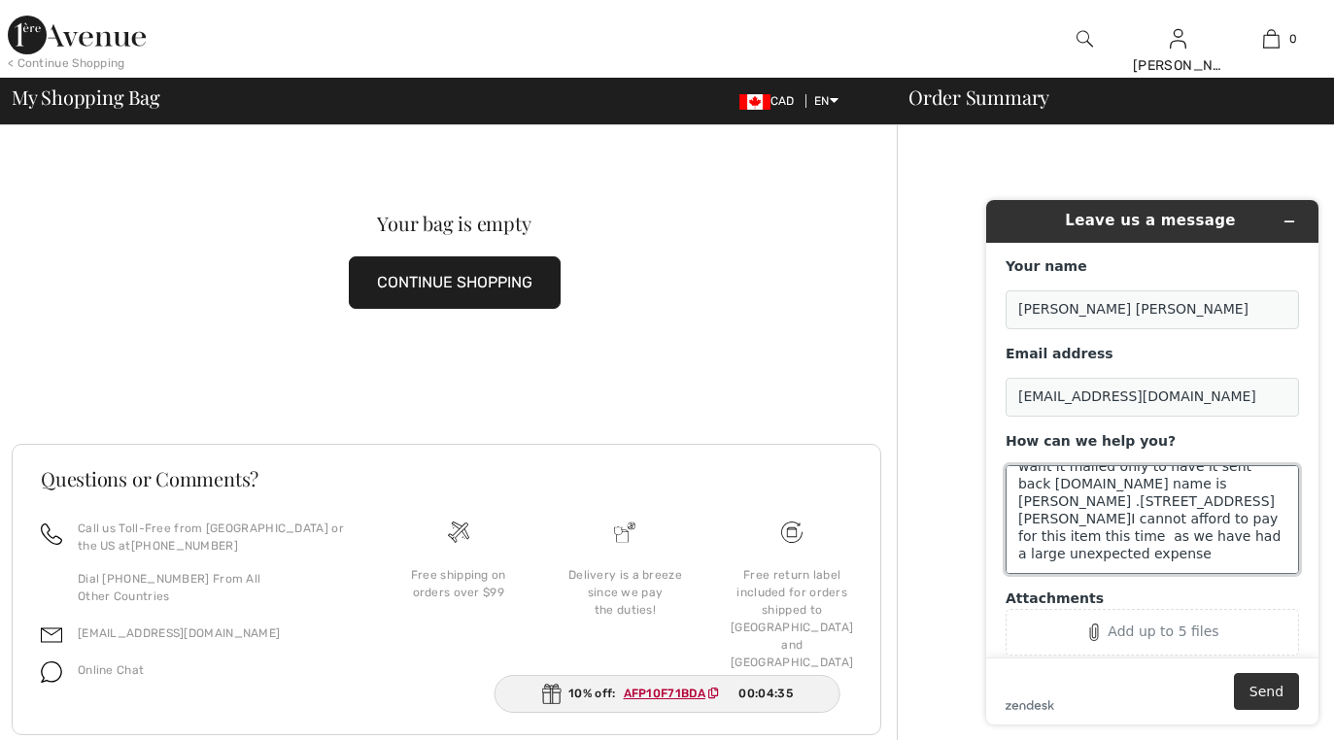
click at [1178, 554] on textarea "Please call me at 709 7472708.I have accidentally ordered 2 of the same top Idi…" at bounding box center [1151, 519] width 293 height 109
click at [1201, 553] on textarea "Please call me at 709 7472708.I have accidentally ordered 2 of the same top Idi…" at bounding box center [1151, 519] width 293 height 109
click at [1203, 559] on textarea "Please call me at 709 7472708.I have accidentally ordered 2 of the same top Idi…" at bounding box center [1151, 519] width 293 height 109
click at [1195, 555] on textarea "Please call me at 709 7472708.I have accidentally ordered 2 of the same top Idi…" at bounding box center [1151, 519] width 293 height 109
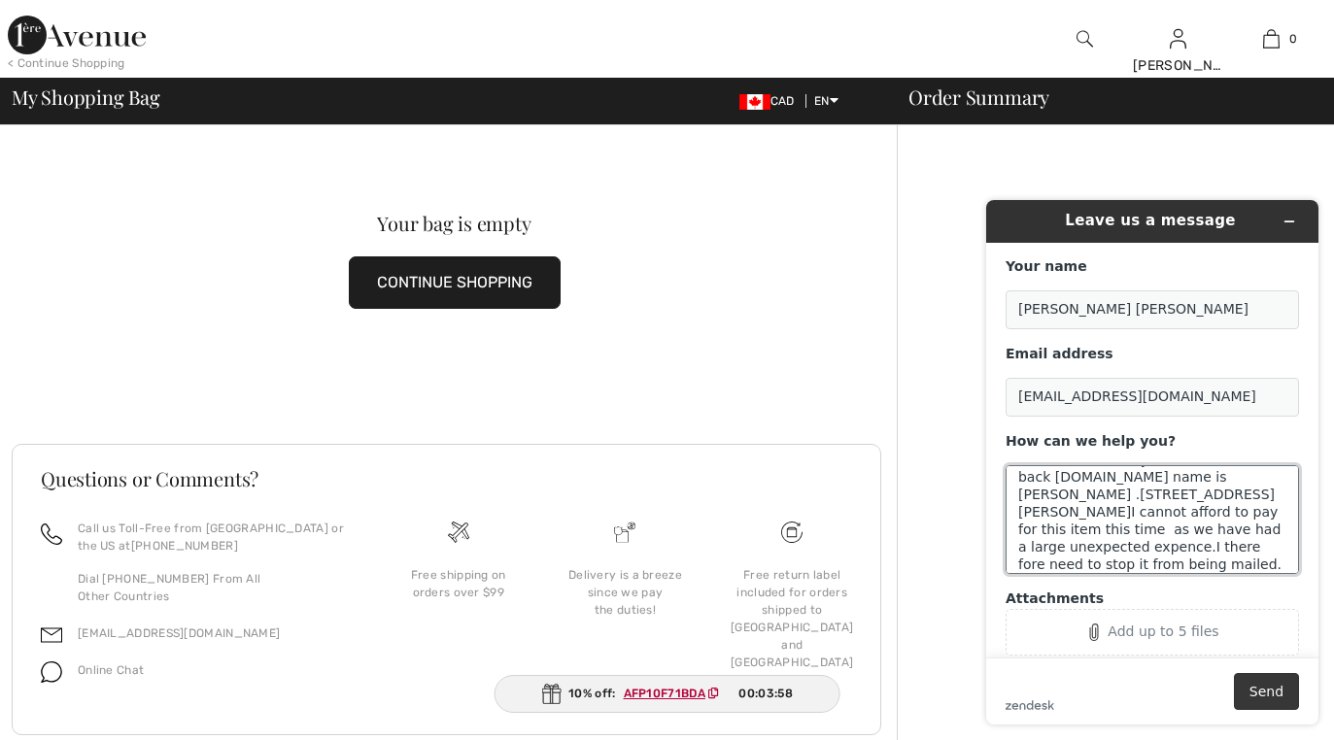
type textarea "Please call me at 709 7472708.I have accidentally ordered 2 of the same top Idi…"
click at [1270, 696] on button "Send" at bounding box center [1266, 691] width 65 height 37
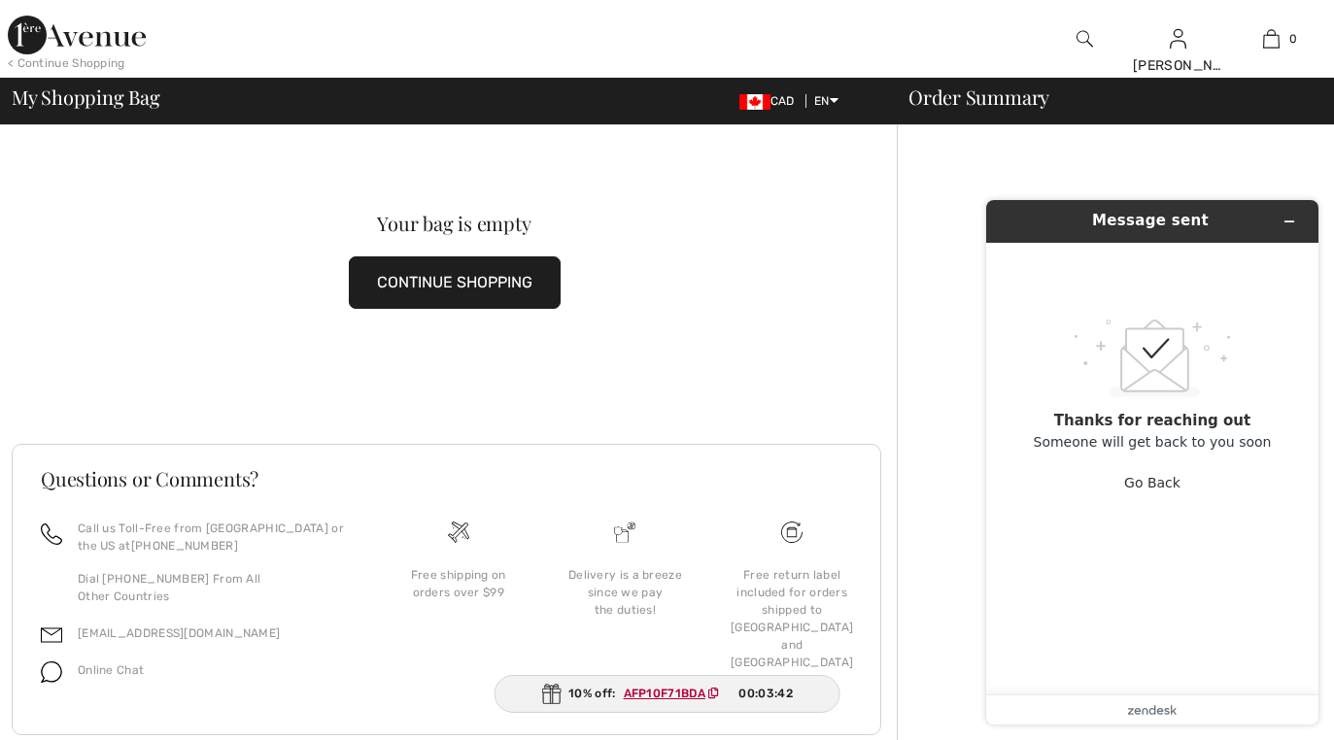
click at [937, 115] on div "My Shopping Bag CAD EN English Français Order Summary" at bounding box center [667, 101] width 1334 height 47
click at [941, 103] on div "Order Summary" at bounding box center [1103, 96] width 437 height 19
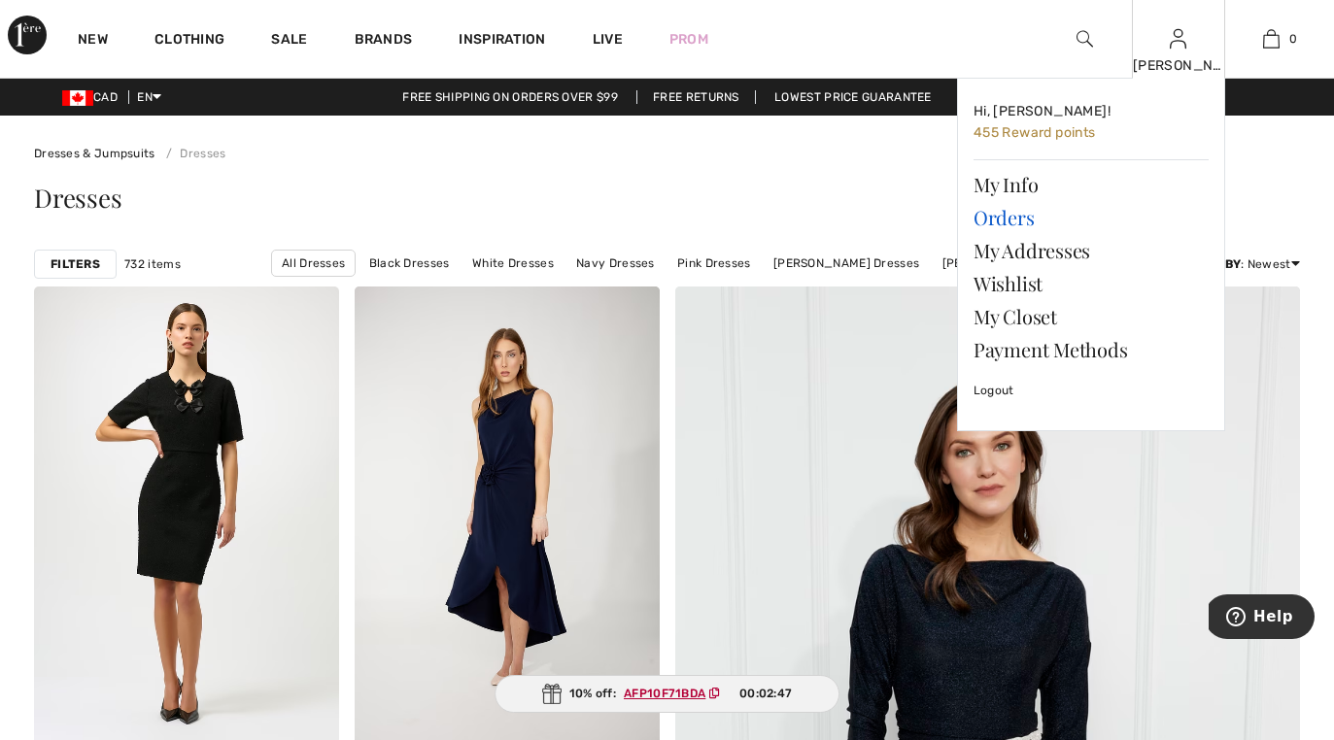
click at [1005, 220] on link "Orders" at bounding box center [1090, 217] width 235 height 33
click at [1006, 219] on link "Orders" at bounding box center [1090, 217] width 235 height 33
click at [1006, 217] on link "Orders" at bounding box center [1090, 217] width 235 height 33
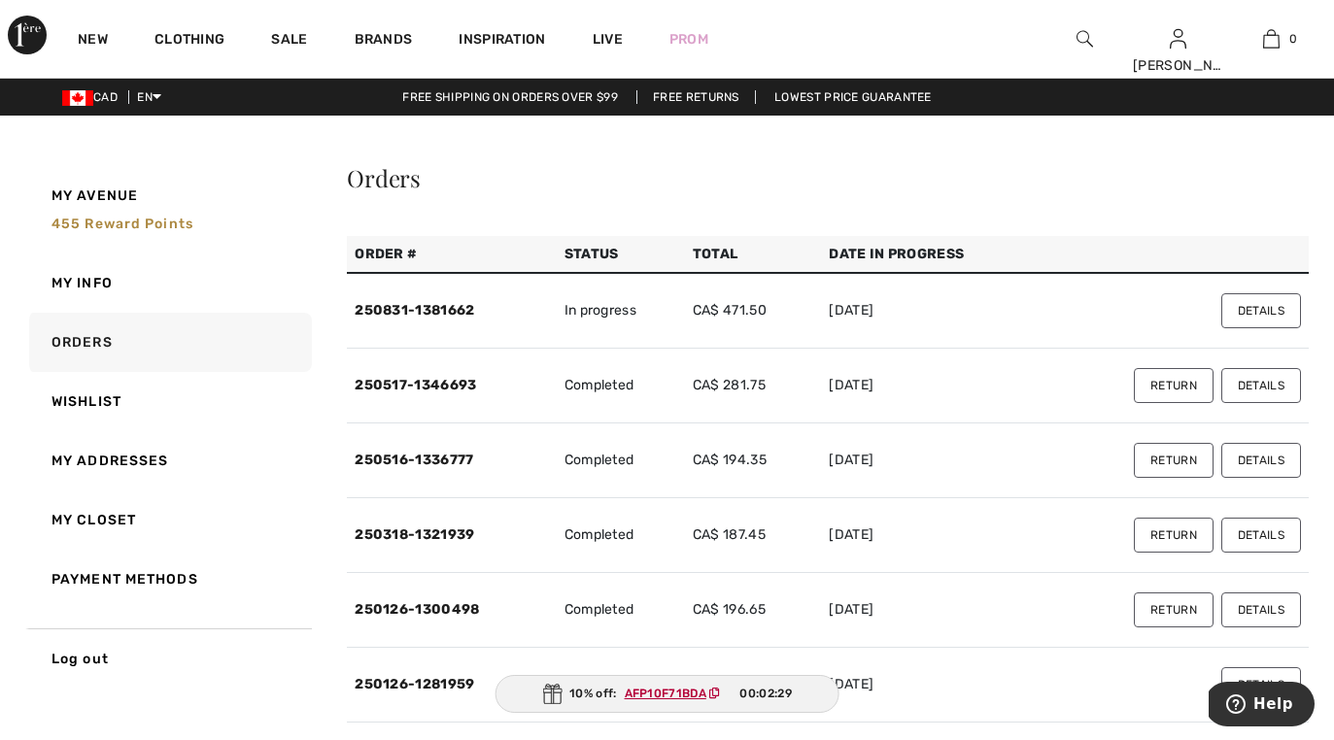
click at [1254, 310] on button "Details" at bounding box center [1261, 310] width 80 height 35
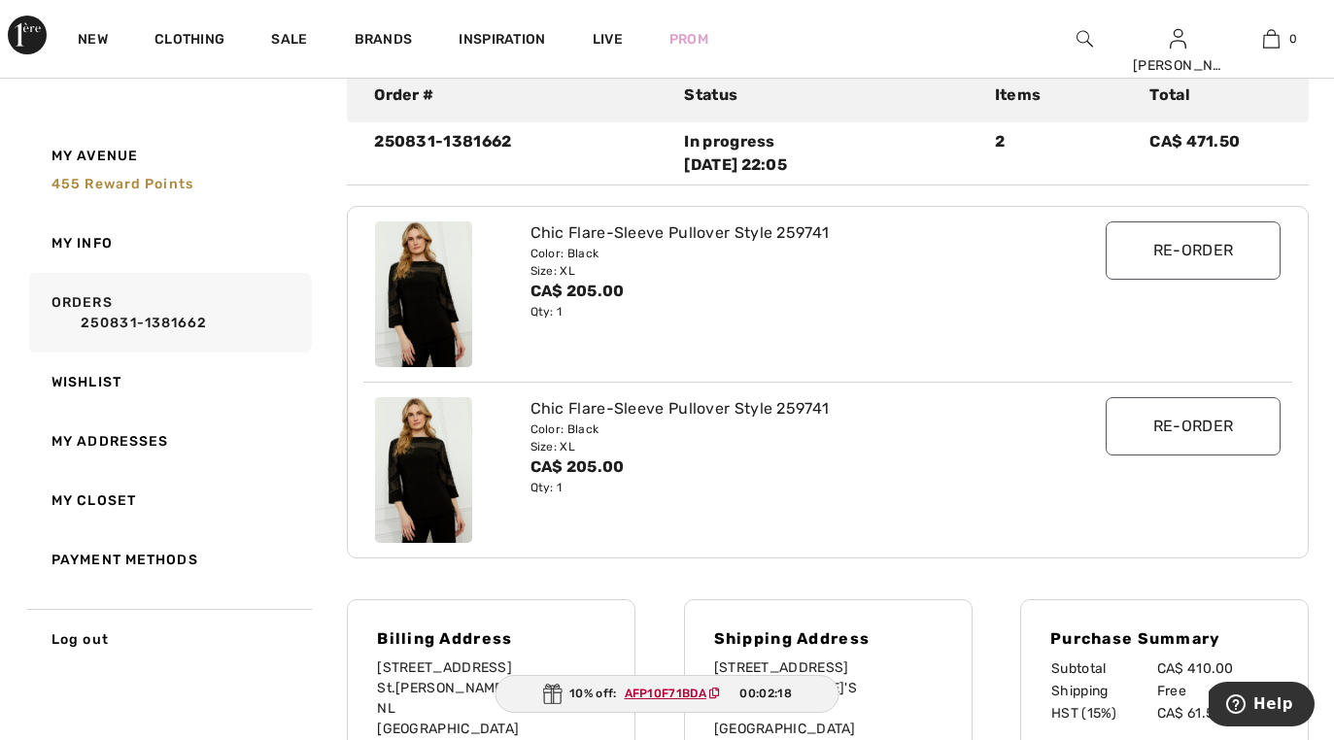
scroll to position [175, 0]
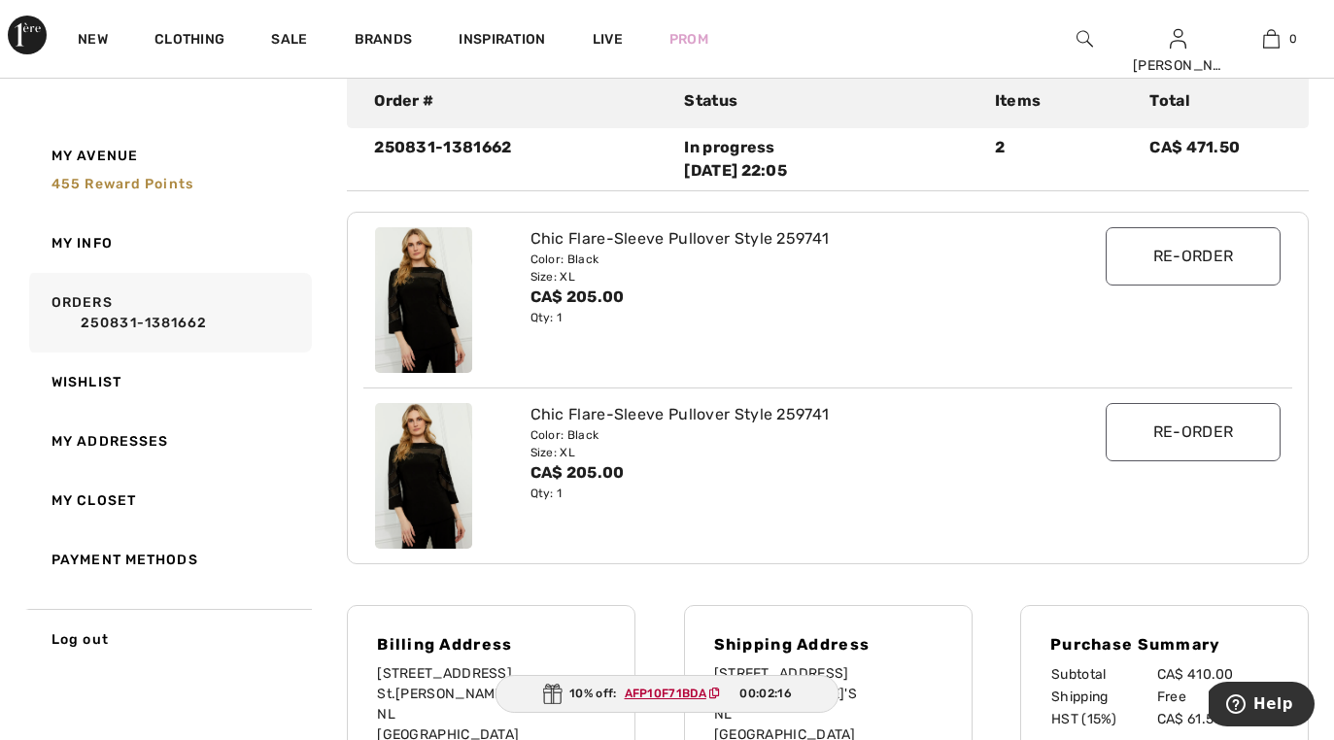
click at [1214, 429] on input "Re-order" at bounding box center [1193, 432] width 175 height 58
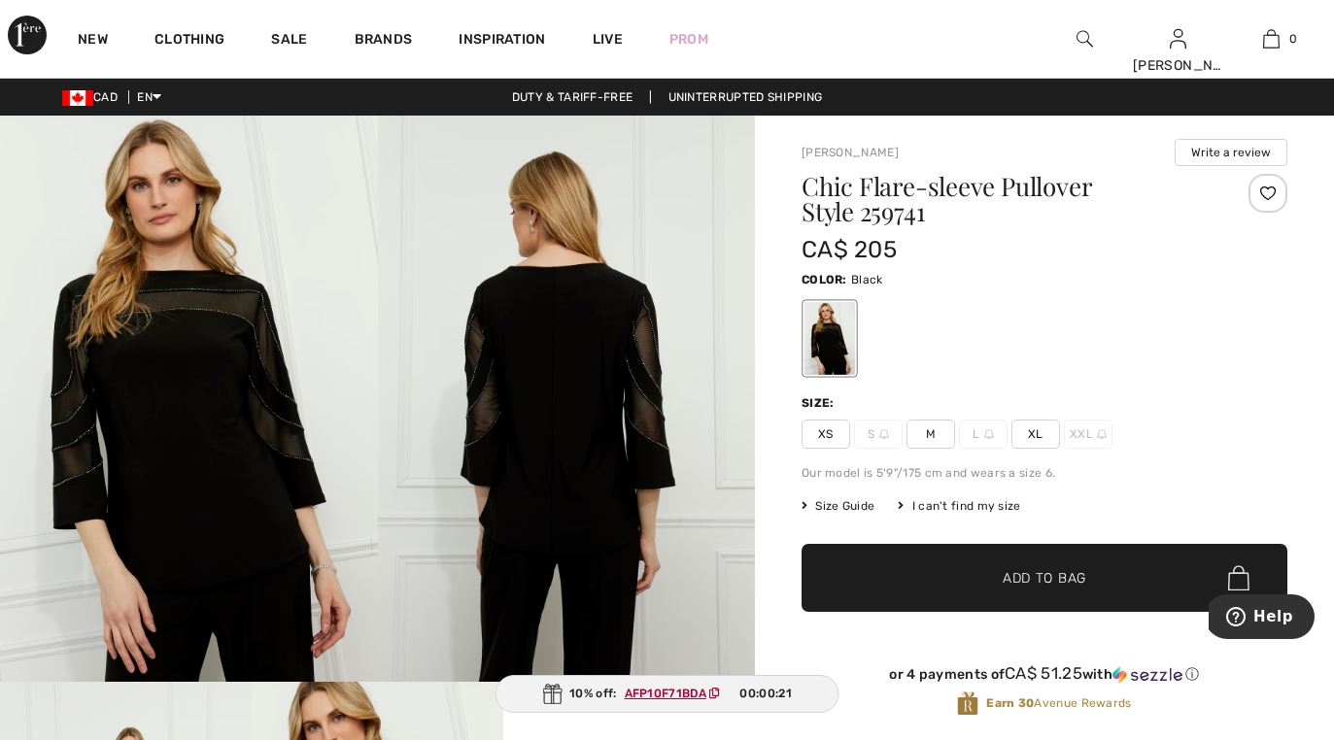
click at [1086, 37] on img at bounding box center [1084, 38] width 17 height 23
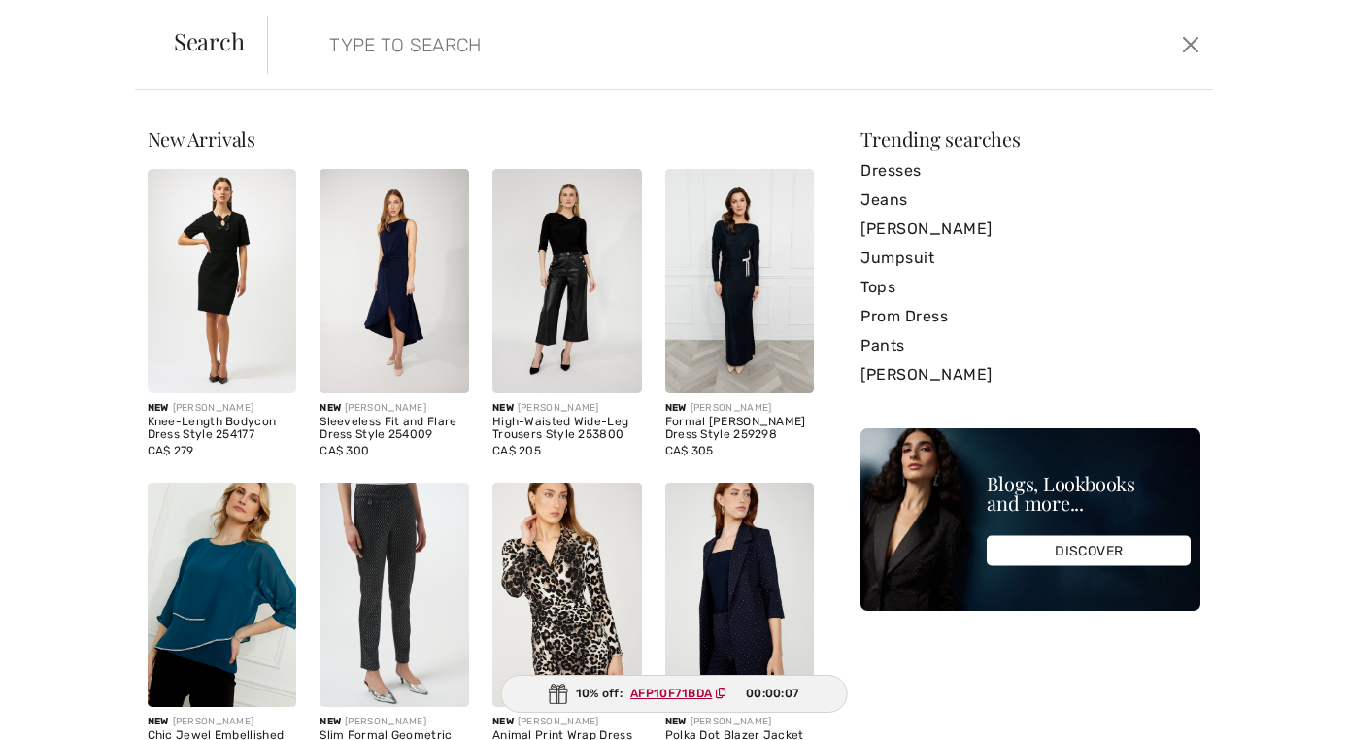
click at [71, 266] on div "Sorry, no results found for " " Some helpful tips for your search: Double check…" at bounding box center [674, 415] width 1348 height 650
click at [1185, 49] on button "Close" at bounding box center [1190, 44] width 29 height 31
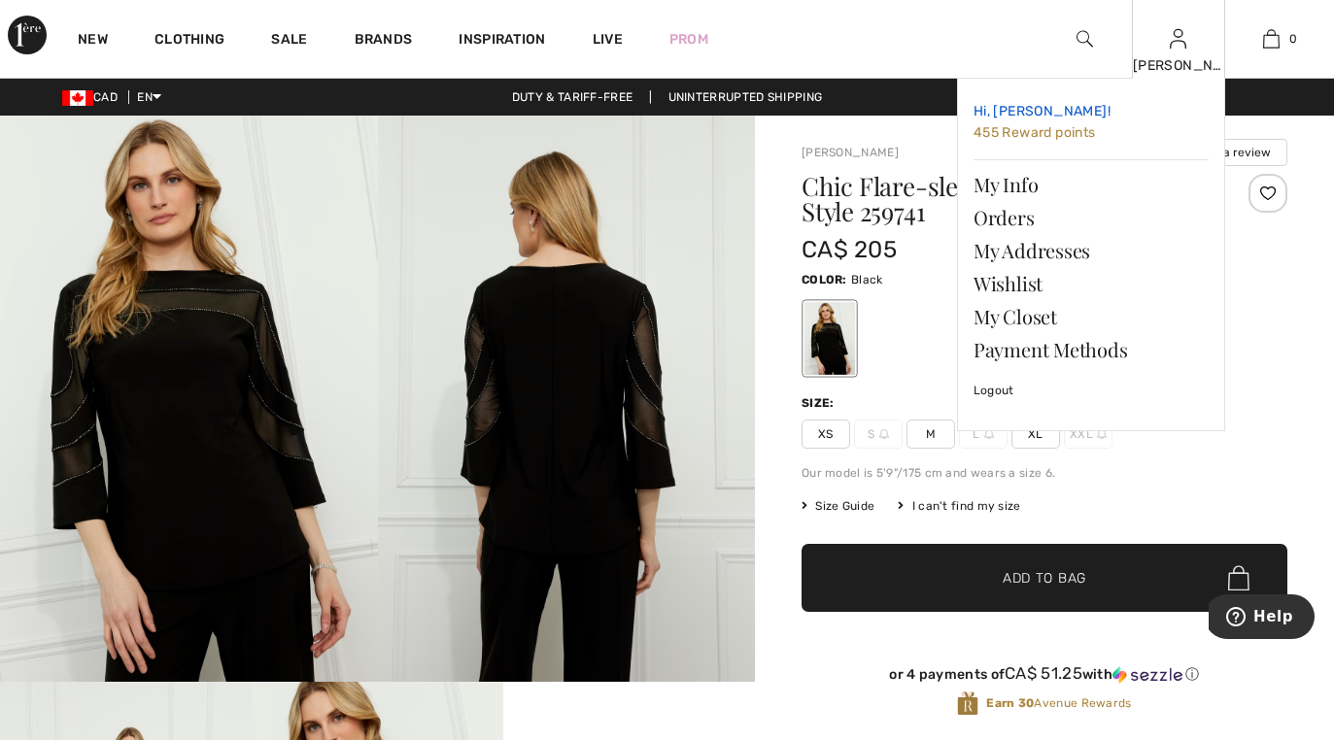
click at [1044, 137] on span "455 Reward points" at bounding box center [1034, 132] width 122 height 17
click at [1037, 122] on link "Hi, Joan! 455 Reward points" at bounding box center [1090, 122] width 235 height 57
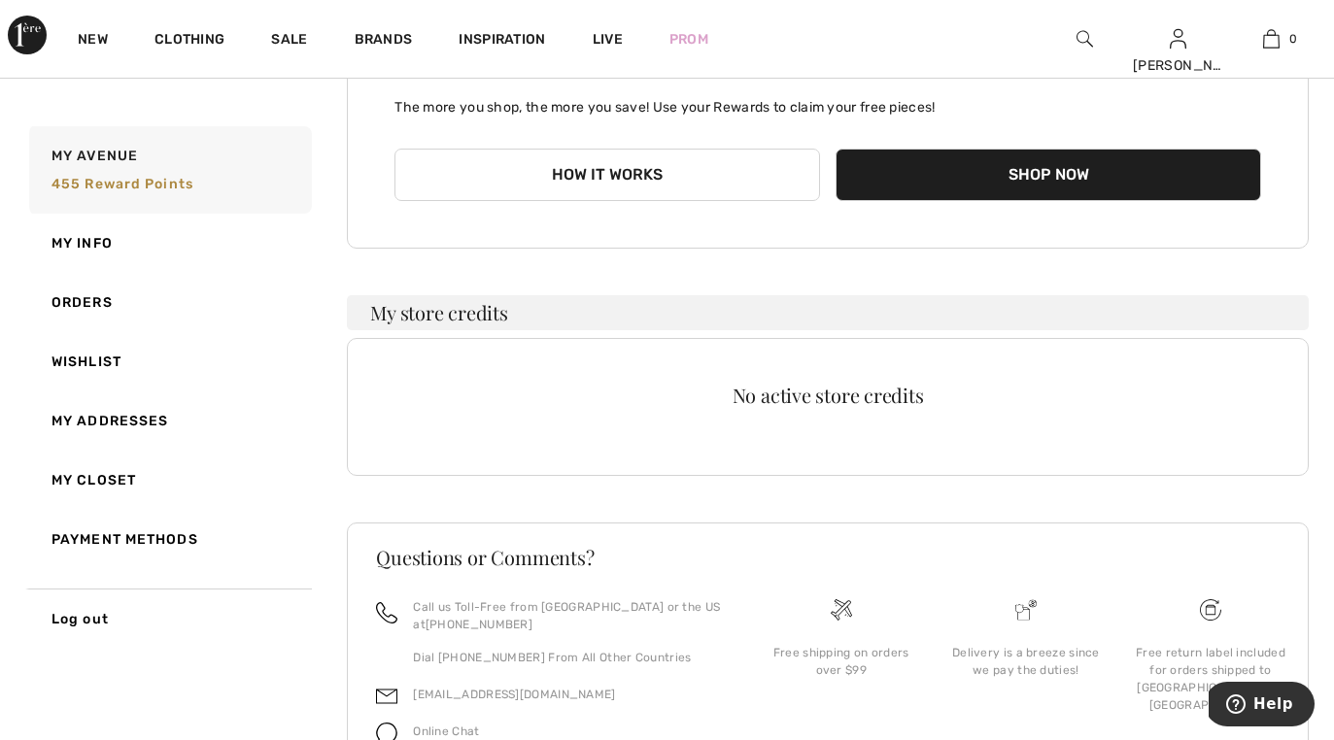
scroll to position [402, 0]
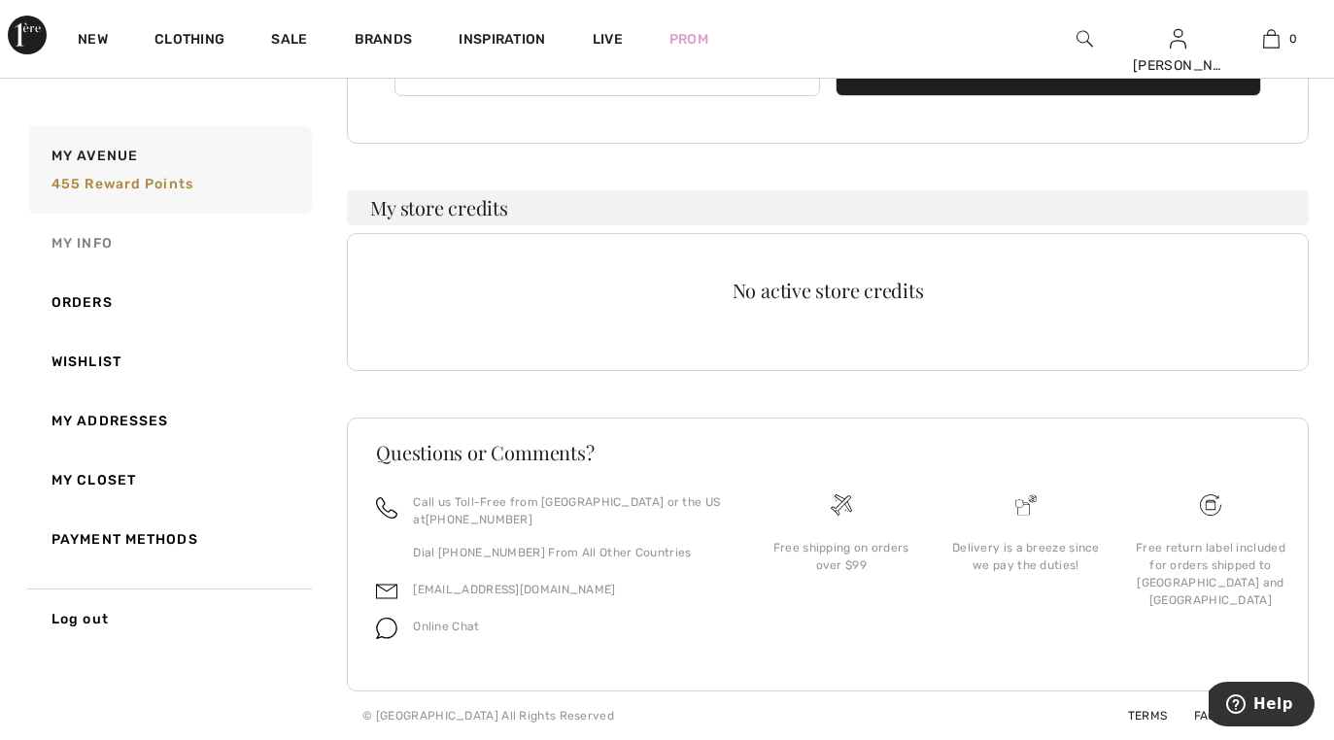
click at [85, 241] on link "My Info" at bounding box center [168, 243] width 287 height 59
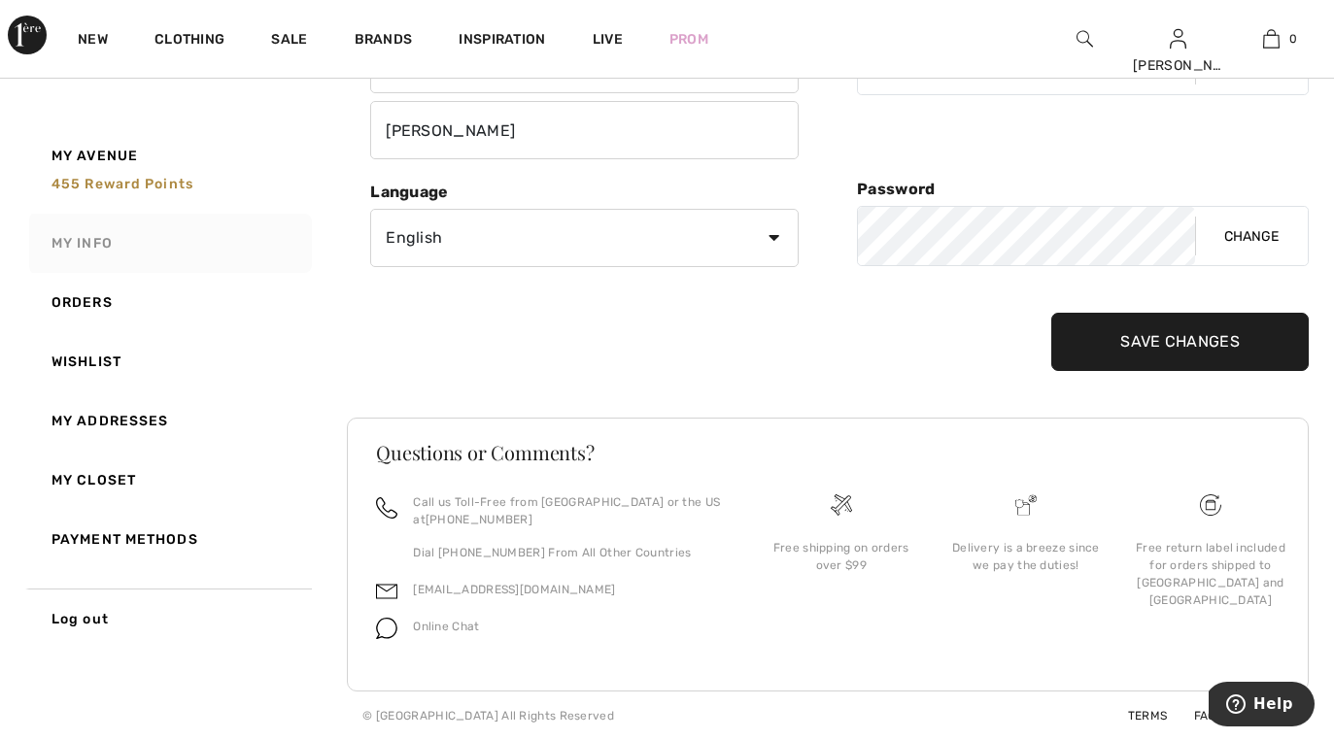
scroll to position [262, 0]
click at [111, 187] on span "455 Reward points" at bounding box center [122, 184] width 142 height 17
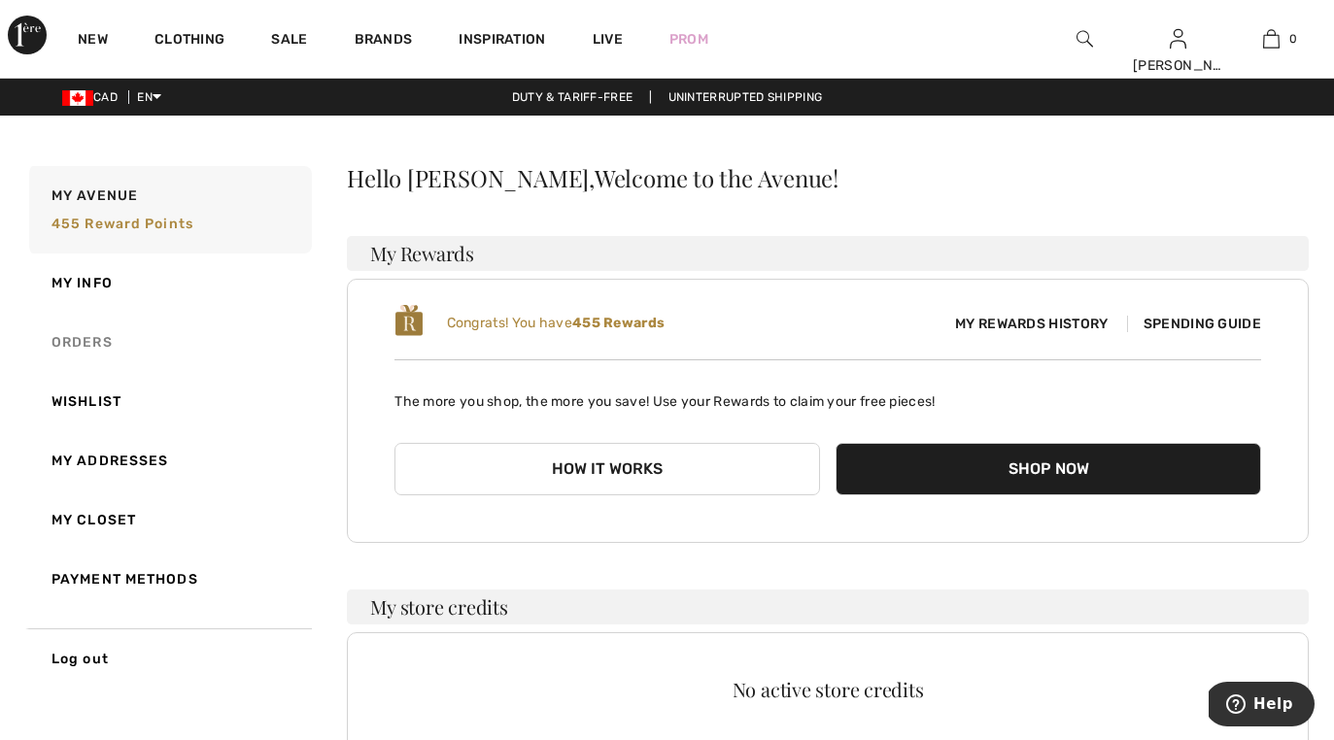
scroll to position [0, 0]
click at [68, 293] on link "My Info" at bounding box center [168, 283] width 287 height 59
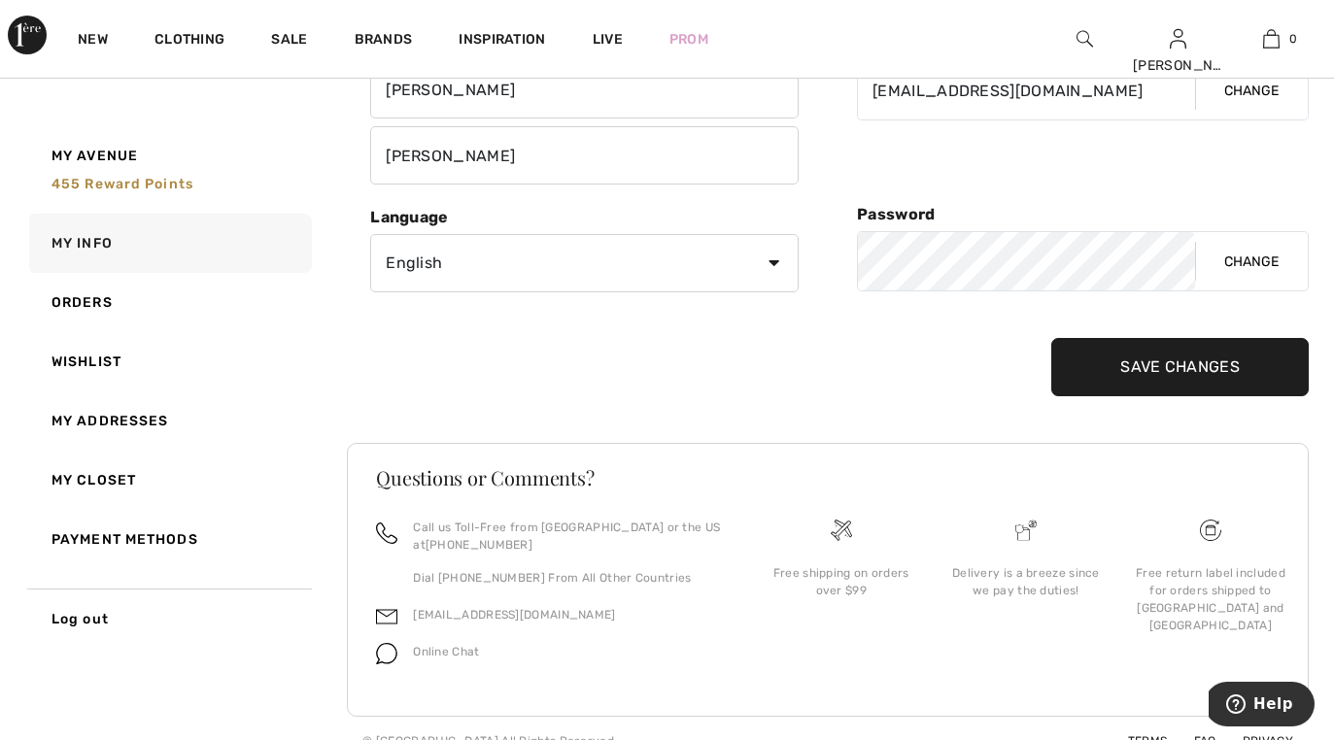
scroll to position [262, 0]
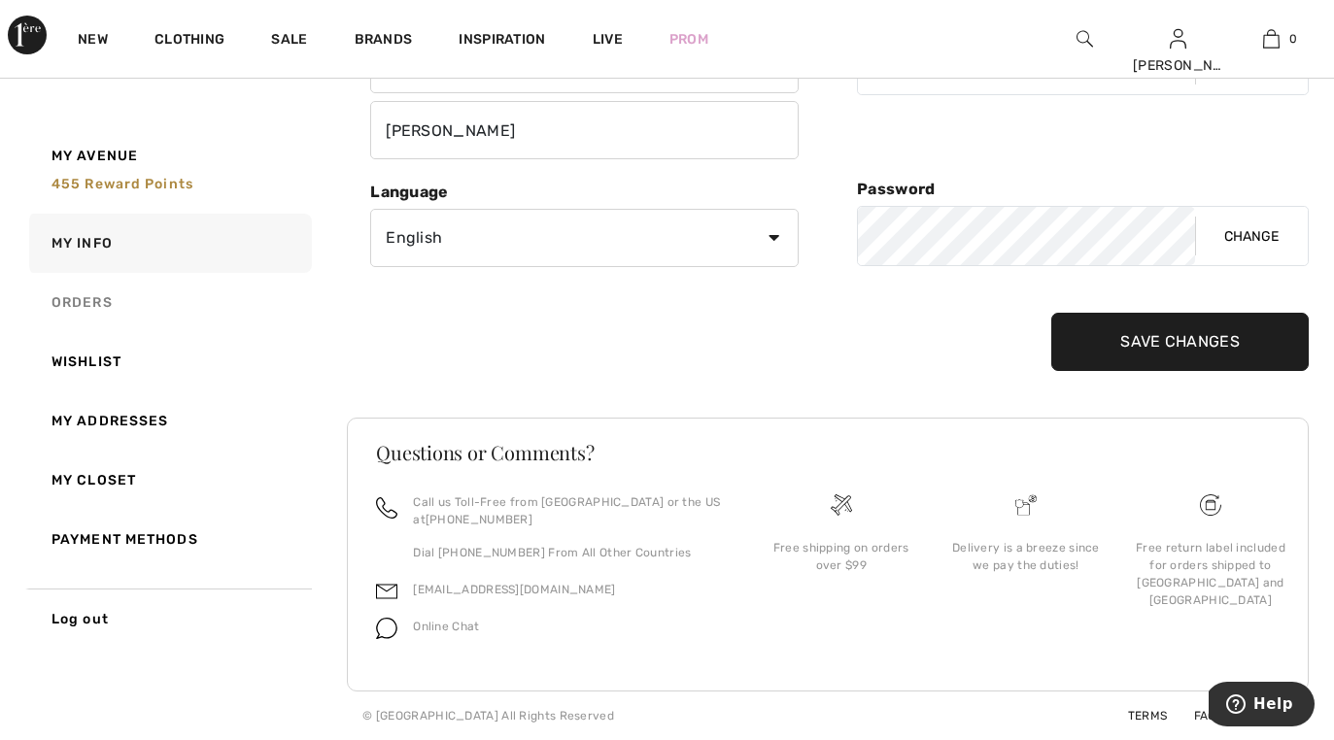
click at [84, 306] on link "Orders" at bounding box center [168, 302] width 287 height 59
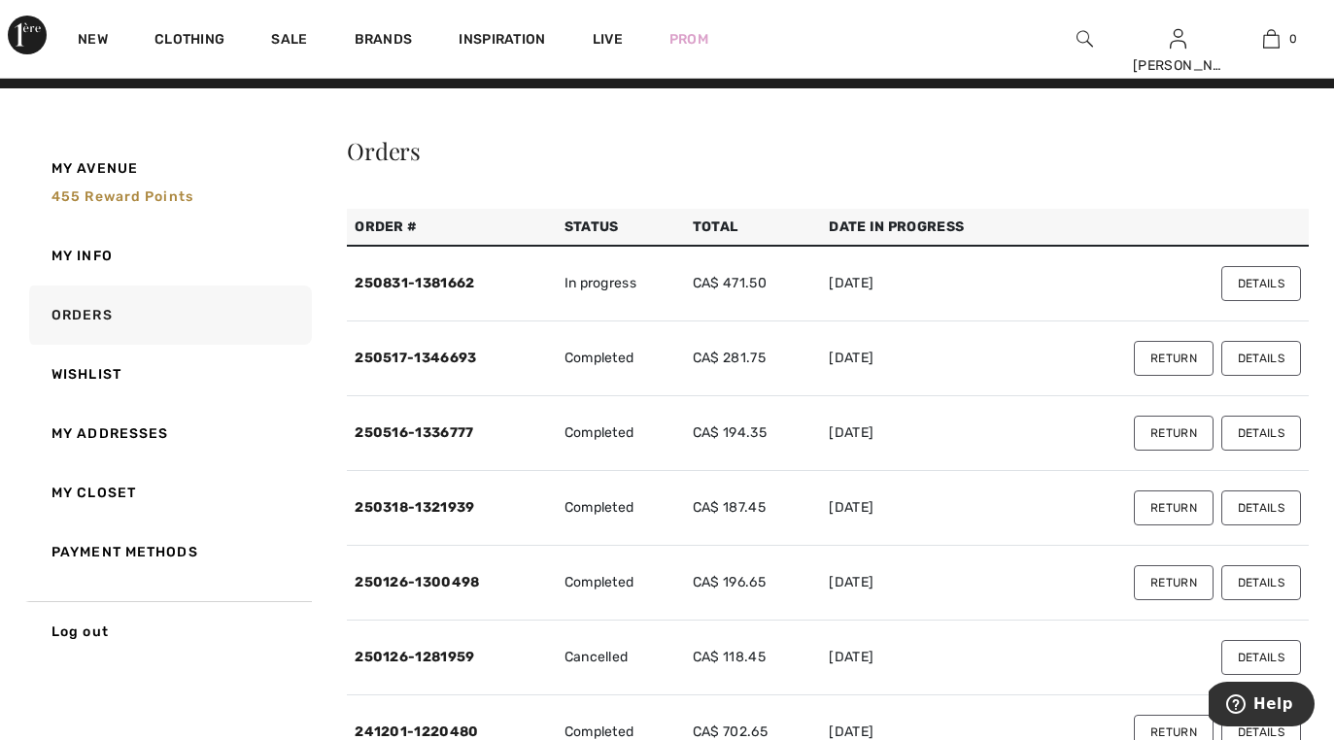
scroll to position [0, 0]
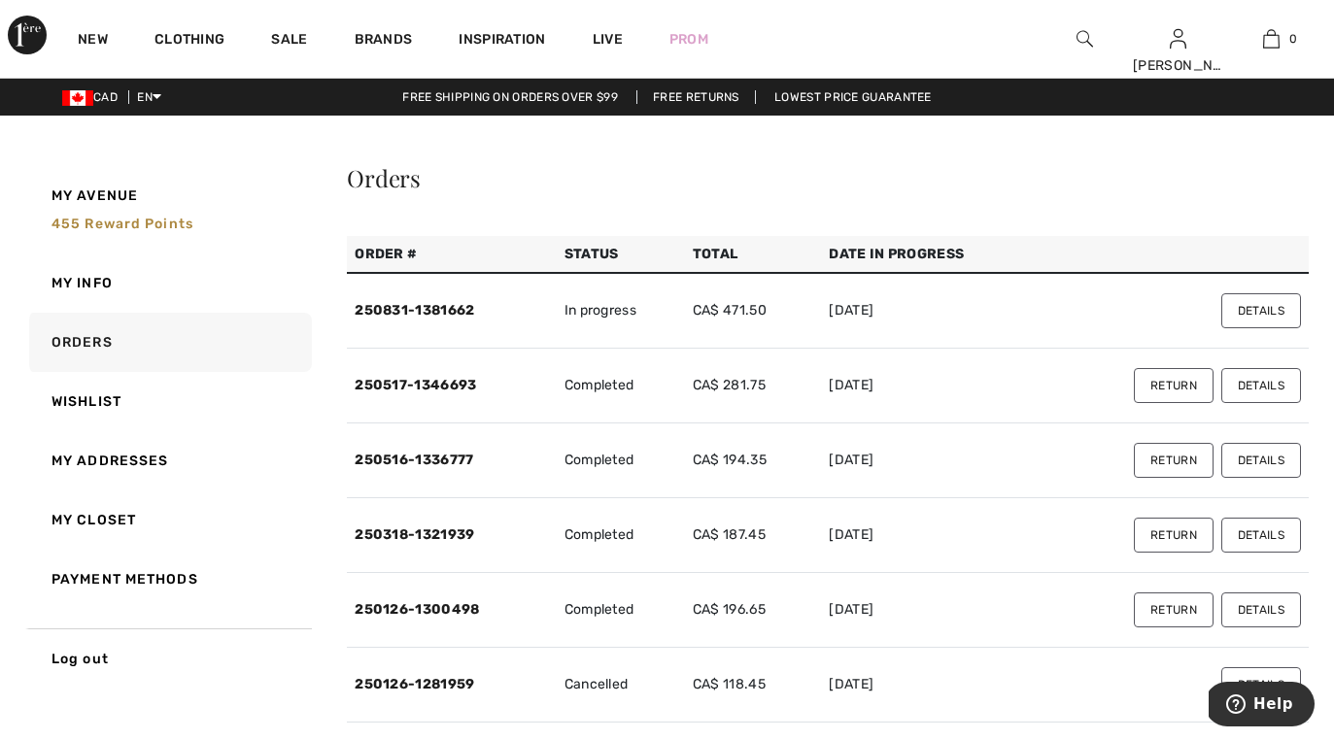
click at [1245, 314] on button "Details" at bounding box center [1261, 310] width 80 height 35
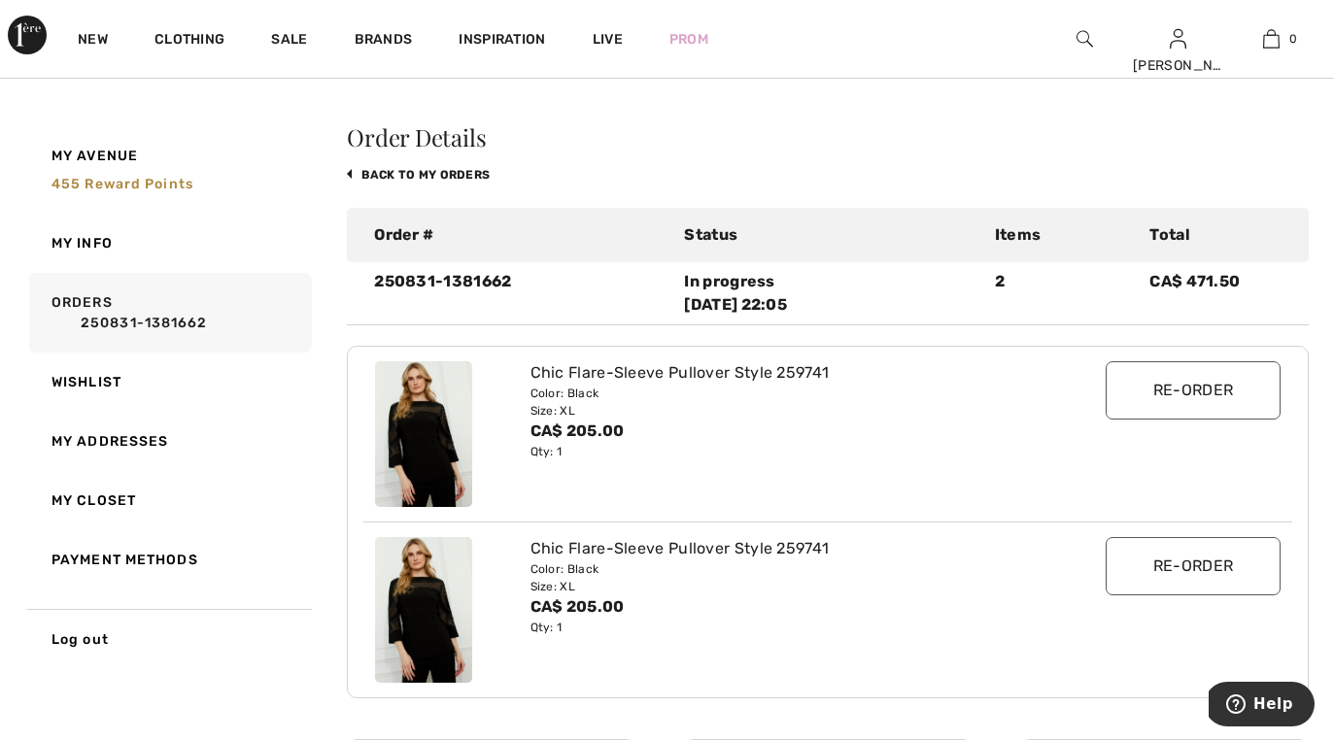
scroll to position [1, 0]
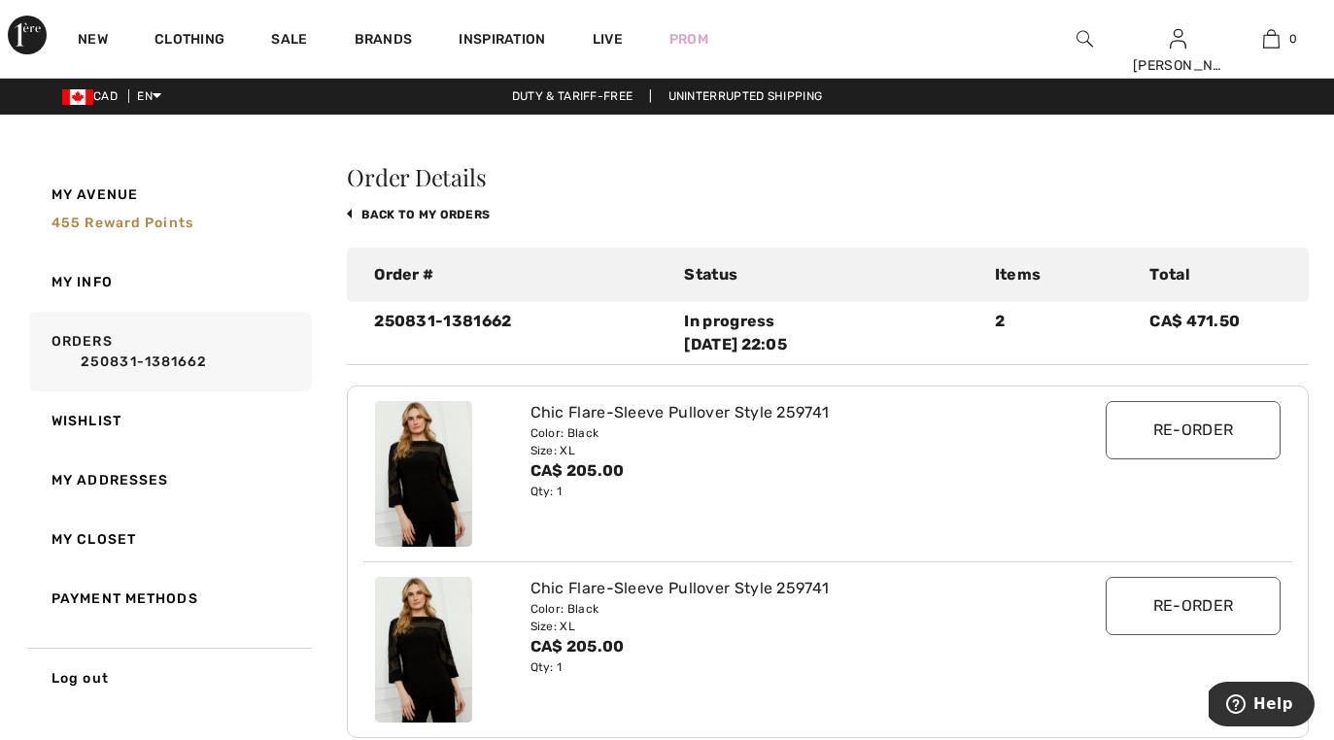
click at [737, 330] on div "In progress 2025-08-31 22:05" at bounding box center [827, 333] width 287 height 47
click at [404, 526] on img at bounding box center [423, 474] width 97 height 146
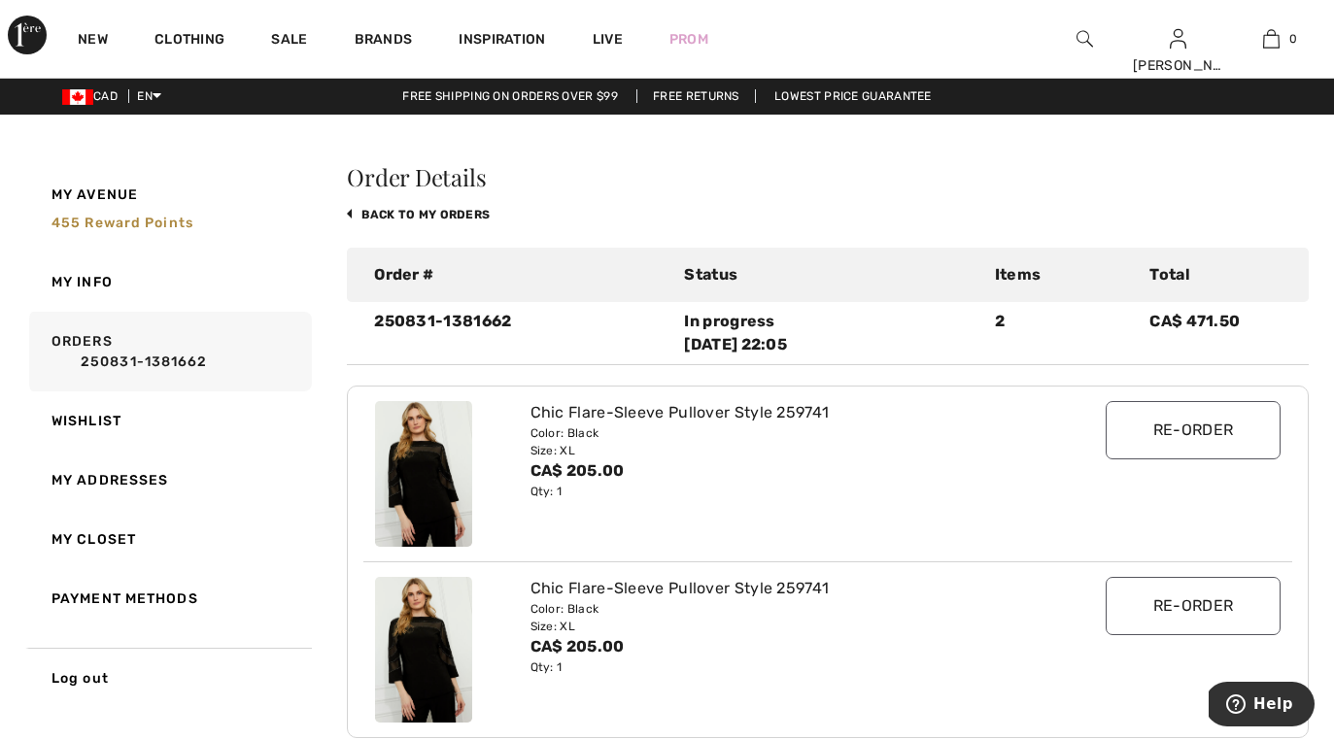
click at [404, 526] on img at bounding box center [423, 474] width 97 height 146
click at [405, 525] on img at bounding box center [423, 474] width 97 height 146
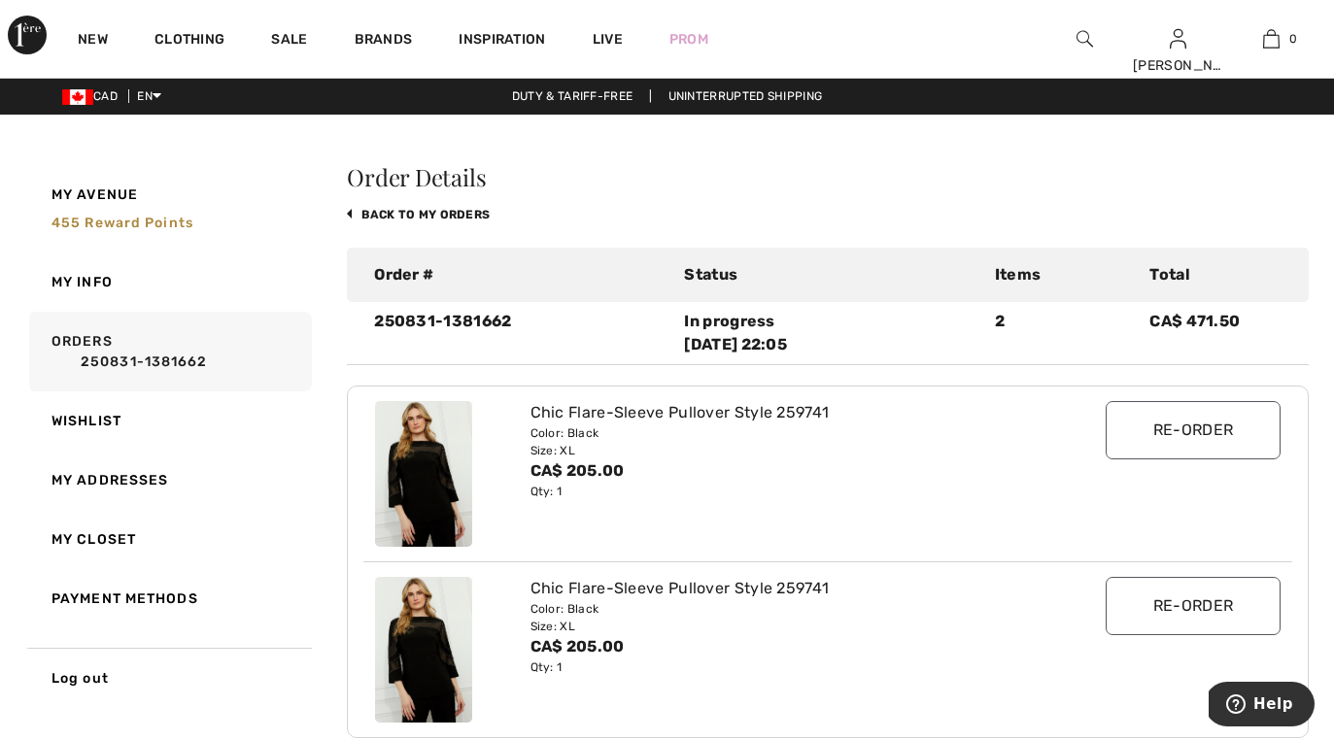
click at [405, 525] on img at bounding box center [423, 474] width 97 height 146
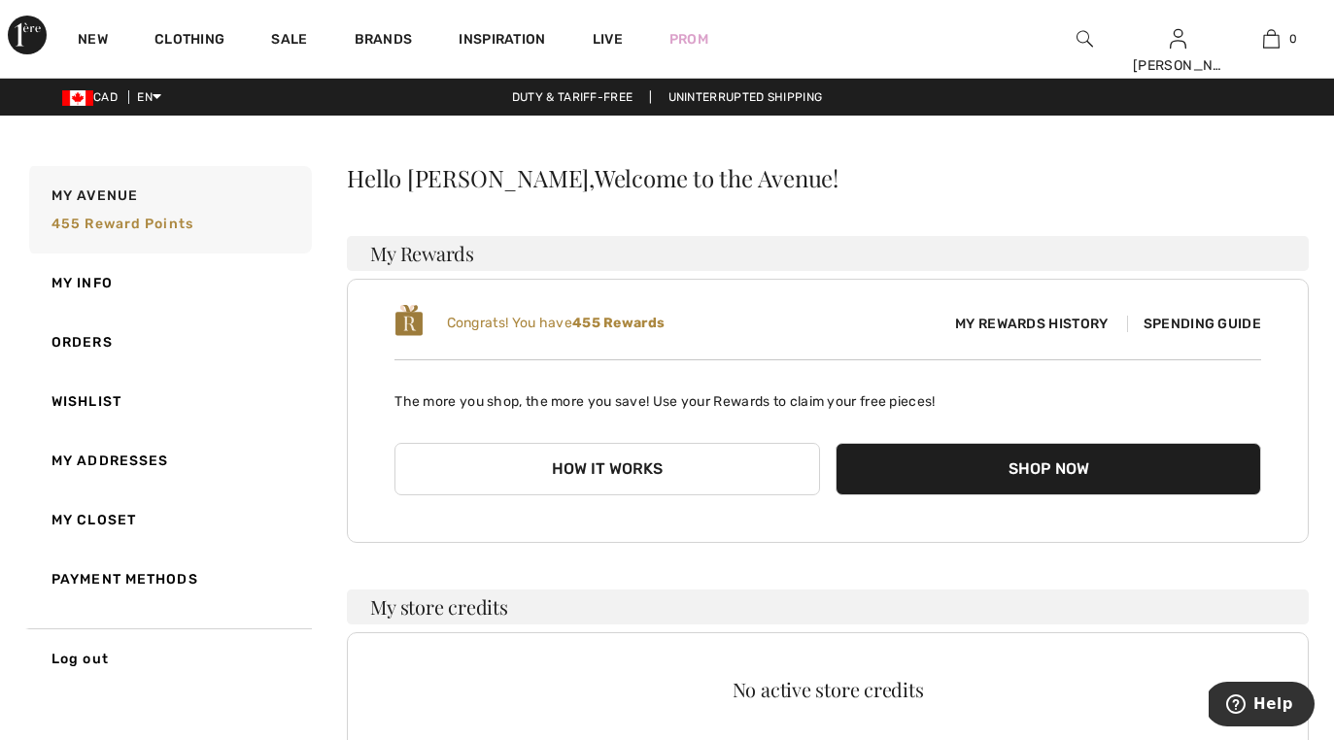
scroll to position [1, 0]
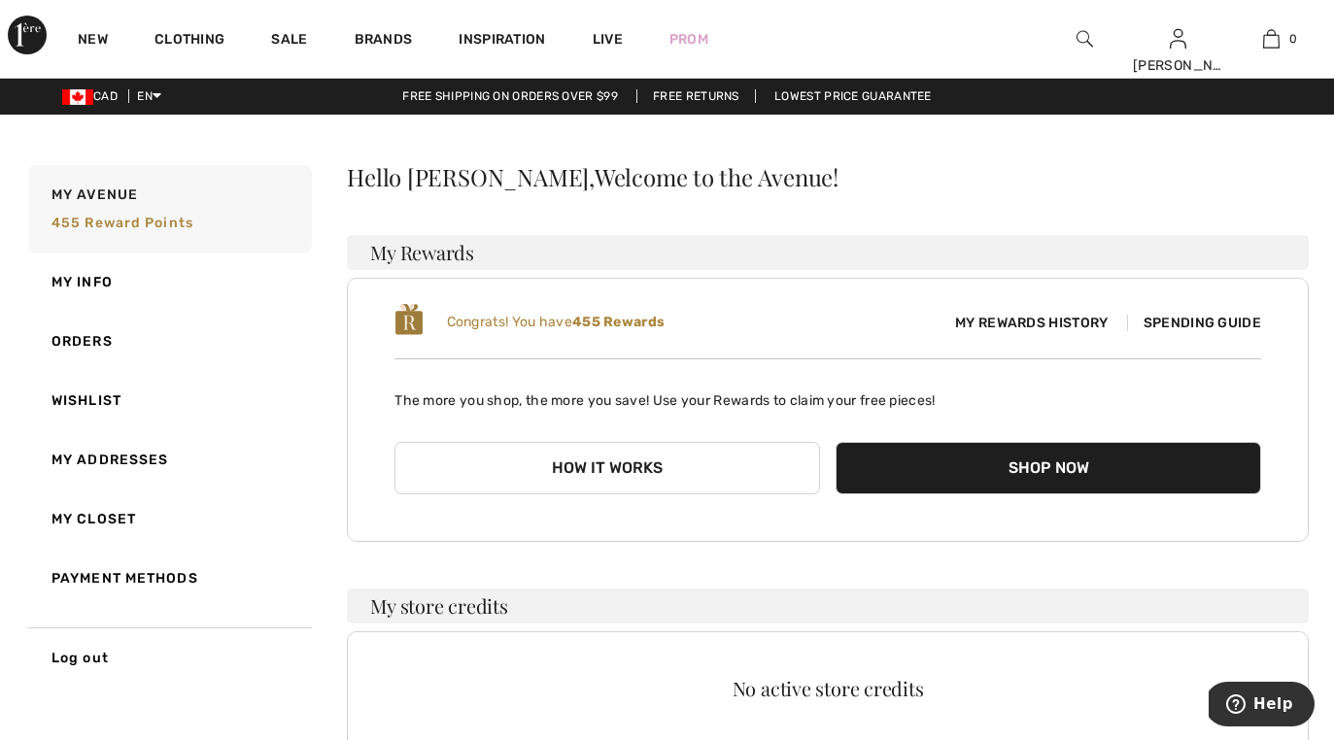
click at [1188, 326] on span "Spending Guide" at bounding box center [1194, 323] width 134 height 17
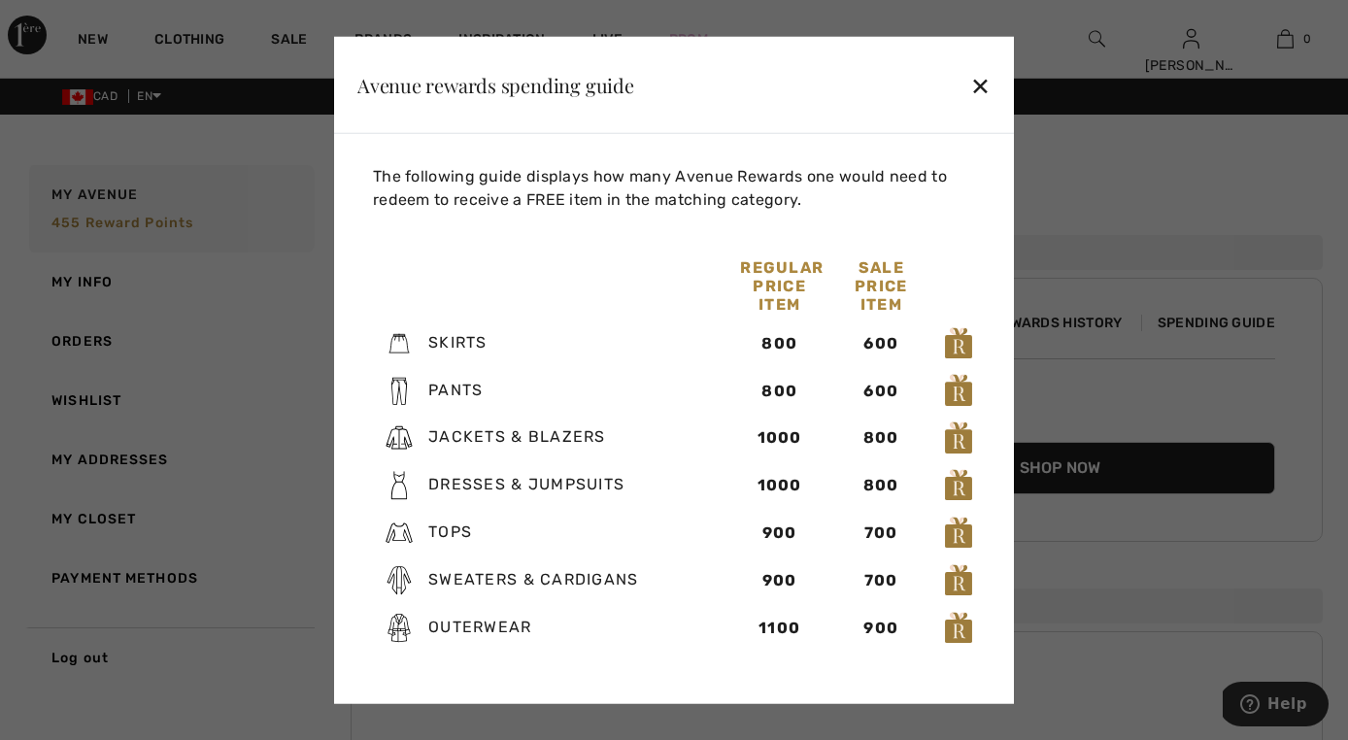
click at [980, 93] on div "✕" at bounding box center [981, 84] width 20 height 41
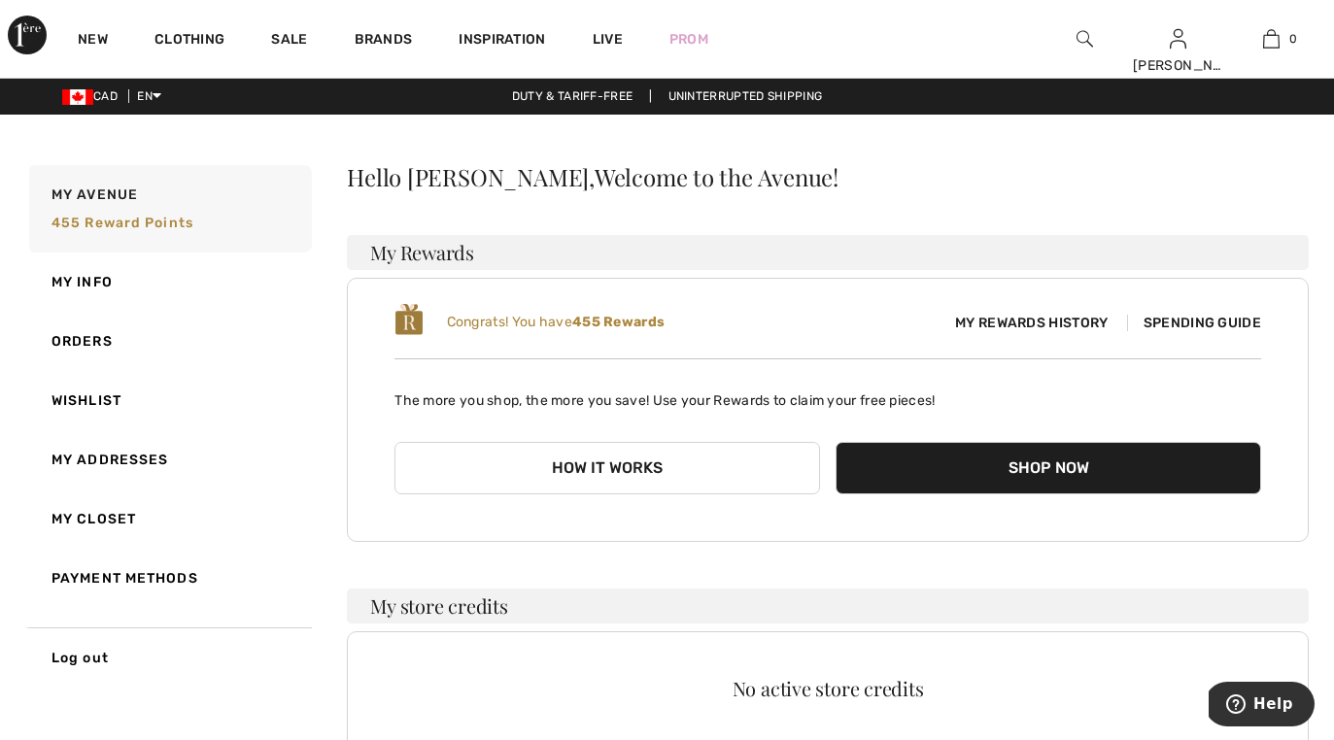
click at [315, 501] on div "My Avenue 455 Reward points My Info Orders Wishlist My Addresses My Closet Paym…" at bounding box center [184, 426] width 318 height 523
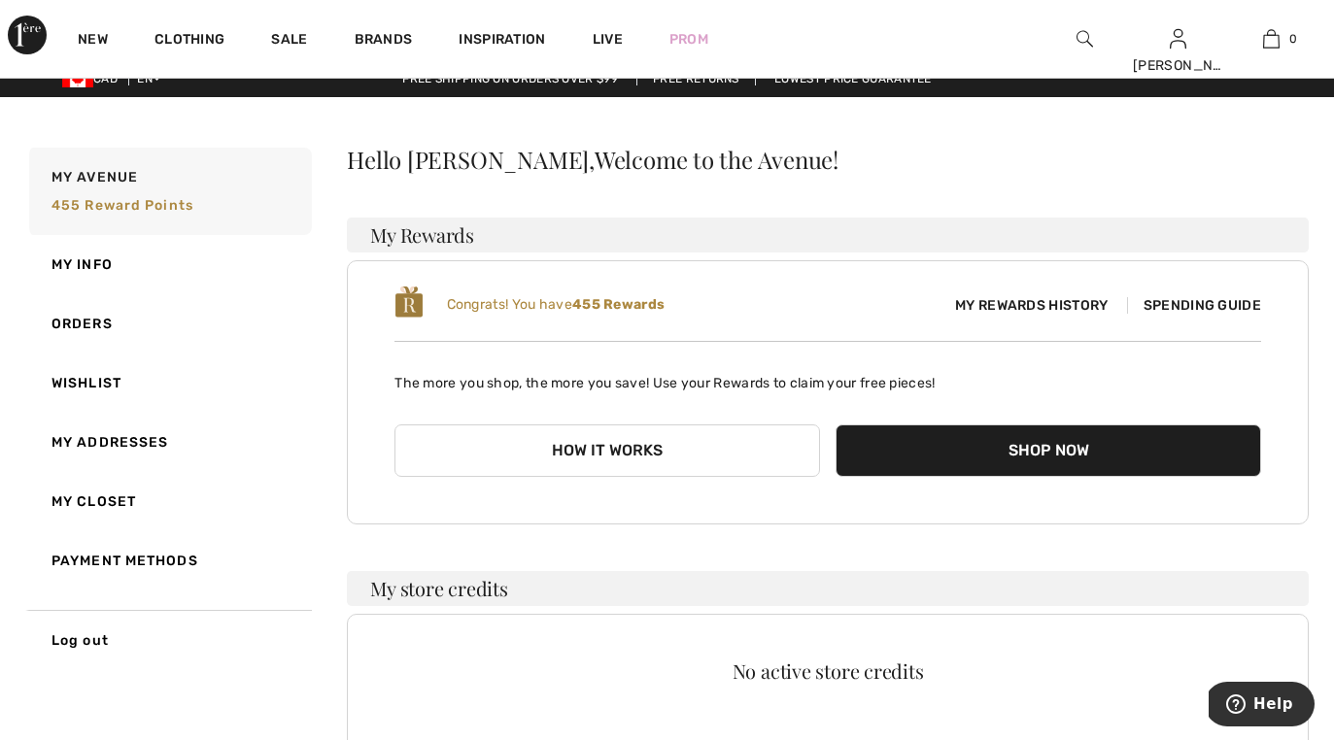
scroll to position [12, 0]
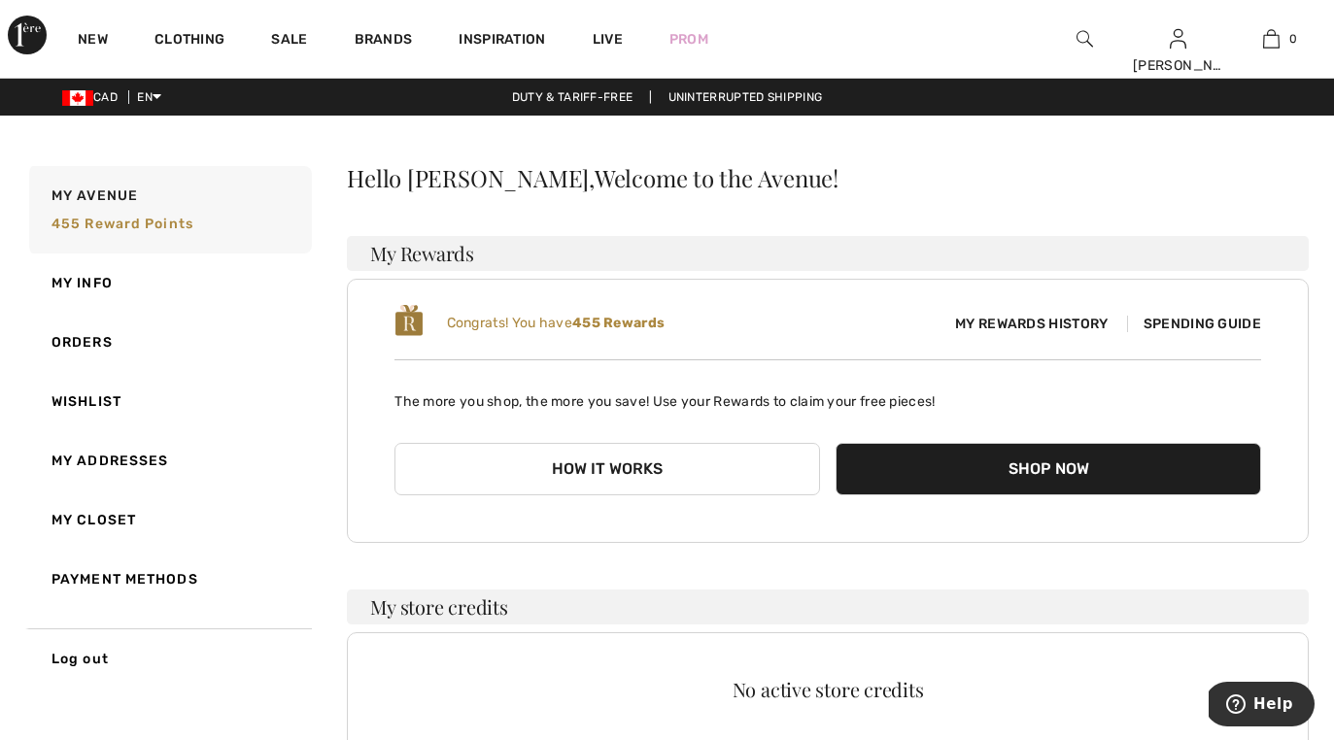
scroll to position [12, 0]
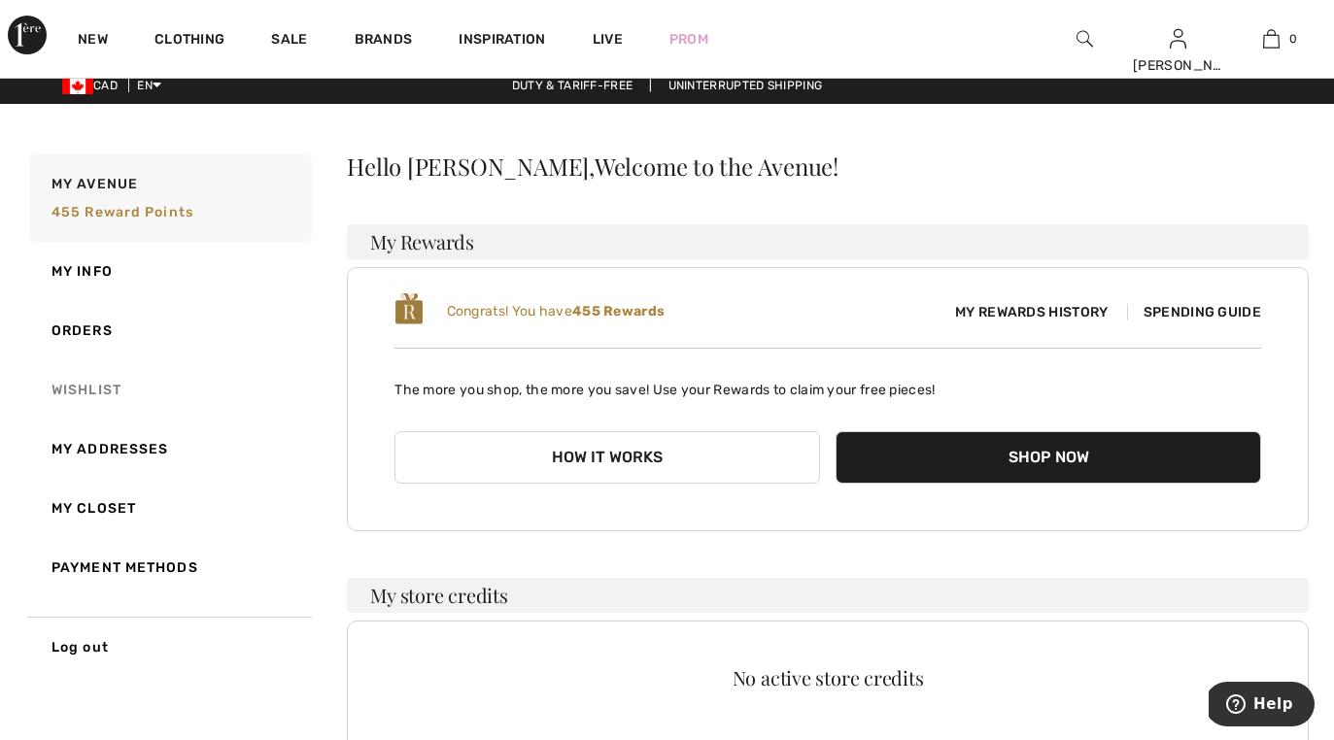
click at [112, 393] on link "Wishlist" at bounding box center [168, 389] width 287 height 59
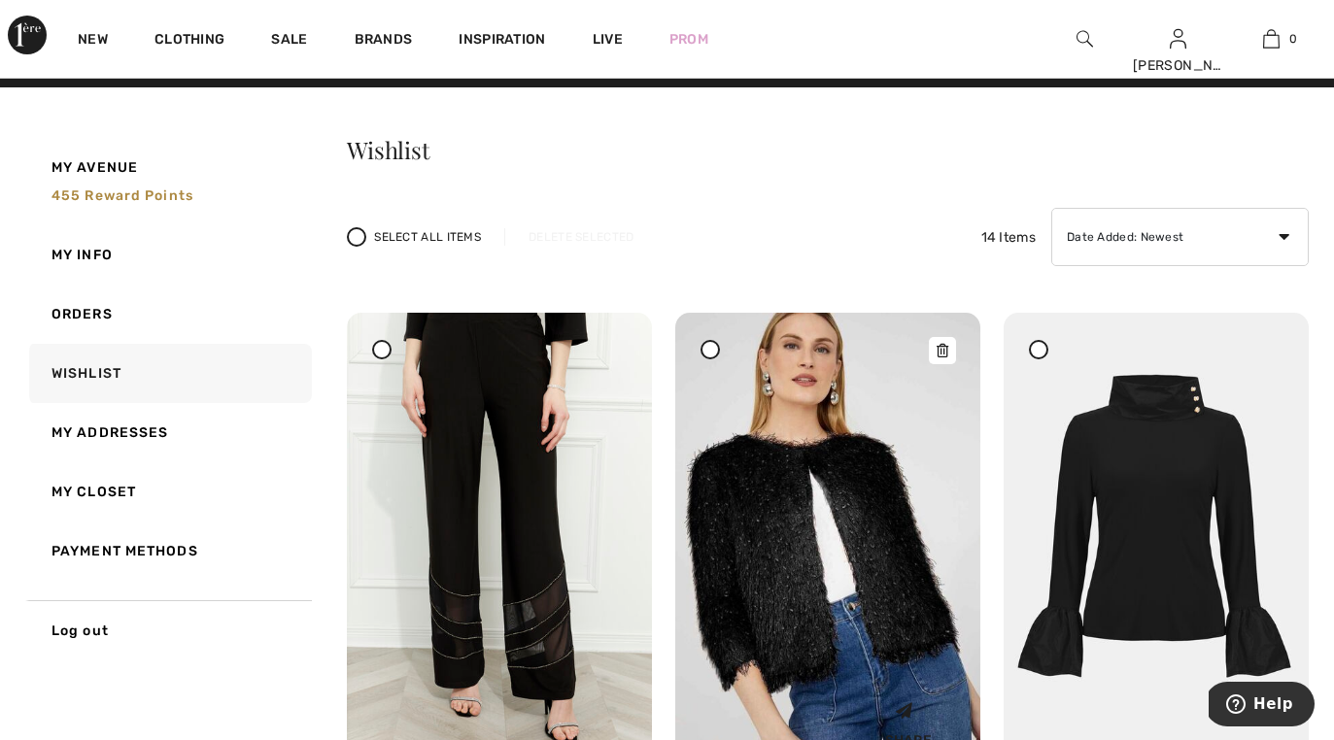
scroll to position [-2, 0]
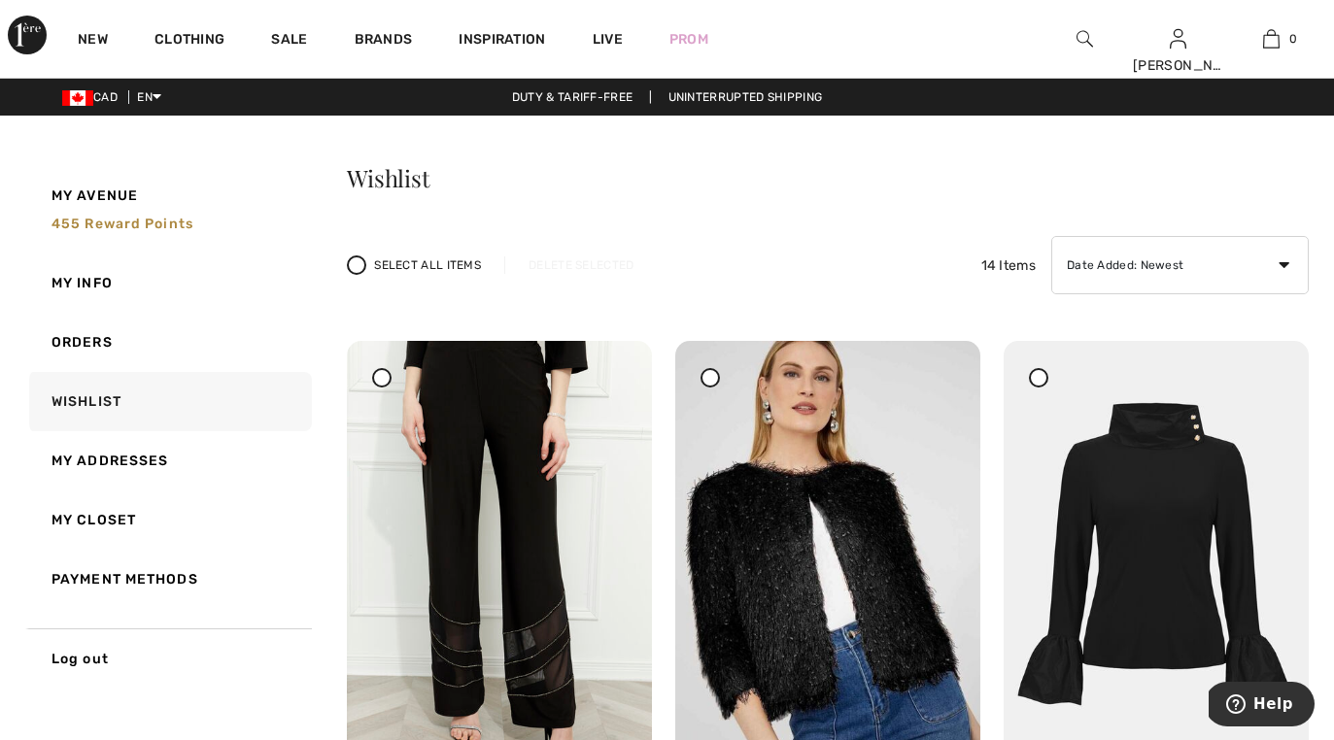
click at [374, 376] on div at bounding box center [381, 377] width 19 height 19
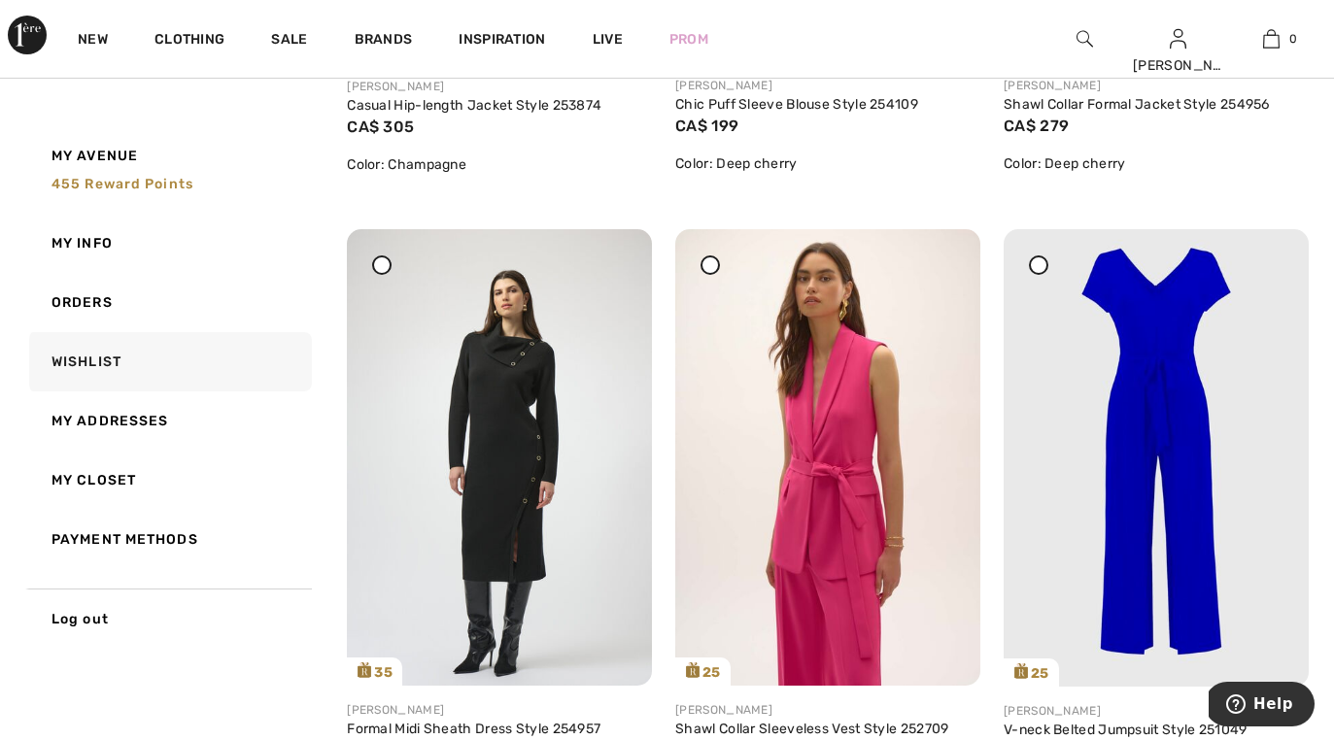
scroll to position [1489, 0]
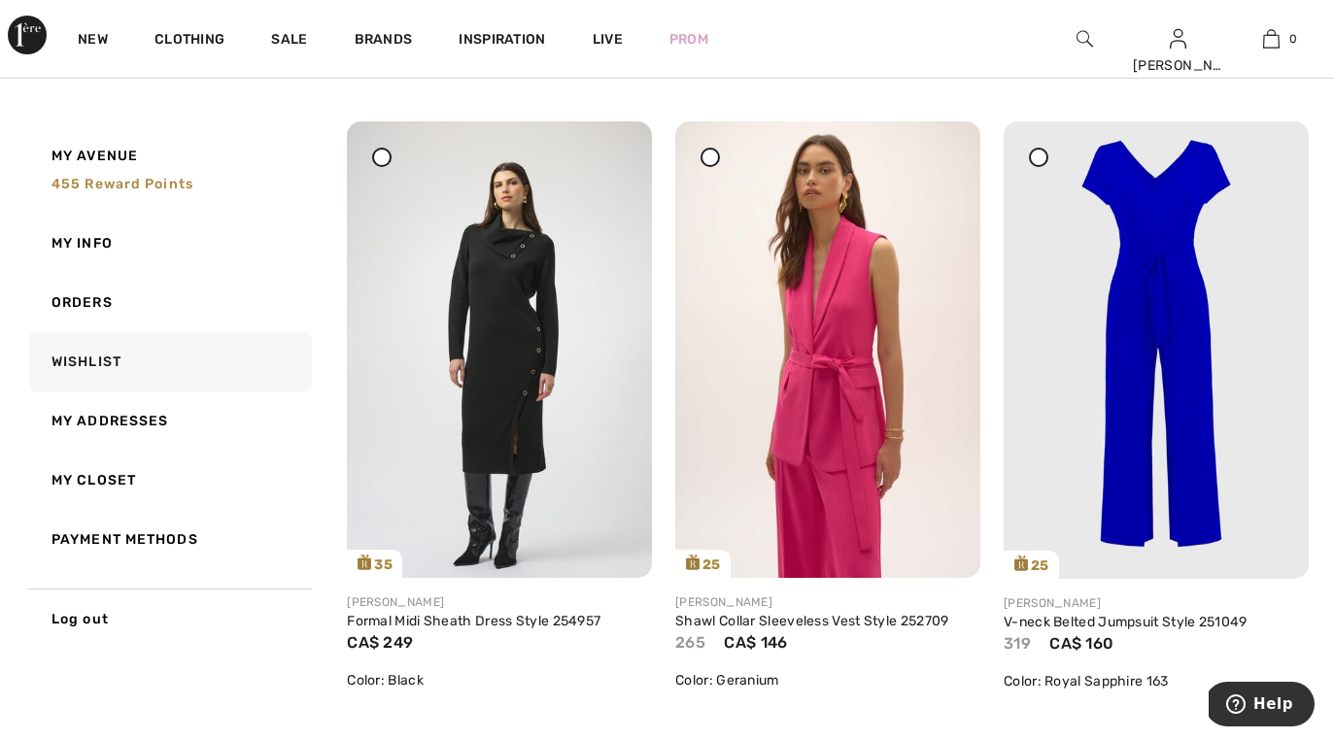
click at [710, 162] on div at bounding box center [709, 157] width 19 height 19
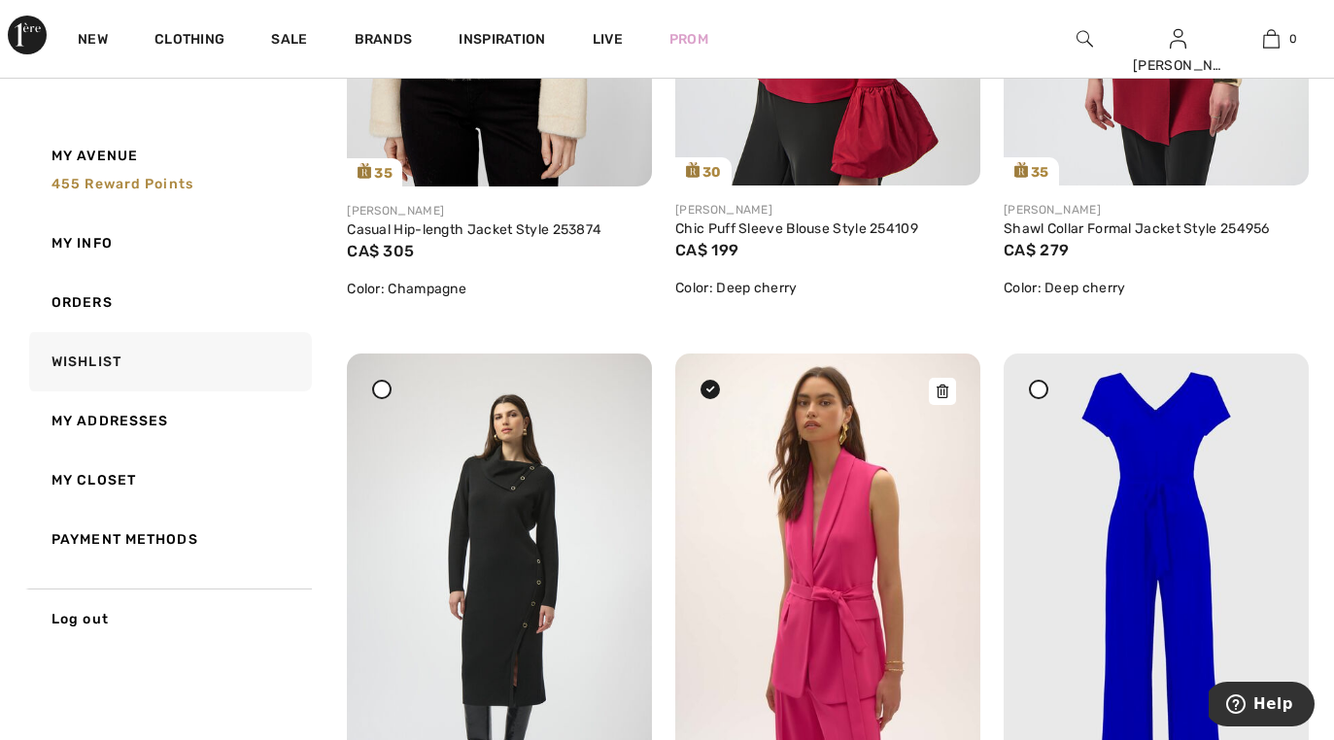
scroll to position [1249, 0]
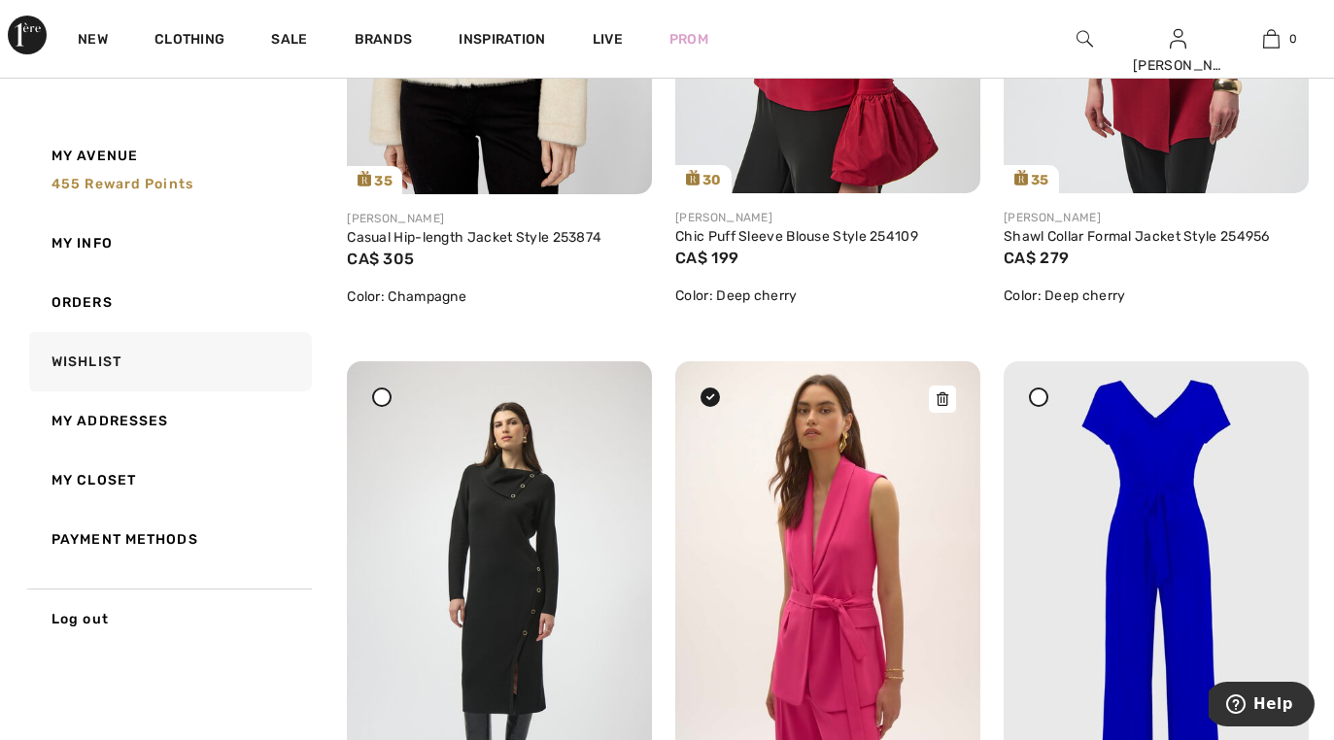
click at [941, 399] on icon at bounding box center [943, 399] width 12 height 14
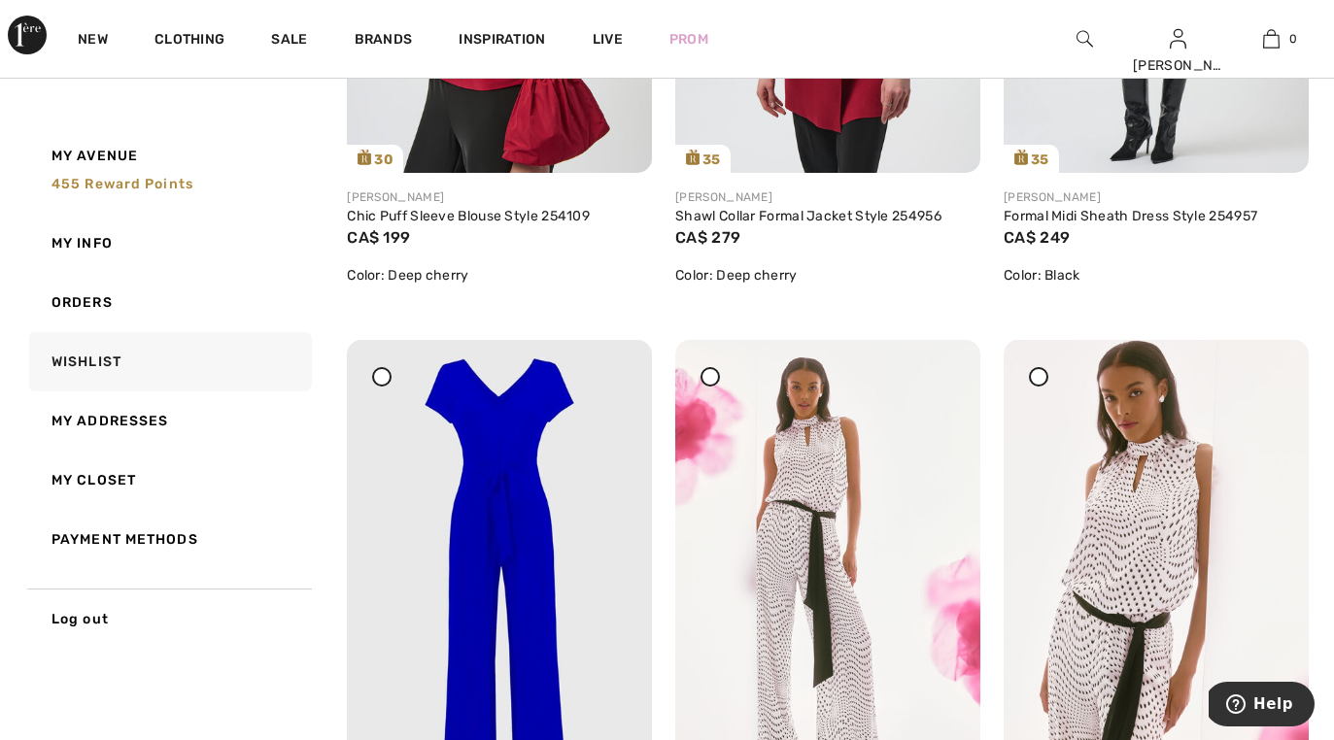
click at [711, 384] on div at bounding box center [709, 376] width 19 height 19
click at [1025, 380] on img at bounding box center [1156, 568] width 305 height 457
click at [1025, 382] on img at bounding box center [1156, 568] width 305 height 457
click at [1039, 376] on icon at bounding box center [1039, 376] width 8 height 8
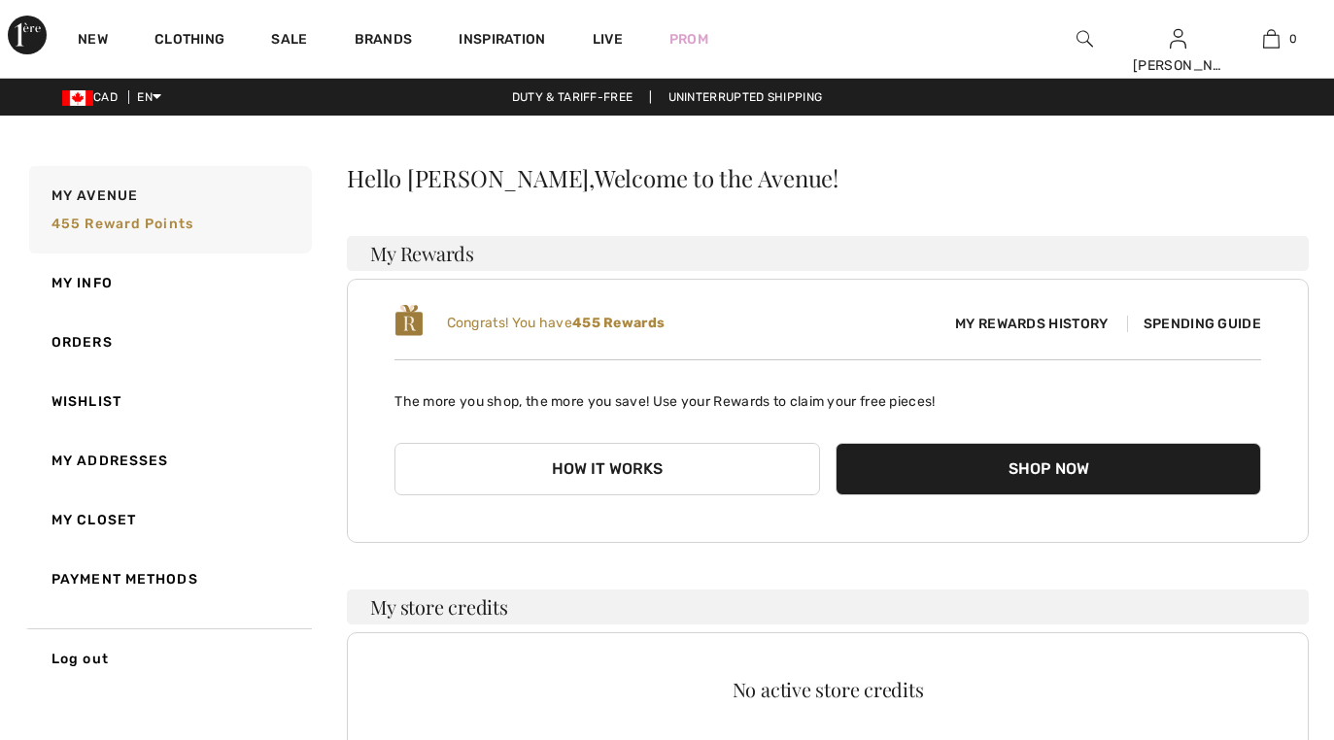
scroll to position [399, 0]
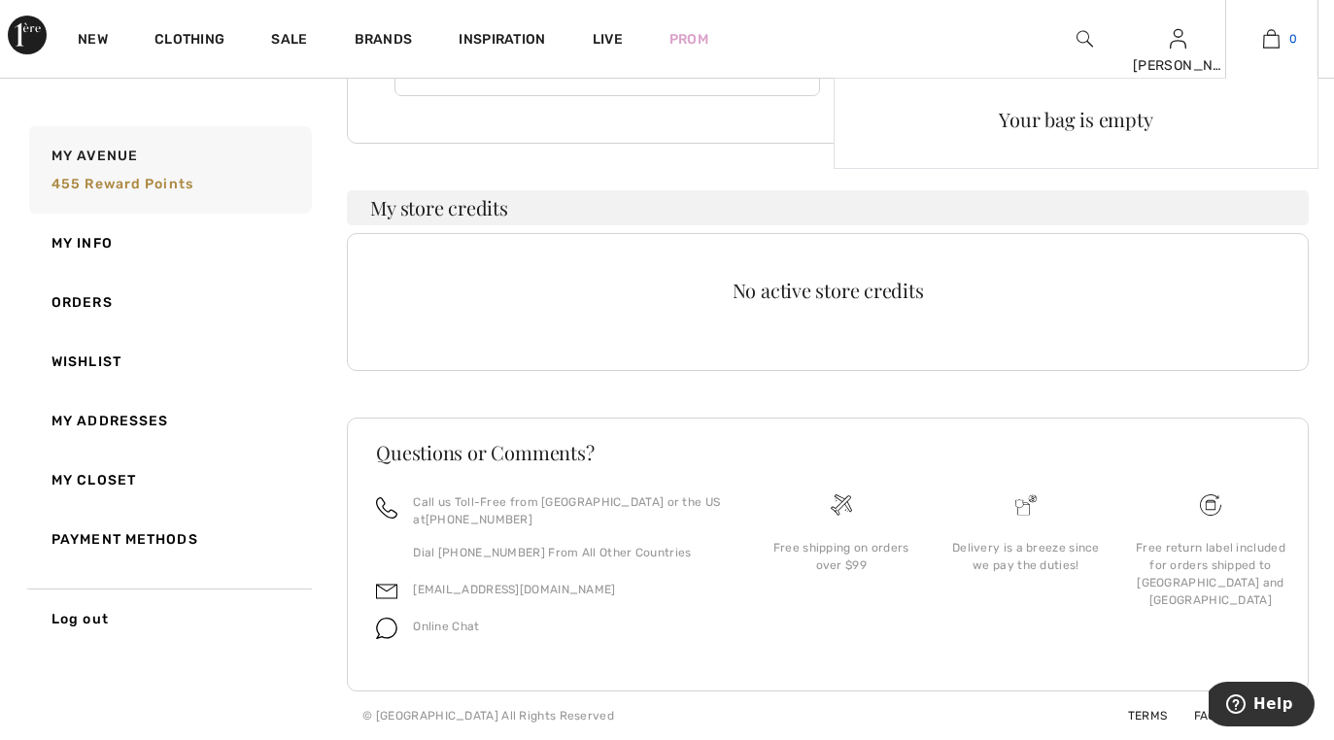
click at [1271, 38] on img at bounding box center [1271, 38] width 17 height 23
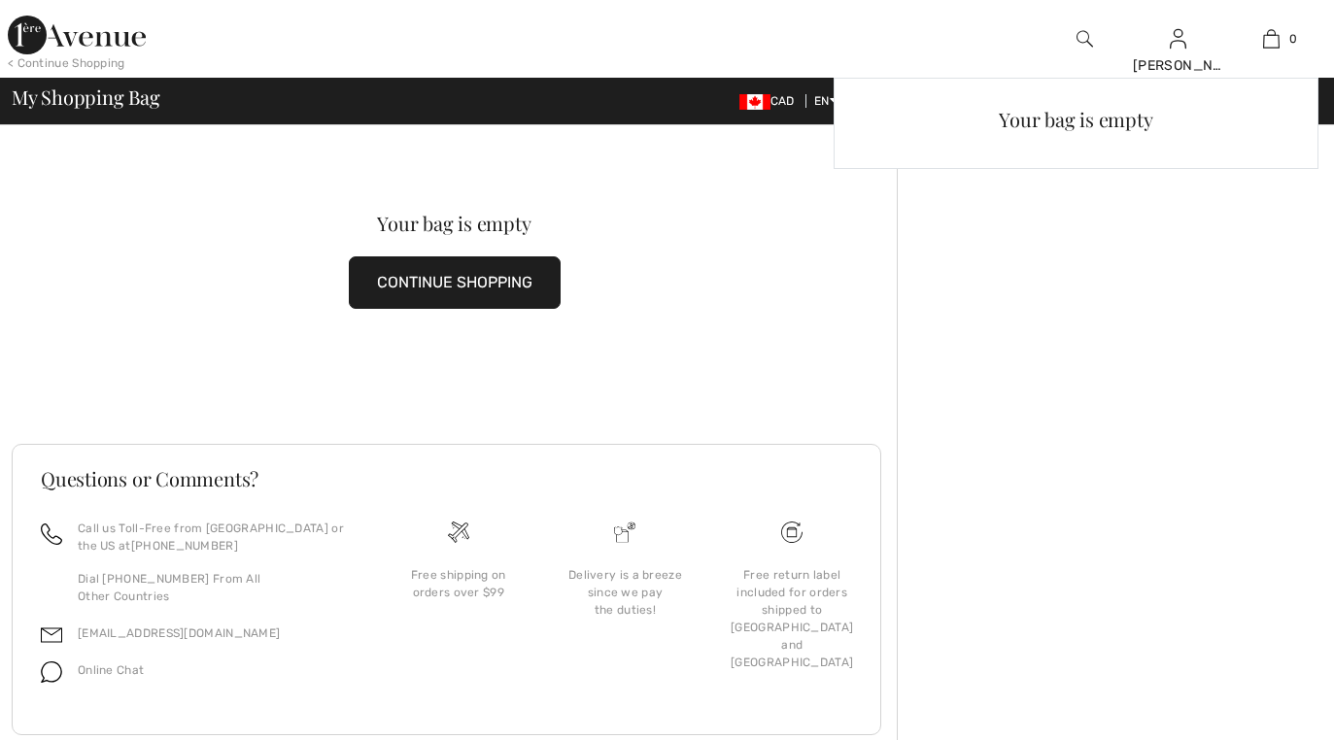
checkbox input "true"
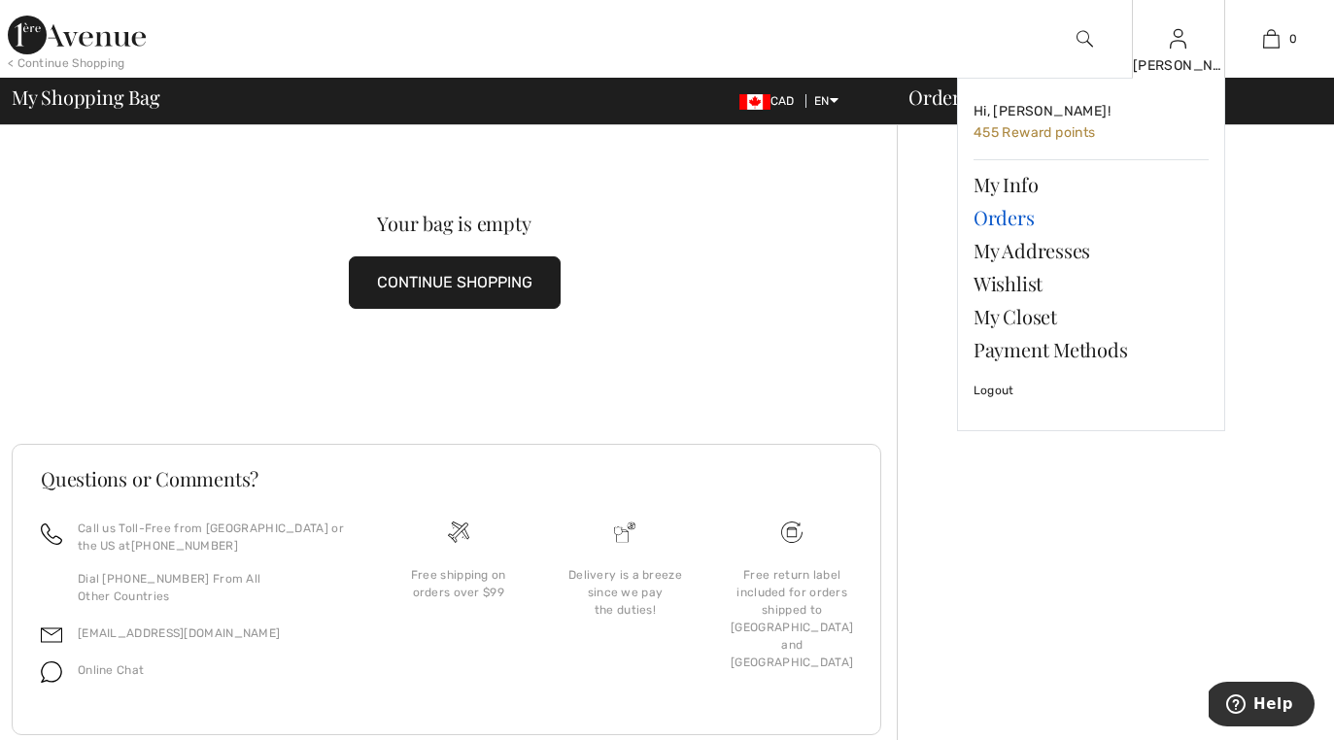
click at [1005, 223] on link "Orders" at bounding box center [1090, 217] width 235 height 33
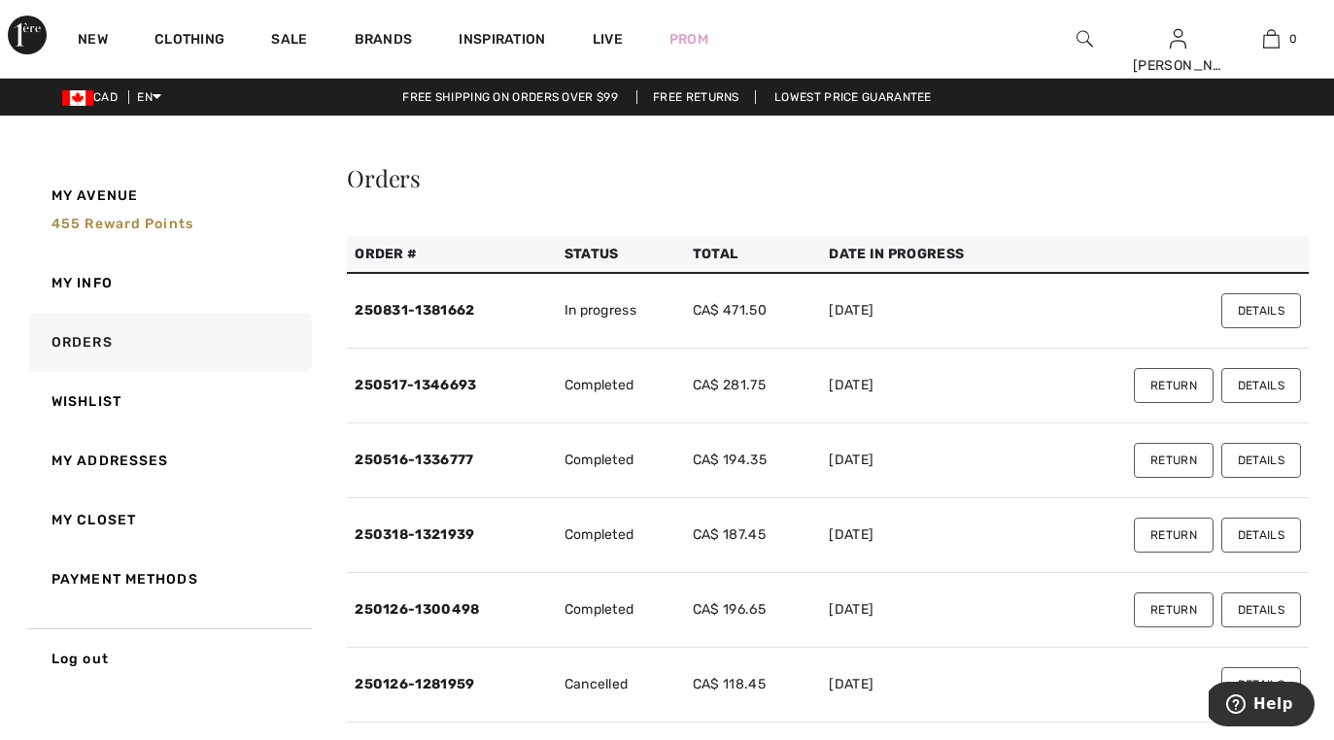
click at [1162, 386] on button "Return" at bounding box center [1174, 385] width 80 height 35
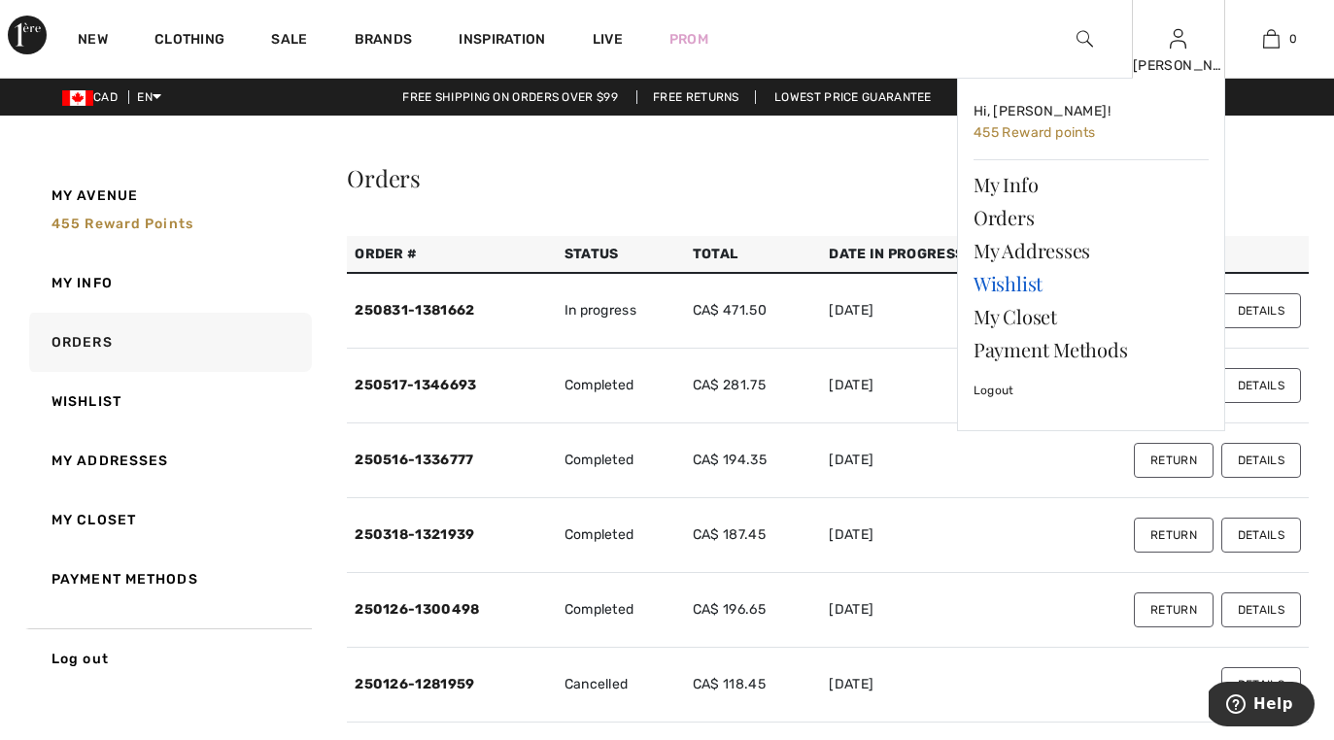
click at [1030, 282] on link "Wishlist" at bounding box center [1090, 283] width 235 height 33
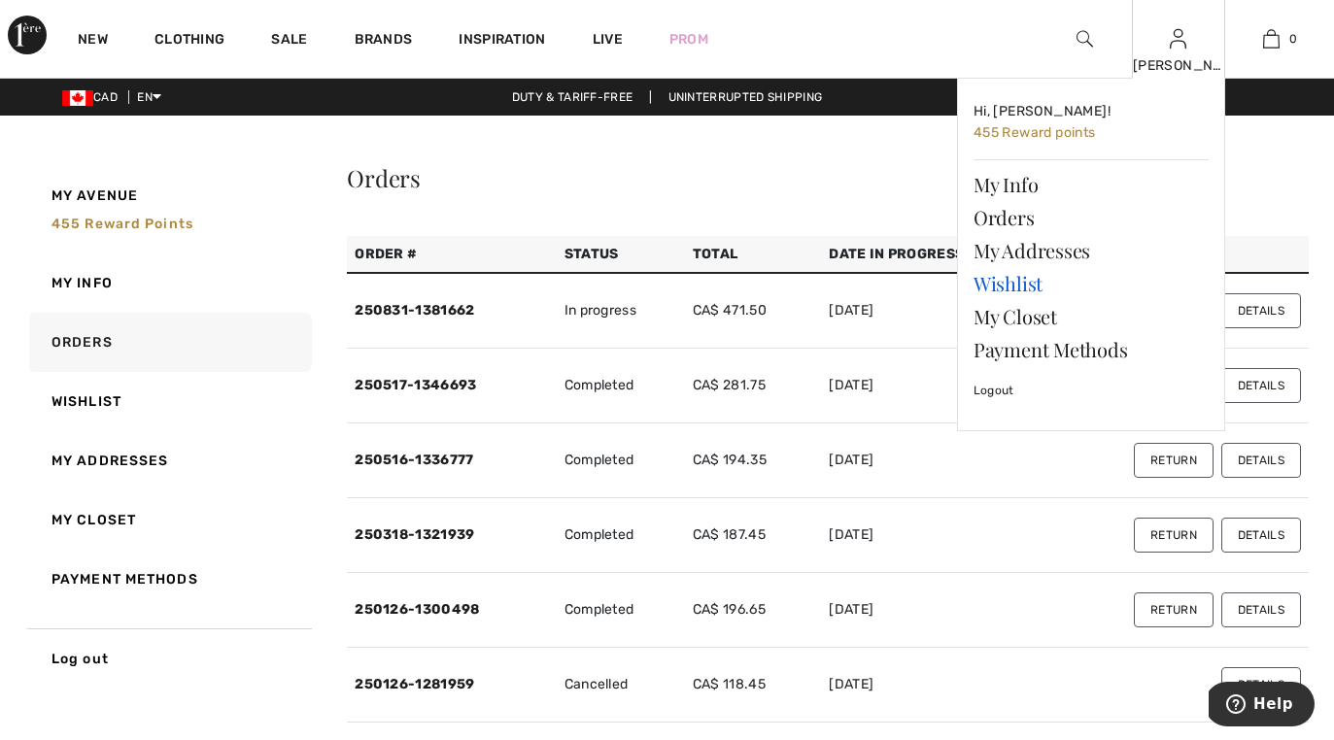
click at [1030, 282] on link "Wishlist" at bounding box center [1090, 283] width 235 height 33
click at [1025, 281] on link "Wishlist" at bounding box center [1090, 283] width 235 height 33
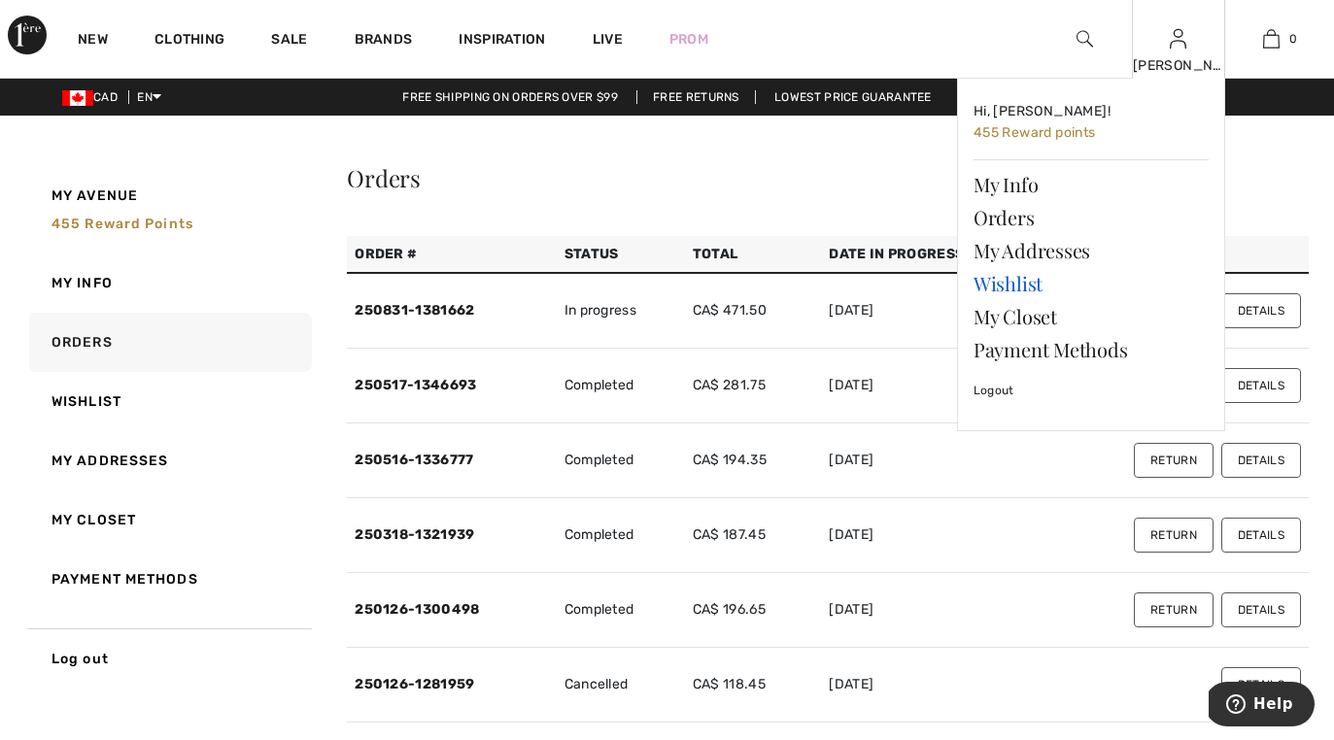
click at [1010, 288] on link "Wishlist" at bounding box center [1090, 283] width 235 height 33
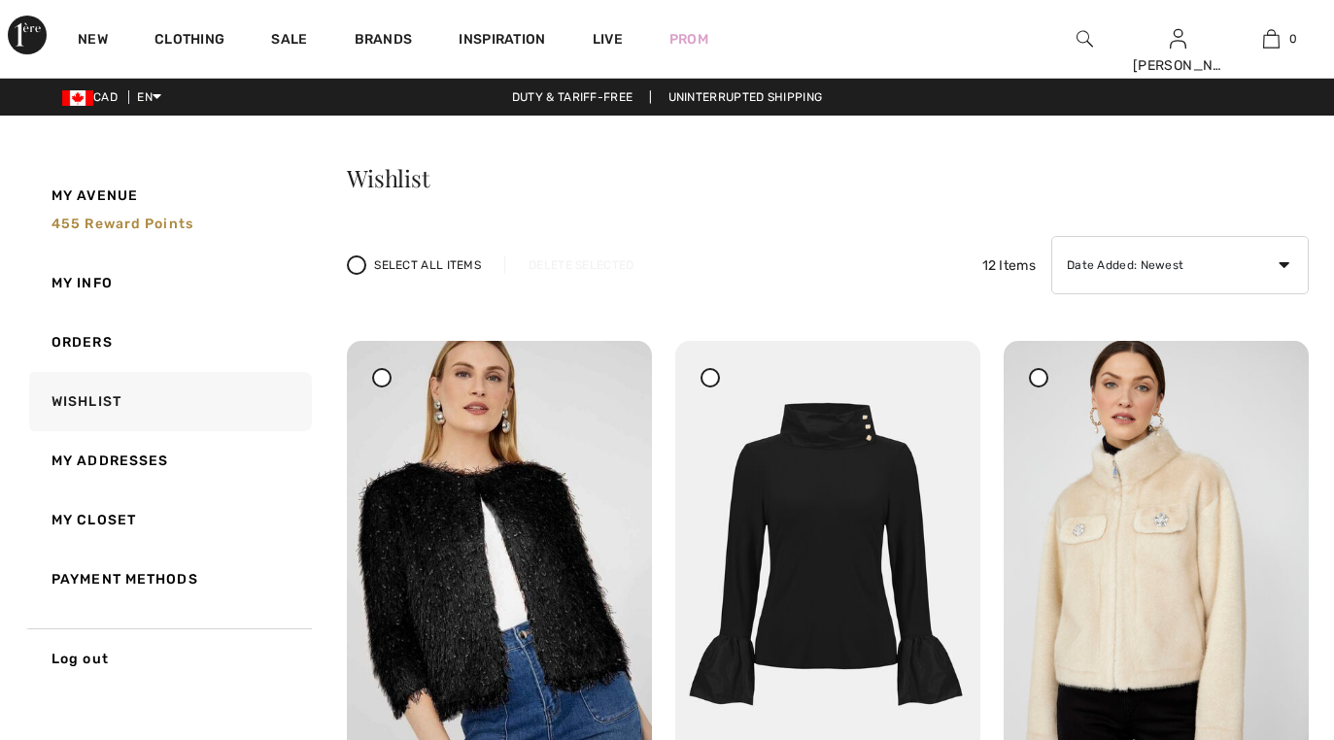
checkbox input "true"
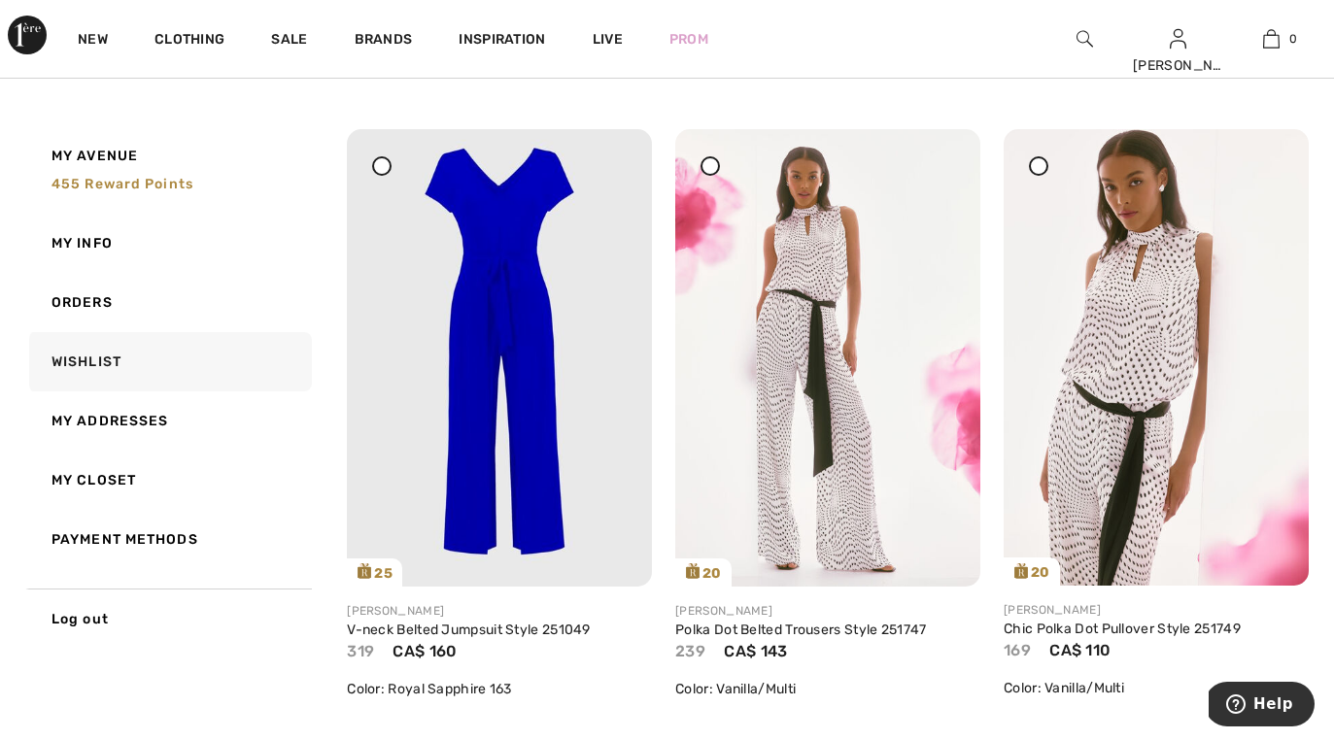
scroll to position [1452, 0]
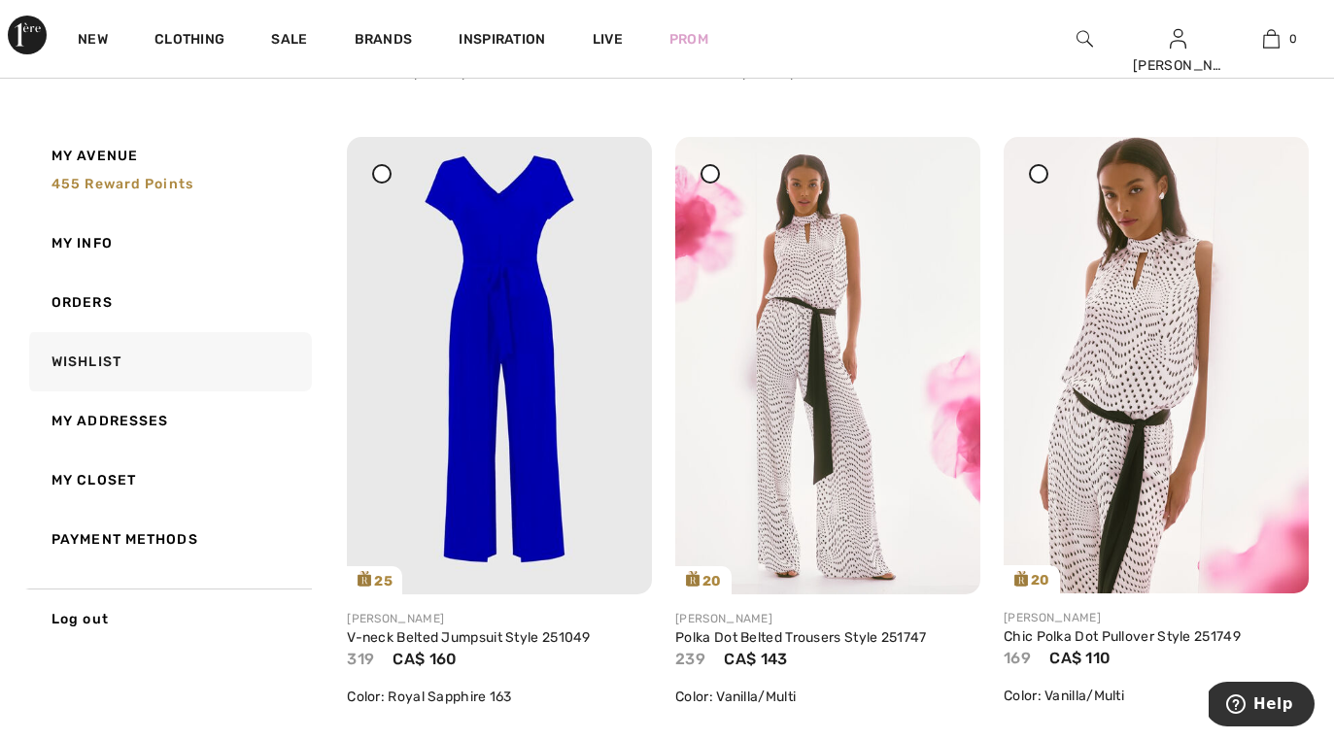
click at [704, 169] on div at bounding box center [709, 173] width 19 height 19
click at [1032, 174] on div at bounding box center [1038, 173] width 19 height 19
click at [1288, 560] on div "Share" at bounding box center [1236, 544] width 116 height 69
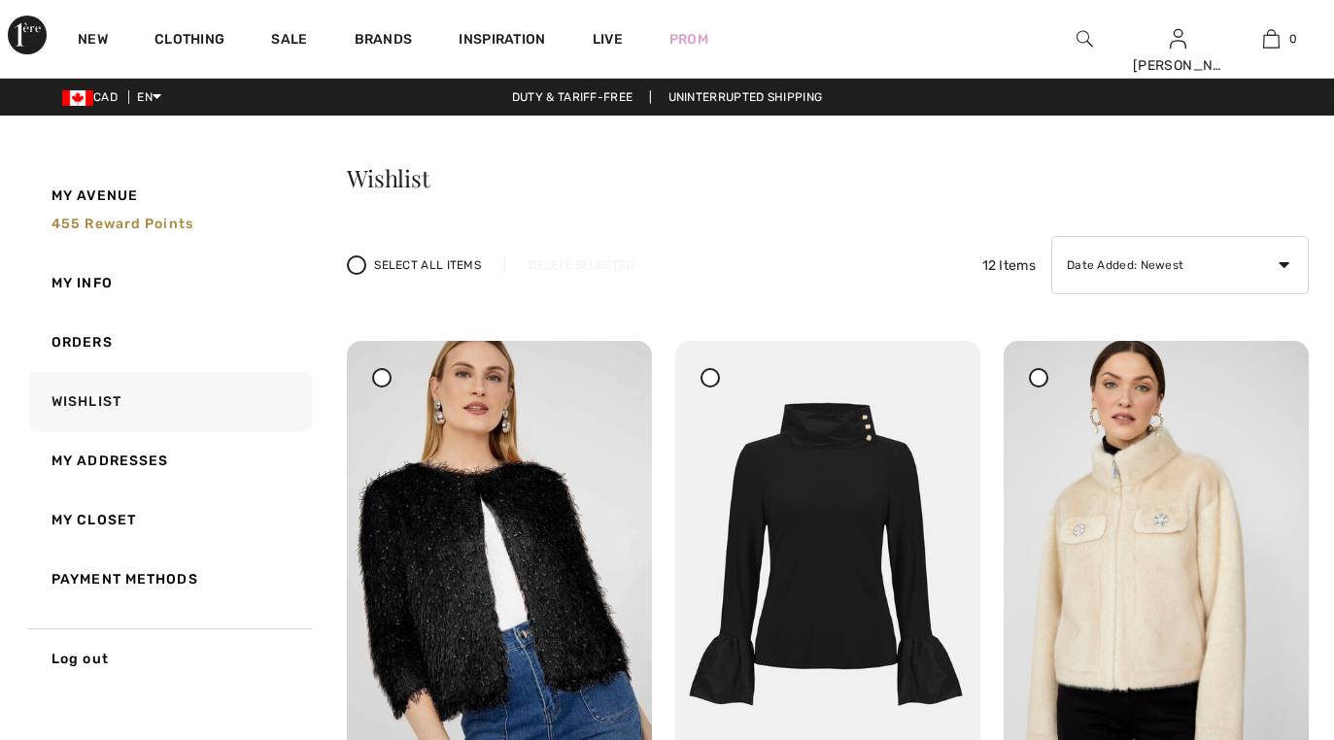
checkbox input "true"
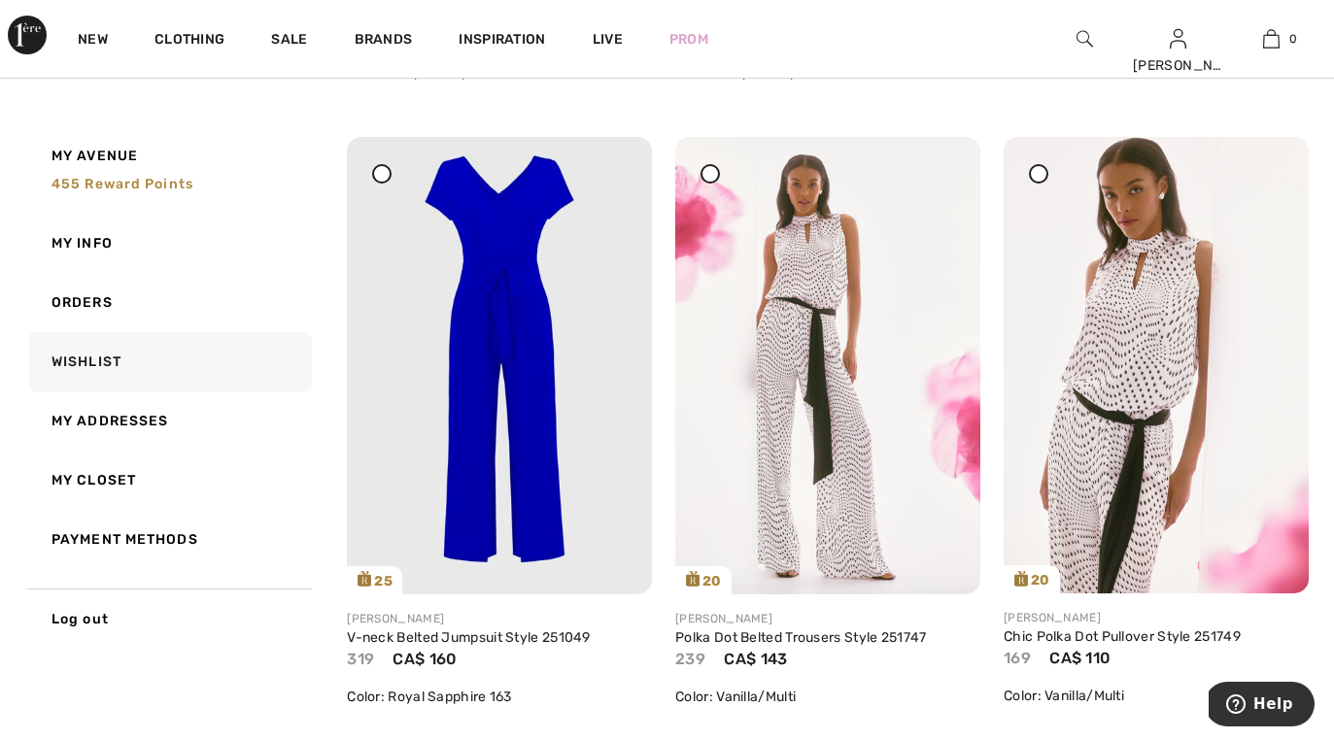
click at [1036, 176] on icon at bounding box center [1039, 173] width 8 height 8
click at [1271, 178] on icon at bounding box center [1271, 175] width 12 height 14
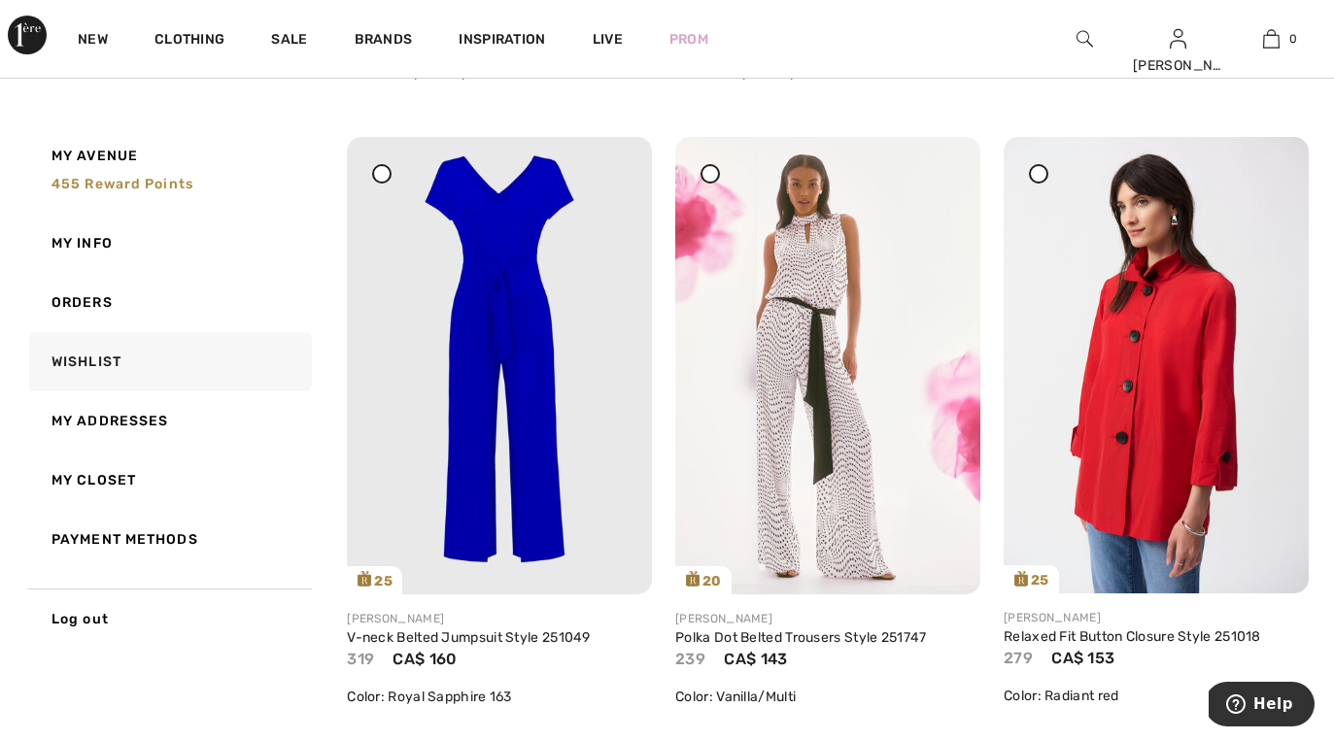
click at [707, 173] on icon at bounding box center [710, 173] width 8 height 8
click at [939, 175] on icon at bounding box center [943, 175] width 12 height 14
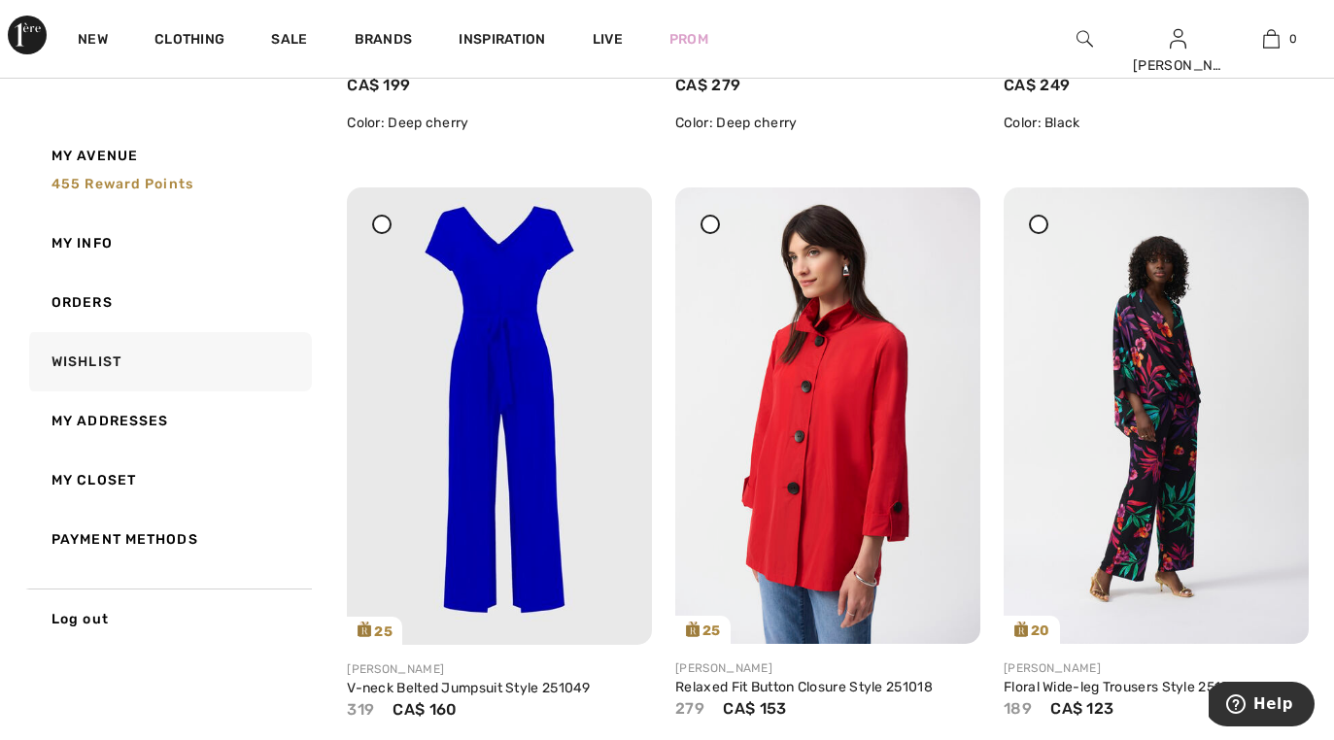
scroll to position [1397, 0]
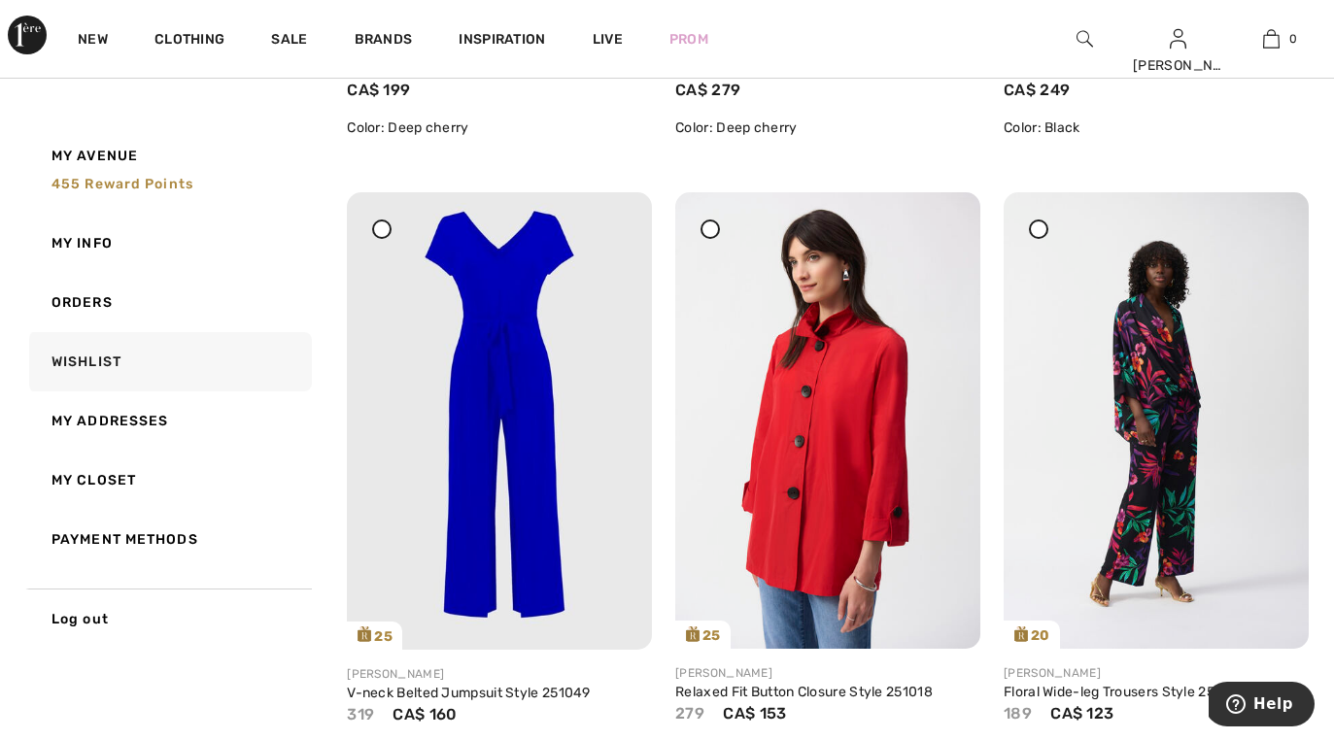
click at [1035, 230] on icon at bounding box center [1039, 228] width 8 height 8
click at [1274, 233] on icon at bounding box center [1271, 230] width 12 height 14
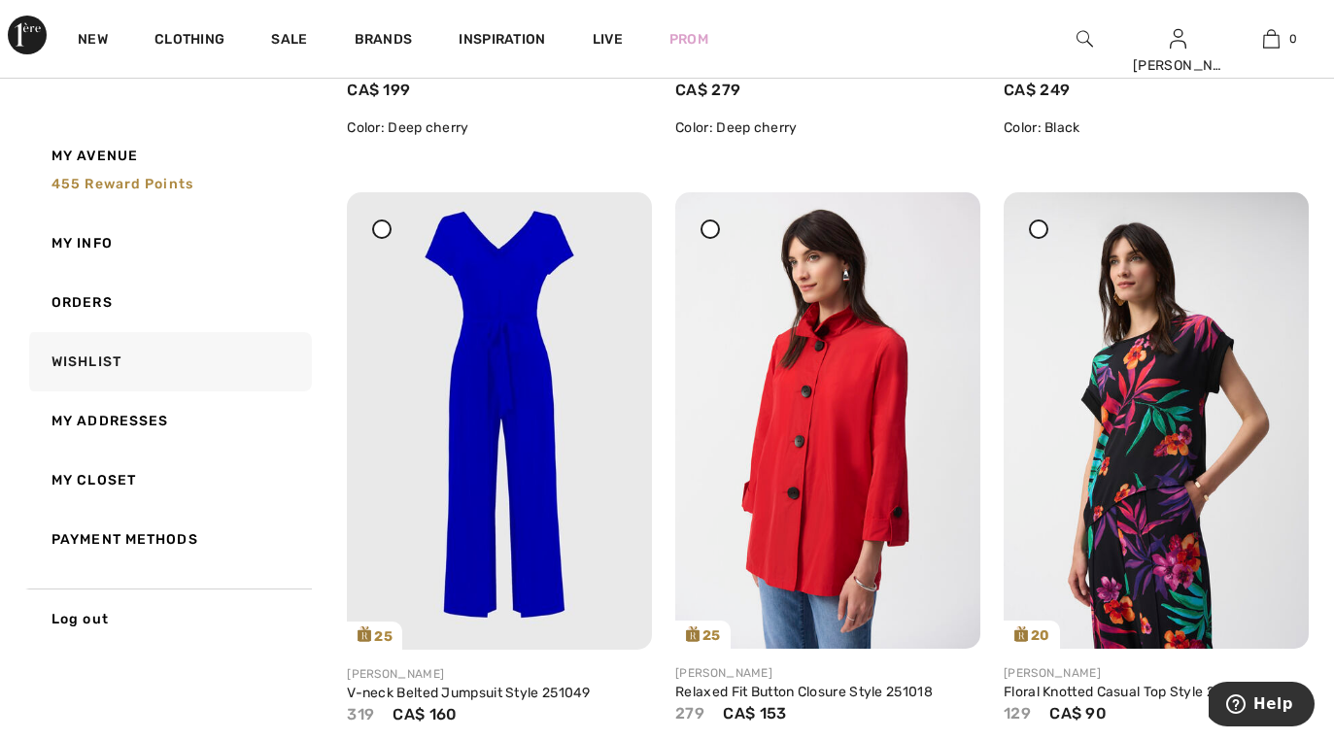
click at [1034, 228] on div at bounding box center [1038, 229] width 19 height 19
click at [1270, 231] on icon at bounding box center [1271, 230] width 12 height 14
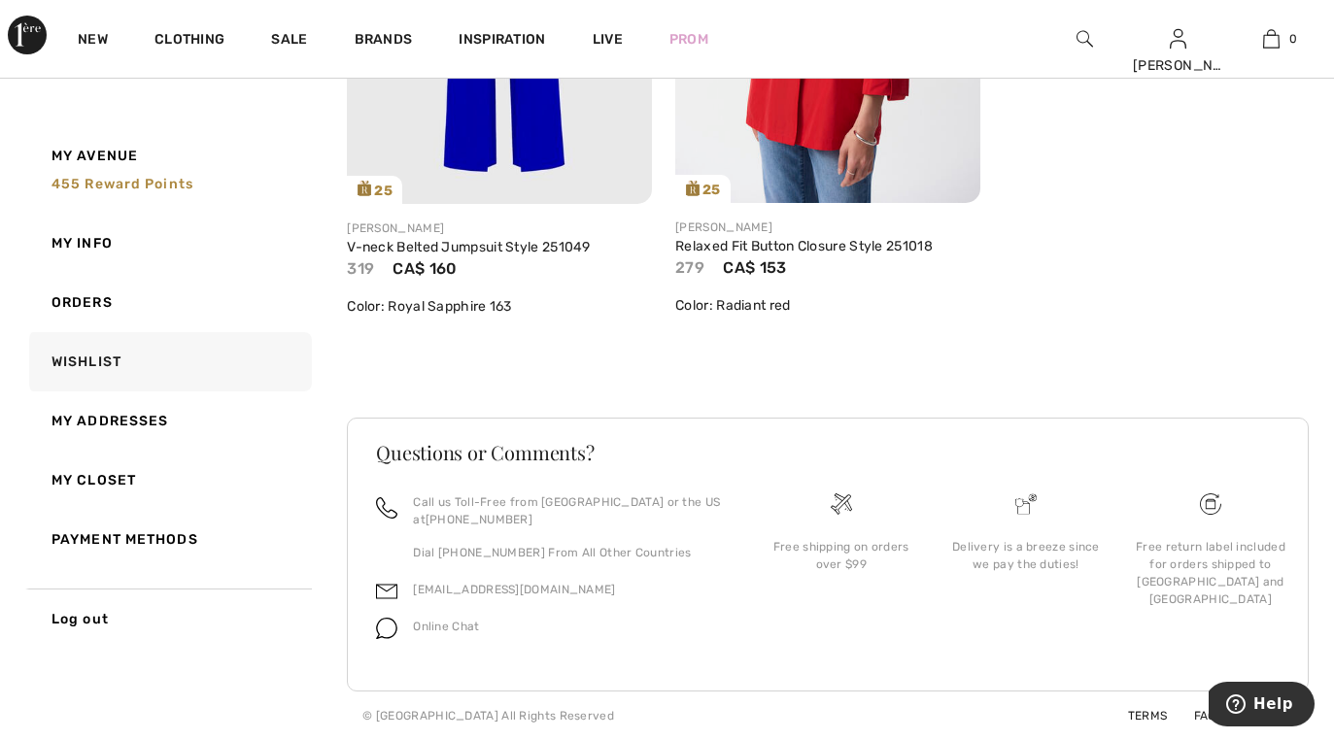
scroll to position [1843, 0]
click at [461, 596] on link "[EMAIL_ADDRESS][DOMAIN_NAME]" at bounding box center [514, 590] width 202 height 14
click at [462, 588] on link "[EMAIL_ADDRESS][DOMAIN_NAME]" at bounding box center [514, 590] width 202 height 14
click at [89, 302] on link "Orders" at bounding box center [168, 302] width 287 height 59
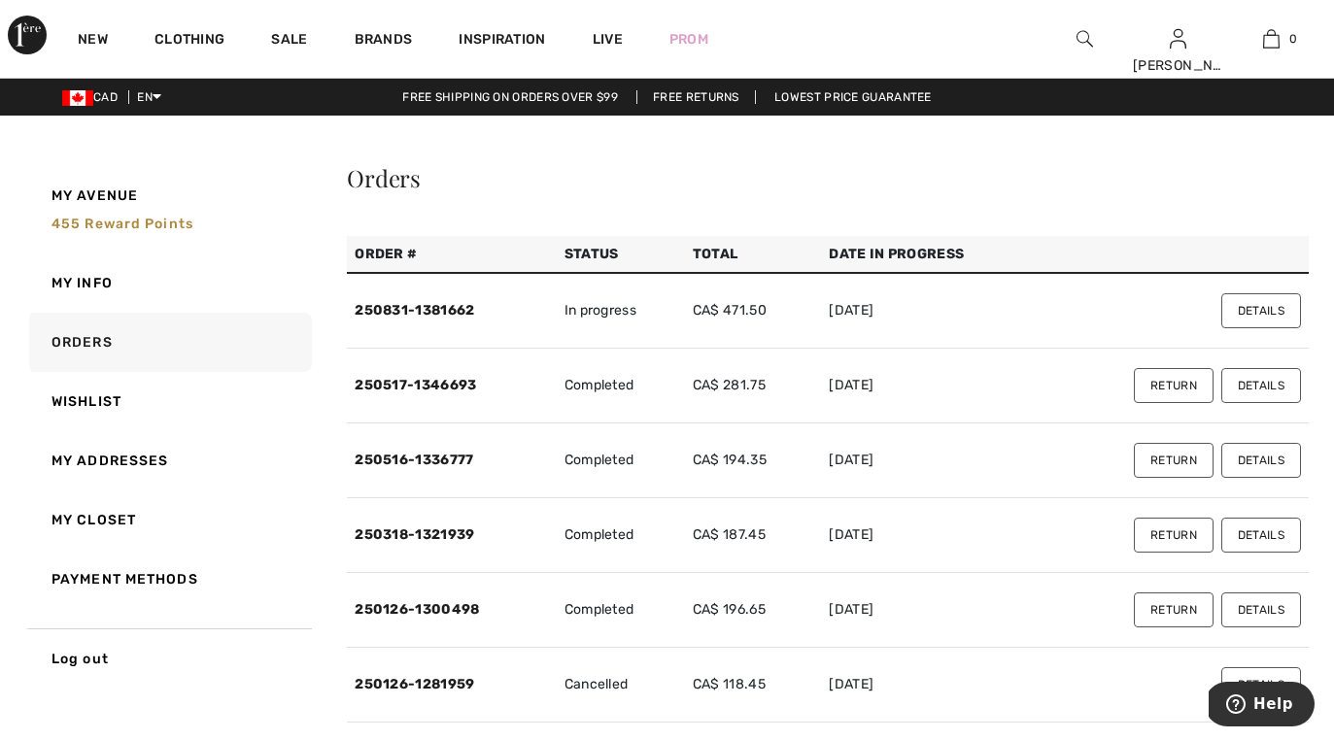
scroll to position [0, 0]
